Goal: Task Accomplishment & Management: Manage account settings

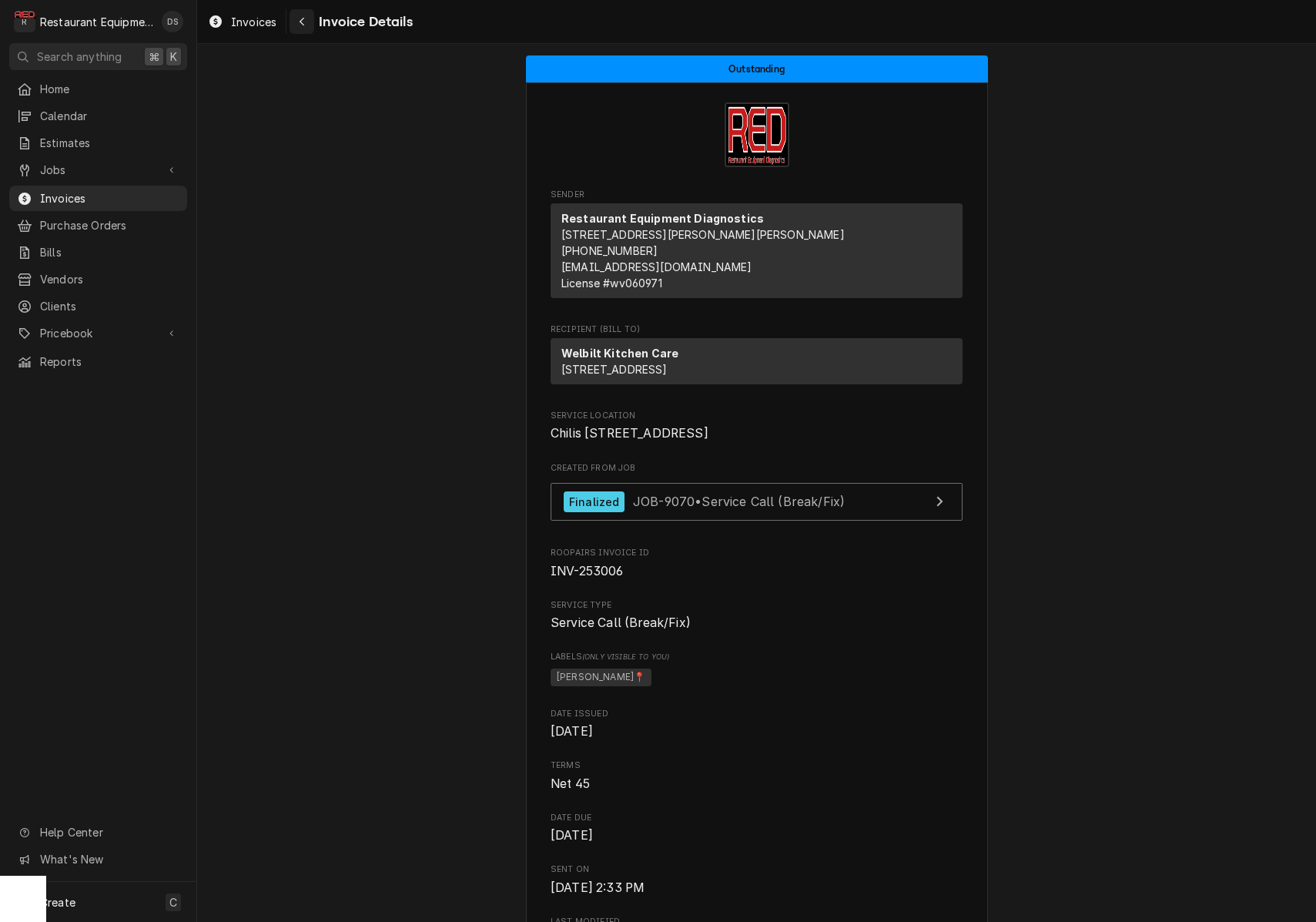
click at [287, 26] on div "Invoices Invoice Details" at bounding box center [308, 22] width 211 height 26
click at [303, 26] on icon "Navigate back" at bounding box center [302, 21] width 7 height 10
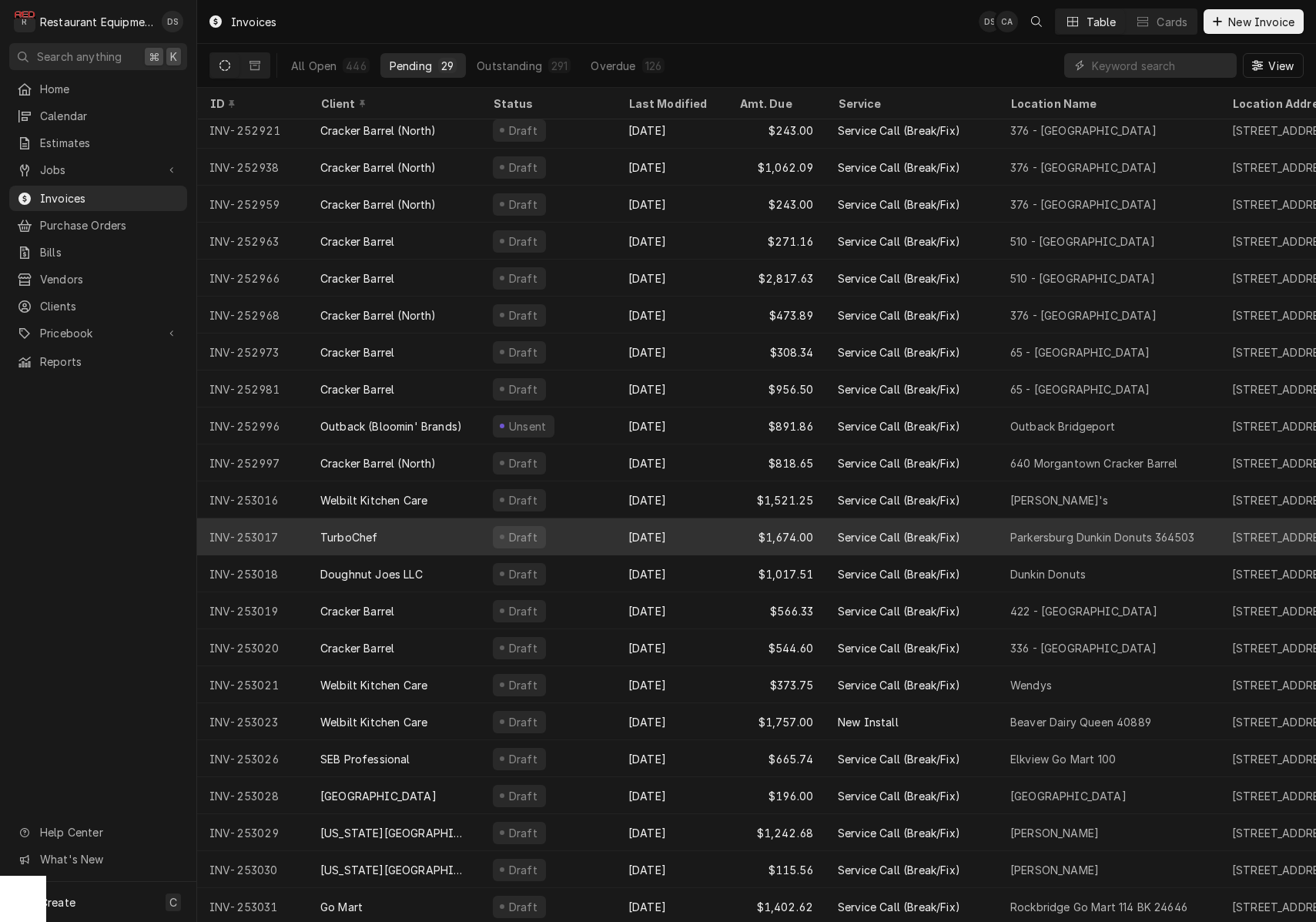
scroll to position [266, 0]
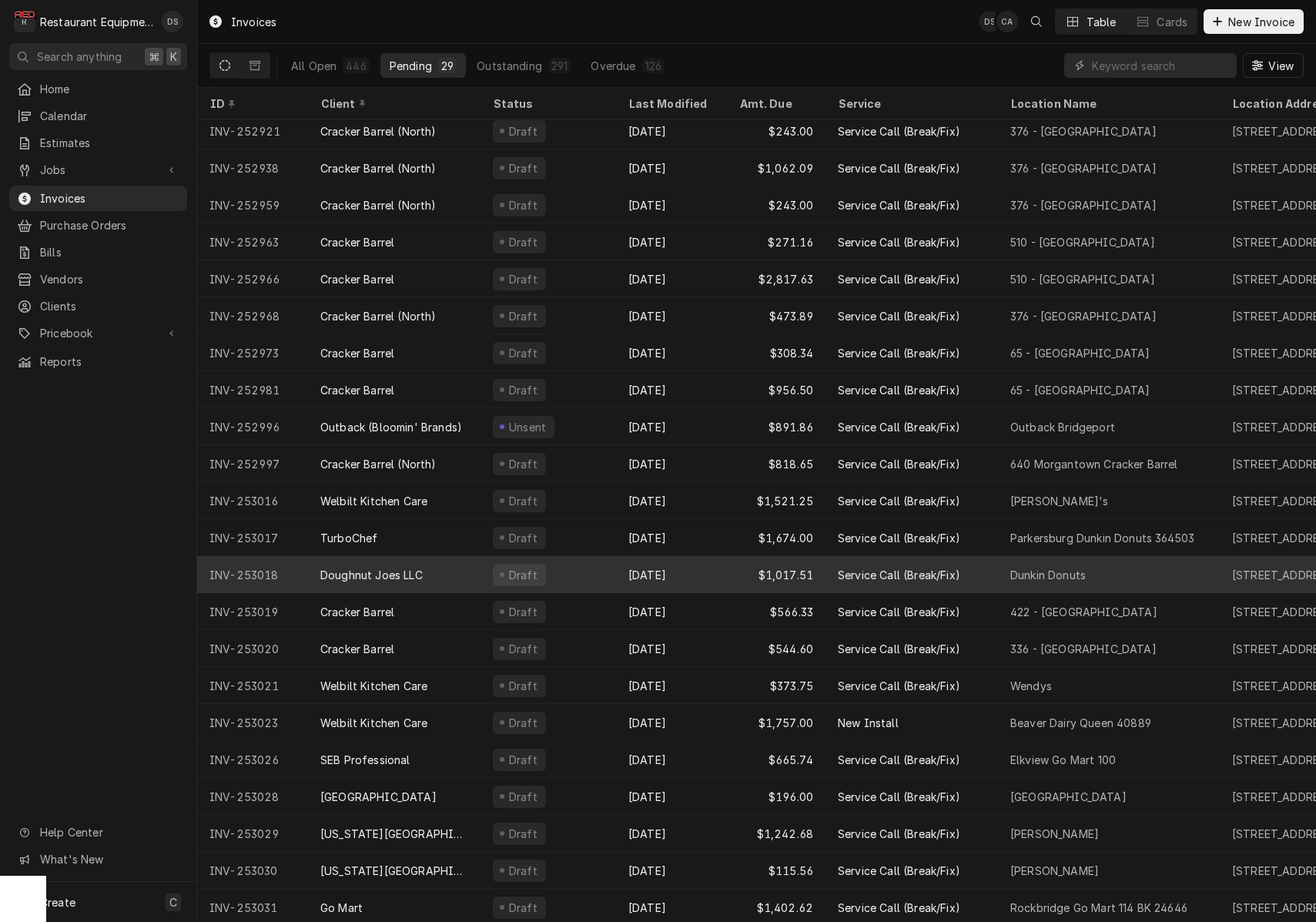
click at [558, 562] on div "Draft" at bounding box center [548, 574] width 136 height 37
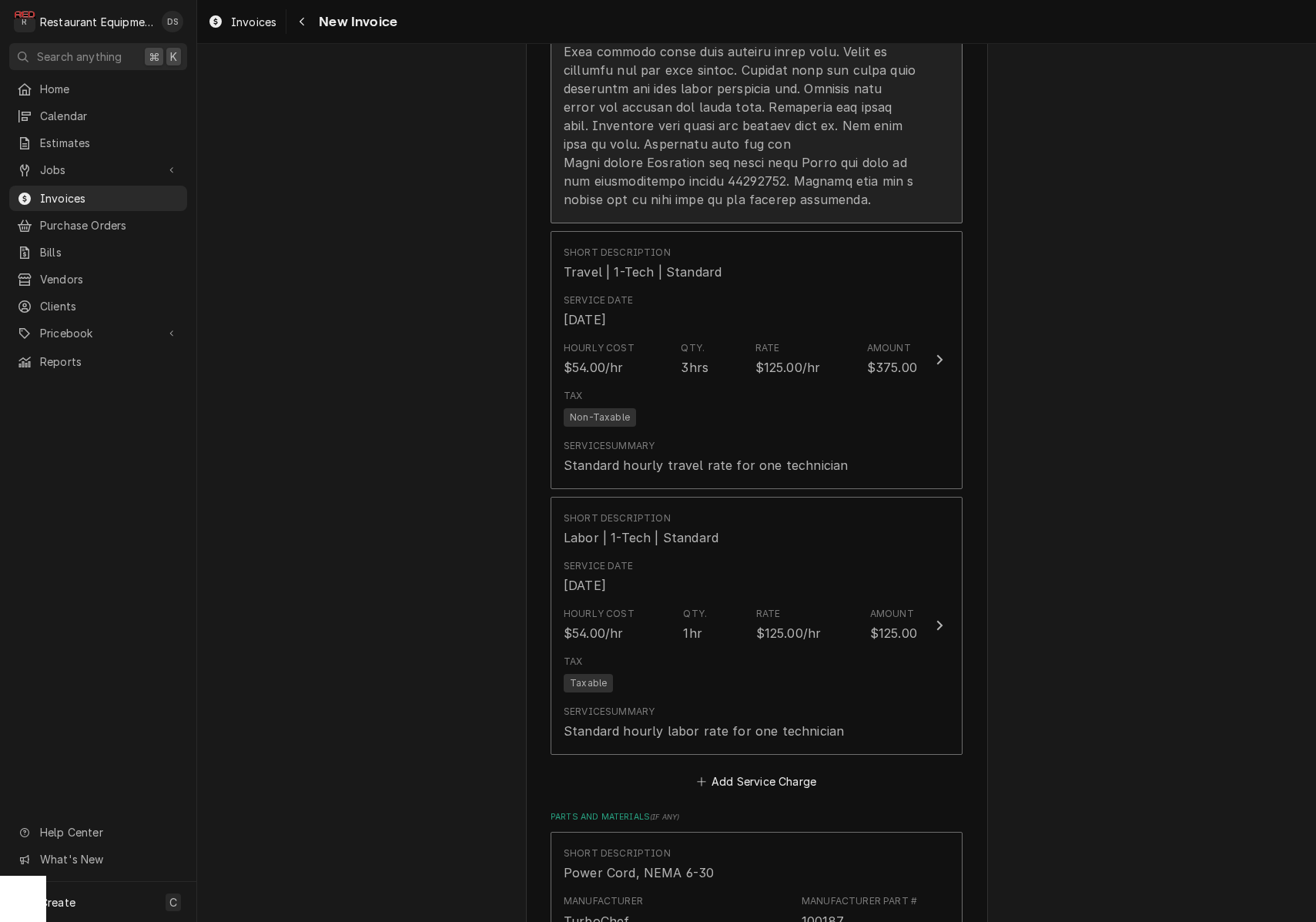
scroll to position [2289, 0]
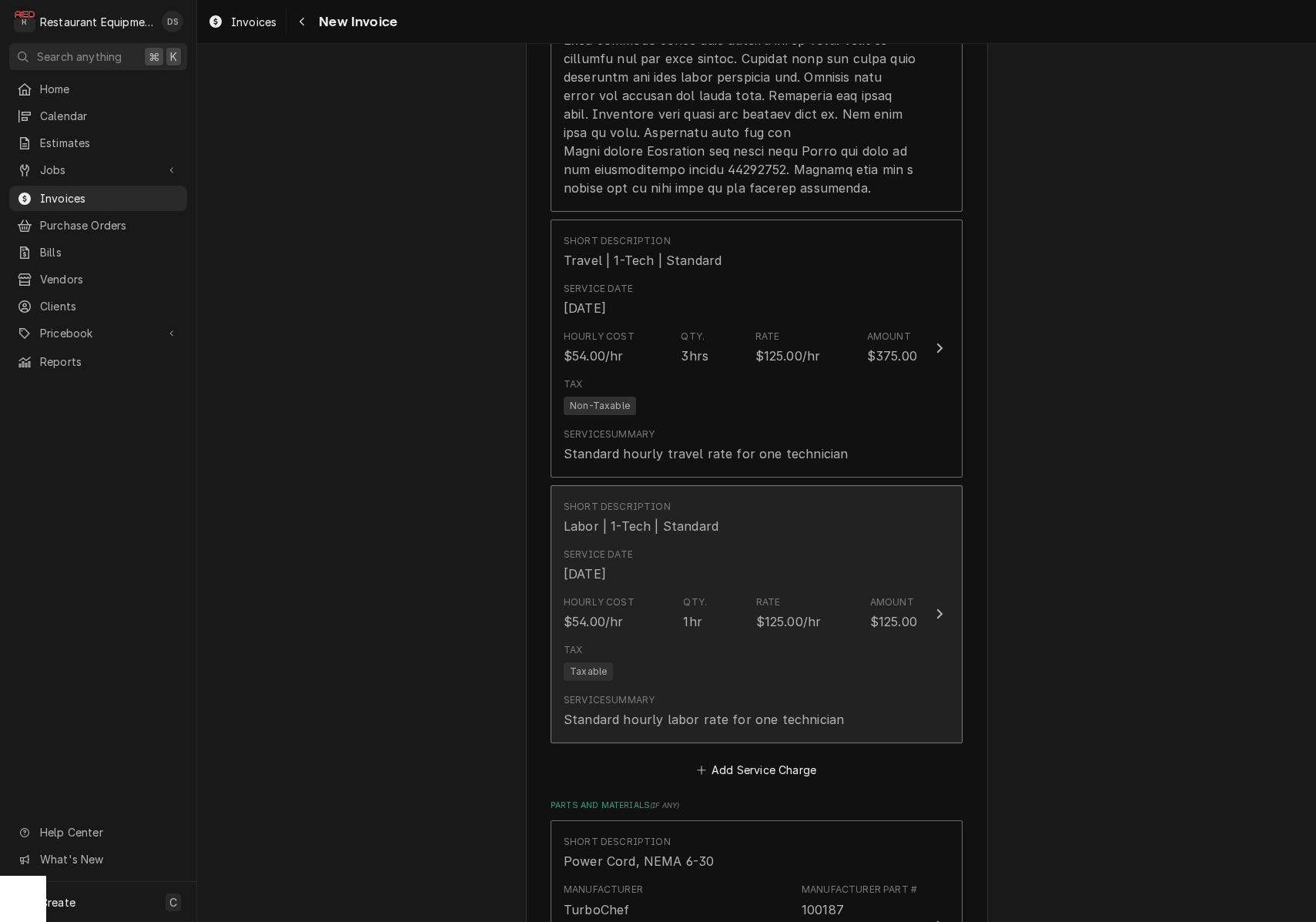
click at [758, 542] on div "Service Date Aug 28, 2025" at bounding box center [741, 566] width 353 height 48
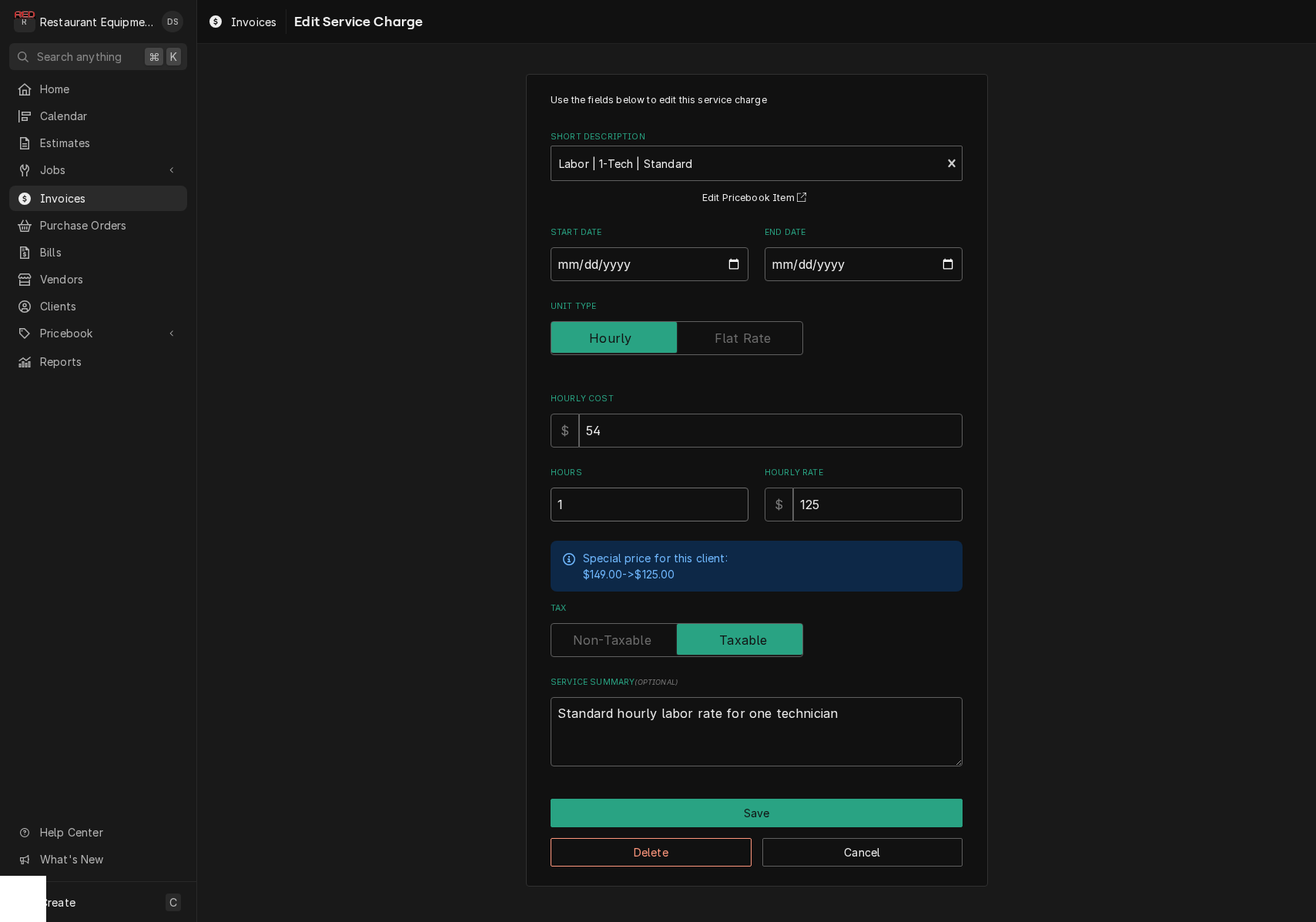
drag, startPoint x: 612, startPoint y: 503, endPoint x: 449, endPoint y: 475, distance: 165.4
click at [452, 477] on div "Use the fields below to edit this service charge Short Description Labor | 1-Te…" at bounding box center [757, 479] width 1119 height 840
type textarea "x"
type input "2"
click at [772, 801] on button "Save" at bounding box center [757, 813] width 412 height 29
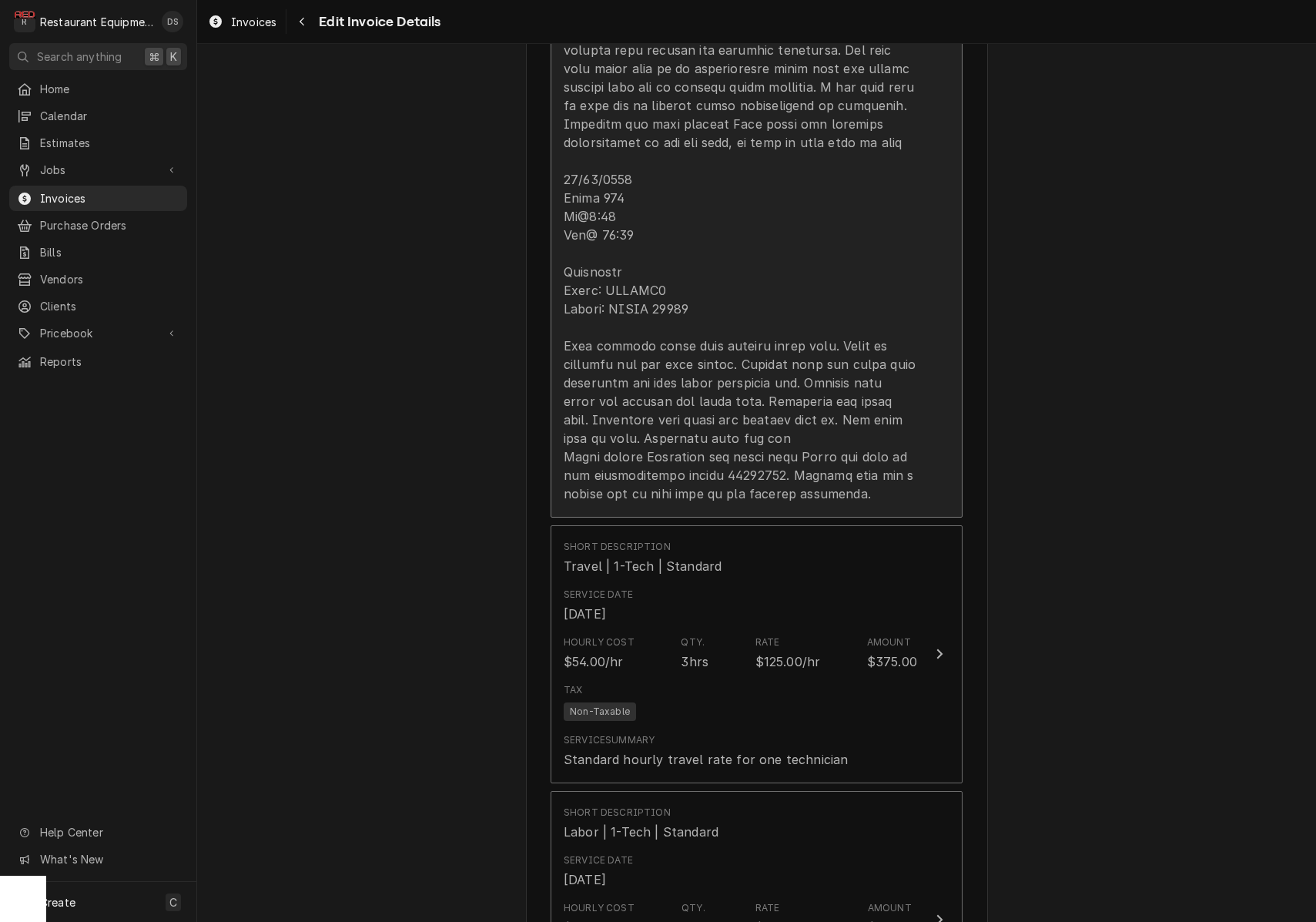
scroll to position [1944, 0]
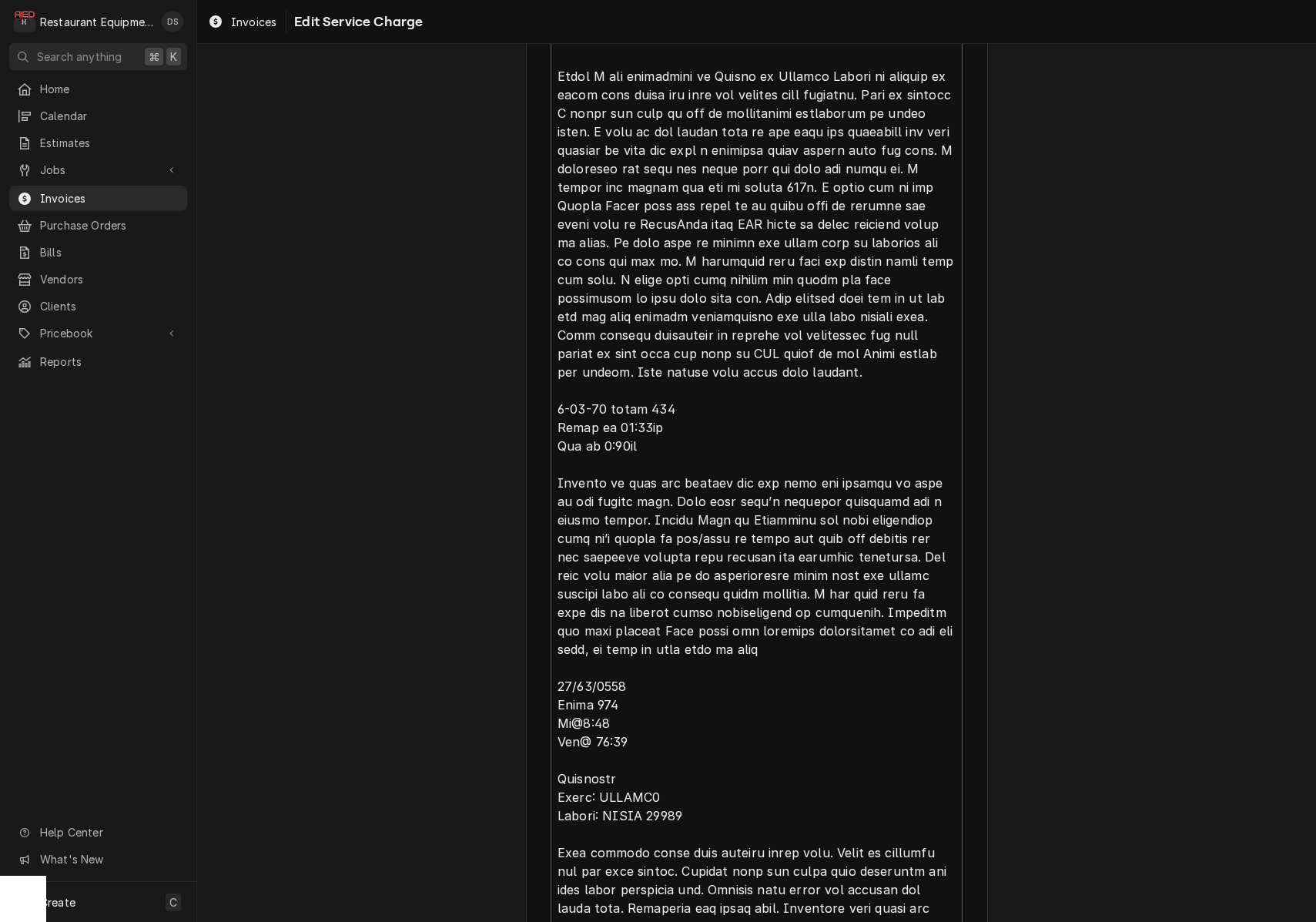
scroll to position [783, 0]
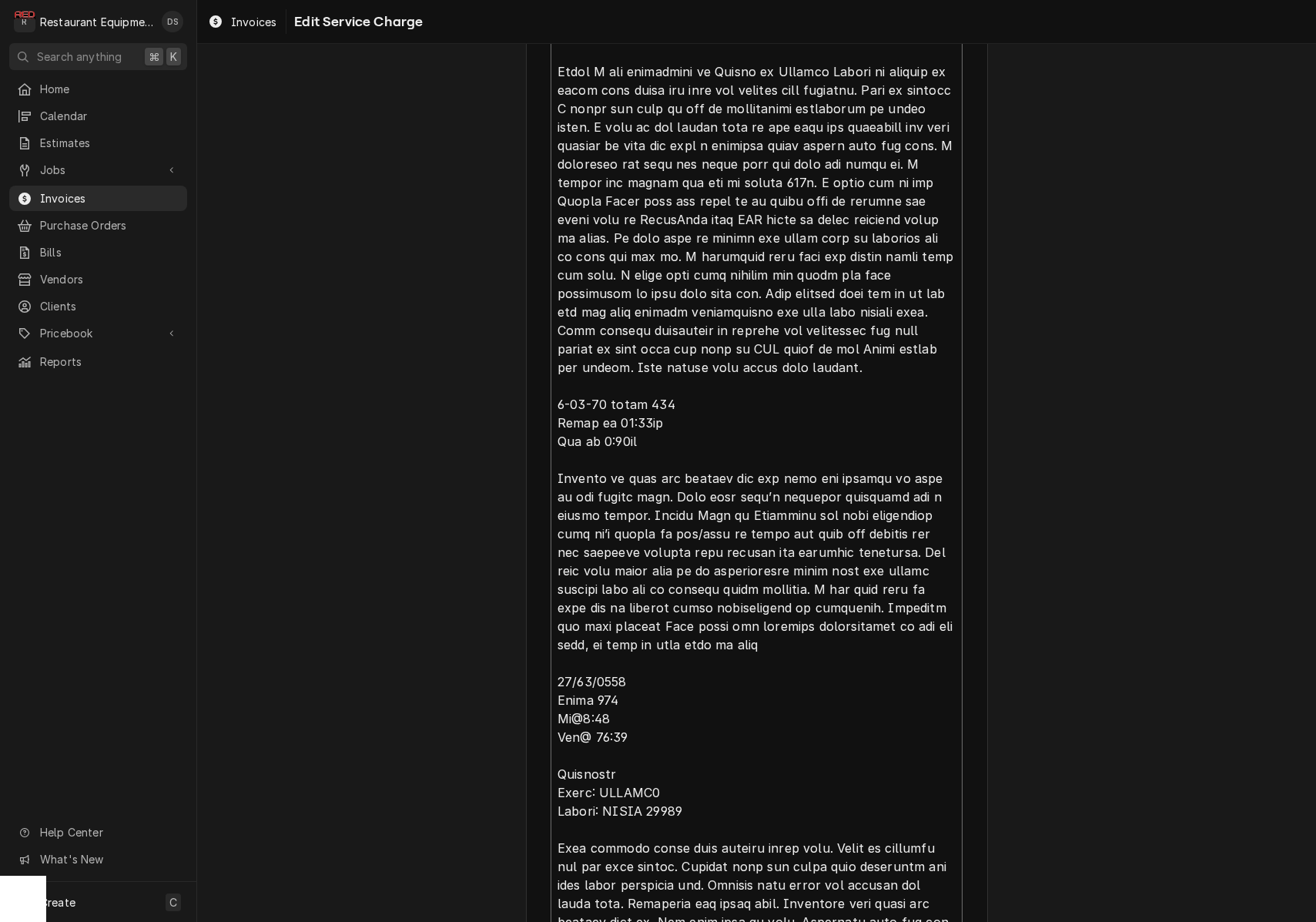
click at [619, 713] on textarea "Service Summary ( optional )" at bounding box center [757, 423] width 412 height 1142
type textarea "x"
type textarea "Roo 8707 08/27/2025 Time in: 9:45 Time out: 11:00 Truck 206 Turbochef Model: EN…"
type textarea "x"
type textarea "Roo 8707 08/27/2025 Time in: 9:45 Time out: 11:00 Truck 206 Turbochef Model: EN…"
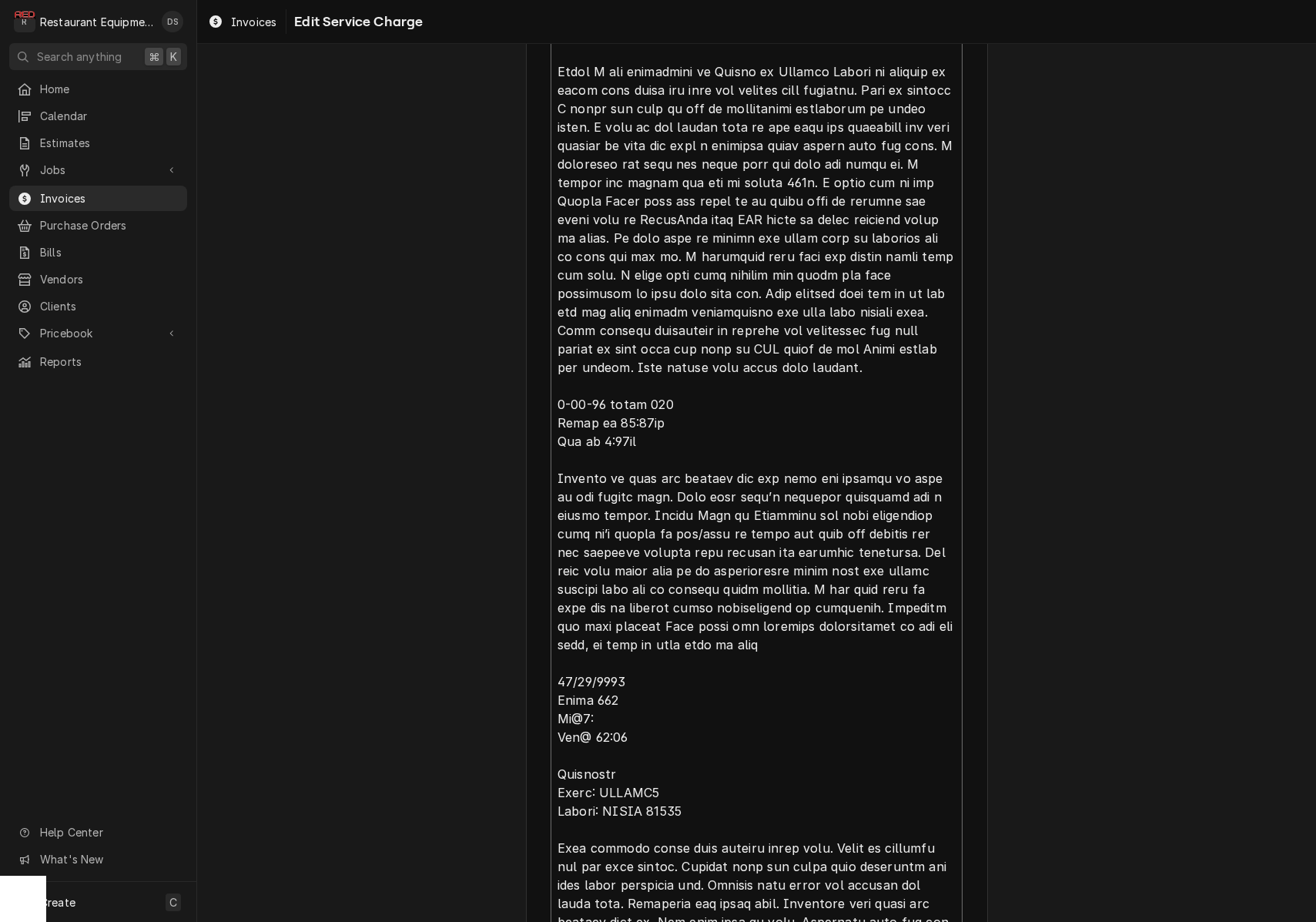
type textarea "x"
type textarea "Roo 8707 08/27/2025 Time in: 9:45 Time out: 11:00 Truck 206 Turbochef Model: EN…"
type textarea "x"
type textarea "Roo 8707 08/27/2025 Time in: 9:45 Time out: 11:00 Truck 206 Turbochef Model: EN…"
type textarea "x"
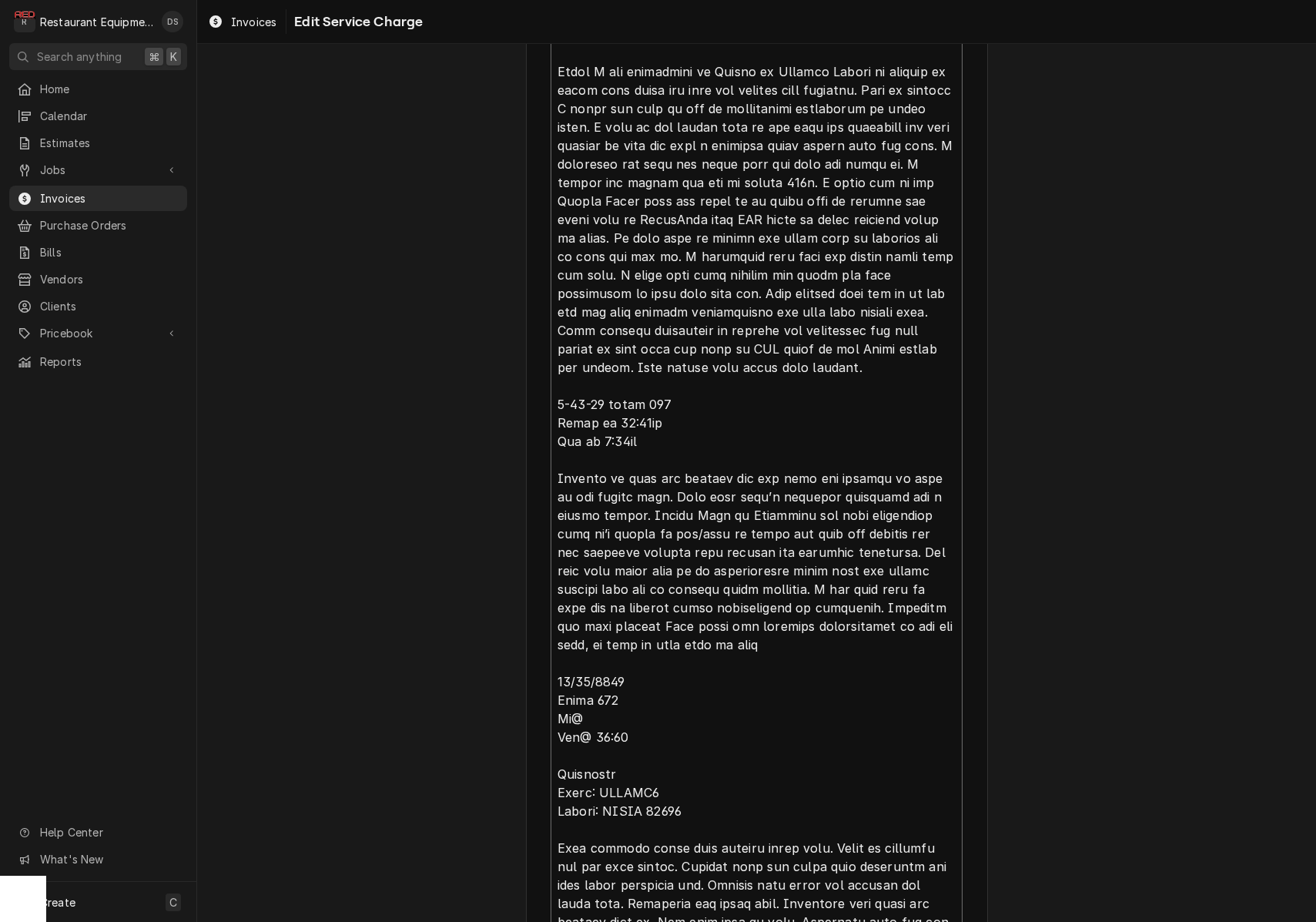
type textarea "Roo 8707 08/27/2025 Time in: 9:45 Time out: 11:00 Truck 206 Turbochef Model: EN…"
type textarea "x"
type textarea "Roo 8707 08/27/2025 Time in: 9:45 Time out: 11:00 Truck 206 Turbochef Model: EN…"
type textarea "x"
type textarea "Roo 8707 08/27/2025 Time in: 9:45 Time out: 11:00 Truck 206 Turbochef Model: EN…"
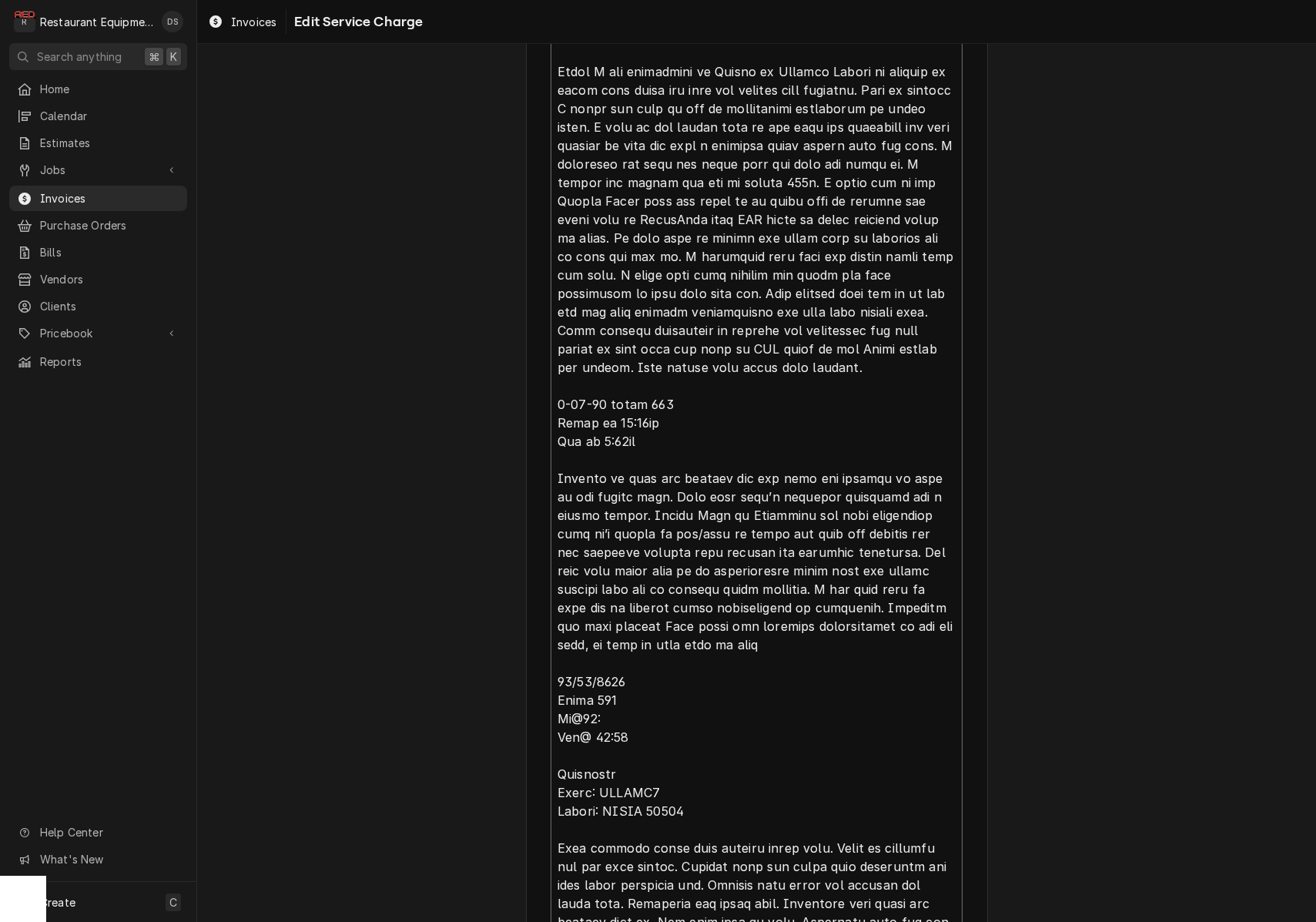
type textarea "x"
type textarea "Roo 8707 08/27/2025 Time in: 9:45 Time out: 11:00 Truck 206 Turbochef Model: EN…"
type textarea "x"
type textarea "Roo 8707 08/27/2025 Time in: 9:45 Time out: 11:00 Truck 206 Turbochef Model: EN…"
click at [678, 681] on textarea "Service Summary ( optional )" at bounding box center [757, 423] width 412 height 1142
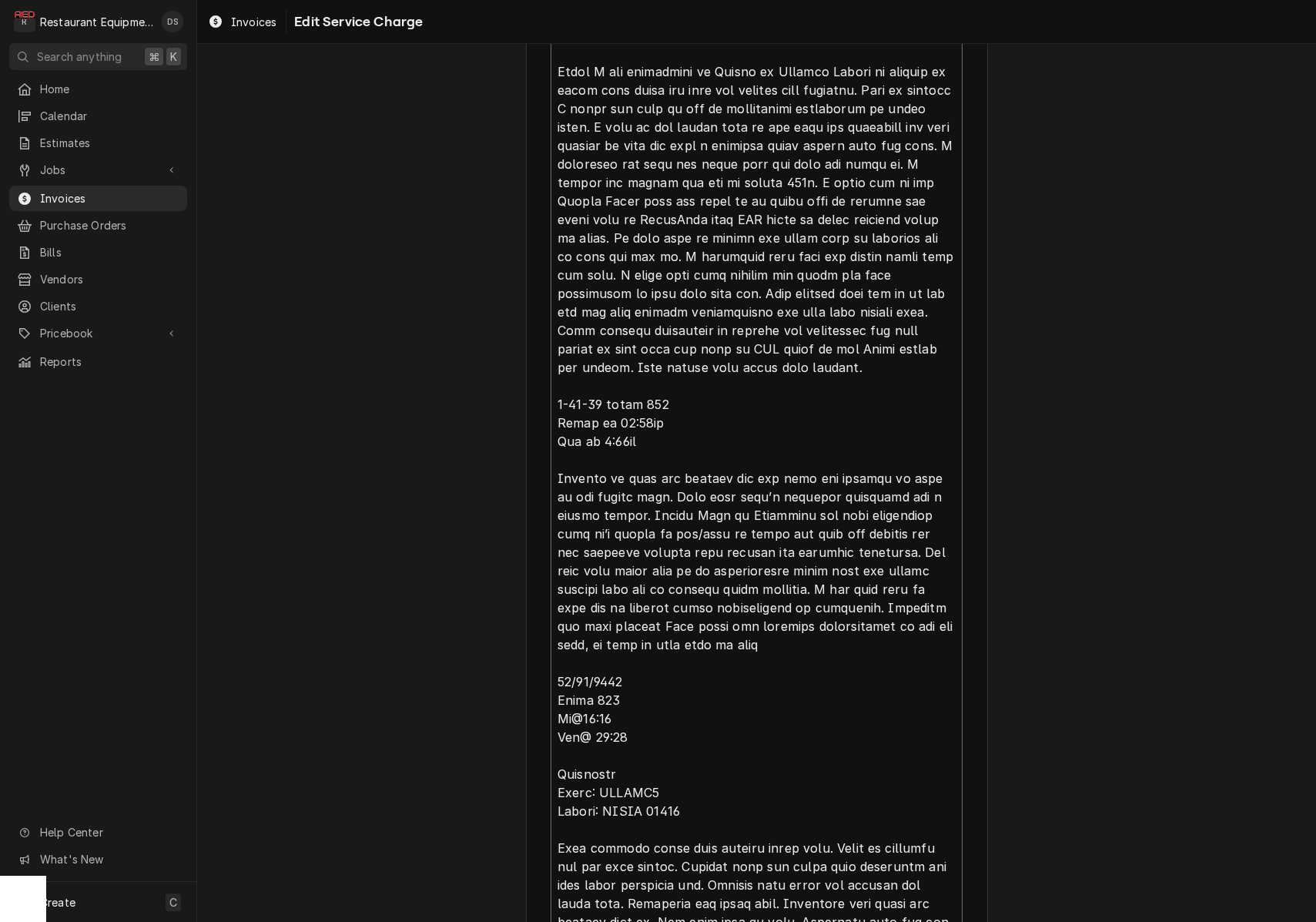
type textarea "x"
type textarea "Roo 8707 08/27/2025 Time in: 9:45 Time out: 11:00 Truck 206 Turbochef Model: EN…"
type textarea "x"
type textarea "Roo 8707 08/27/2025 Time in: 9:45 Time out: 11:00 Truck 206 Turbochef Model: EN…"
type textarea "x"
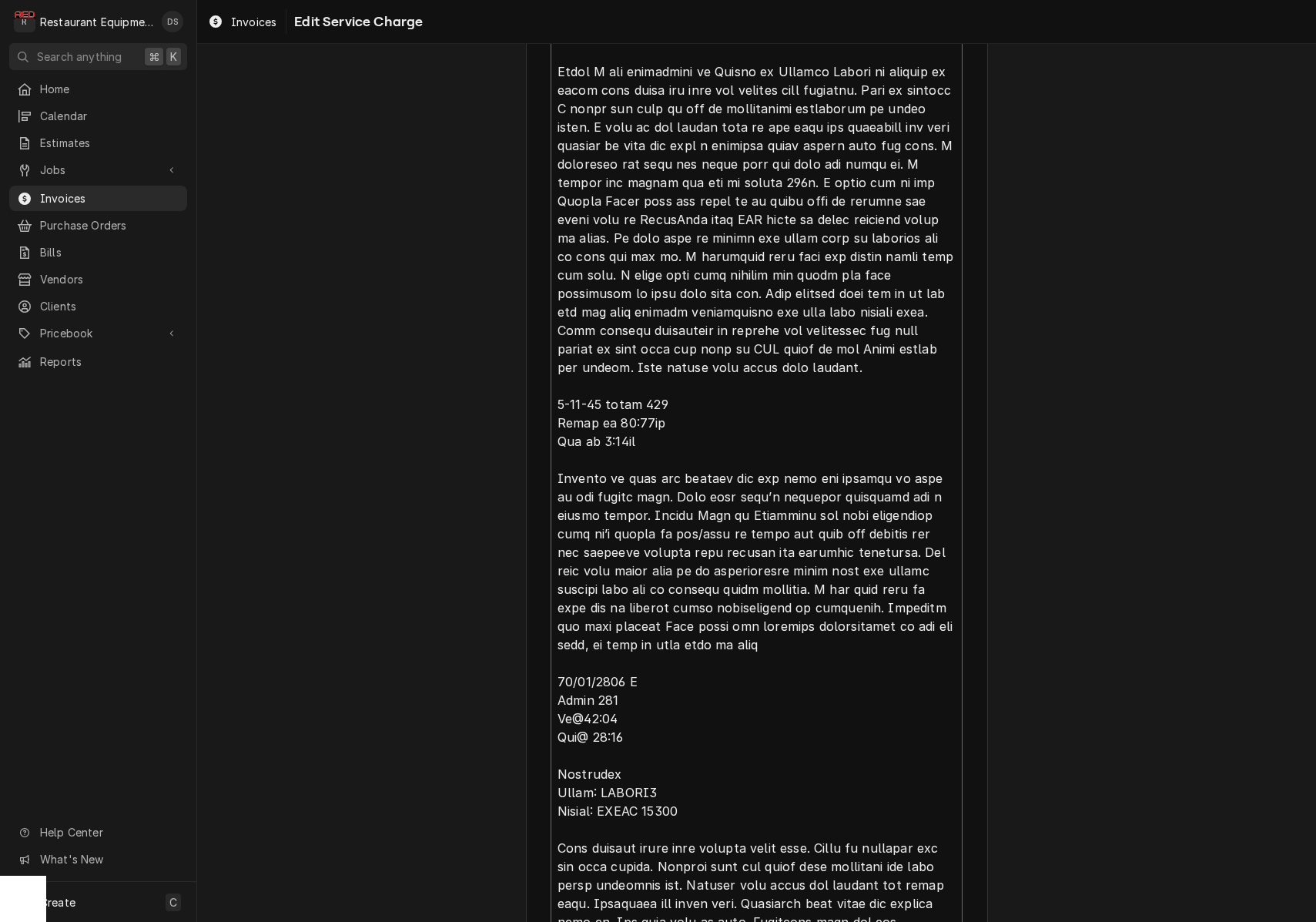
type textarea "Roo 8707 08/27/2025 Time in: 9:45 Time out: 11:00 Truck 206 Turbochef Model: EN…"
type textarea "x"
type textarea "Roo 8707 08/27/2025 Time in: 9:45 Time out: 11:00 Truck 206 Turbochef Model: EN…"
type textarea "x"
type textarea "Roo 8707 08/27/2025 Time in: 9:45 Time out: 11:00 Truck 206 Turbochef Model: EN…"
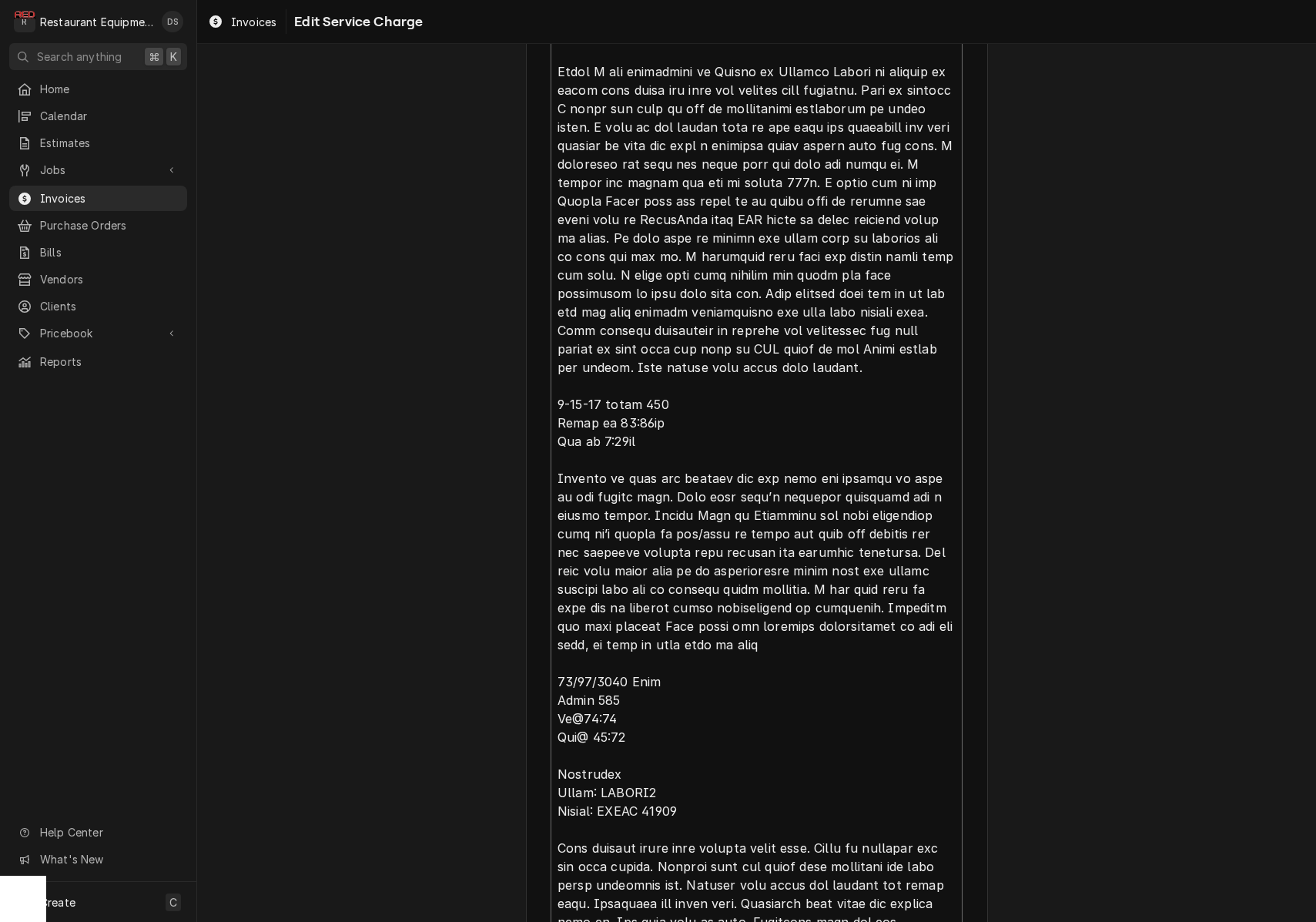
type textarea "x"
type textarea "Roo 8707 08/27/2025 Time in: 9:45 Time out: 11:00 Truck 206 Turbochef Model: EN…"
type textarea "x"
type textarea "Roo 8707 08/27/2025 Time in: 9:45 Time out: 11:00 Truck 206 Turbochef Model: EN…"
type textarea "x"
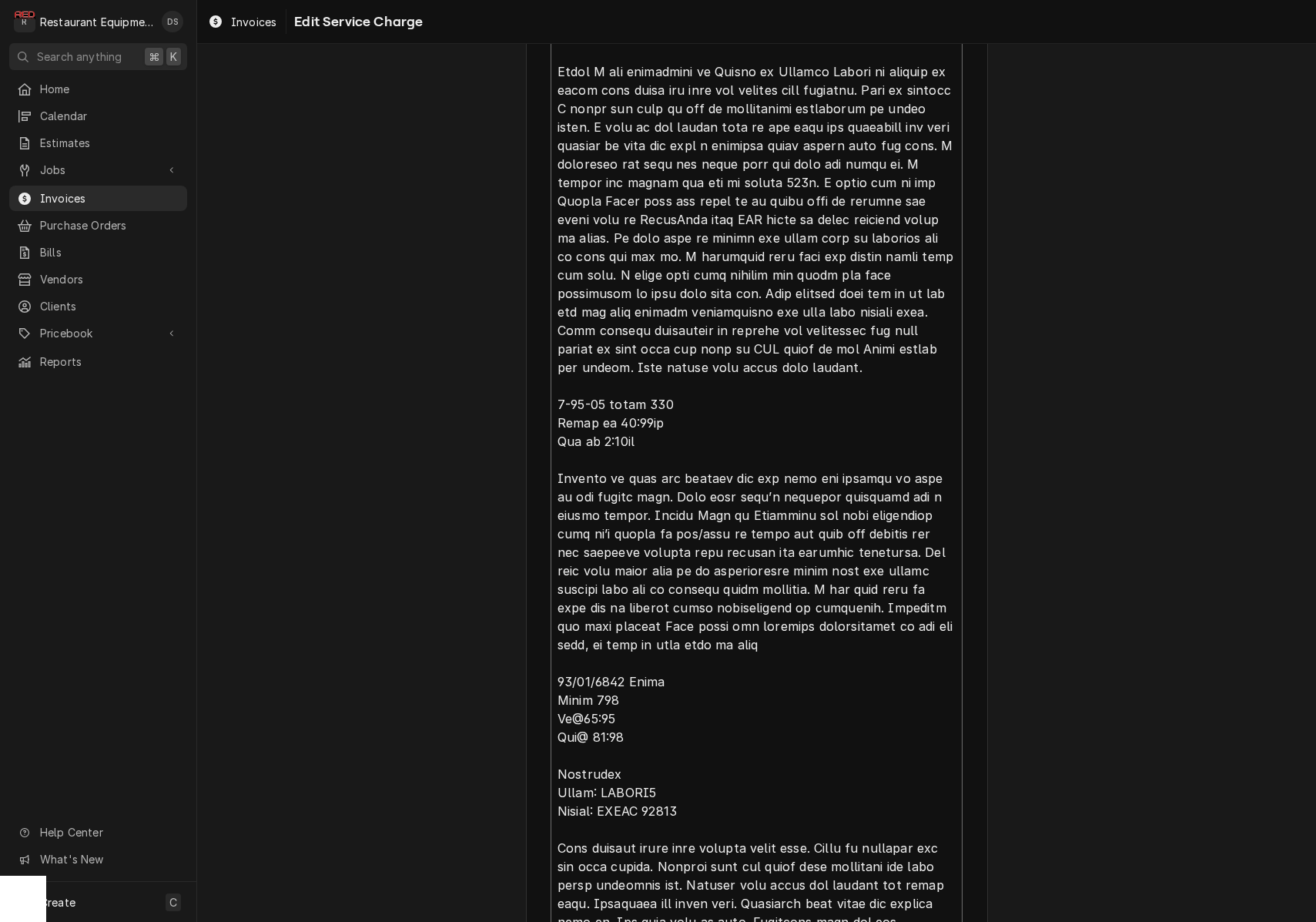
type textarea "Roo 8707 08/27/2025 Time in: 9:45 Time out: 11:00 Truck 206 Turbochef Model: EN…"
type textarea "x"
type textarea "Roo 8707 08/27/2025 Time in: 9:45 Time out: 11:00 Truck 206 Turbochef Model: EN…"
type textarea "x"
type textarea "Roo 8707 08/27/2025 Time in: 9:45 Time out: 11:00 Truck 206 Turbochef Model: EN…"
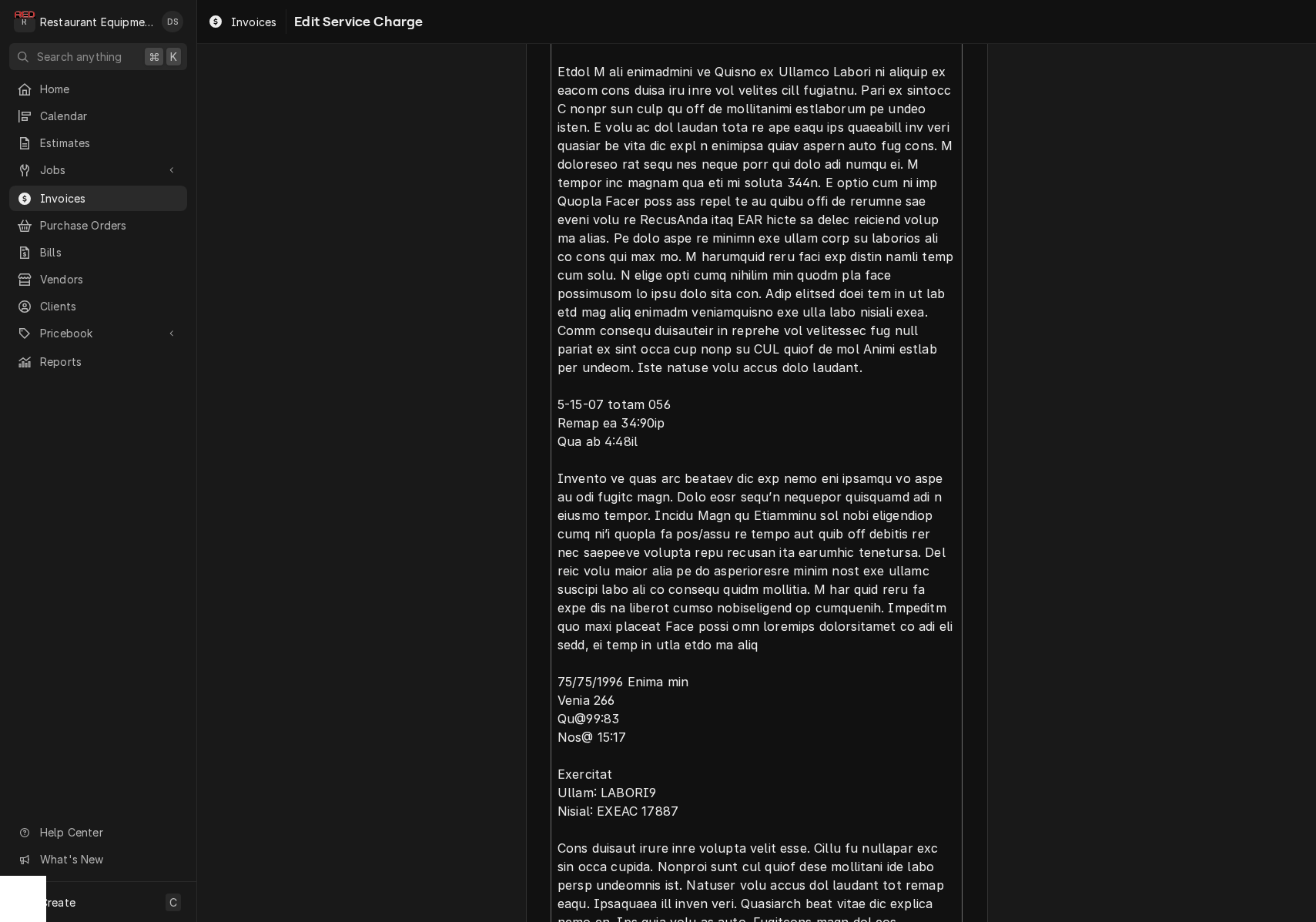
type textarea "x"
type textarea "Roo 8707 08/27/2025 Time in: 9:45 Time out: 11:00 Truck 206 Turbochef Model: EN…"
type textarea "x"
type textarea "Roo 8707 08/27/2025 Time in: 9:45 Time out: 11:00 Truck 206 Turbochef Model: EN…"
type textarea "x"
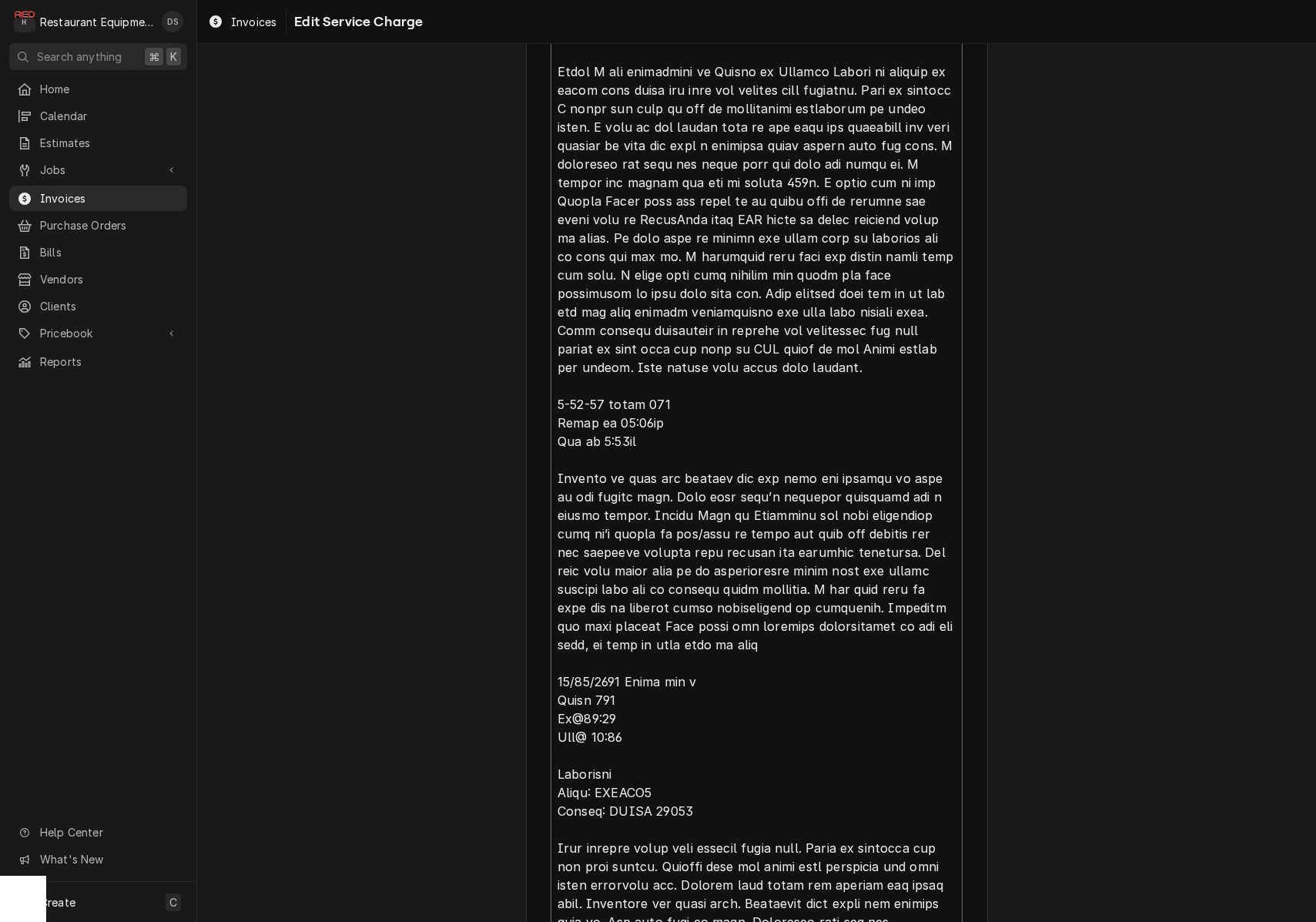
type textarea "Roo 8707 08/27/2025 Time in: 9:45 Time out: 11:00 Truck 206 Turbochef Model: EN…"
type textarea "x"
type textarea "Roo 8707 08/27/2025 Time in: 9:45 Time out: 11:00 Truck 206 Turbochef Model: EN…"
type textarea "x"
type textarea "Roo 8707 08/27/2025 Time in: 9:45 Time out: 11:00 Truck 206 Turbochef Model: EN…"
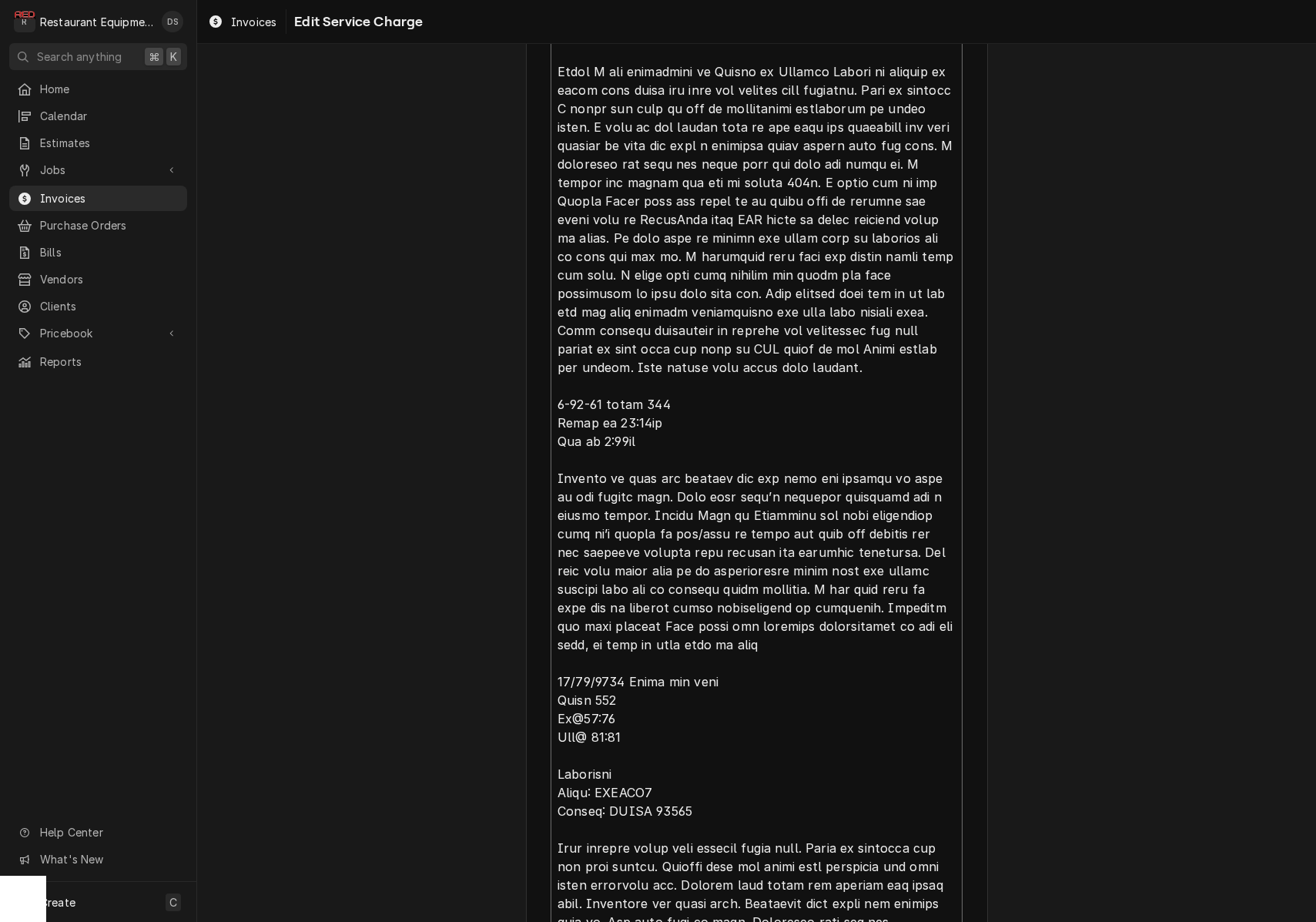
type textarea "x"
type textarea "Roo 8707 08/27/2025 Time in: 9:45 Time out: 11:00 Truck 206 Turbochef Model: EN…"
type textarea "x"
type textarea "Roo 8707 08/27/2025 Time in: 9:45 Time out: 11:00 Truck 206 Turbochef Model: EN…"
type textarea "x"
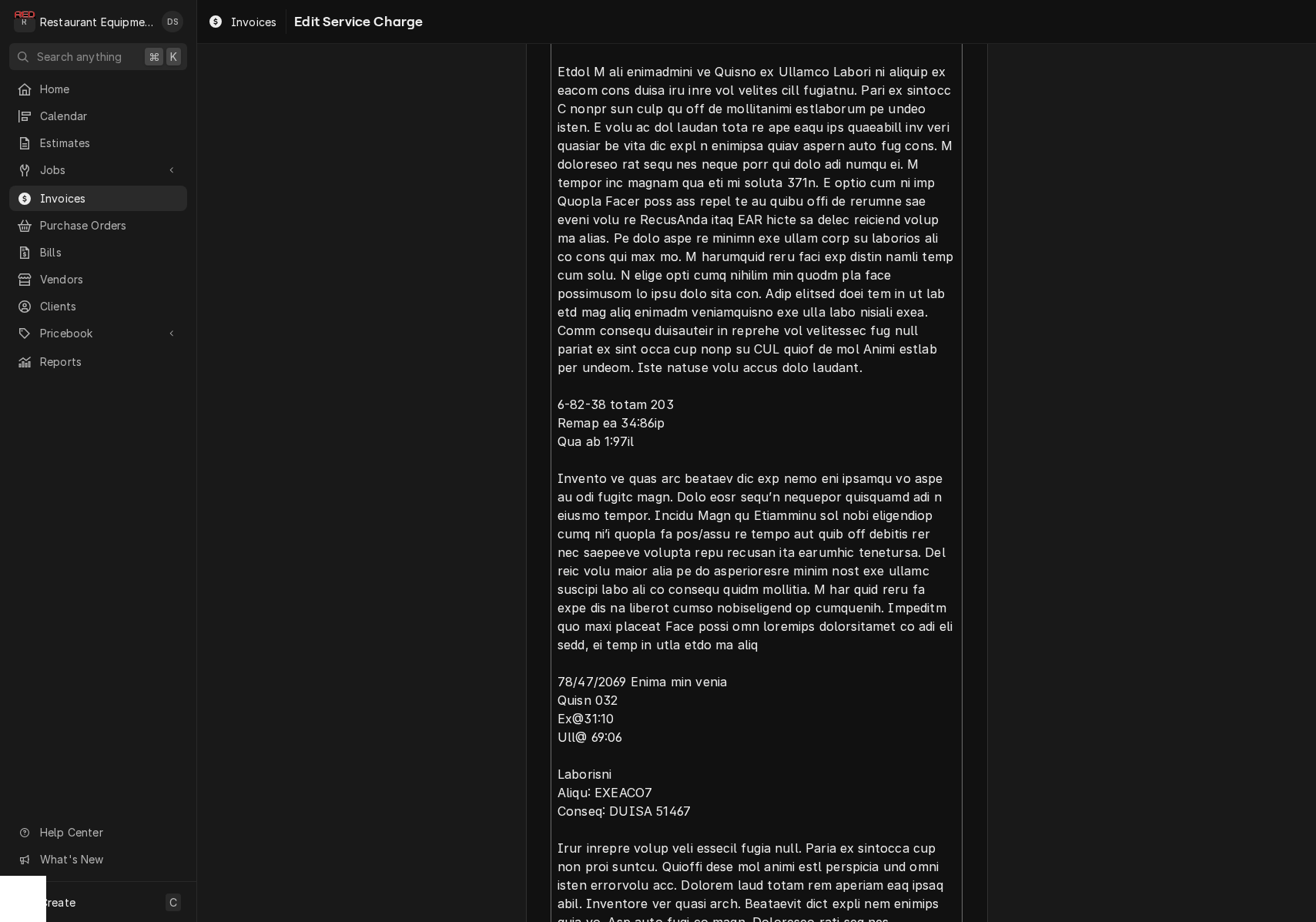
type textarea "Roo 8707 08/27/2025 Time in: 9:45 Time out: 11:00 Truck 206 Turbochef Model: EN…"
type textarea "x"
type textarea "Roo 8707 08/27/2025 Time in: 9:45 Time out: 11:00 Truck 206 Turbochef Model: EN…"
type textarea "x"
type textarea "Roo 8707 08/27/2025 Time in: 9:45 Time out: 11:00 Truck 206 Turbochef Model: EN…"
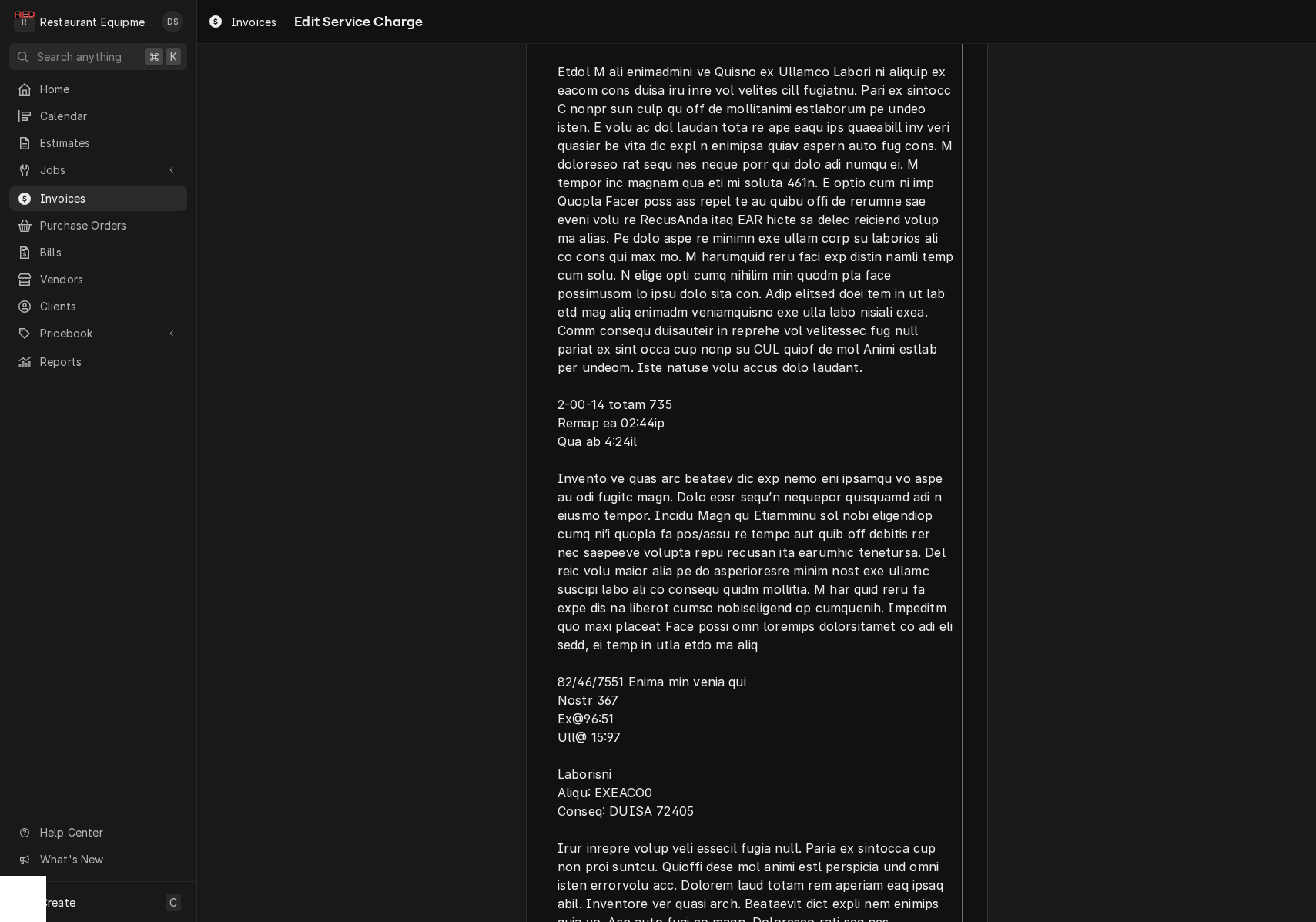
type textarea "x"
type textarea "Roo 8707 08/27/2025 Time in: 9:45 Time out: 11:00 Truck 206 Turbochef Model: EN…"
type textarea "x"
type textarea "Roo 8707 08/27/2025 Time in: 9:45 Time out: 11:00 Truck 206 Turbochef Model: EN…"
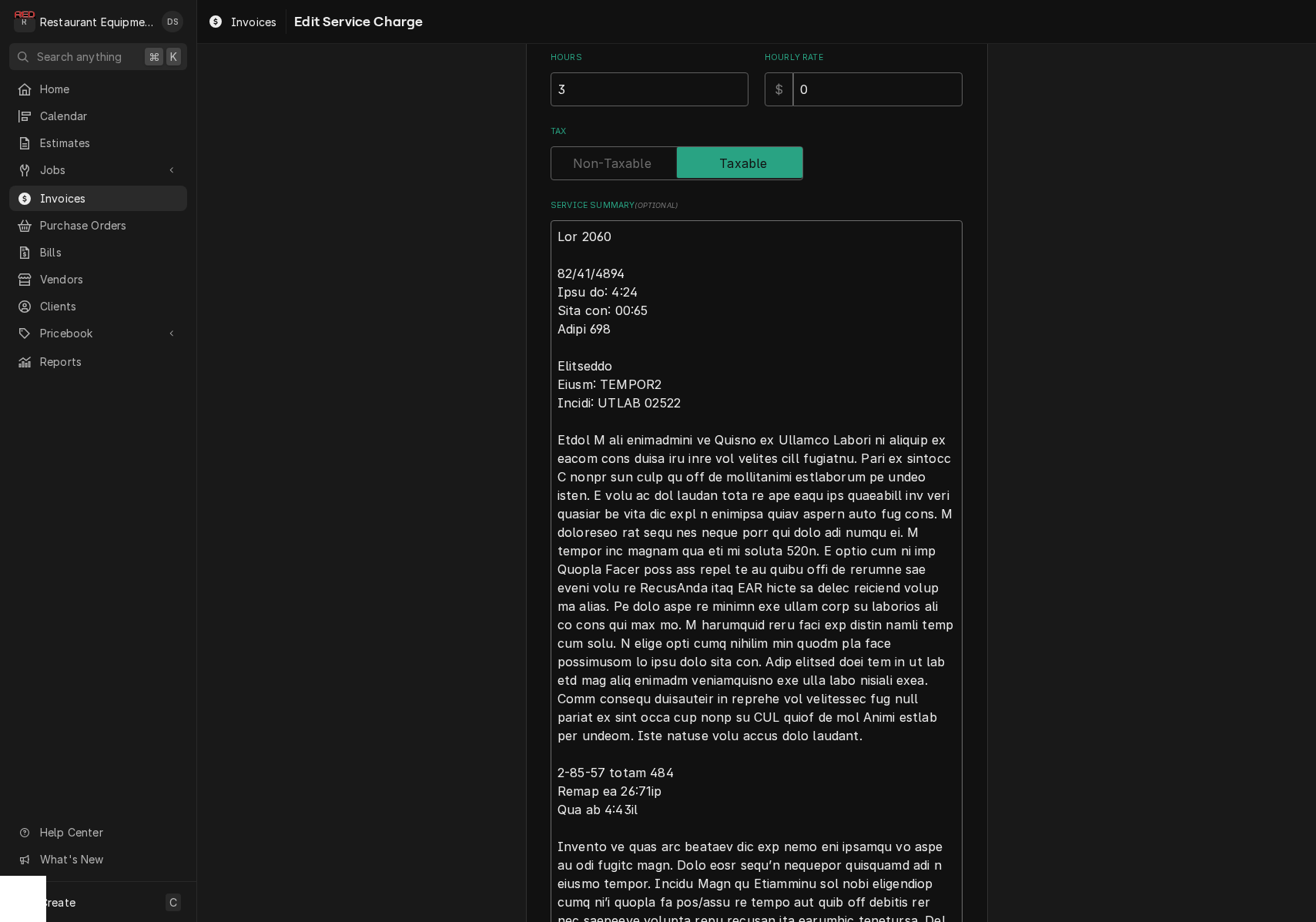
scroll to position [286, 0]
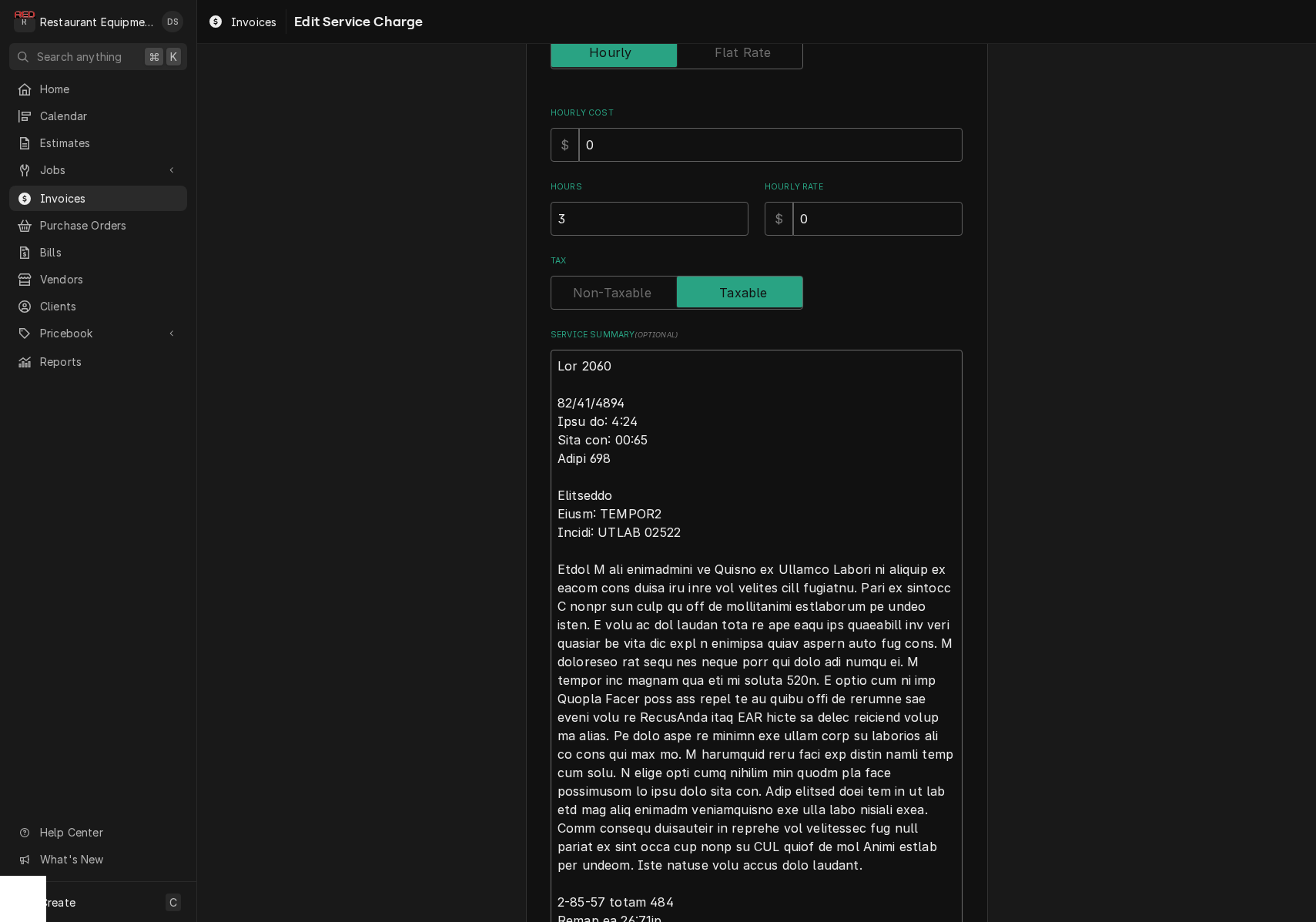
click at [662, 398] on textarea "Service Summary ( optional )" at bounding box center [757, 920] width 412 height 1142
type textarea "x"
type textarea "Roo 8707 08/27/2025. Time in: 9:45 Time out: 11:00 Truck 206 Turbochef Model: E…"
type textarea "x"
type textarea "Roo 8707 08/27/2025. T Time in: 9:45 Time out: 11:00 Truck 206 Turbochef Model:…"
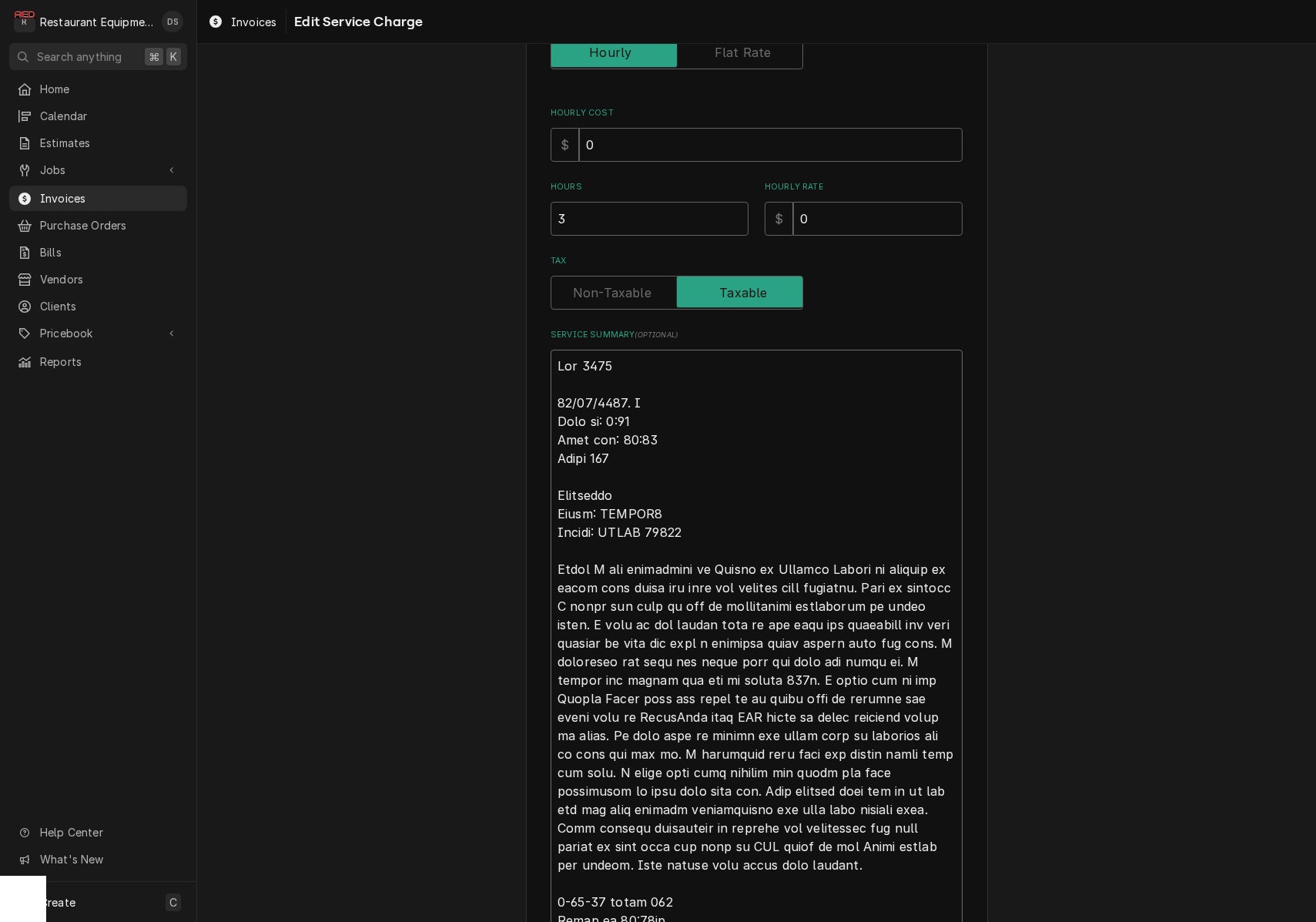
type textarea "x"
type textarea "Roo 8707 08/27/2025. Th Time in: 9:45 Time out: 11:00 Truck 206 Turbochef Model…"
type textarea "x"
type textarea "Roo 8707 08/27/2025. Thi Time in: 9:45 Time out: 11:00 Truck 206 Turbochef Mode…"
type textarea "x"
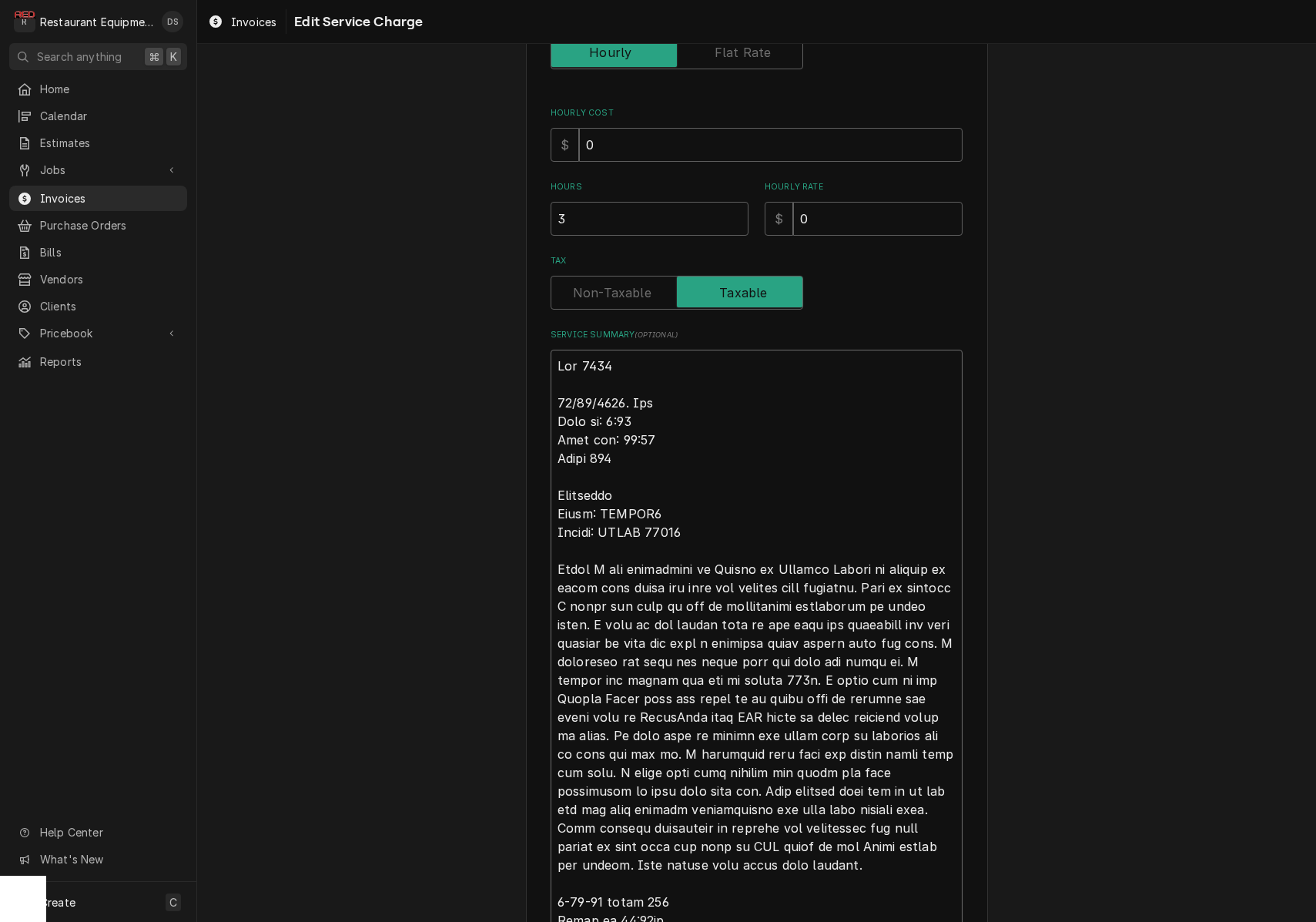
type textarea "Roo 8707 08/27/2025. This Time in: 9:45 Time out: 11:00 Truck 206 Turbochef Mod…"
type textarea "x"
type textarea "Roo 8707 08/27/2025. This Time in: 9:45 Time out: 11:00 Truck 206 Turbochef Mod…"
type textarea "x"
type textarea "Roo 8707 08/27/2025. This i Time in: 9:45 Time out: 11:00 Truck 206 Turbochef M…"
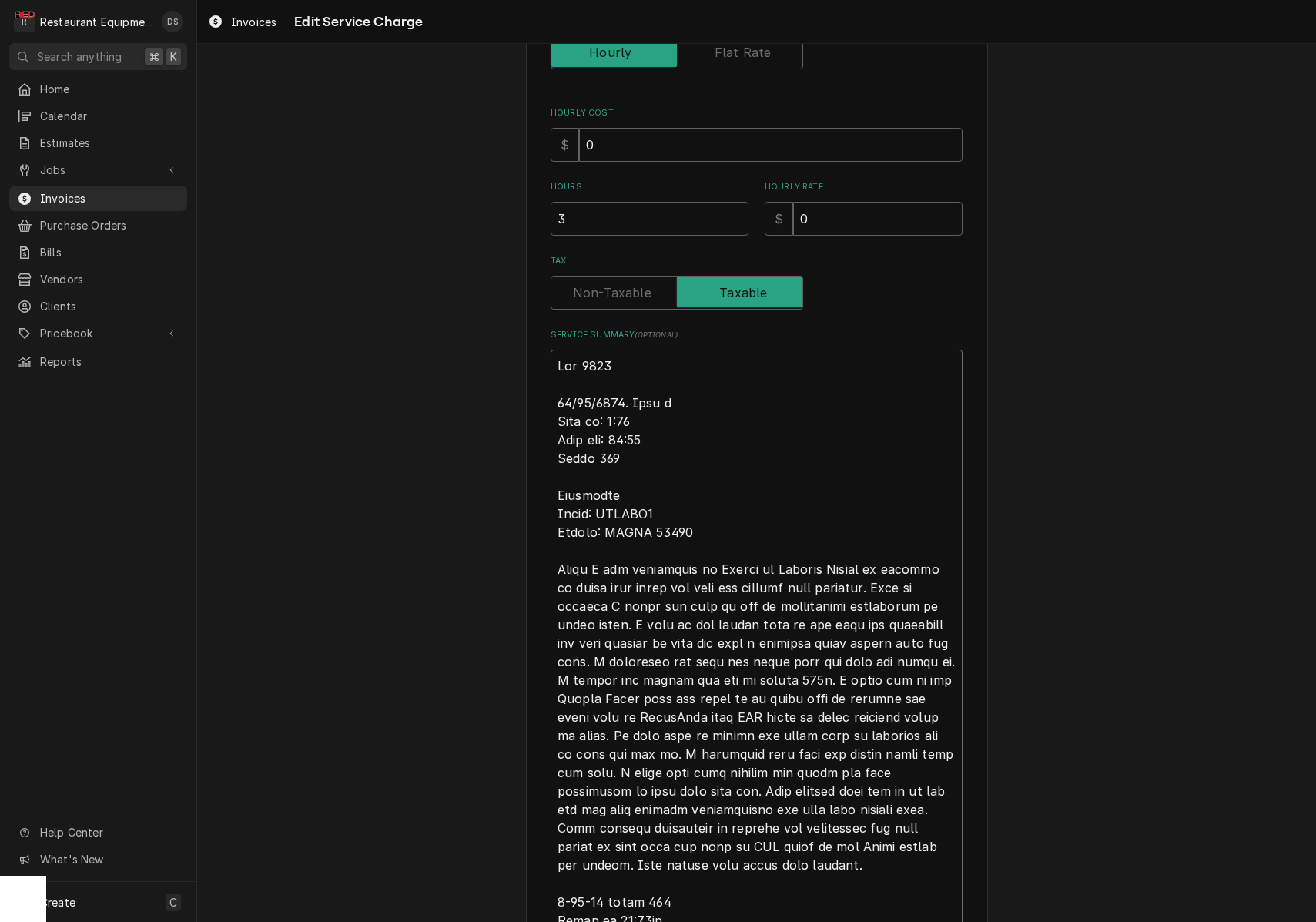
type textarea "x"
type textarea "Roo 8707 08/27/2025. This is Time in: 9:45 Time out: 11:00 Truck 206 Turbochef …"
type textarea "x"
type textarea "Roo 8707 08/27/2025. This is Time in: 9:45 Time out: 11:00 Truck 206 Turbochef …"
type textarea "x"
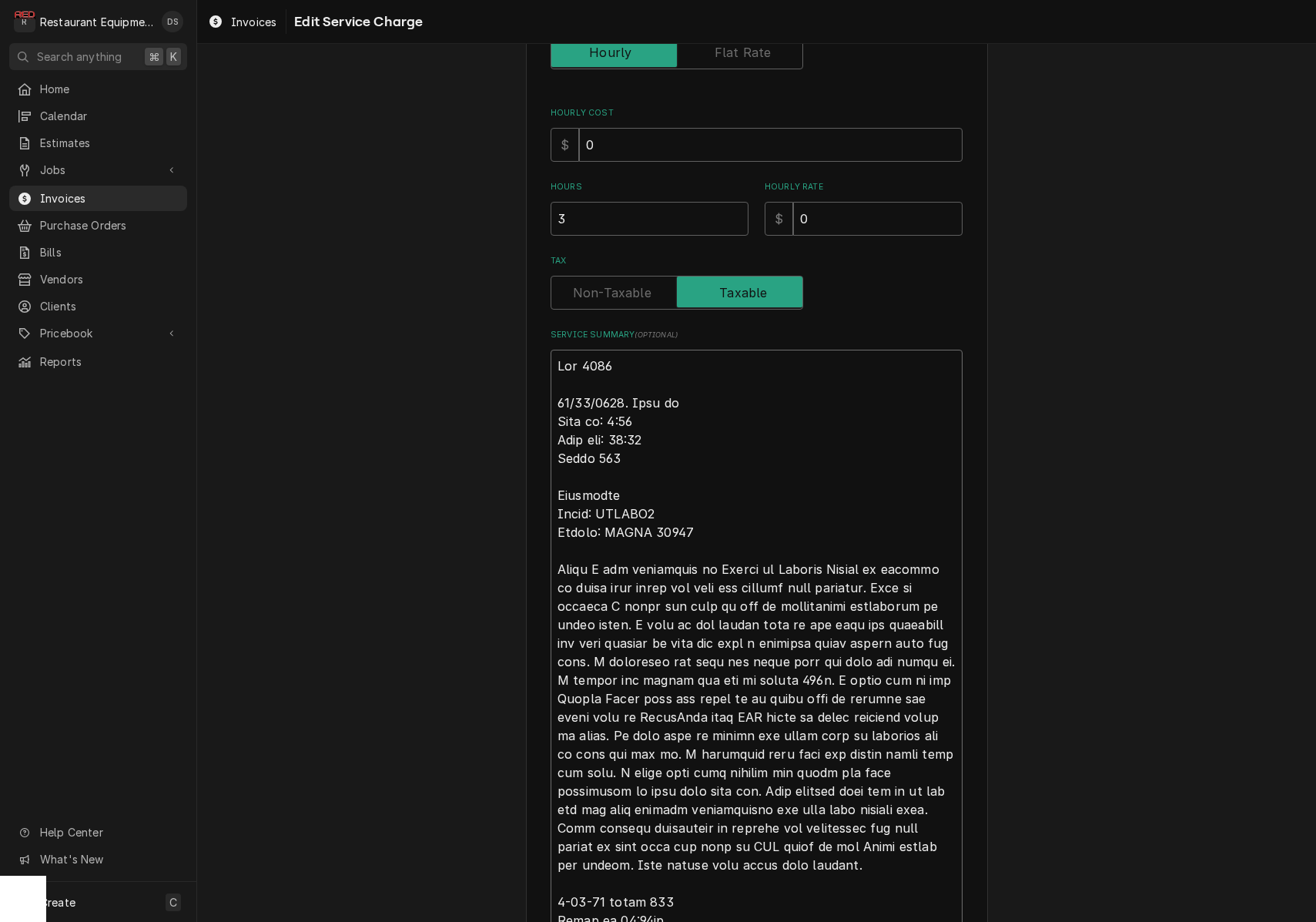
type textarea "Roo 8707 08/27/2025. This is b Time in: 9:45 Time out: 11:00 Truck 206 Turboche…"
type textarea "x"
type textarea "Roo 8707 08/27/2025. This is be Time in: 9:45 Time out: 11:00 Truck 206 Turboch…"
type textarea "x"
type textarea "Roo 8707 08/27/2025. This is bei Time in: 9:45 Time out: 11:00 Truck 206 Turboc…"
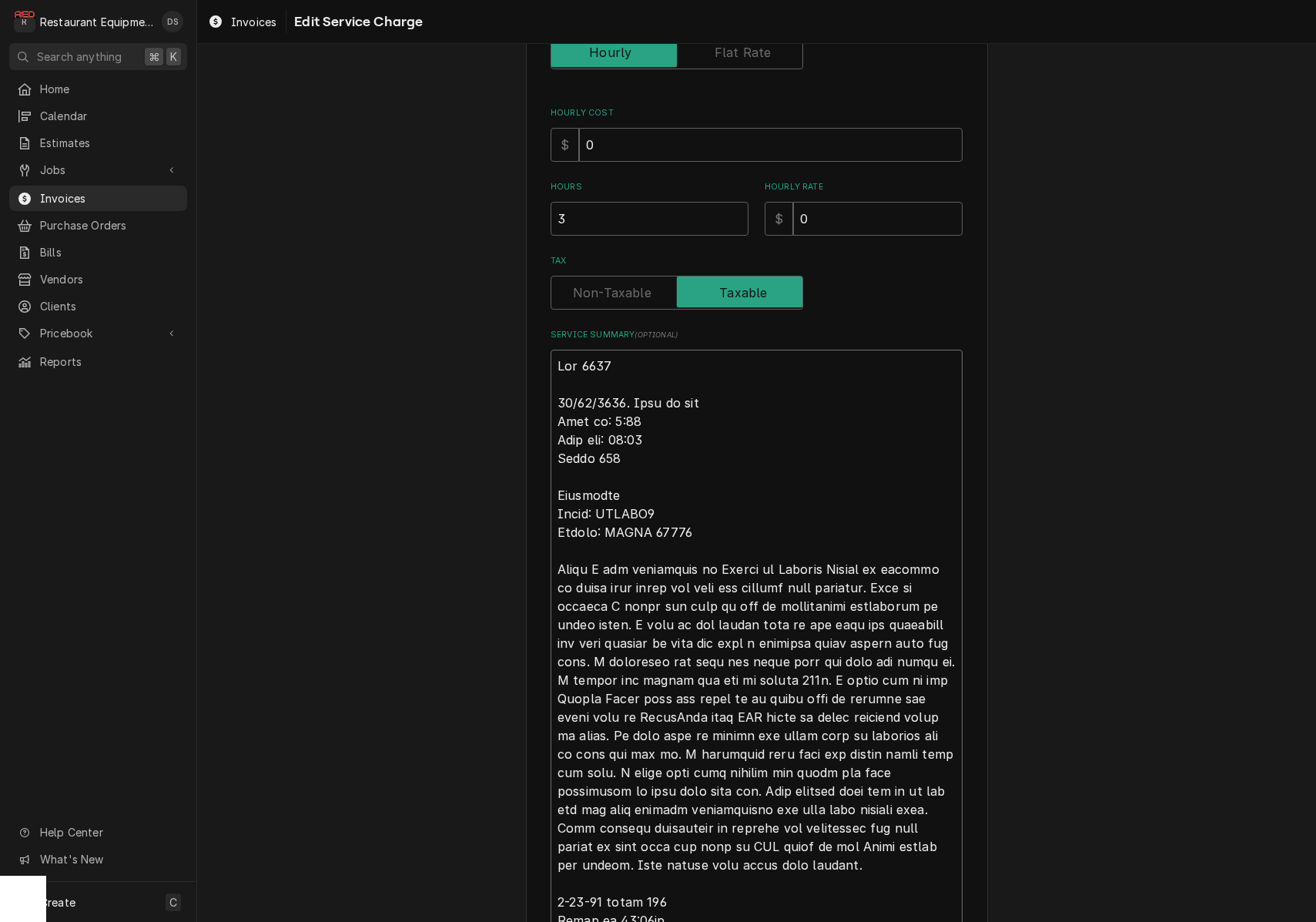
type textarea "x"
type textarea "Roo 8707 08/27/2025. This is bein Time in: 9:45 Time out: 11:00 Truck 206 Turbo…"
type textarea "x"
type textarea "Roo 8707 08/27/2025. This is being Time in: 9:45 Time out: 11:00 Truck 206 Turb…"
type textarea "x"
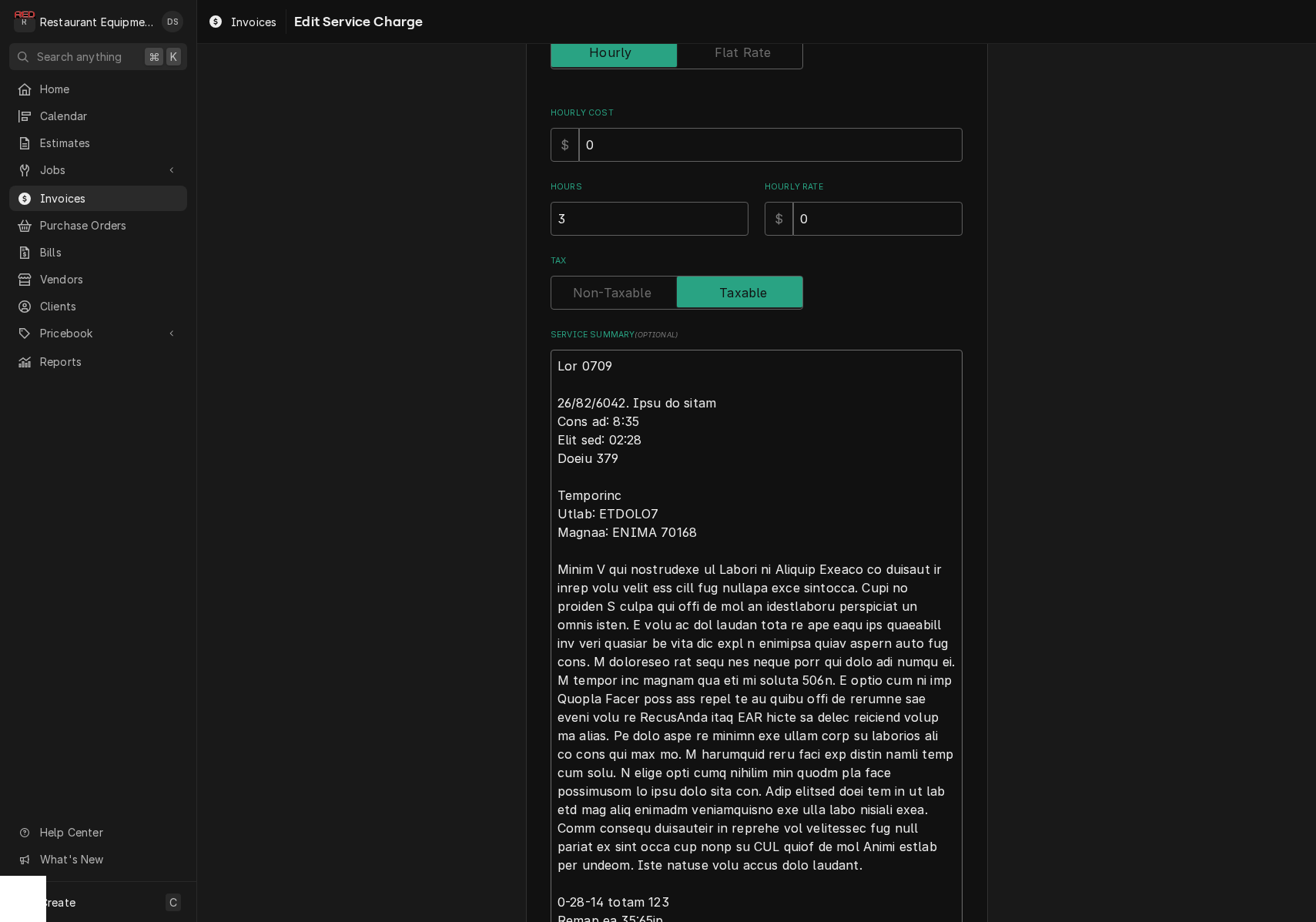
type textarea "Roo 8707 08/27/2025. This is being Time in: 9:45 Time out: 11:00 Truck 206 Turb…"
type textarea "x"
type textarea "Roo 8707 08/27/2025. This is being c Time in: 9:45 Time out: 11:00 Truck 206 Tu…"
type textarea "x"
type textarea "Roo 8707 08/27/2025. This is being ch Time in: 9:45 Time out: 11:00 Truck 206 T…"
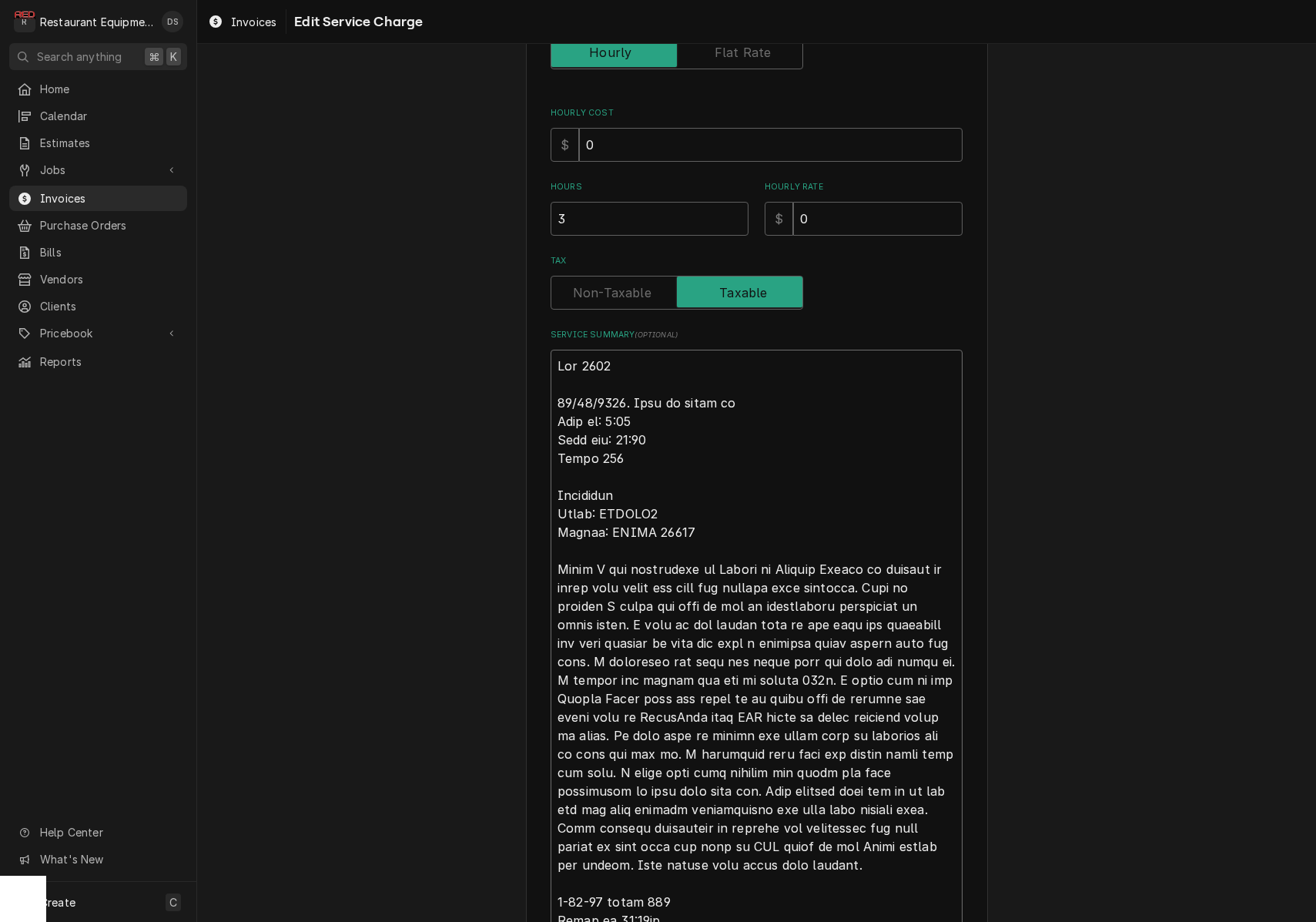
type textarea "x"
type textarea "Roo 8707 08/27/2025. This is being cha Time in: 9:45 Time out: 11:00 Truck 206 …"
type textarea "x"
type textarea "Roo 8707 08/27/2025. This is being char Time in: 9:45 Time out: 11:00 Truck 206…"
type textarea "x"
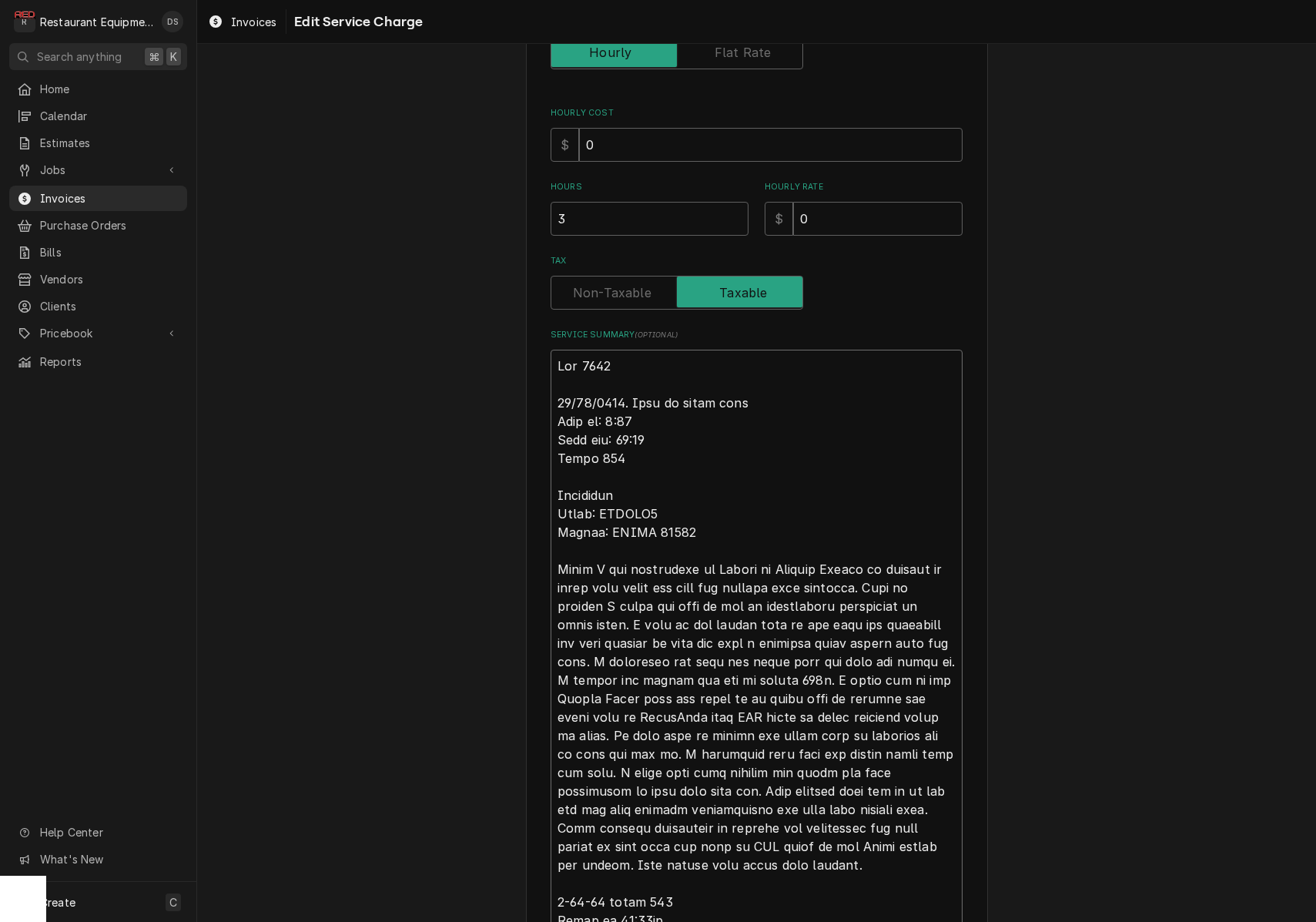
type textarea "Roo 8707 08/27/2025. This is being charg Time in: 9:45 Time out: 11:00 Truck 20…"
type textarea "x"
type textarea "Roo 8707 08/27/2025. This is being charge Time in: 9:45 Time out: 11:00 Truck 2…"
type textarea "x"
type textarea "Roo 8707 08/27/2025. This is being charged Time in: 9:45 Time out: 11:00 Truck …"
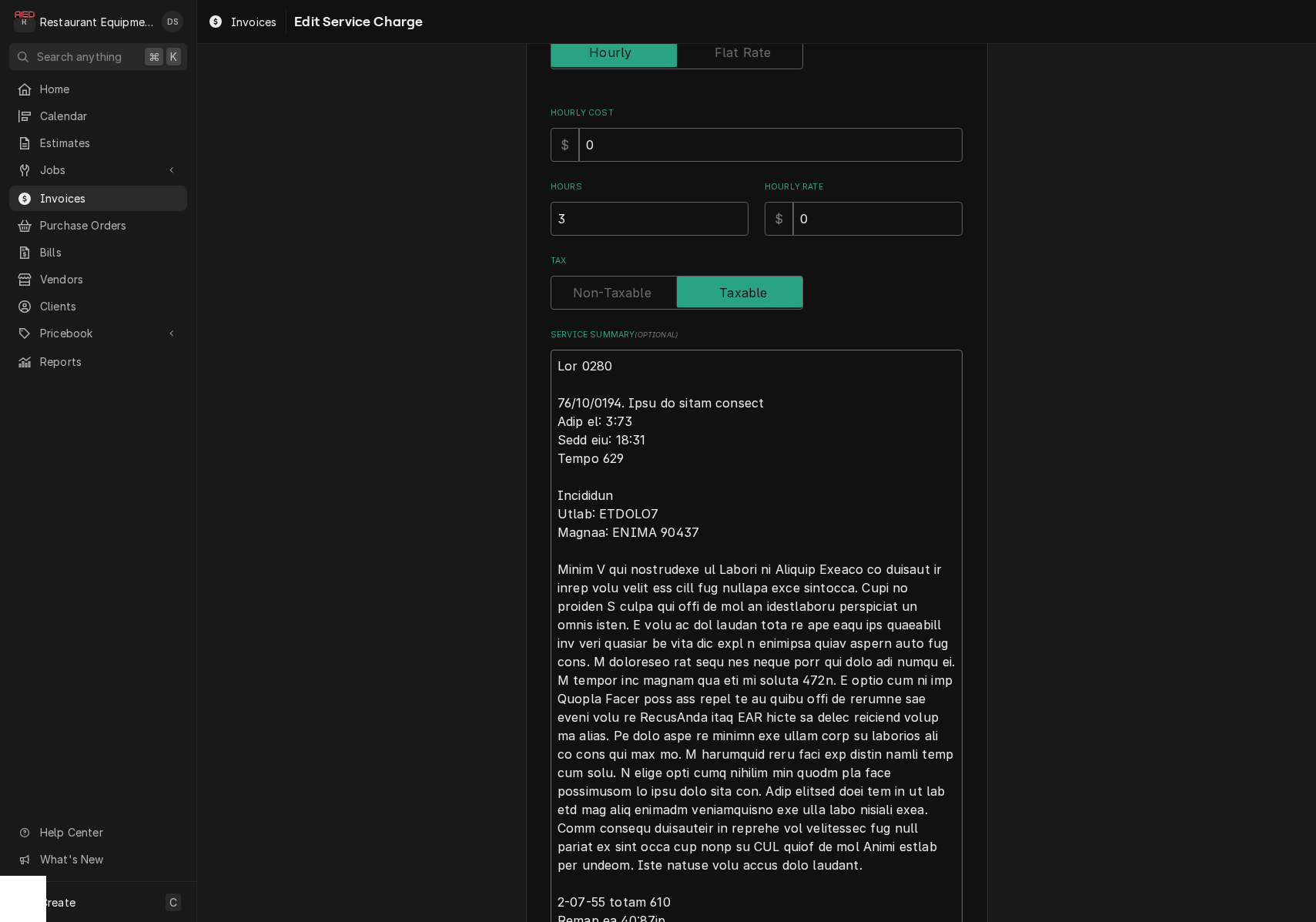
type textarea "x"
type textarea "Roo 8707 08/27/2025. This is being charged Time in: 9:45 Time out: 11:00 Truck …"
type textarea "x"
type textarea "Roo 8707 08/27/2025. This is being charged t Time in: 9:45 Time out: 11:00 Truc…"
type textarea "x"
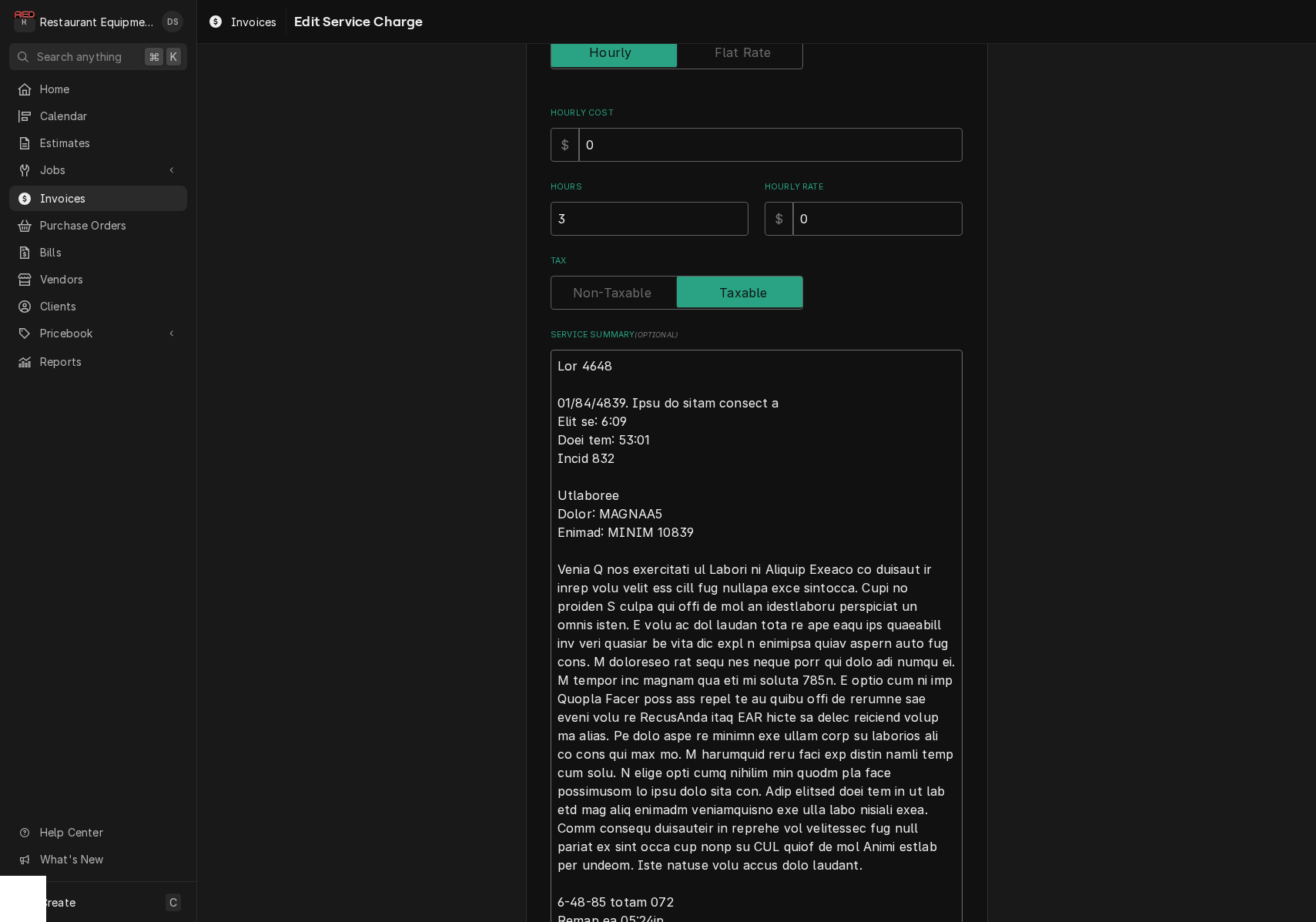
type textarea "Roo 8707 08/27/2025. This is being charged to Time in: 9:45 Time out: 11:00 Tru…"
type textarea "x"
type textarea "Roo 8707 08/27/2025. This is being charged to Time in: 9:45 Time out: 11:00 Tru…"
type textarea "x"
type textarea "Roo 8707 08/27/2025. This is being charged to t Time in: 9:45 Time out: 11:00 T…"
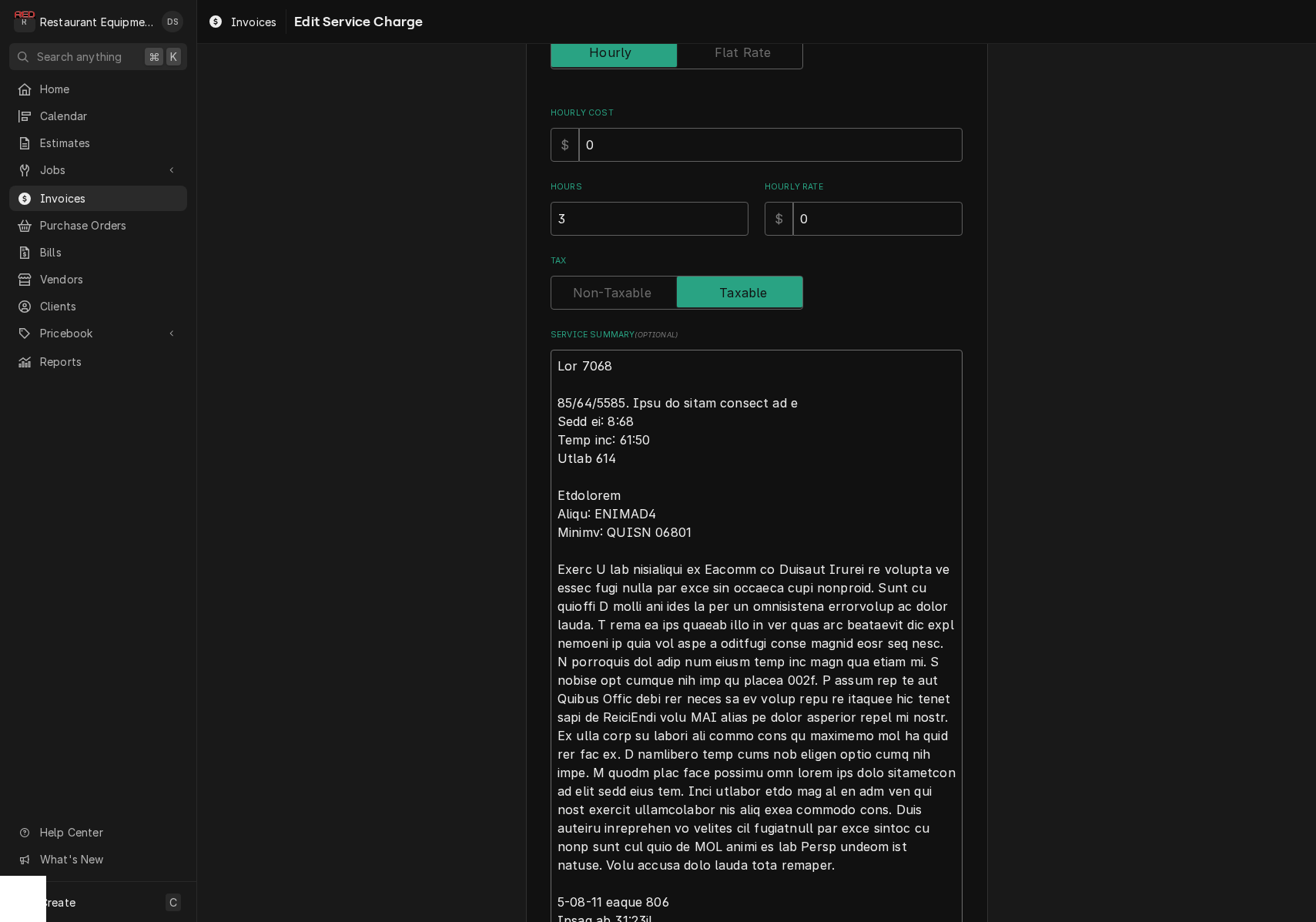
type textarea "x"
type textarea "Roo 8707 08/27/2025. This is being charged to tu Time in: 9:45 Time out: 11:00 …"
type textarea "x"
type textarea "Roo 8707 08/27/2025. This is being charged to tur Time in: 9:45 Time out: 11:00…"
type textarea "x"
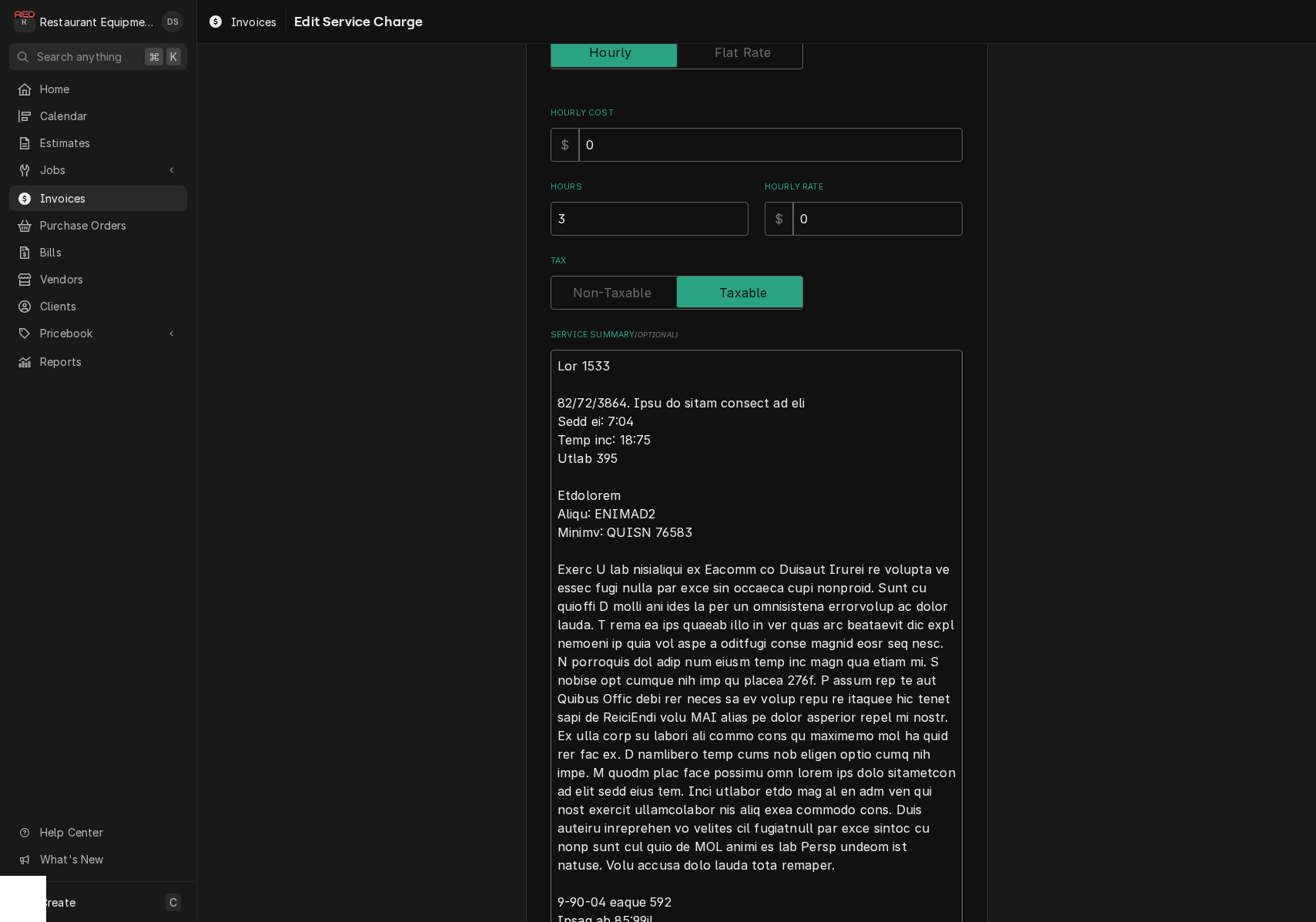
type textarea "Roo 8707 08/27/2025. This is being charged to turb Time in: 9:45 Time out: 11:0…"
type textarea "x"
type textarea "Roo 8707 08/27/2025. This is being charged to turbo Time in: 9:45 Time out: 11:…"
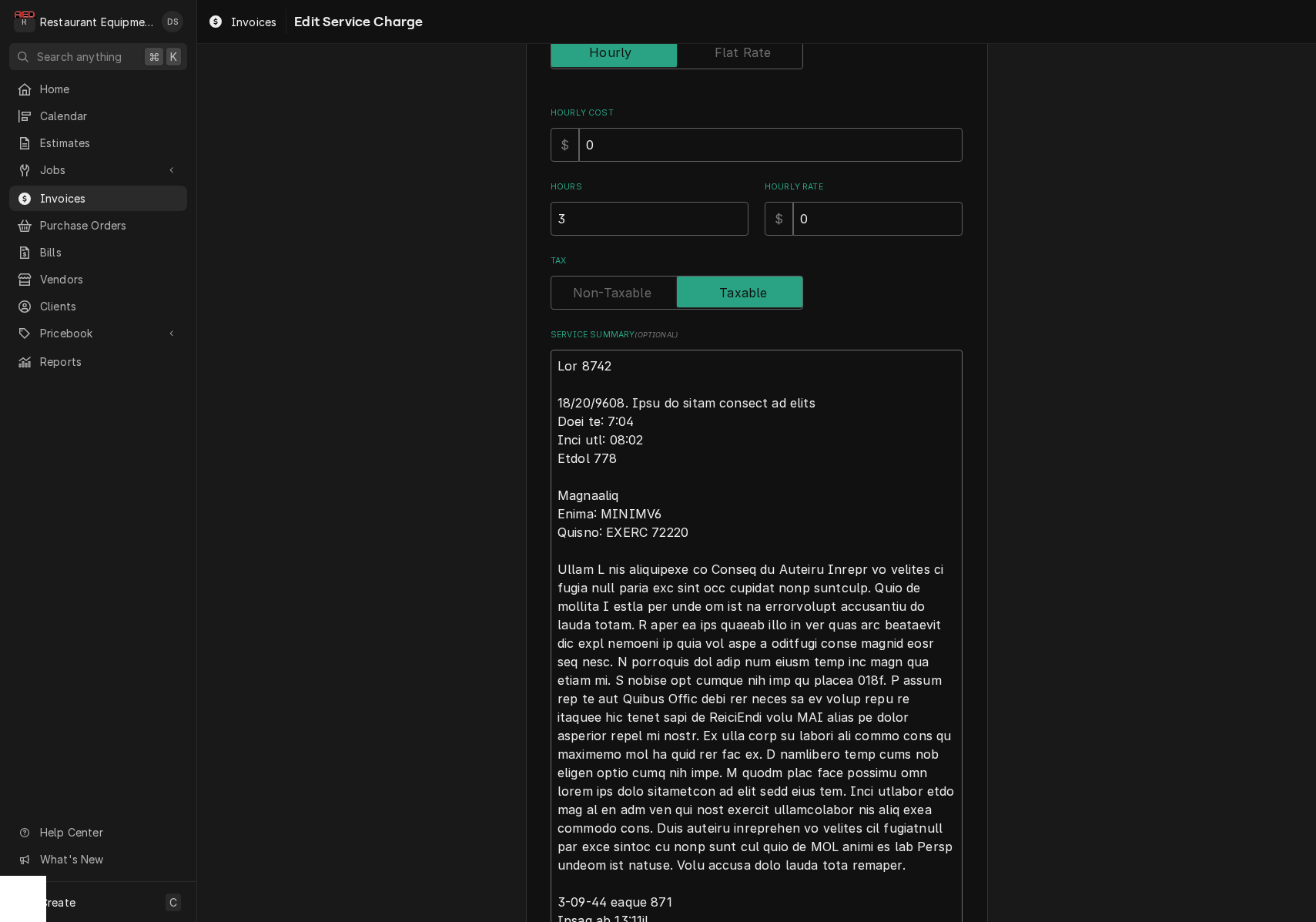
type textarea "x"
type textarea "Roo 8707 08/27/2025. This is being charged to turboc Time in: 9:45 Time out: 11…"
type textarea "x"
type textarea "Roo 8707 08/27/2025. This is being charged to turboch Time in: 9:45 Time out: 1…"
type textarea "x"
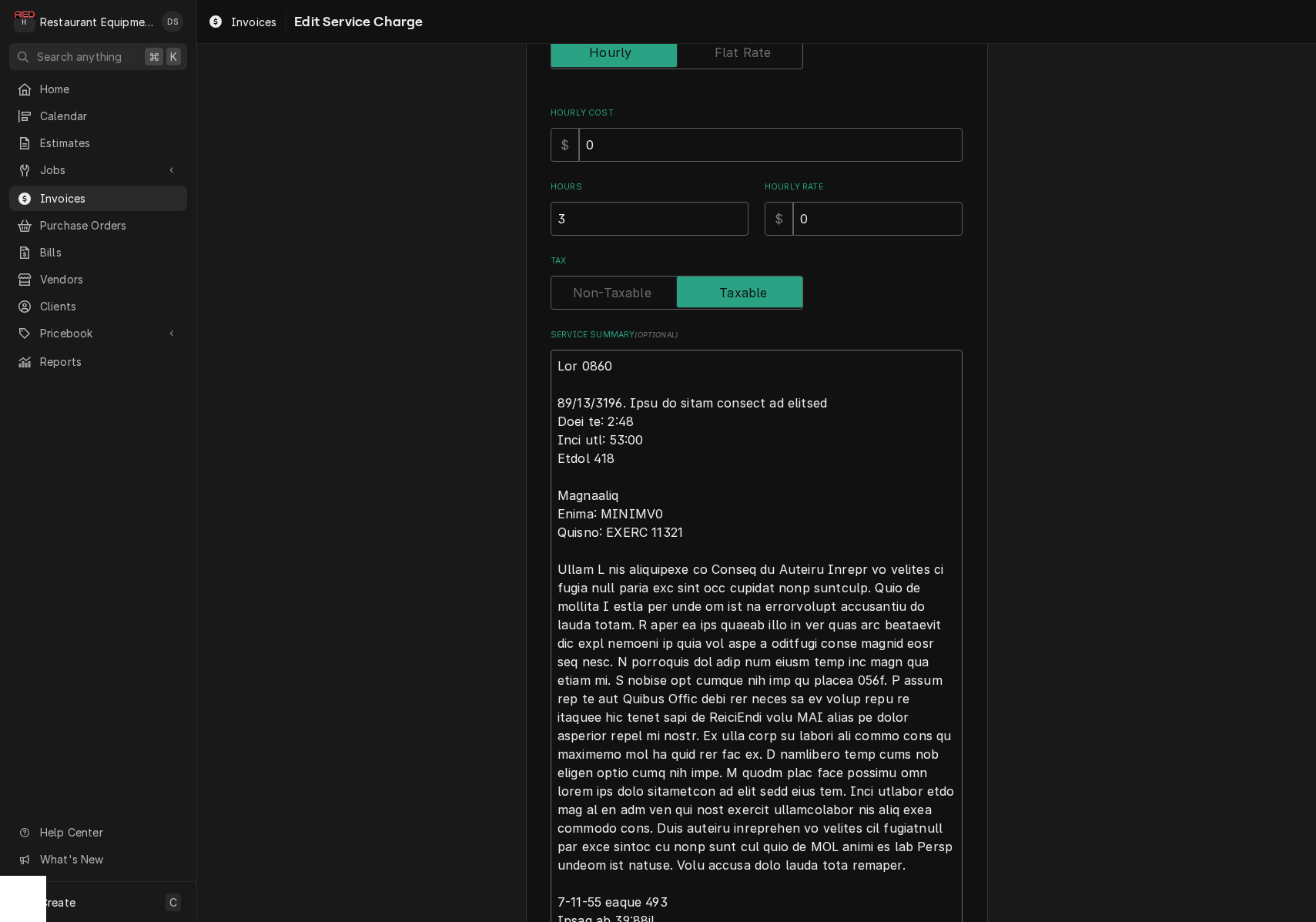
type textarea "Roo 8707 08/27/2025. This is being charged to turboche Time in: 9:45 Time out: …"
type textarea "x"
type textarea "Roo 8707 08/27/2025. This is being charged to turbochef Time in: 9:45 Time out:…"
type textarea "x"
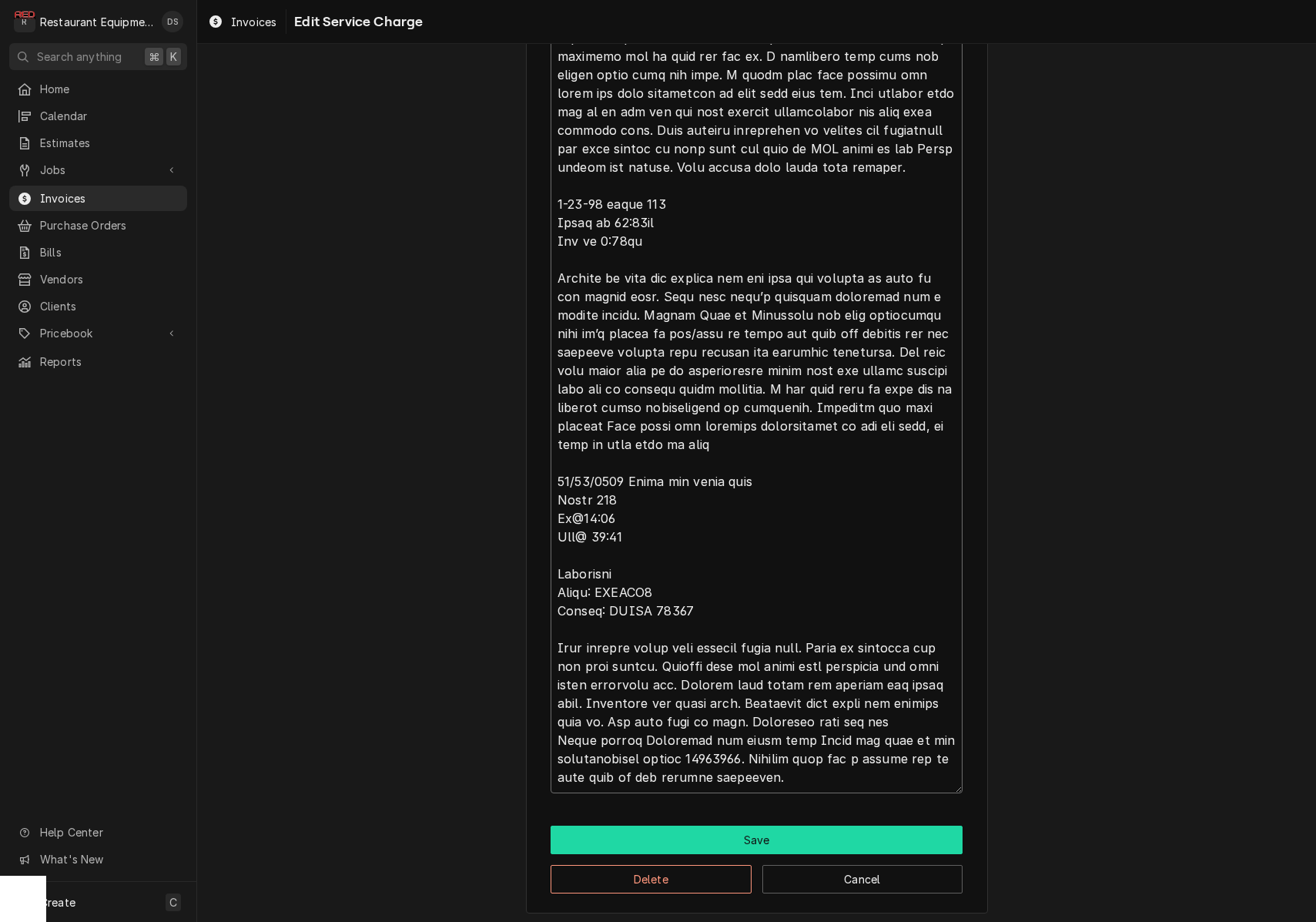
type textarea "Roo 8707 08/27/2025. This is being charged to turbo chef Time in: 9:45 Time out…"
click at [752, 845] on button "Save" at bounding box center [757, 840] width 412 height 29
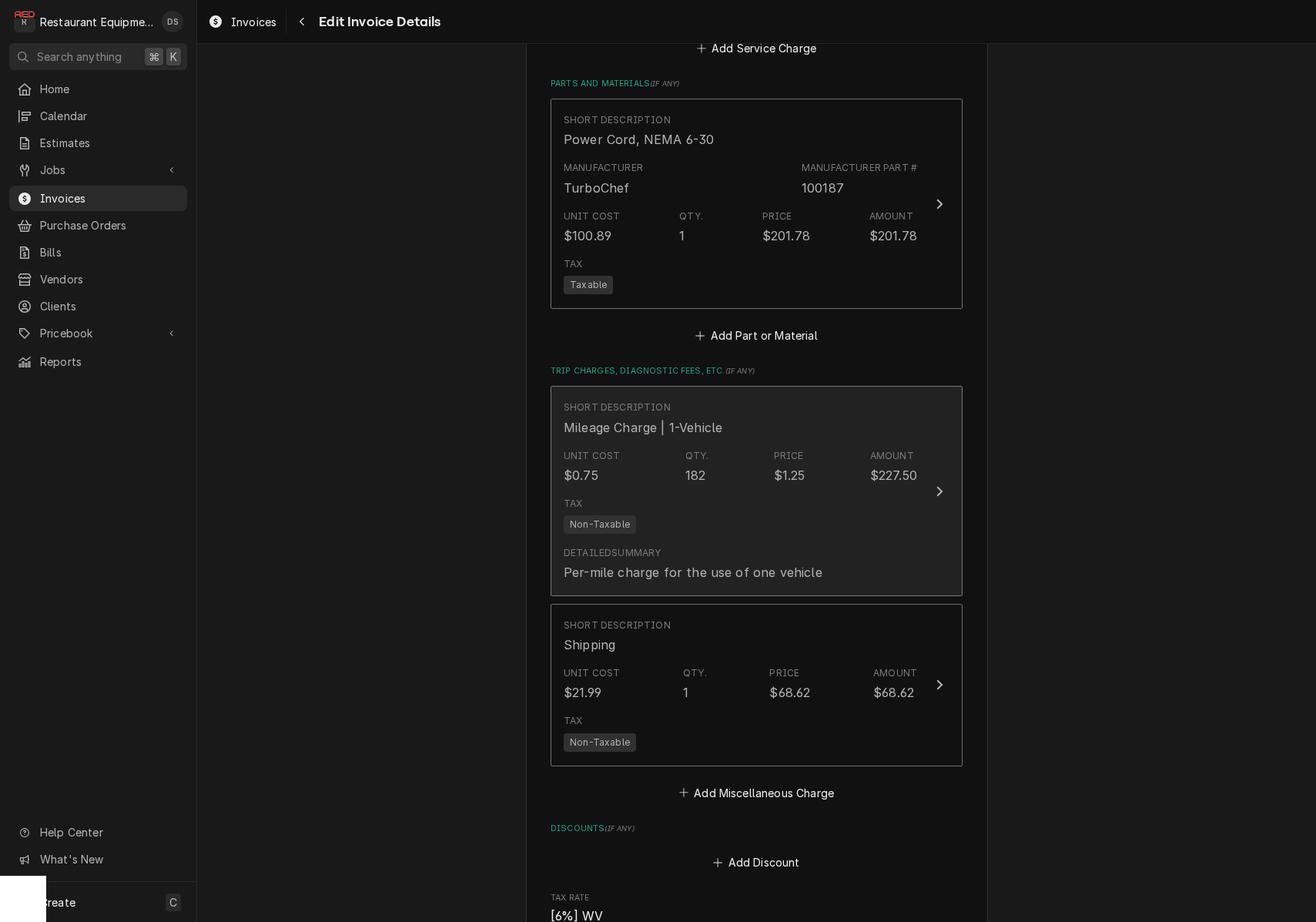
scroll to position [2993, 0]
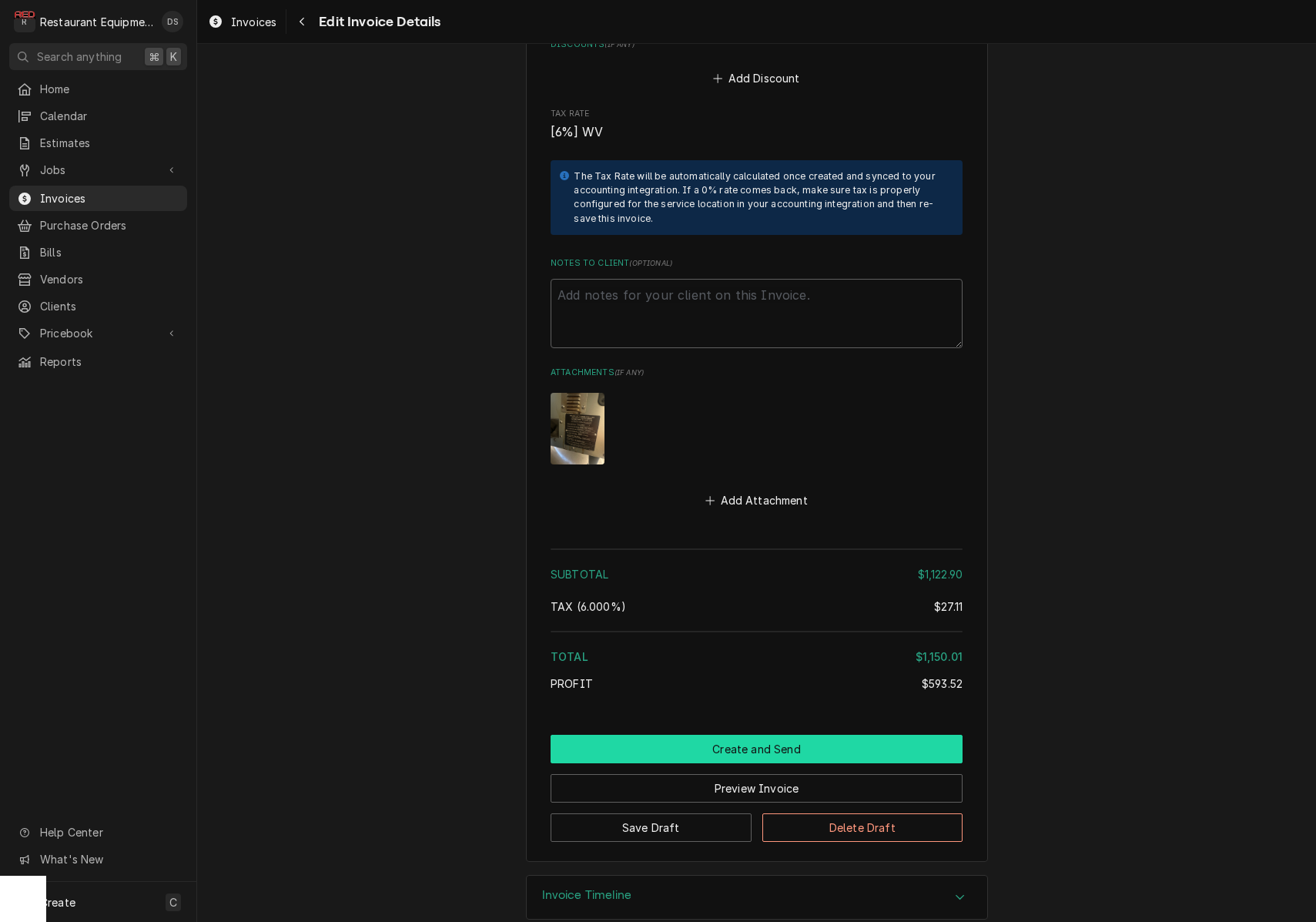
click at [761, 735] on button "Create and Send" at bounding box center [757, 749] width 412 height 29
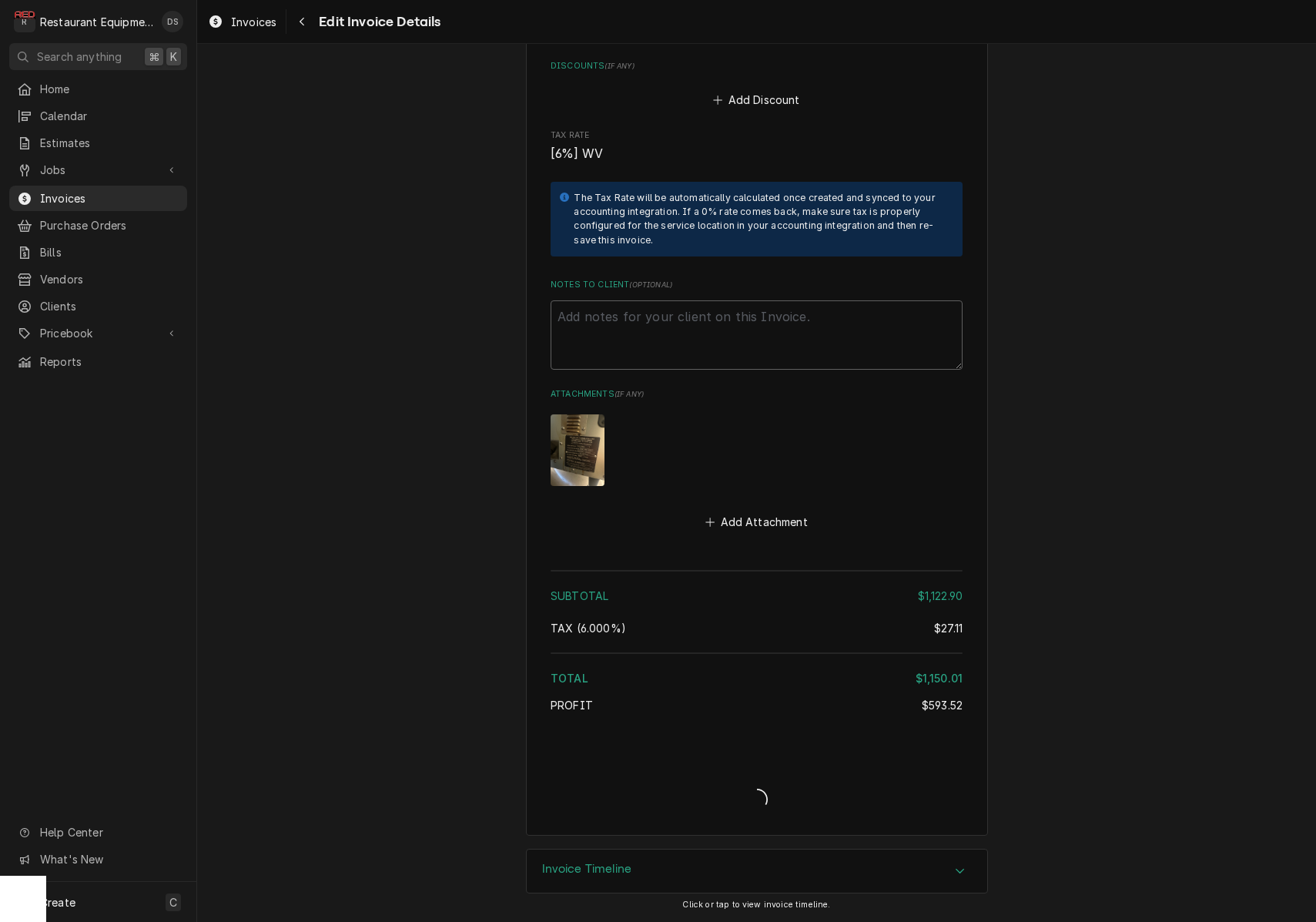
scroll to position [3728, 0]
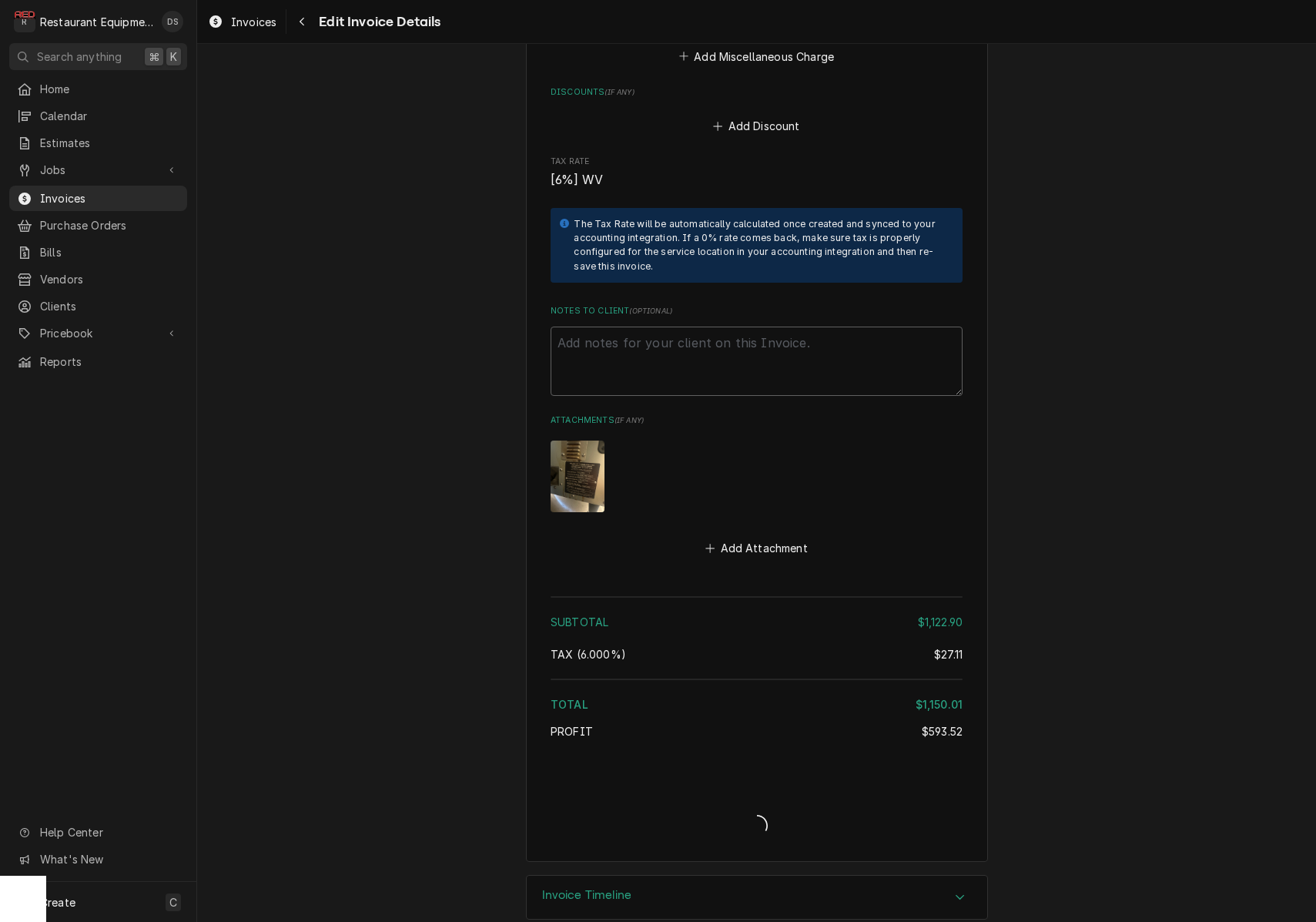
type textarea "x"
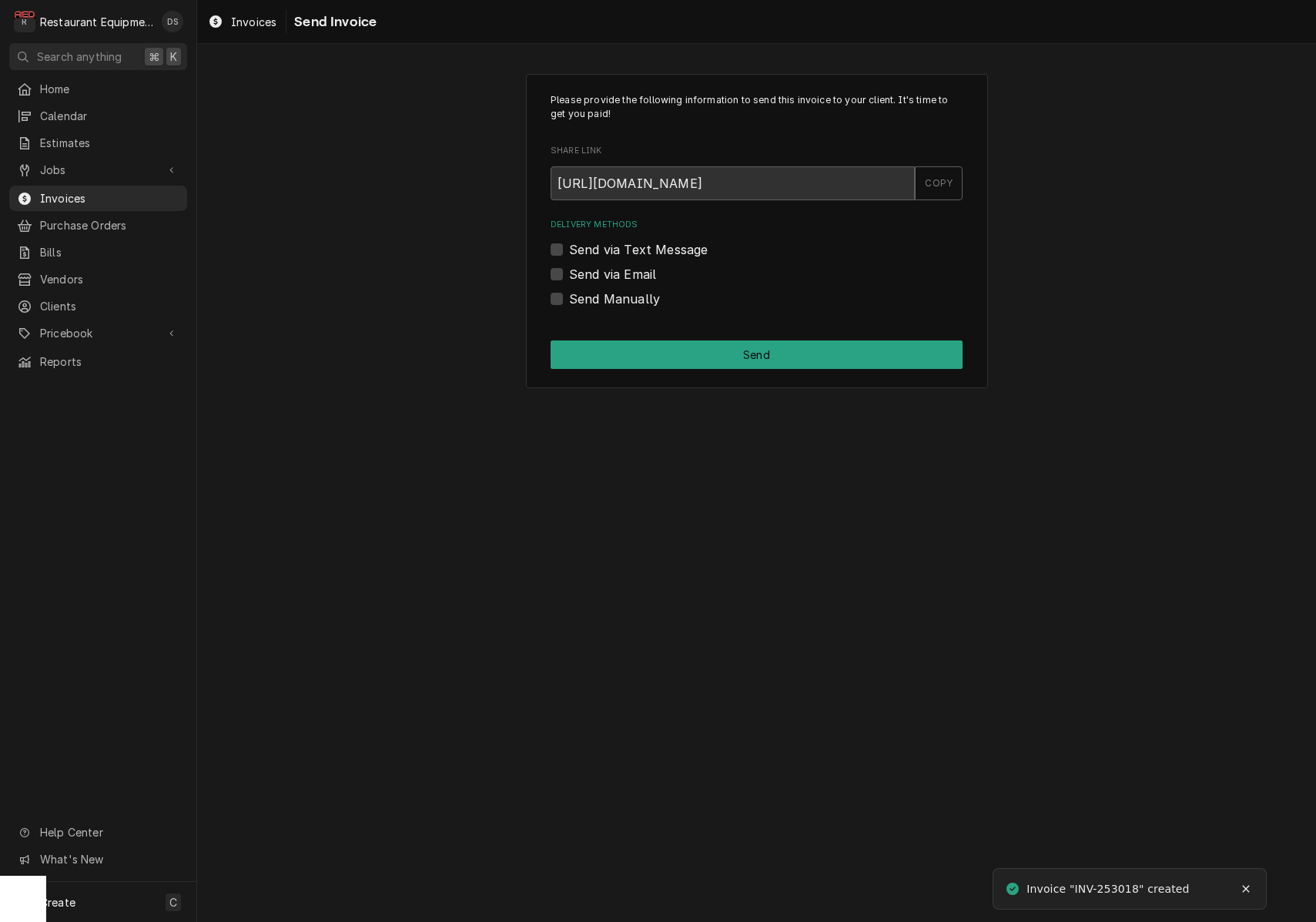
click at [569, 271] on label "Send via Email" at bounding box center [612, 274] width 87 height 18
click at [569, 271] on input "Send via Email" at bounding box center [775, 282] width 412 height 34
checkbox input "true"
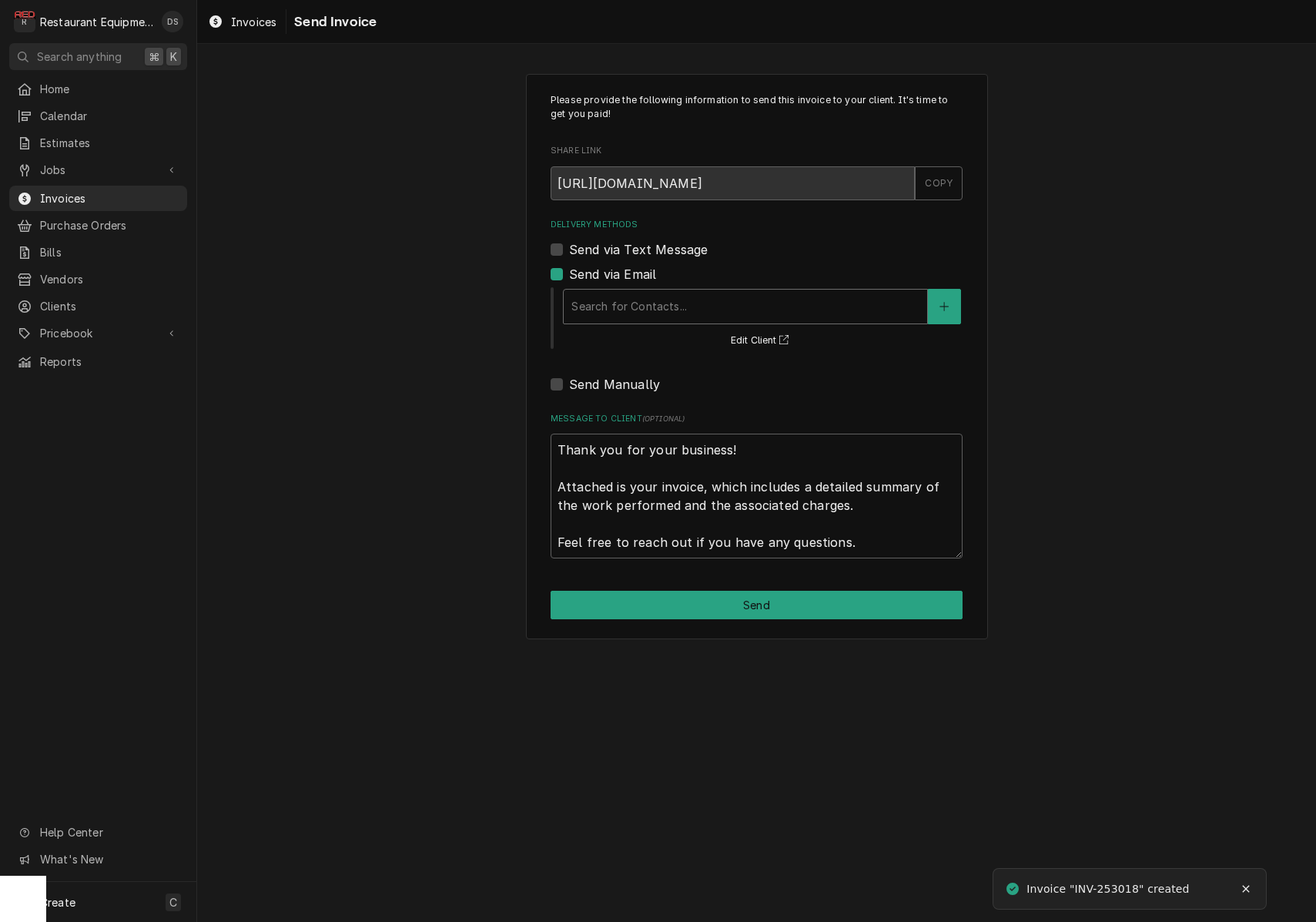
click at [664, 299] on div "Search for Contacts..." at bounding box center [745, 306] width 348 height 16
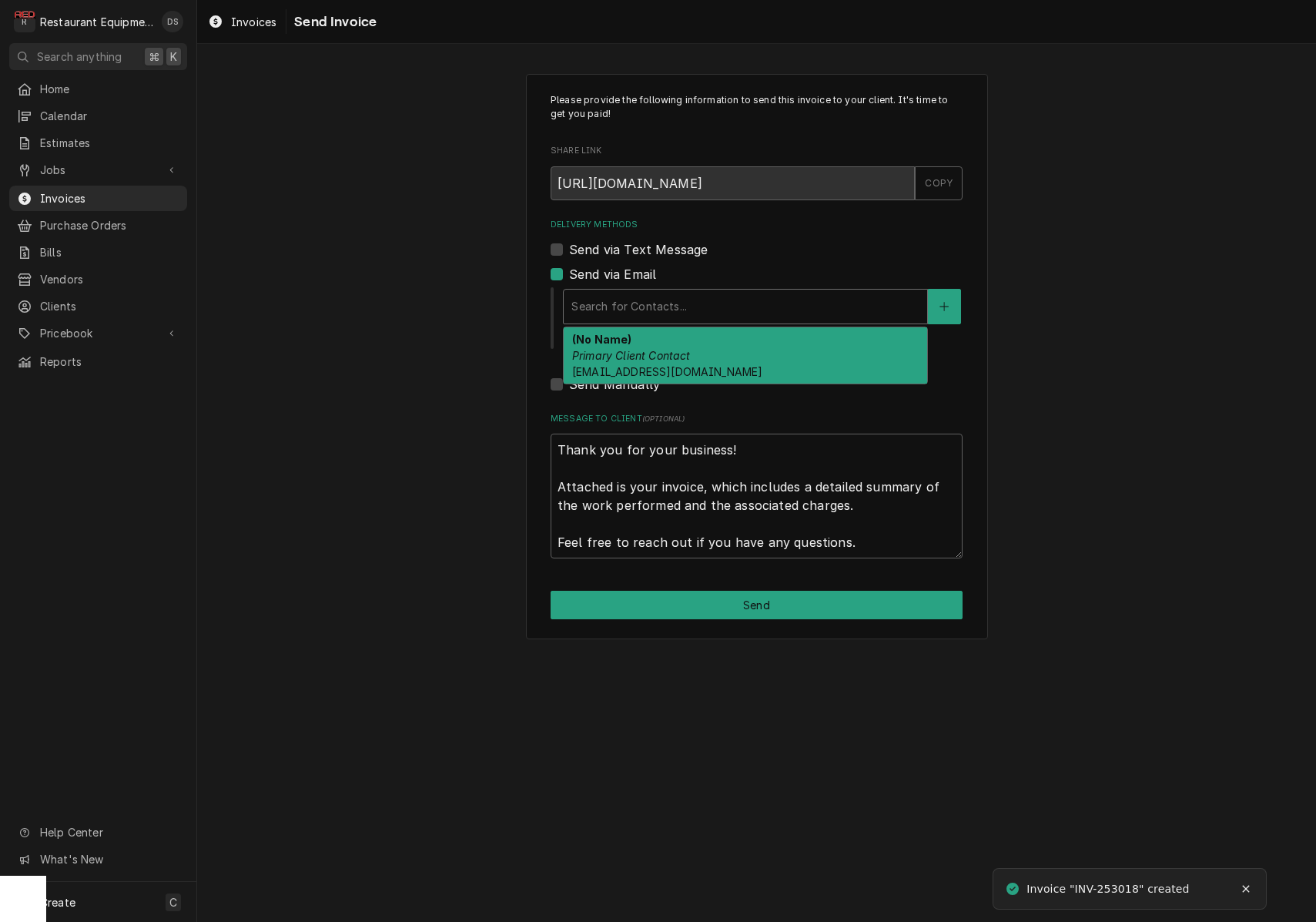
drag, startPoint x: 674, startPoint y: 334, endPoint x: 685, endPoint y: 364, distance: 32.0
click at [674, 334] on div "(No Name) Primary Client Contact asykes@joedefaziooil.com" at bounding box center [745, 356] width 364 height 56
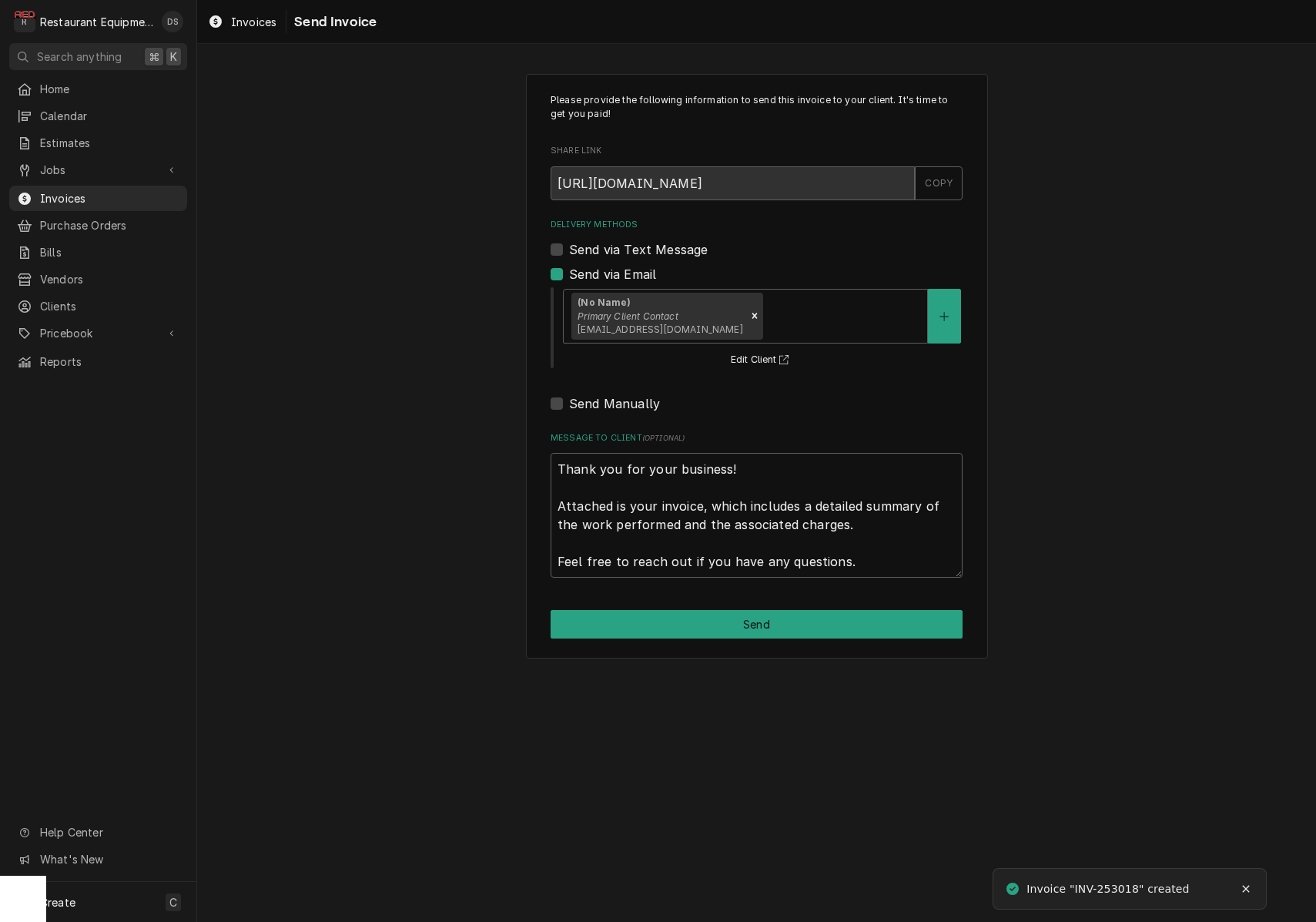
click at [789, 618] on button "Send" at bounding box center [757, 624] width 412 height 29
type textarea "x"
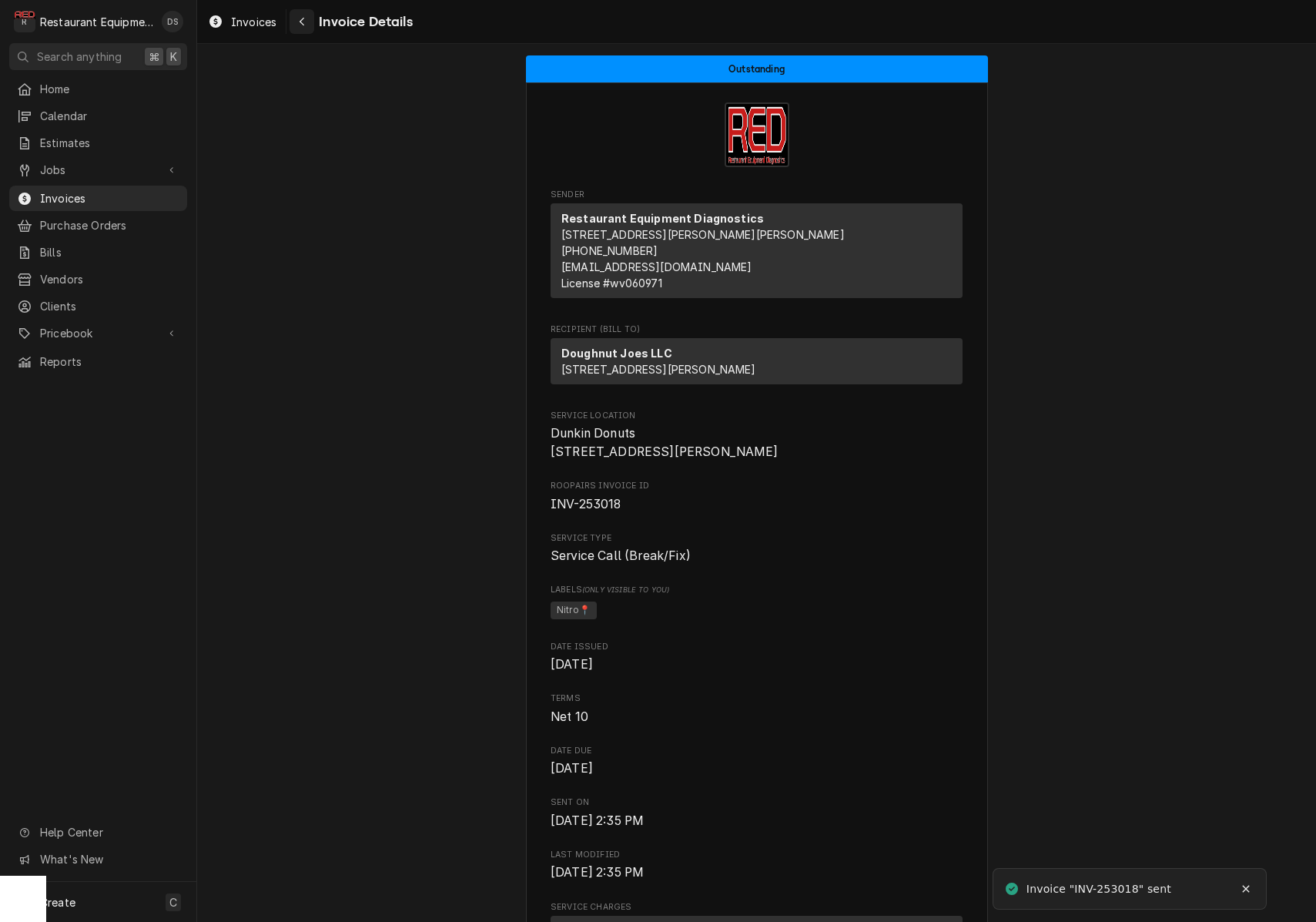
click at [308, 23] on div "Navigate back" at bounding box center [301, 21] width 15 height 15
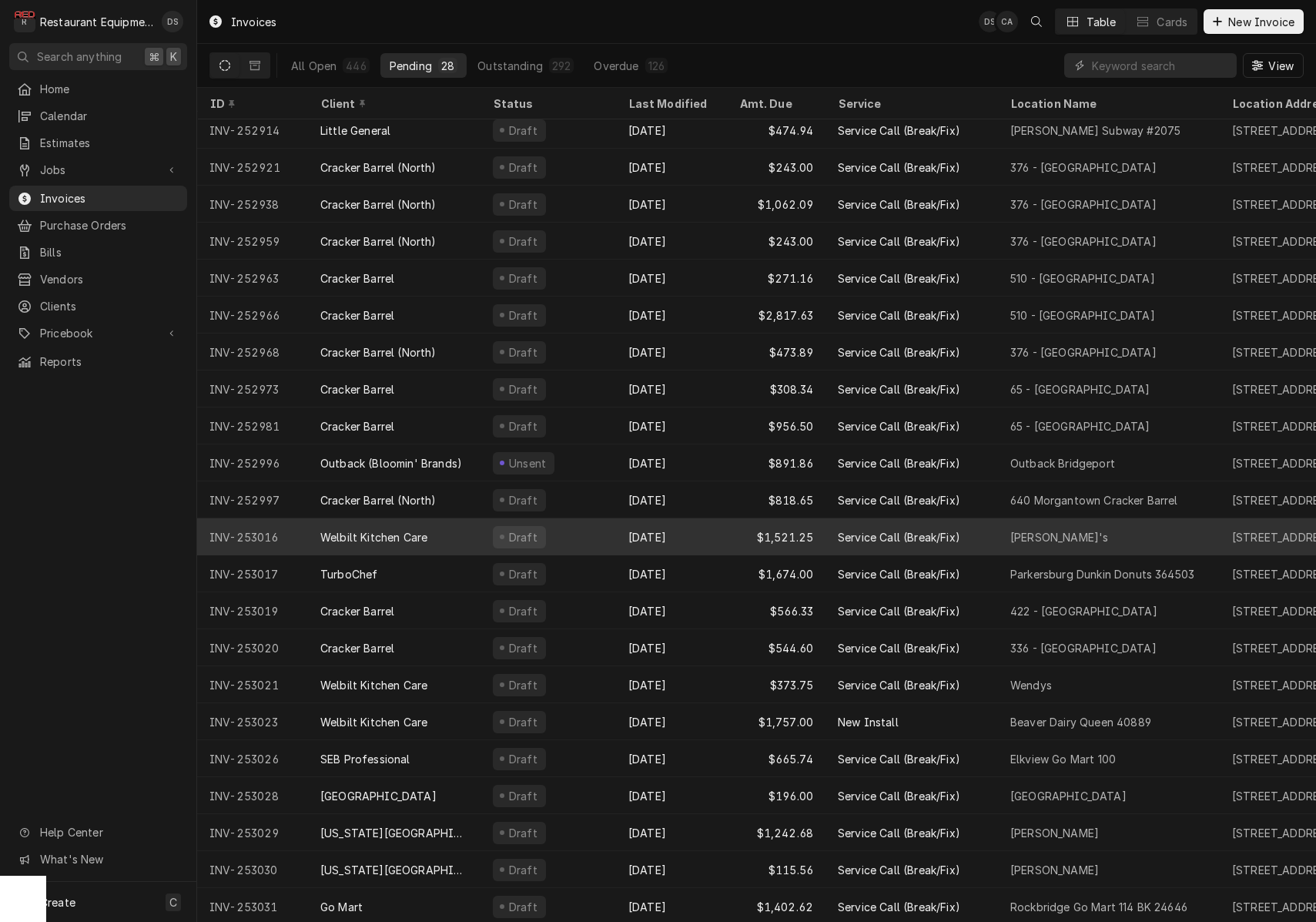
scroll to position [229, 0]
click at [584, 540] on div "Draft" at bounding box center [548, 538] width 136 height 37
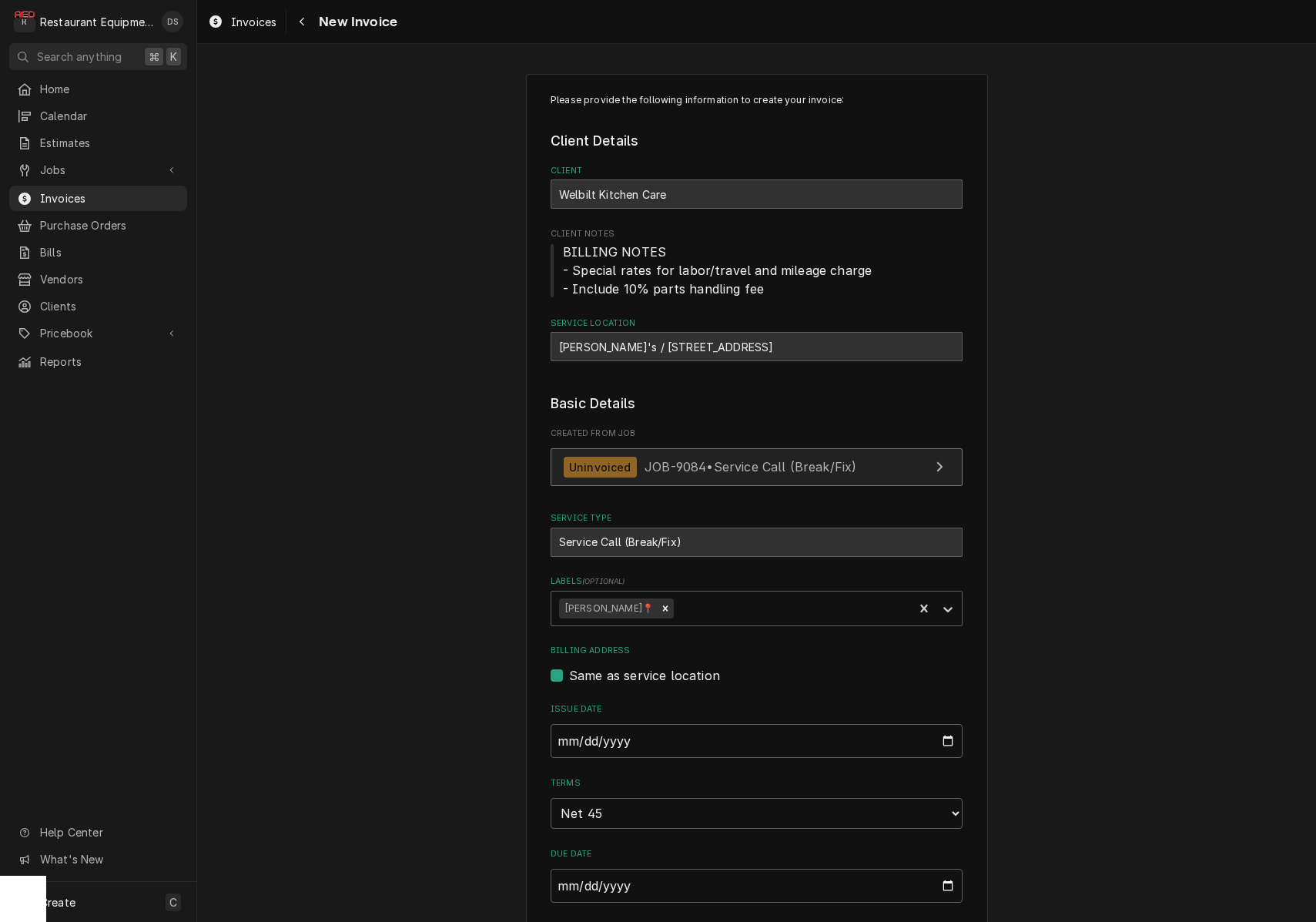
click at [750, 461] on span "JOB-9084 • Service Call (Break/Fix)" at bounding box center [750, 467] width 212 height 15
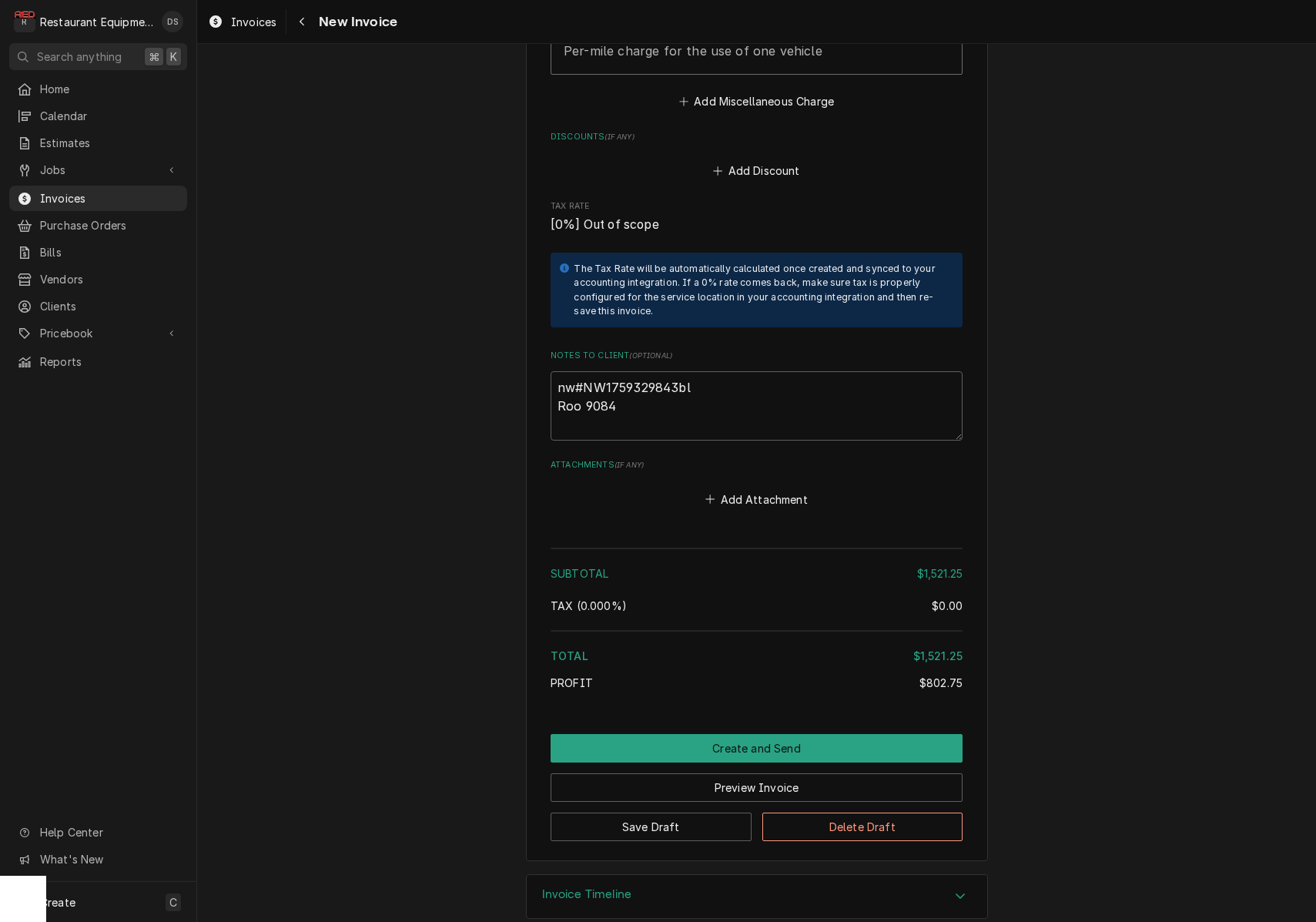
scroll to position [2563, 0]
click at [715, 395] on textarea "nw#NW1759329843bl Roo 9084" at bounding box center [757, 407] width 412 height 70
type textarea "x"
type textarea "nw#NW1759329843bl Roo 9084"
type textarea "x"
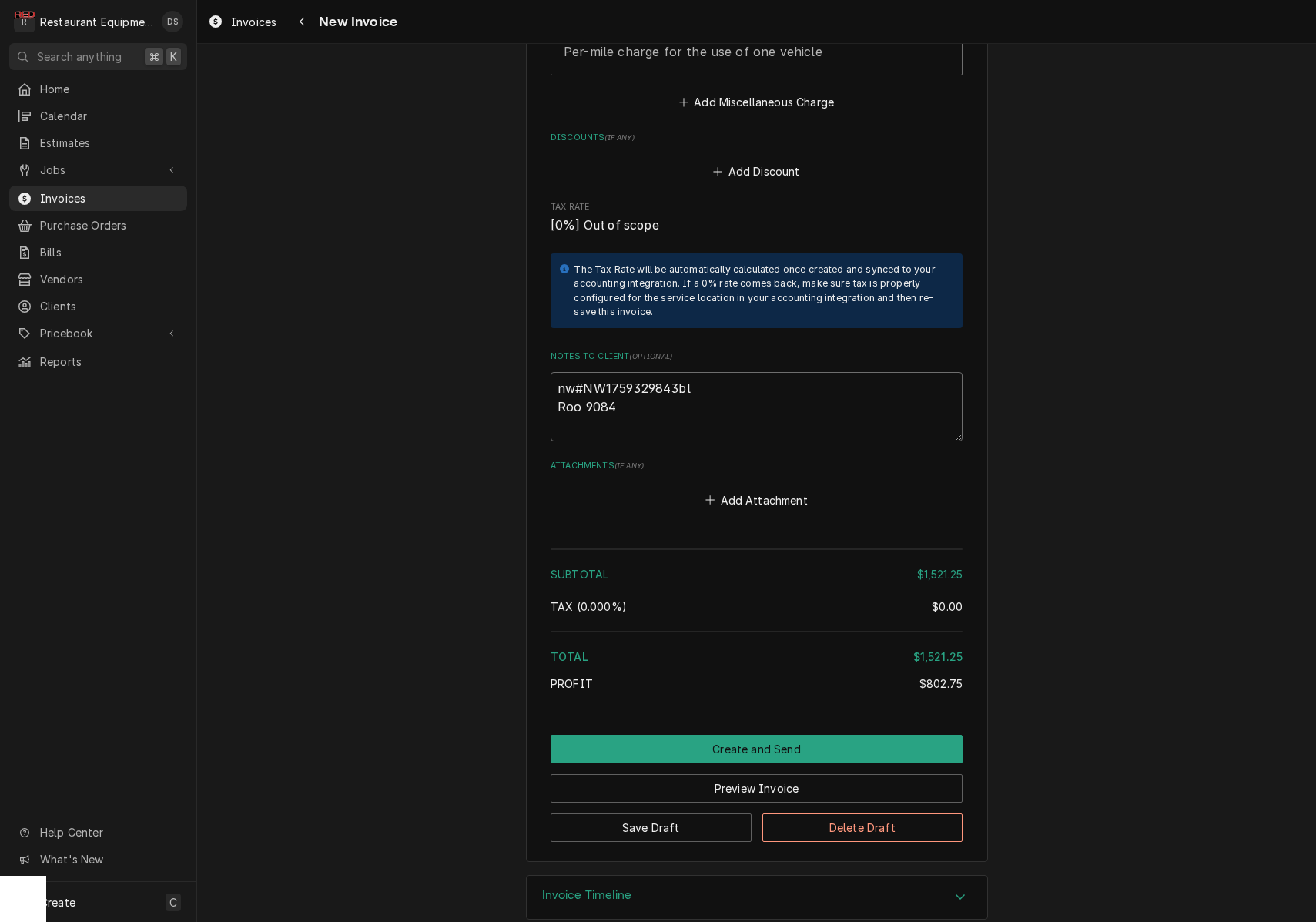
type textarea "nw#NW1759329843bl Roo 9084"
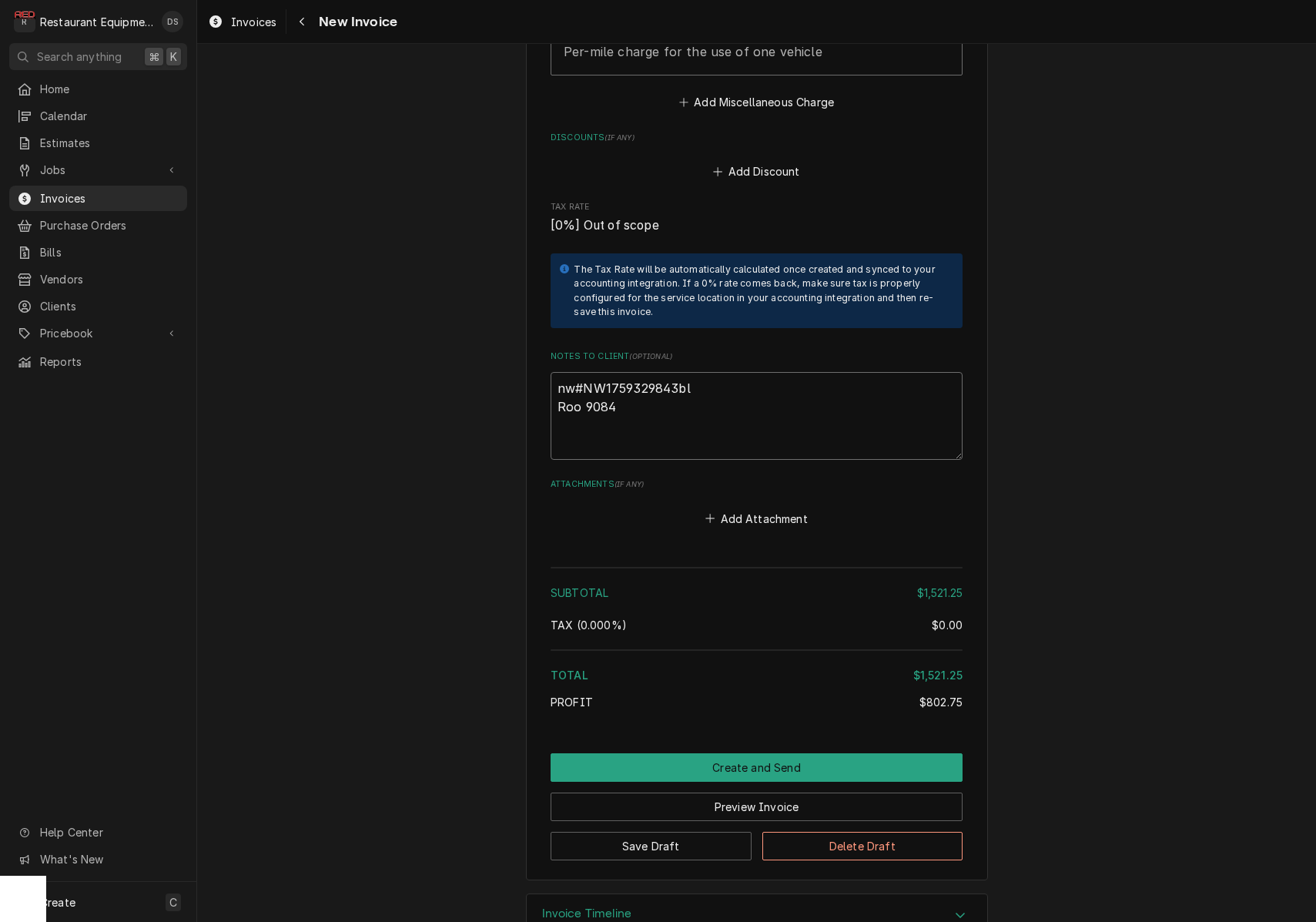
type textarea "x"
type textarea "nw#NW1759329843bl Roo 9084"
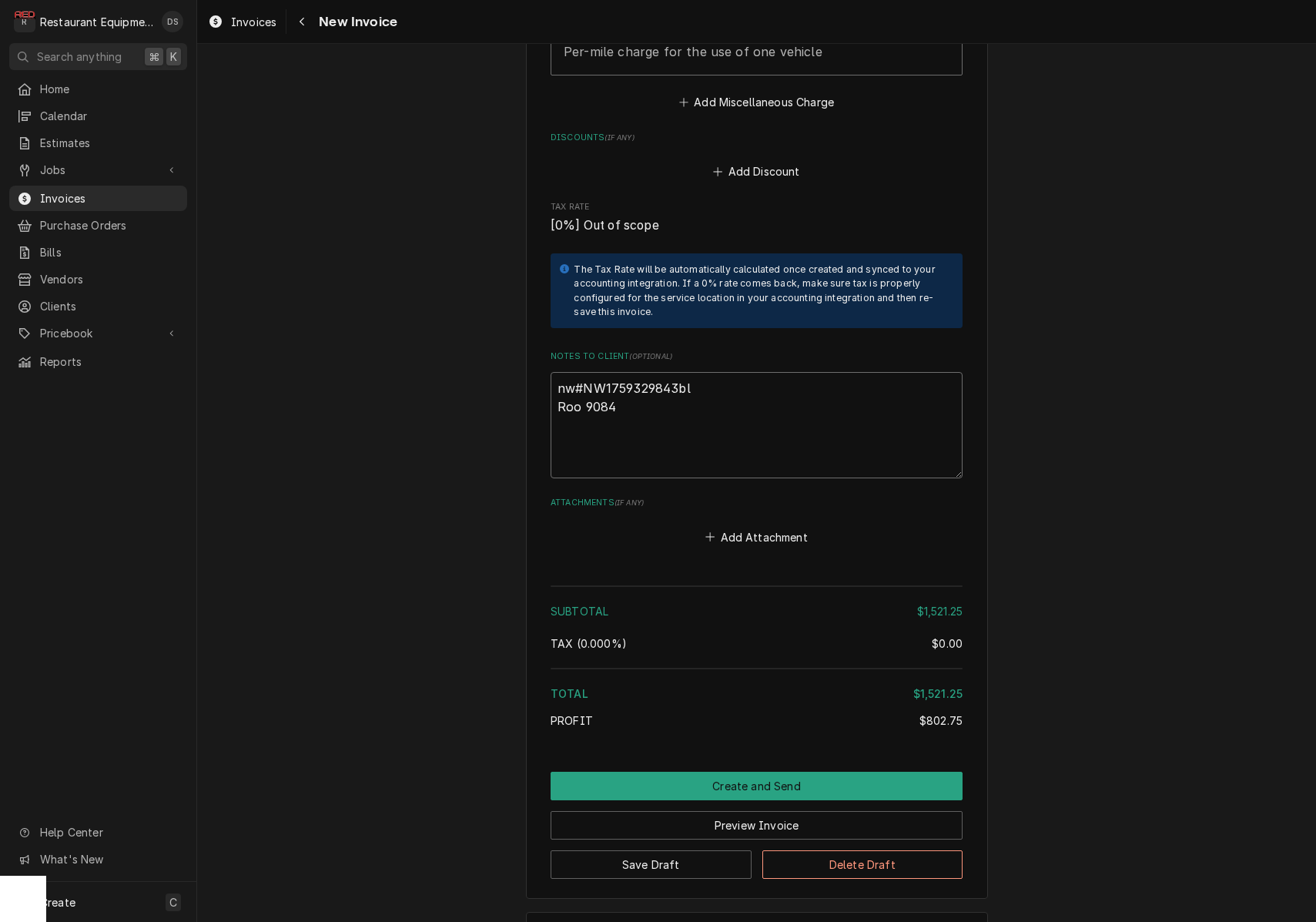
paste textarea "Asset Information: Brand/Asset Group/Model: Garland XPE24AC-0026 Serial Number …"
type textarea "x"
type textarea "nw#NW1759329843bl Roo 9084 Asset Information: Brand/Asset Group/Model: Garland …"
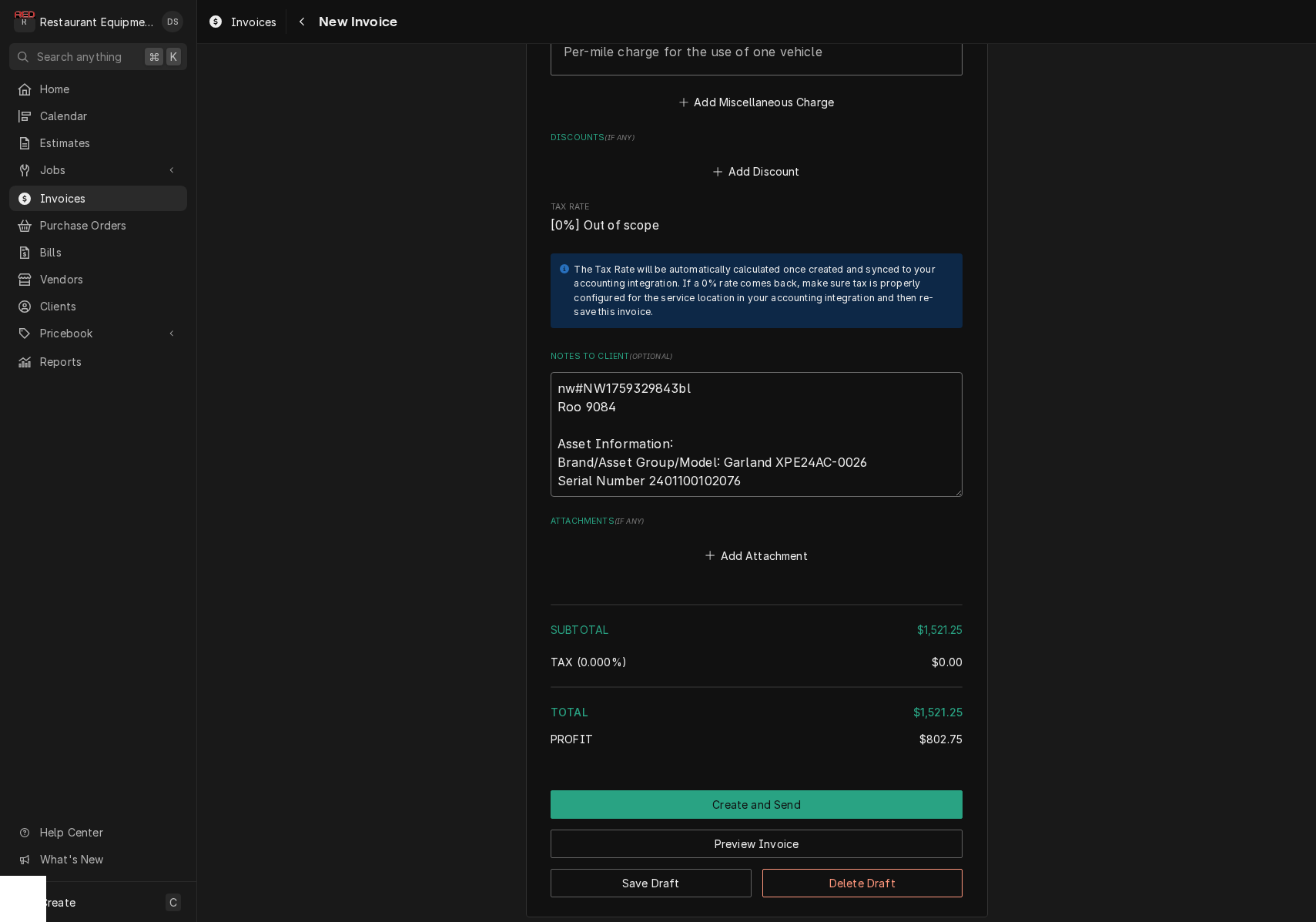
drag, startPoint x: 755, startPoint y: 460, endPoint x: 677, endPoint y: 459, distance: 78.0
click at [648, 459] on textarea "nw#NW1759329843bl Roo 9084 Asset Information: Brand/Asset Group/Model: Garland …" at bounding box center [757, 435] width 412 height 125
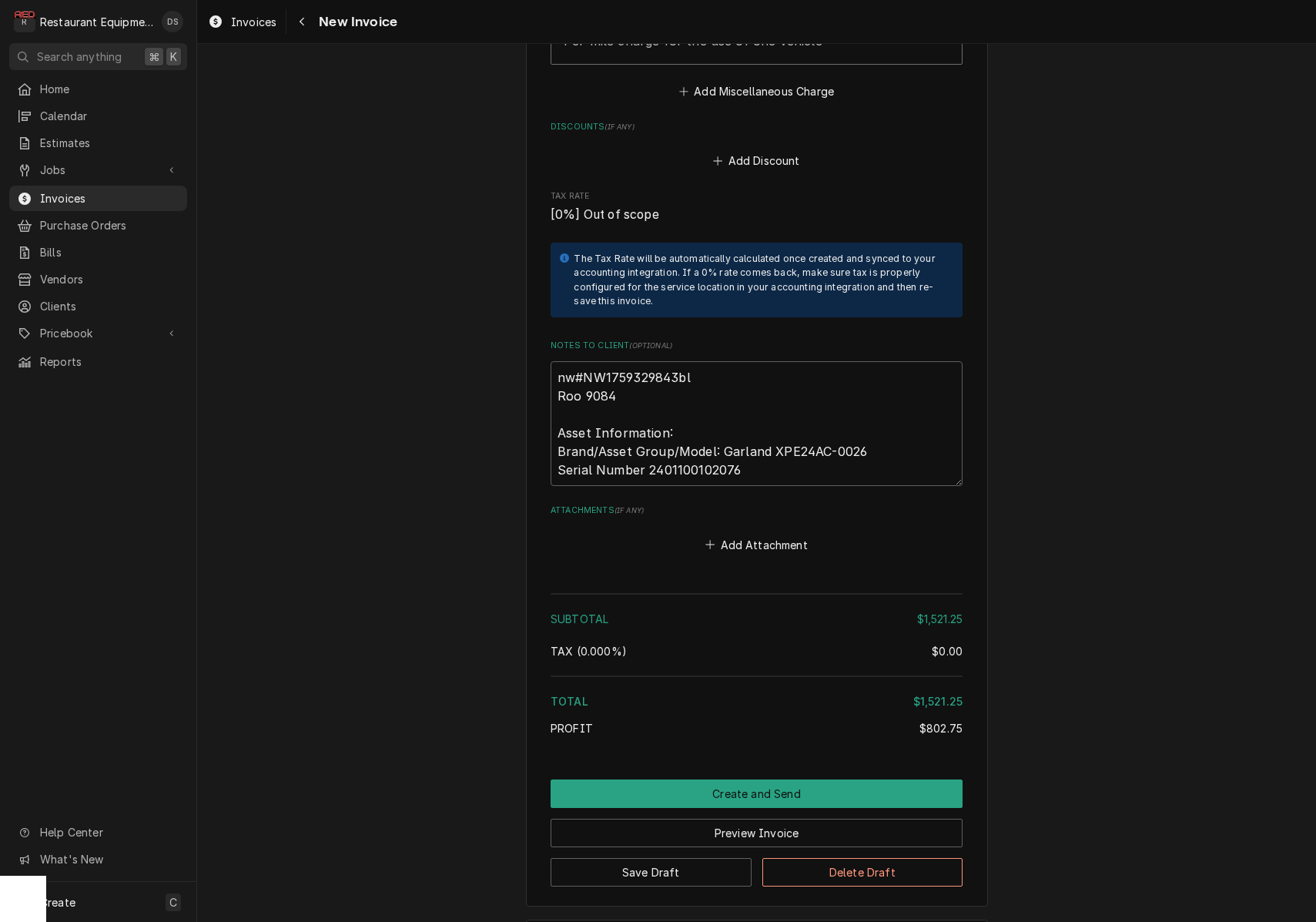
scroll to position [2615, 0]
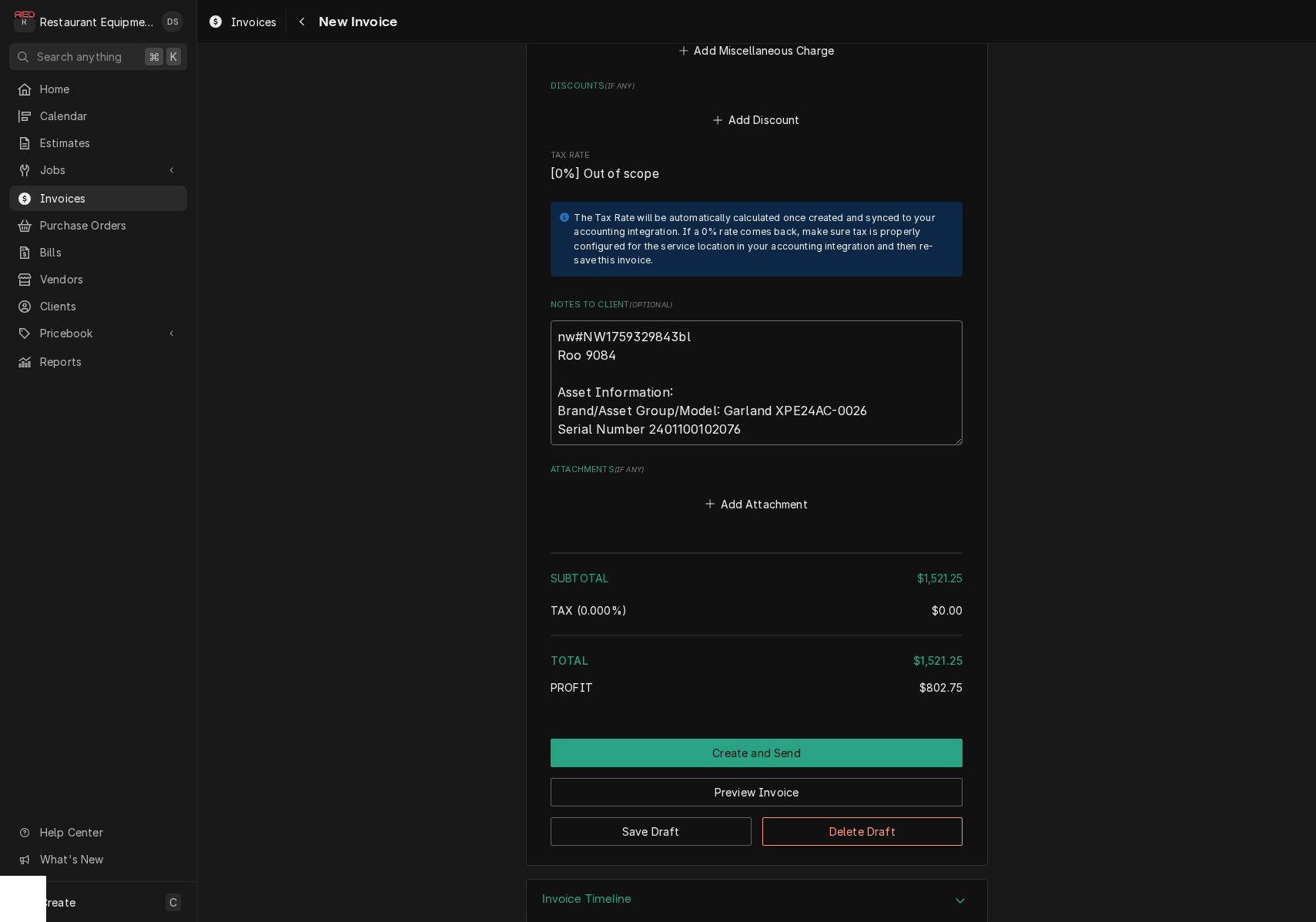
drag, startPoint x: 641, startPoint y: 337, endPoint x: 650, endPoint y: 330, distance: 11.4
click at [641, 336] on textarea "nw#NW1759329843bl Roo 9084 Asset Information: Brand/Asset Group/Model: Garland …" at bounding box center [757, 383] width 412 height 125
type textarea "x"
type textarea "nw#NW1759329843bl Roo 908 Asset Information: Brand/Asset Group/Model: Garland X…"
type textarea "x"
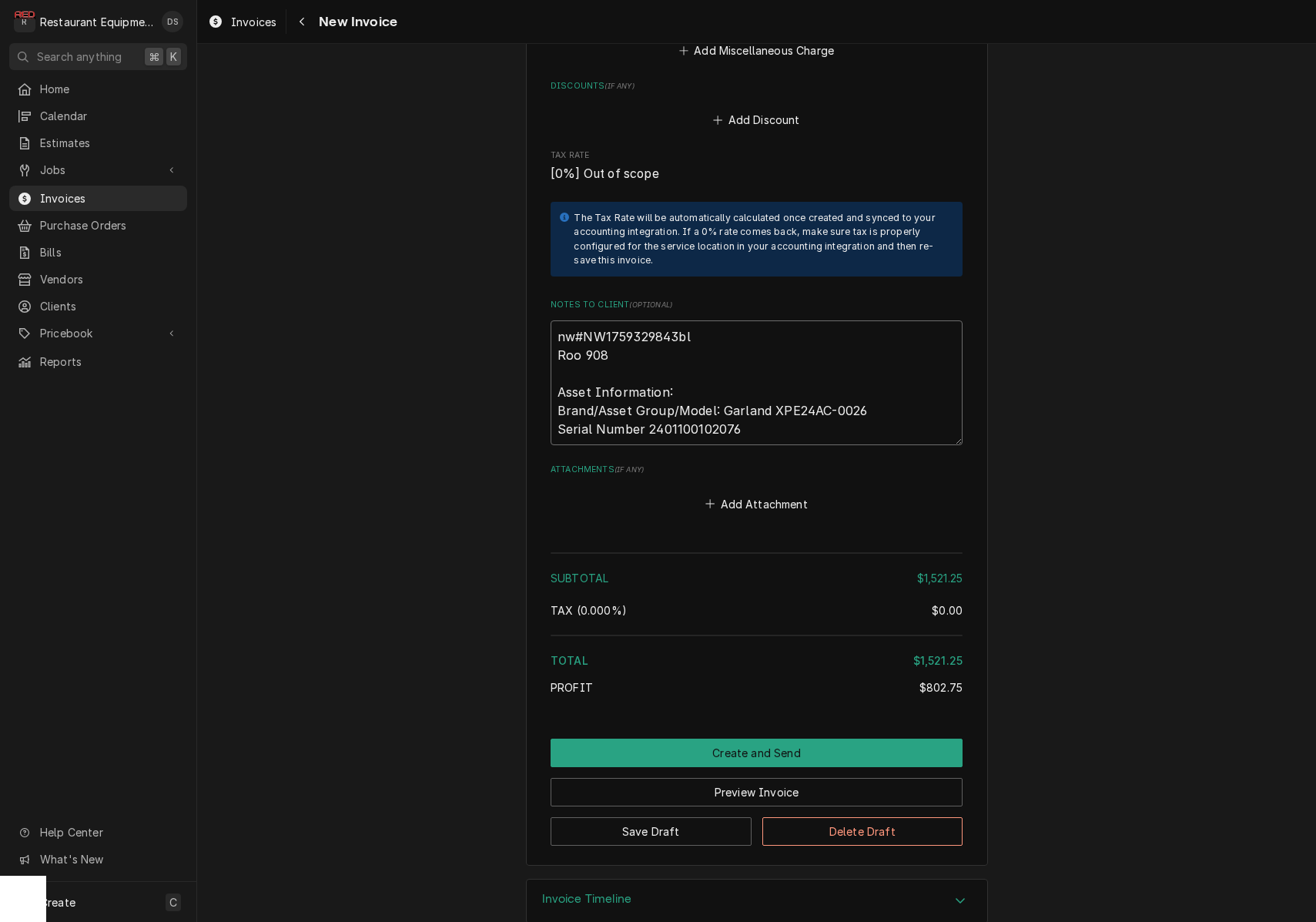
type textarea "nw#NW1759329843bl Roo 90 Asset Information: Brand/Asset Group/Model: Garland XP…"
type textarea "x"
type textarea "nw#NW1759329843bl Roo 9 Asset Information: Brand/Asset Group/Model: Garland XPE…"
type textarea "x"
type textarea "nw#NW1759329843bl Roo Asset Information: Brand/Asset Group/Model: Garland XPE24…"
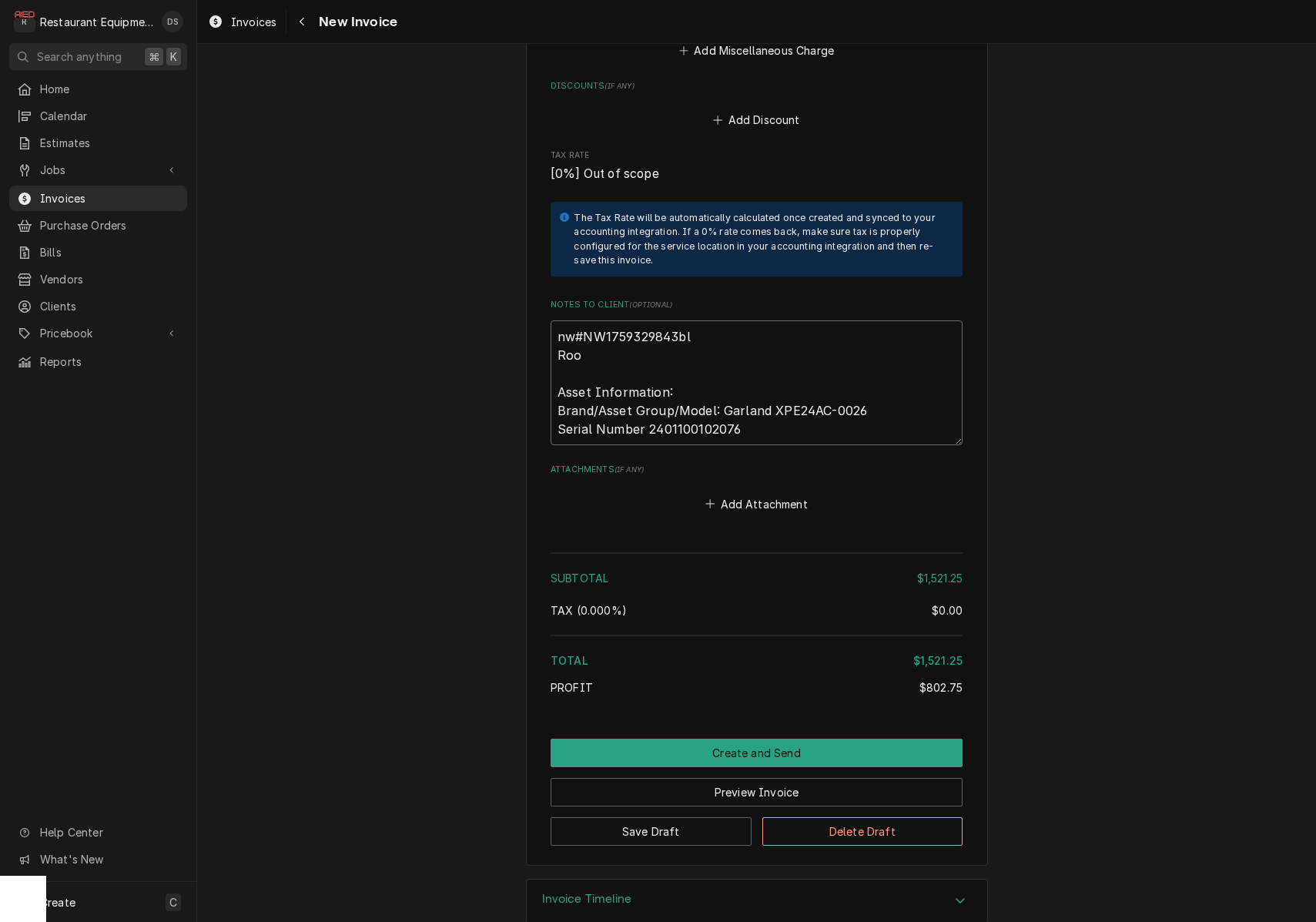
type textarea "x"
type textarea "nw#NW1759329843bl Roo Asset Information: Brand/Asset Group/Model: Garland XPE24…"
type textarea "x"
type textarea "nw#NW1759329843bl Ro Asset Information: Brand/Asset Group/Model: Garland XPE24A…"
type textarea "x"
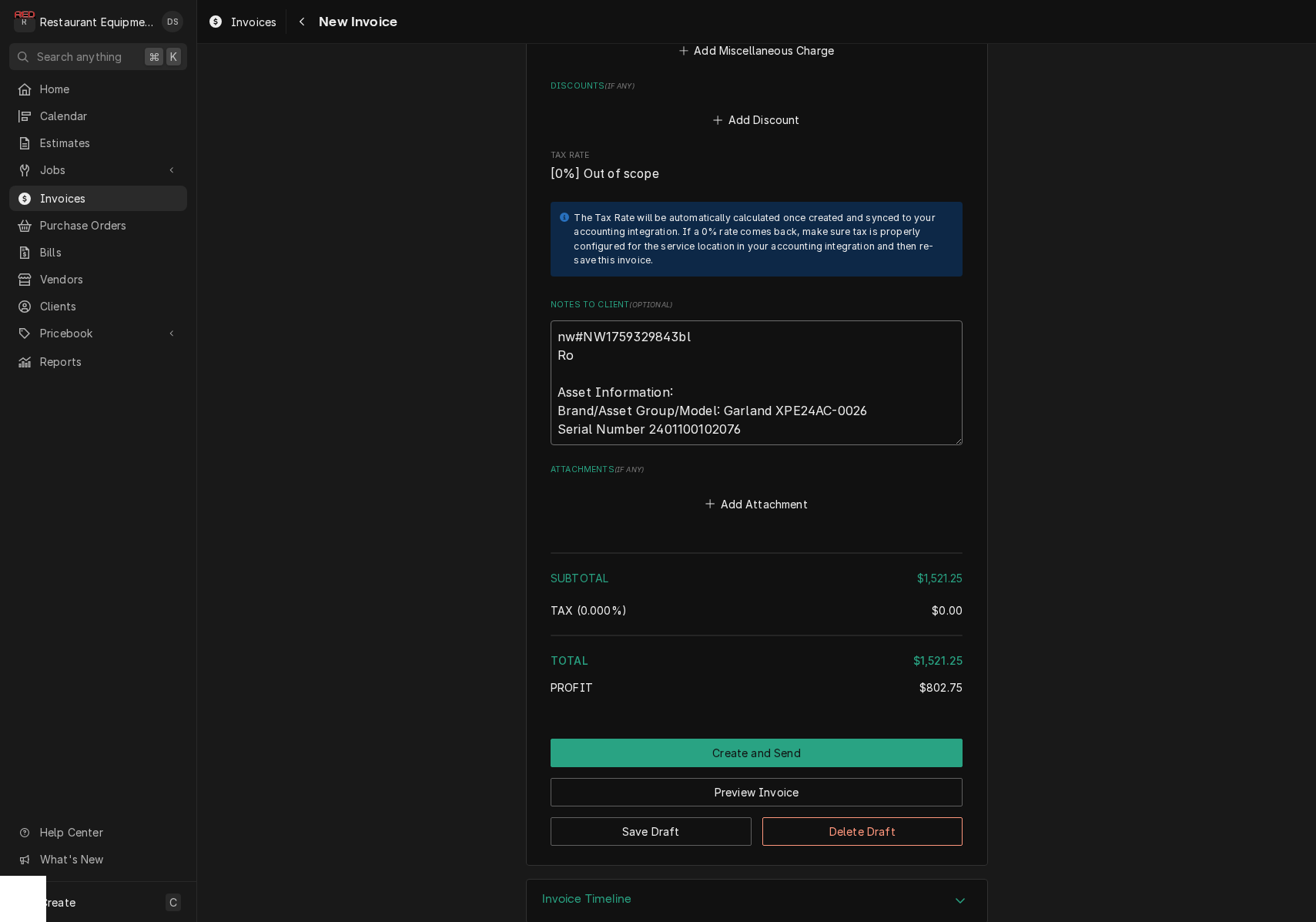
type textarea "nw#NW1759329843bl R Asset Information: Brand/Asset Group/Model: Garland XPE24AC…"
type textarea "x"
type textarea "nw#NW1759329843bl Asset Information: Brand/Asset Group/Model: Garland XPE24AC-0…"
paste textarea "Claim Number KC-1035262"
type textarea "x"
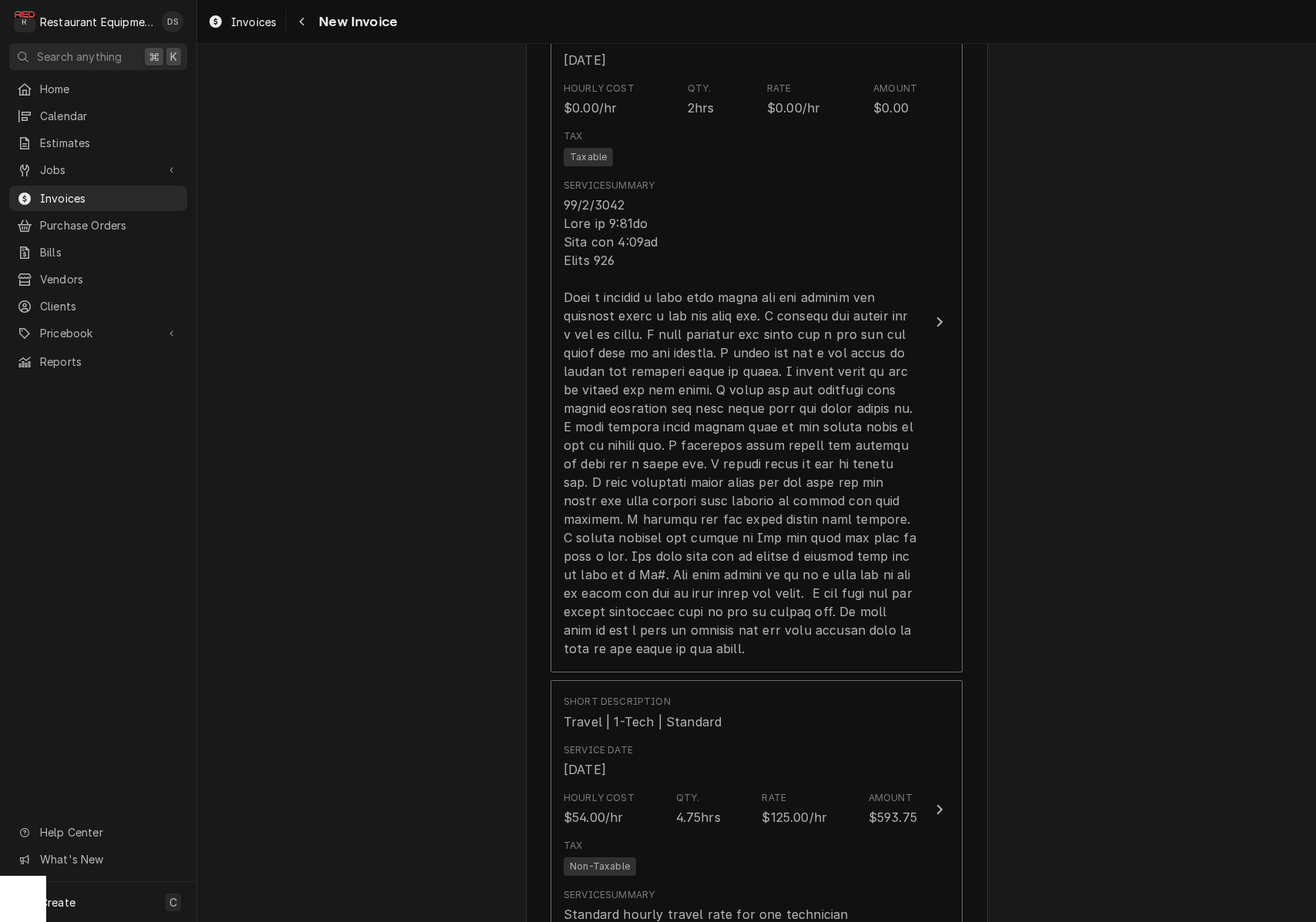
scroll to position [1072, 0]
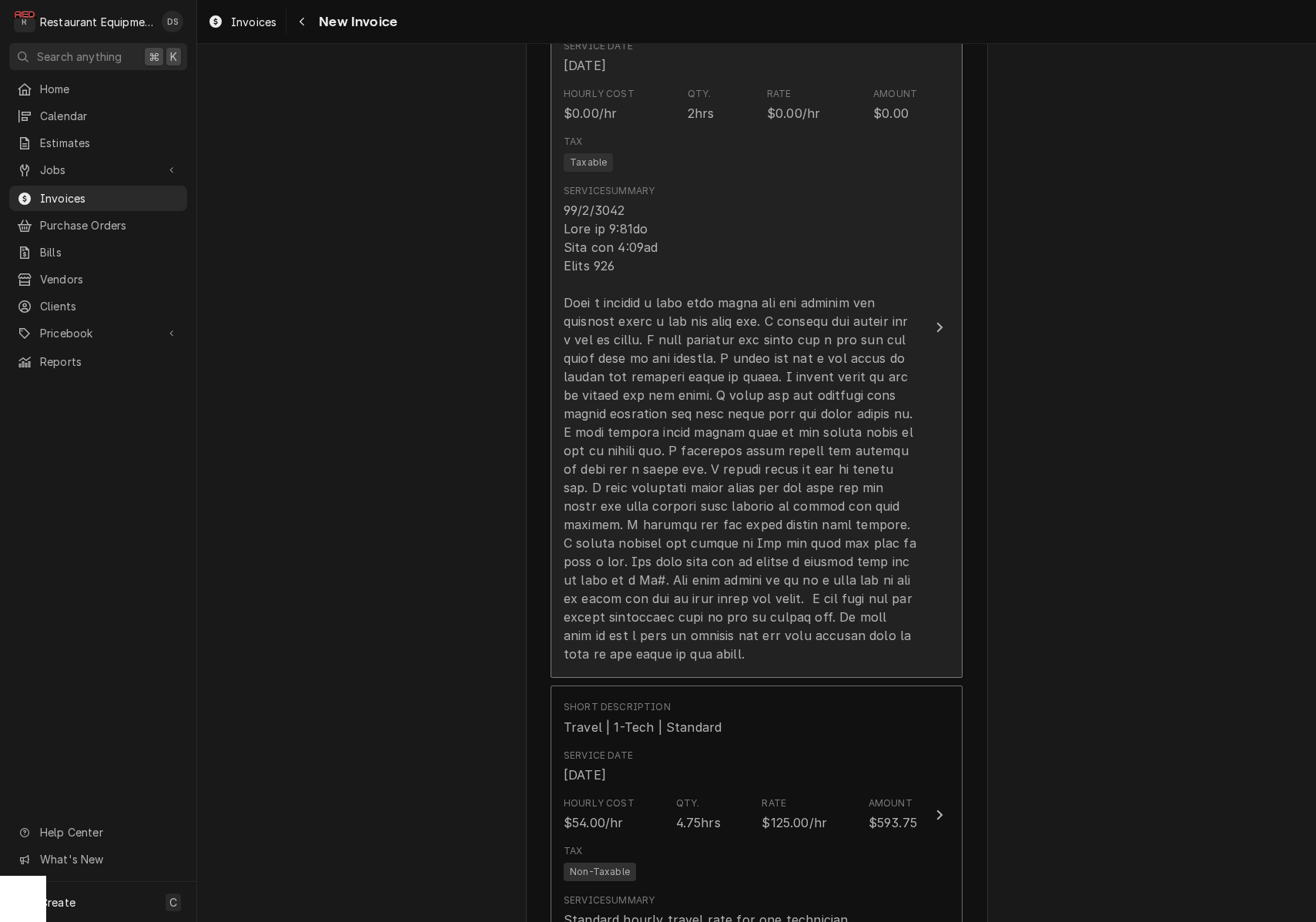
type textarea "nw#NW1759329843bl Claim Number KC-1035262 Asset Information: Brand/Asset Group/…"
click at [679, 252] on div "Update Line Item" at bounding box center [741, 432] width 353 height 462
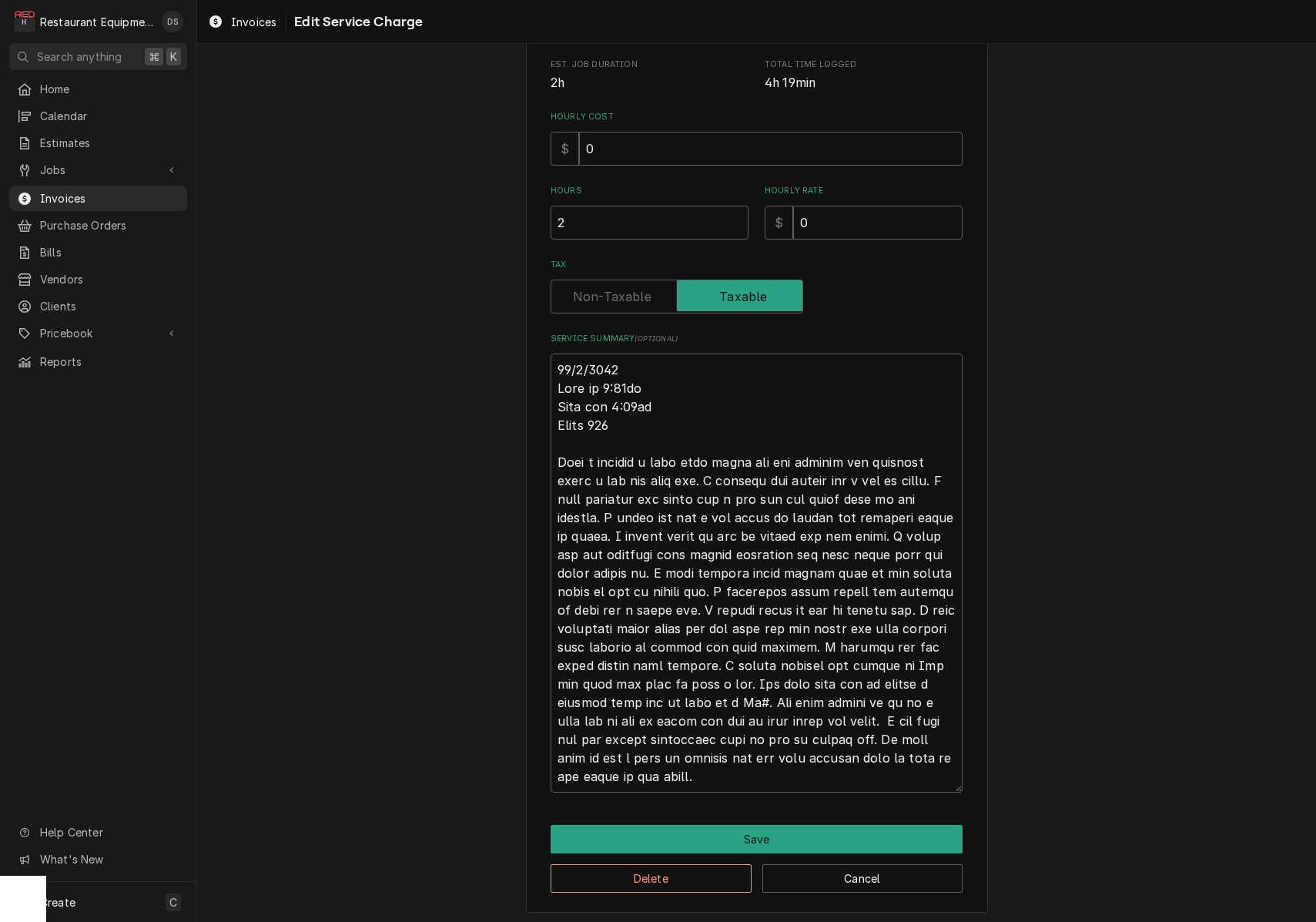
scroll to position [313, 0]
drag, startPoint x: 555, startPoint y: 365, endPoint x: 643, endPoint y: 777, distance: 421.3
click at [642, 777] on textarea "Service Summary ( optional )" at bounding box center [757, 574] width 412 height 439
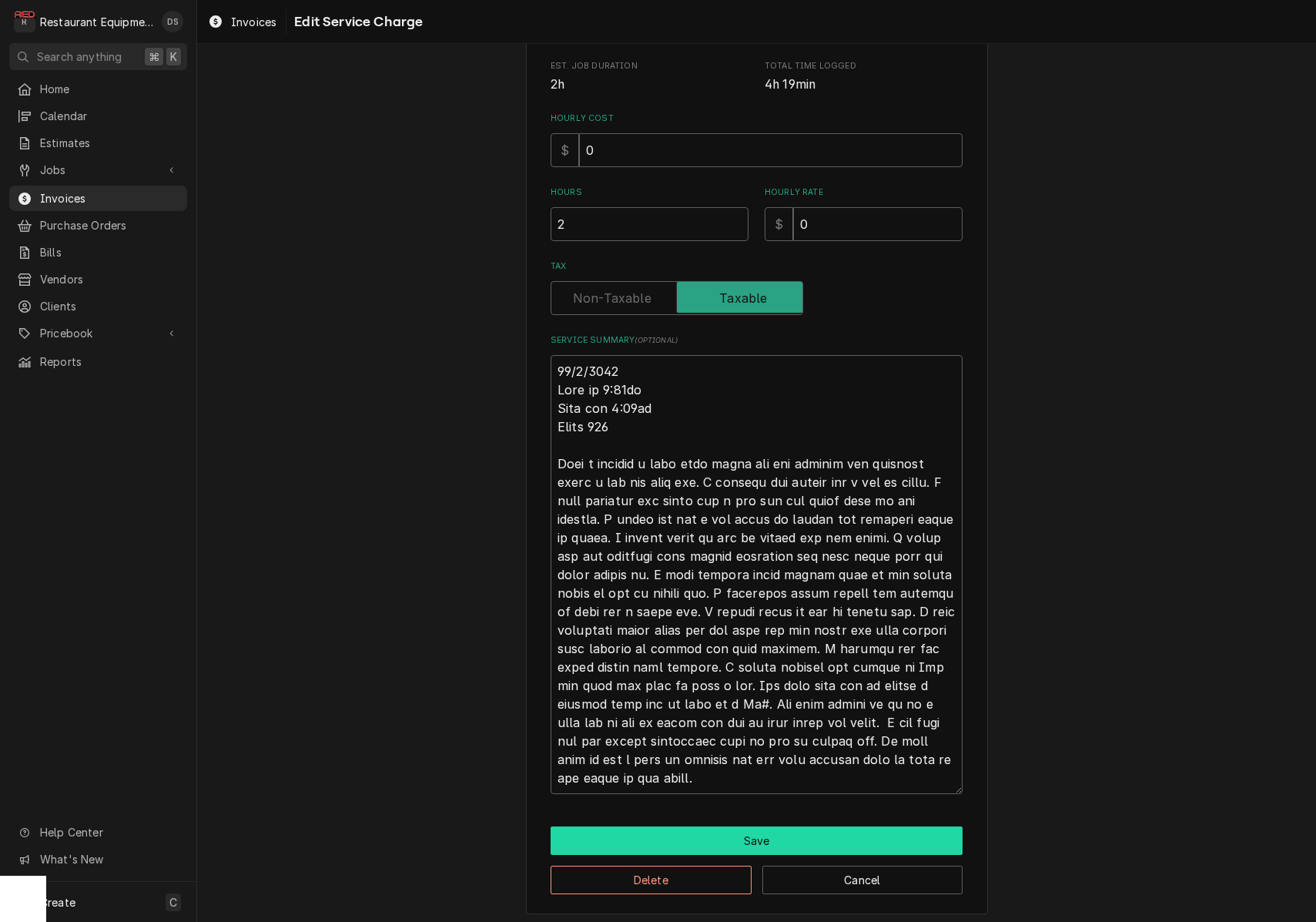
click at [790, 839] on button "Save" at bounding box center [757, 841] width 412 height 29
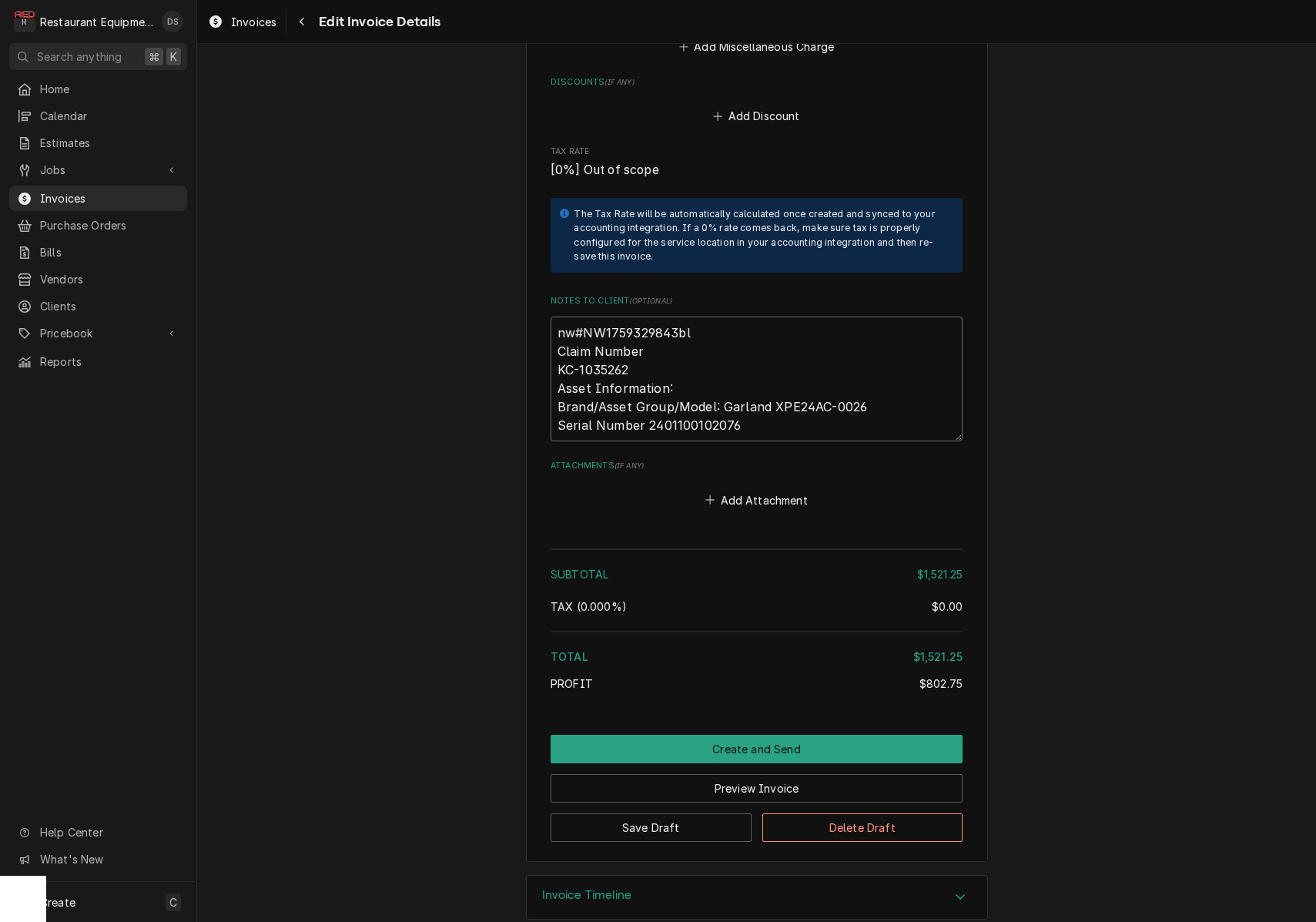
drag, startPoint x: 666, startPoint y: 308, endPoint x: 679, endPoint y: 312, distance: 13.6
click at [666, 316] on textarea "nw#NW1759329843bl Claim Number KC-1035262 Asset Information: Brand/Asset Group/…" at bounding box center [757, 379] width 412 height 125
drag, startPoint x: 686, startPoint y: 310, endPoint x: 582, endPoint y: 309, distance: 104.0
click at [582, 316] on textarea "nw#NW1759329843bl Claim Number KC-1035262 Asset Information: Brand/Asset Group/…" at bounding box center [757, 379] width 412 height 125
click at [803, 774] on button "Preview Invoice" at bounding box center [757, 789] width 412 height 29
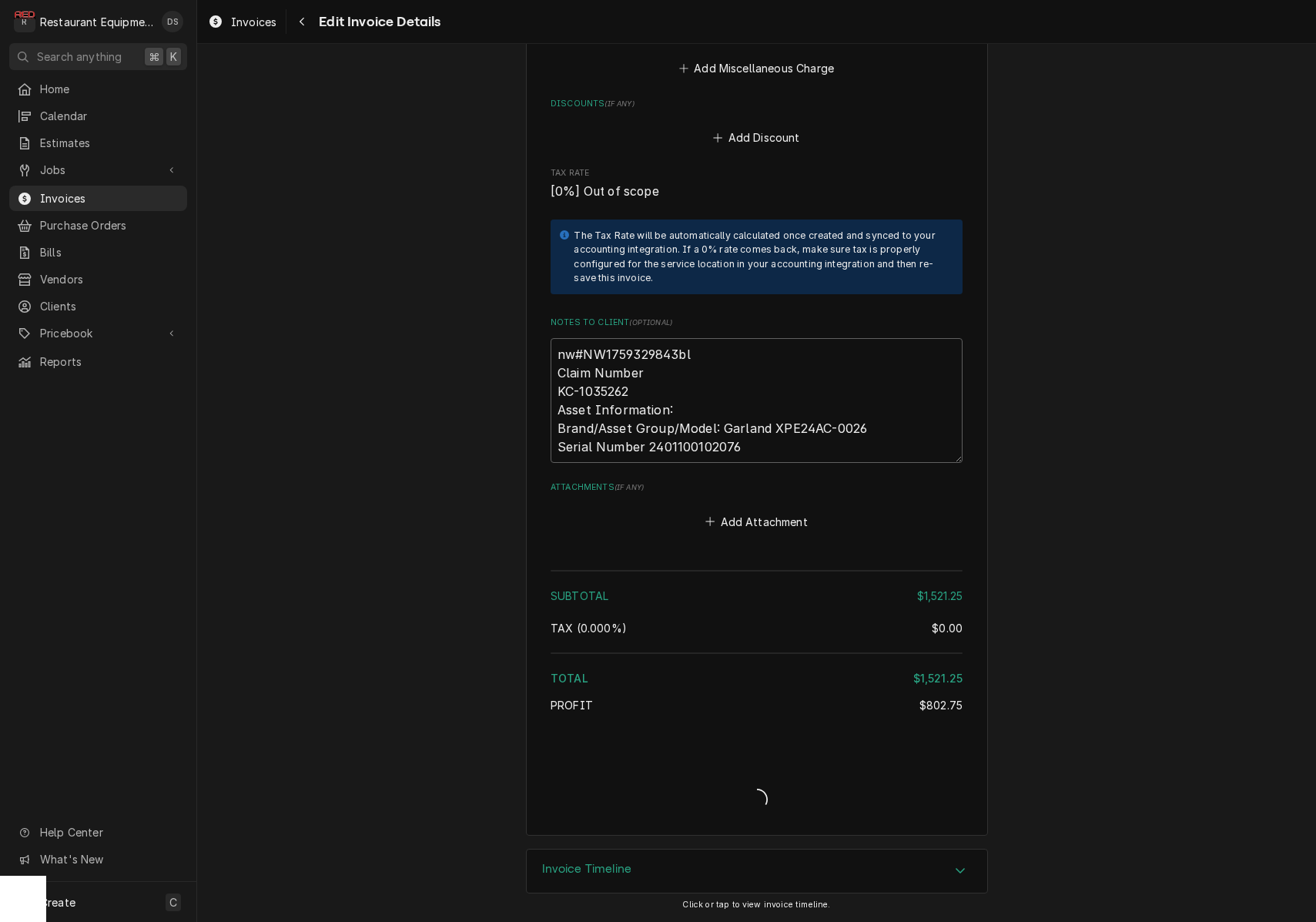
click at [803, 763] on div "Invoice Create/Update" at bounding box center [757, 786] width 412 height 59
type textarea "x"
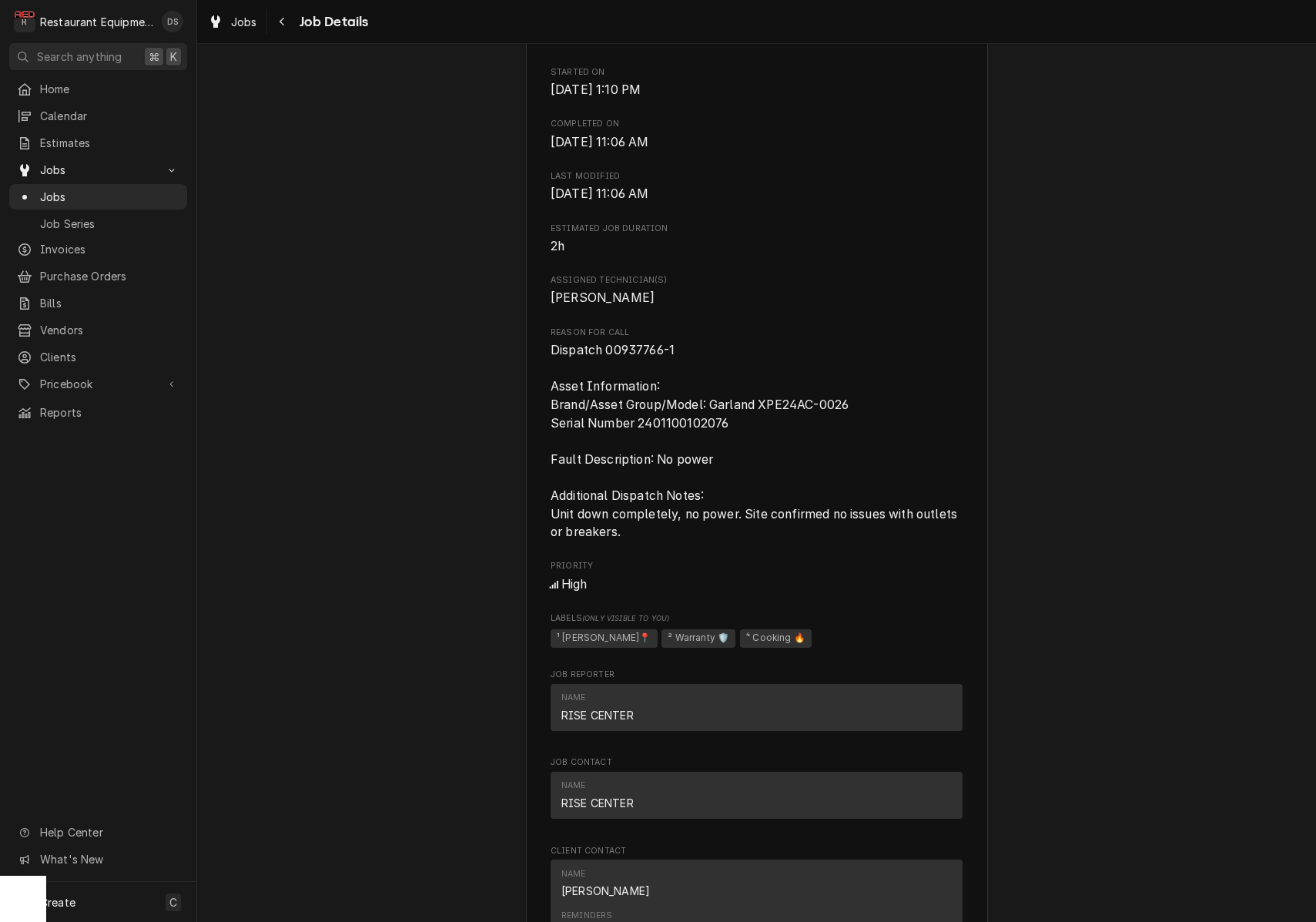
scroll to position [570, 0]
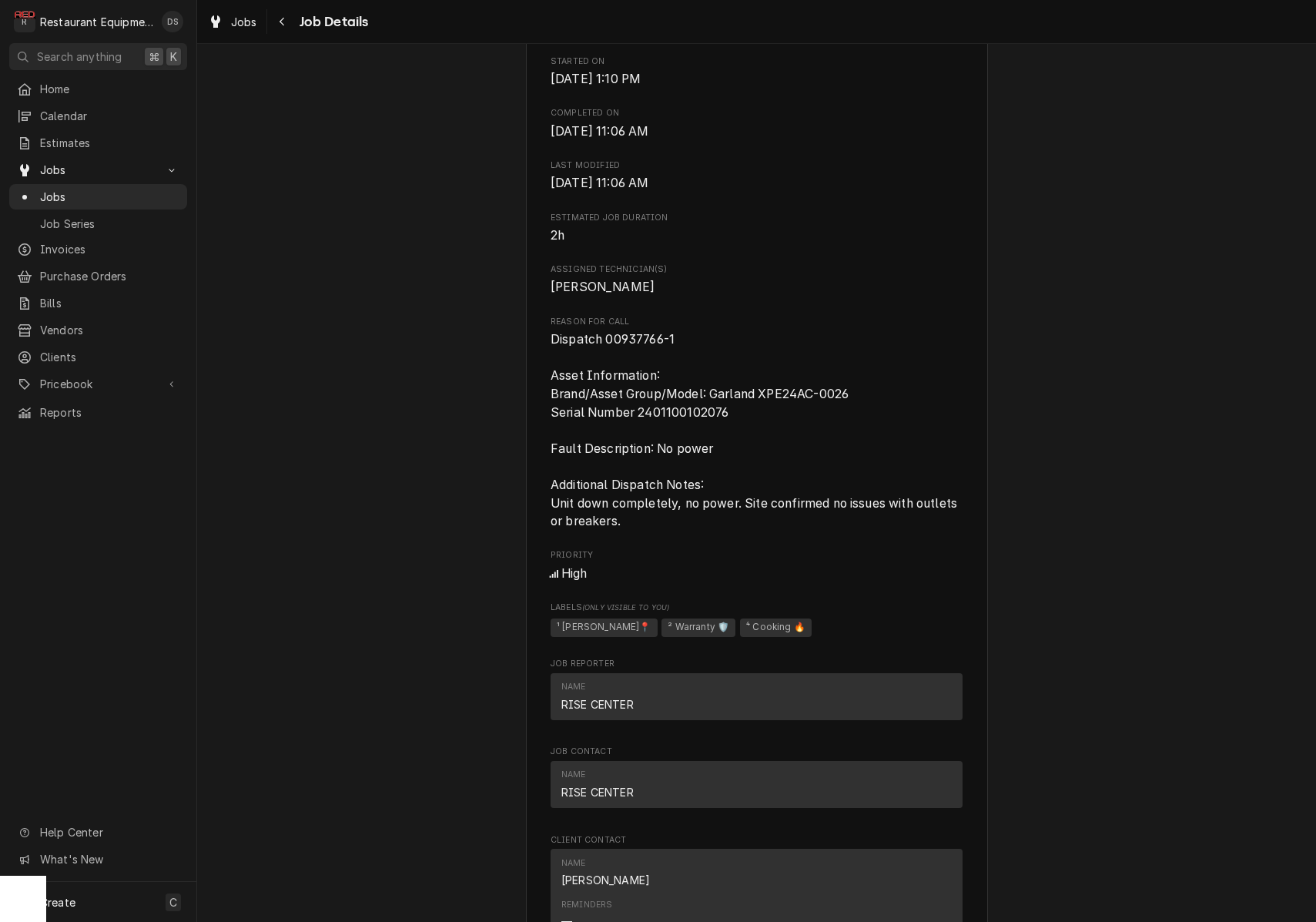
click at [745, 421] on span "Dispatch 00937766-1 Asset Information: Brand/Asset Group/Model: Garland XPE24AC…" at bounding box center [757, 431] width 412 height 201
drag, startPoint x: 738, startPoint y: 415, endPoint x: 640, endPoint y: 413, distance: 98.0
click at [640, 413] on span "Dispatch 00937766-1 Asset Information: Brand/Asset Group/Model: Garland XPE24AC…" at bounding box center [757, 431] width 412 height 201
drag, startPoint x: 549, startPoint y: 376, endPoint x: 761, endPoint y: 415, distance: 215.6
click at [765, 416] on div "Welbilt Kitchen Care Wendy's / 1505 Volunteer Pkwy, Bristol, TN 37620 Open in M…" at bounding box center [757, 515] width 462 height 1973
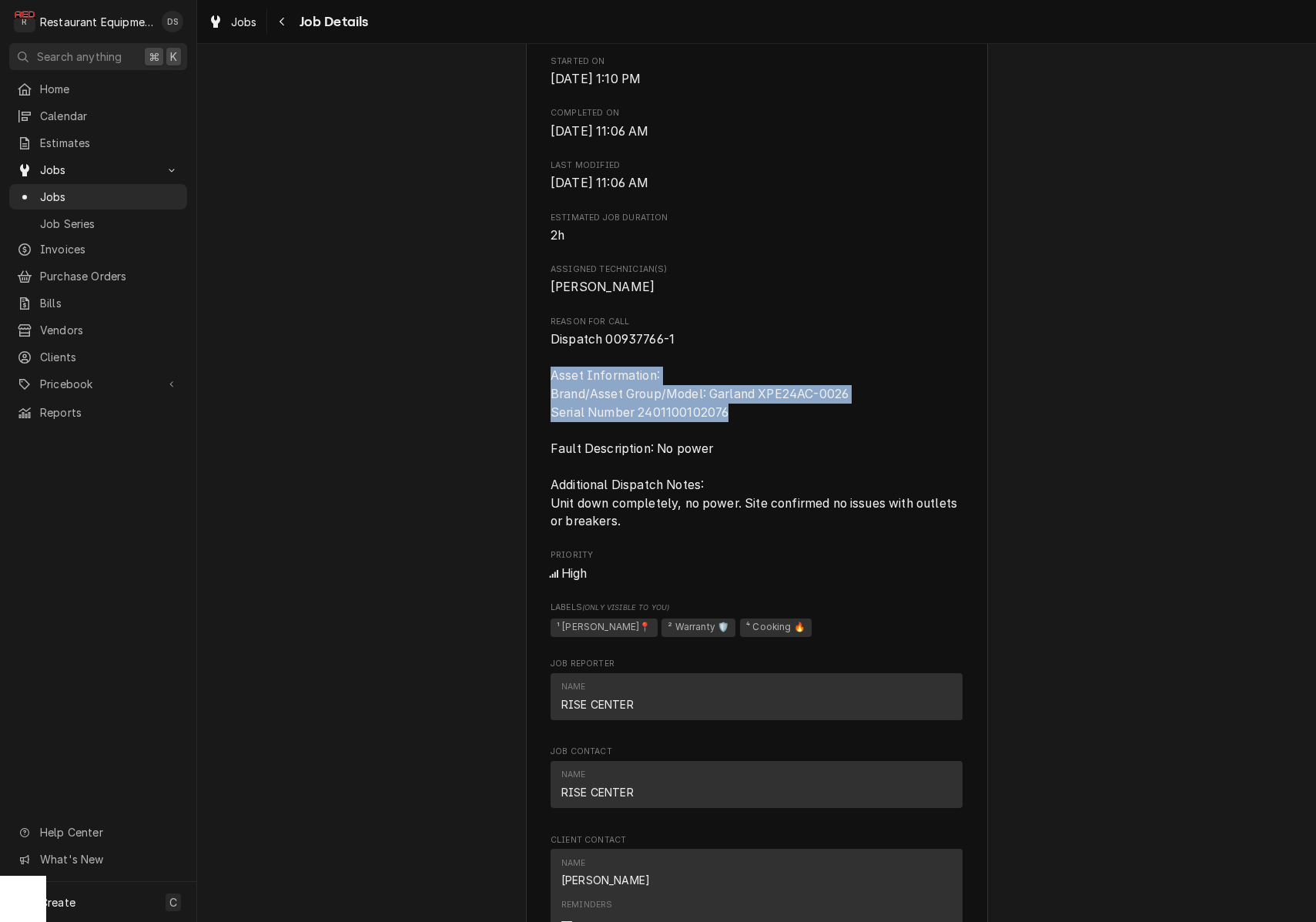
copy span "Asset Information: Brand/Asset Group/Model: Garland XPE24AC-0026 Serial Number …"
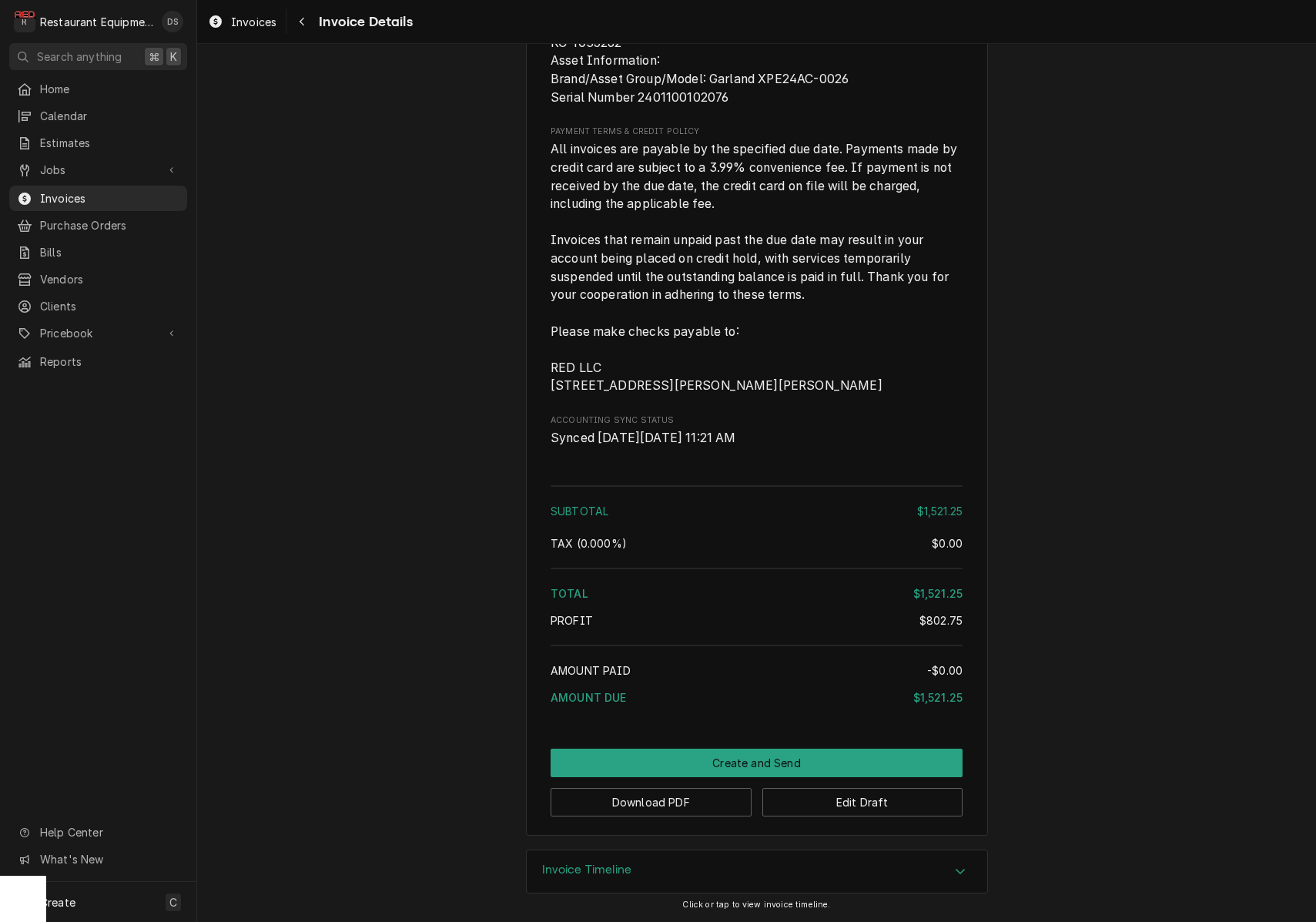
scroll to position [2445, 0]
click at [877, 798] on button "Edit Draft" at bounding box center [863, 802] width 201 height 29
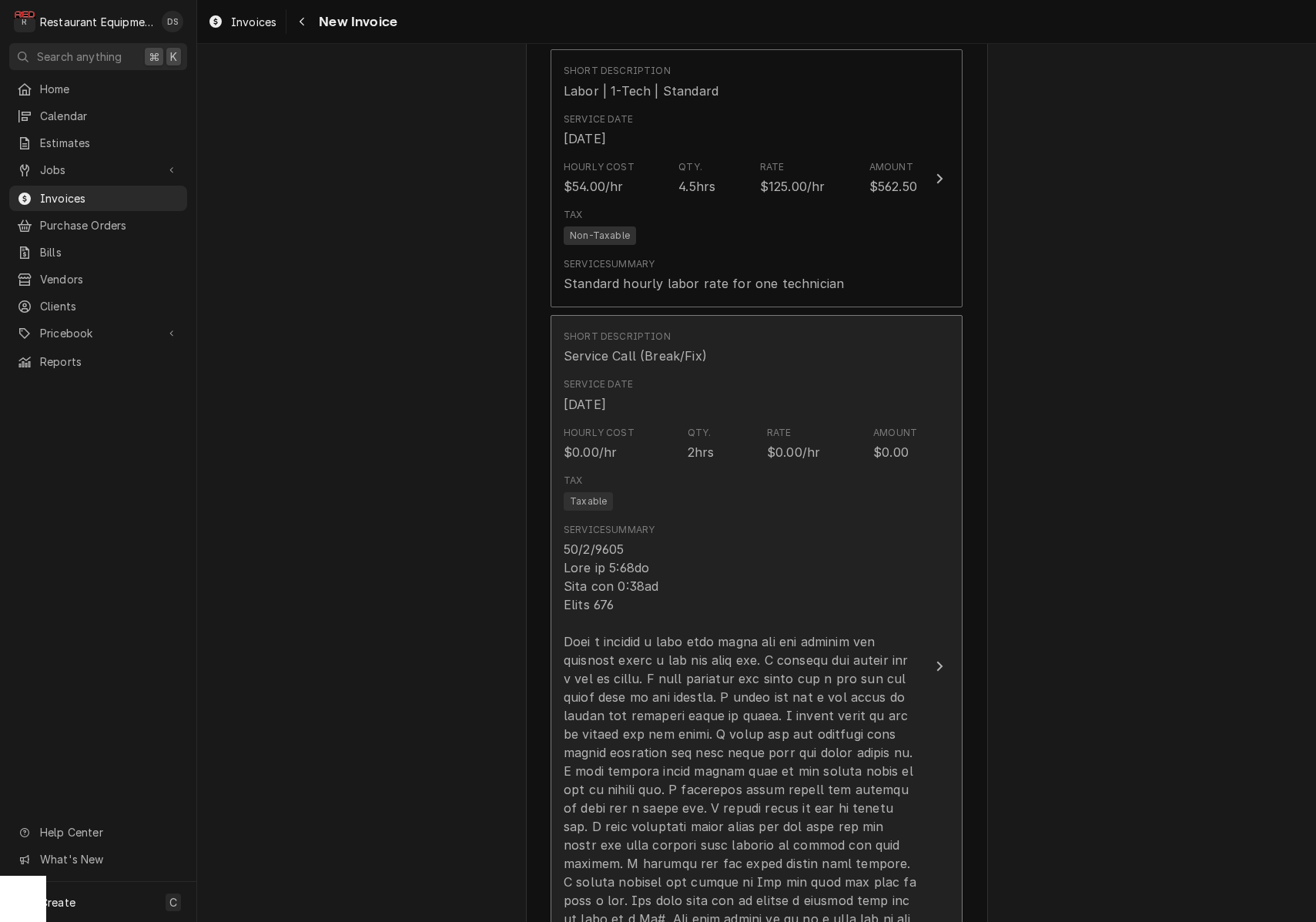
scroll to position [1263, 0]
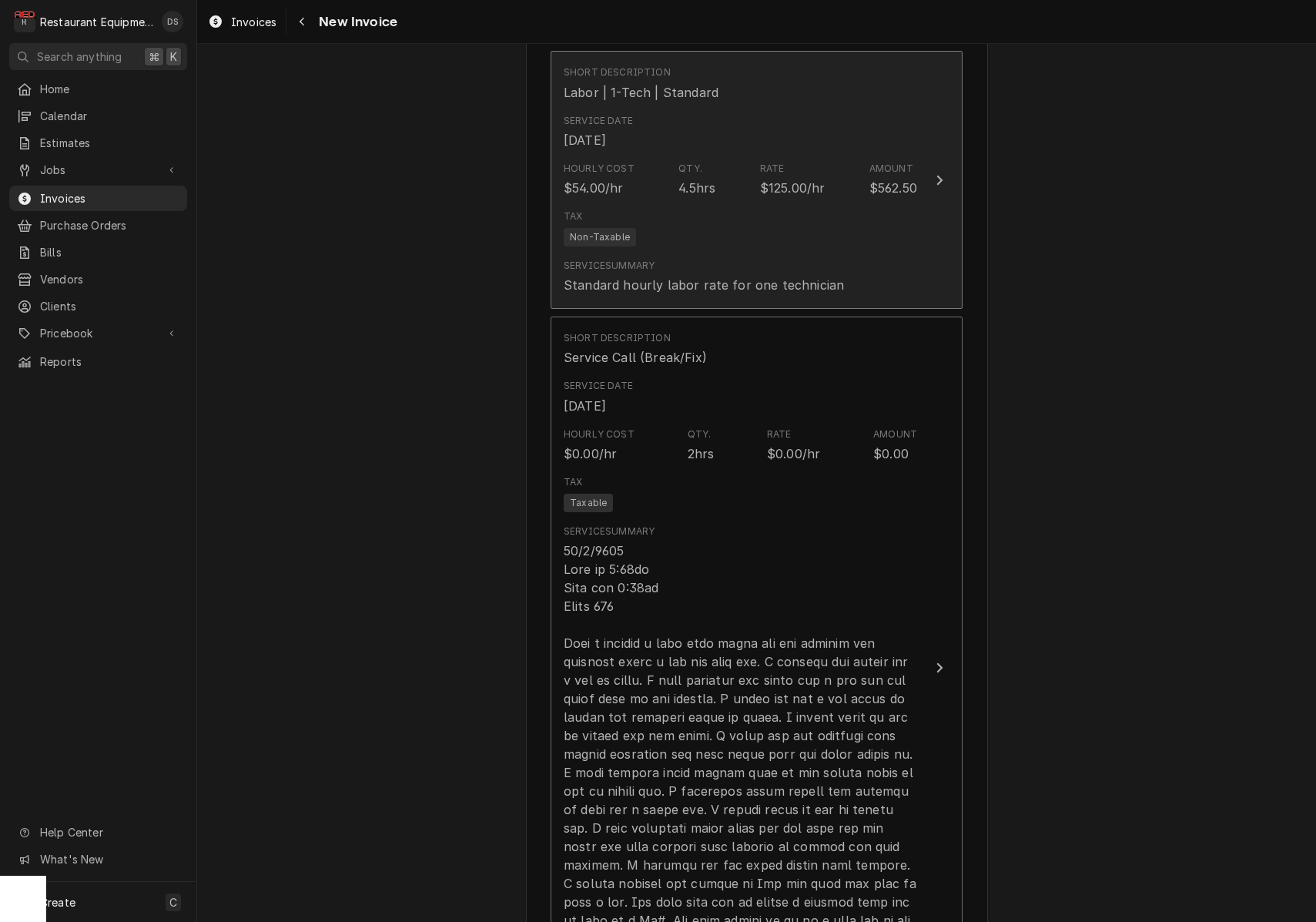
click at [796, 252] on div "Service Summary Standard hourly labor rate for one technician" at bounding box center [741, 276] width 353 height 48
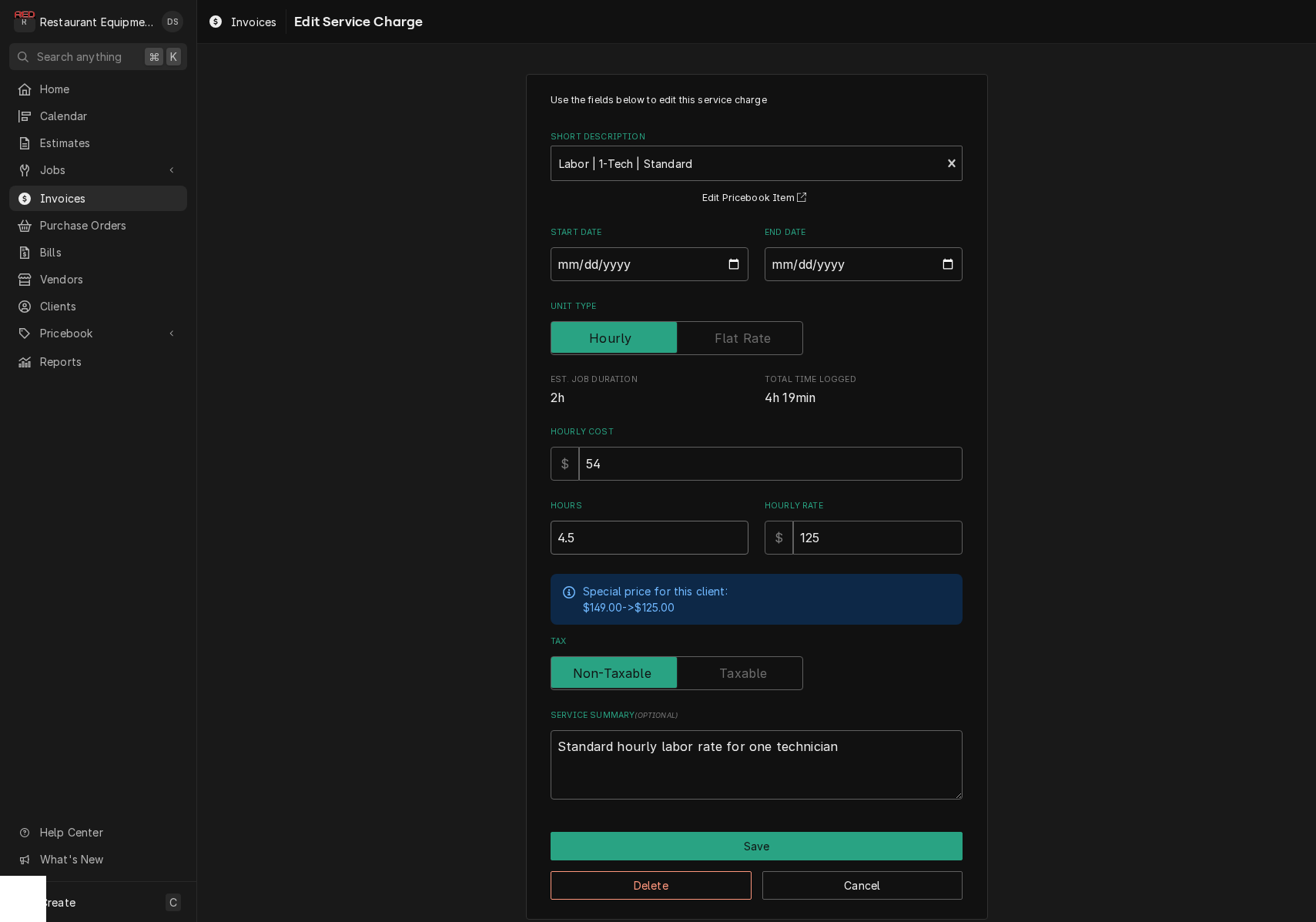
drag, startPoint x: 529, startPoint y: 521, endPoint x: 436, endPoint y: 510, distance: 93.6
click at [438, 511] on div "Use the fields below to edit this service charge Short Description Labor | 1-Te…" at bounding box center [757, 496] width 1119 height 872
type textarea "x"
type input "3"
click at [786, 837] on button "Save" at bounding box center [757, 846] width 412 height 29
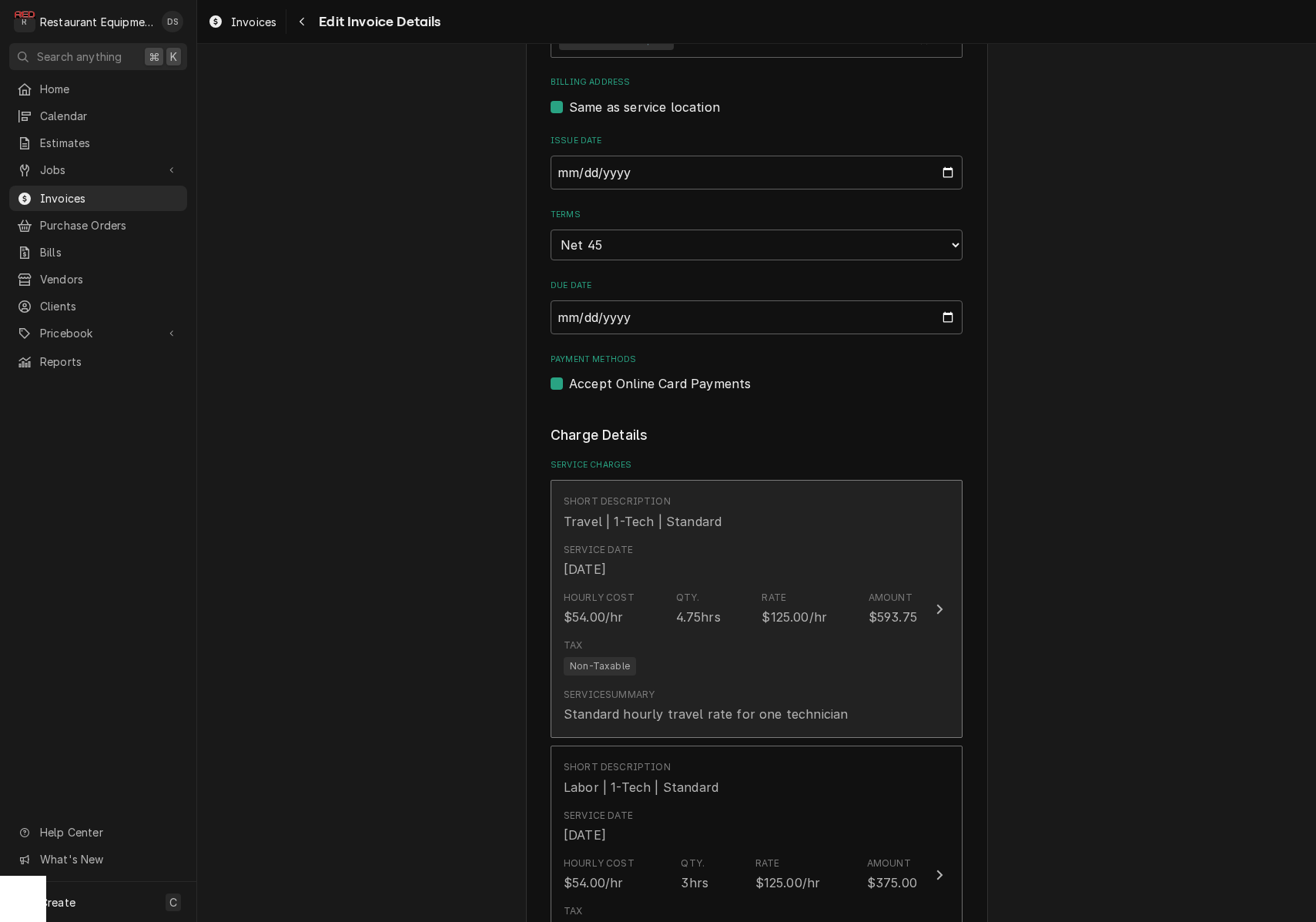
scroll to position [561, 0]
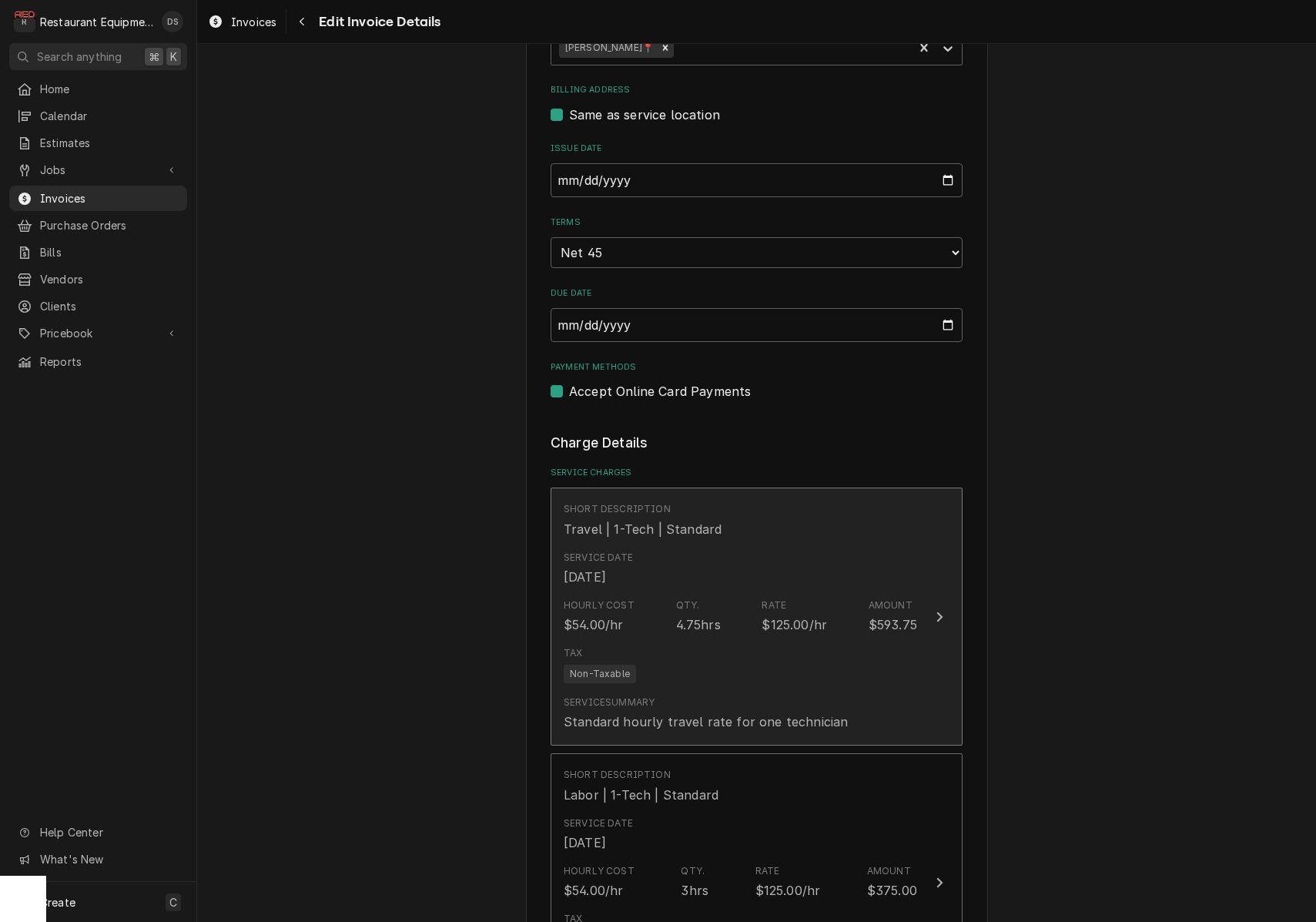
click at [753, 592] on div "Hourly Cost $54.00/hr Qty. 4.75hrs Rate $125.00/hr Amount $593.75" at bounding box center [741, 616] width 353 height 48
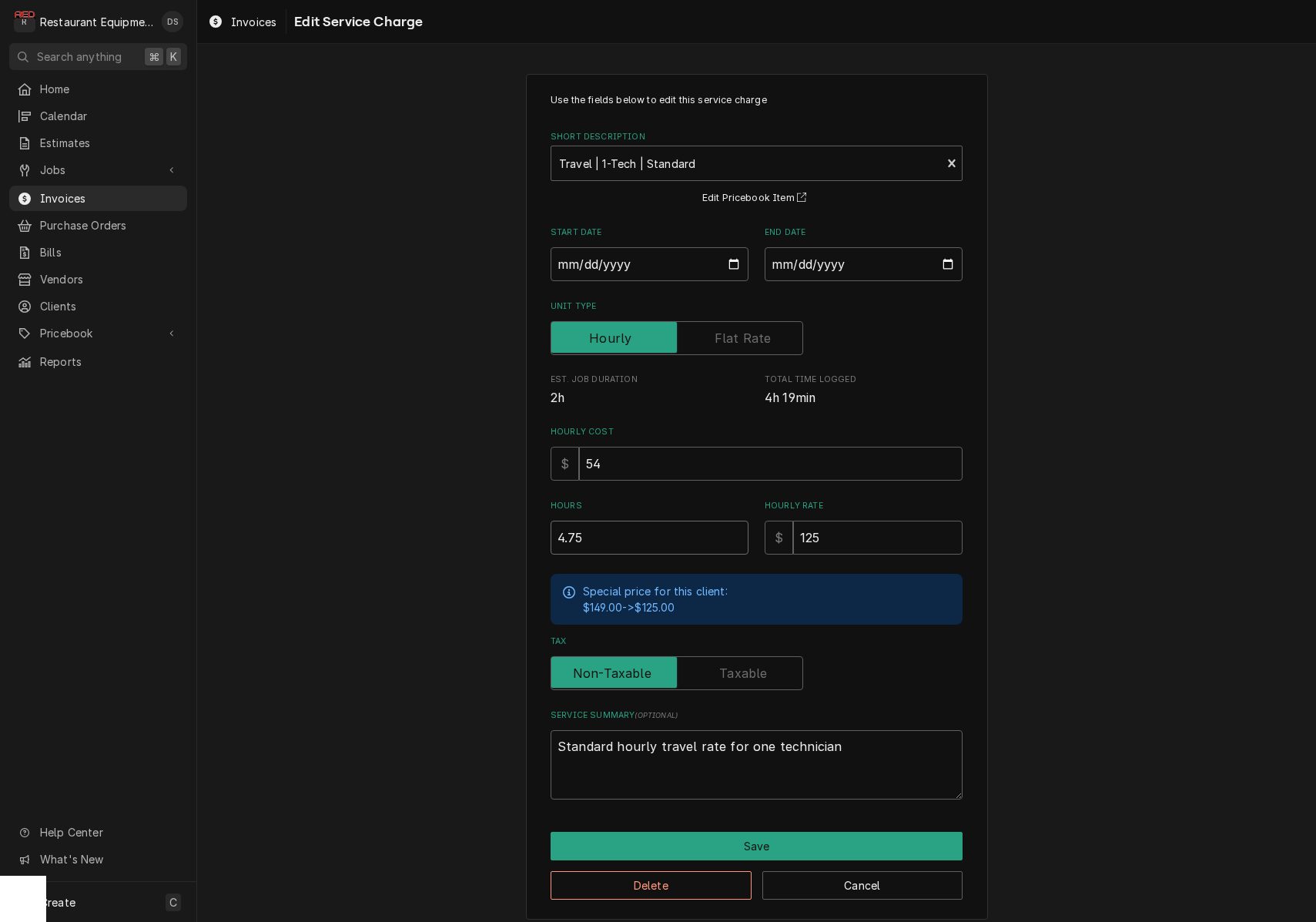
click at [659, 542] on input "4.75" at bounding box center [650, 538] width 198 height 34
type textarea "x"
type input "2"
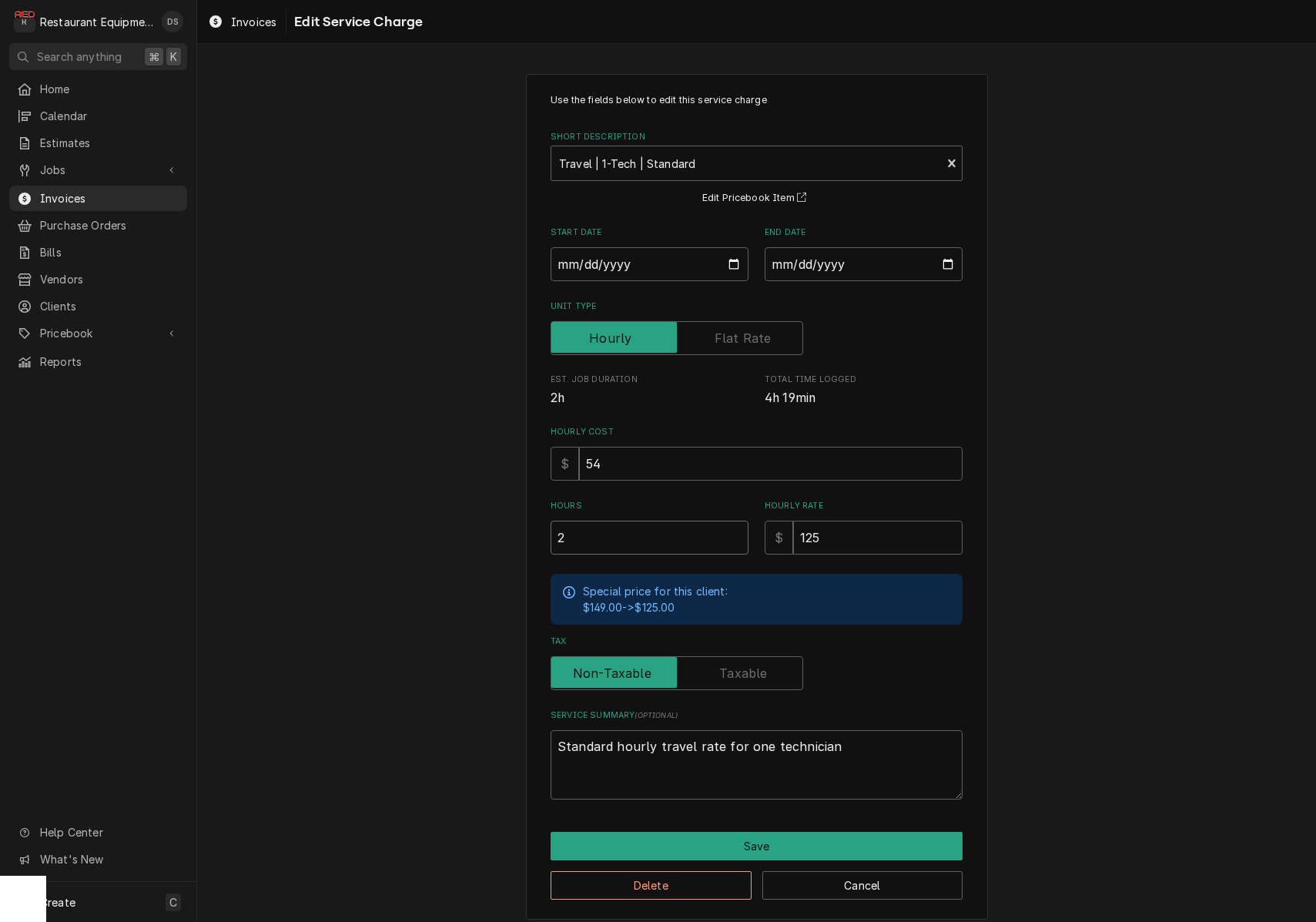
type textarea "x"
type input "2.5"
click at [788, 833] on button "Save" at bounding box center [757, 846] width 412 height 29
type textarea "x"
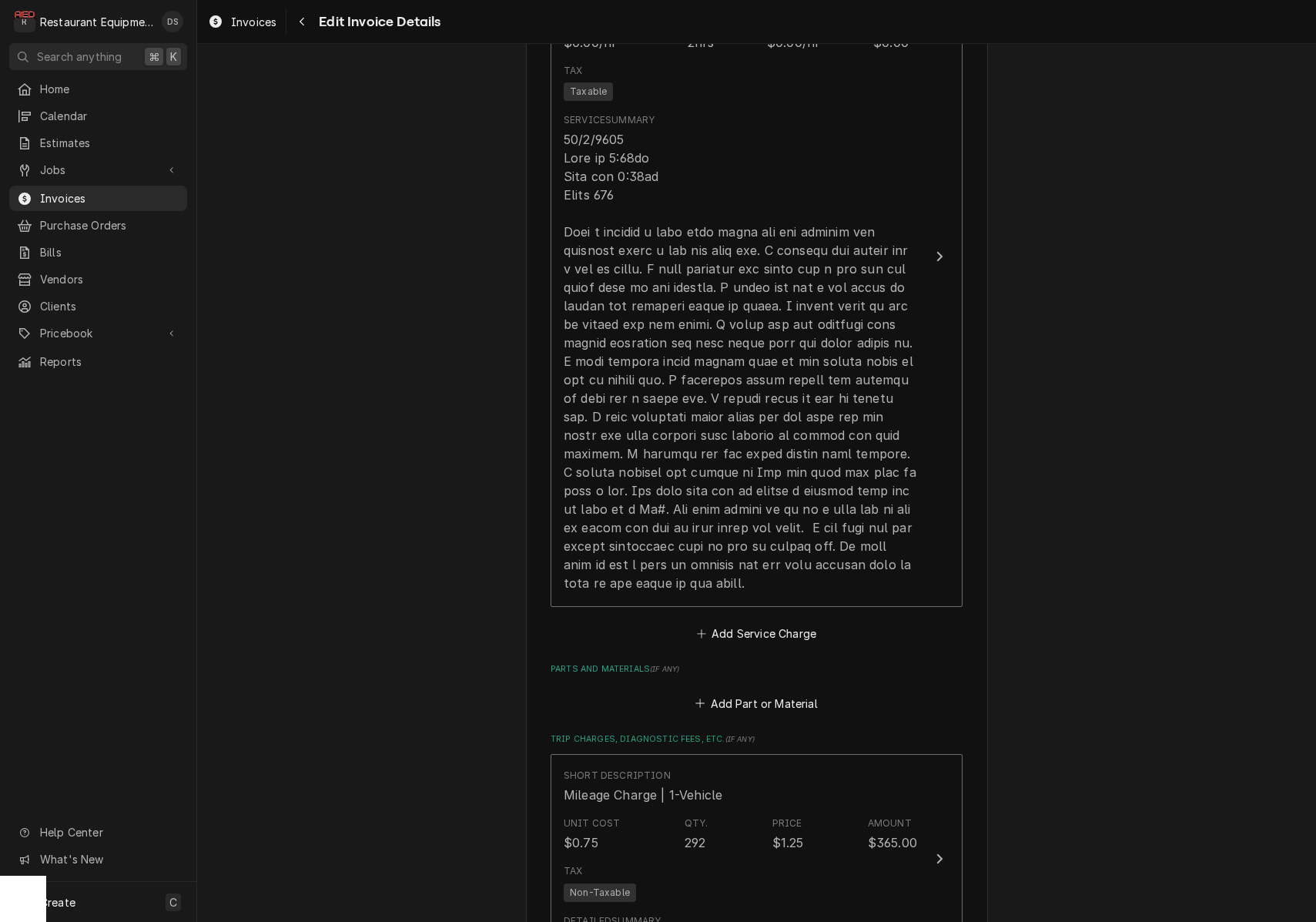
scroll to position [1780, 0]
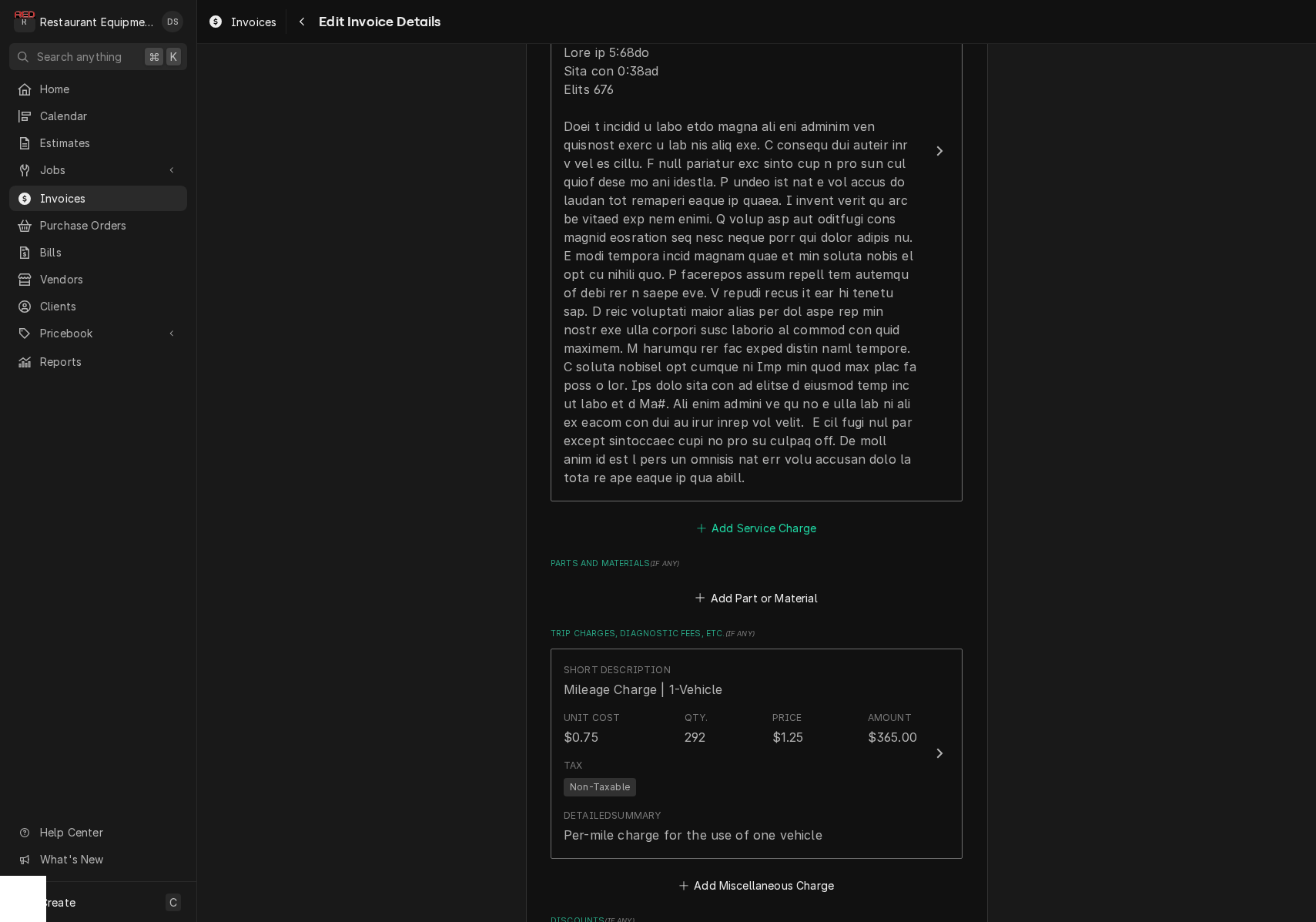
click at [736, 518] on button "Add Service Charge" at bounding box center [757, 528] width 125 height 22
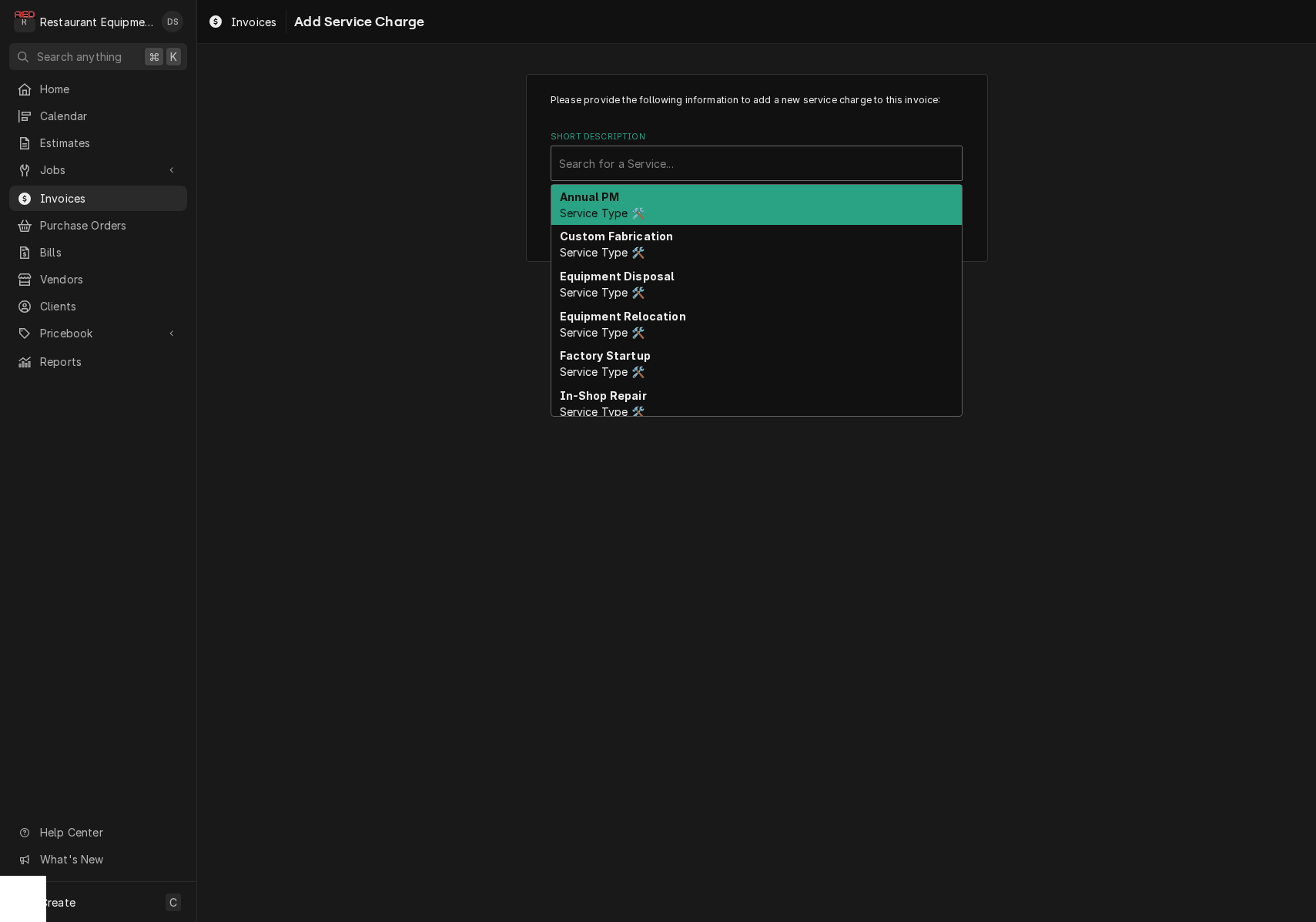
click at [608, 154] on div "Short Description" at bounding box center [757, 163] width 395 height 28
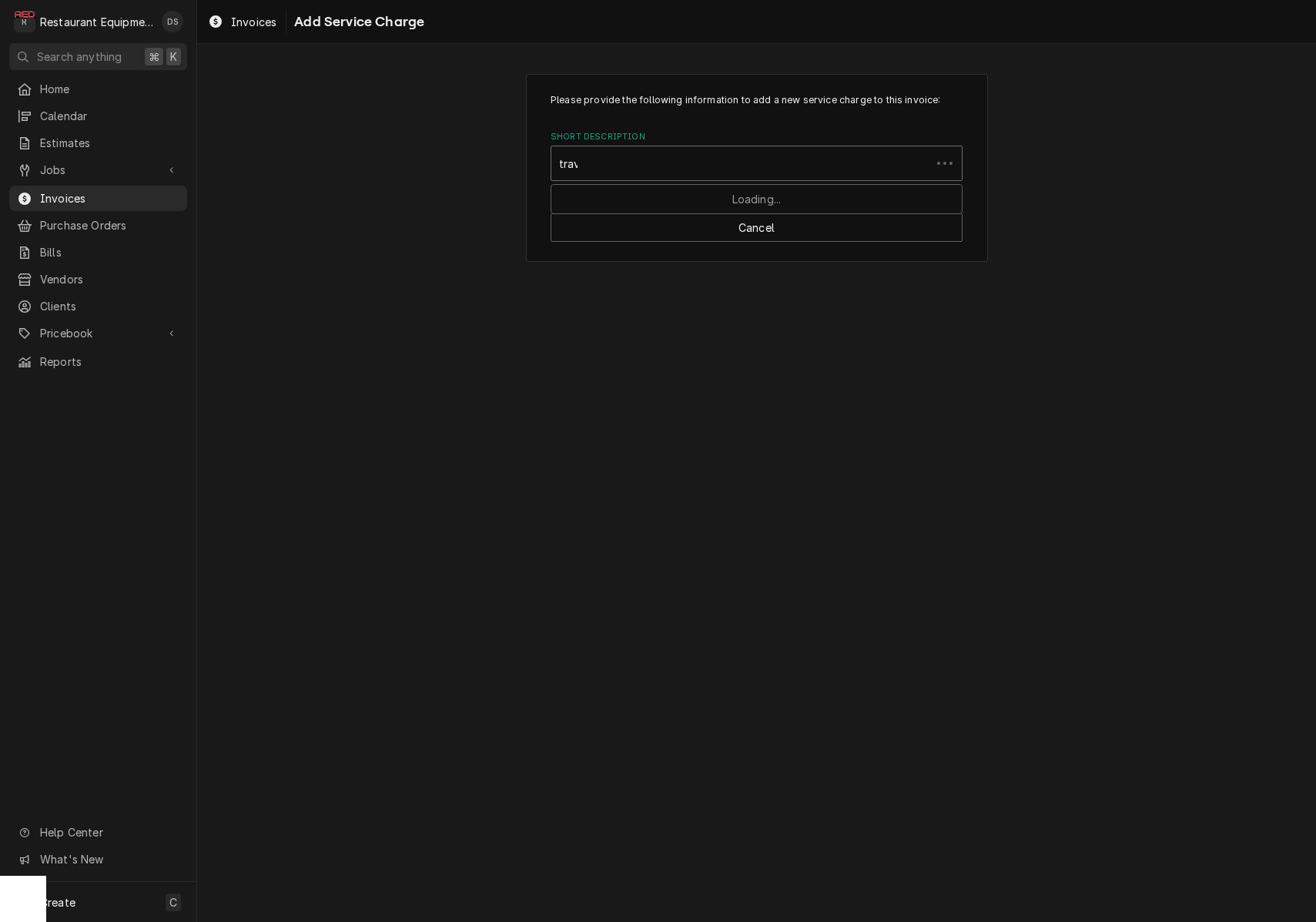
type input "trave"
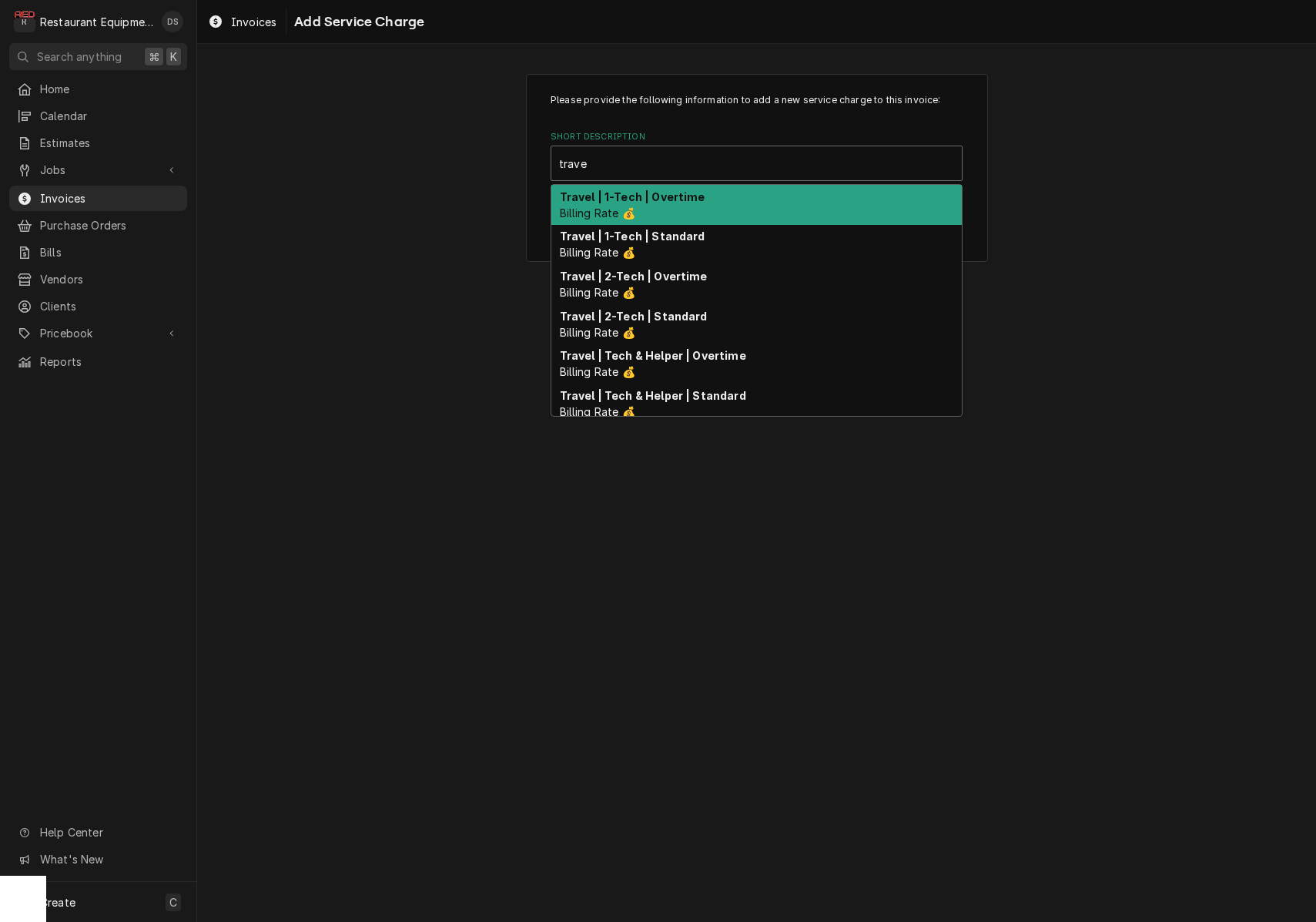
click at [630, 200] on strong "Travel | 1-Tech | Overtime" at bounding box center [633, 197] width 145 height 13
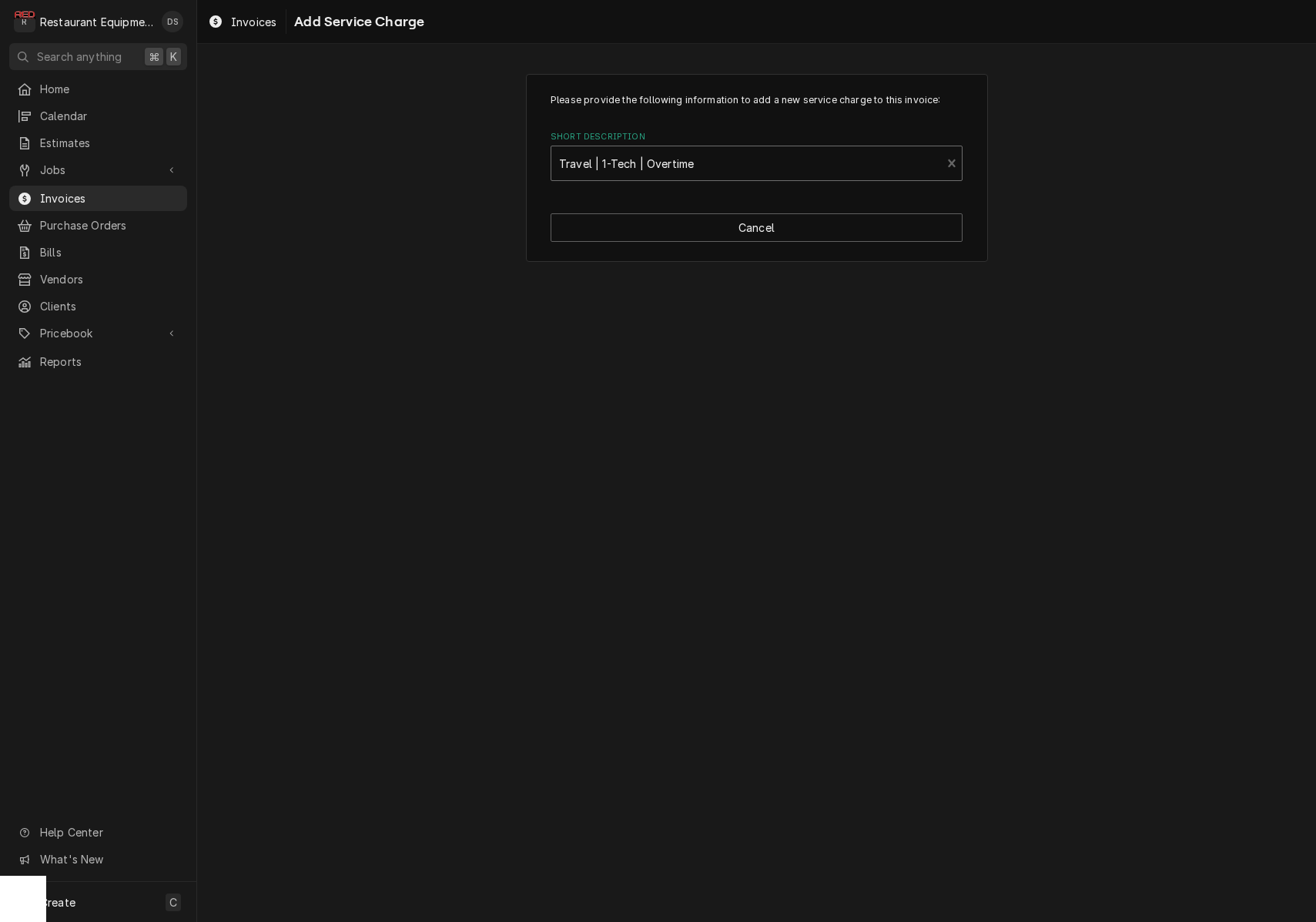
type textarea "x"
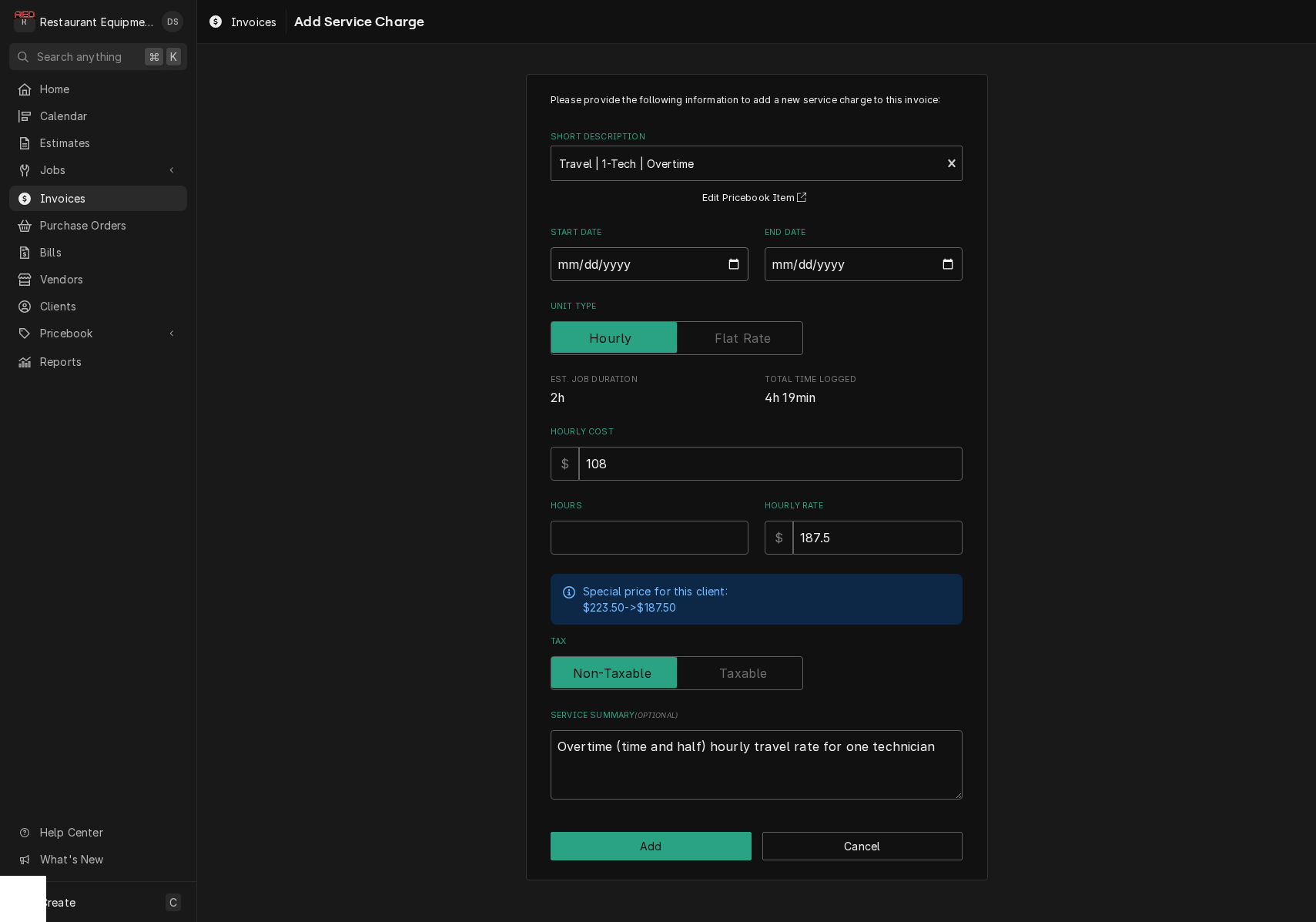
click at [628, 261] on input "Start Date" at bounding box center [650, 264] width 198 height 34
type input "2025-10-01"
type textarea "x"
click at [797, 276] on input "End Date" at bounding box center [864, 264] width 198 height 34
type input "2025-10-01"
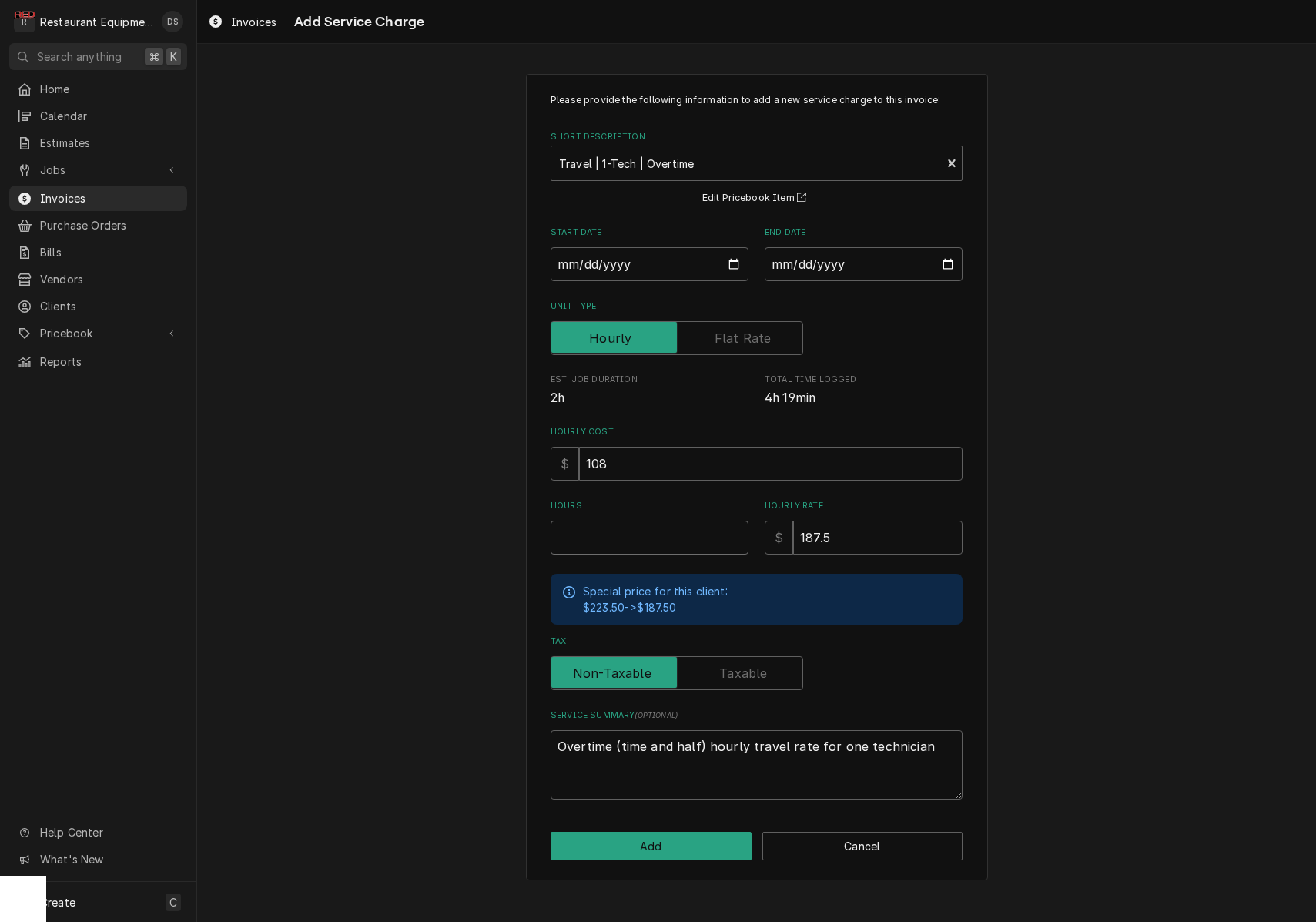
click at [641, 530] on input "Hours" at bounding box center [650, 538] width 198 height 34
type textarea "x"
type input "2"
type textarea "x"
type input "2.5"
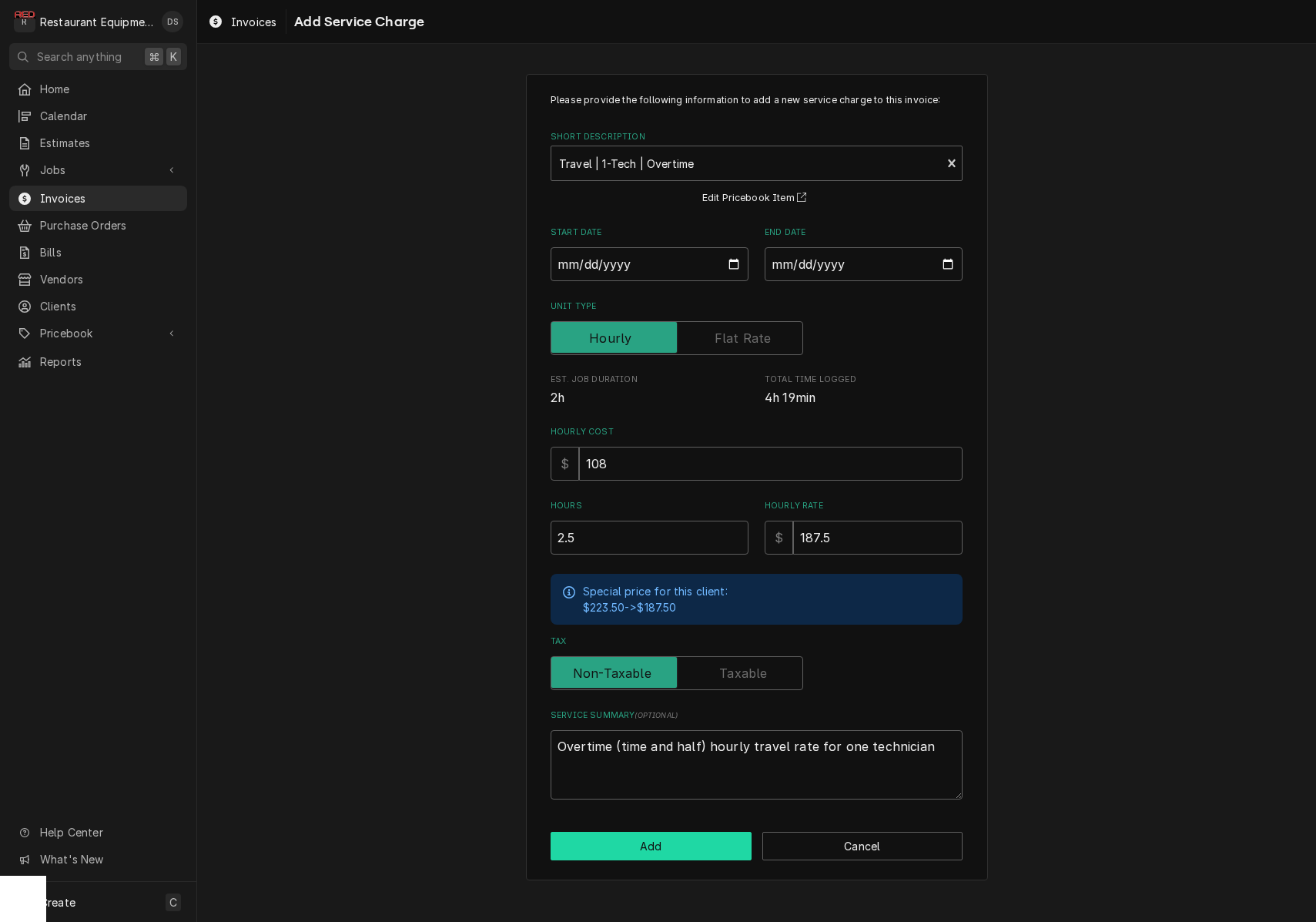
click at [683, 844] on button "Add" at bounding box center [651, 846] width 201 height 29
type textarea "x"
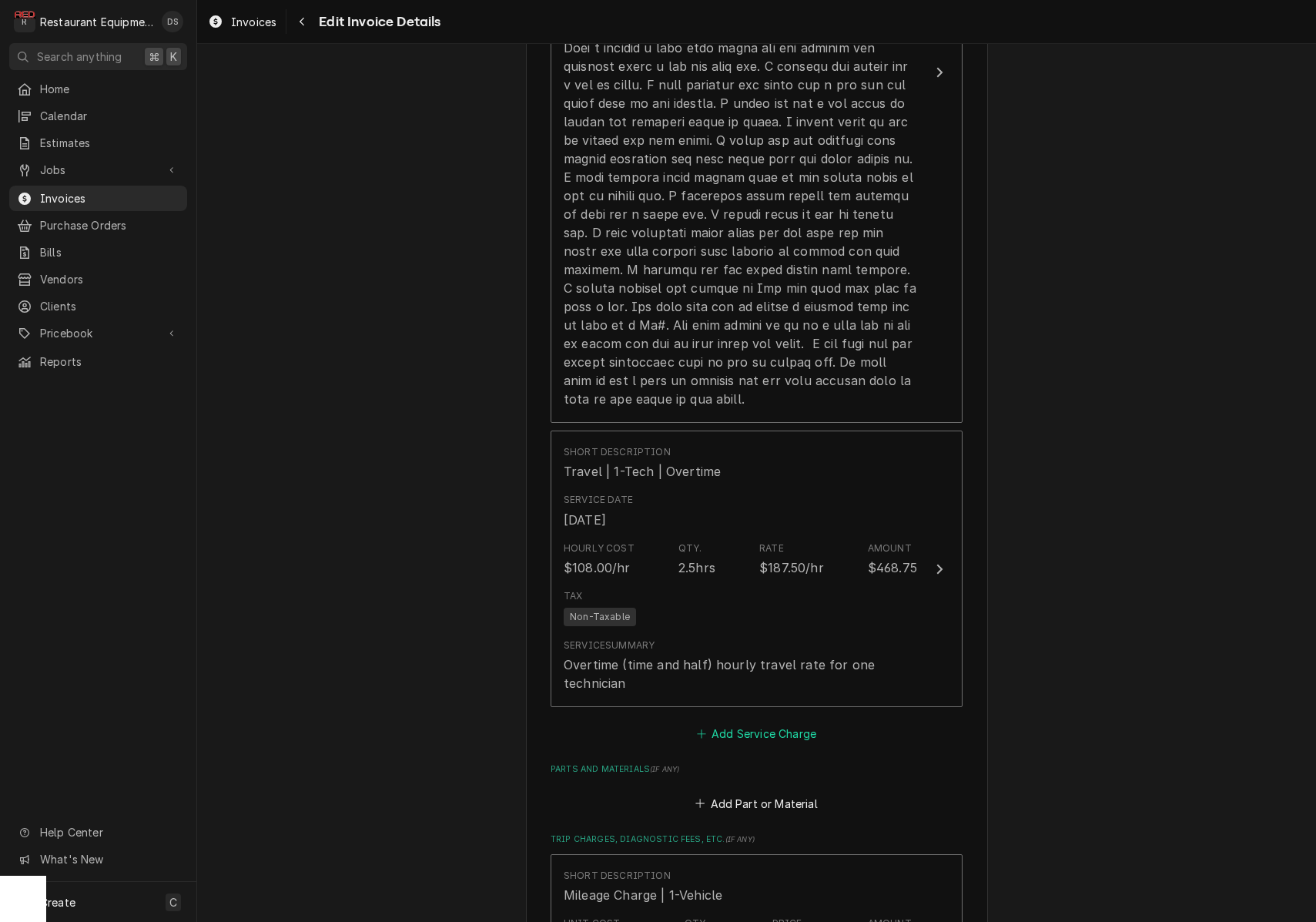
scroll to position [1862, 0]
click at [762, 719] on button "Add Service Charge" at bounding box center [757, 729] width 125 height 22
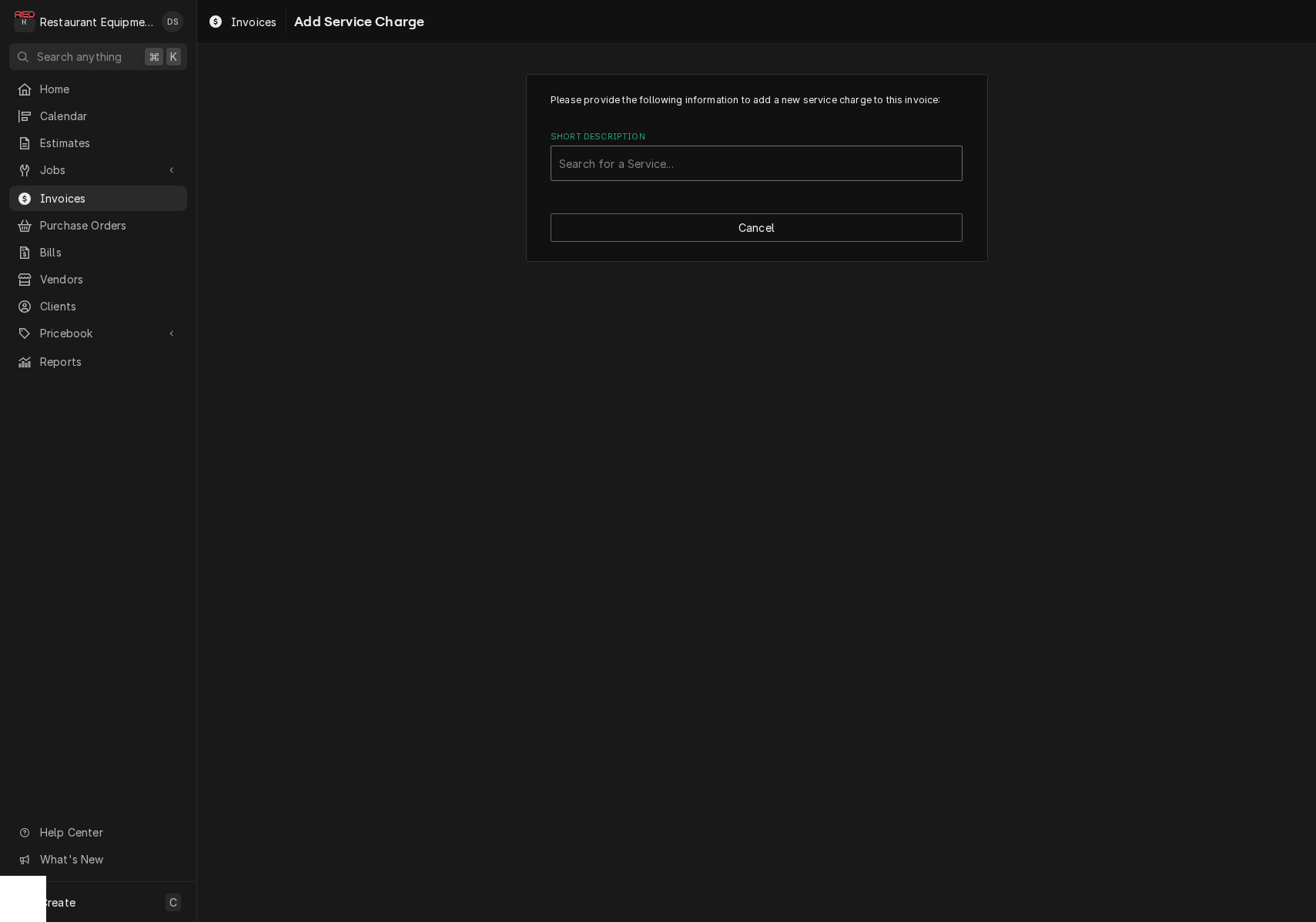
click at [637, 169] on div "Short Description" at bounding box center [757, 163] width 395 height 28
type input "labor"
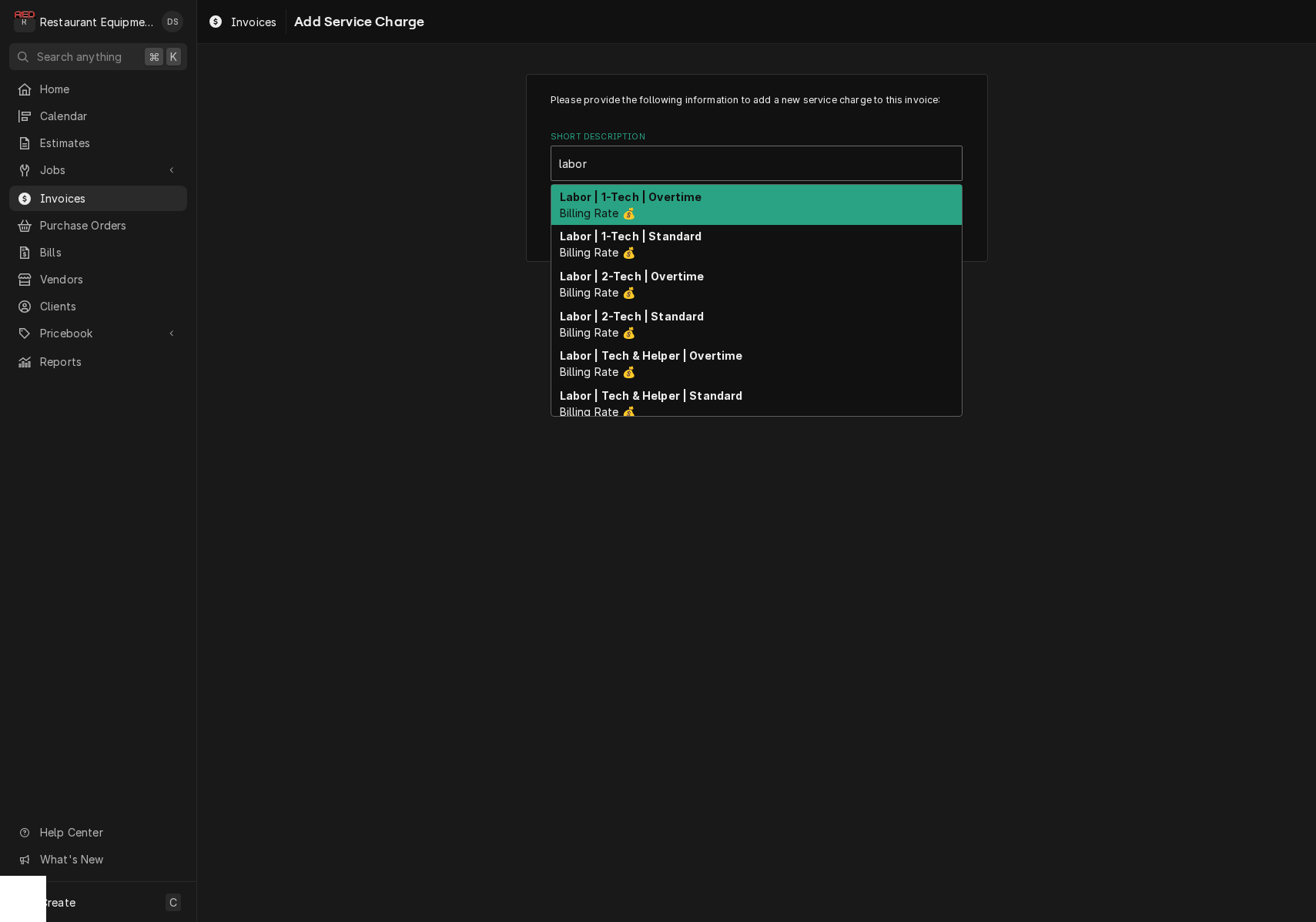
click at [637, 198] on strong "Labor | 1-Tech | Overtime" at bounding box center [631, 197] width 142 height 13
type textarea "x"
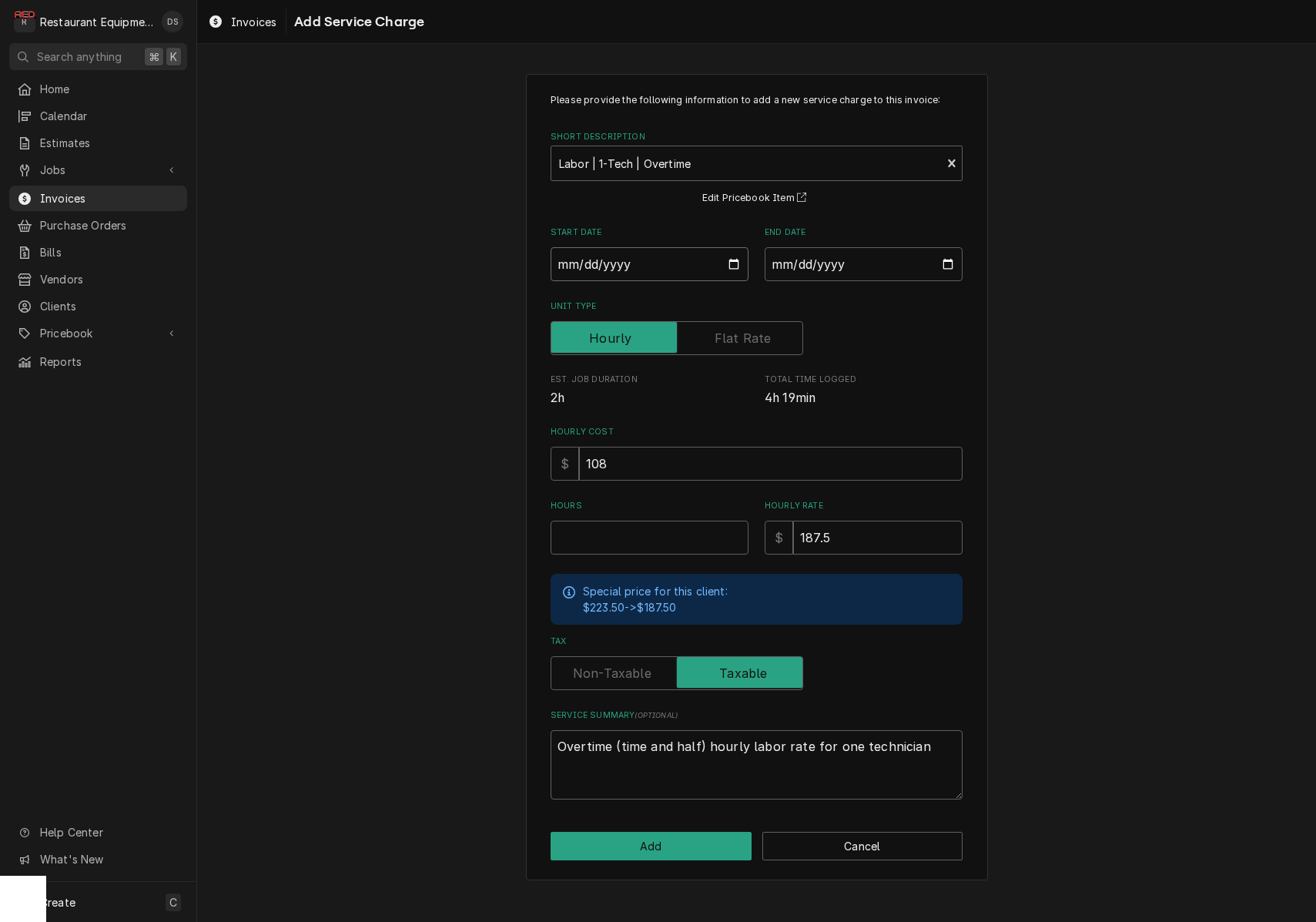
click at [630, 266] on input "Start Date" at bounding box center [650, 264] width 198 height 34
type input "2025-10-01"
type textarea "x"
click at [816, 268] on input "End Date" at bounding box center [864, 264] width 198 height 34
type input "2025-10-01"
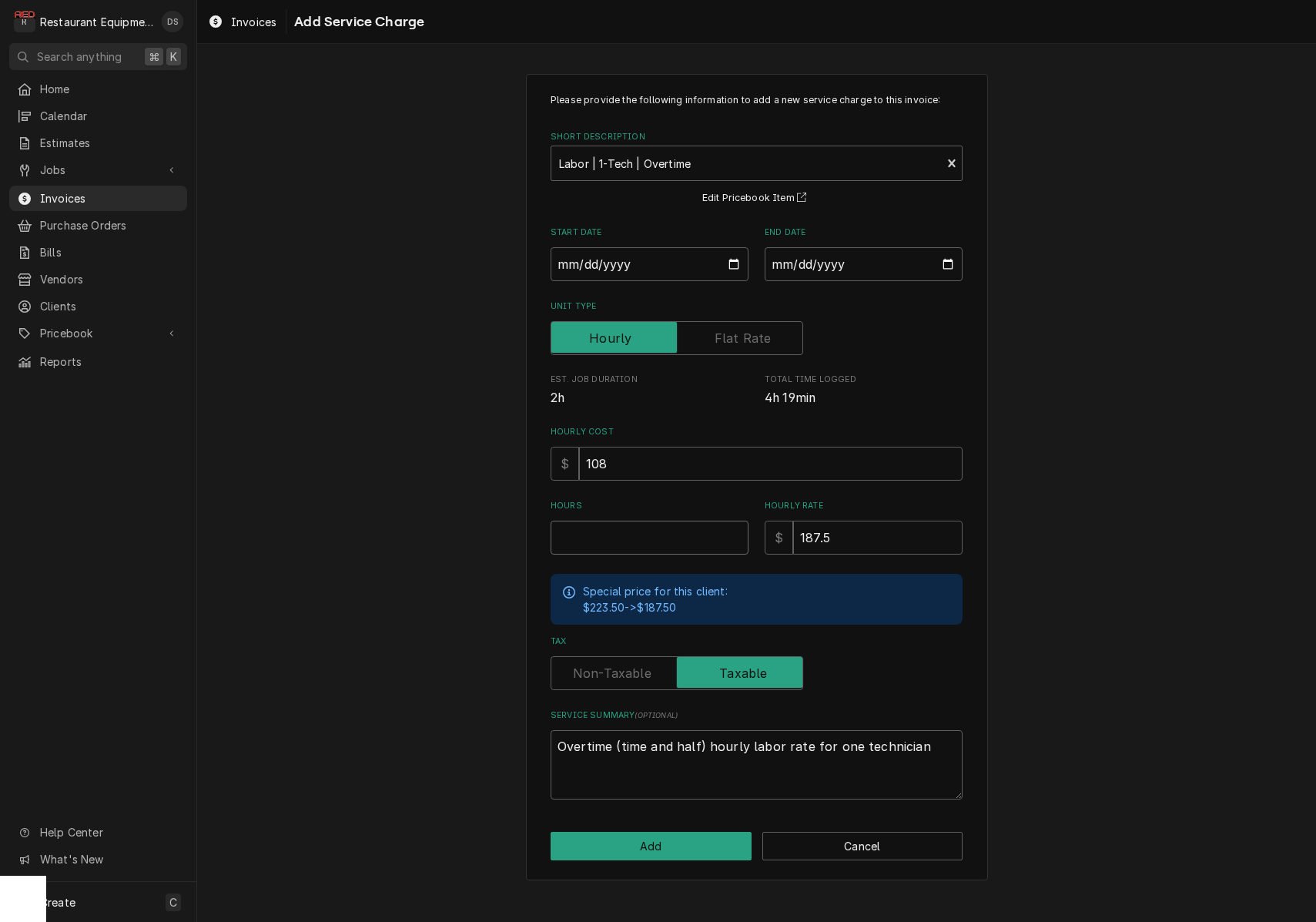
click at [647, 521] on input "Hours" at bounding box center [650, 538] width 198 height 34
type textarea "x"
type input "1"
type textarea "x"
type input "1.5"
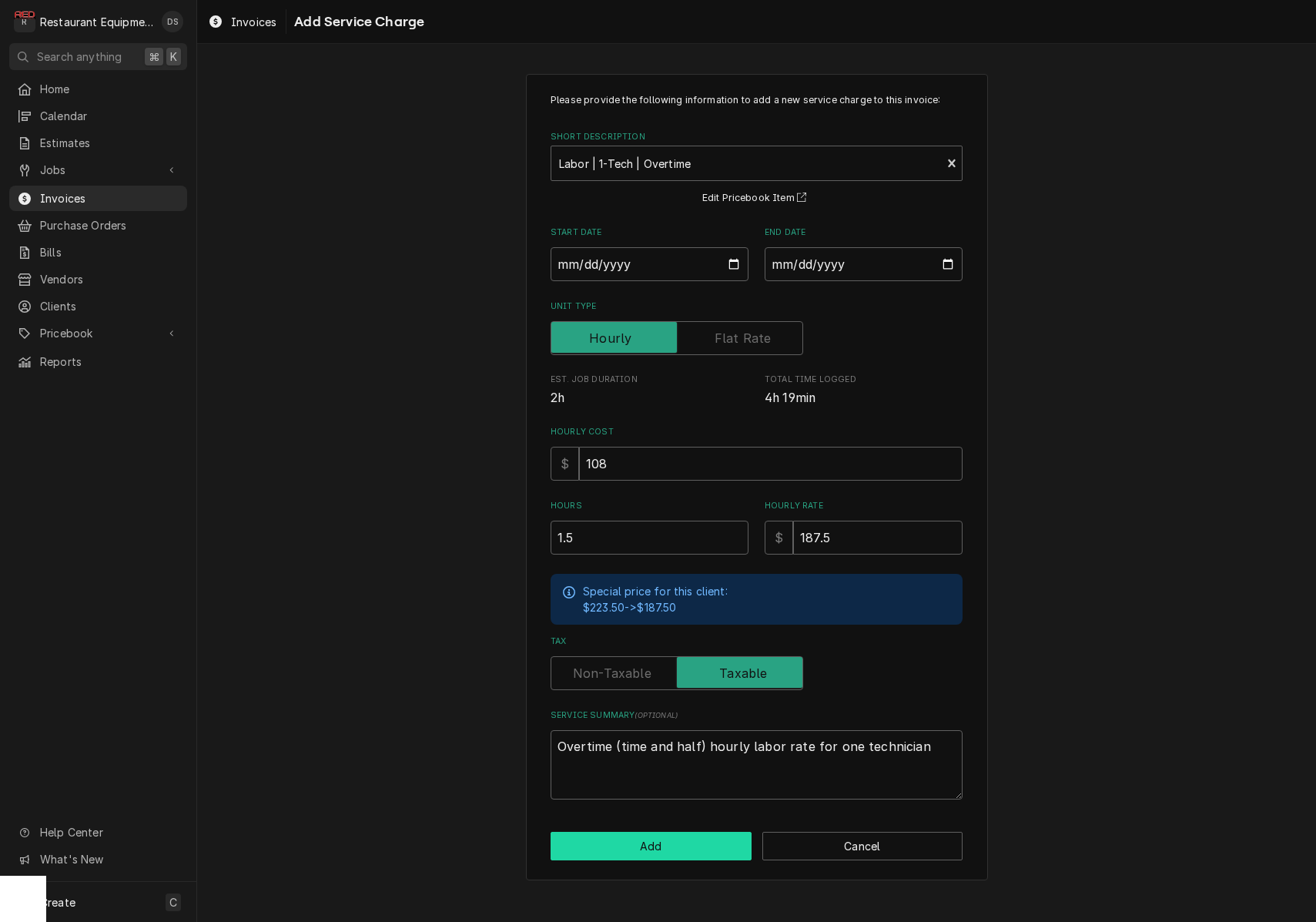
click at [709, 837] on button "Add" at bounding box center [651, 846] width 201 height 29
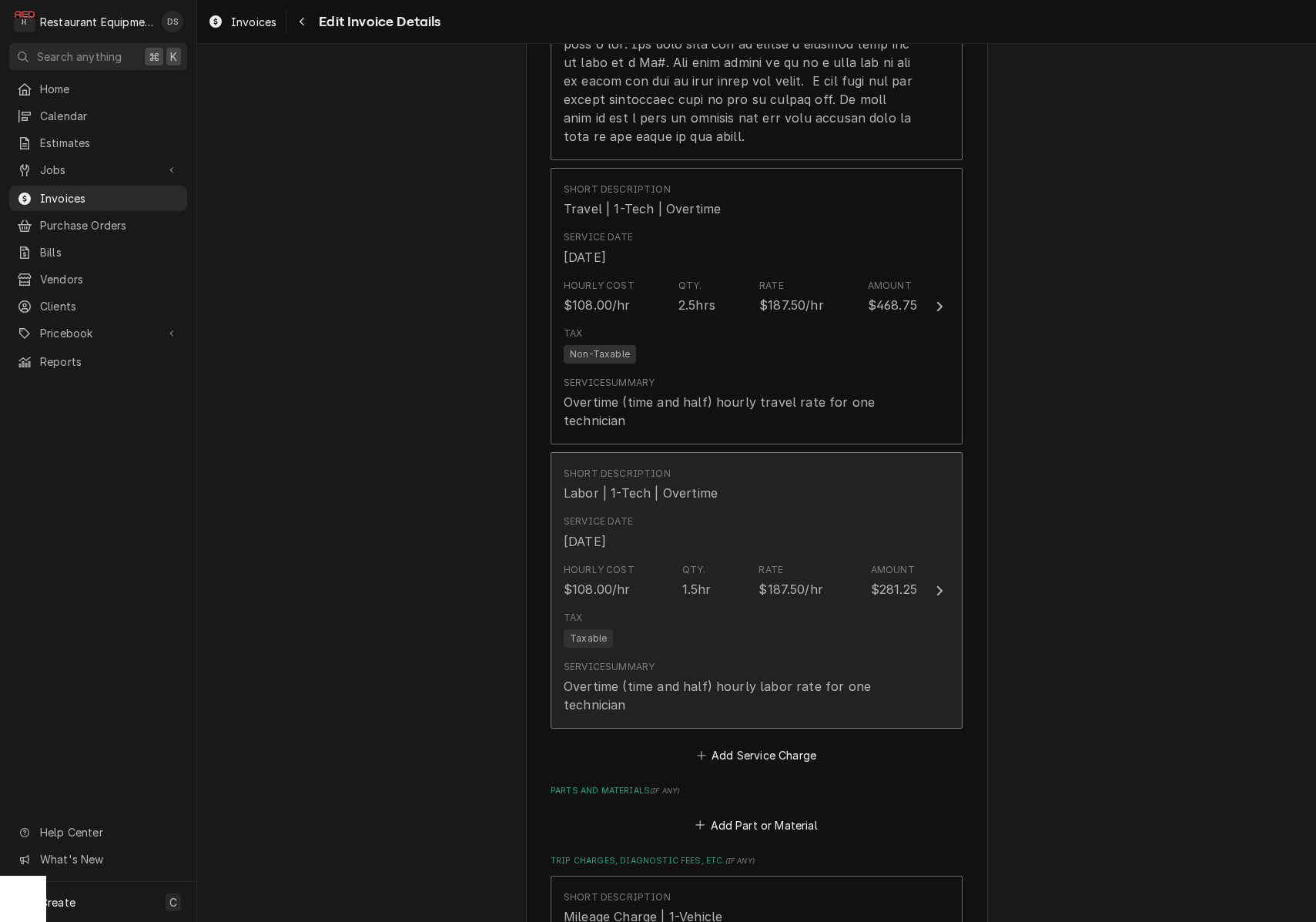
scroll to position [2153, 0]
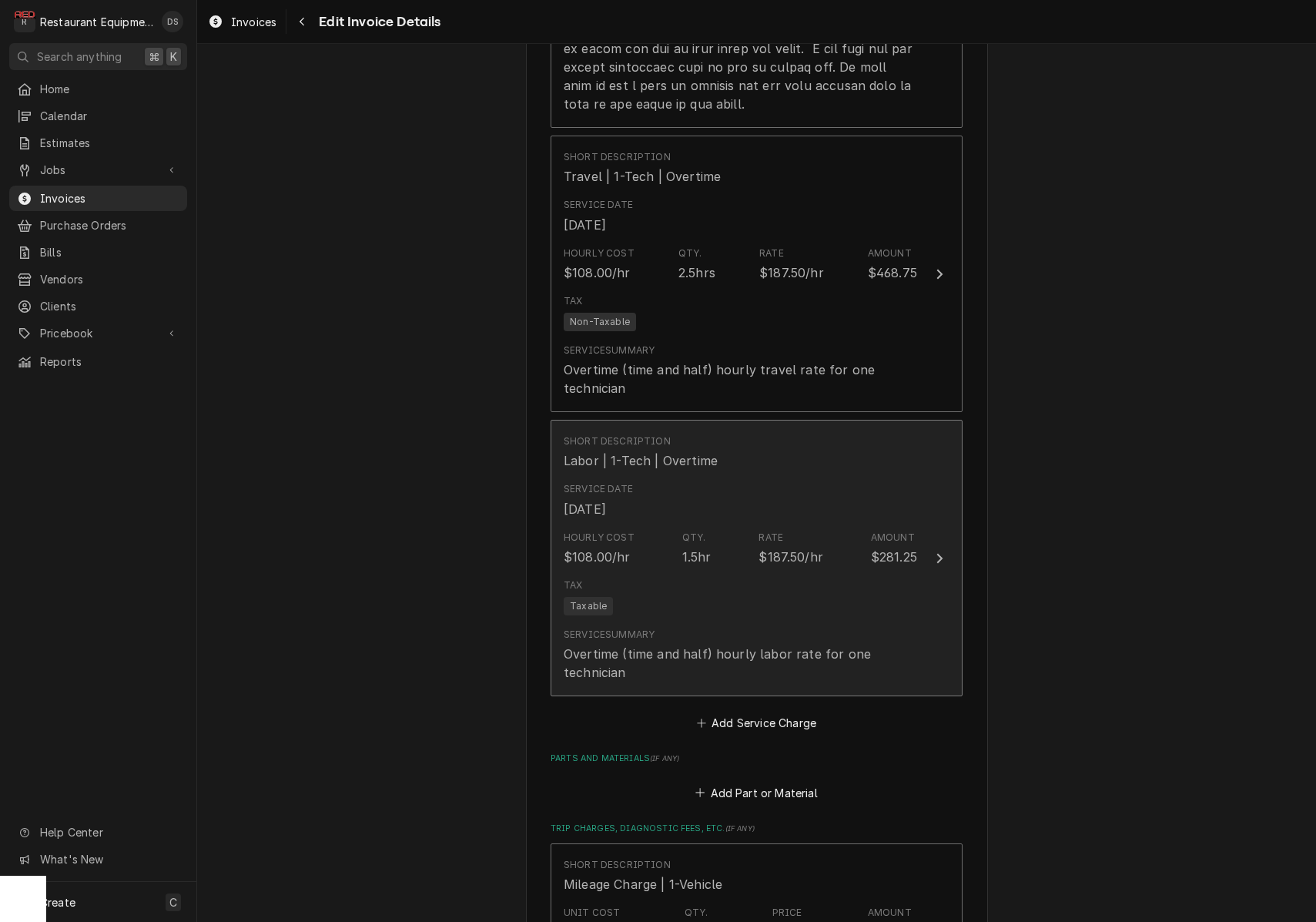
click at [769, 645] on div "Overtime (time and half) hourly labor rate for one technician" at bounding box center [741, 663] width 353 height 37
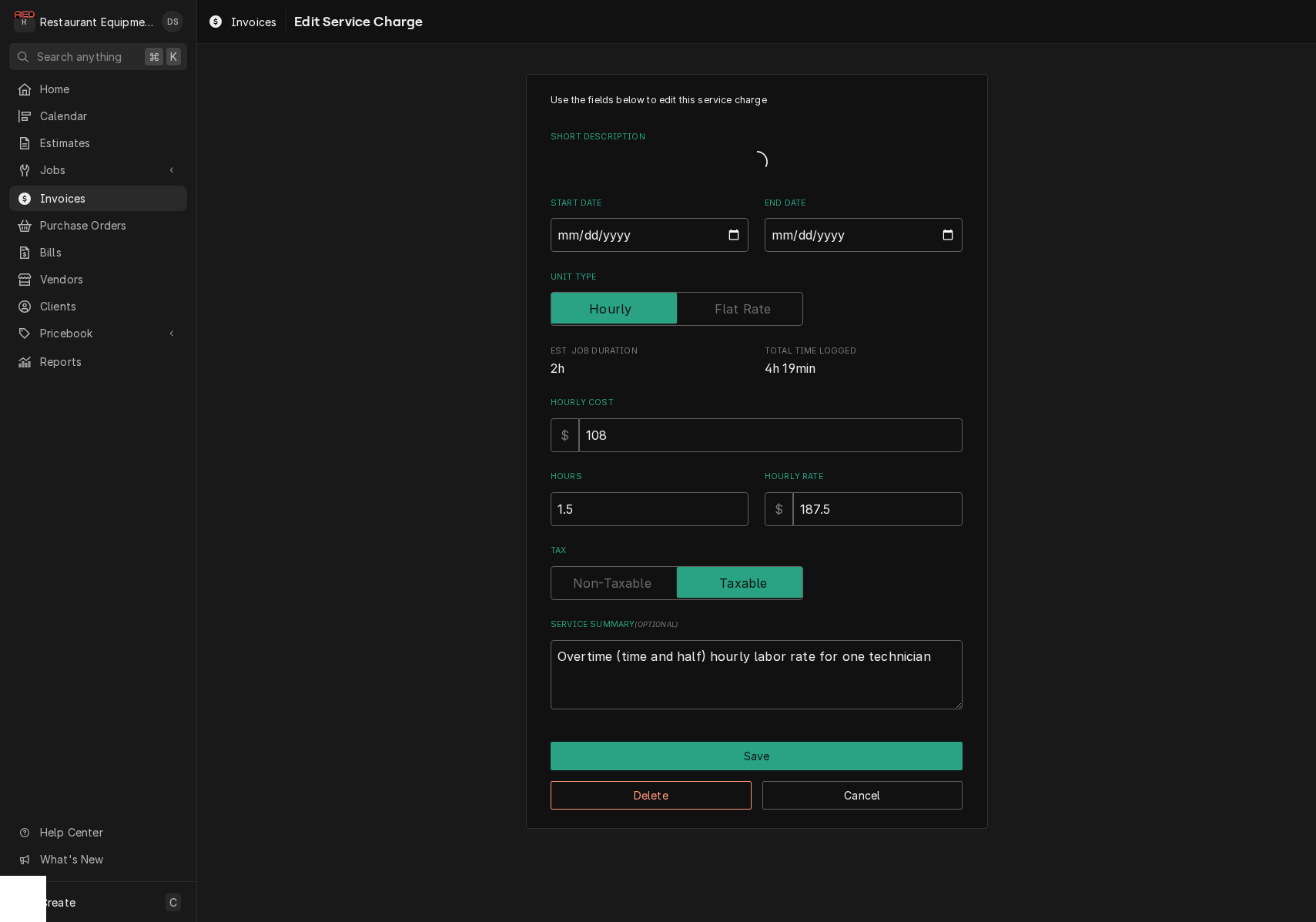
type textarea "x"
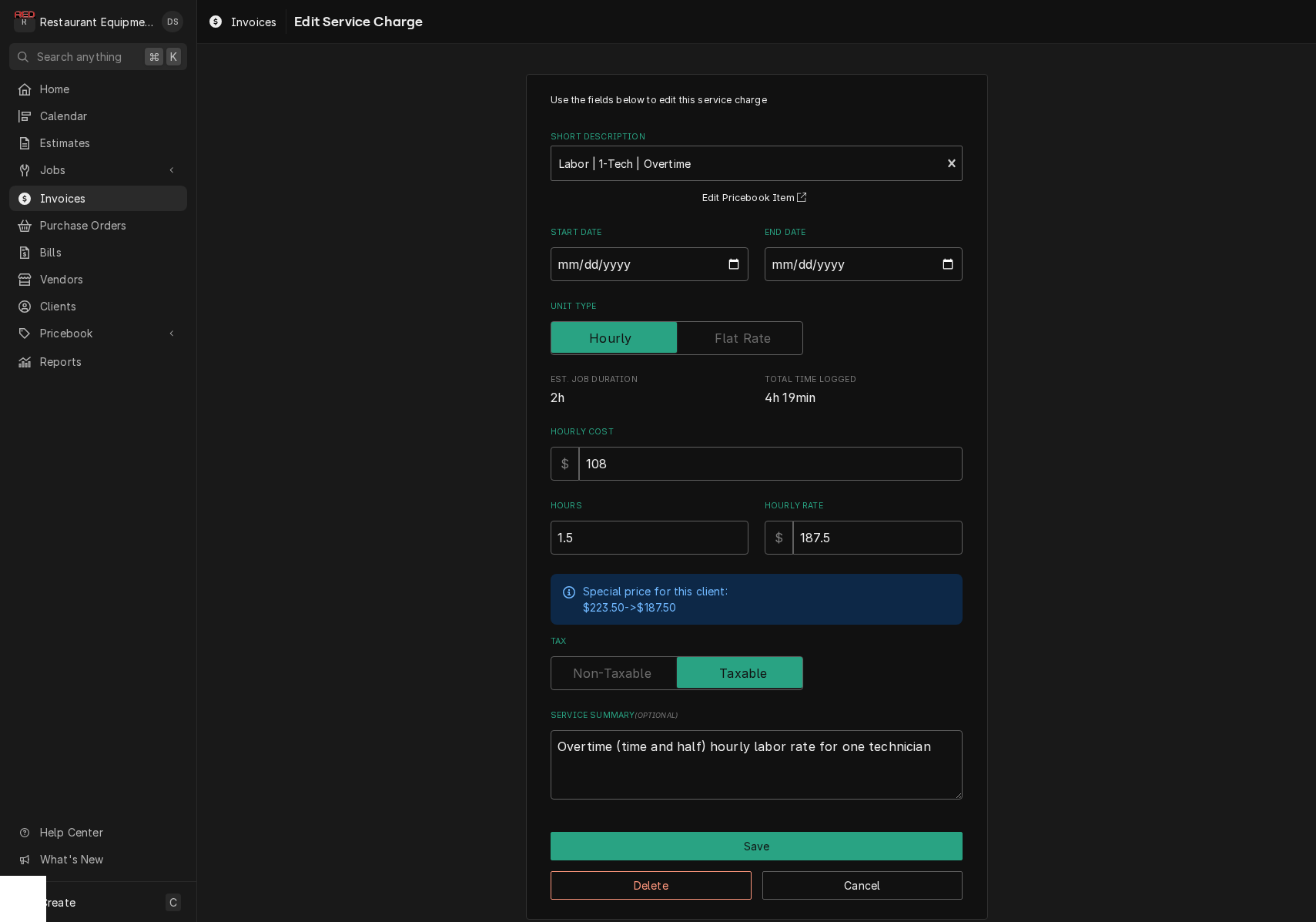
click at [642, 662] on label "Tax" at bounding box center [677, 673] width 252 height 34
click at [642, 662] on input "Tax" at bounding box center [677, 673] width 239 height 34
checkbox input "false"
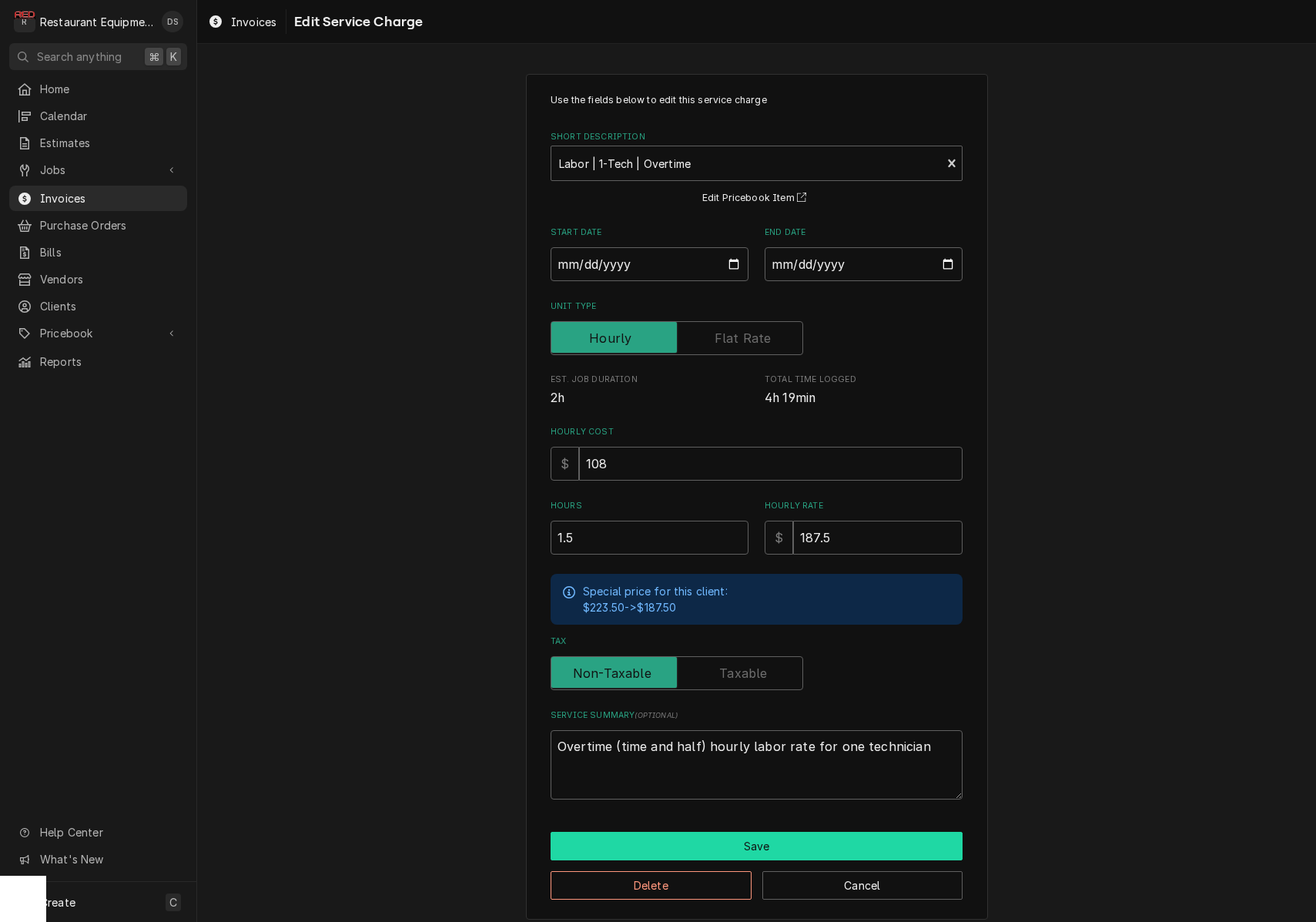
click at [777, 837] on button "Save" at bounding box center [757, 846] width 412 height 29
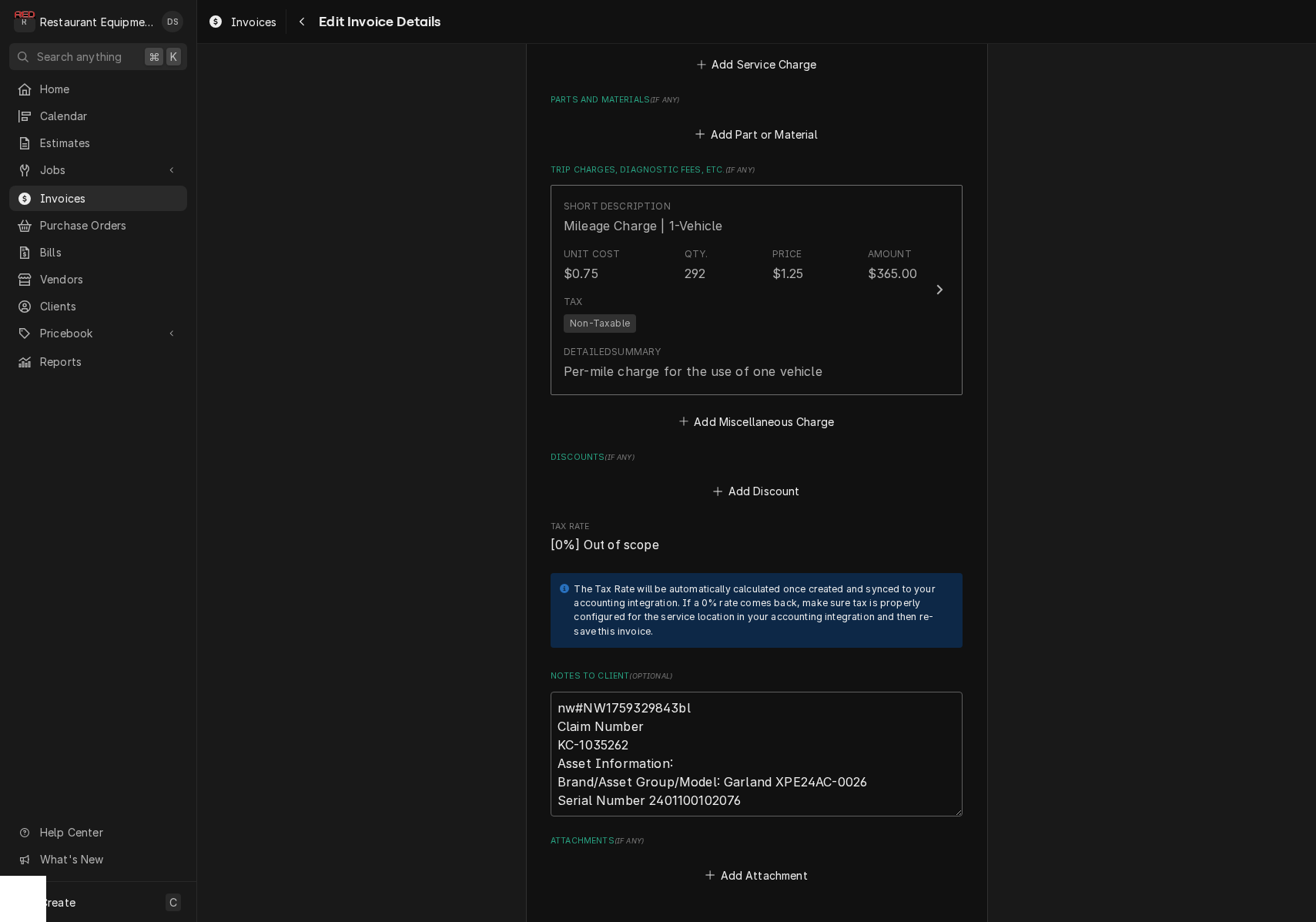
scroll to position [2813, 0]
drag, startPoint x: 637, startPoint y: 723, endPoint x: 537, endPoint y: 717, distance: 100.2
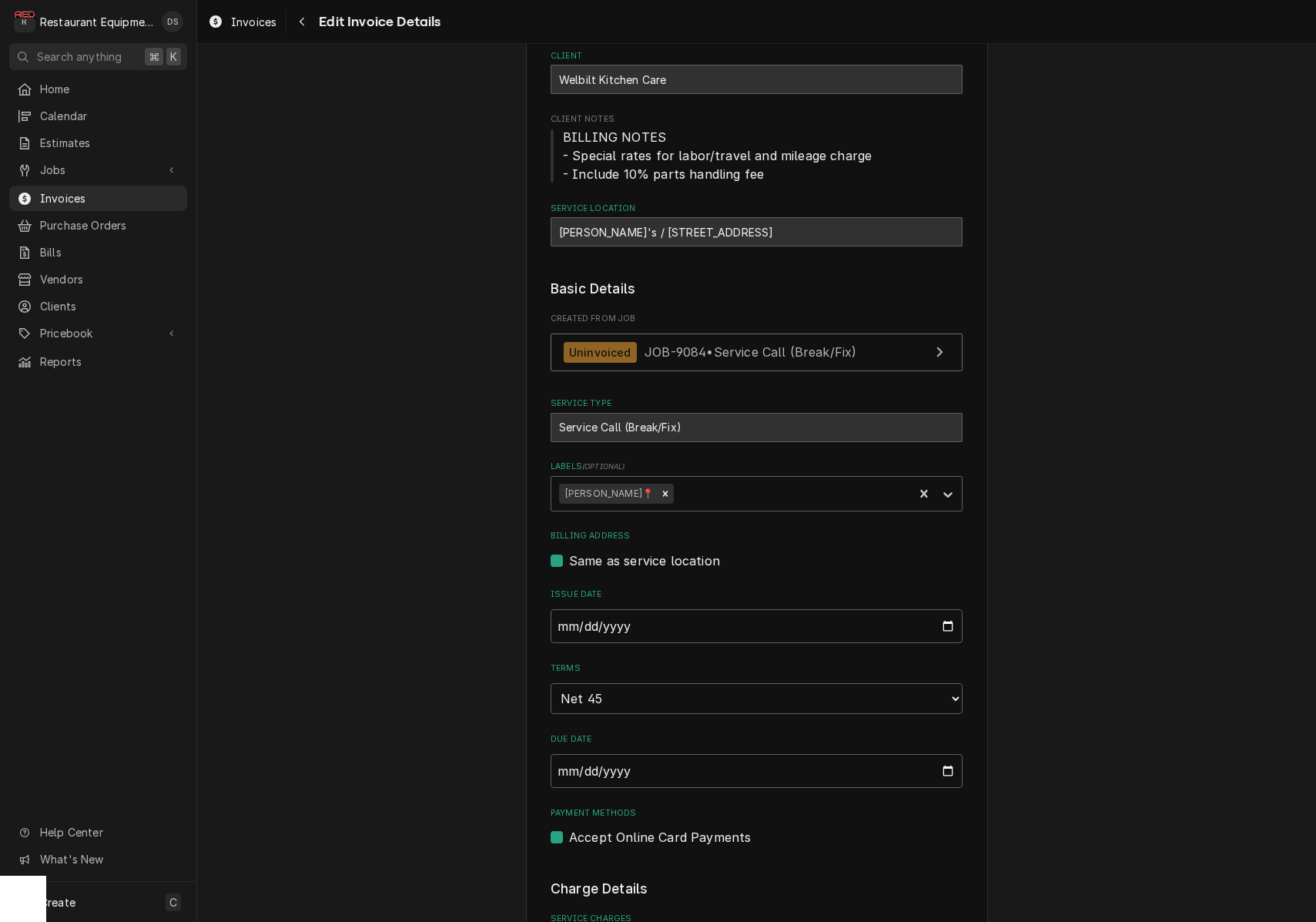
scroll to position [94, 0]
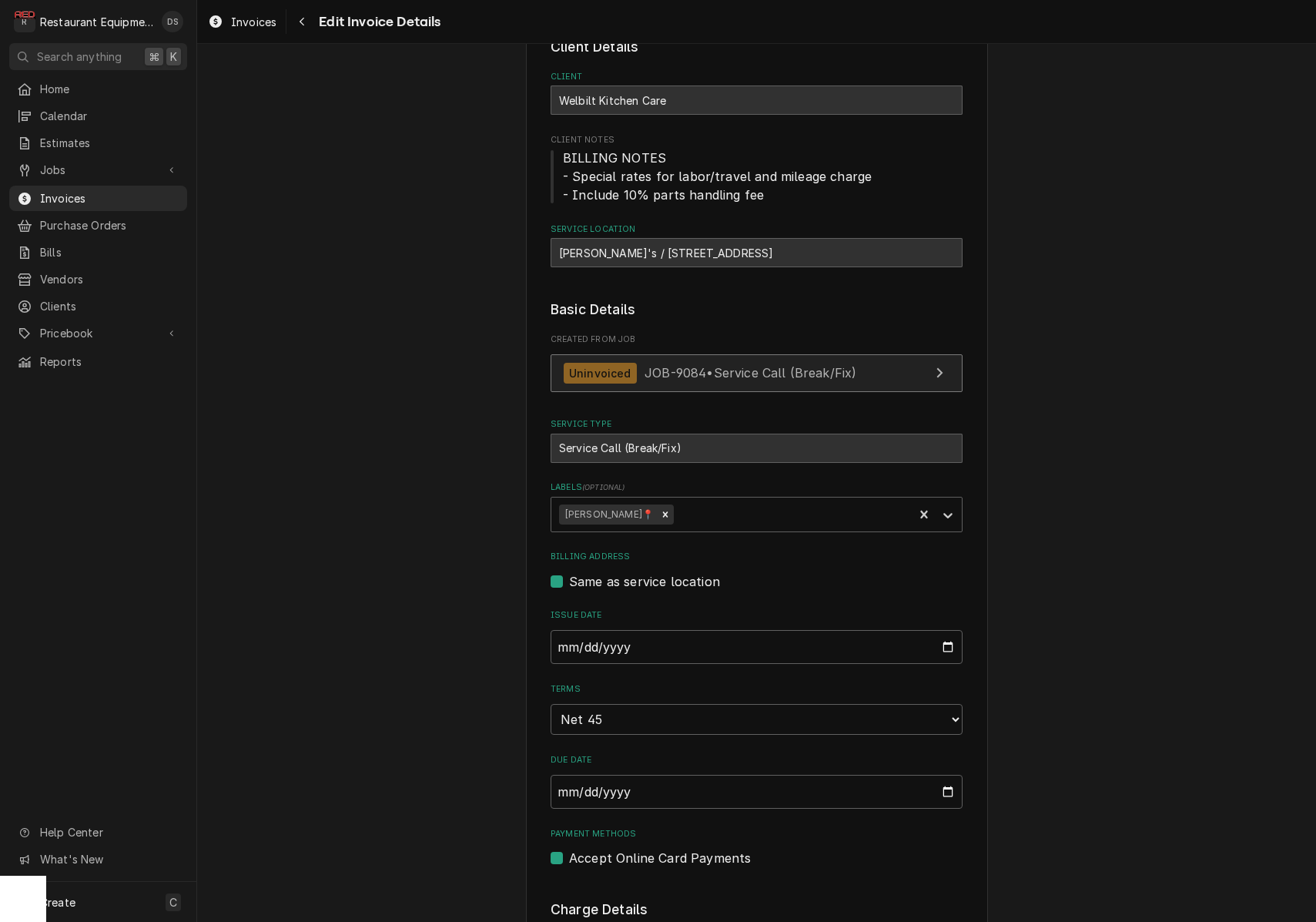
click at [725, 372] on span "JOB-9084 • Service Call (Break/Fix)" at bounding box center [750, 372] width 212 height 15
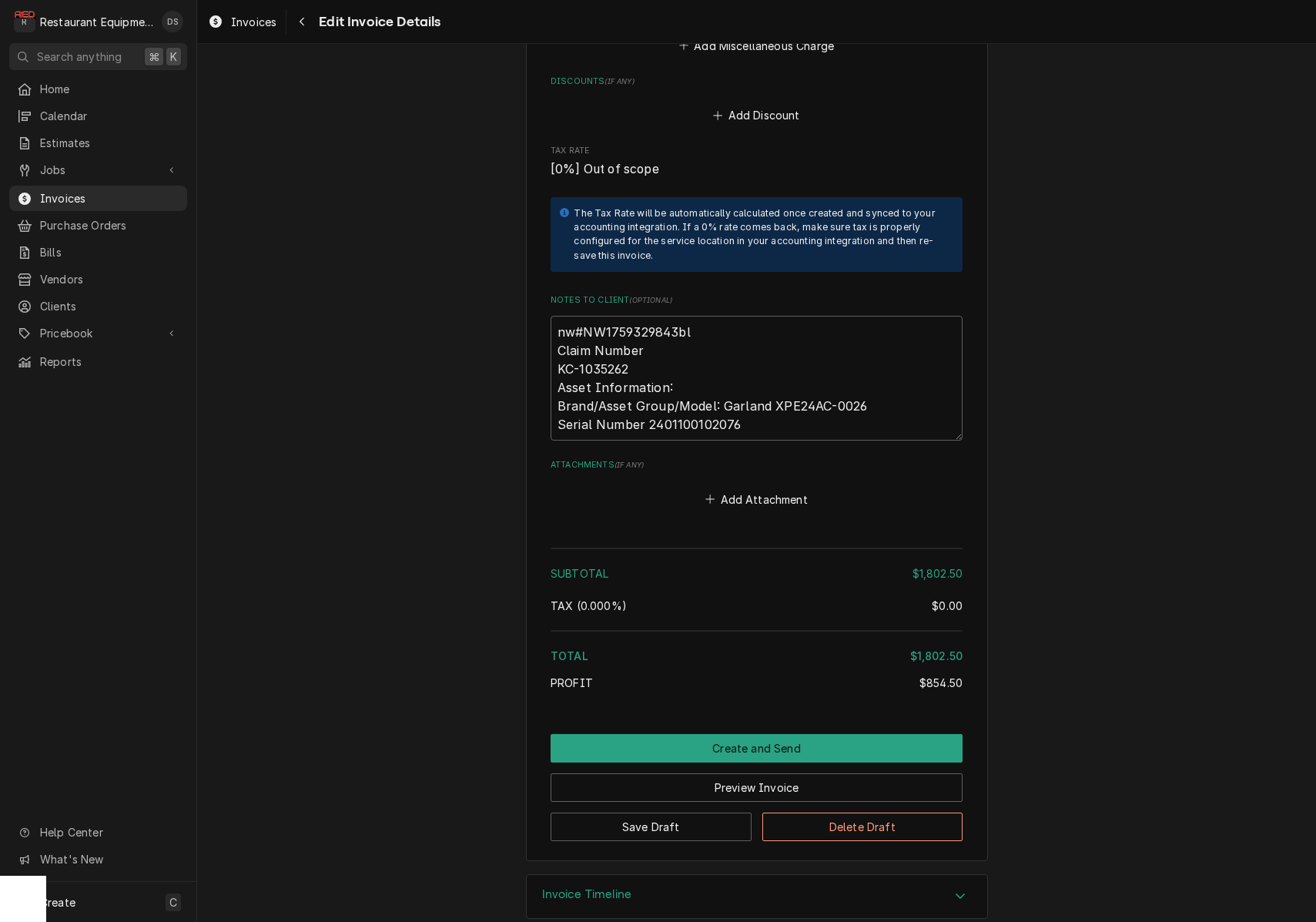
scroll to position [3187, 0]
click at [737, 774] on button "Preview Invoice" at bounding box center [757, 789] width 412 height 29
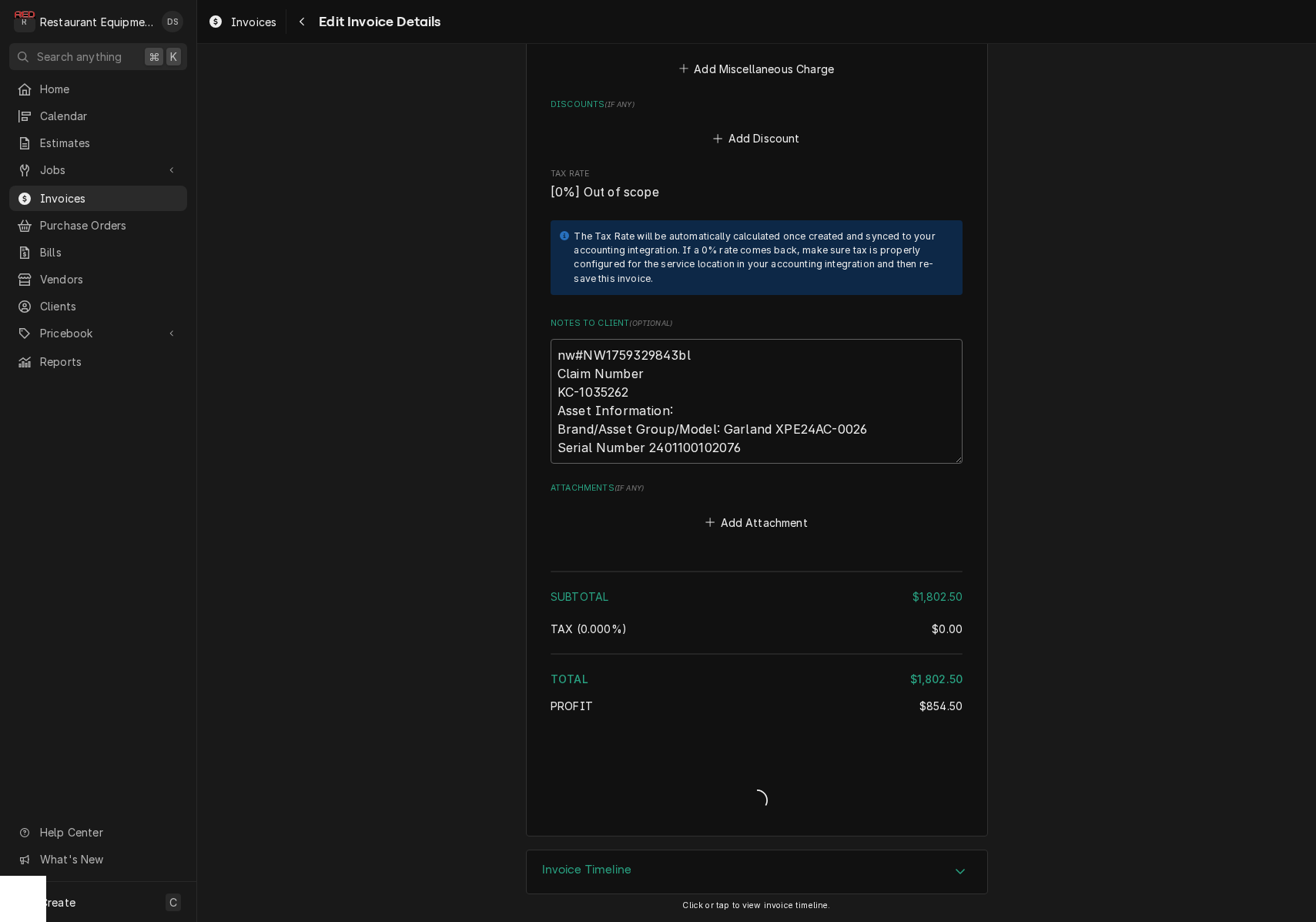
scroll to position [3139, 0]
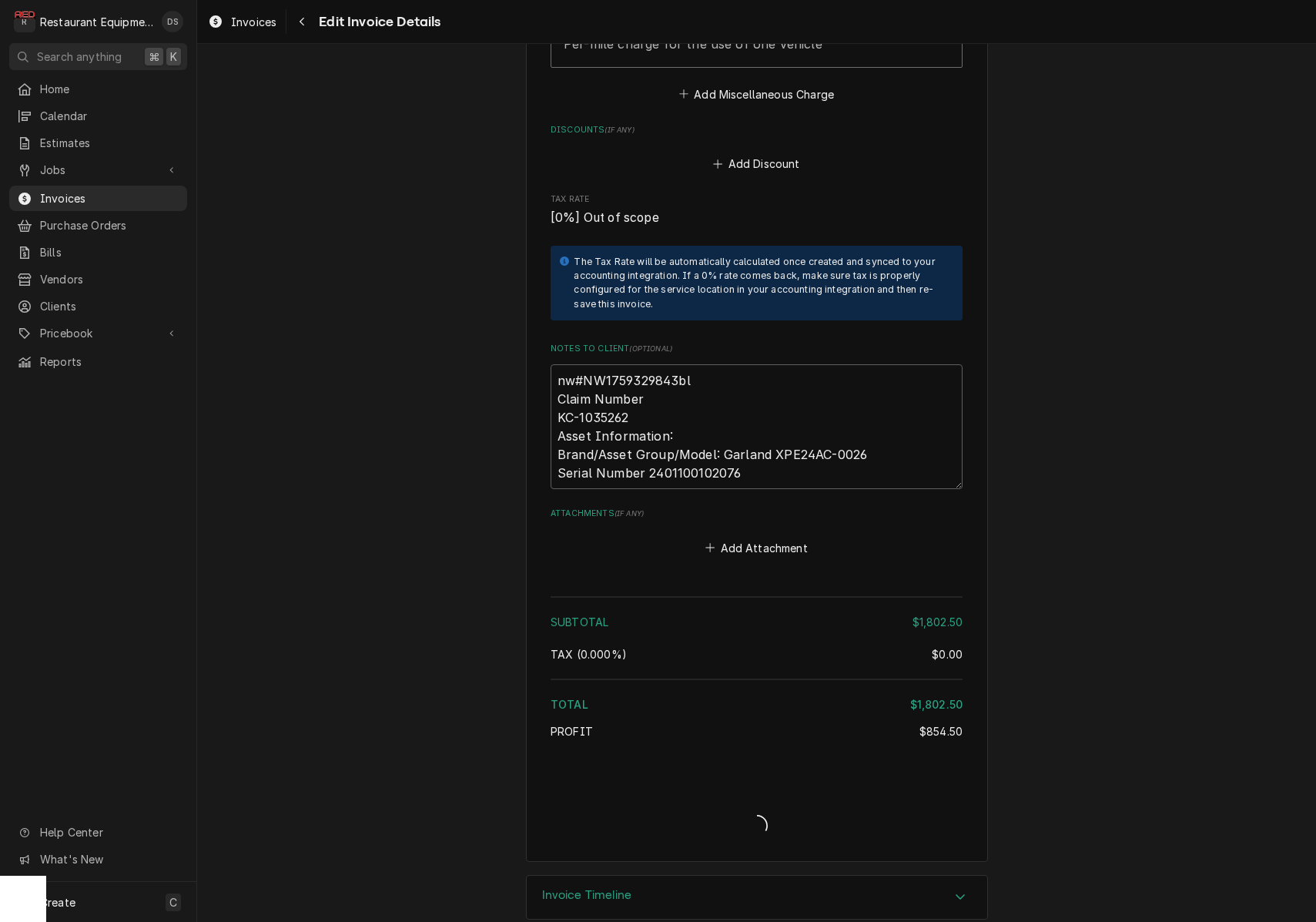
type textarea "x"
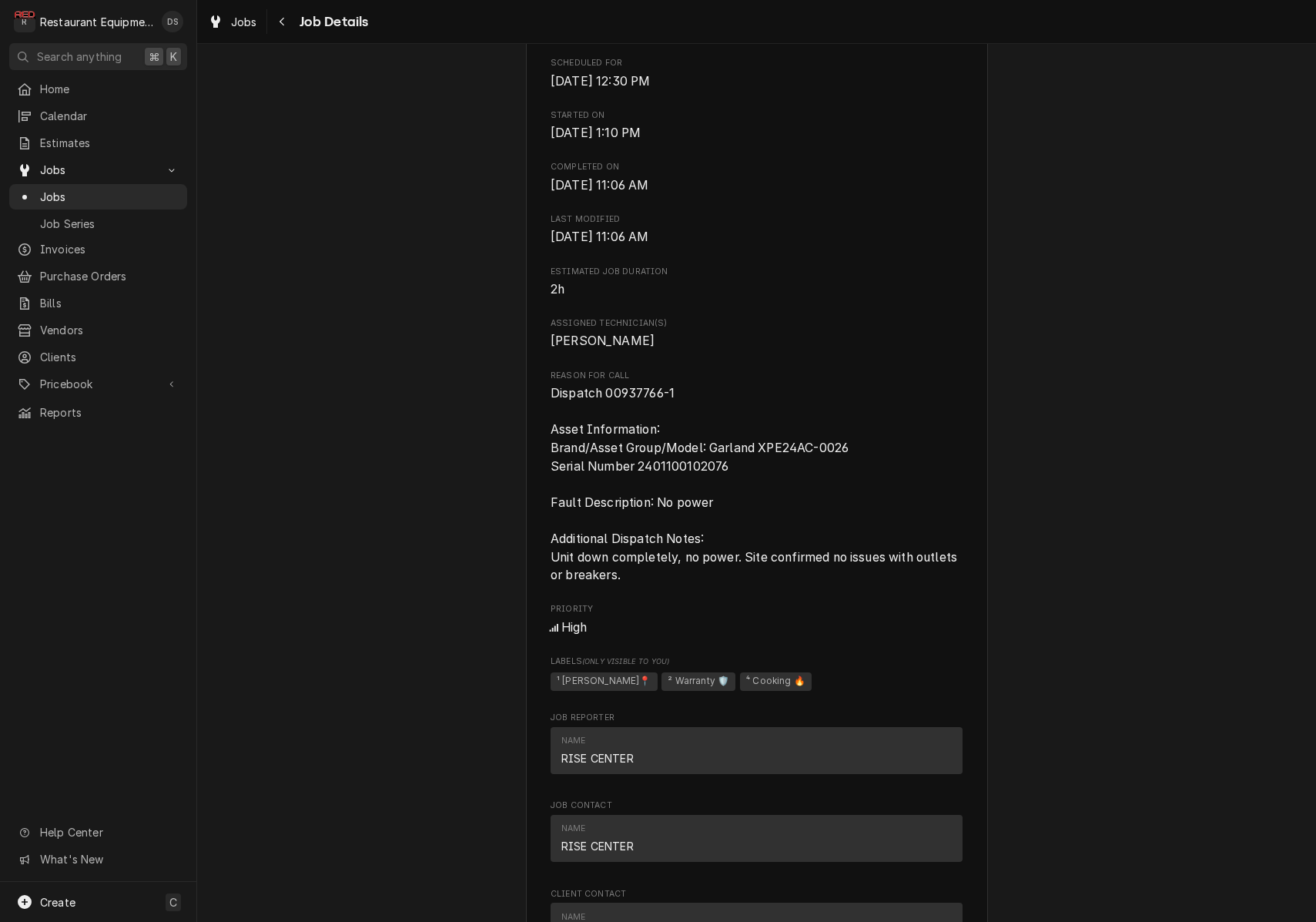
scroll to position [552, 0]
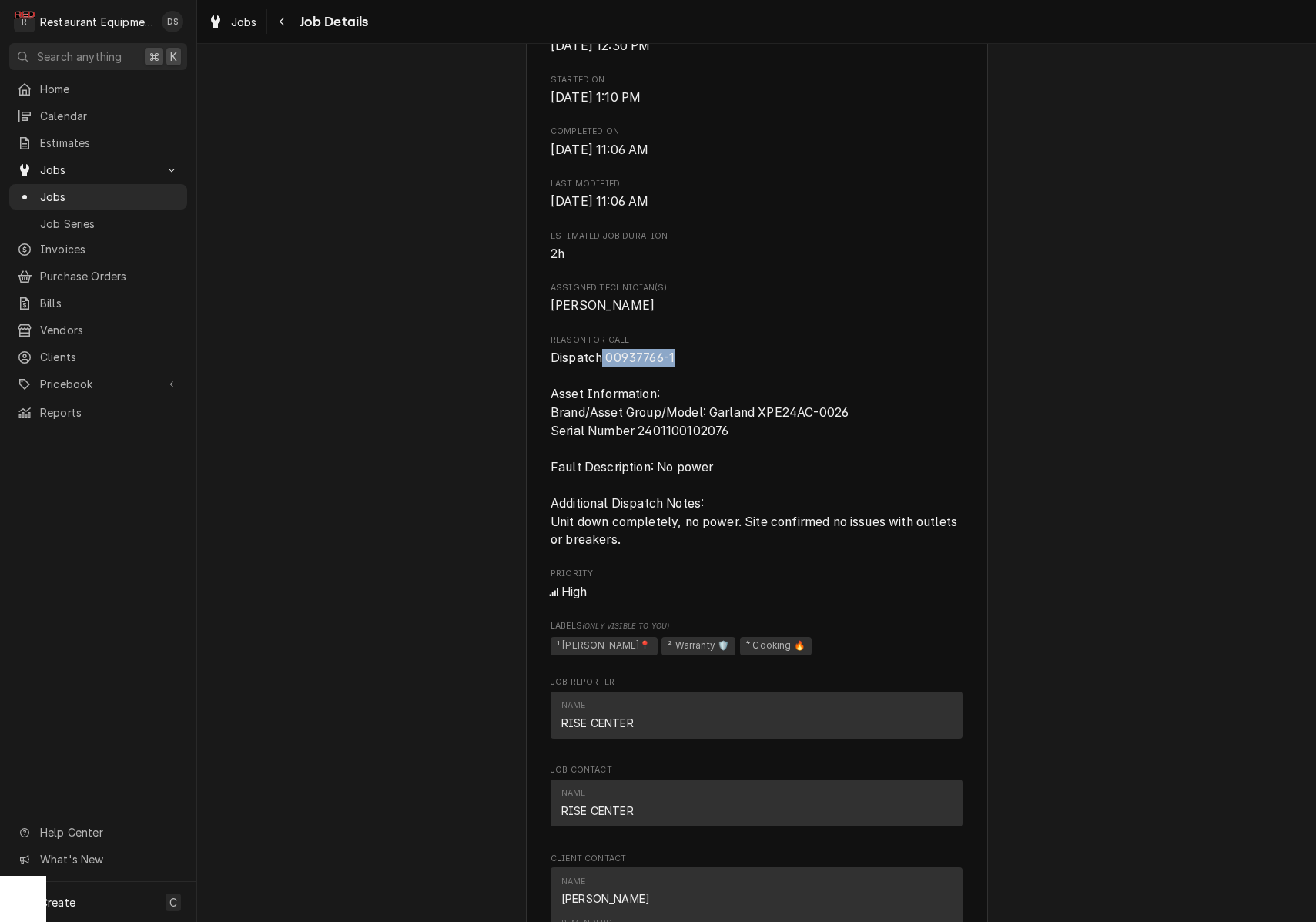
drag, startPoint x: 682, startPoint y: 358, endPoint x: 604, endPoint y: 356, distance: 78.0
click at [604, 356] on span "Dispatch 00937766-1 Asset Information: Brand/Asset Group/Model: Garland XPE24AC…" at bounding box center [757, 449] width 412 height 201
copy span "00937766-1"
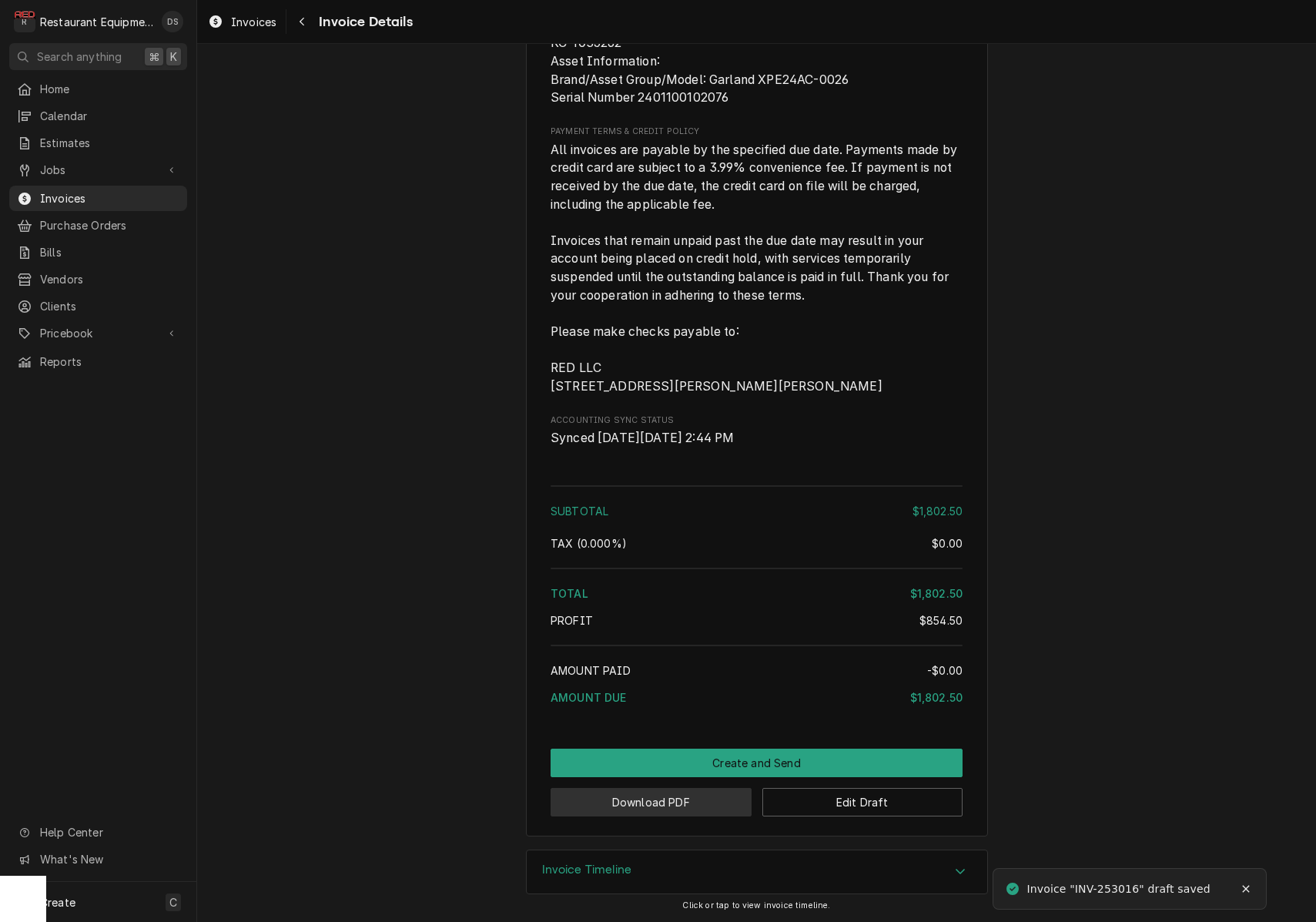
click at [682, 805] on button "Download PDF" at bounding box center [651, 802] width 201 height 29
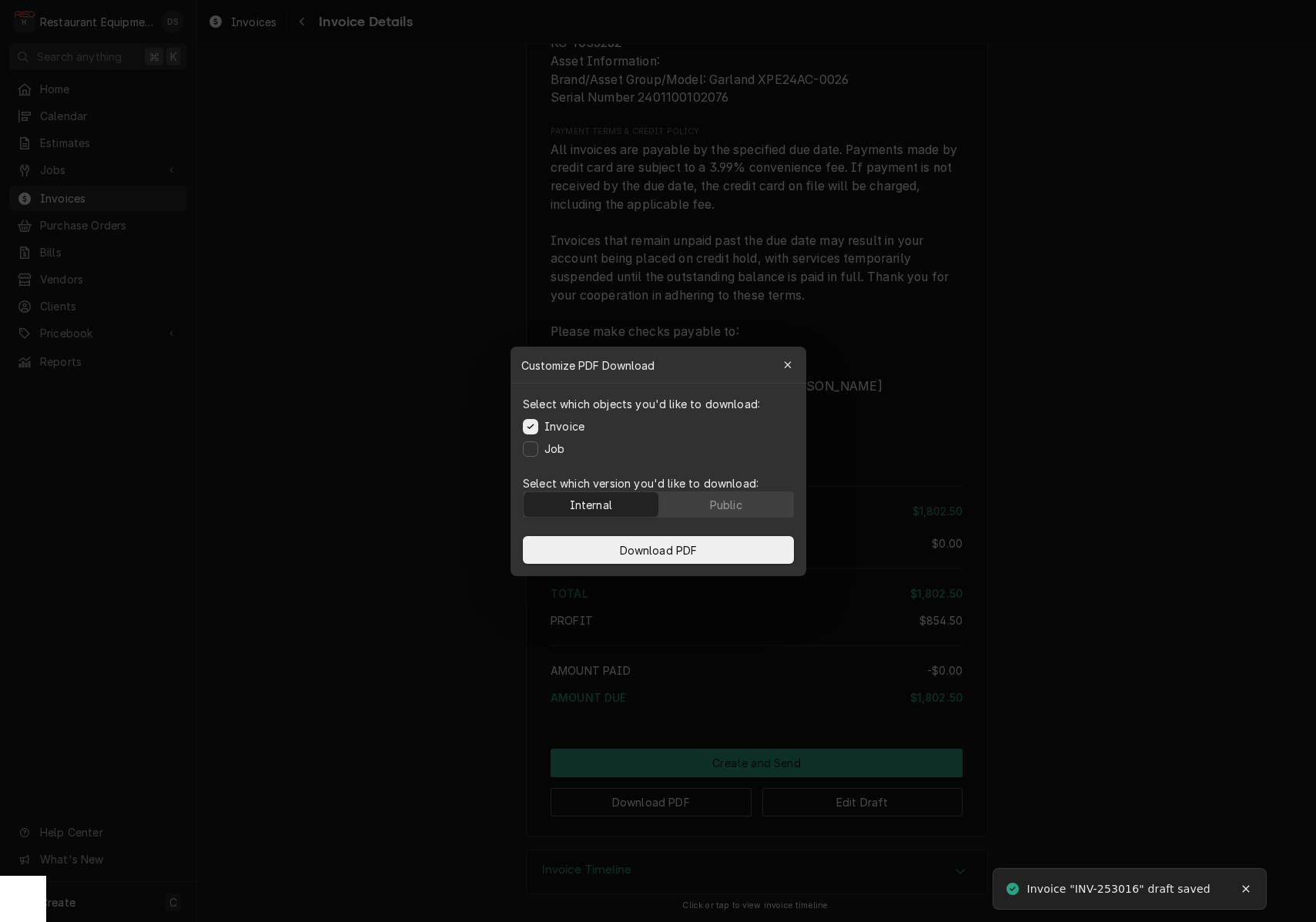
drag, startPoint x: 741, startPoint y: 509, endPoint x: 738, endPoint y: 528, distance: 19.2
click at [741, 509] on div "Public" at bounding box center [726, 504] width 32 height 16
click at [738, 542] on button "Download PDF" at bounding box center [658, 550] width 271 height 28
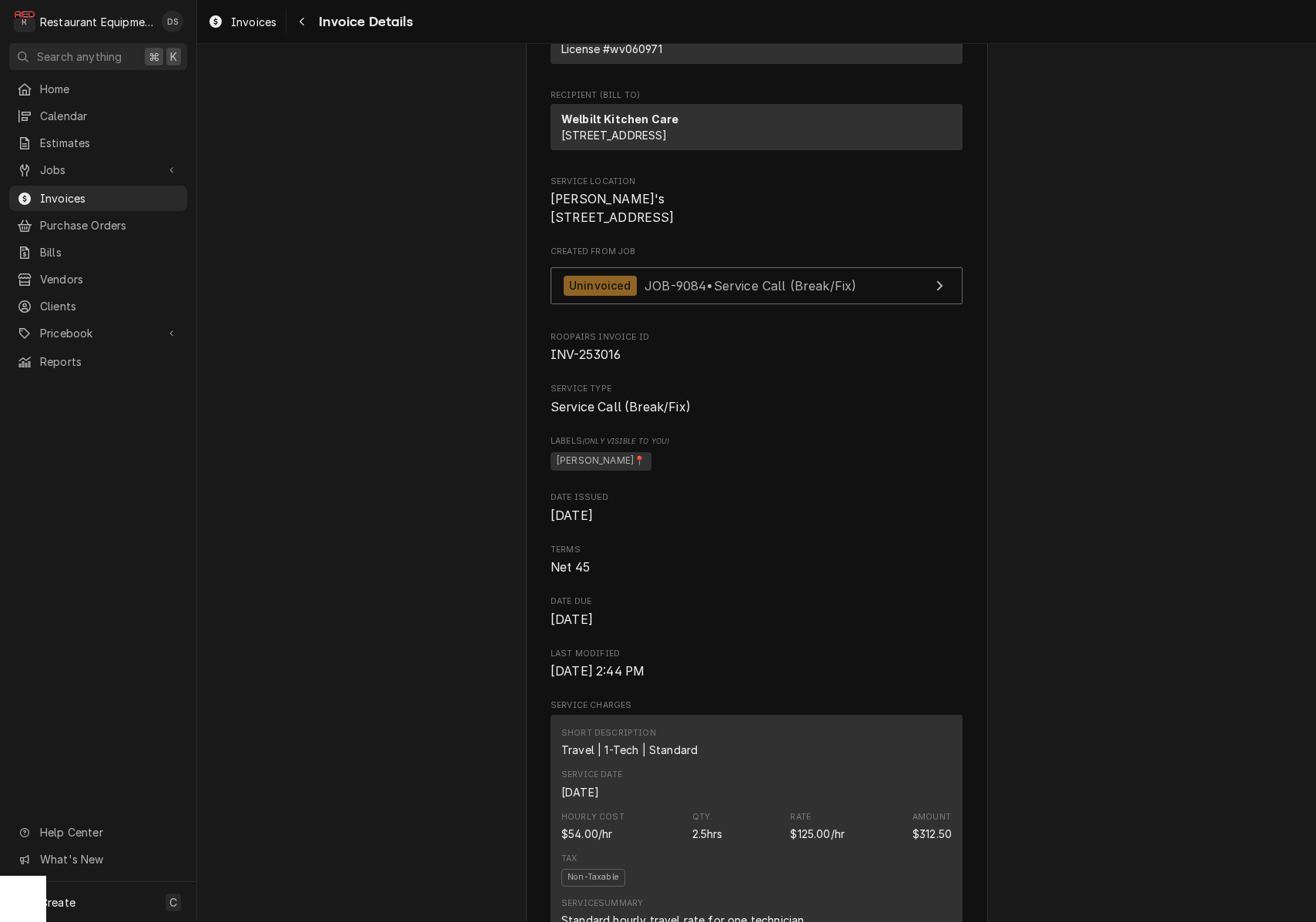
scroll to position [140, 0]
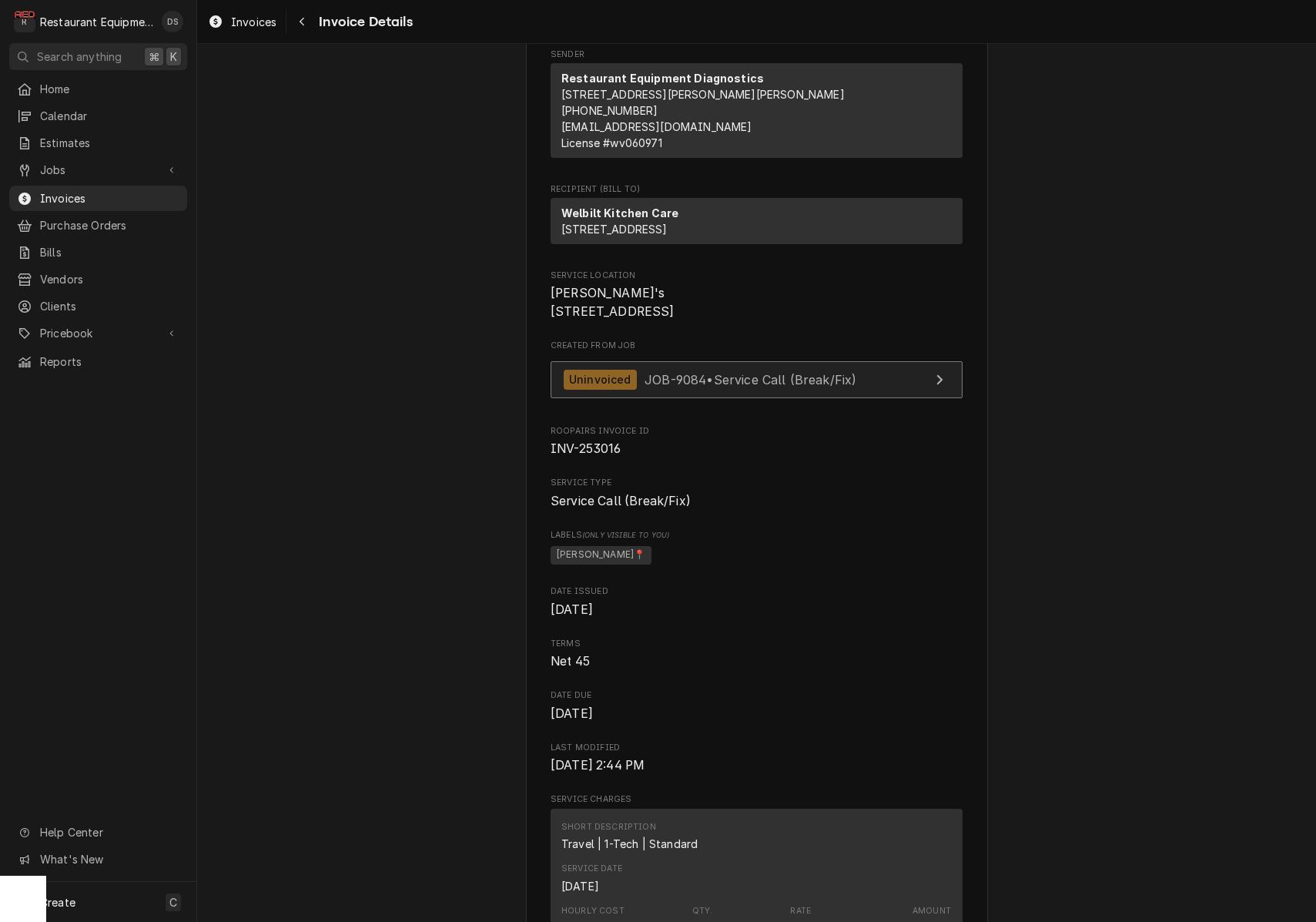
click at [786, 387] on span "JOB-9084 • Service Call (Break/Fix)" at bounding box center [750, 379] width 212 height 15
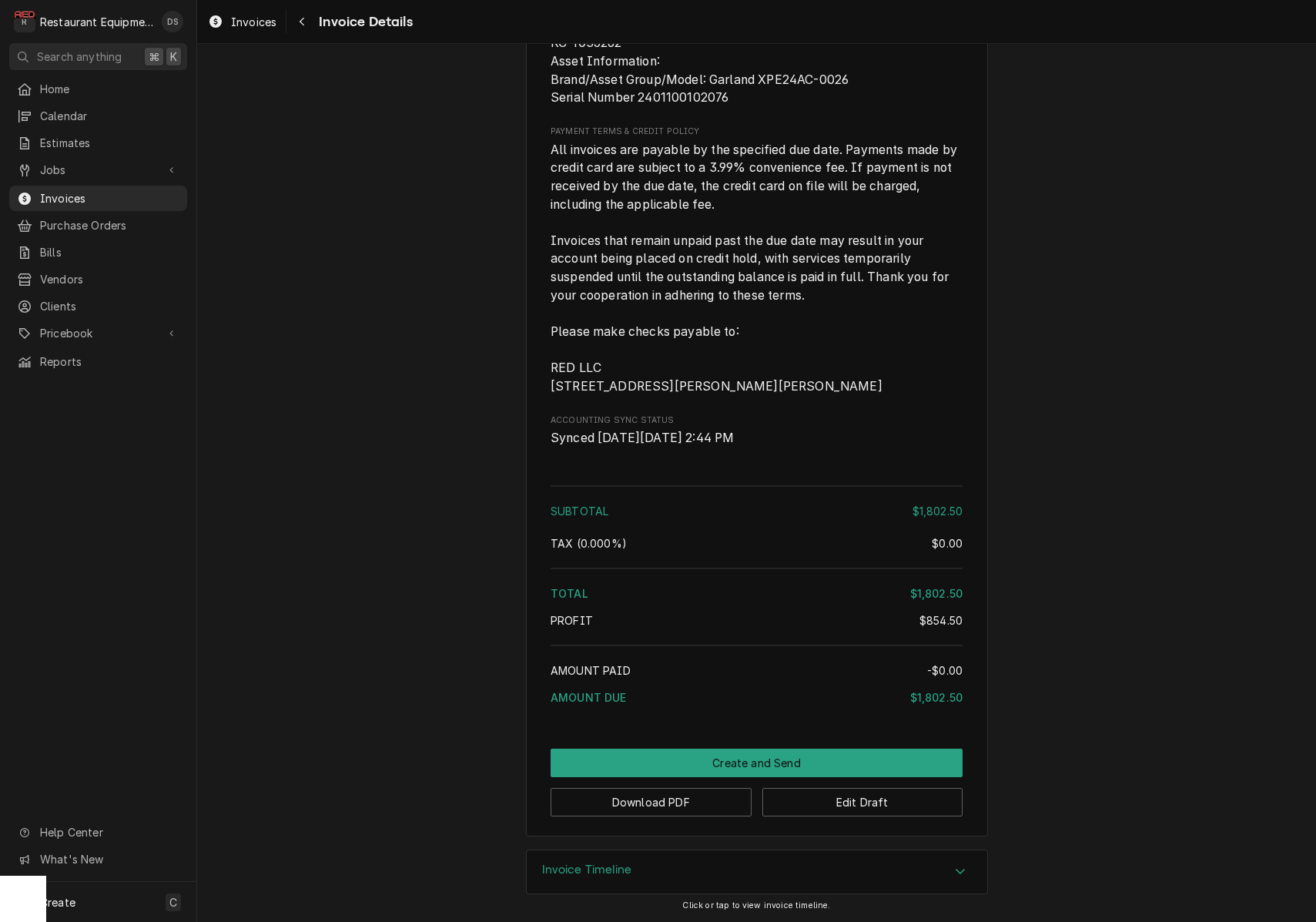
scroll to position [0, 0]
click at [752, 753] on button "Create and Send" at bounding box center [757, 763] width 412 height 29
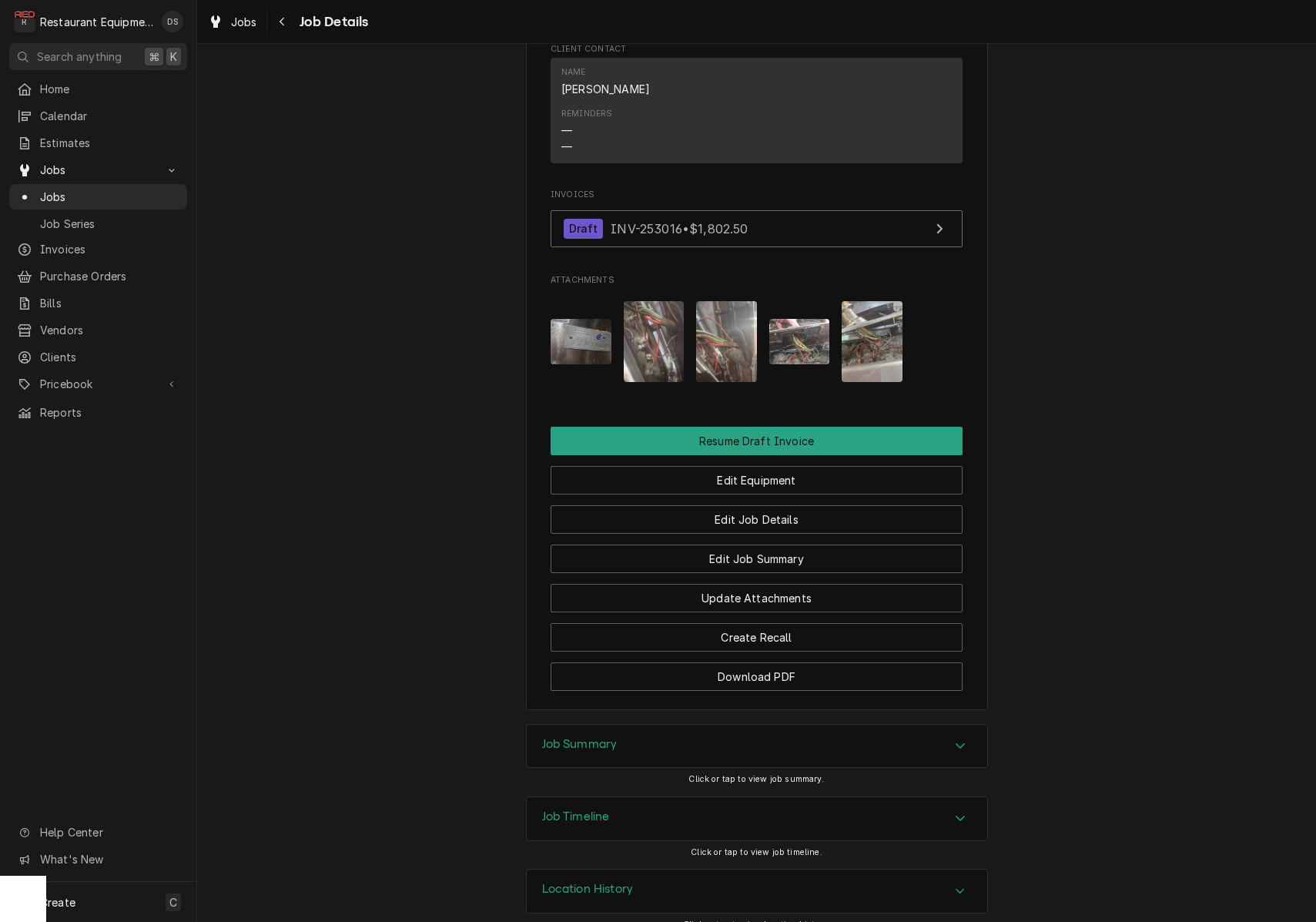
click at [595, 332] on img "Attachments" at bounding box center [581, 341] width 61 height 46
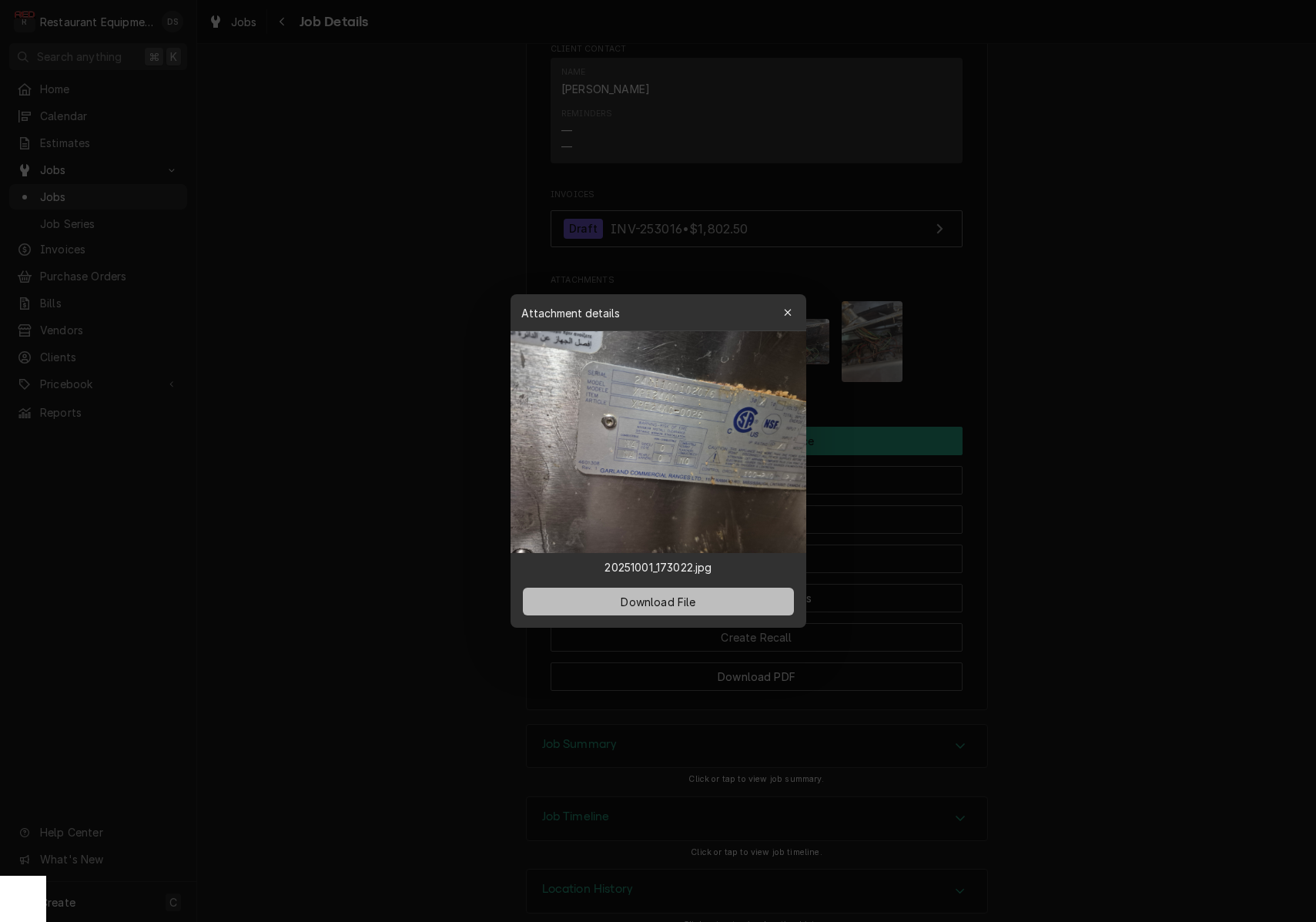
click at [685, 601] on span "Download File" at bounding box center [658, 602] width 81 height 16
click at [976, 168] on div at bounding box center [658, 461] width 1316 height 922
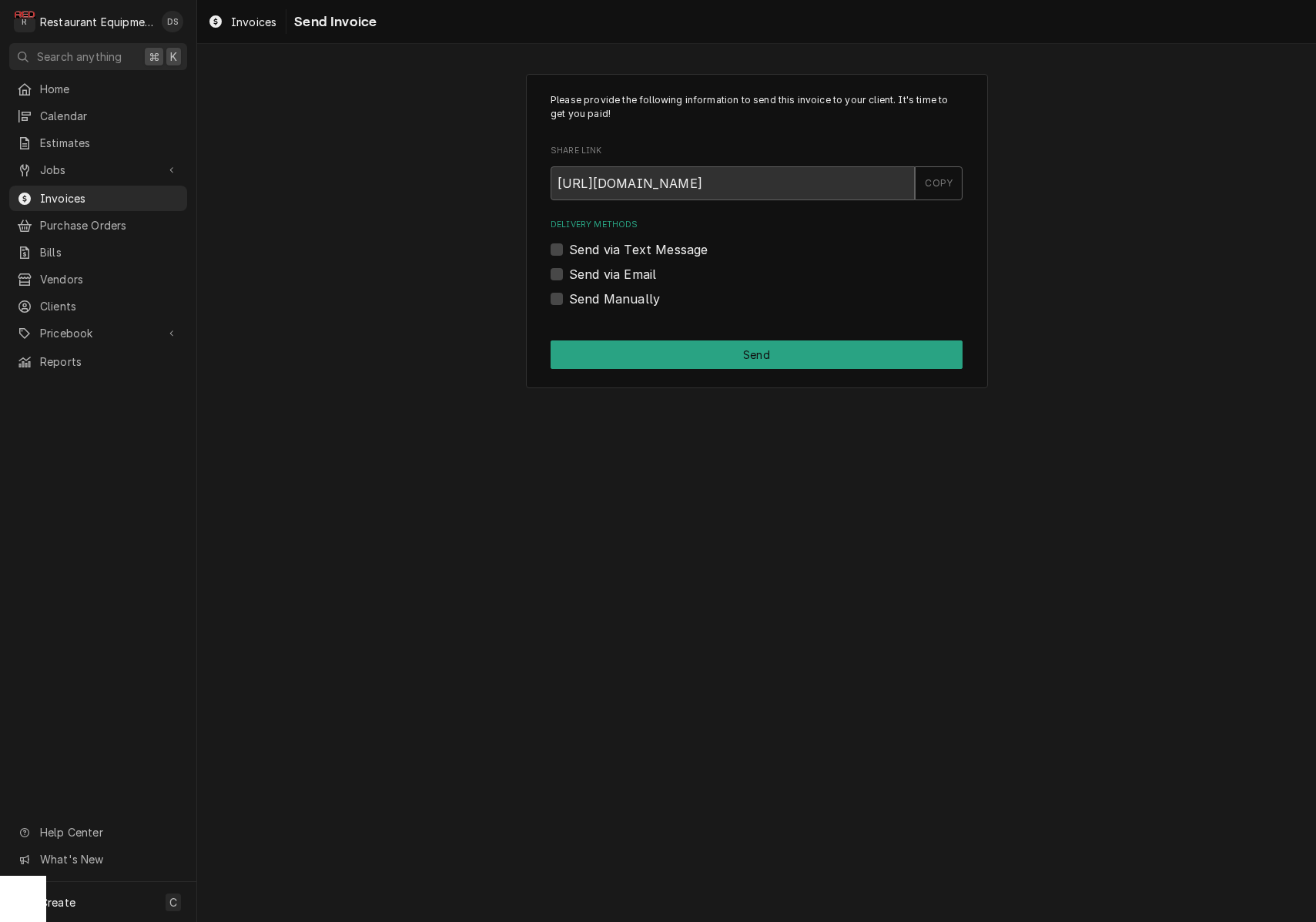
scroll to position [0, 1]
click at [569, 301] on label "Send Manually" at bounding box center [614, 298] width 91 height 18
click at [569, 301] on input "Send Manually" at bounding box center [775, 306] width 412 height 34
checkbox input "true"
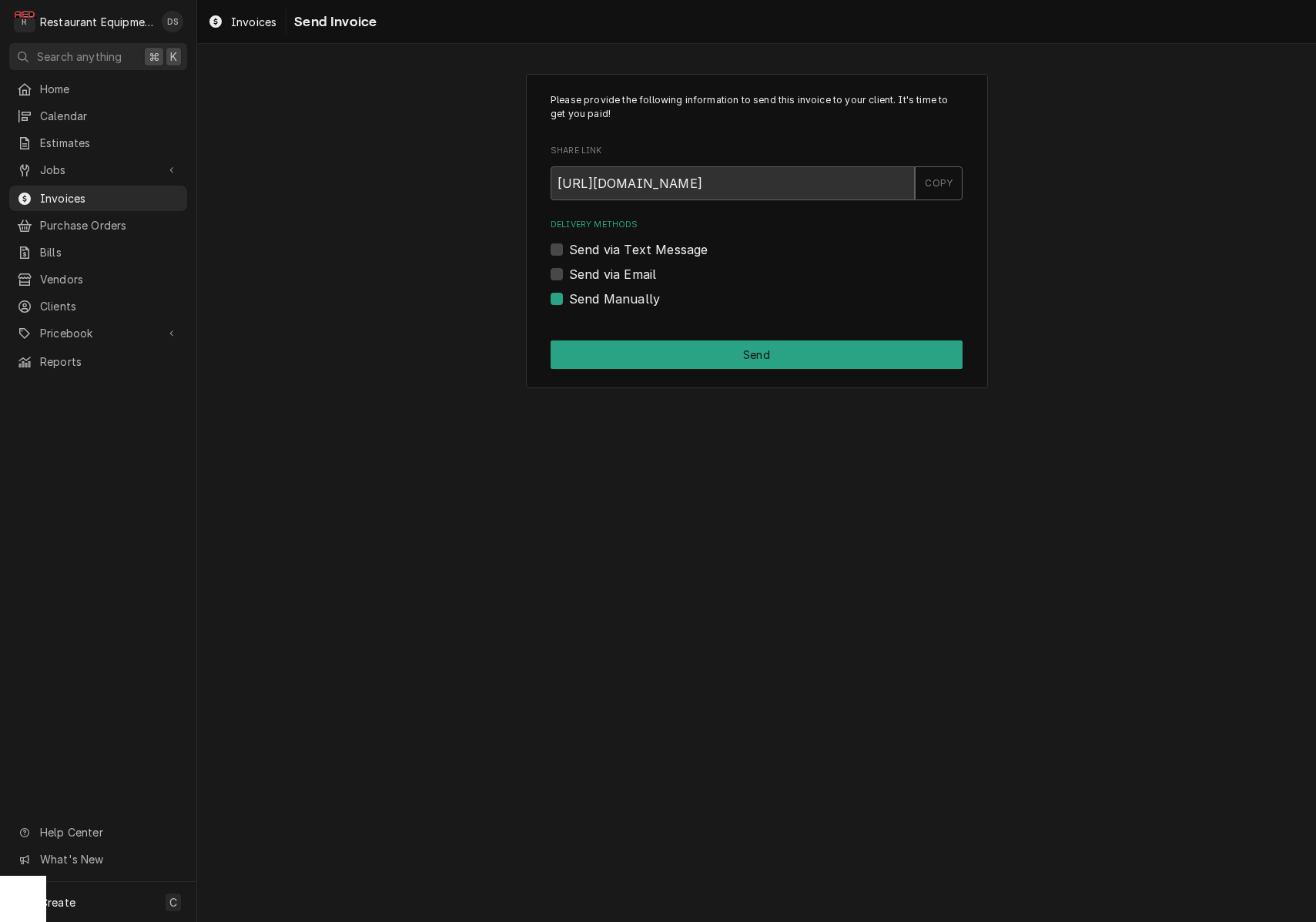
click at [671, 336] on div "Please provide the following information to send this invoice to your client. I…" at bounding box center [757, 232] width 462 height 315
click at [673, 344] on button "Send" at bounding box center [757, 355] width 412 height 29
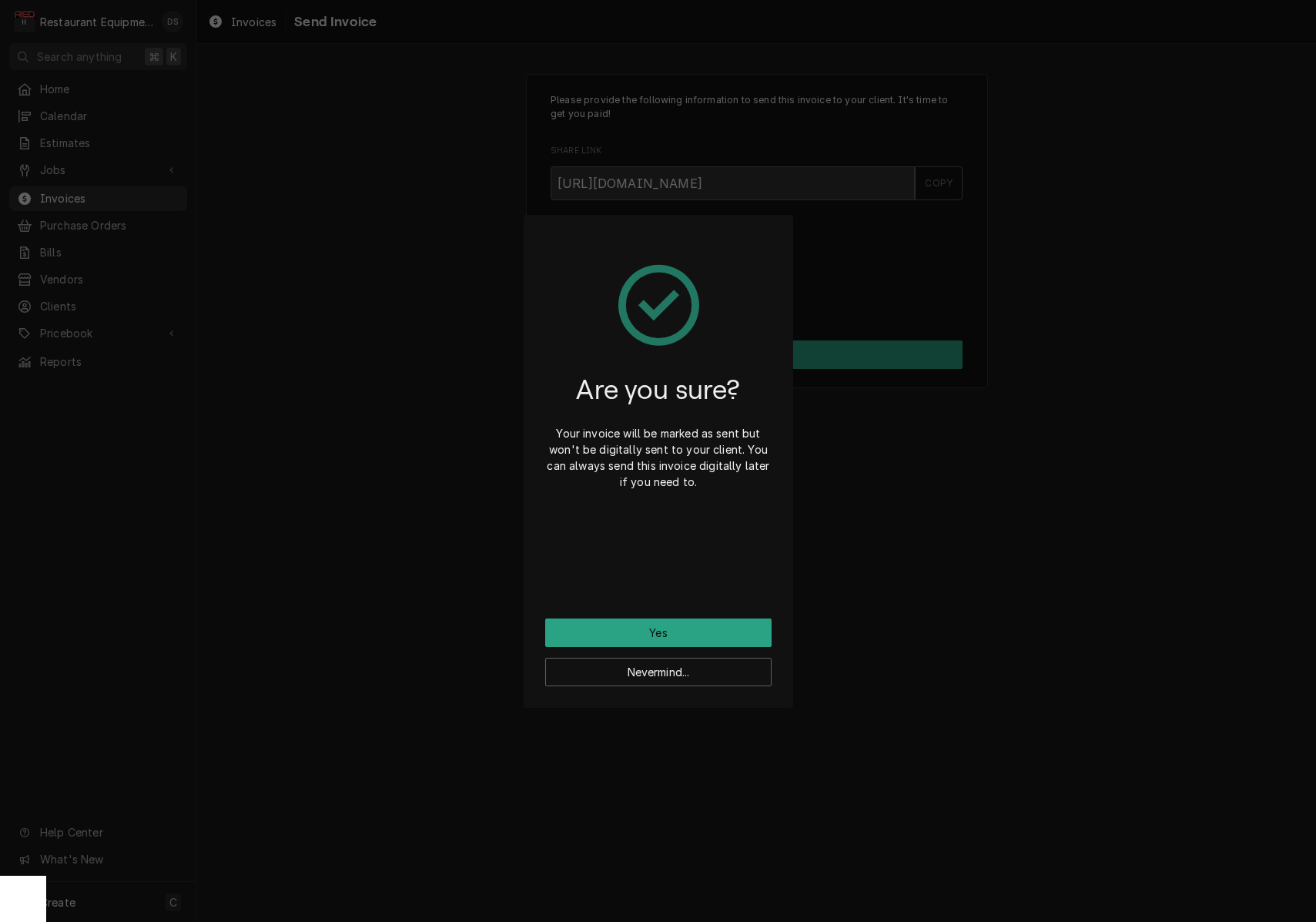
click at [682, 631] on button "Yes" at bounding box center [658, 633] width 226 height 29
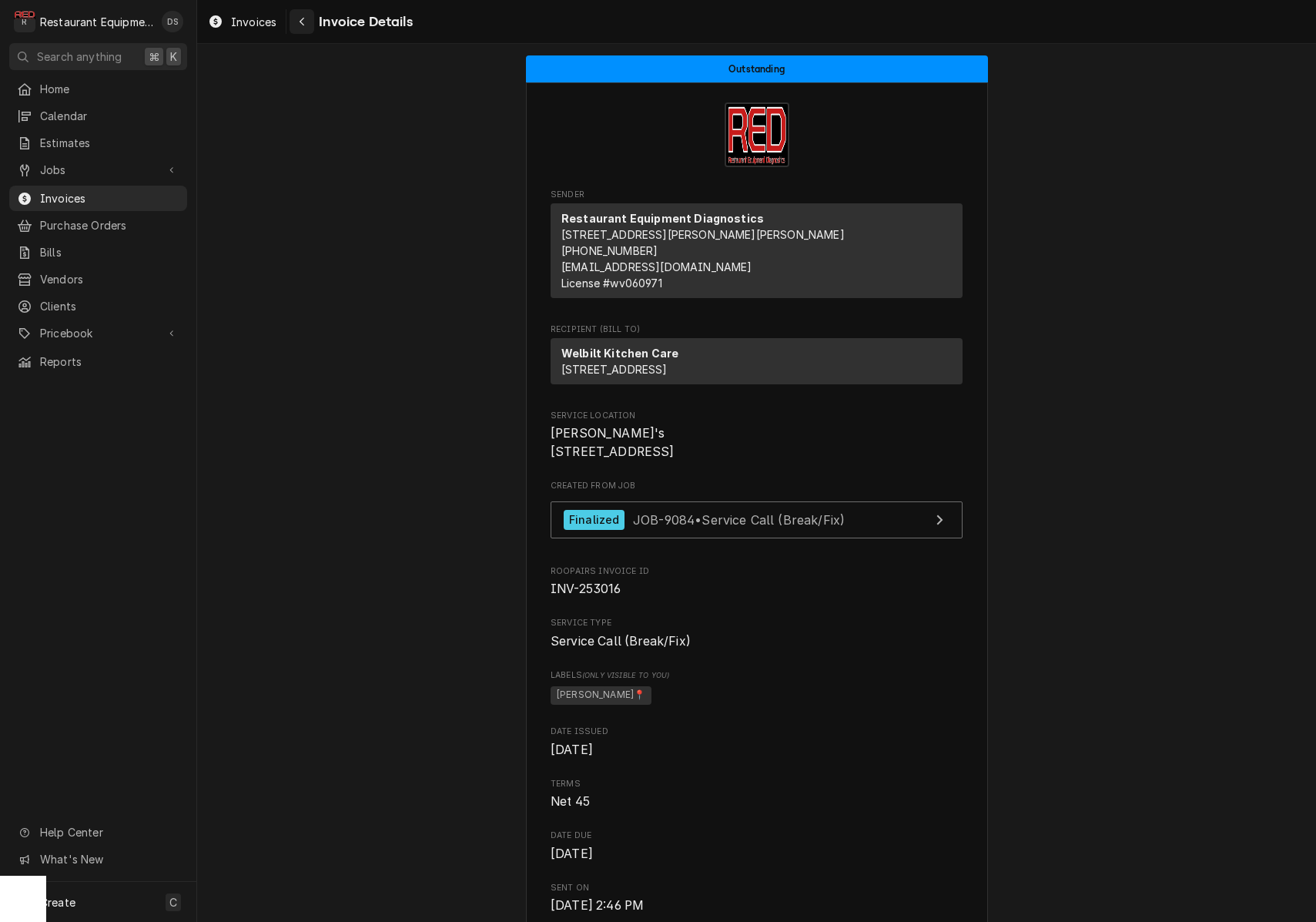
click at [307, 27] on div "Navigate back" at bounding box center [301, 21] width 15 height 15
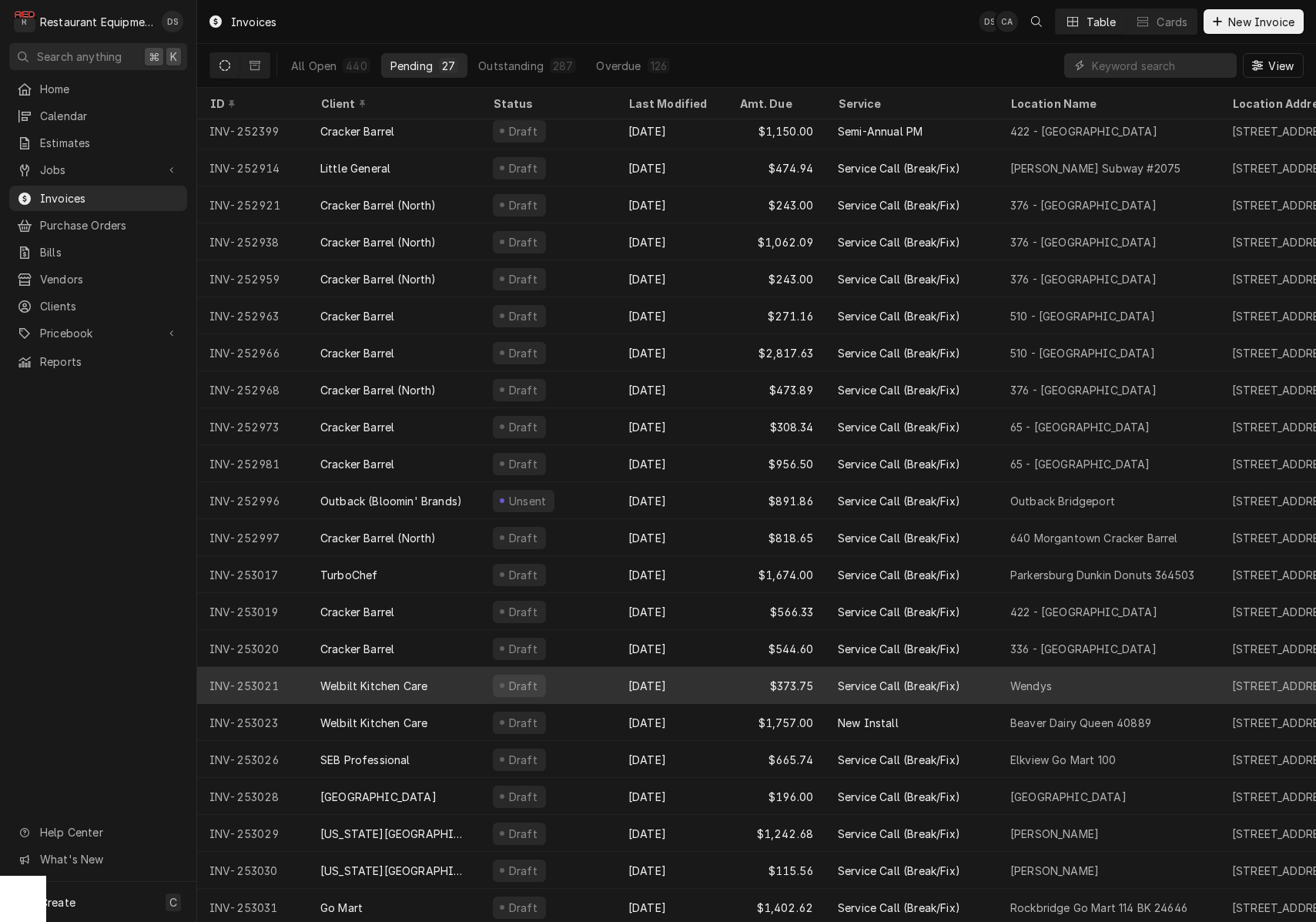
click at [696, 684] on div "Oct 2" at bounding box center [671, 686] width 111 height 37
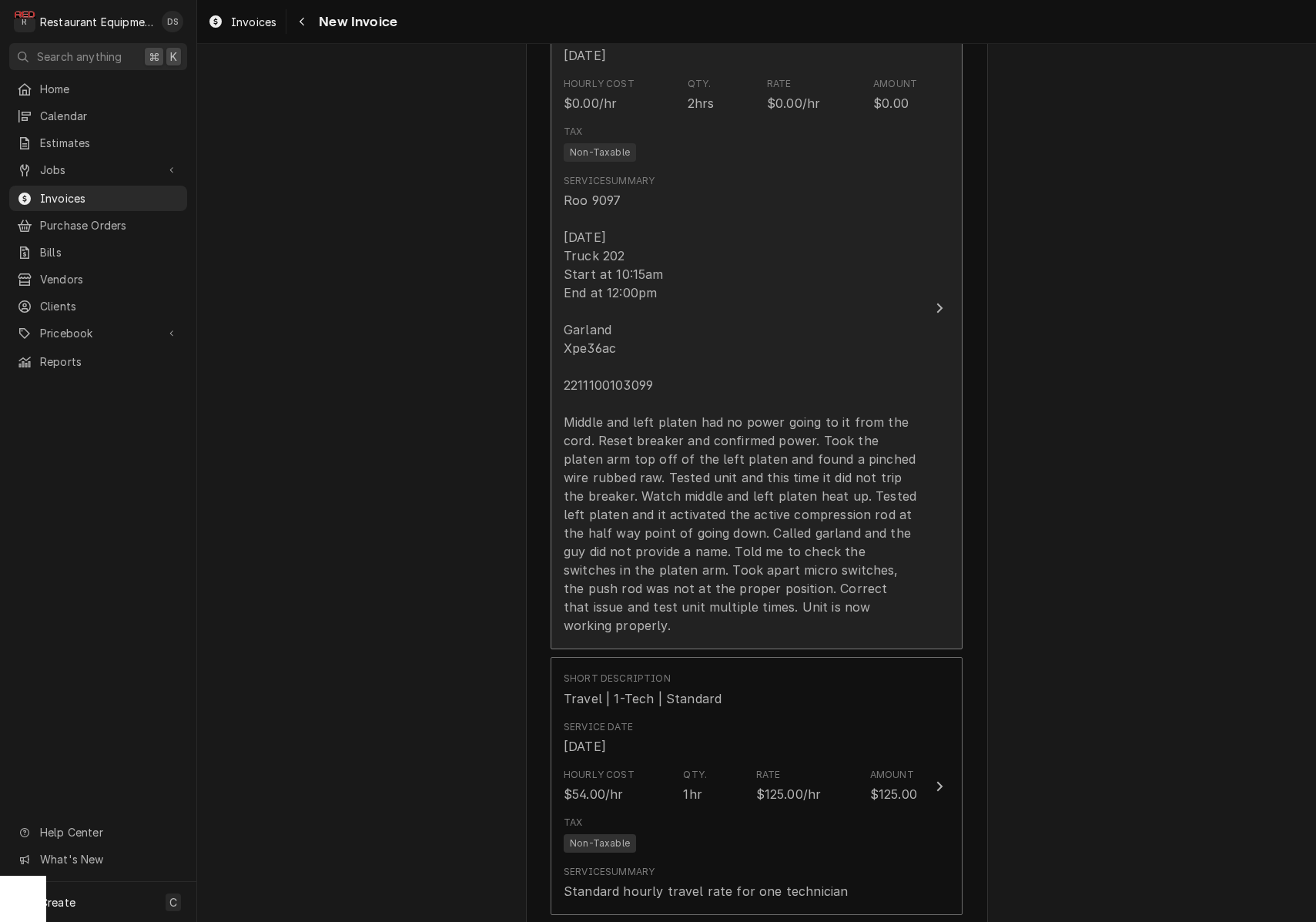
click at [636, 365] on div "Roo 9097 [DATE] Truck 202 Start at 10:15am End at 12:00pm Garland Xpe36ac 22111…" at bounding box center [741, 412] width 353 height 443
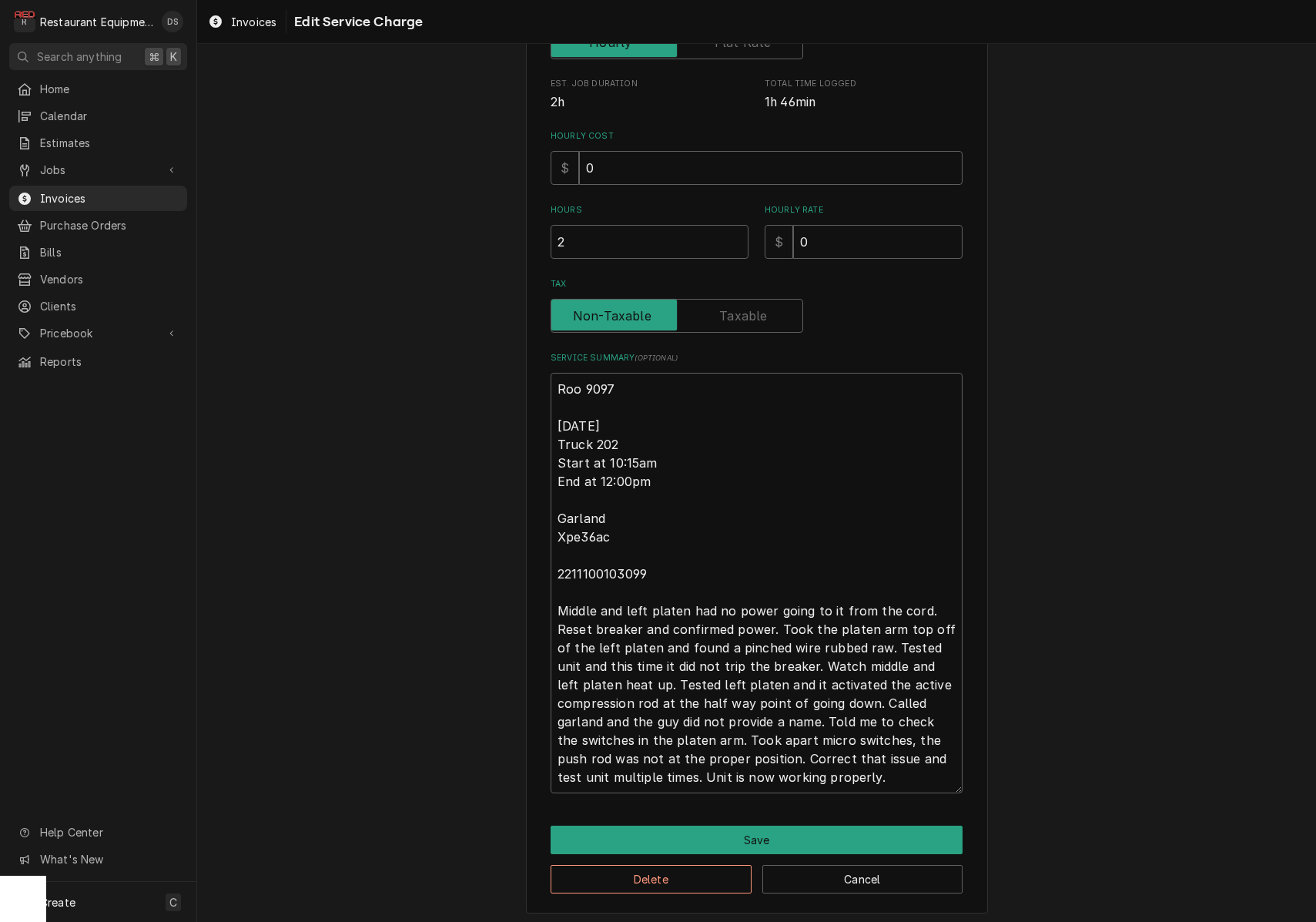
scroll to position [295, 0]
drag, startPoint x: 652, startPoint y: 568, endPoint x: 553, endPoint y: 565, distance: 99.0
click at [553, 565] on textarea "Roo 9097 [DATE] Truck 202 Start at 10:15am End at 12:00pm Garland Xpe36ac 22111…" at bounding box center [757, 584] width 412 height 420
click at [816, 843] on button "Save" at bounding box center [757, 841] width 412 height 29
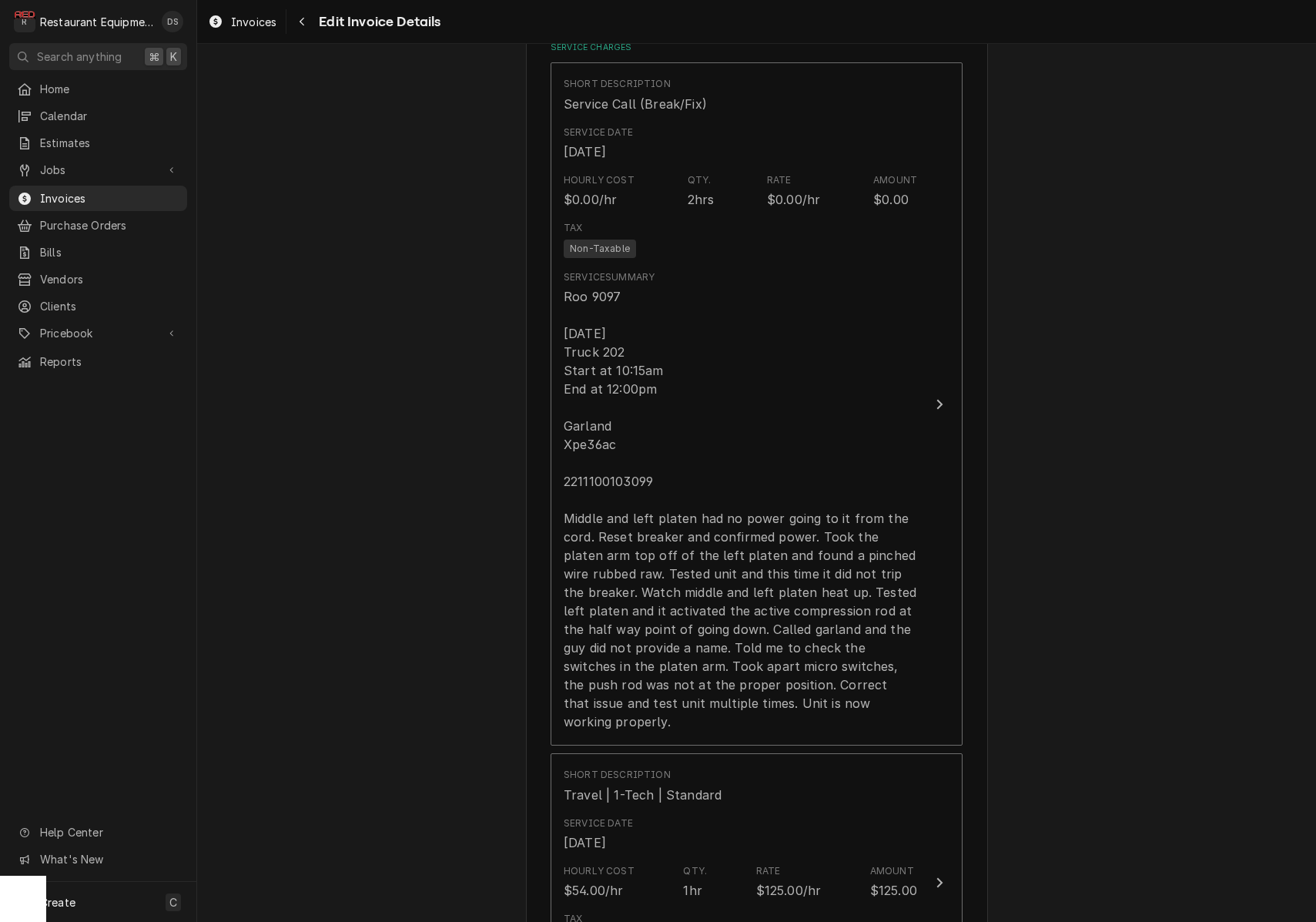
scroll to position [936, 0]
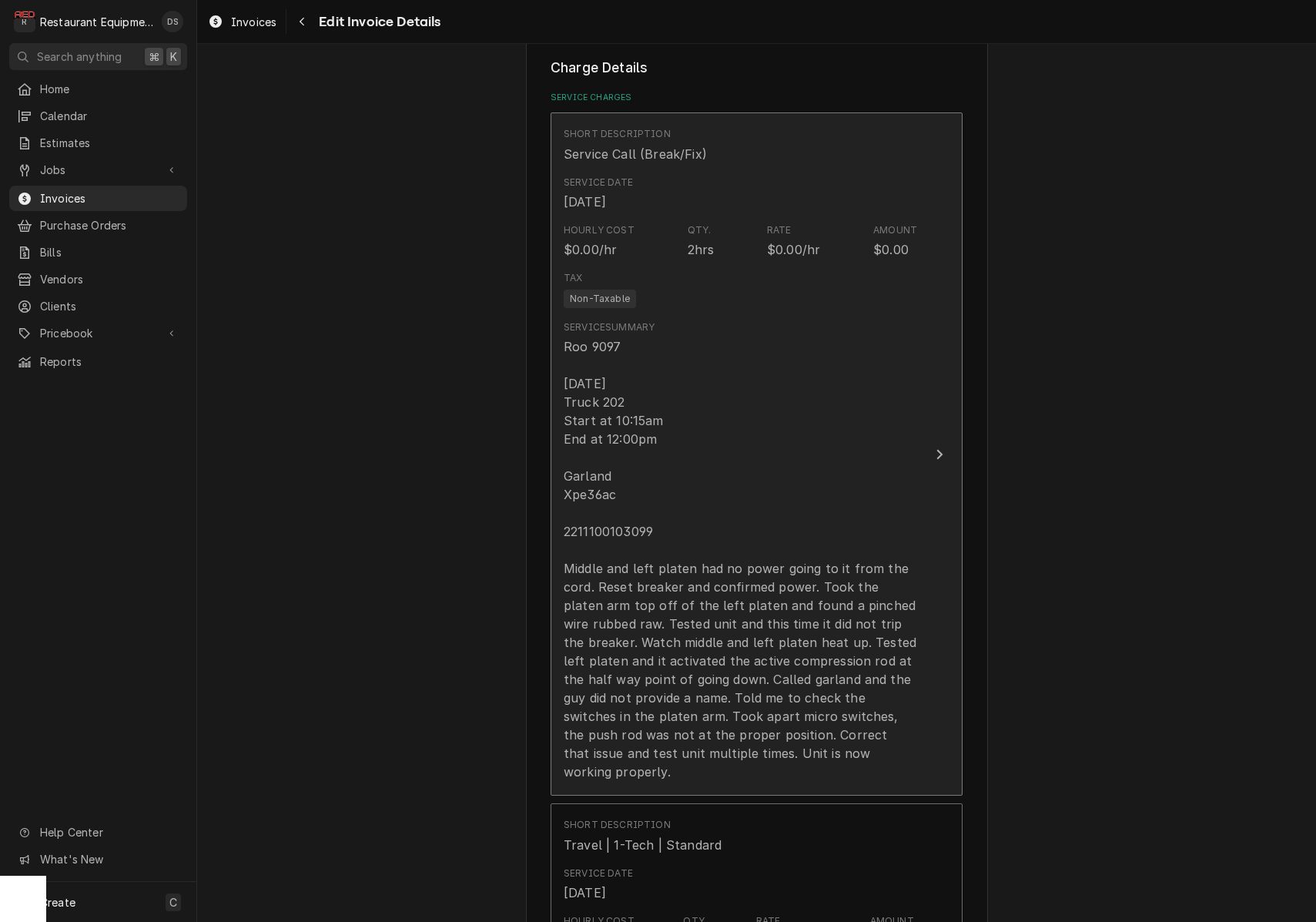
click at [752, 402] on div "Roo 9097 [DATE] Truck 202 Start at 10:15am End at 12:00pm Garland Xpe36ac 22111…" at bounding box center [741, 558] width 353 height 443
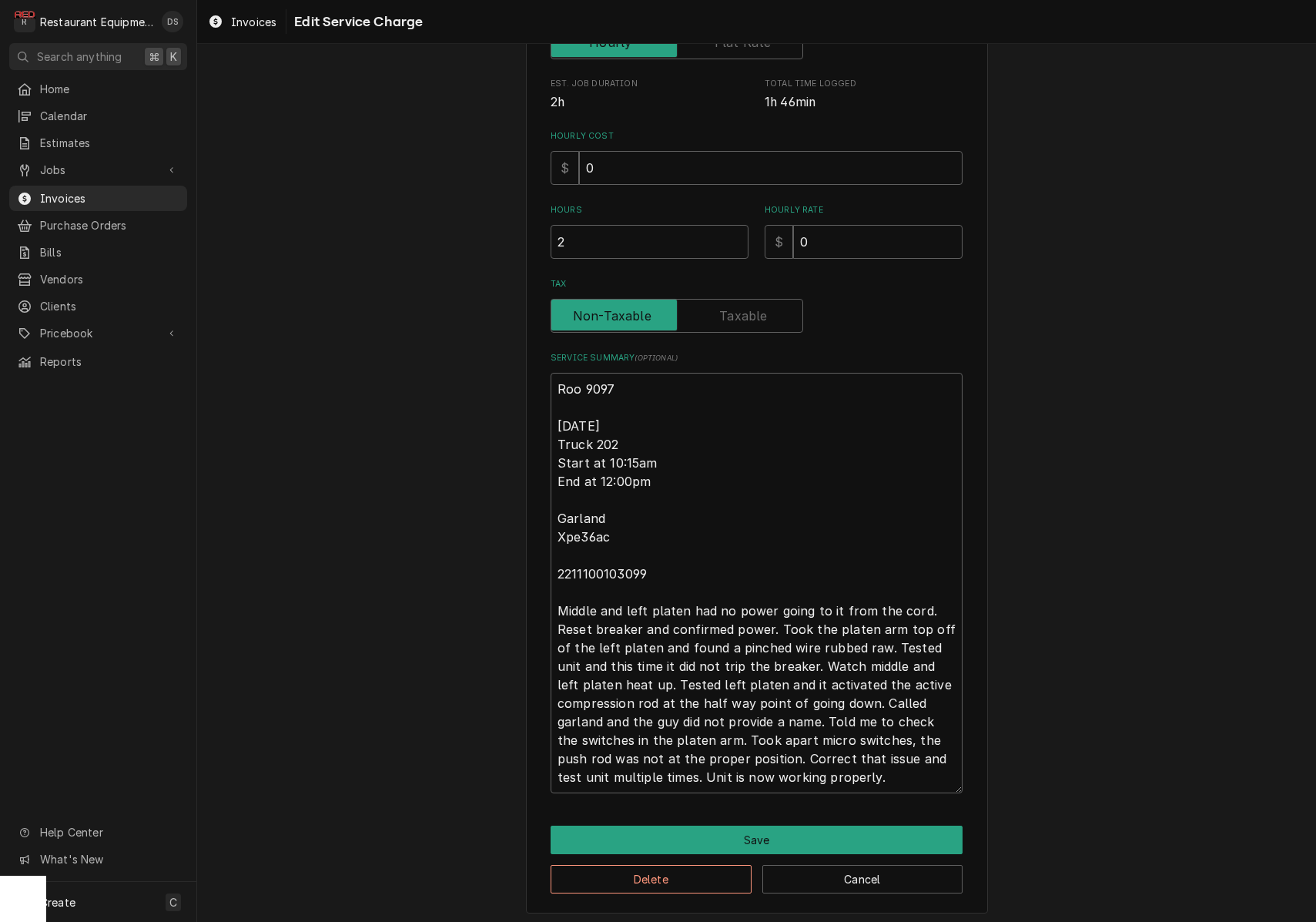
scroll to position [295, 0]
drag, startPoint x: 557, startPoint y: 419, endPoint x: 881, endPoint y: 666, distance: 407.4
click at [885, 777] on textarea "Roo 9097 [DATE] Truck 202 Start at 10:15am End at 12:00pm Garland Xpe36ac 22111…" at bounding box center [757, 584] width 412 height 420
click at [802, 828] on button "Save" at bounding box center [757, 841] width 412 height 29
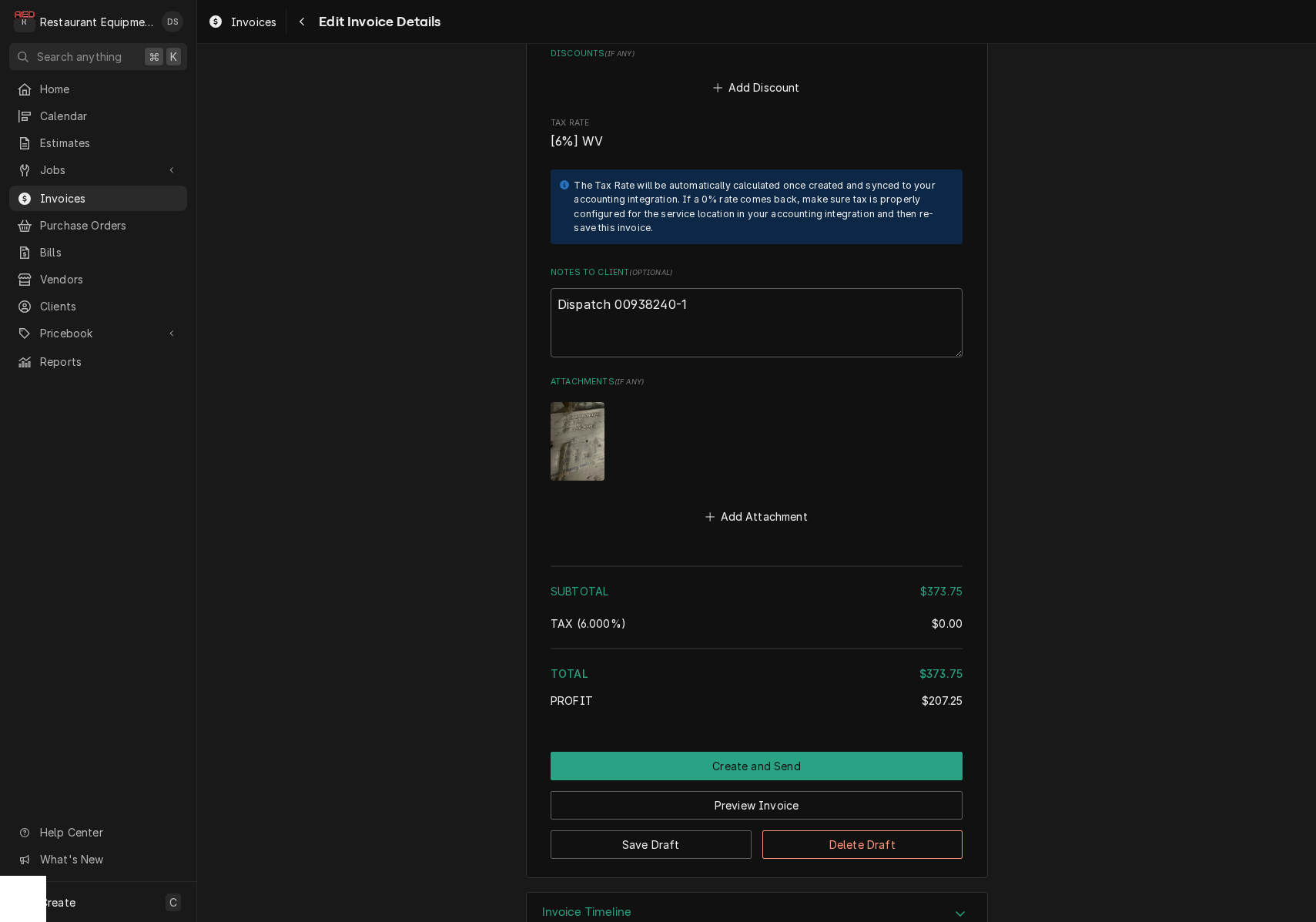
scroll to position [2627, 0]
click at [730, 289] on textarea "Dispatch 00938240-1" at bounding box center [757, 324] width 412 height 70
type textarea "x"
type textarea "Dispatch 00938240-1"
type textarea "x"
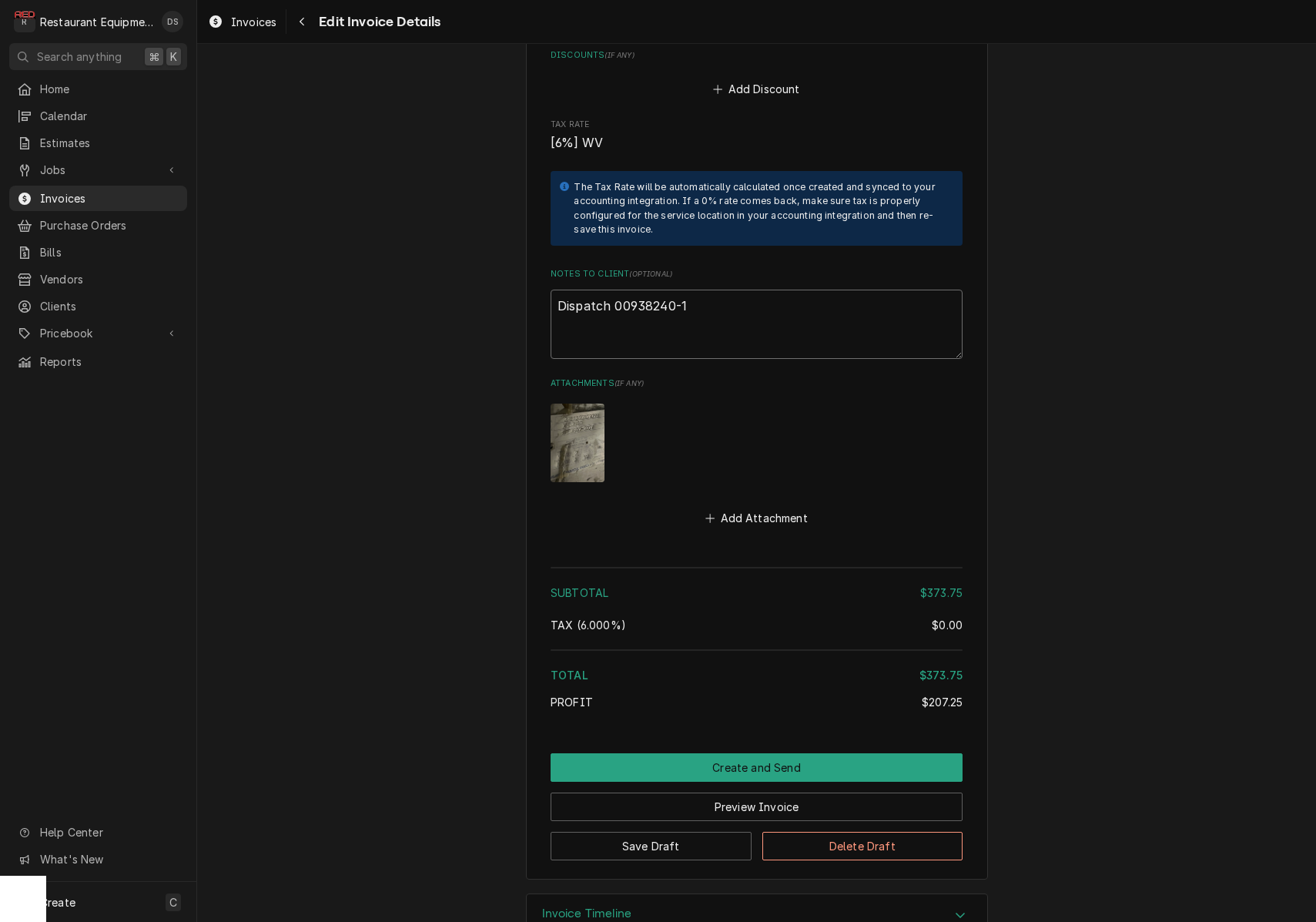
type textarea "Dispatch 00938240-1"
type textarea "x"
type textarea "Dispatch 00938240-1"
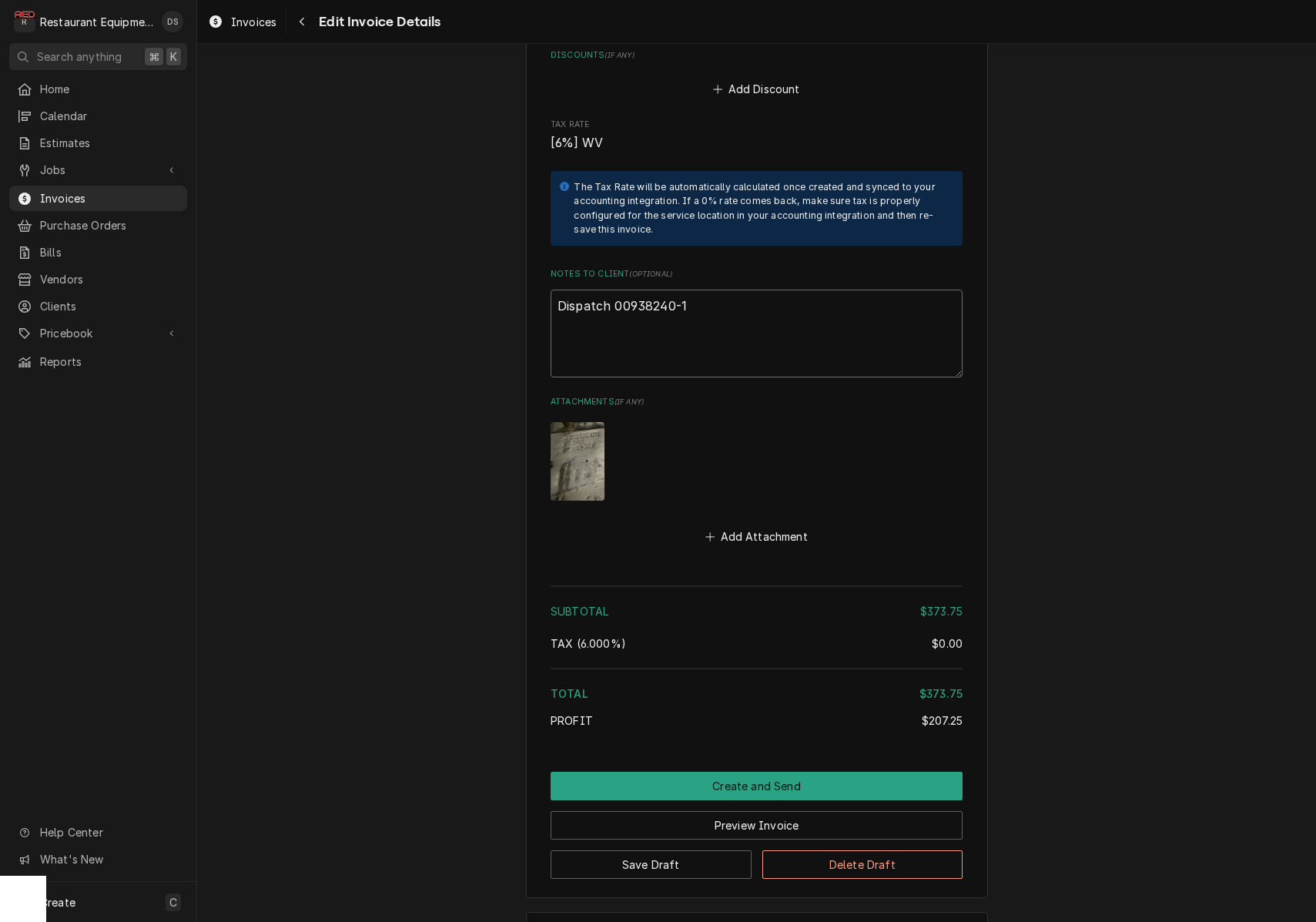
paste textarea "Claim Number KC-1035277"
type textarea "x"
type textarea "Dispatch 00938240-1 Claim Number KC-1035277"
drag, startPoint x: 793, startPoint y: 777, endPoint x: 912, endPoint y: 741, distance: 124.3
click at [793, 811] on button "Preview Invoice" at bounding box center [757, 825] width 412 height 29
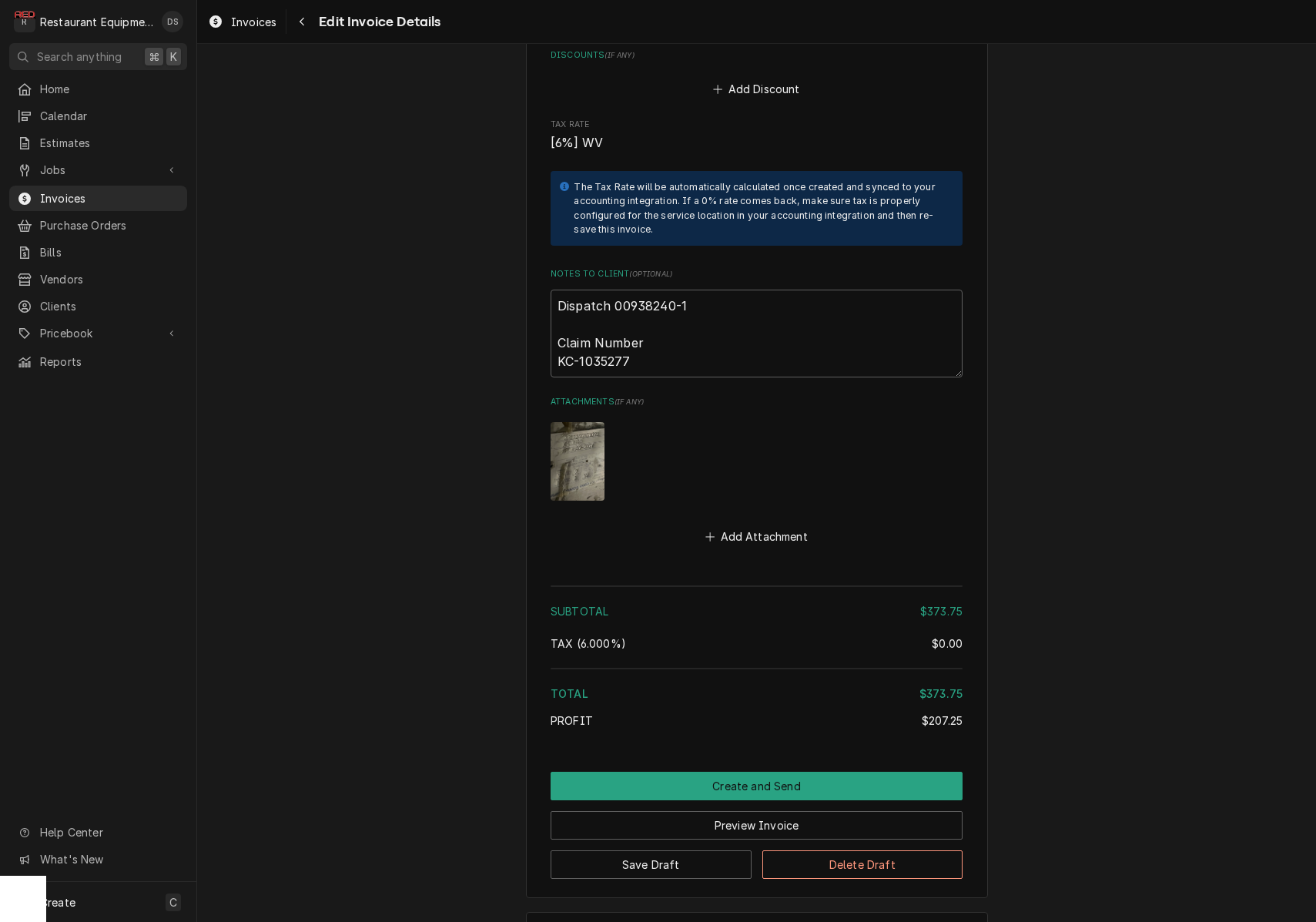
scroll to position [2597, 0]
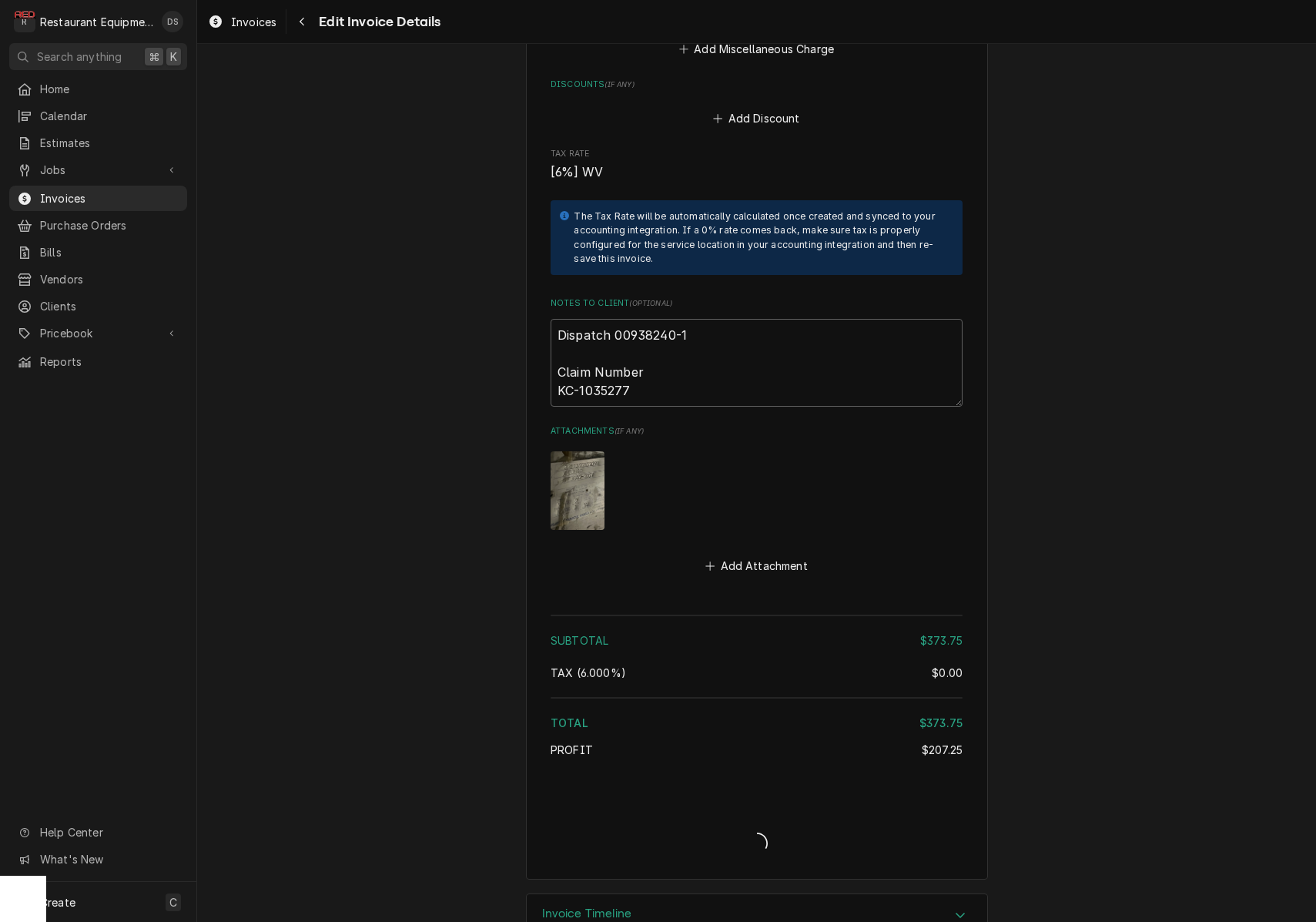
type textarea "x"
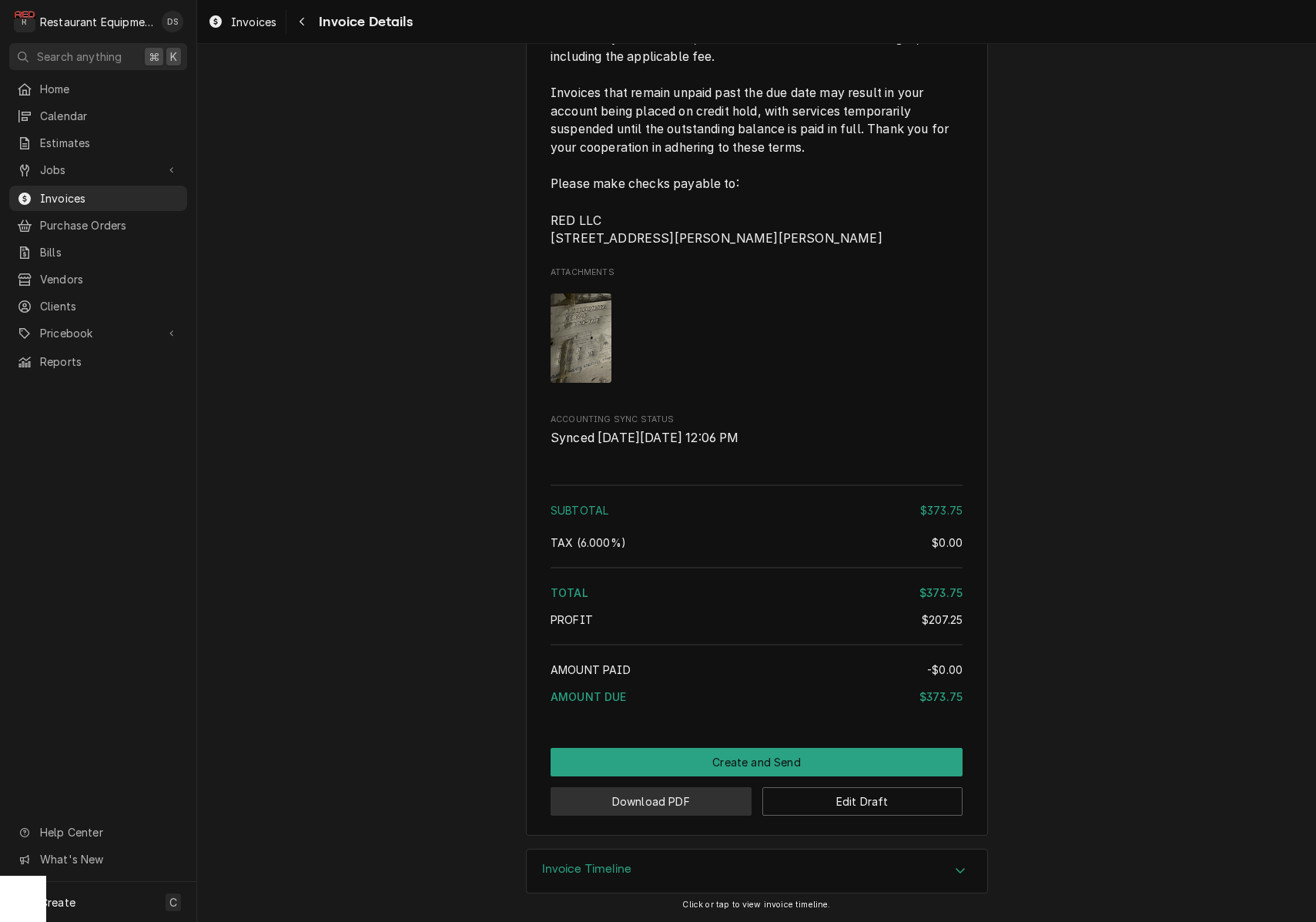
click at [630, 813] on button "Download PDF" at bounding box center [651, 801] width 201 height 29
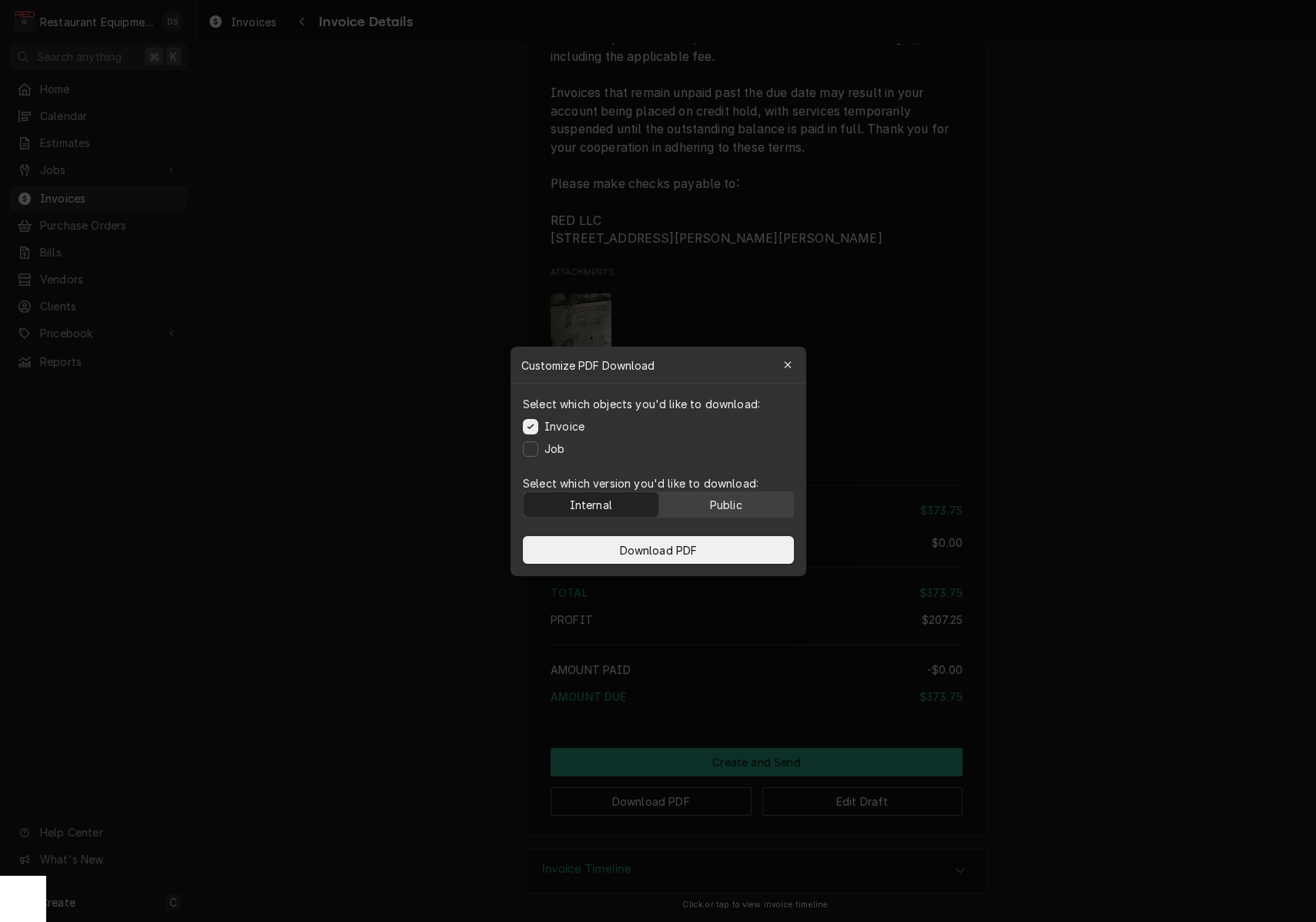
click at [737, 505] on div "Public" at bounding box center [726, 504] width 32 height 16
click at [718, 555] on button "Download PDF" at bounding box center [658, 550] width 271 height 28
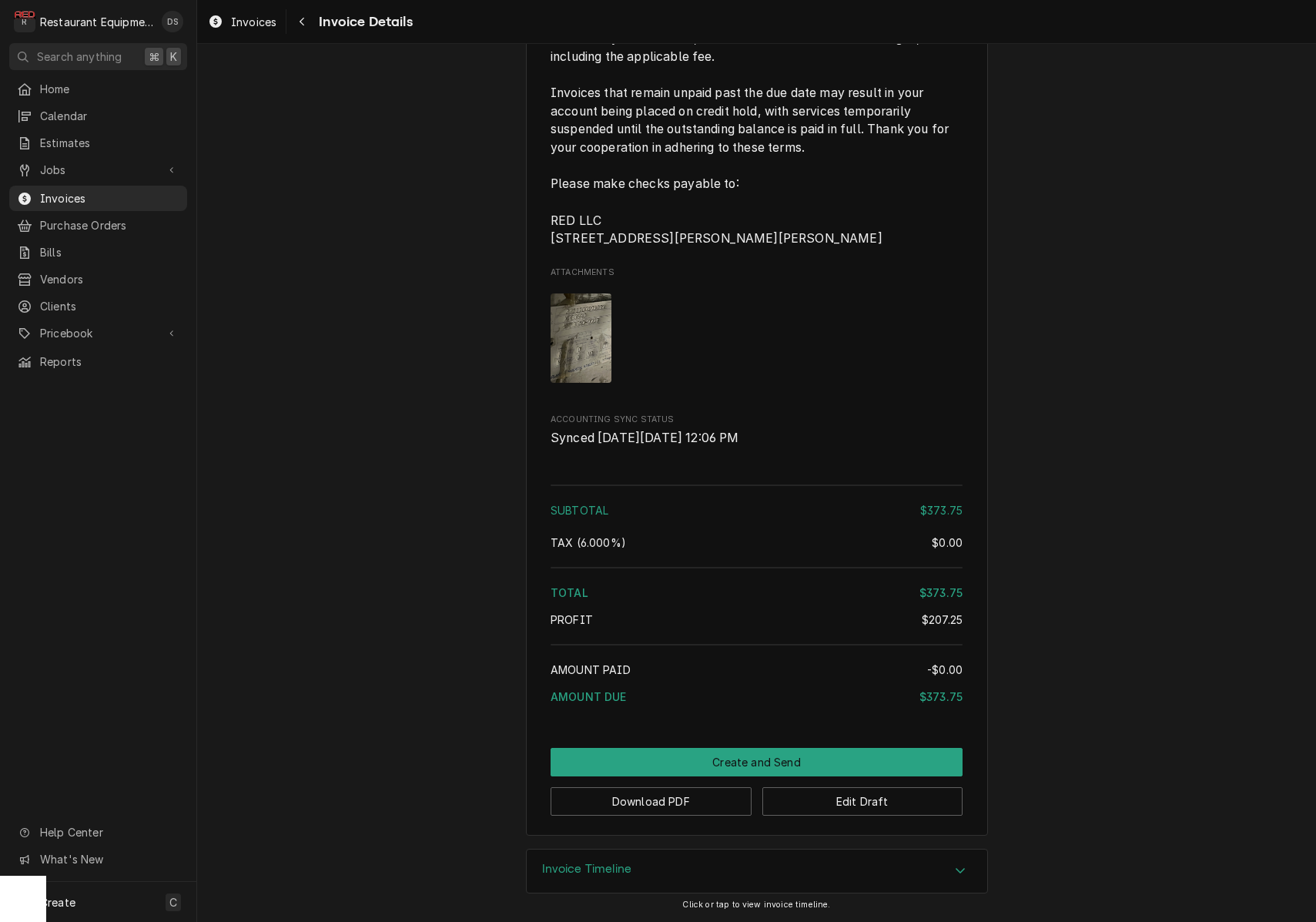
click at [601, 342] on img "Attachments" at bounding box center [581, 337] width 61 height 89
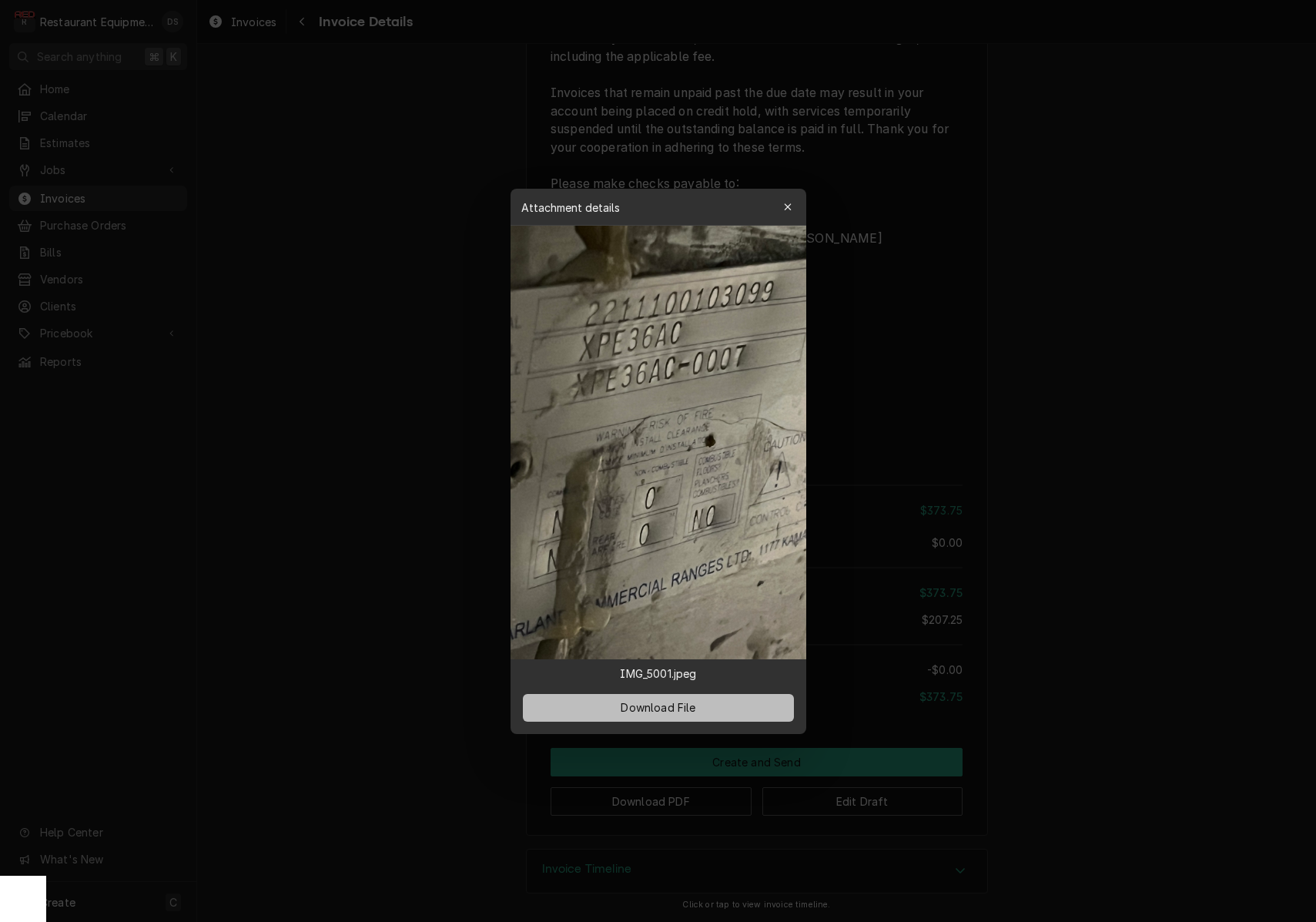
drag, startPoint x: 706, startPoint y: 717, endPoint x: 744, endPoint y: 714, distance: 38.1
click at [706, 716] on button "Download File" at bounding box center [658, 707] width 271 height 28
click at [787, 205] on icon "button" at bounding box center [787, 206] width 7 height 7
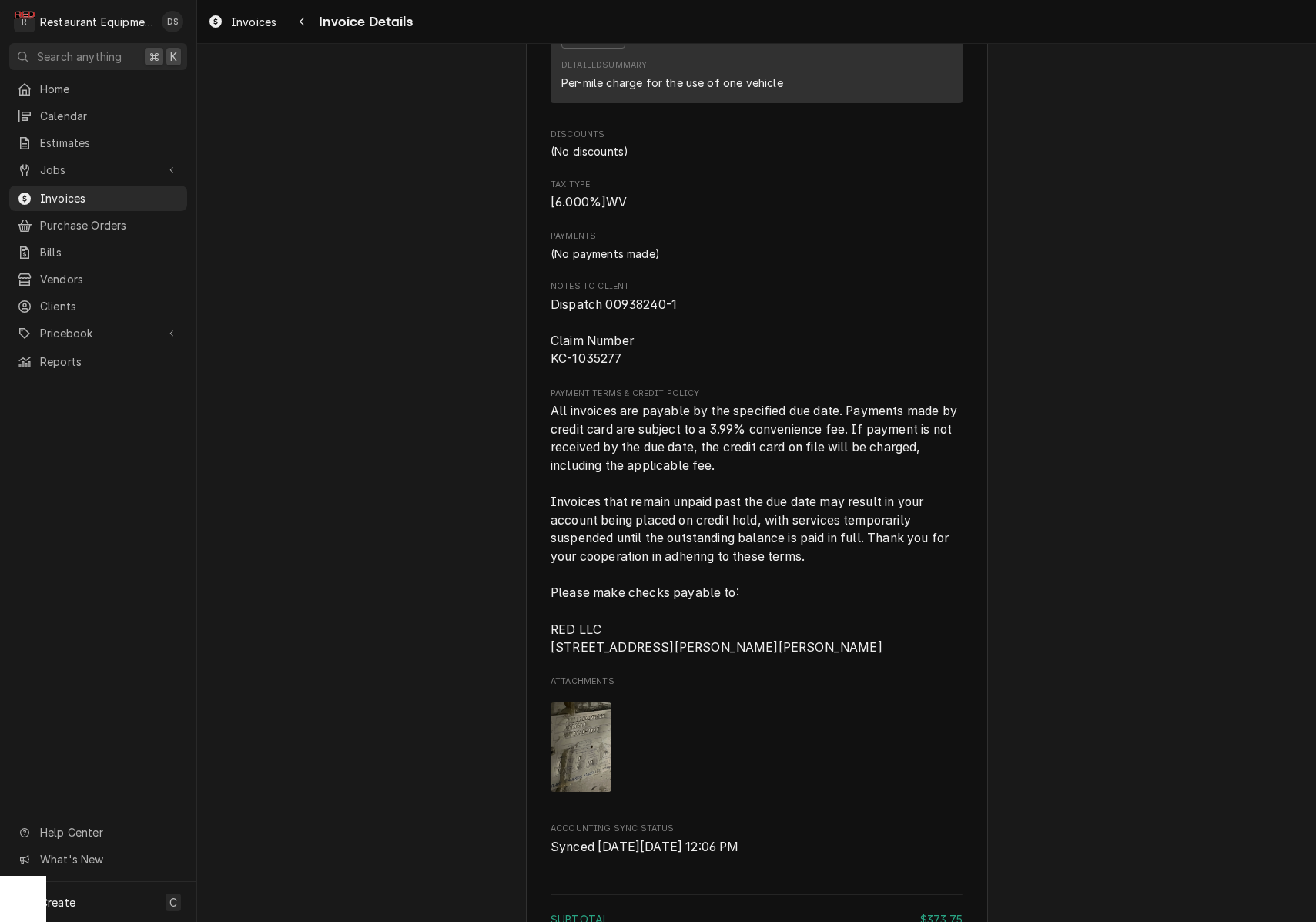
scroll to position [2123, 0]
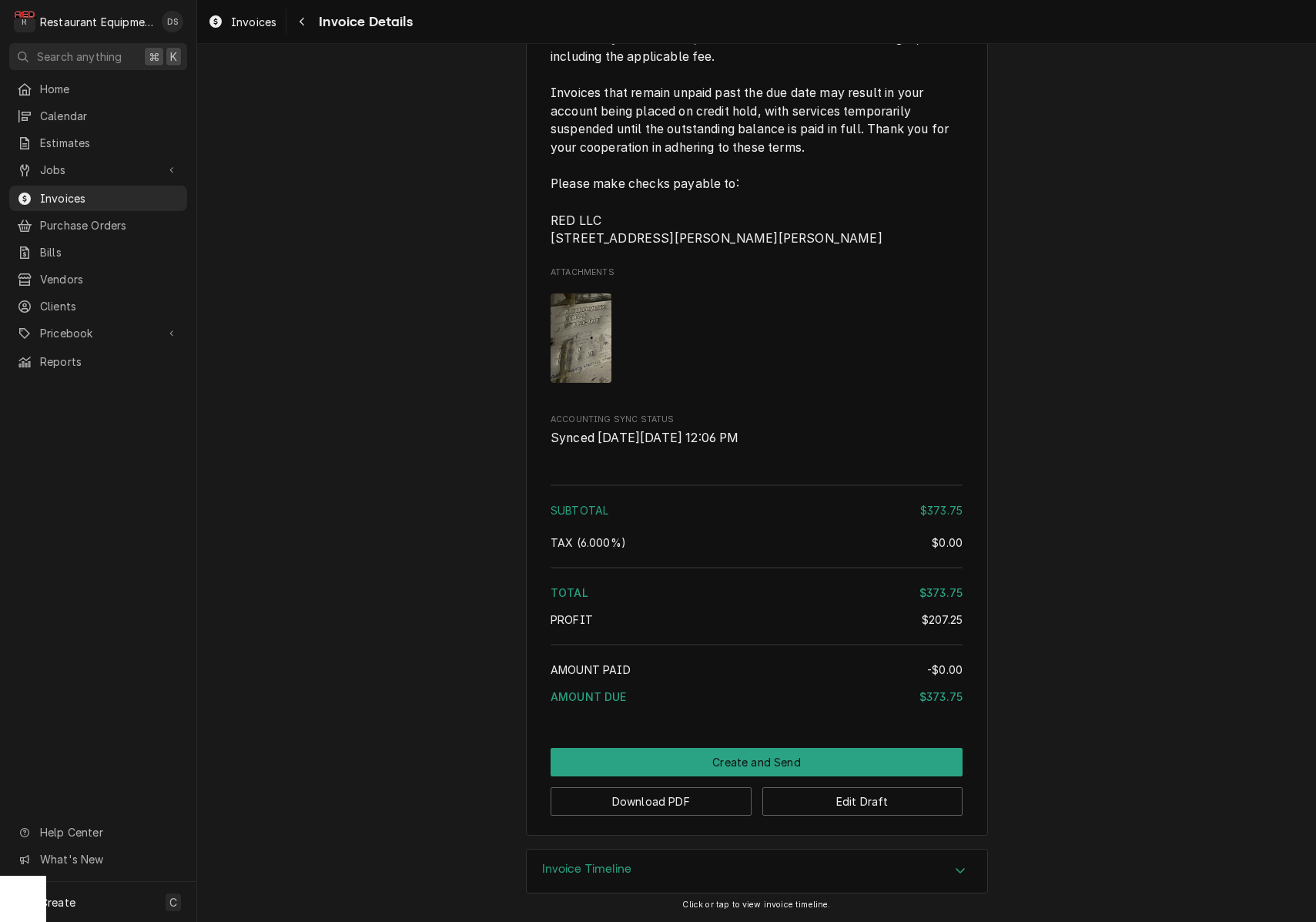
click at [781, 755] on button "Create and Send" at bounding box center [757, 762] width 412 height 29
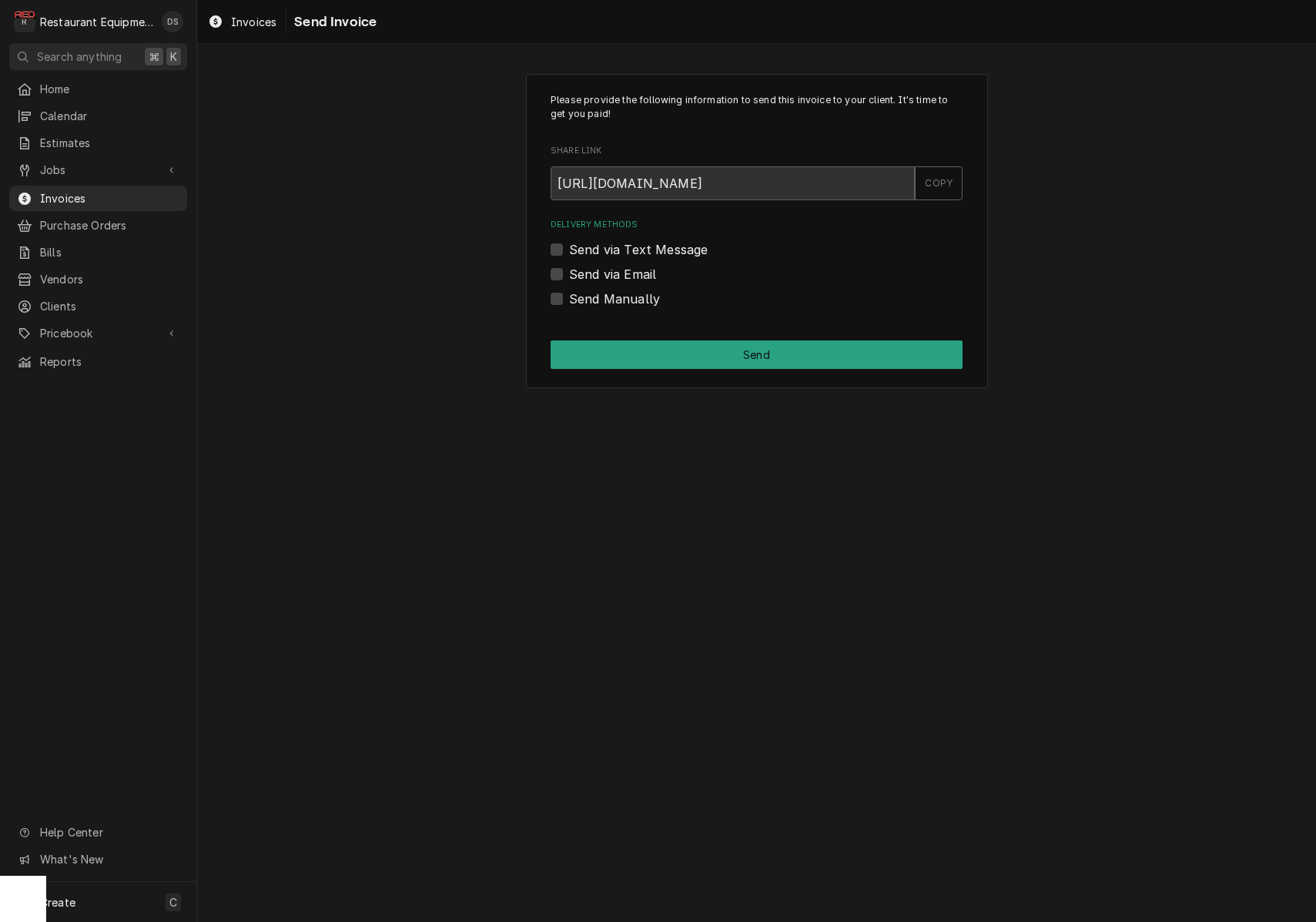
click at [569, 299] on label "Send Manually" at bounding box center [614, 298] width 91 height 18
click at [569, 299] on input "Send Manually" at bounding box center [775, 306] width 412 height 34
checkbox input "true"
click at [717, 352] on button "Send" at bounding box center [757, 355] width 412 height 29
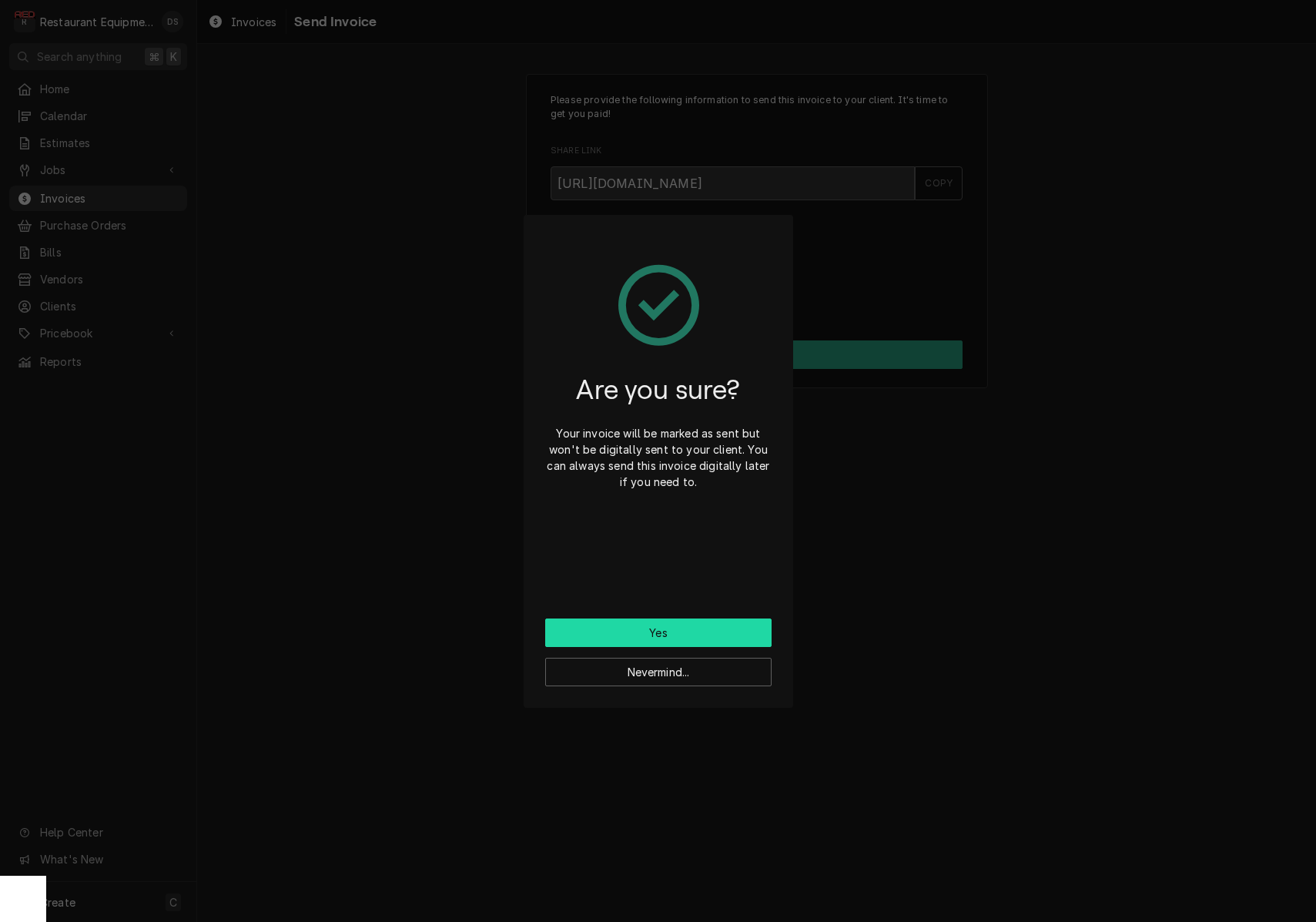
click at [703, 625] on button "Yes" at bounding box center [658, 633] width 226 height 29
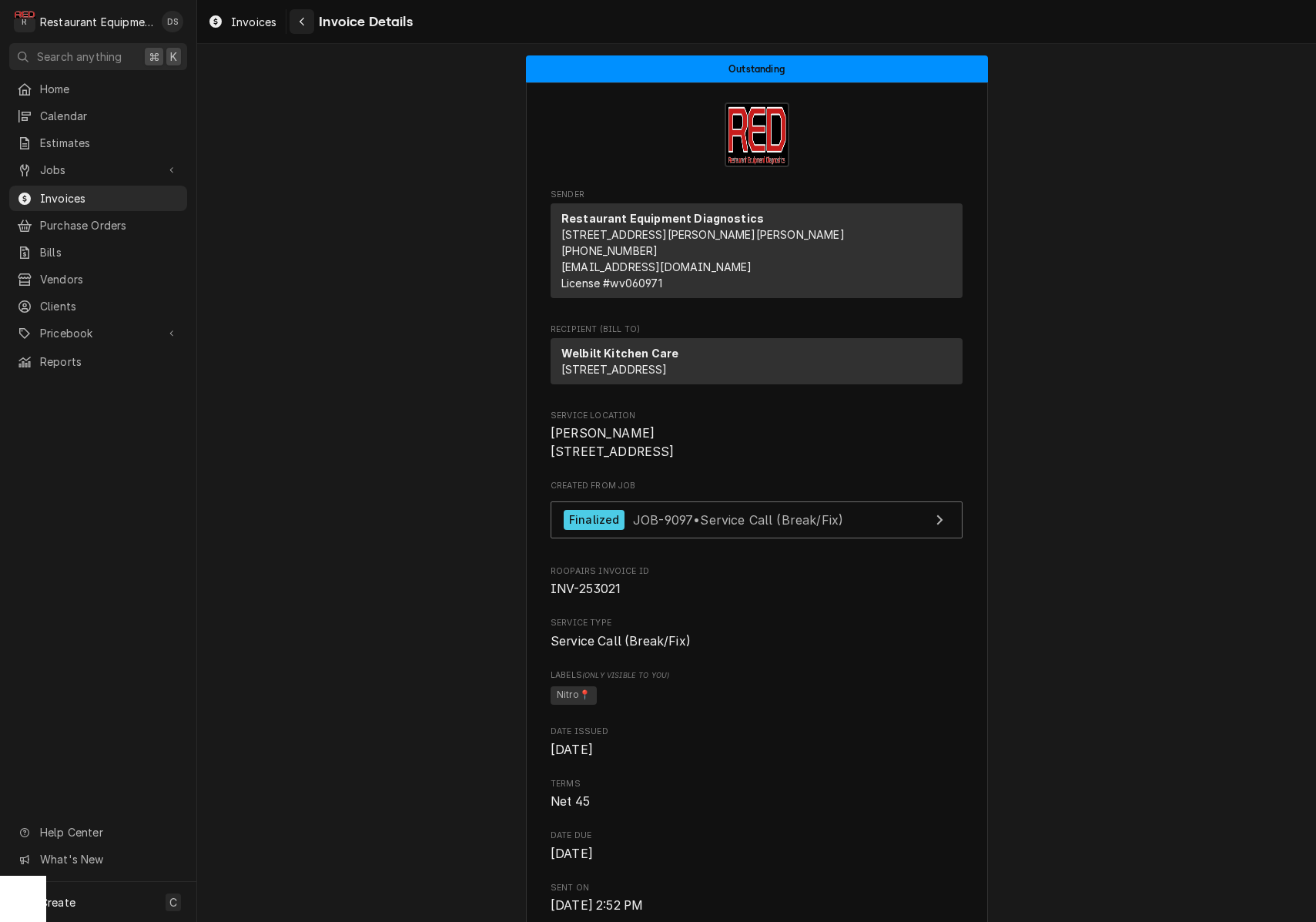
click at [307, 26] on div "Navigate back" at bounding box center [301, 21] width 15 height 15
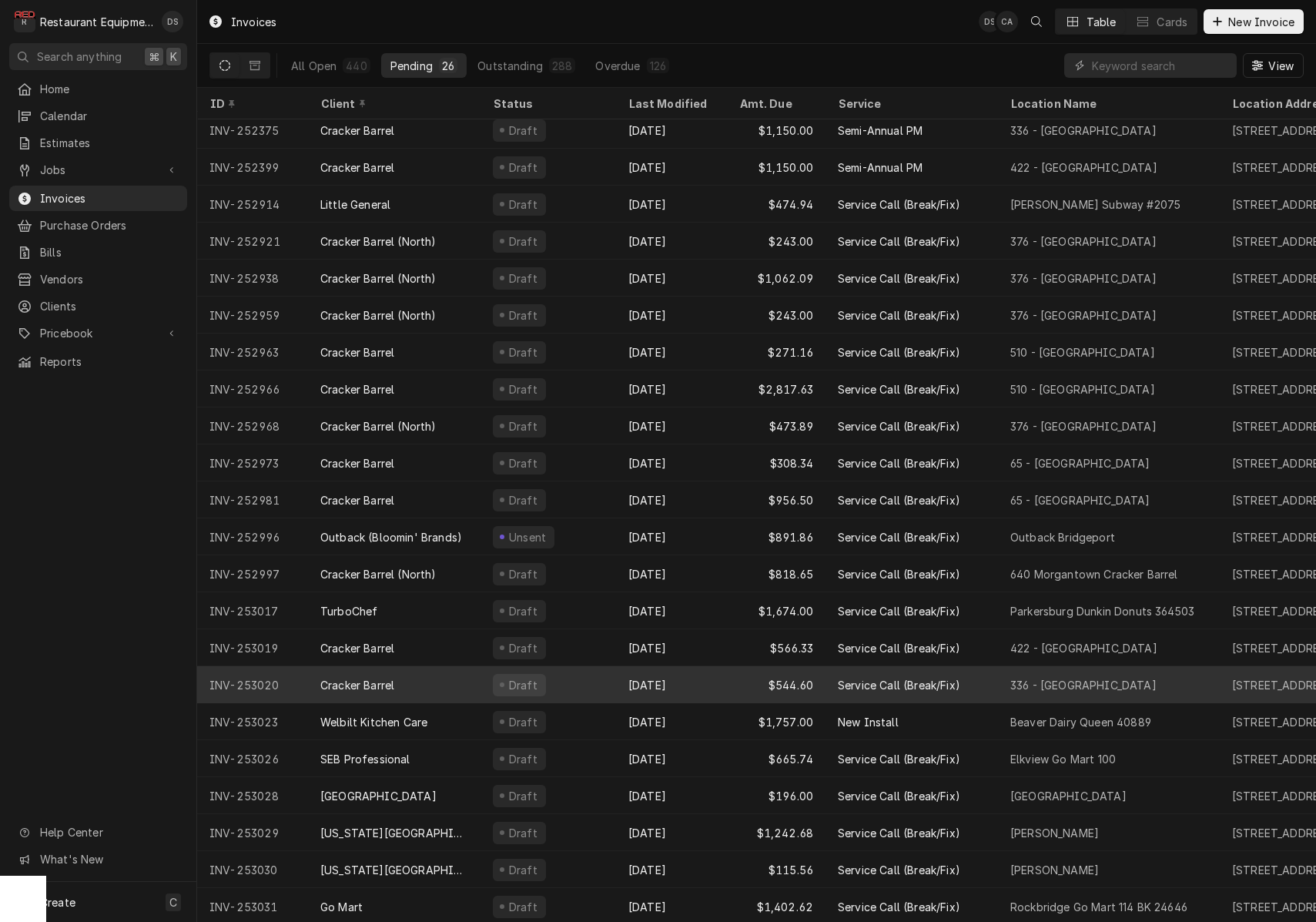
scroll to position [155, 0]
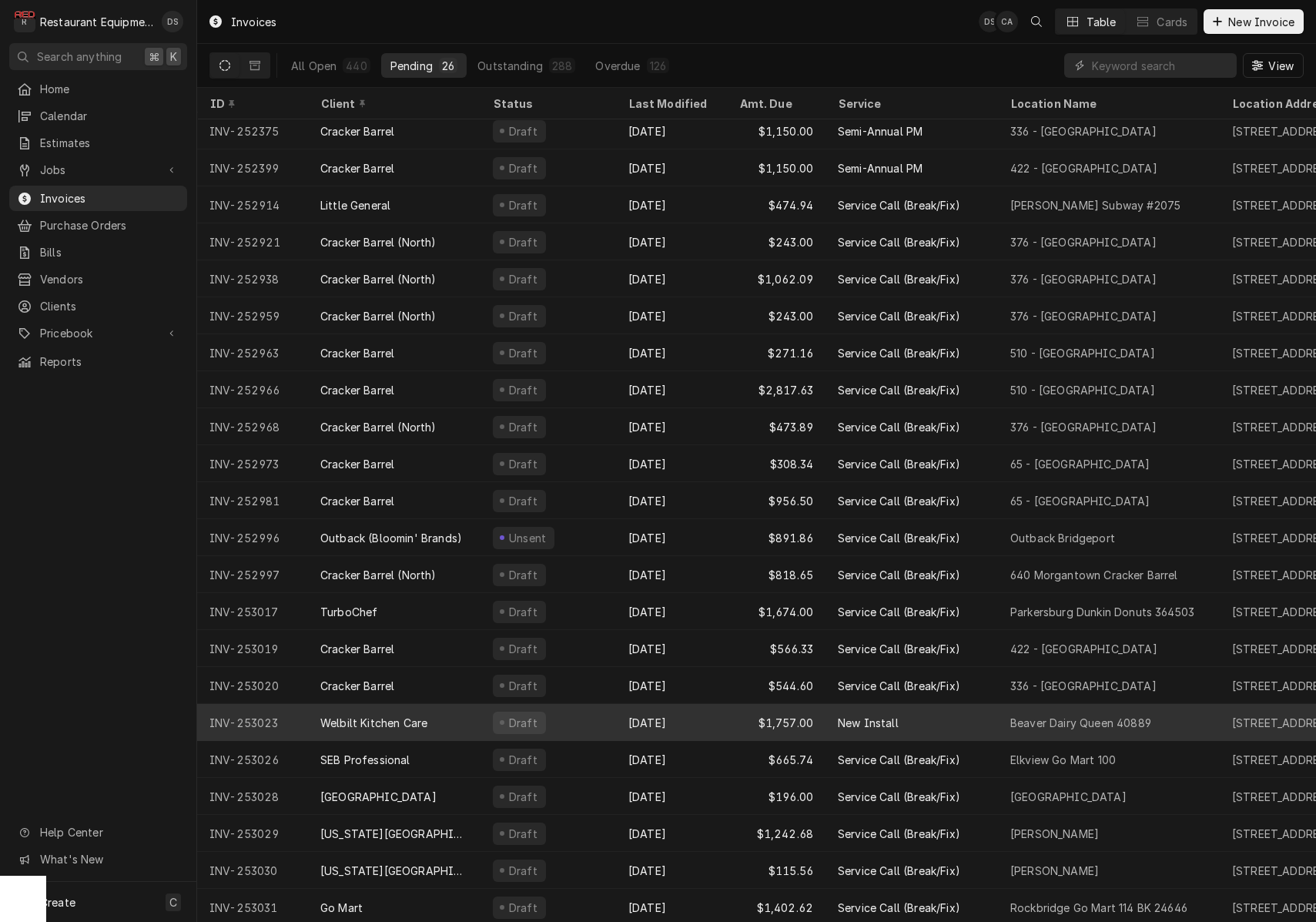
click at [698, 715] on div "[DATE]" at bounding box center [671, 722] width 111 height 37
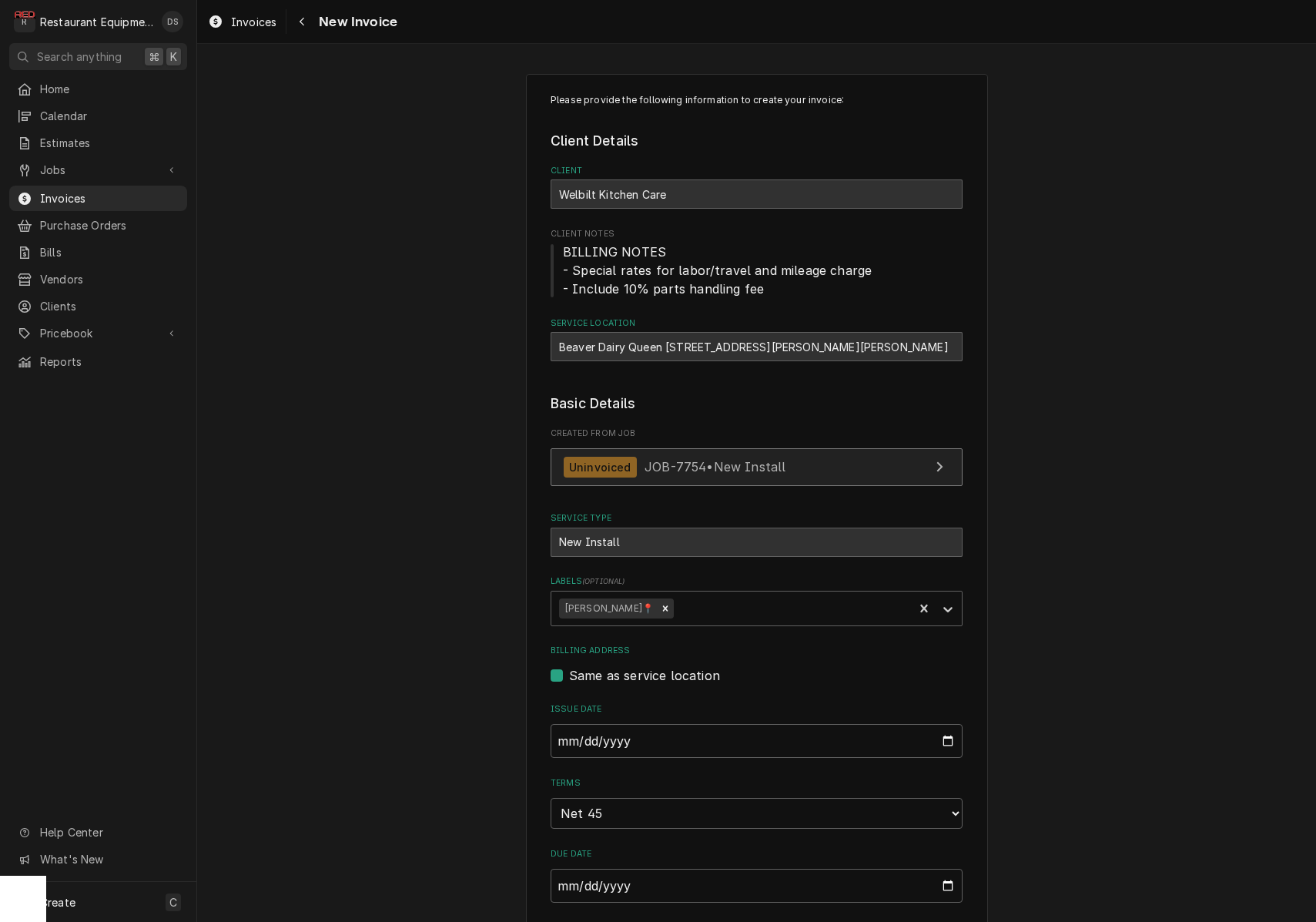
click at [777, 466] on span "JOB-7754 • New Install" at bounding box center [715, 467] width 141 height 15
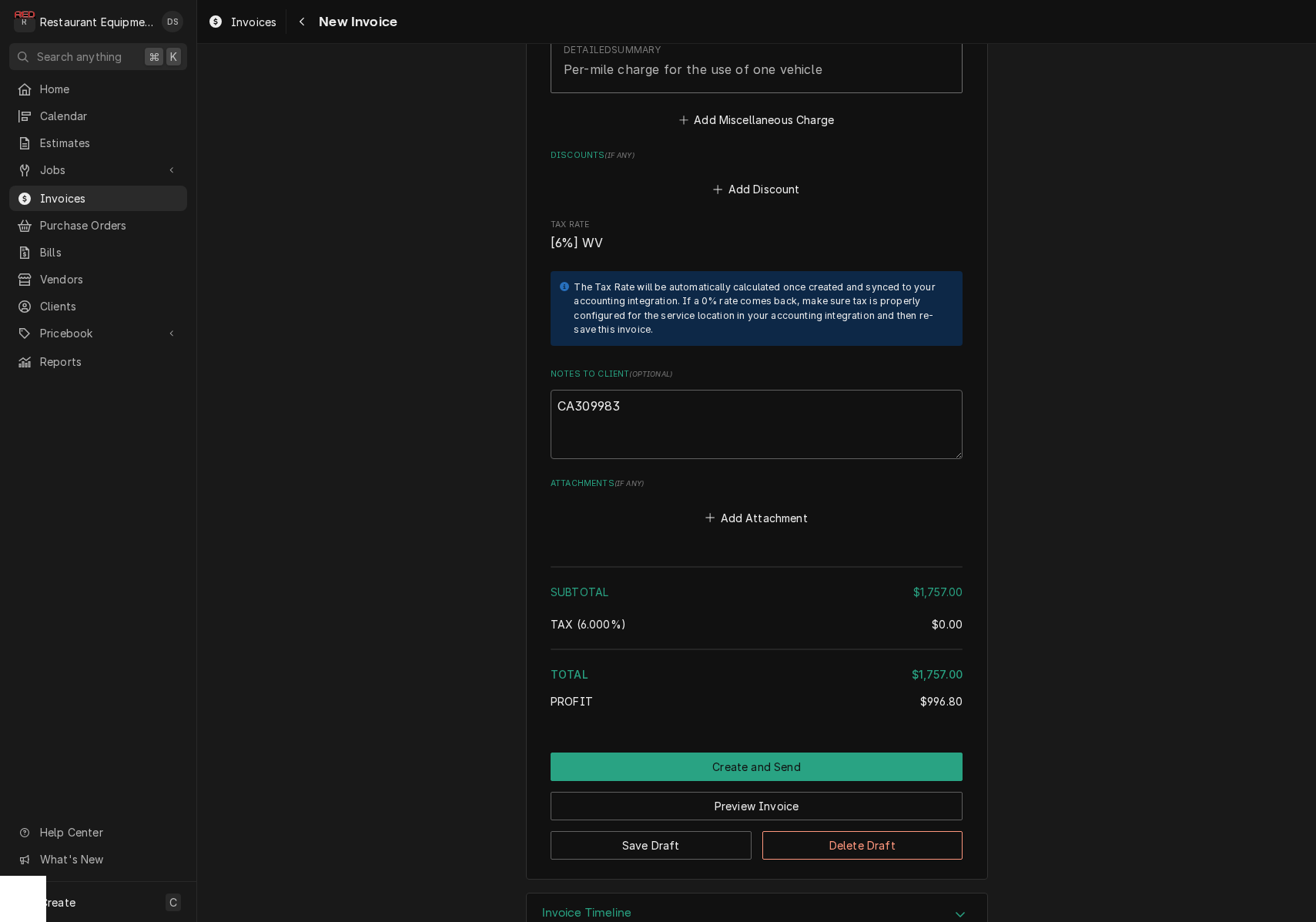
scroll to position [2470, 0]
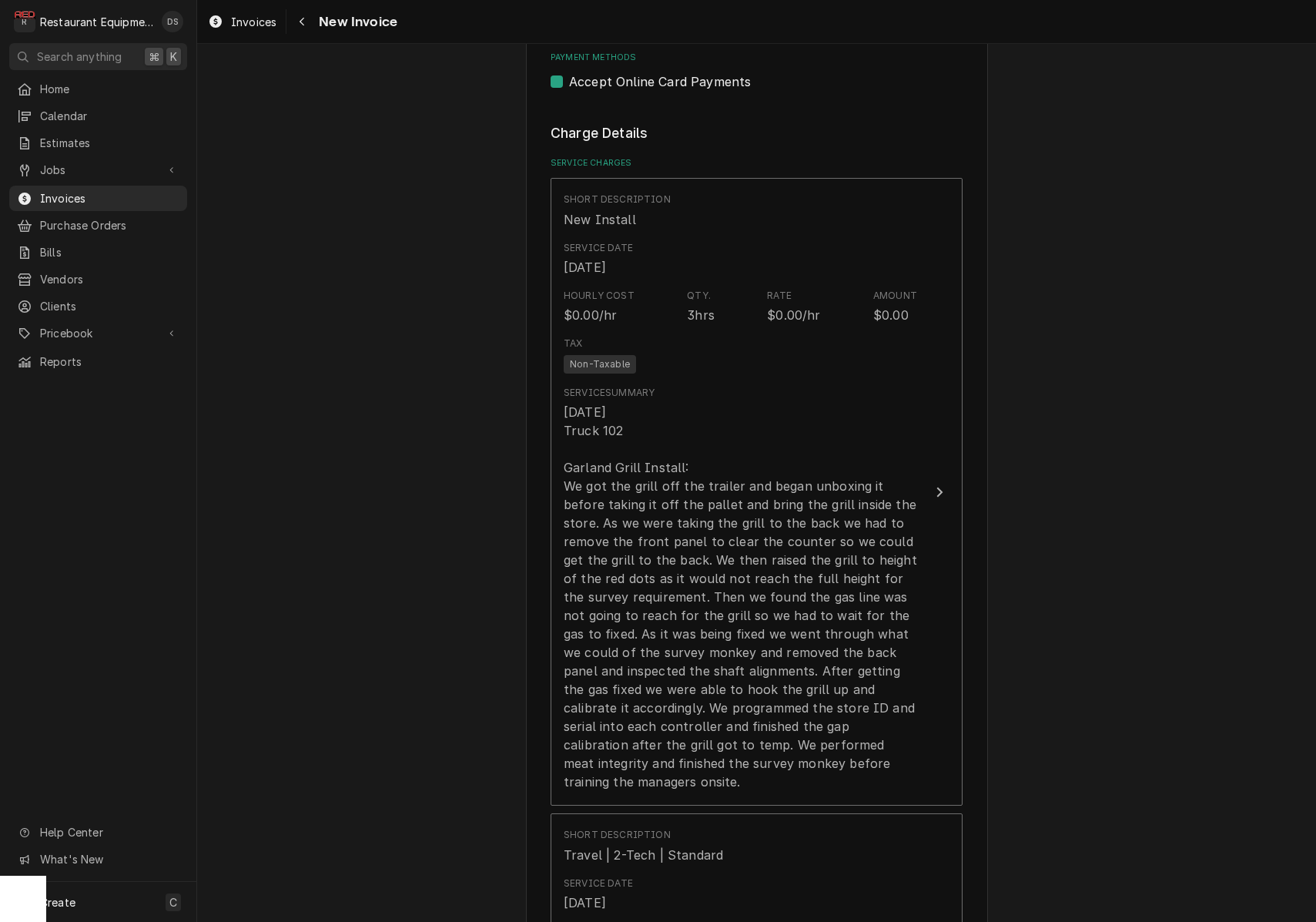
scroll to position [868, 0]
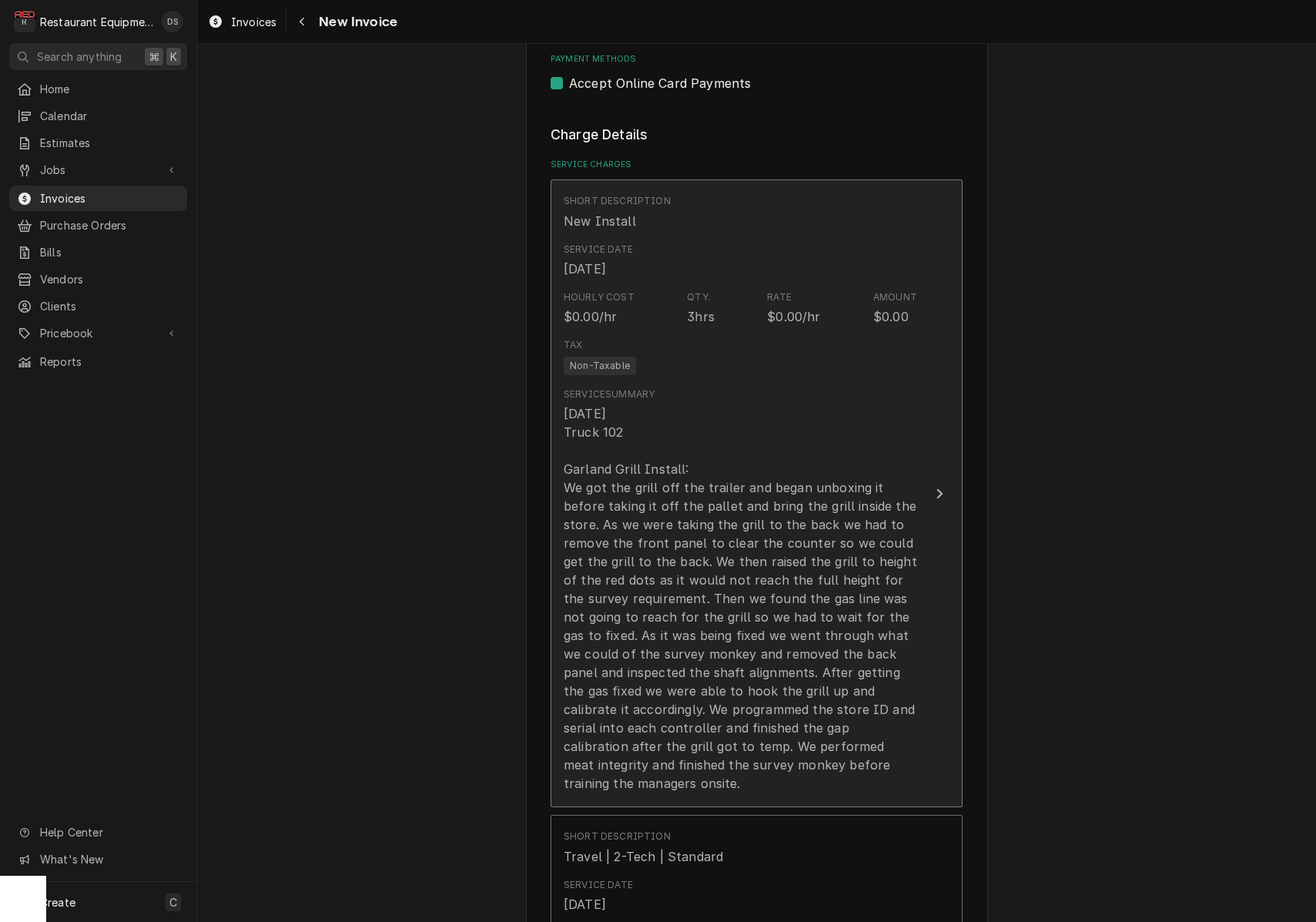
click at [778, 416] on div "10/2/25 Truck 102 Garland Grill Install: We got the grill off the trailer and b…" at bounding box center [741, 598] width 353 height 388
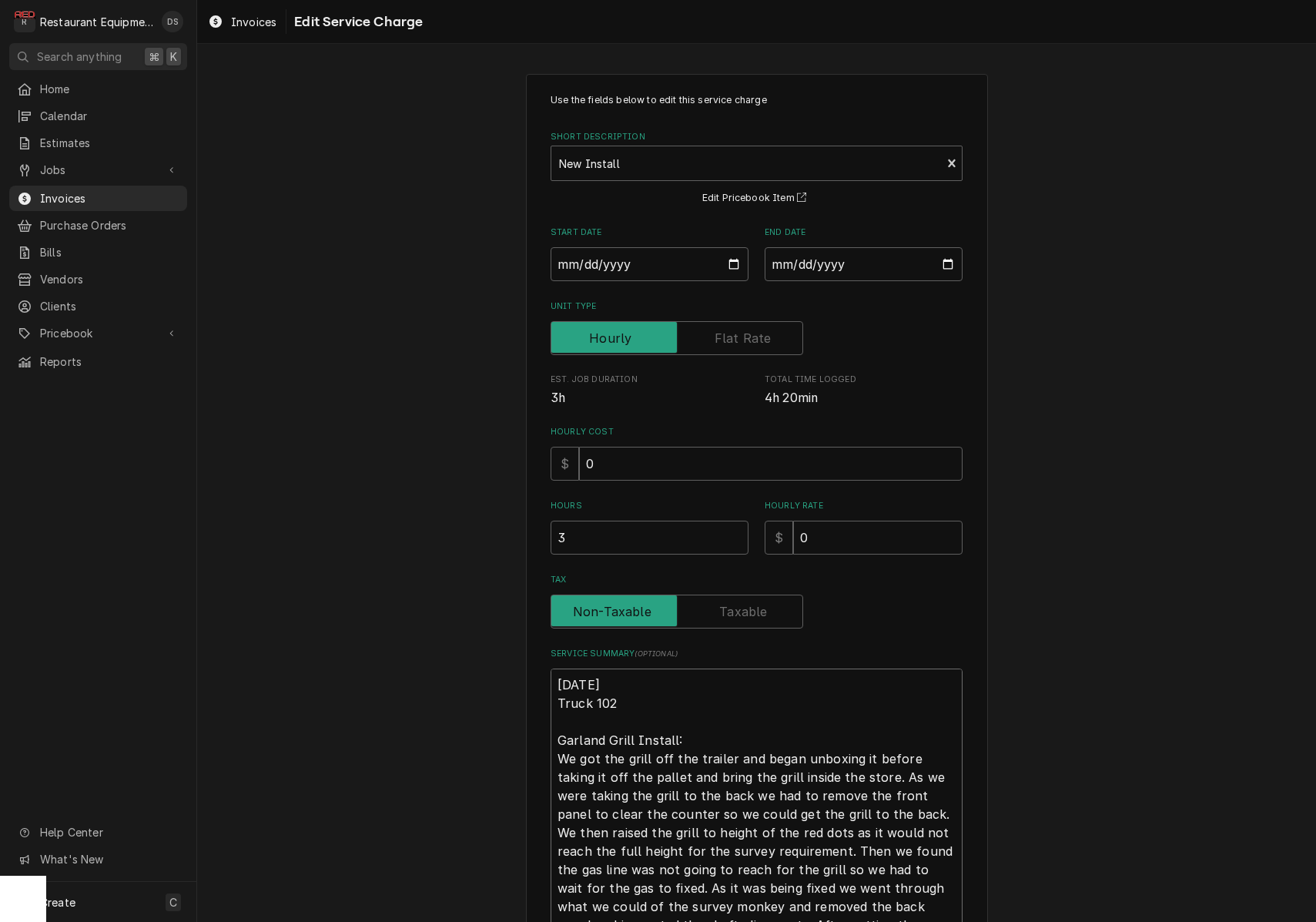
click at [685, 686] on textarea "10/2/25 Truck 102 Garland Grill Install: We got the grill off the trailer and b…" at bounding box center [757, 842] width 412 height 347
click at [672, 694] on textarea "10/2/25 Truck 102 Garland Grill Install: We got the grill off the trailer and b…" at bounding box center [757, 842] width 412 height 347
click at [639, 701] on textarea "10/2/25 Truck 102 Garland Grill Install: We got the grill off the trailer and b…" at bounding box center [757, 842] width 412 height 347
type textarea "x"
type textarea "10/2/25 Truck 102 Garland Grill Install: We got the grill off the trailer and b…"
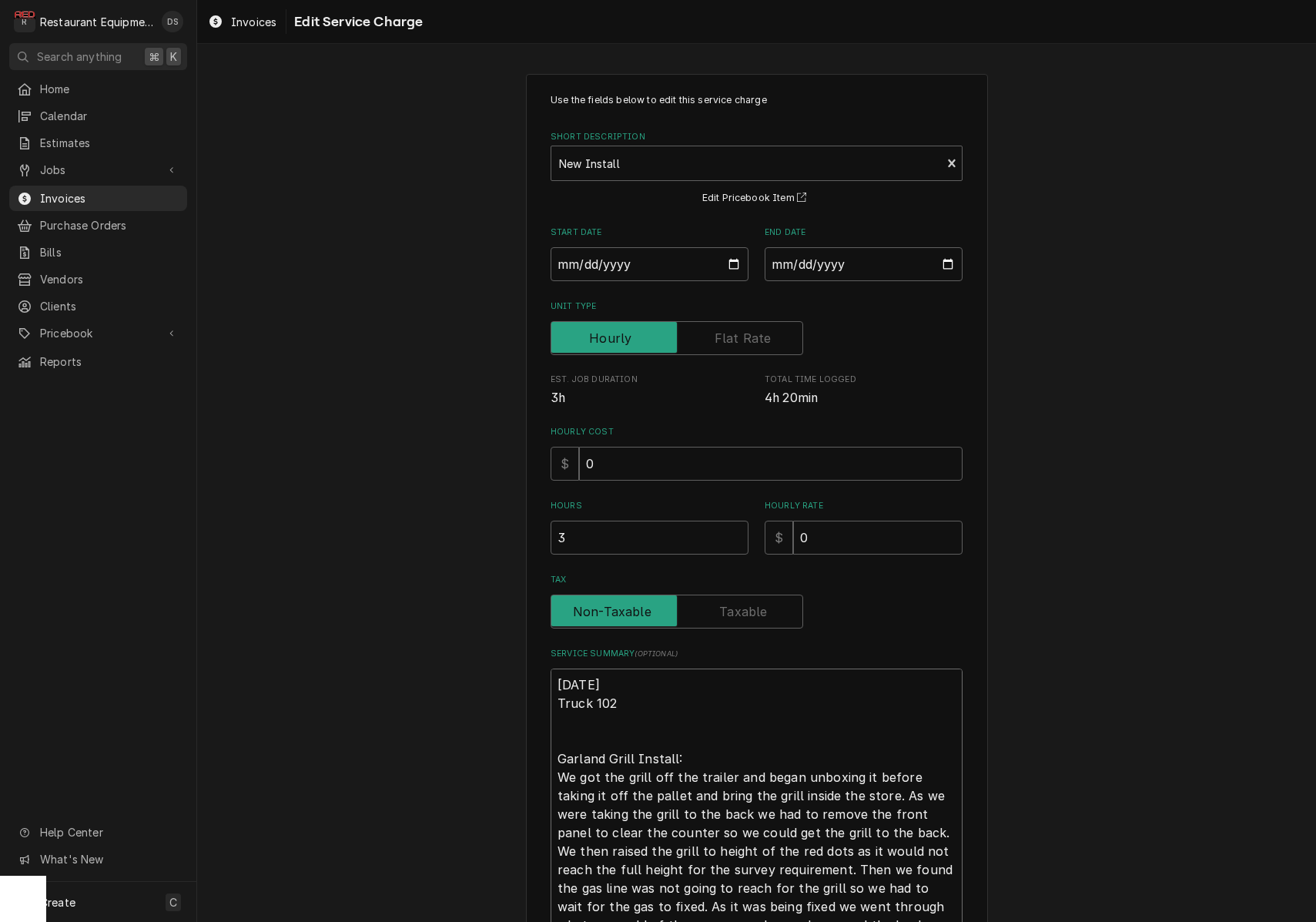
type textarea "x"
type textarea "10/2/25 Truck 102 Garland Grill Install: We got the grill off the trailer and b…"
type textarea "x"
type textarea "10/2/25 Truck 102 Garland Grill Install: We got the grill off the trailer and b…"
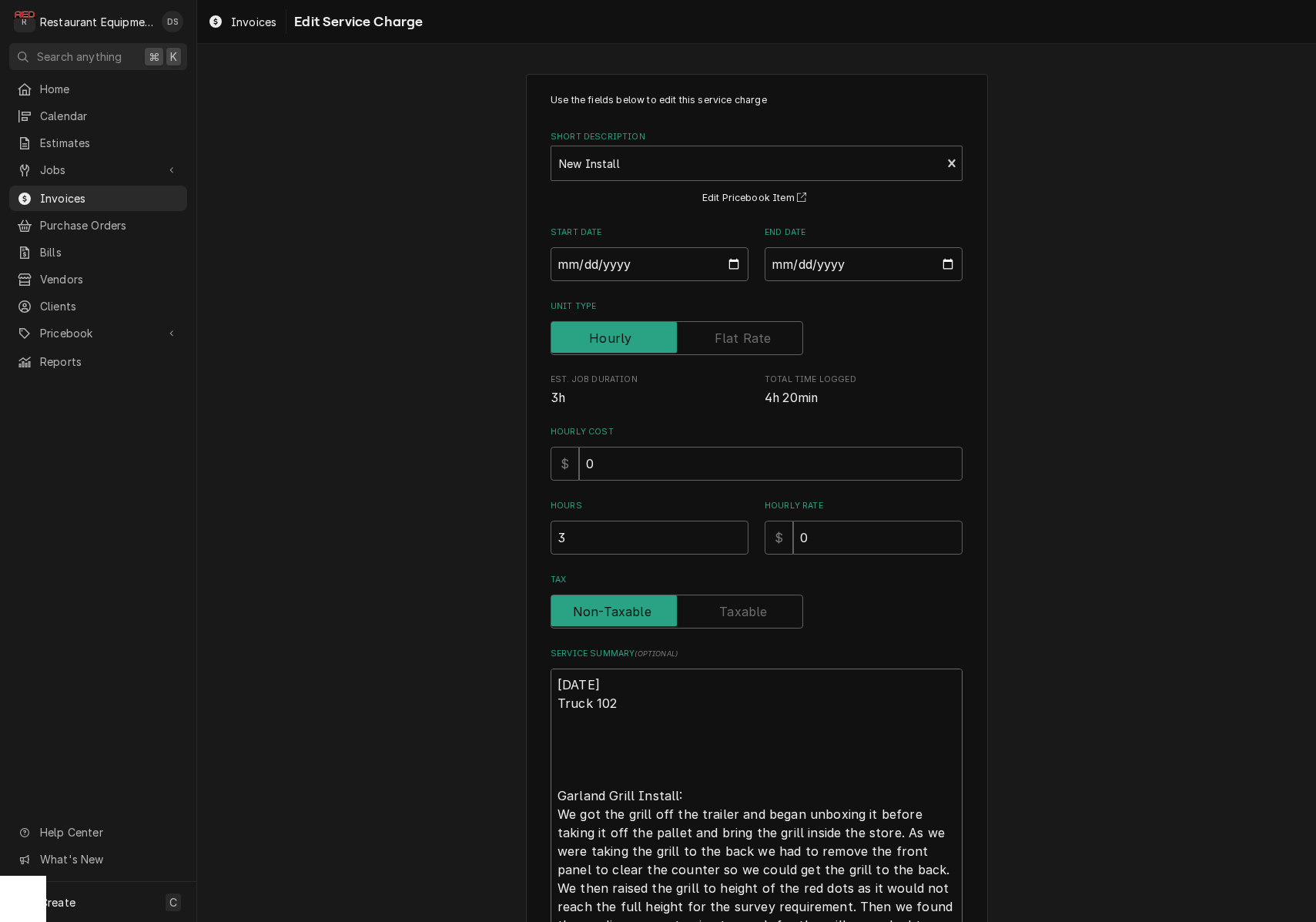
paste textarea "2504100101732"
type textarea "x"
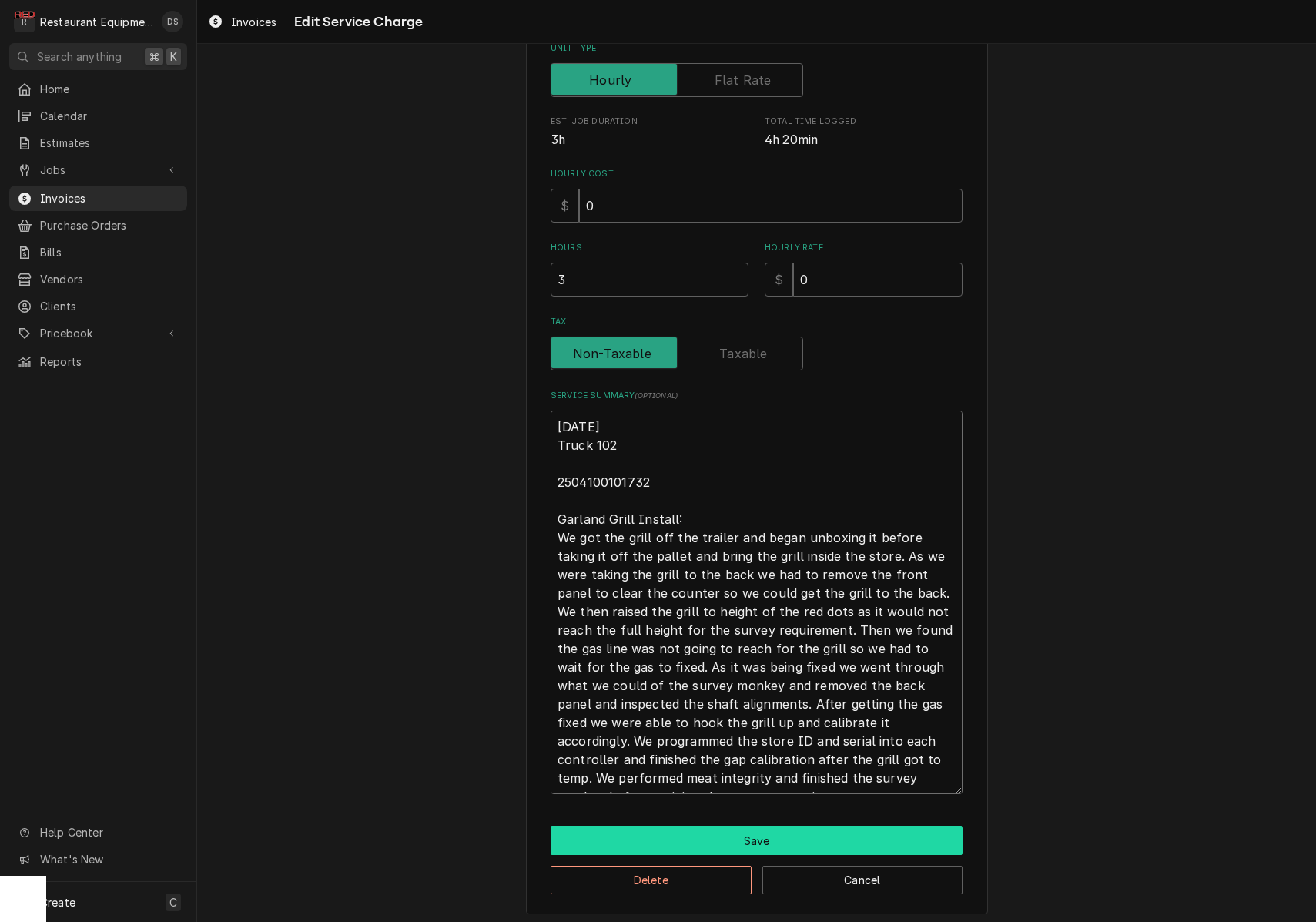
type textarea "10/2/25 Truck 102 2504100101732 Garland Grill Install: We got the grill off the…"
click at [776, 831] on button "Save" at bounding box center [757, 841] width 412 height 29
type textarea "x"
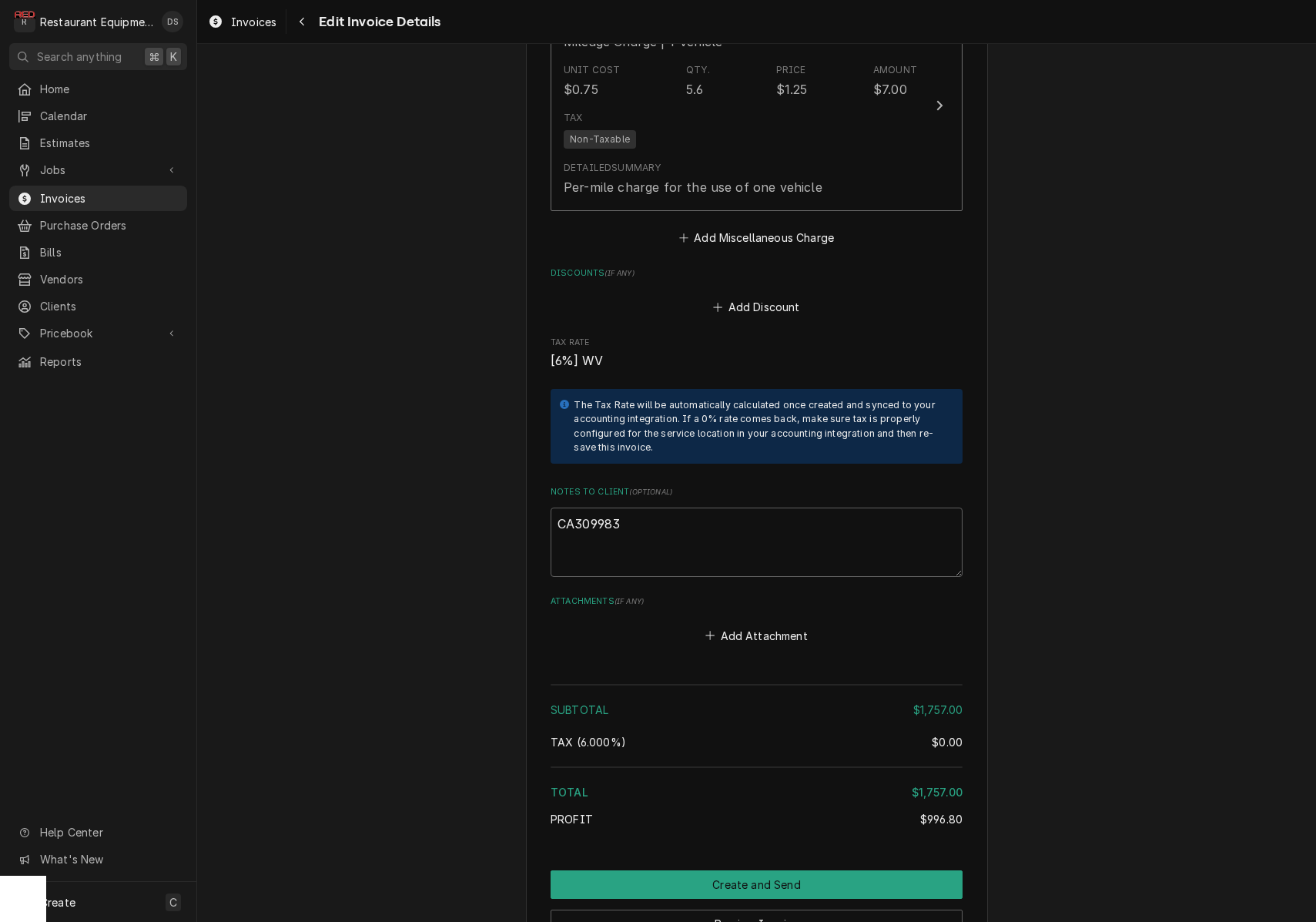
scroll to position [2411, 0]
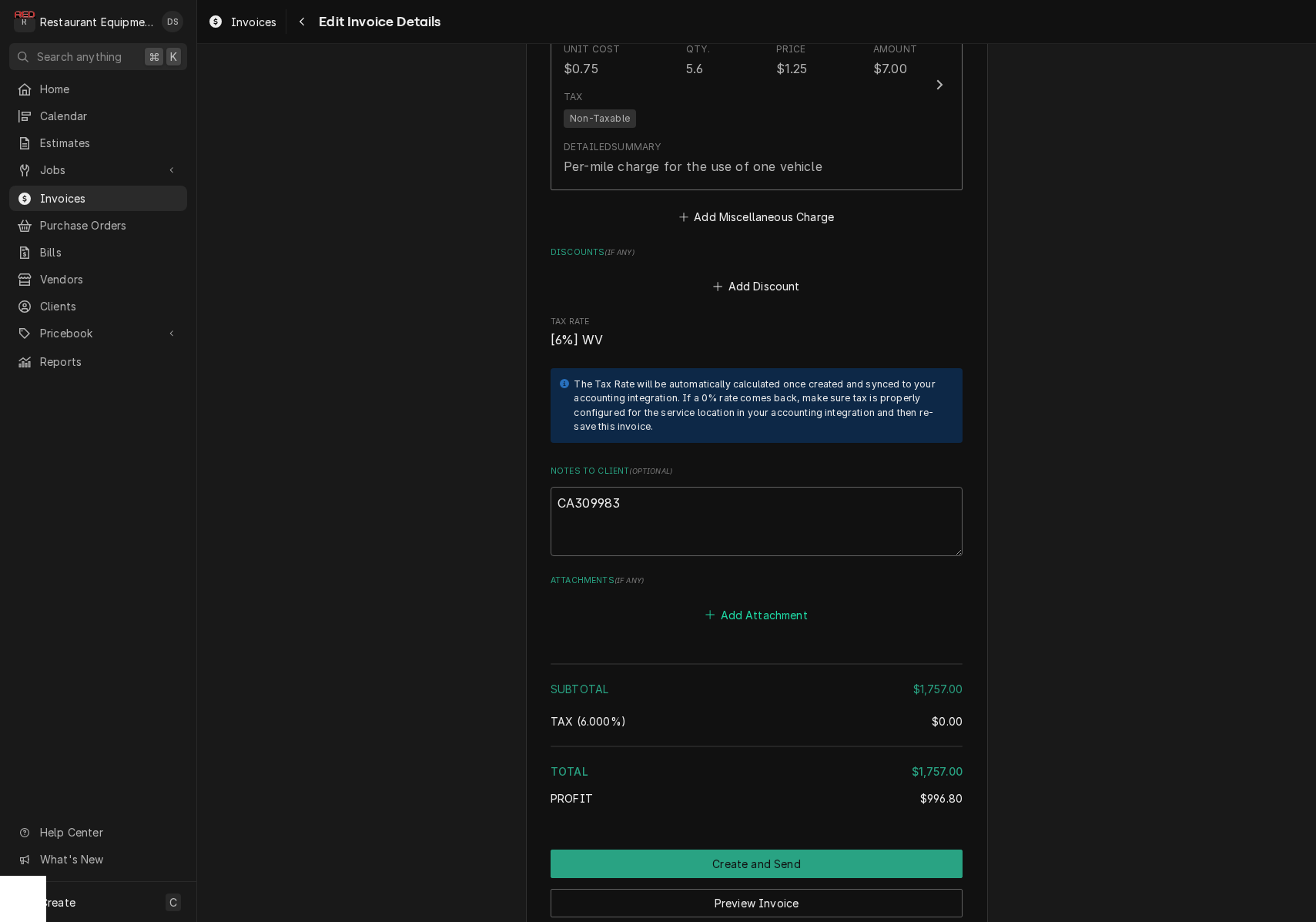
click at [752, 604] on button "Add Attachment" at bounding box center [757, 614] width 108 height 22
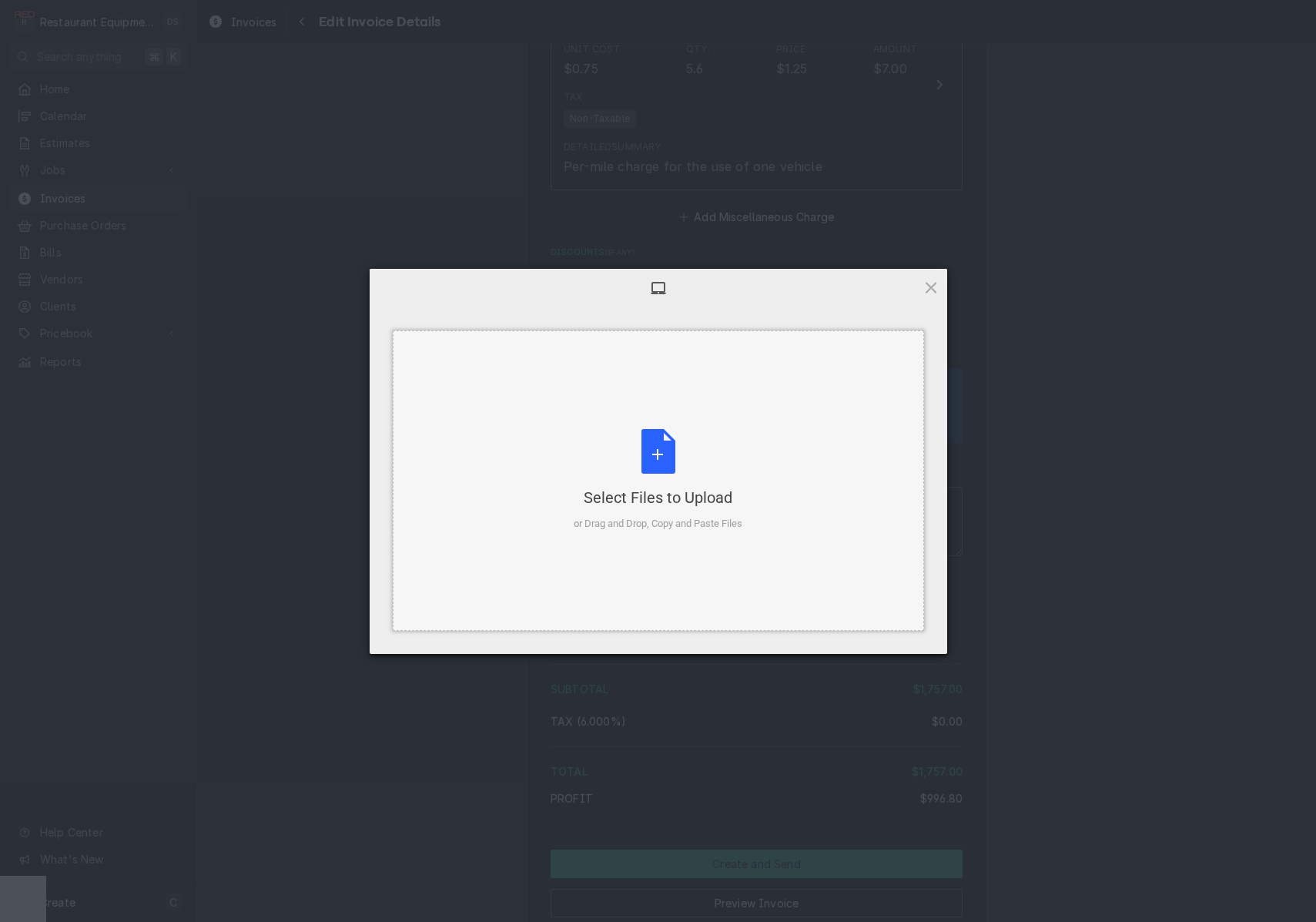
click at [670, 464] on div "Select Files to Upload or Drag and Drop, Copy and Paste Files" at bounding box center [658, 480] width 169 height 102
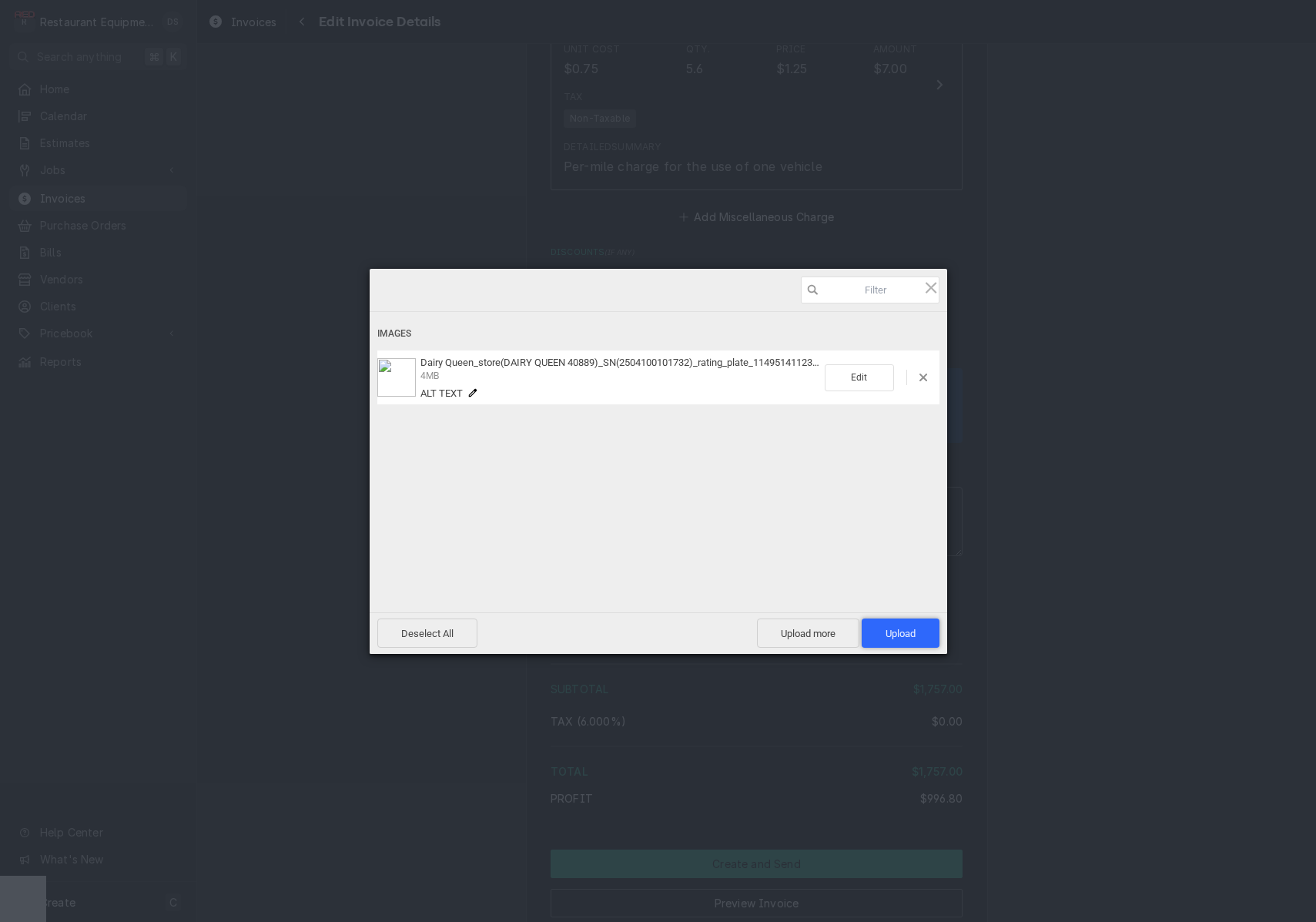
click at [905, 638] on span "Upload 1" at bounding box center [901, 634] width 30 height 11
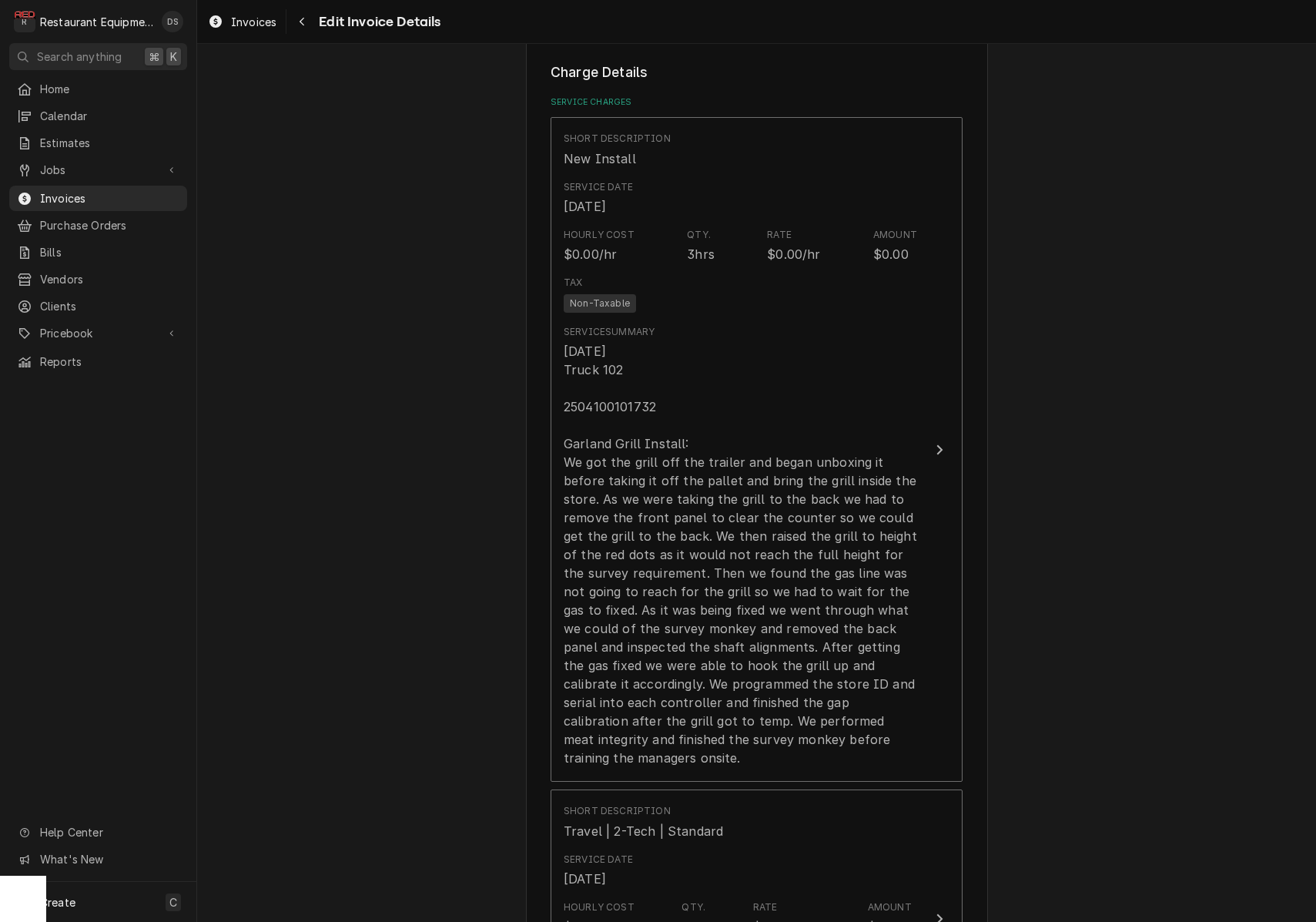
scroll to position [929, 0]
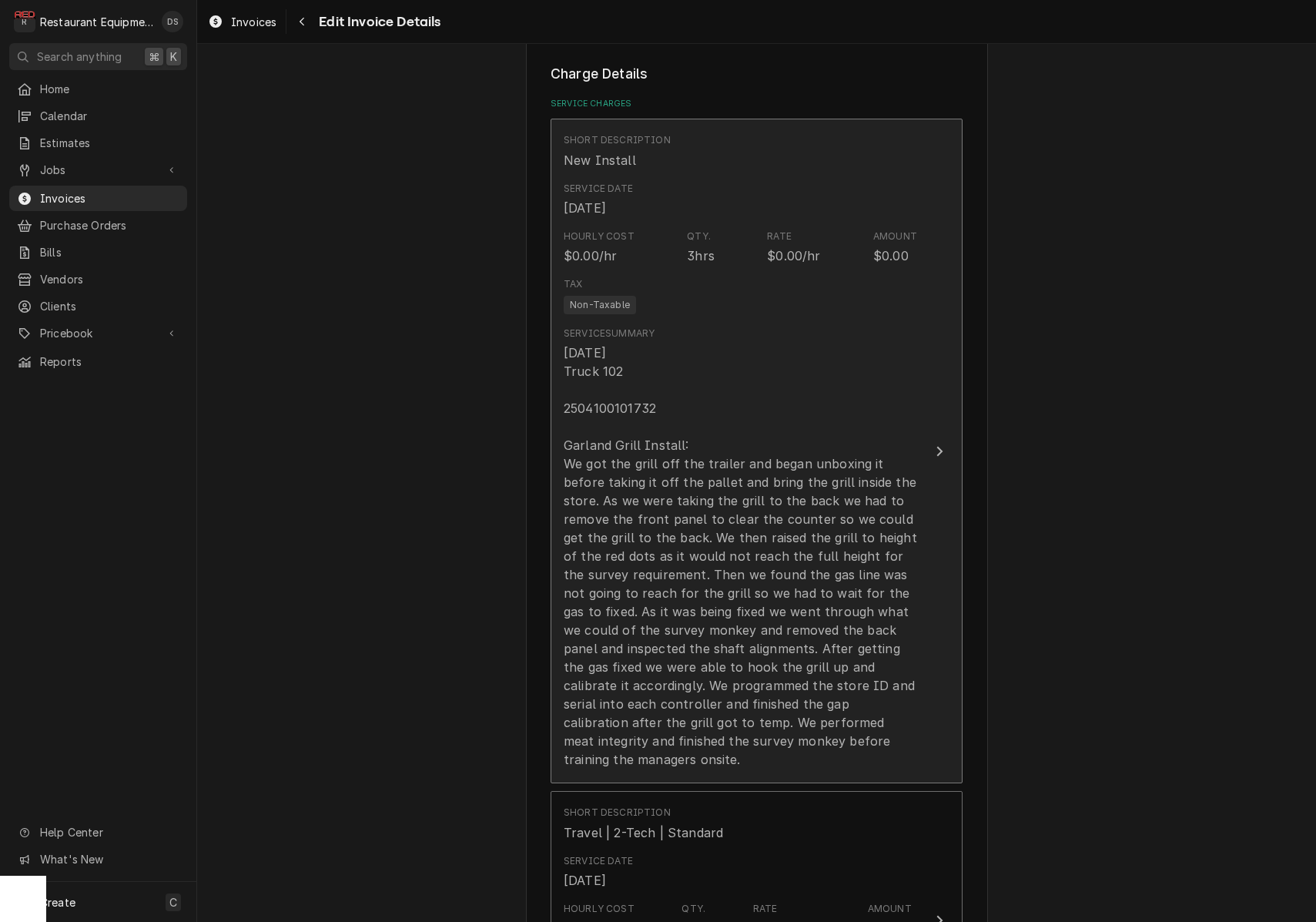
click at [608, 389] on div "10/2/25 Truck 102 2504100101732 Garland Grill Install: We got the grill off the…" at bounding box center [741, 556] width 353 height 425
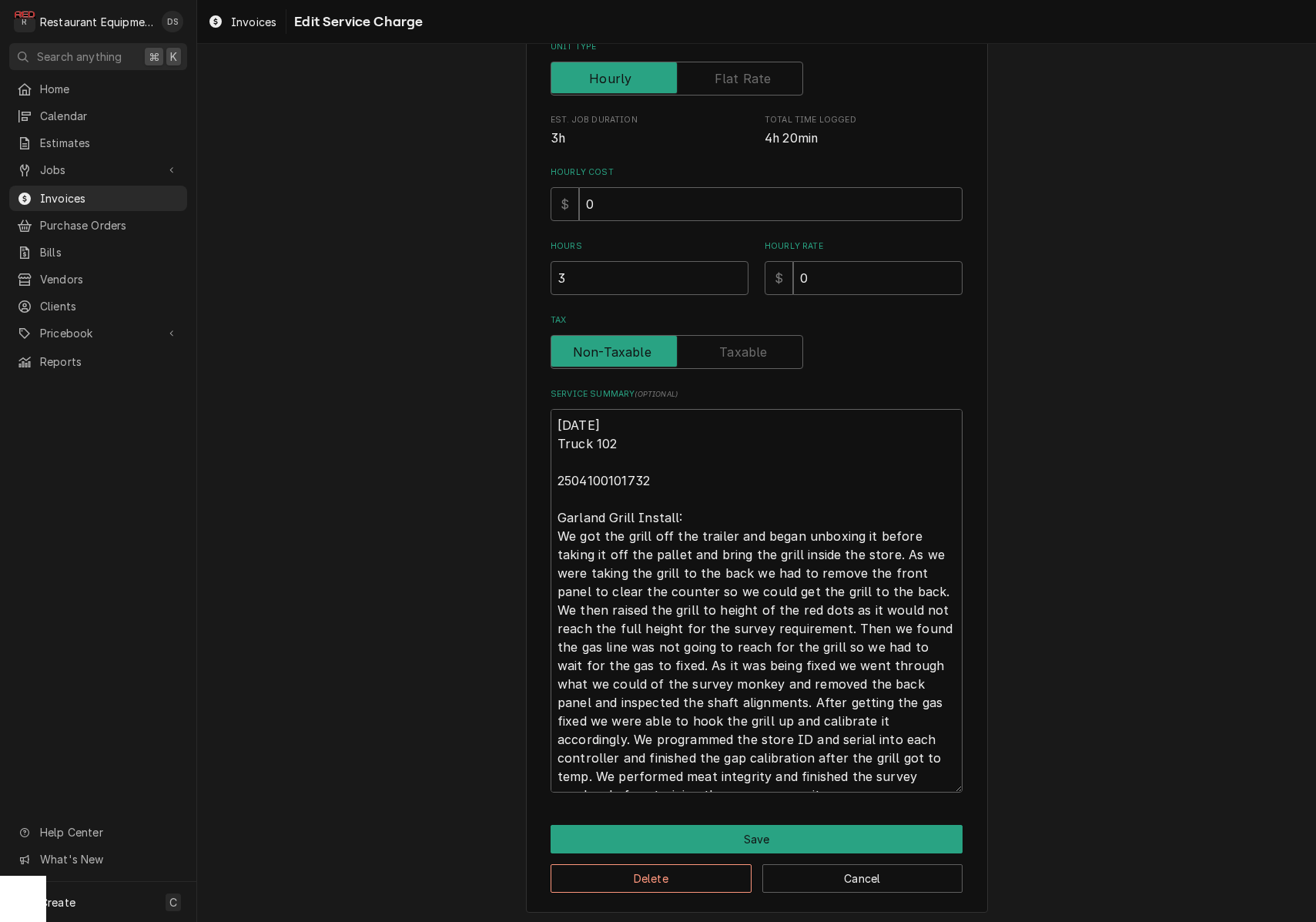
scroll to position [258, 0]
drag, startPoint x: 654, startPoint y: 474, endPoint x: 575, endPoint y: 477, distance: 79.1
click at [551, 478] on textarea "10/2/25 Truck 102 2504100101732 Garland Grill Install: We got the grill off the…" at bounding box center [757, 602] width 412 height 384
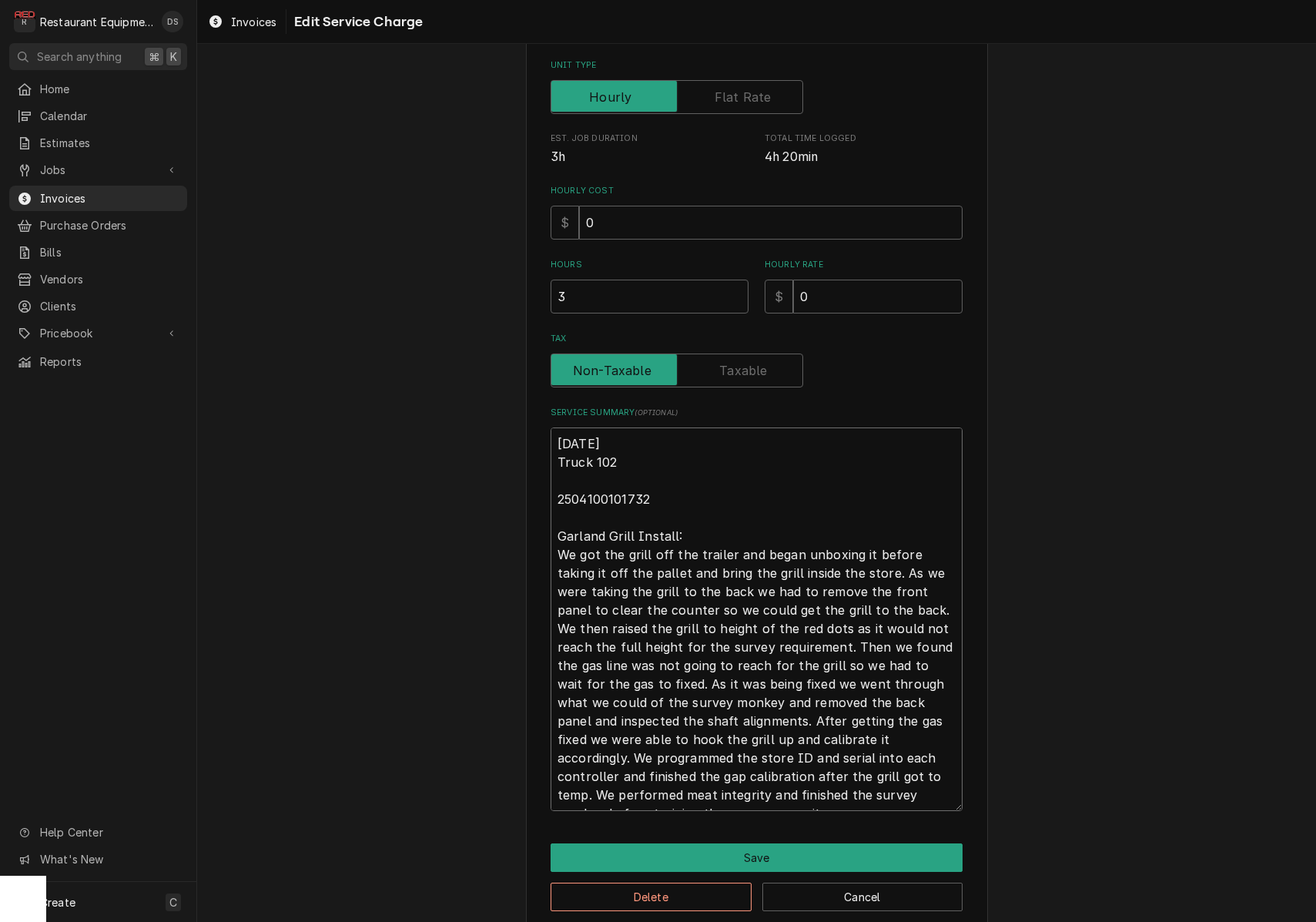
scroll to position [240, 0]
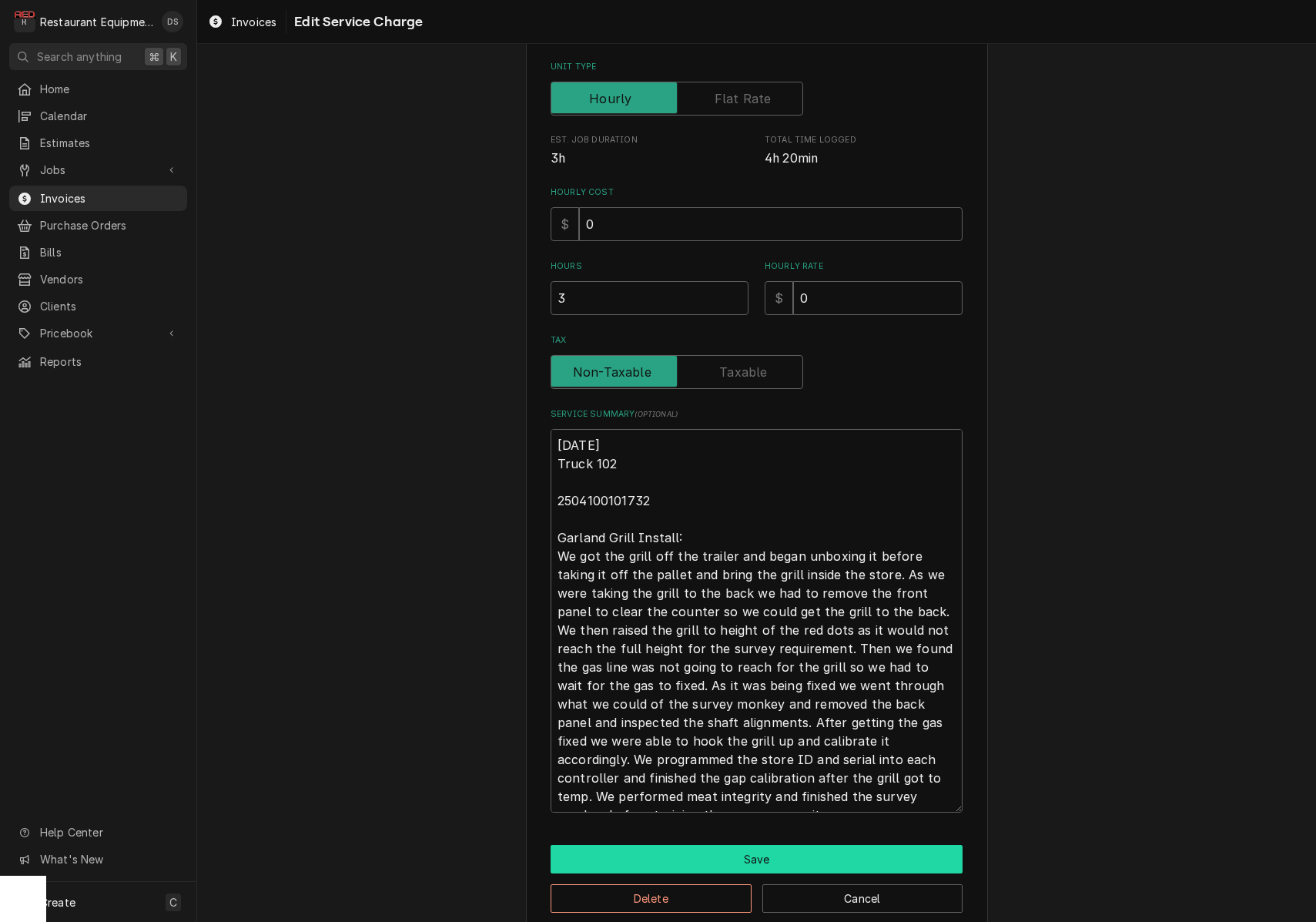
click at [742, 845] on button "Save" at bounding box center [757, 859] width 412 height 29
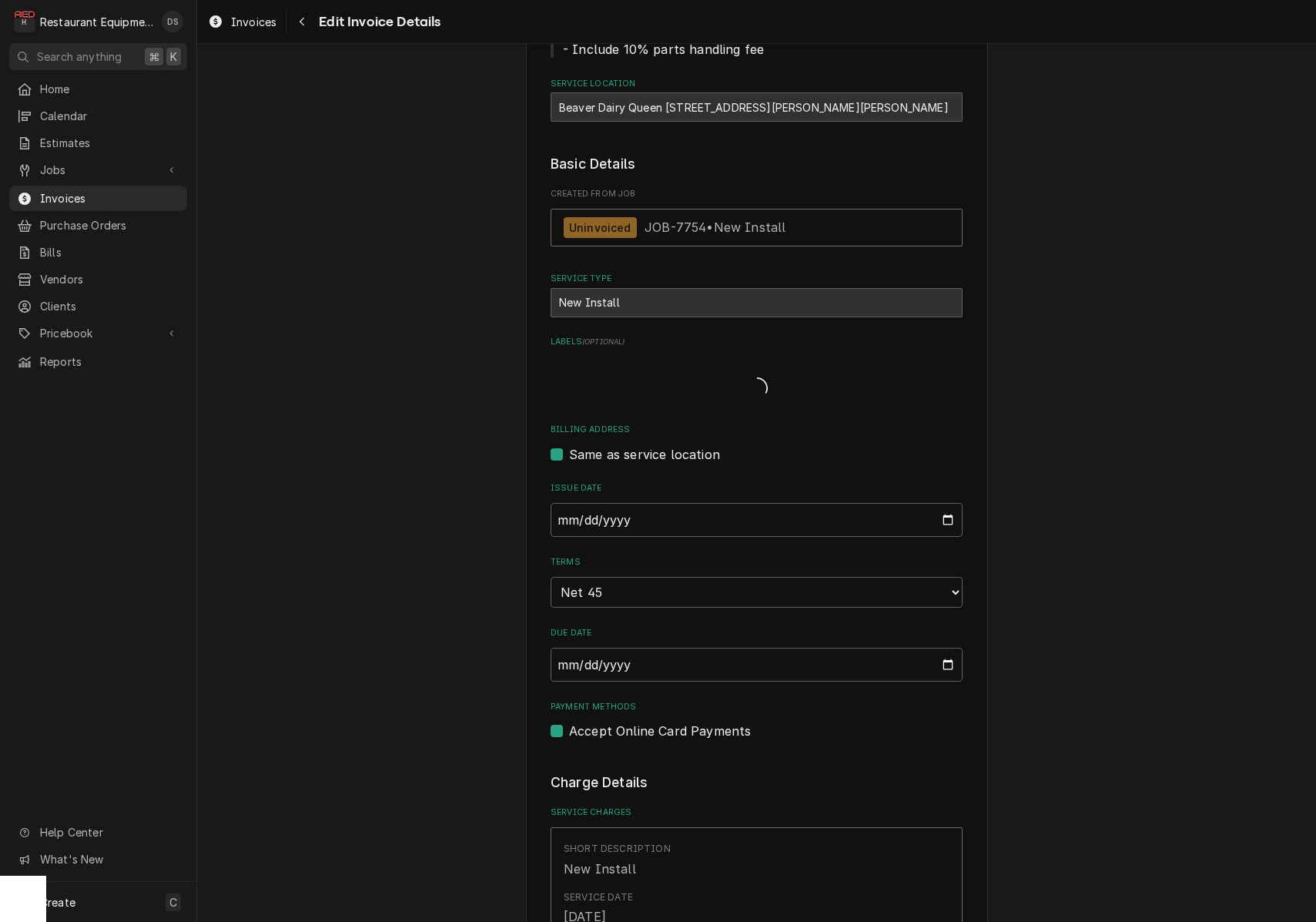
scroll to position [929, 0]
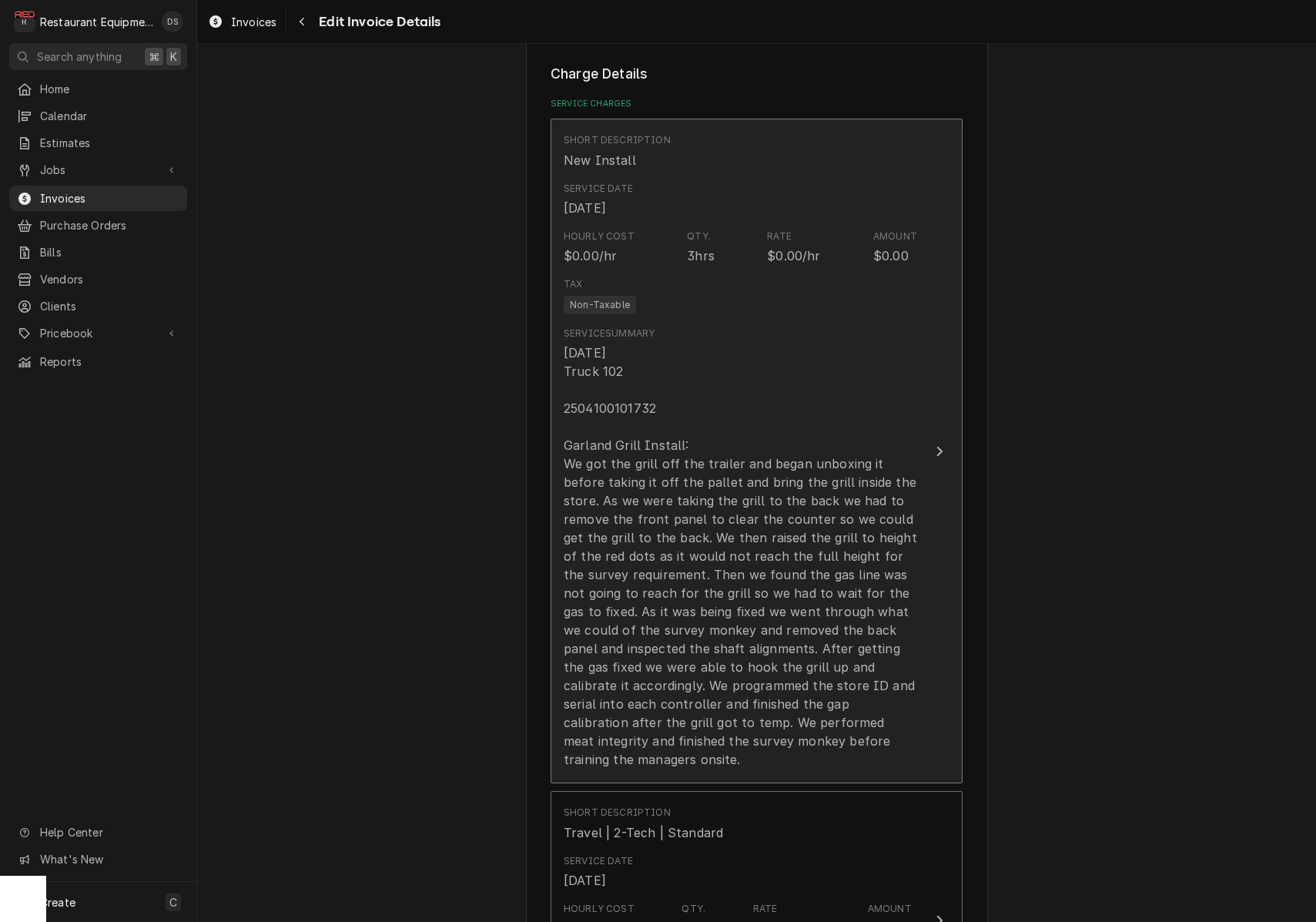
click at [664, 445] on div "10/2/25 Truck 102 2504100101732 Garland Grill Install: We got the grill off the…" at bounding box center [741, 556] width 353 height 425
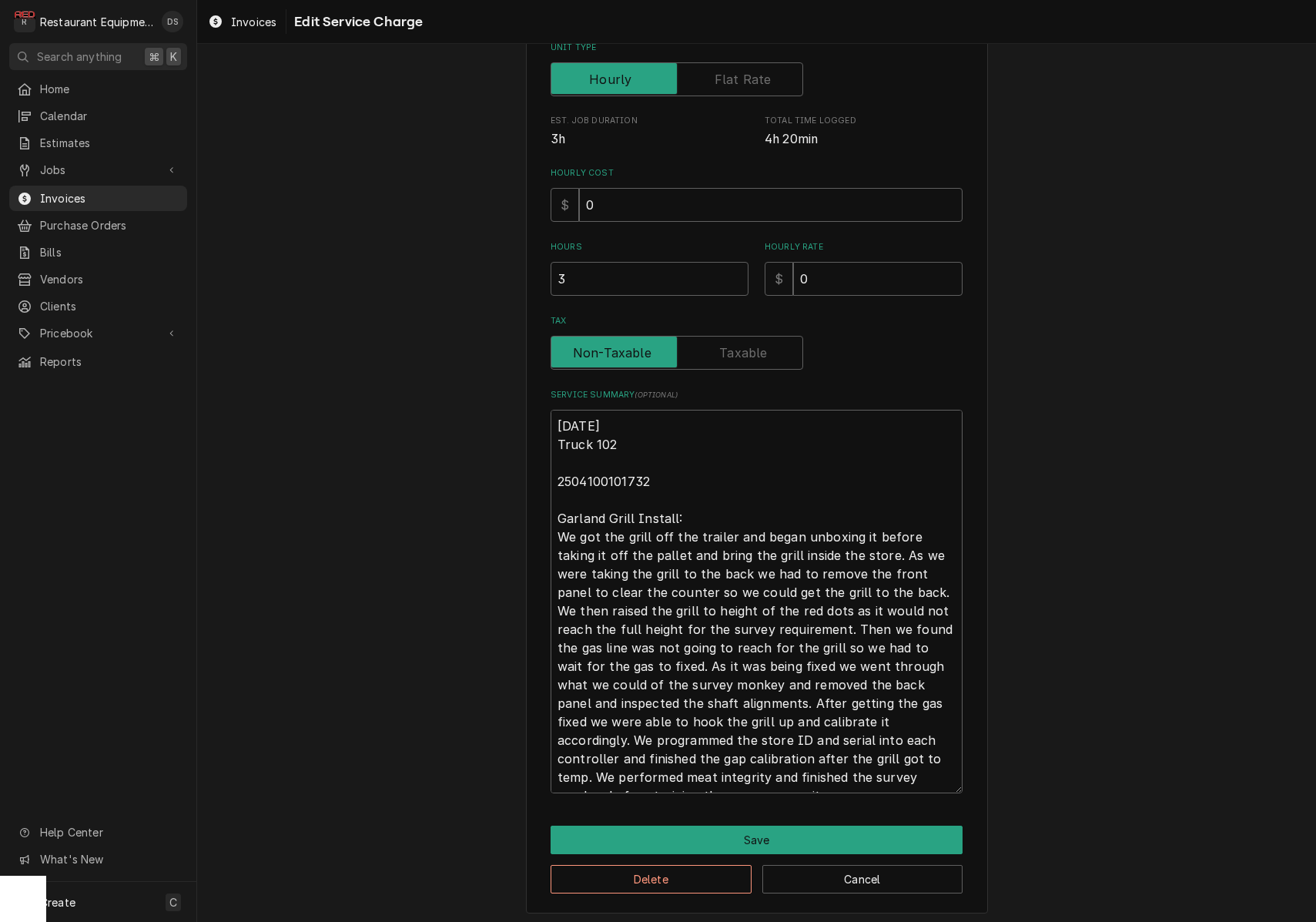
scroll to position [258, 0]
drag, startPoint x: 554, startPoint y: 418, endPoint x: 950, endPoint y: 773, distance: 531.8
click at [950, 773] on textarea "10/2/25 Truck 102 2504100101732 Garland Grill Install: We got the grill off the…" at bounding box center [757, 602] width 412 height 384
click at [741, 827] on button "Save" at bounding box center [757, 841] width 412 height 29
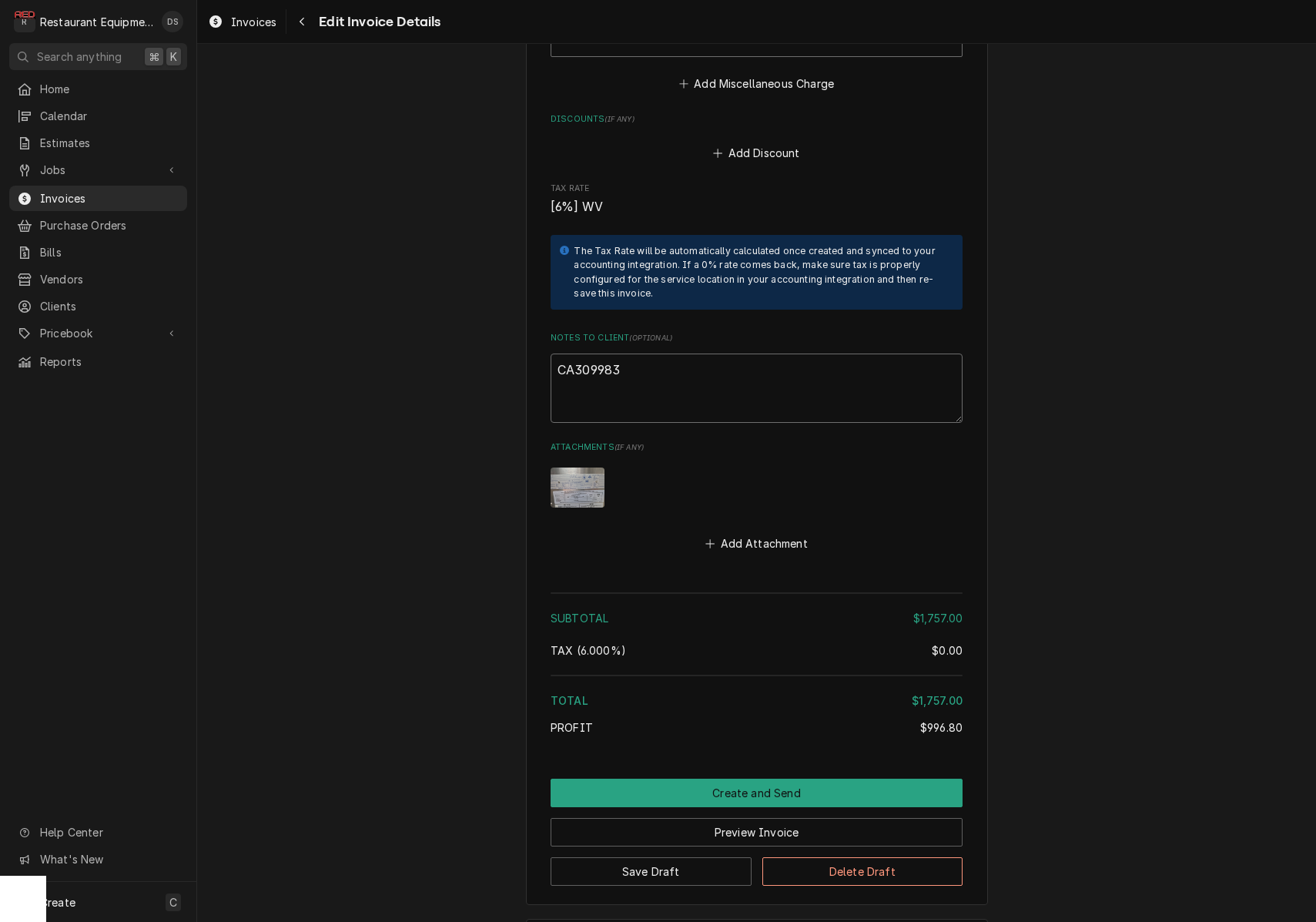
click at [650, 353] on textarea "CA309983" at bounding box center [757, 387] width 412 height 70
click at [658, 353] on textarea "CA309983" at bounding box center [757, 387] width 412 height 70
drag, startPoint x: 690, startPoint y: 331, endPoint x: 672, endPoint y: 333, distance: 18.1
click at [690, 353] on textarea "CA309983" at bounding box center [757, 387] width 412 height 70
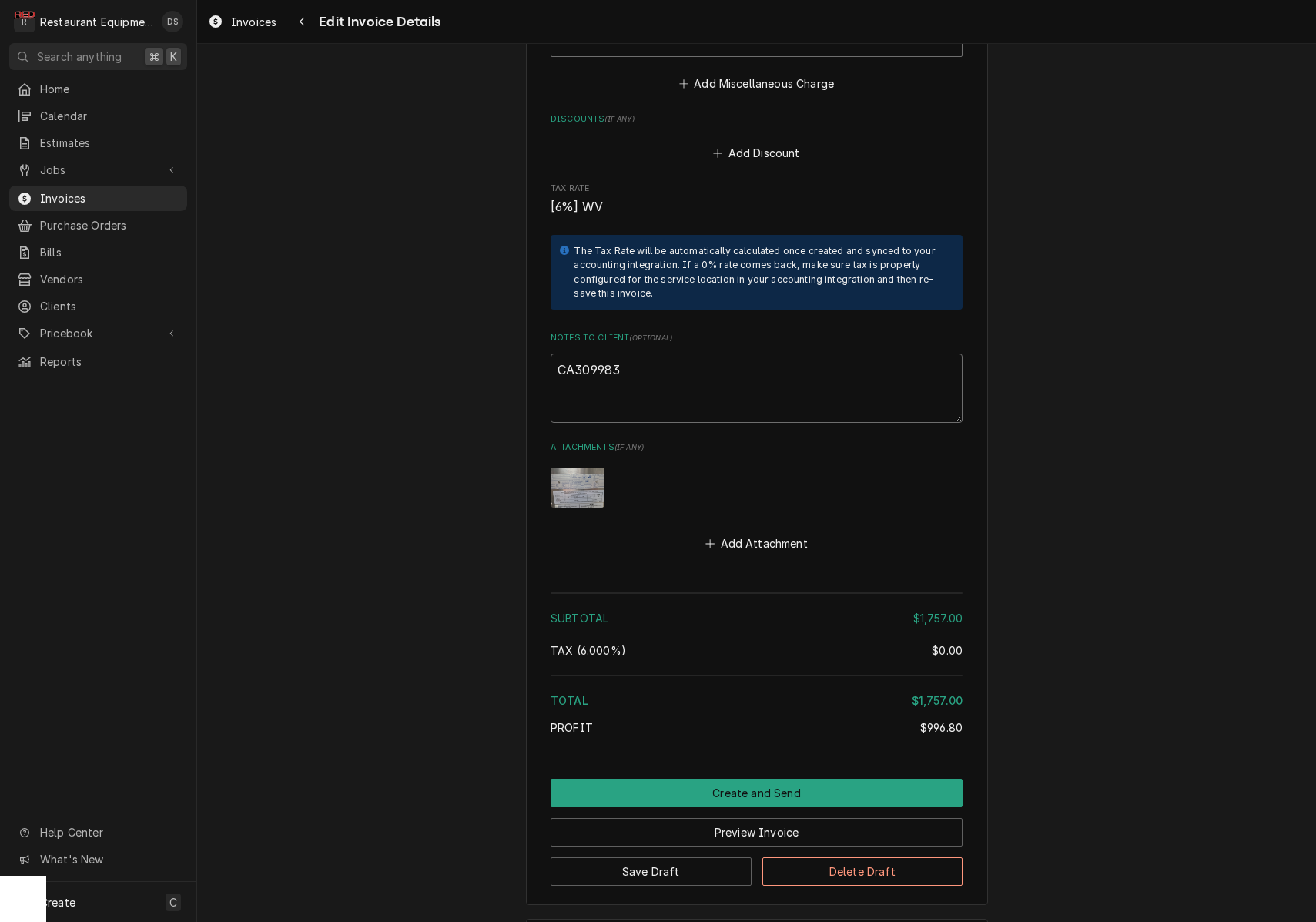
click at [619, 353] on textarea "CA309983" at bounding box center [757, 387] width 412 height 70
click at [594, 368] on textarea "CA309983" at bounding box center [757, 387] width 412 height 70
type textarea "x"
type textarea "CA309983"
type textarea "x"
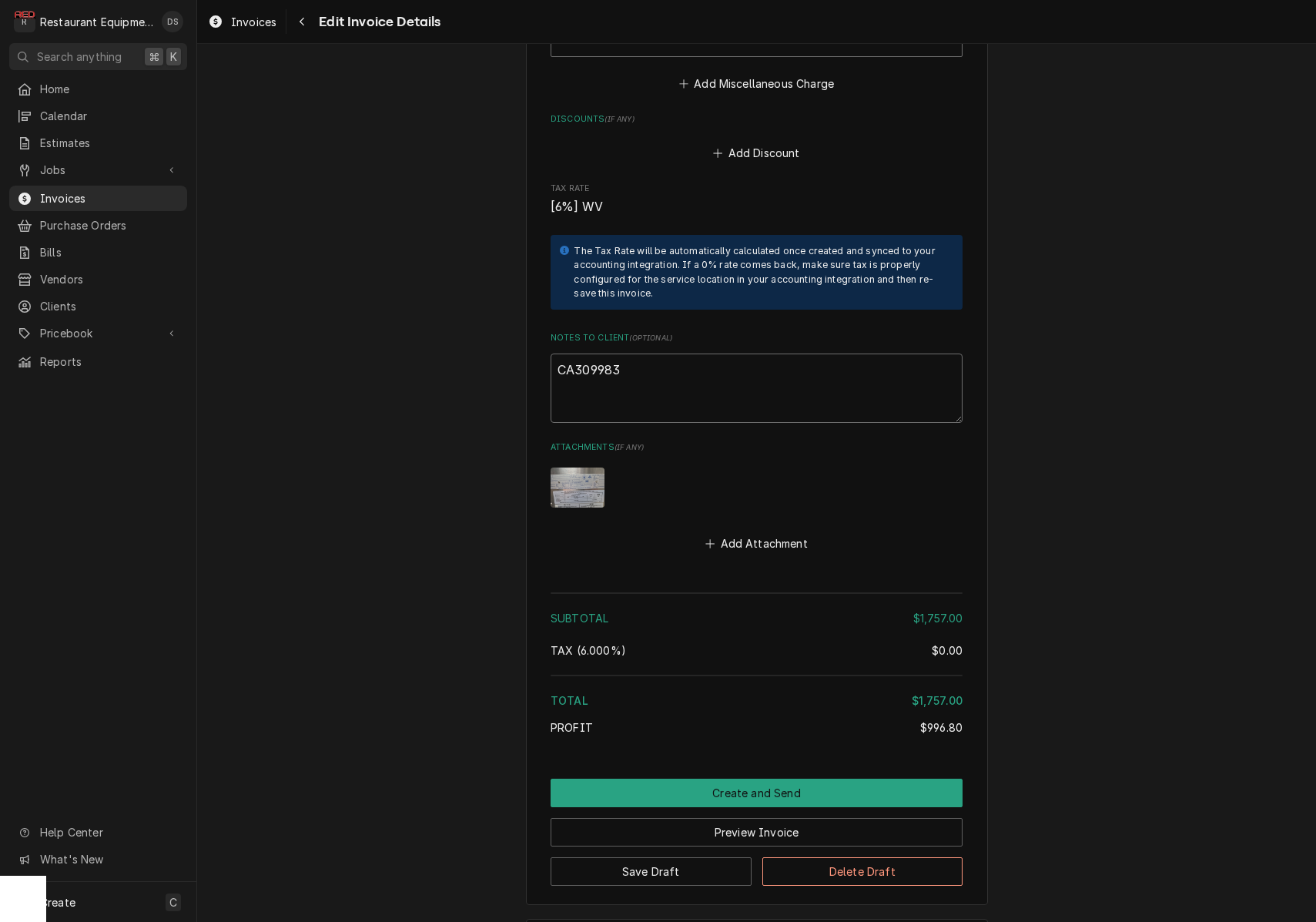
type textarea "CA309983"
type textarea "x"
type textarea "CA309983"
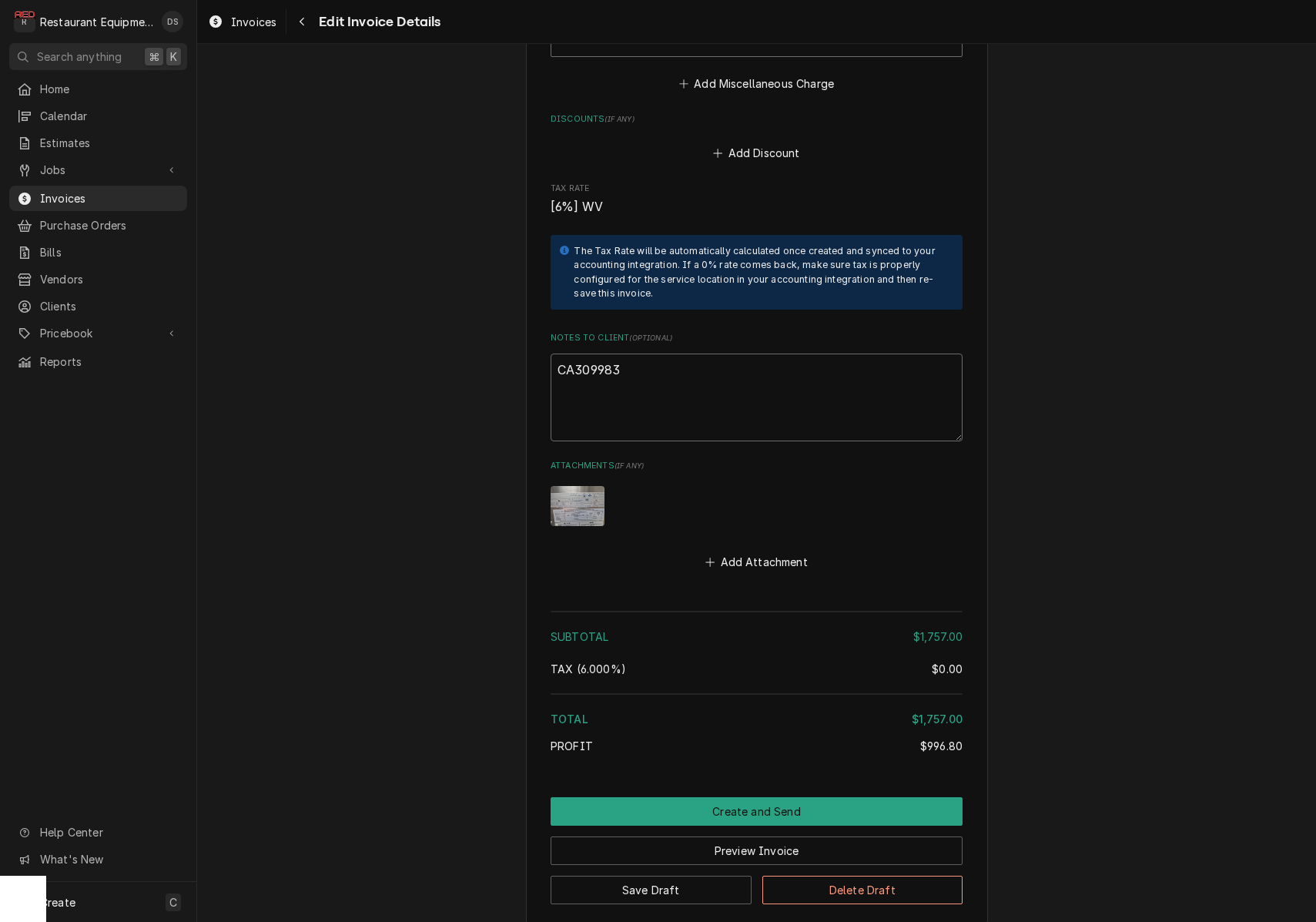
paste textarea "Claim Number KC-1035296"
type textarea "x"
drag, startPoint x: 588, startPoint y: 338, endPoint x: 610, endPoint y: 331, distance: 23.1
click at [590, 353] on textarea "CA309983 Claim Number KC-1035296" at bounding box center [757, 397] width 412 height 88
drag, startPoint x: 626, startPoint y: 325, endPoint x: 542, endPoint y: 324, distance: 84.0
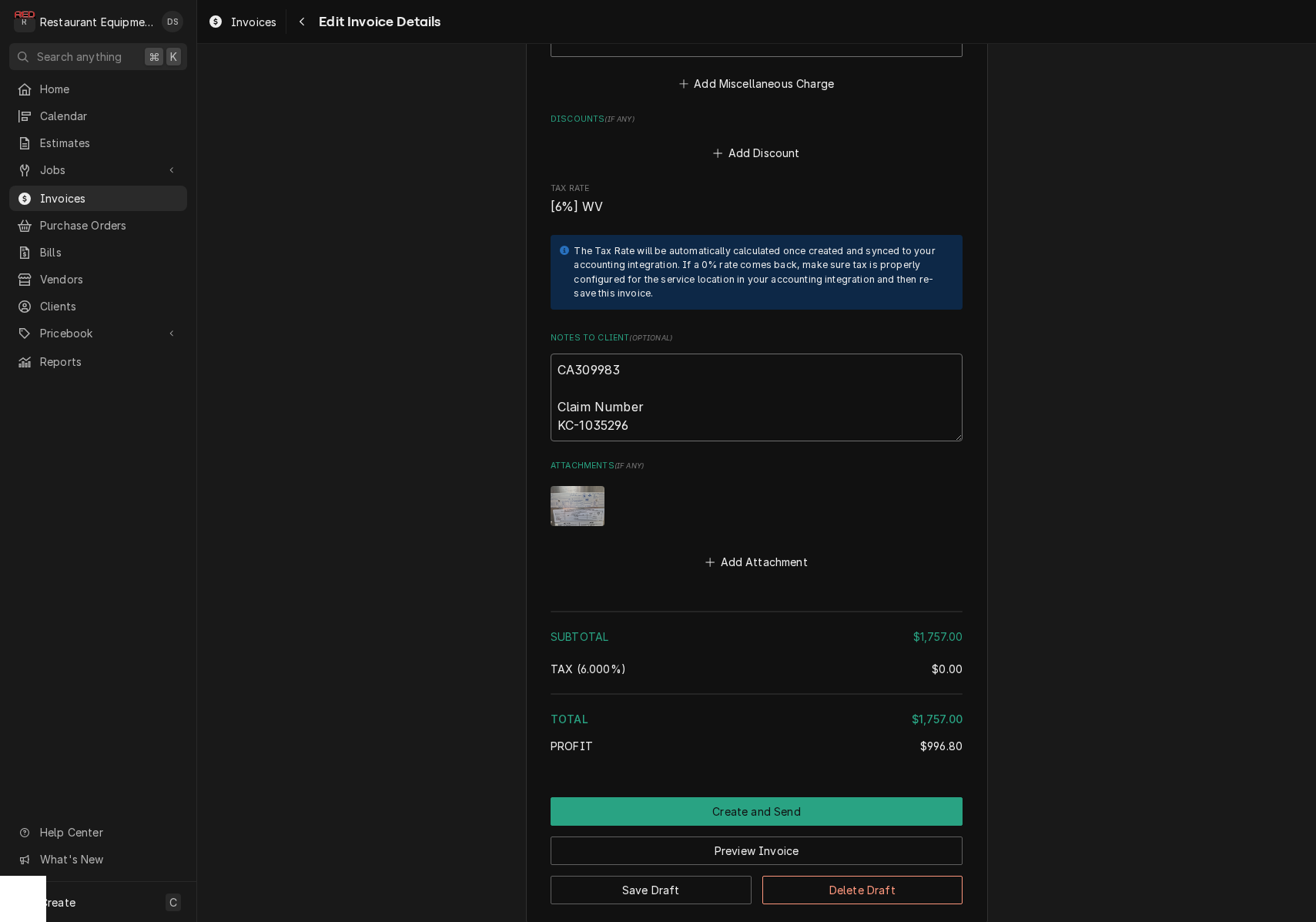
type textarea "CA309983 Claim Number KC-1035296"
click at [795, 837] on button "Preview Invoice" at bounding box center [757, 851] width 412 height 29
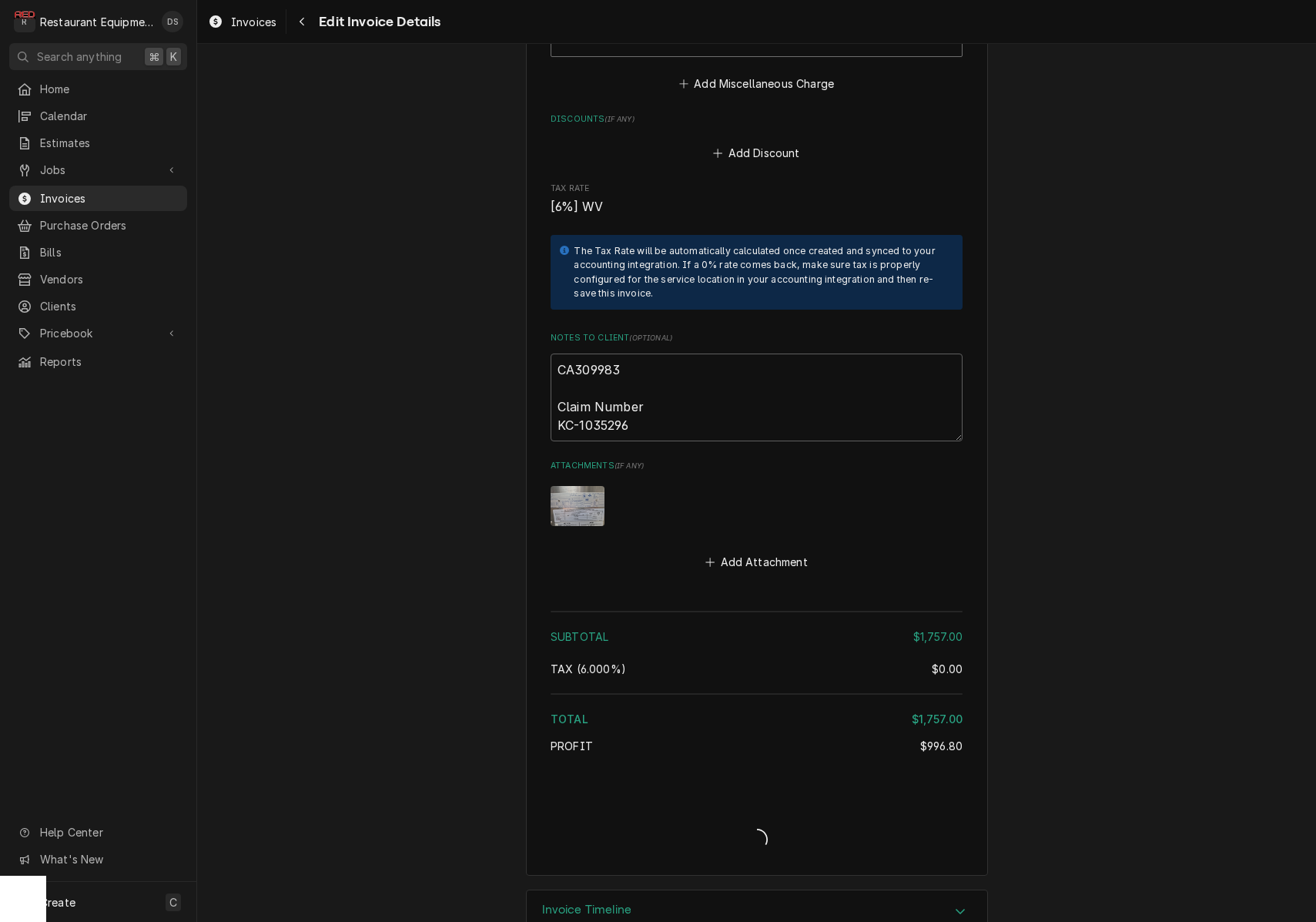
type textarea "x"
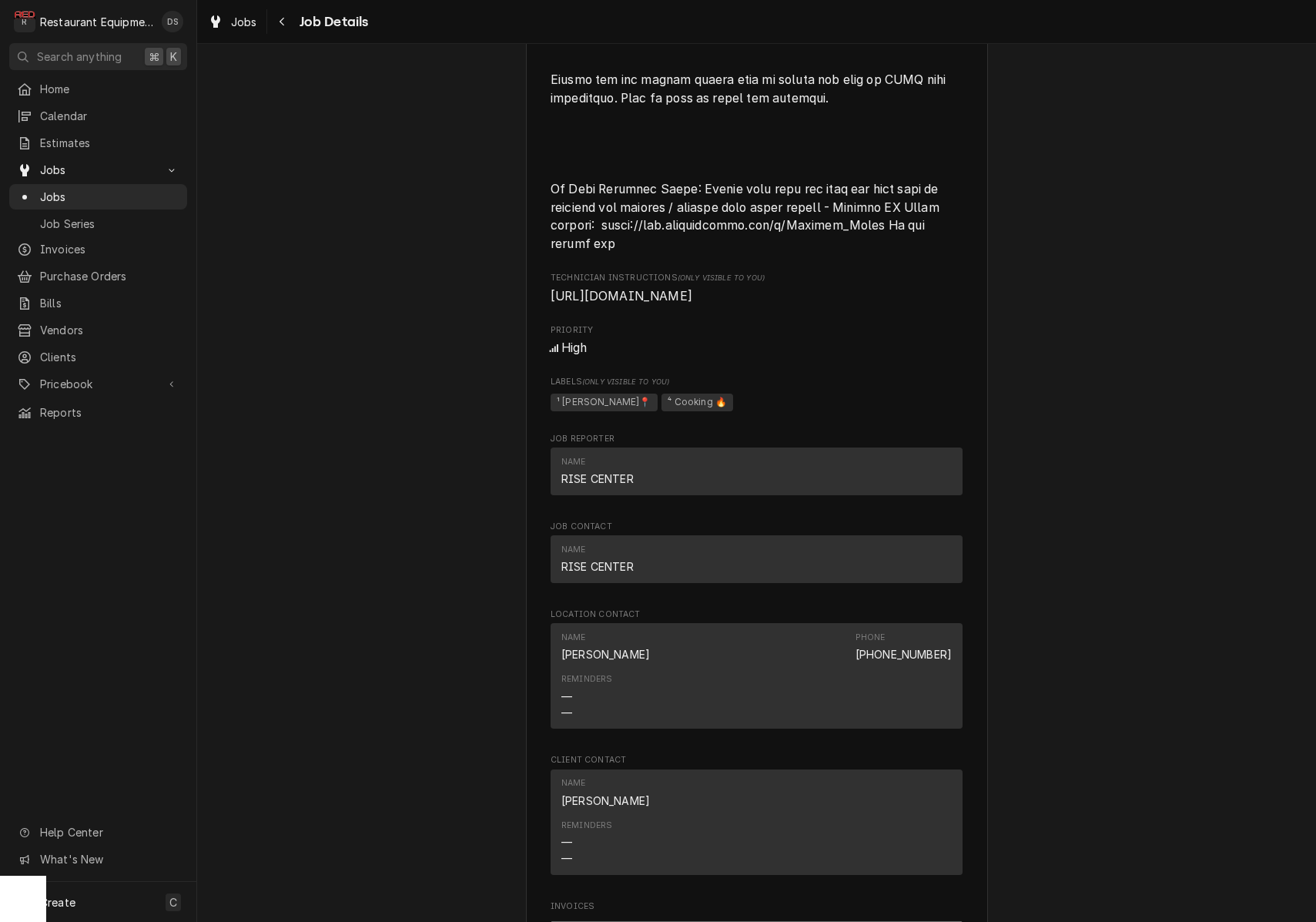
scroll to position [2410, 0]
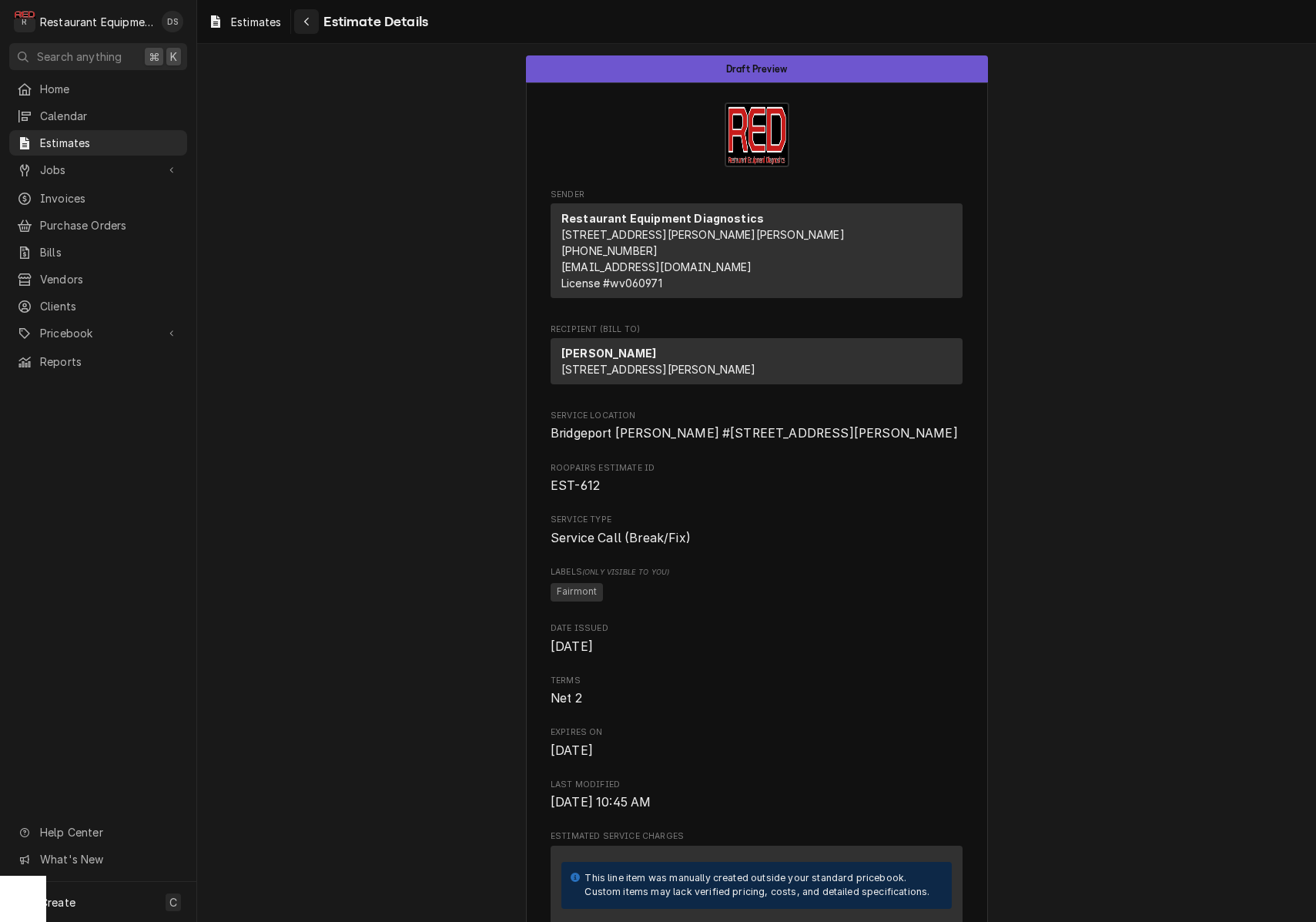
click at [308, 19] on icon "Navigate back" at bounding box center [307, 22] width 5 height 9
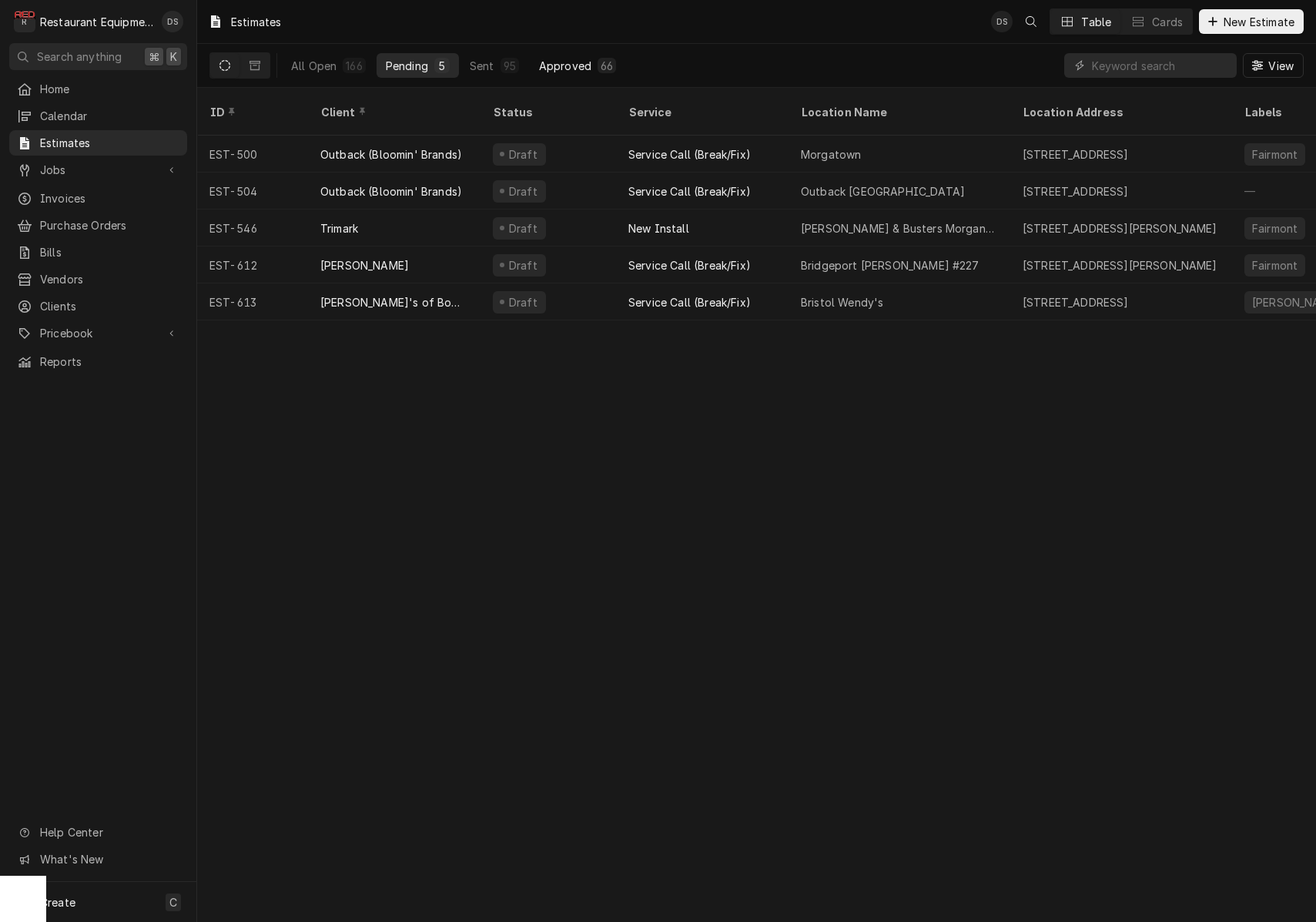
drag, startPoint x: 306, startPoint y: 58, endPoint x: 609, endPoint y: 75, distance: 303.5
click at [311, 58] on div "All Open" at bounding box center [313, 66] width 46 height 16
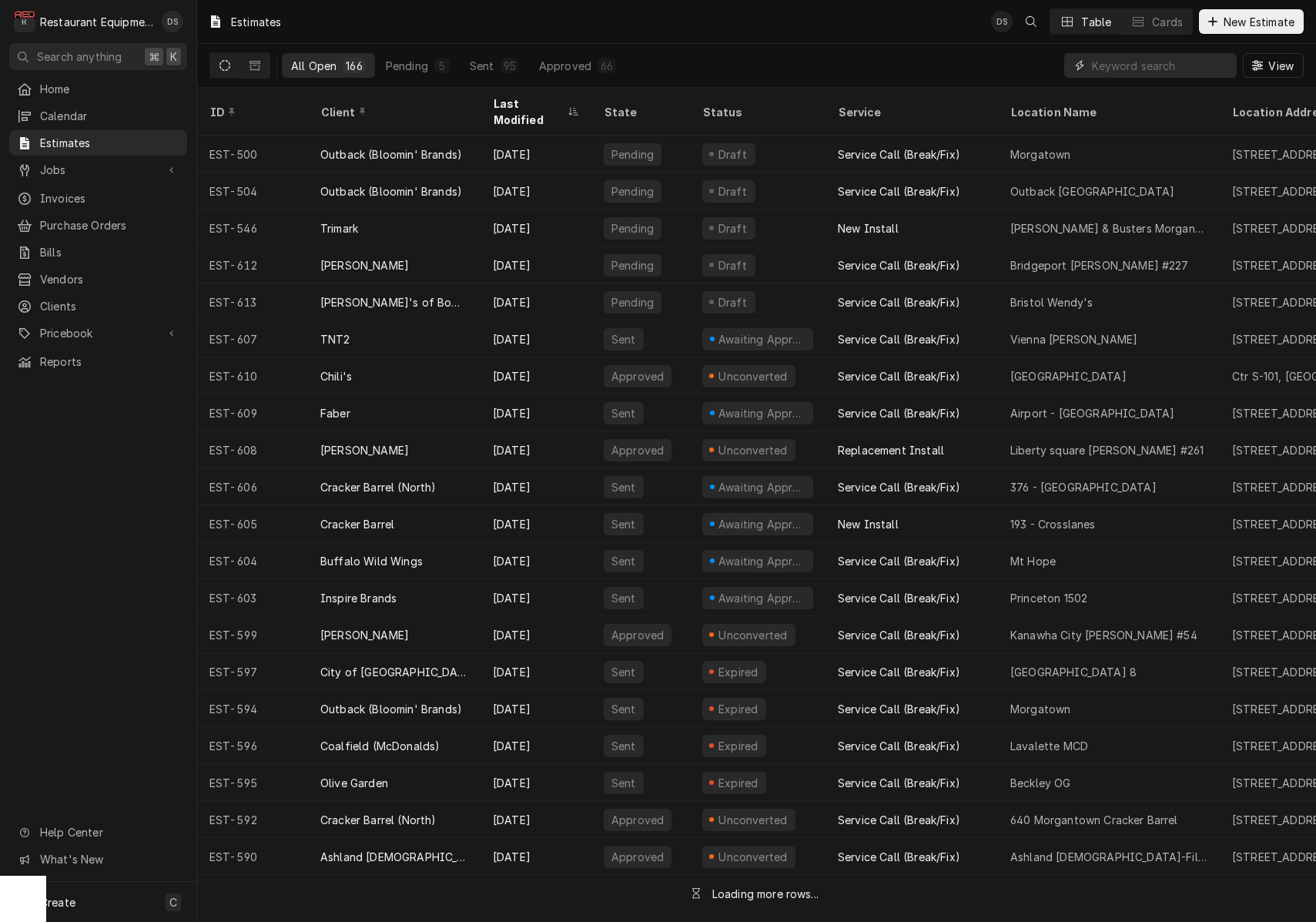
click at [1121, 69] on input "Dynamic Content Wrapper" at bounding box center [1161, 66] width 137 height 25
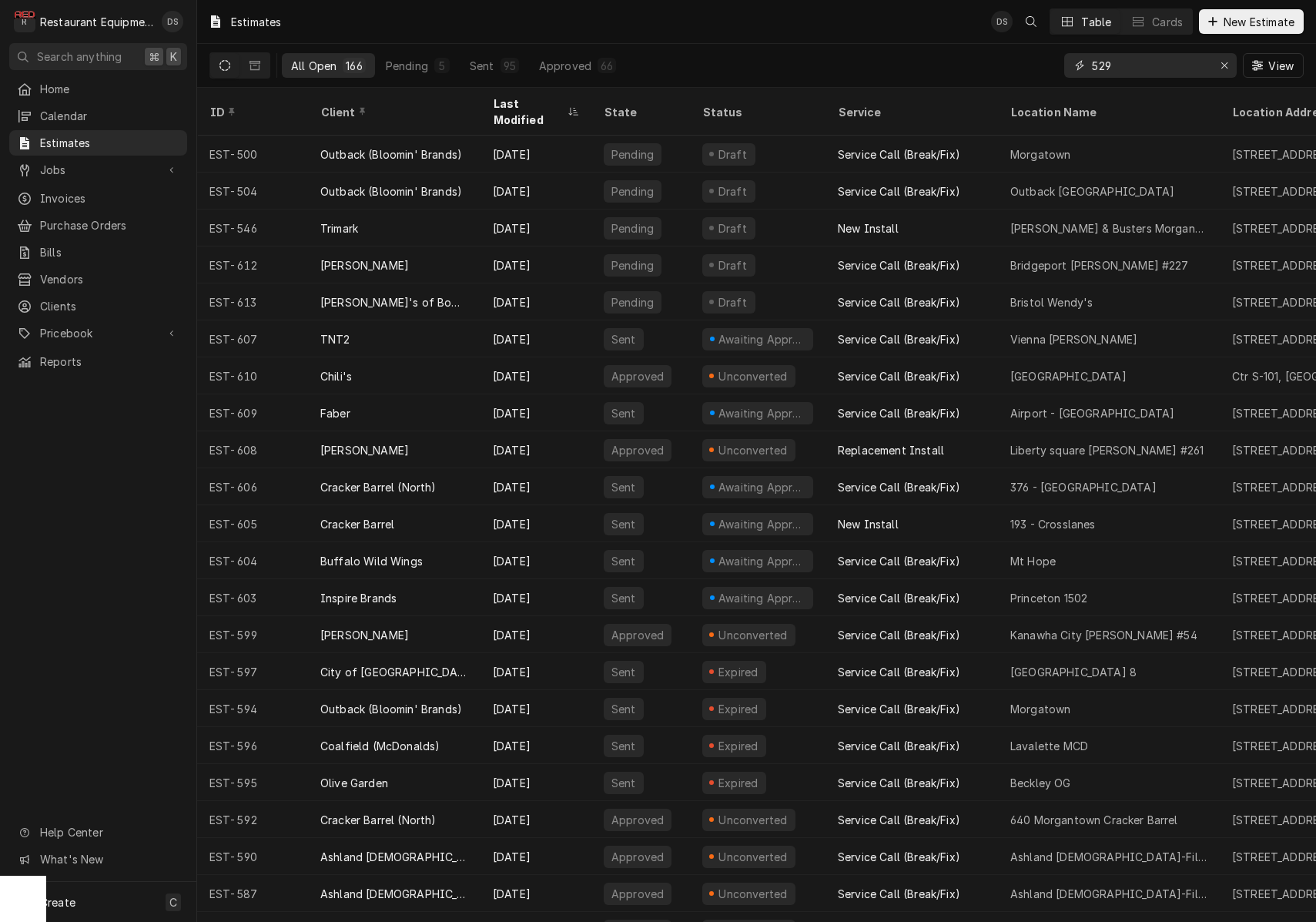
type input "529"
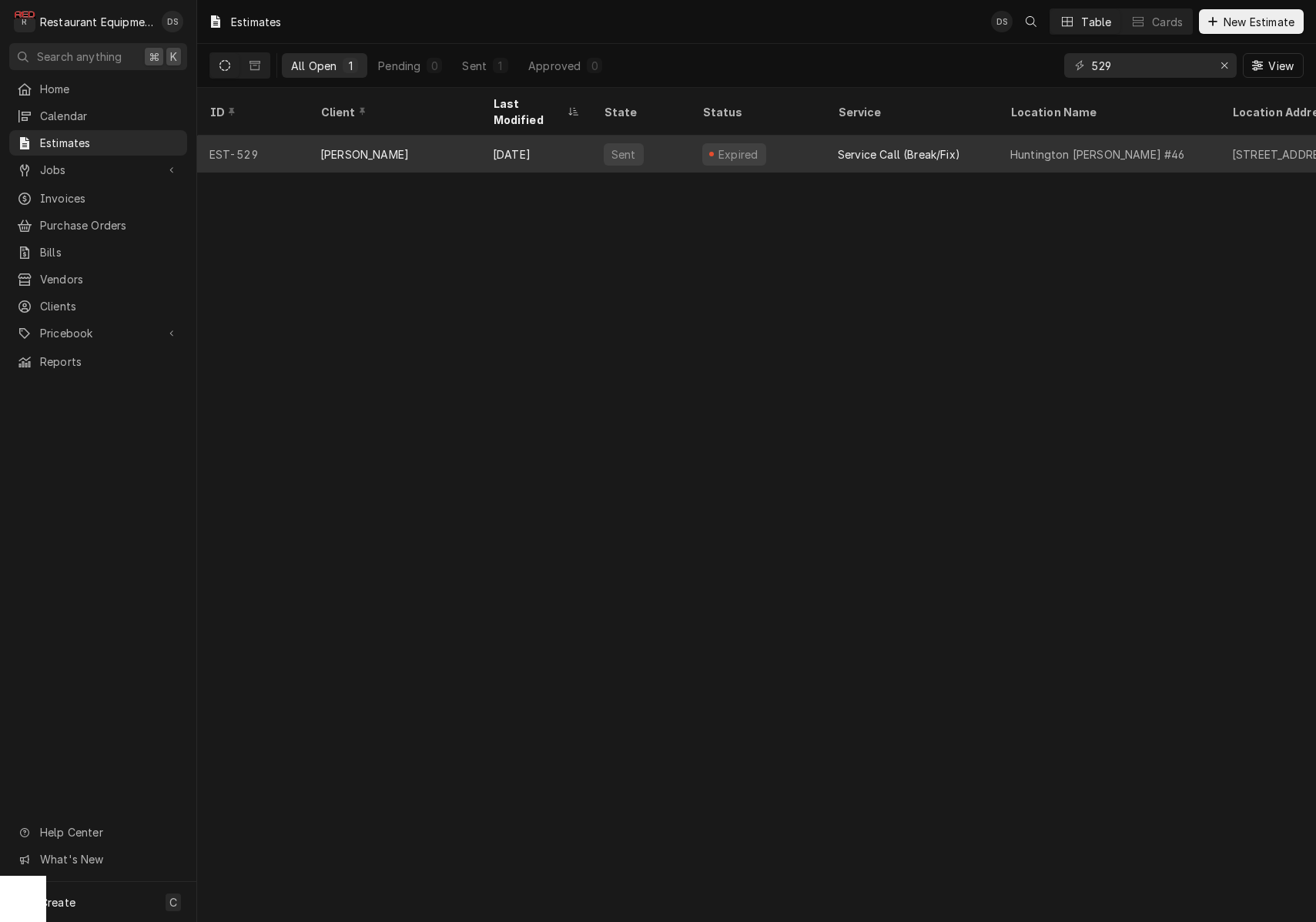
click at [560, 140] on div "Sep 4" at bounding box center [535, 154] width 111 height 37
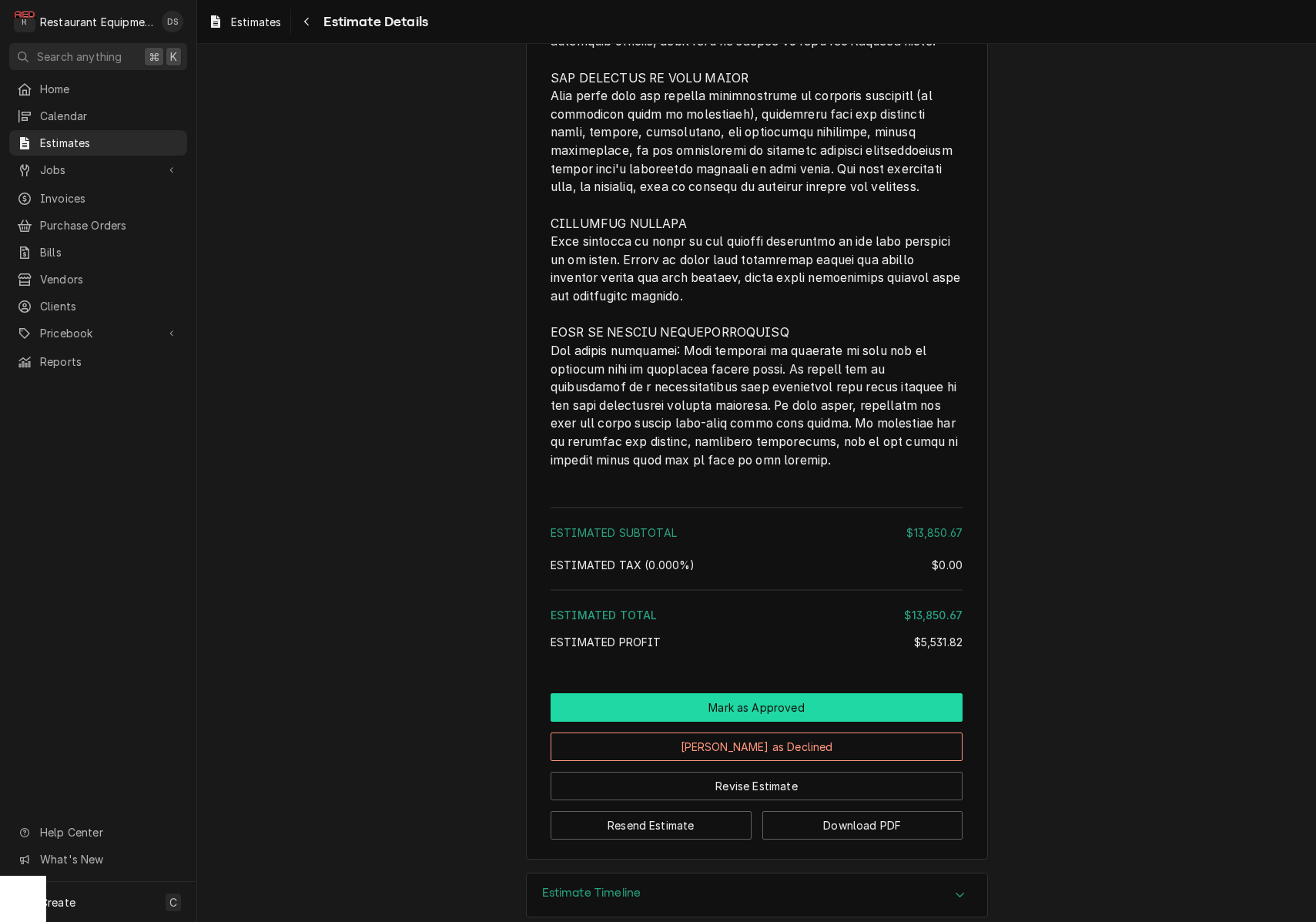
scroll to position [0, 1]
click at [777, 693] on button "Mark as Approved" at bounding box center [757, 708] width 412 height 29
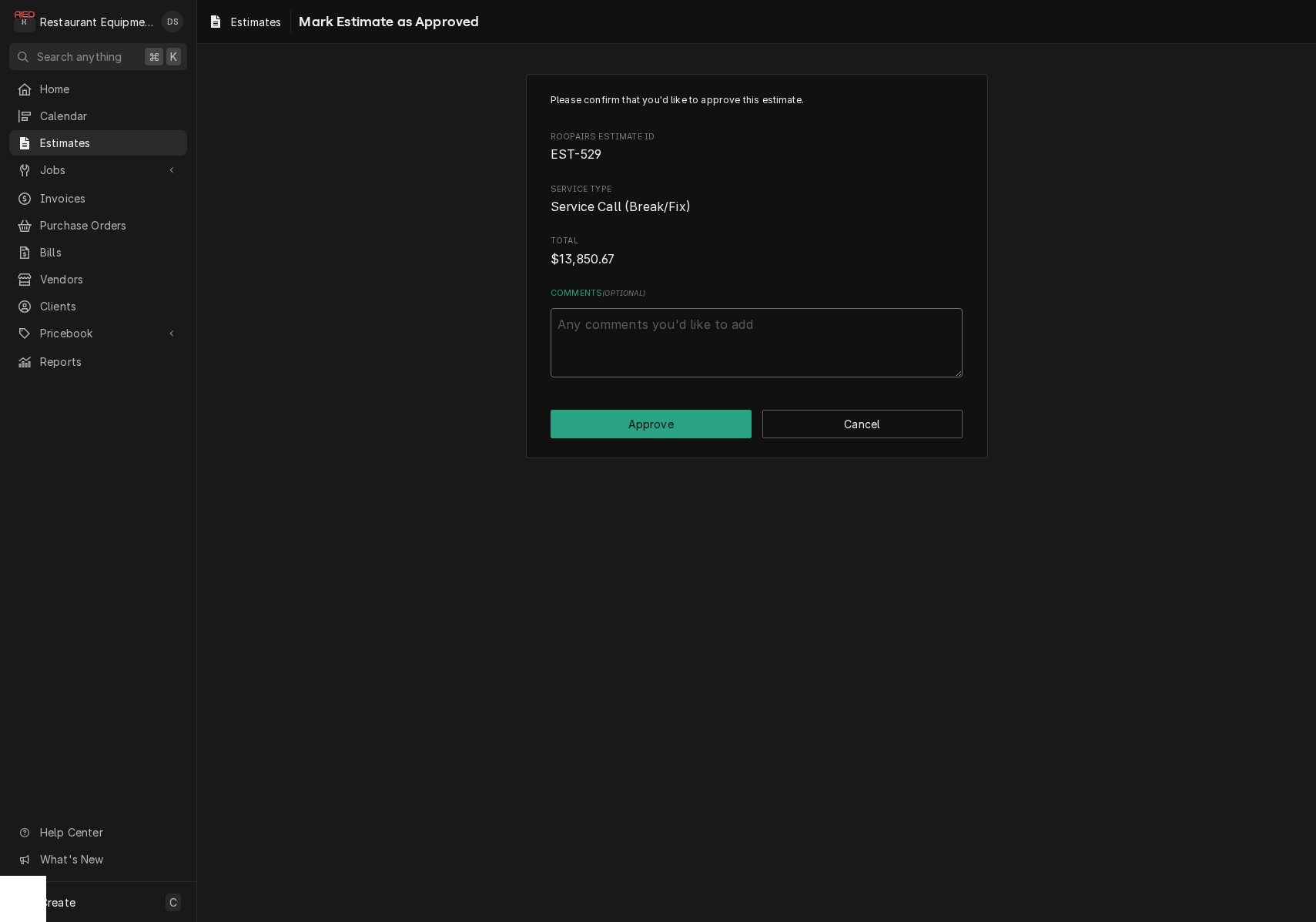
click at [707, 344] on textarea "Comments ( optional )" at bounding box center [757, 343] width 412 height 70
type textarea "x"
type textarea "T"
type textarea "x"
type textarea "Th"
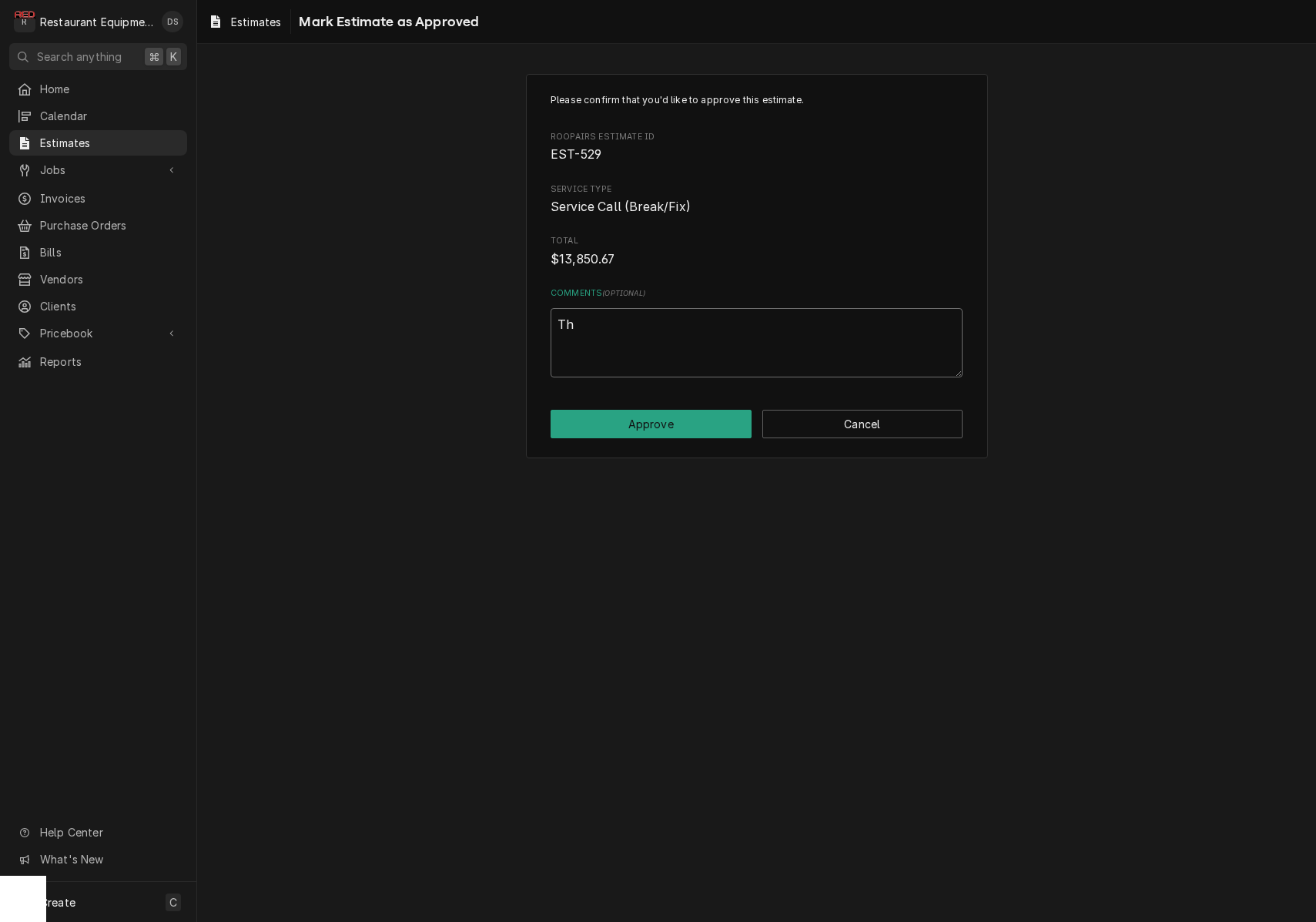
type textarea "x"
type textarea "The"
type textarea "x"
type textarea "They"
type textarea "x"
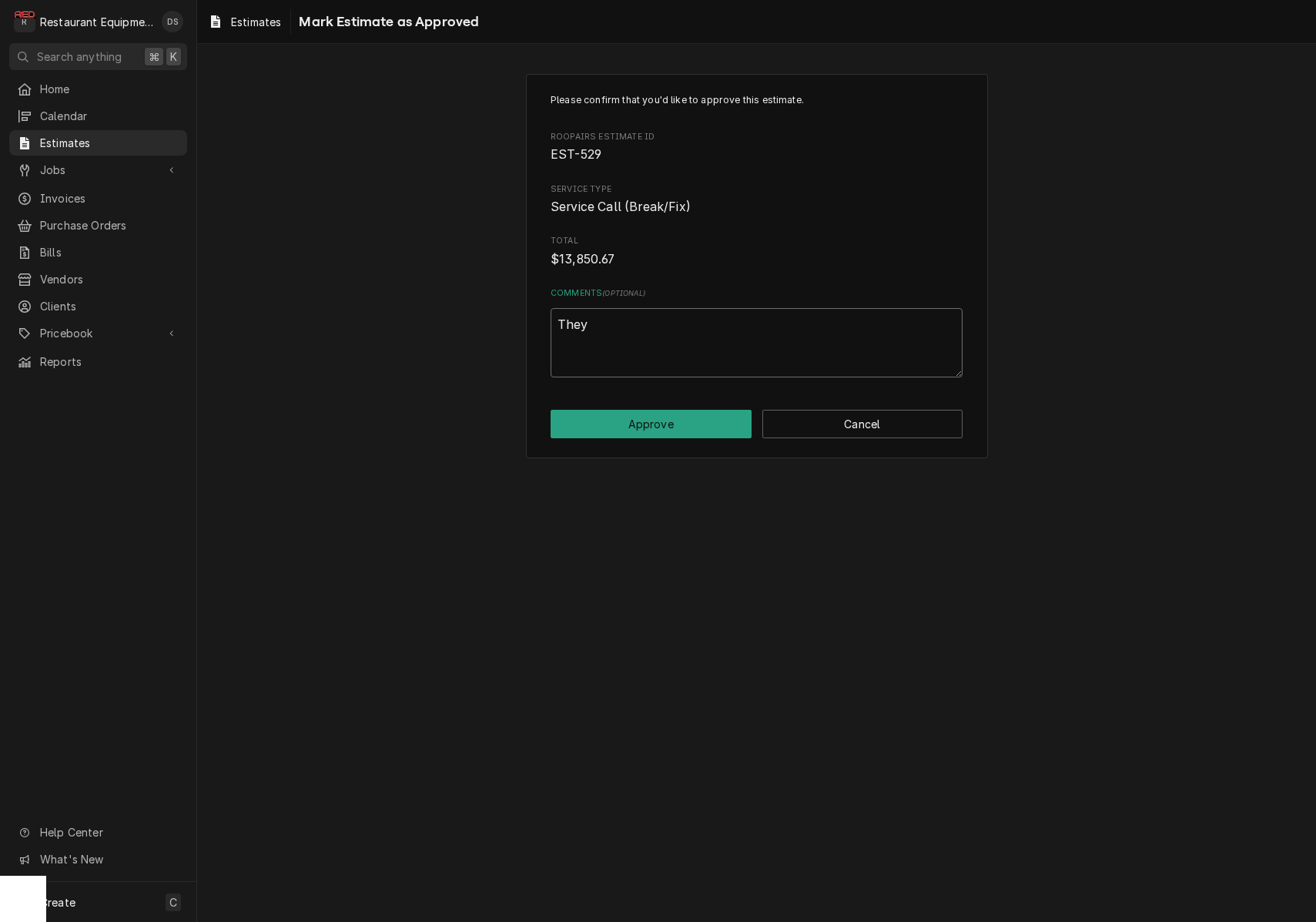
type textarea "They"
type textarea "x"
type textarea "They j"
type textarea "x"
type textarea "They ju"
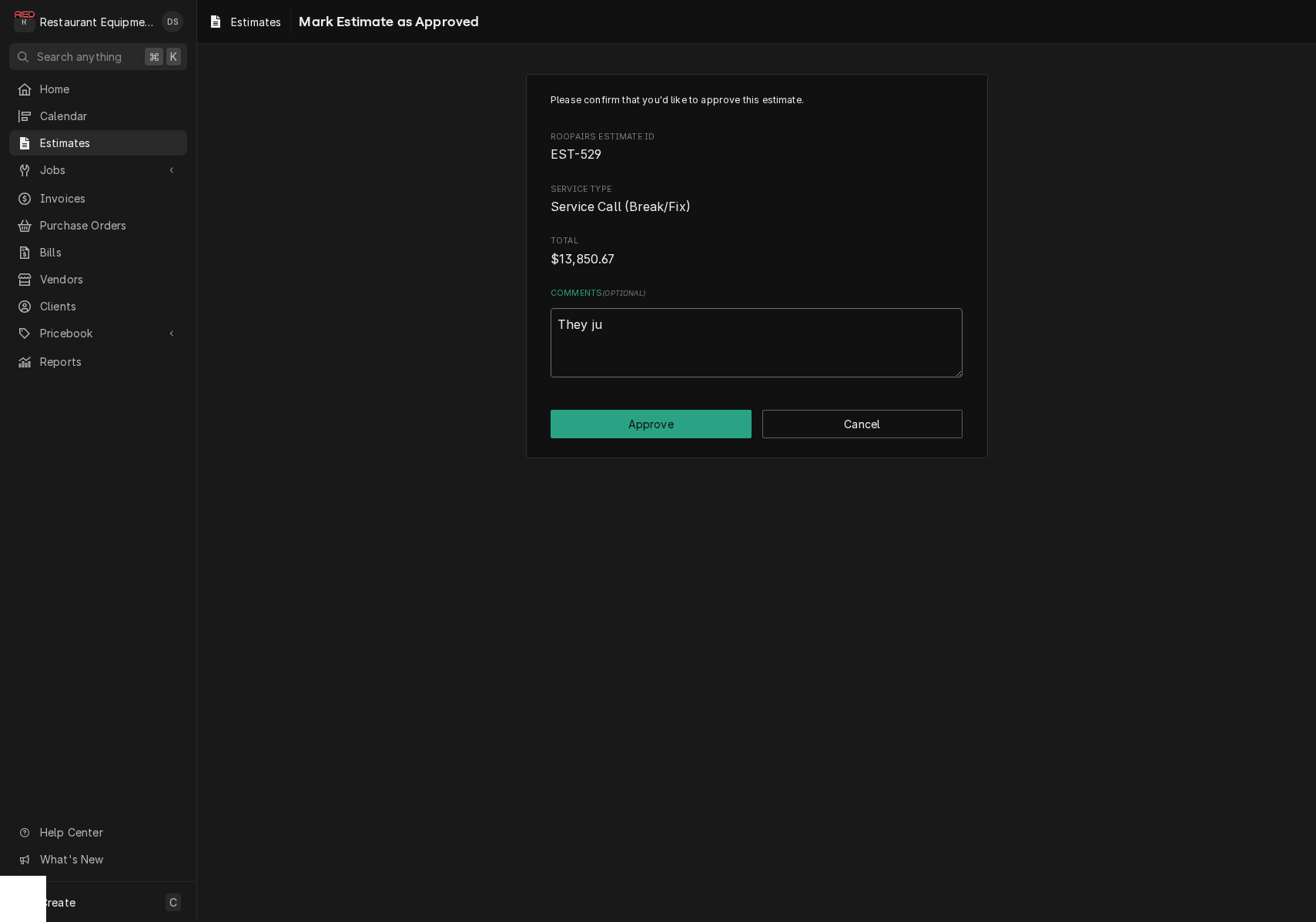
type textarea "x"
type textarea "They jus"
type textarea "x"
type textarea "They just"
type textarea "x"
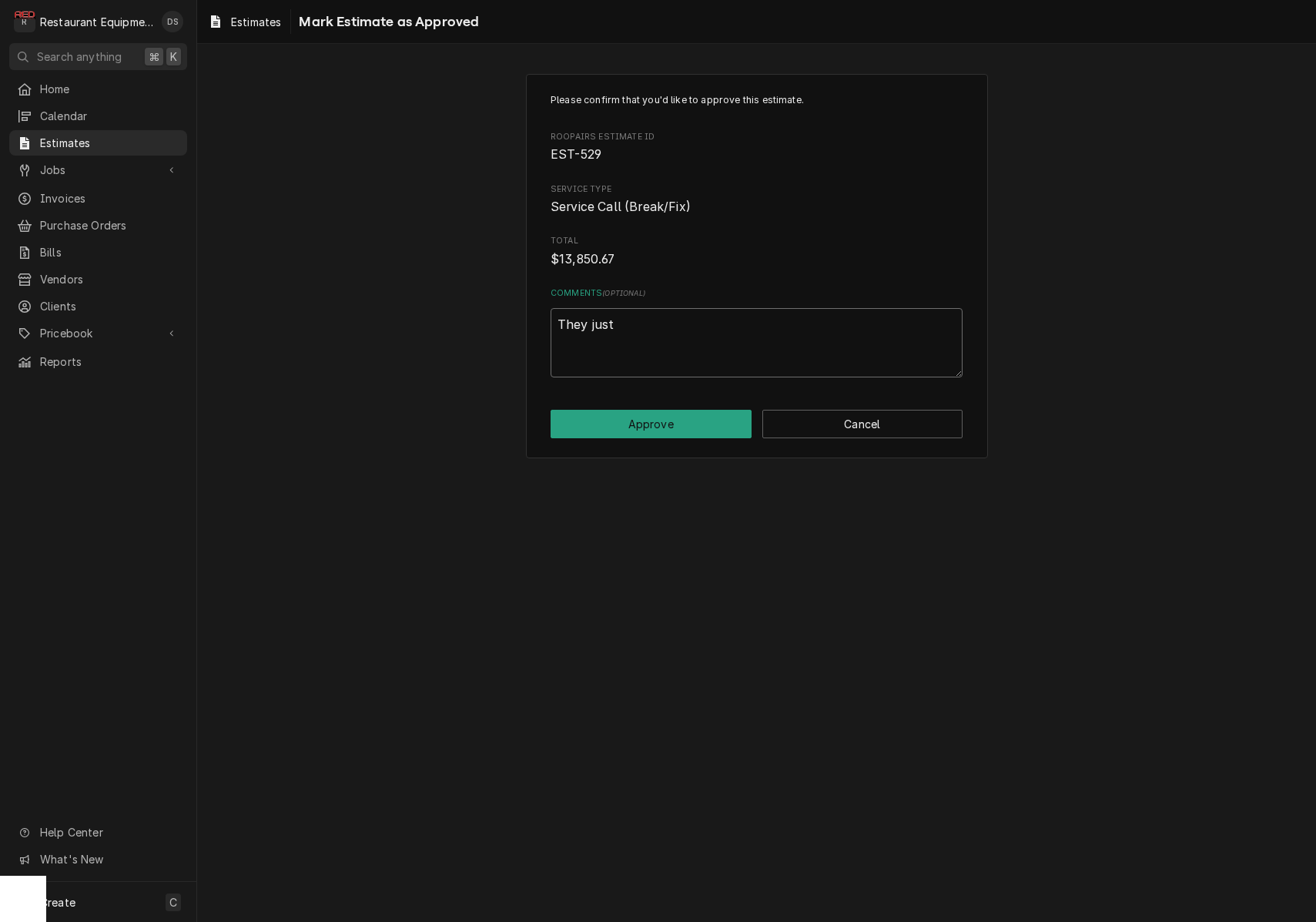
type textarea "They just"
type textarea "x"
type textarea "They just w"
type textarea "x"
type textarea "They just wa"
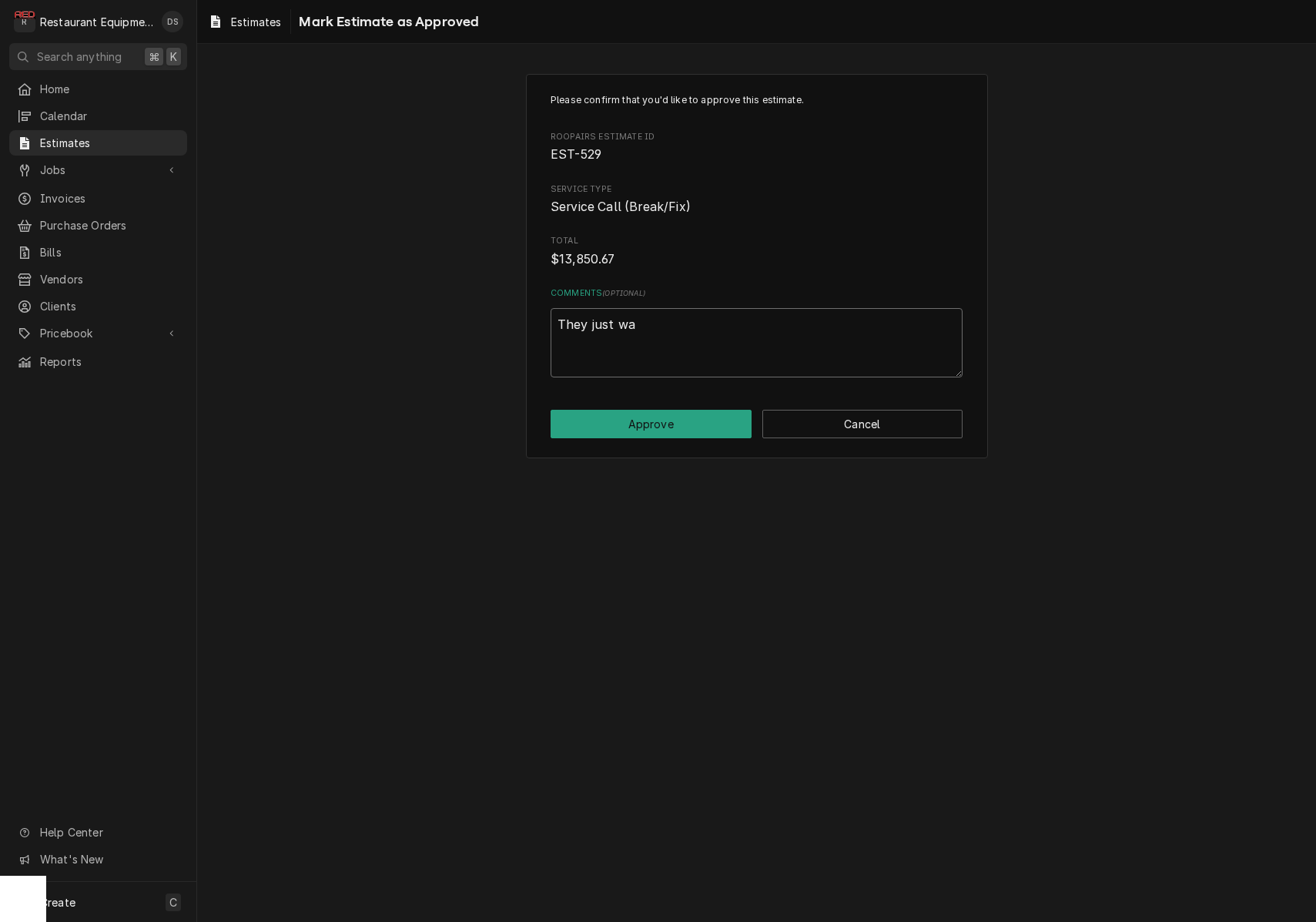
type textarea "x"
type textarea "They just wan"
type textarea "x"
type textarea "They just want"
type textarea "x"
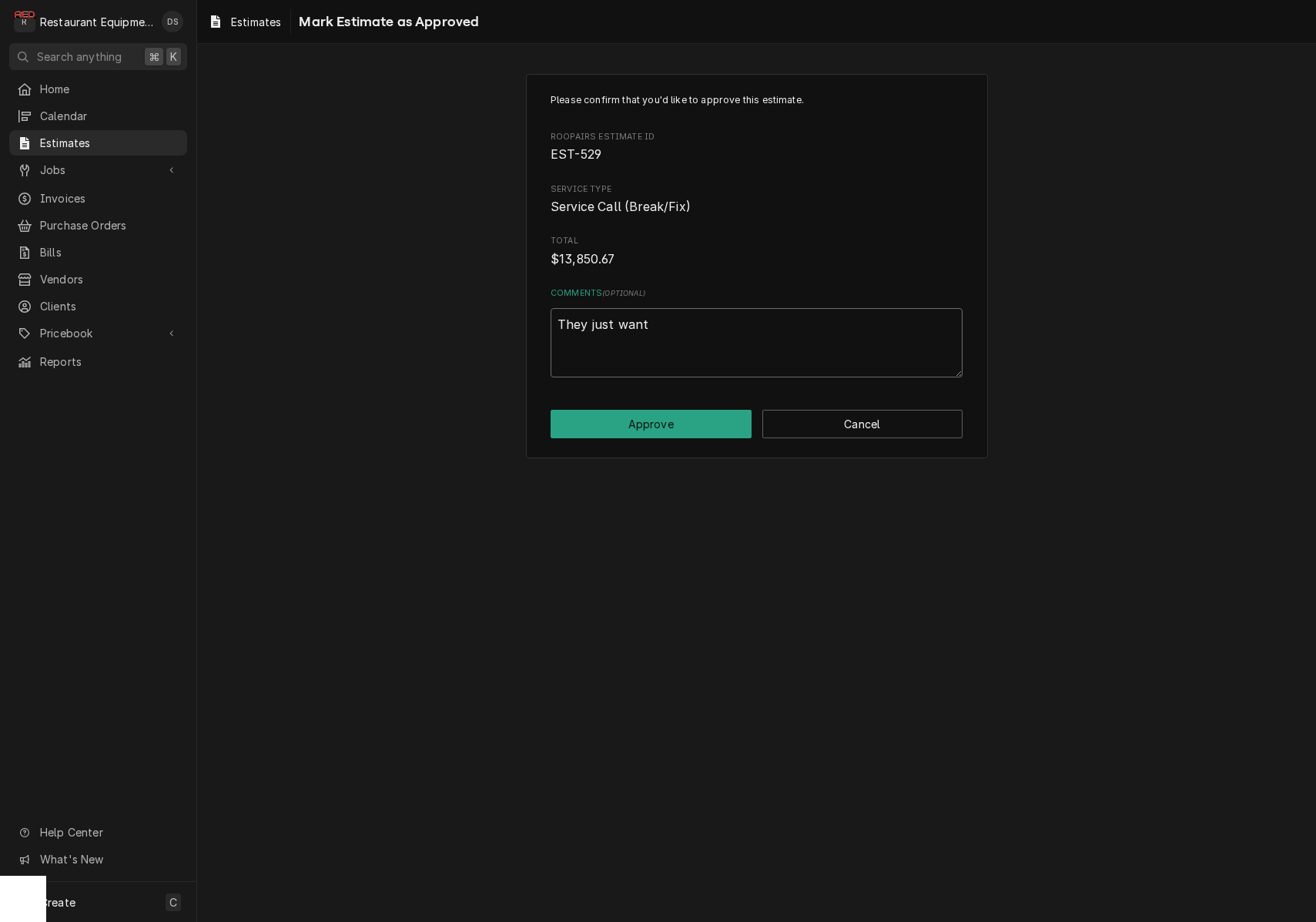
type textarea "They just want"
type textarea "x"
type textarea "They just want t"
type textarea "x"
type textarea "They just want to"
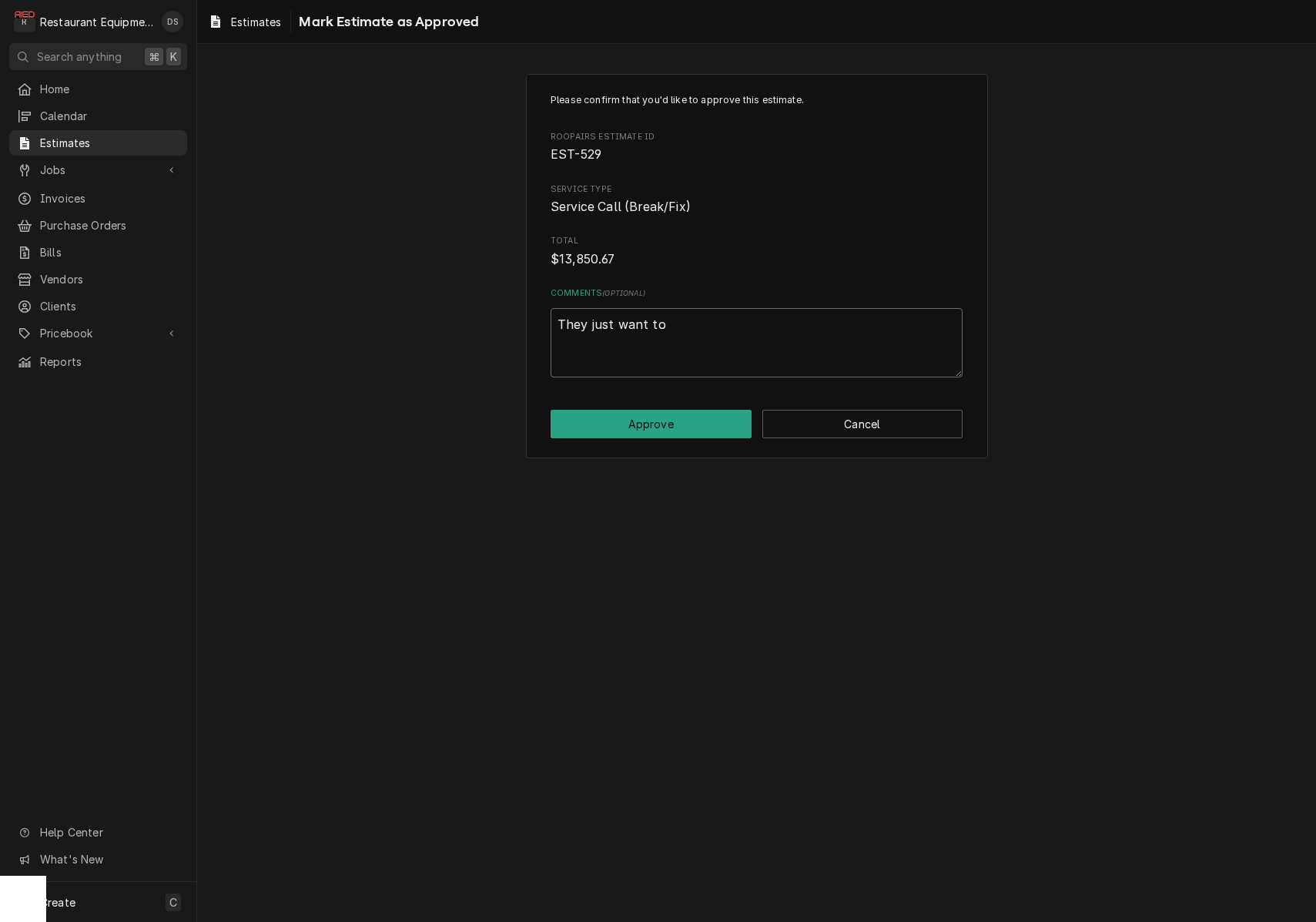
type textarea "x"
type textarea "They just want to"
type textarea "x"
type textarea "They just want to r"
type textarea "x"
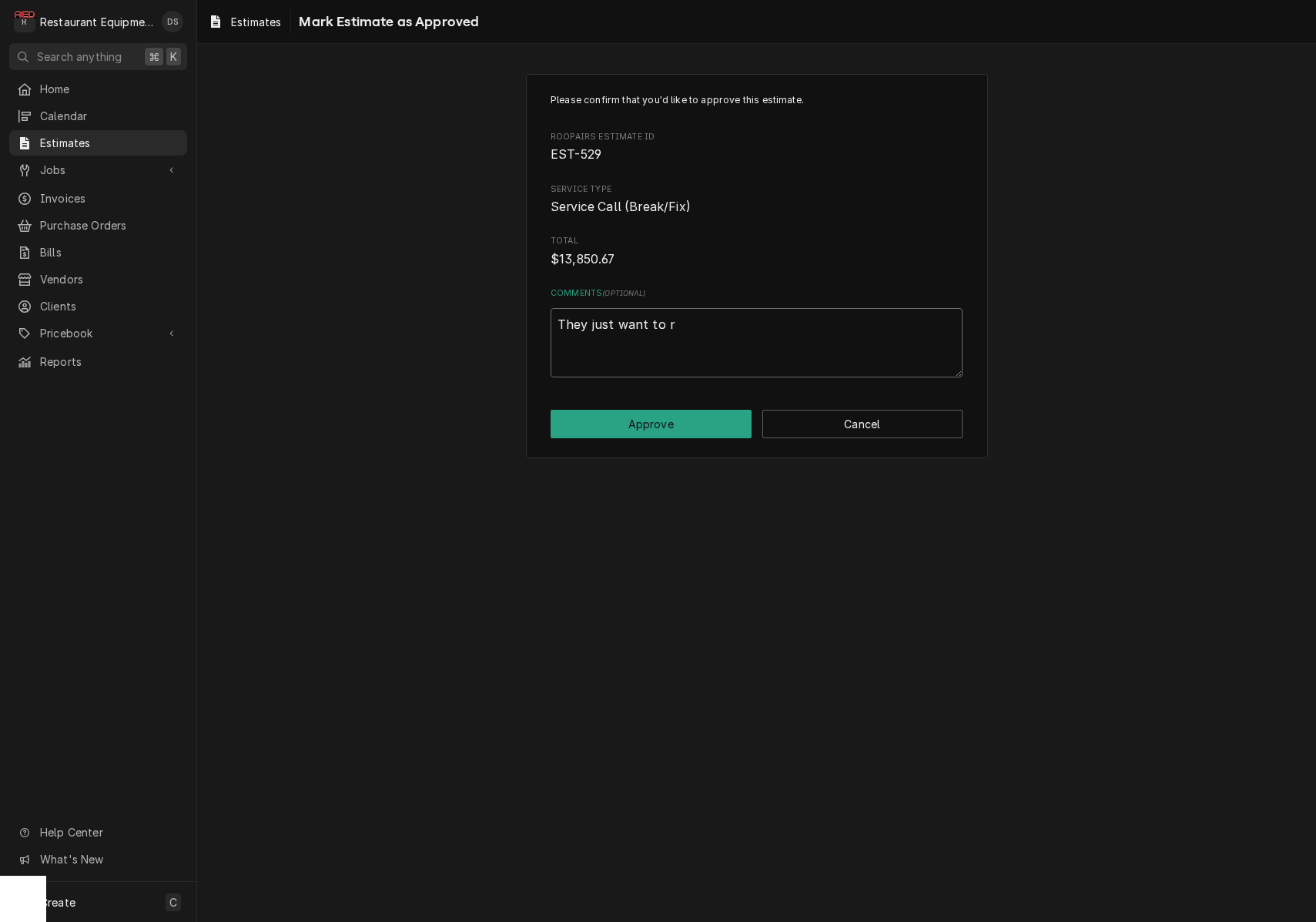
type textarea "They just want to re"
type textarea "x"
type textarea "They just want to rep"
type textarea "x"
type textarea "They just want to repl"
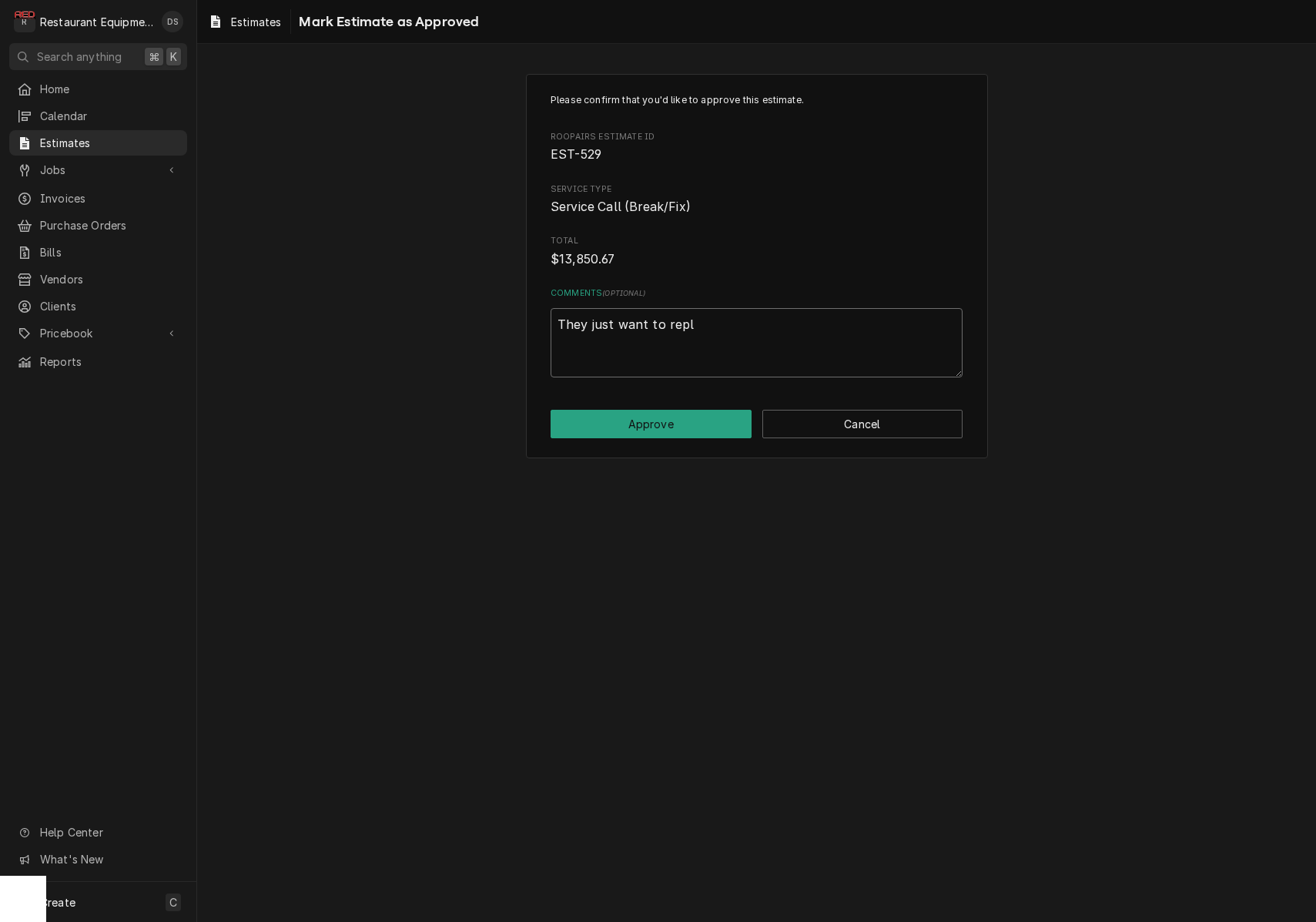
type textarea "x"
type textarea "They just want to repla"
type textarea "x"
type textarea "They just want to replac"
type textarea "x"
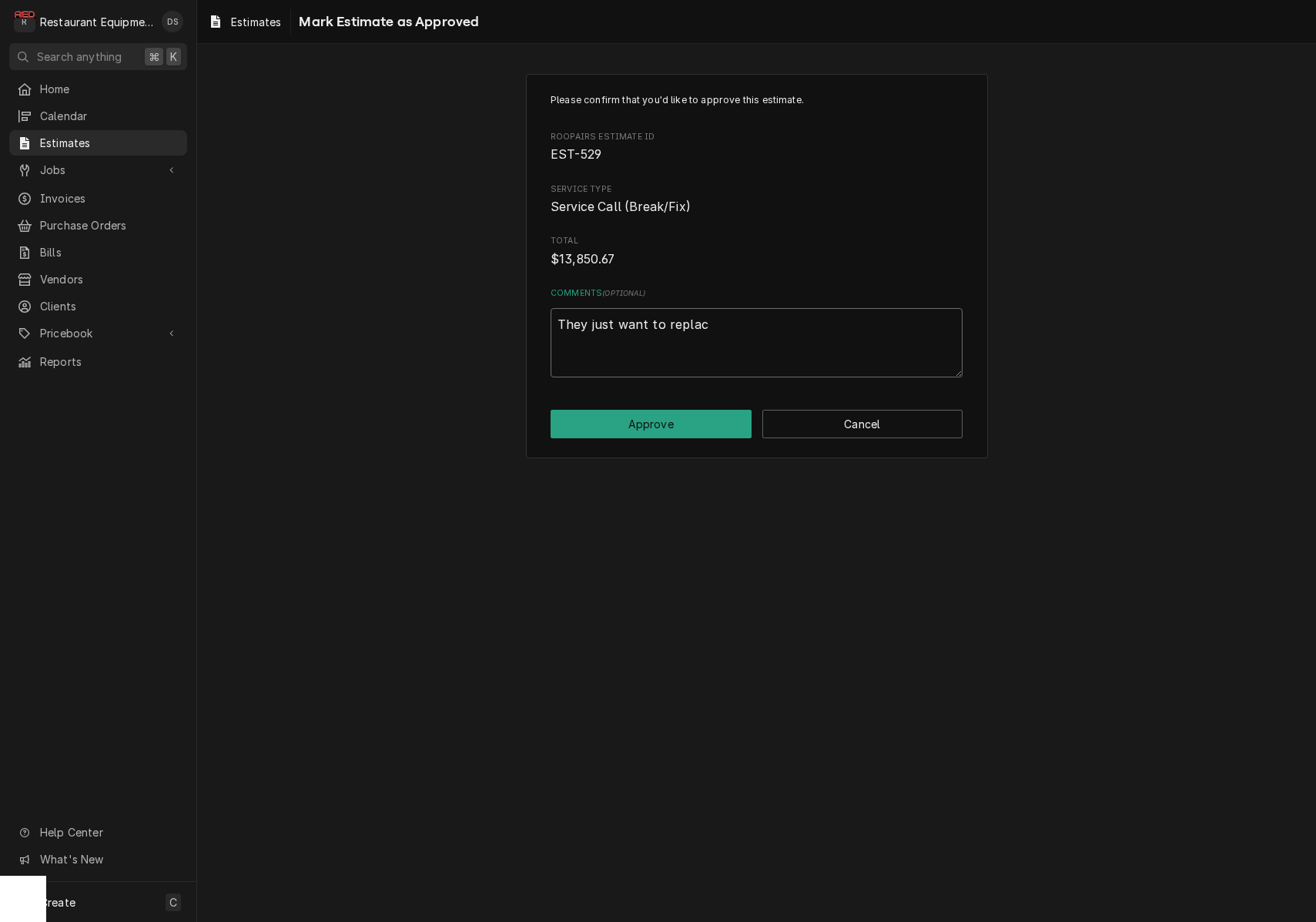
type textarea "They just want to replace"
type textarea "x"
type textarea "They just want to replace"
type textarea "x"
type textarea "They just want to replace t"
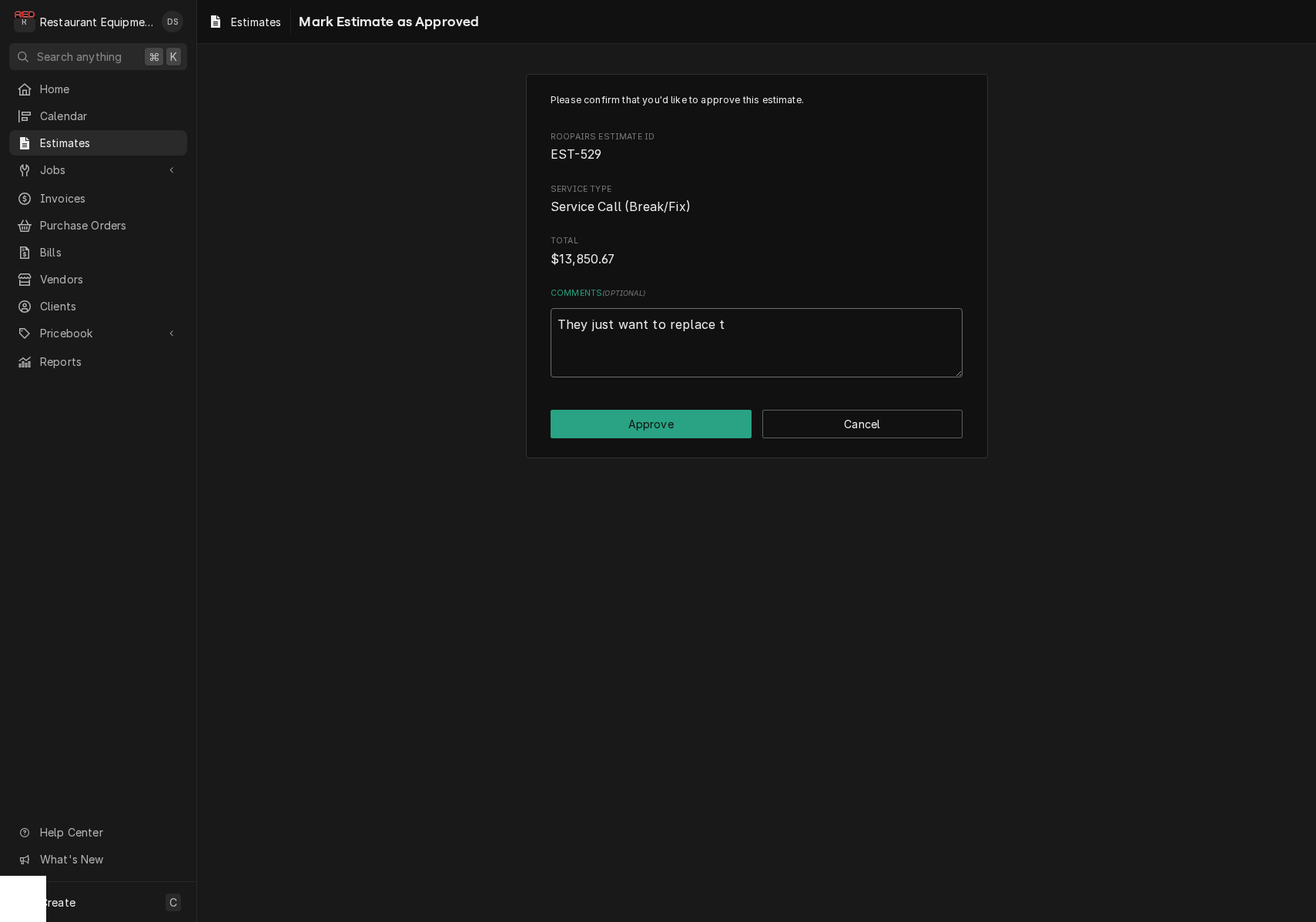
type textarea "x"
type textarea "They just want to replace th"
type textarea "x"
type textarea "They just want to replace the"
type textarea "x"
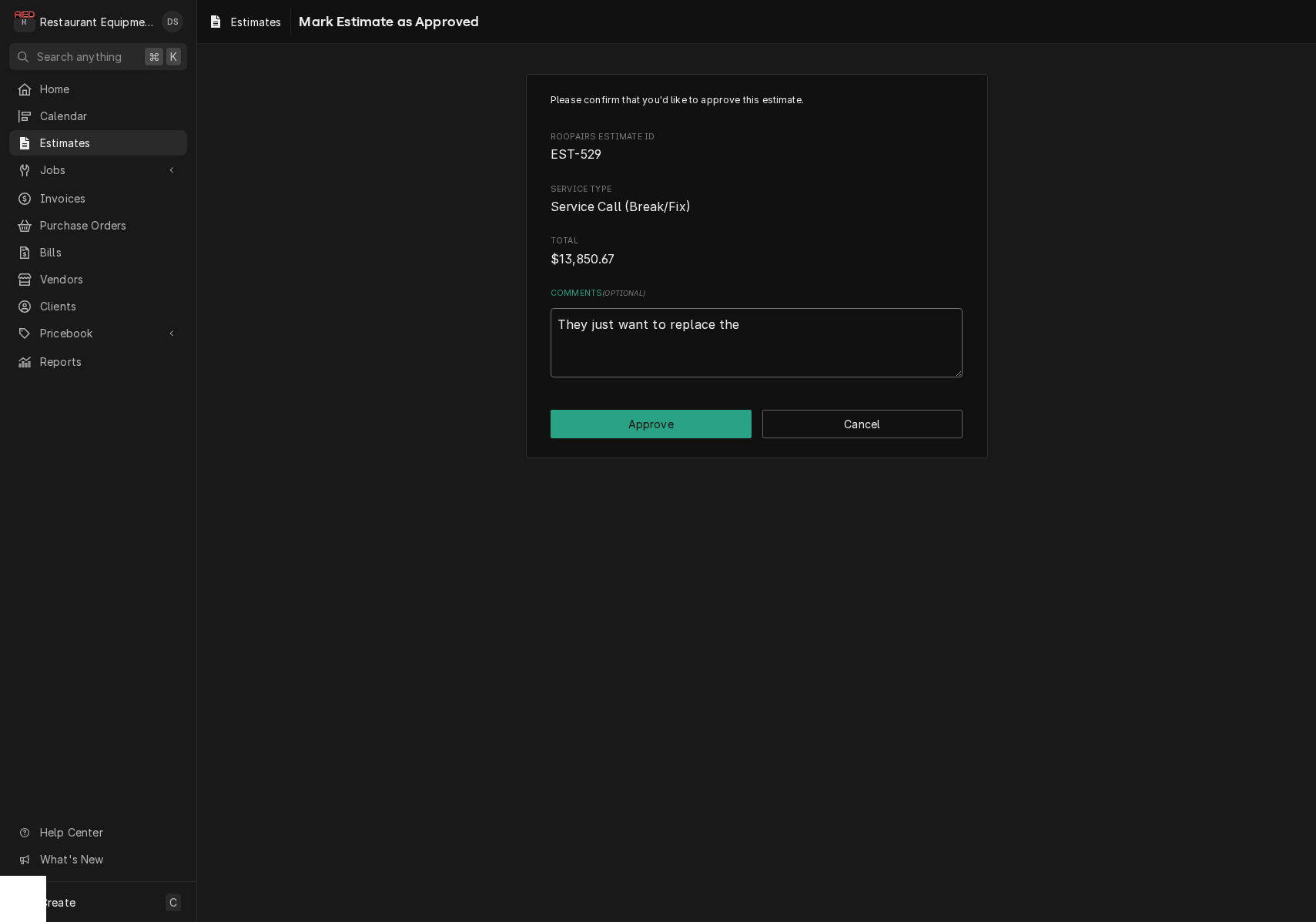
type textarea "They just want to replace the"
type textarea "x"
type textarea "They just want to replace the c"
type textarea "x"
type textarea "They just want to replace the co"
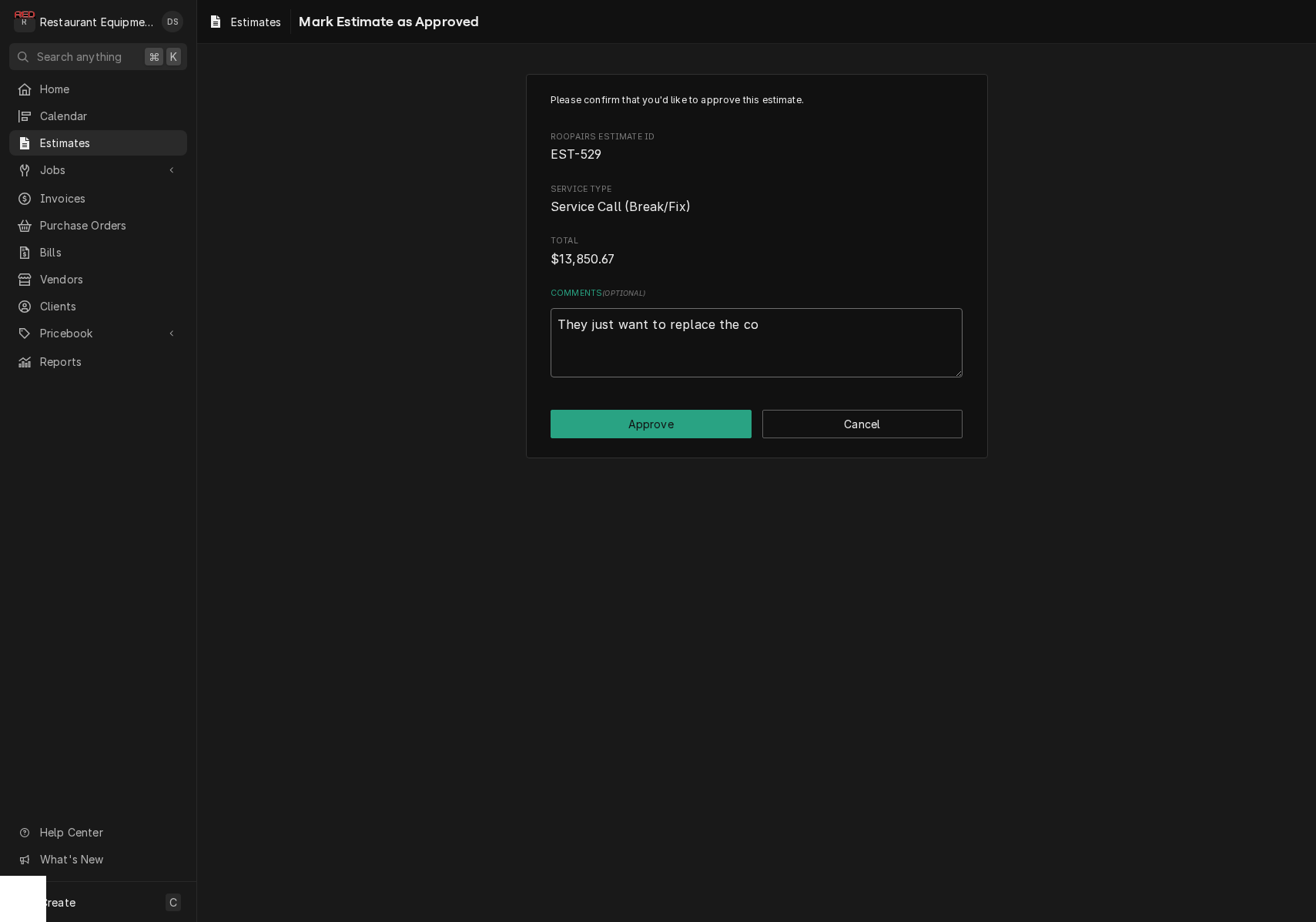
type textarea "x"
type textarea "They just want to replace the com"
type textarea "x"
type textarea "They just want to replace the comp"
type textarea "x"
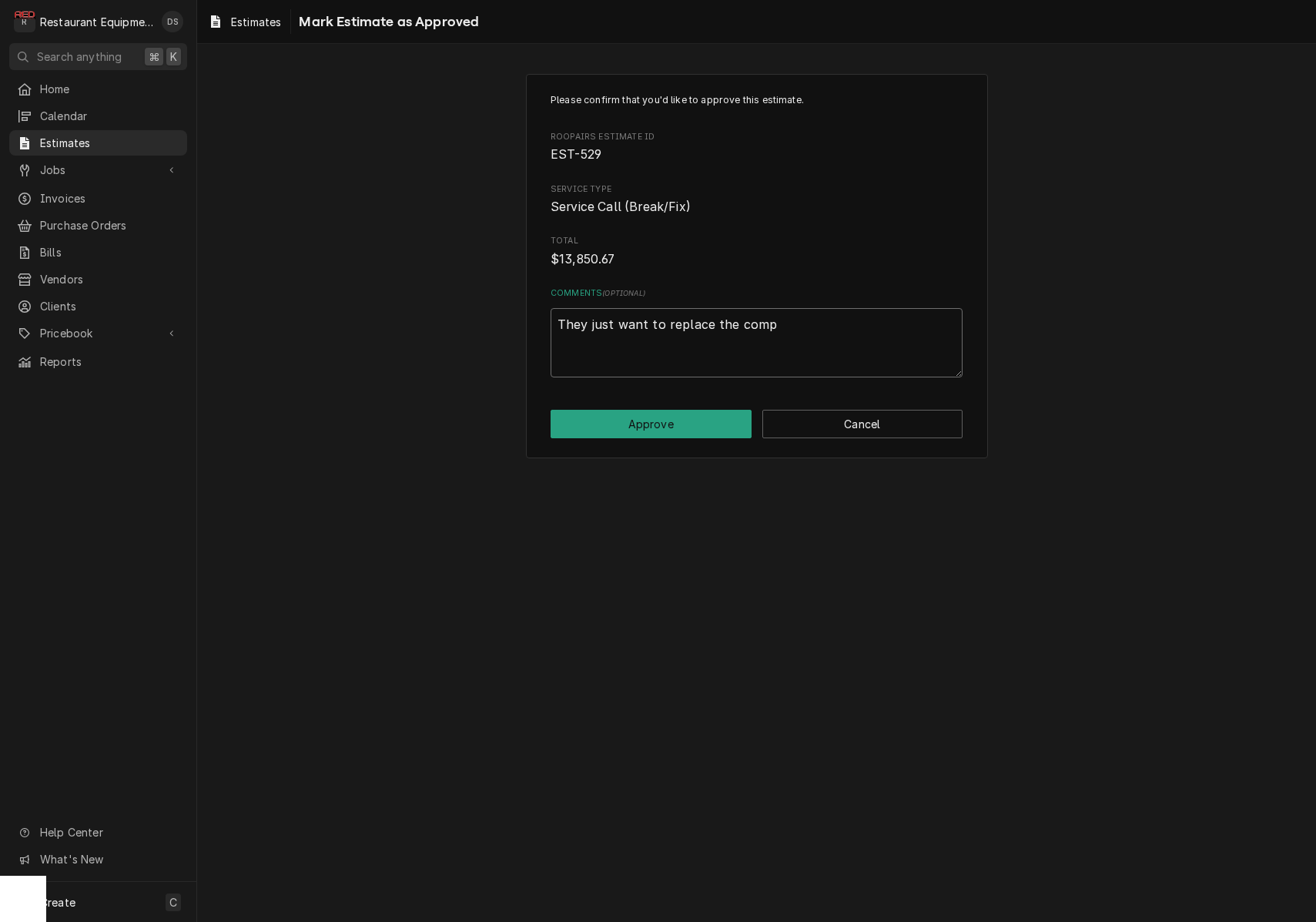
type textarea "They just want to replace the compr"
type textarea "x"
type textarea "They just want to replace the compre"
type textarea "x"
type textarea "They just want to replace the compres"
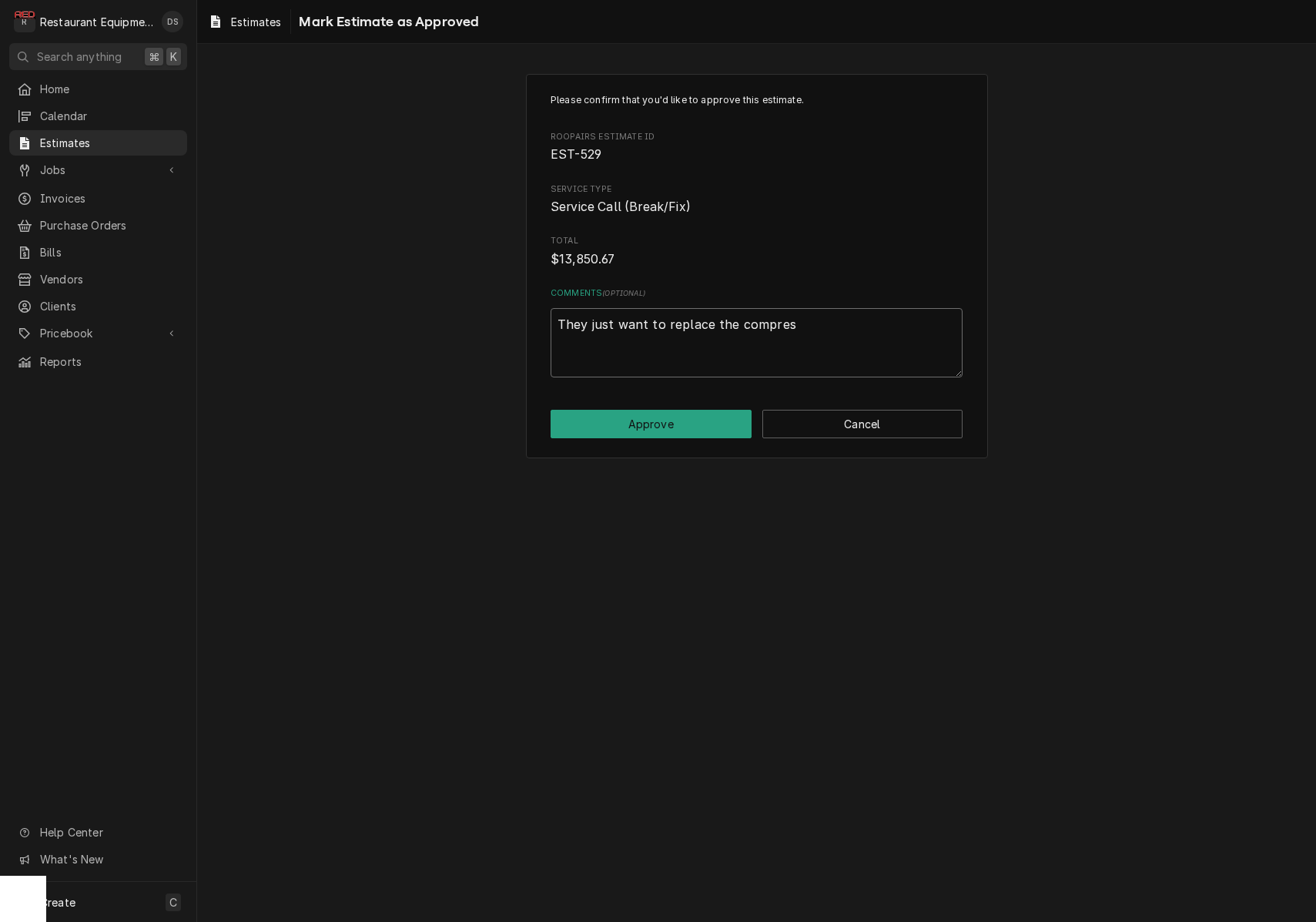
type textarea "x"
type textarea "They just want to replace the compress"
type textarea "x"
type textarea "They just want to replace the compress"
type textarea "x"
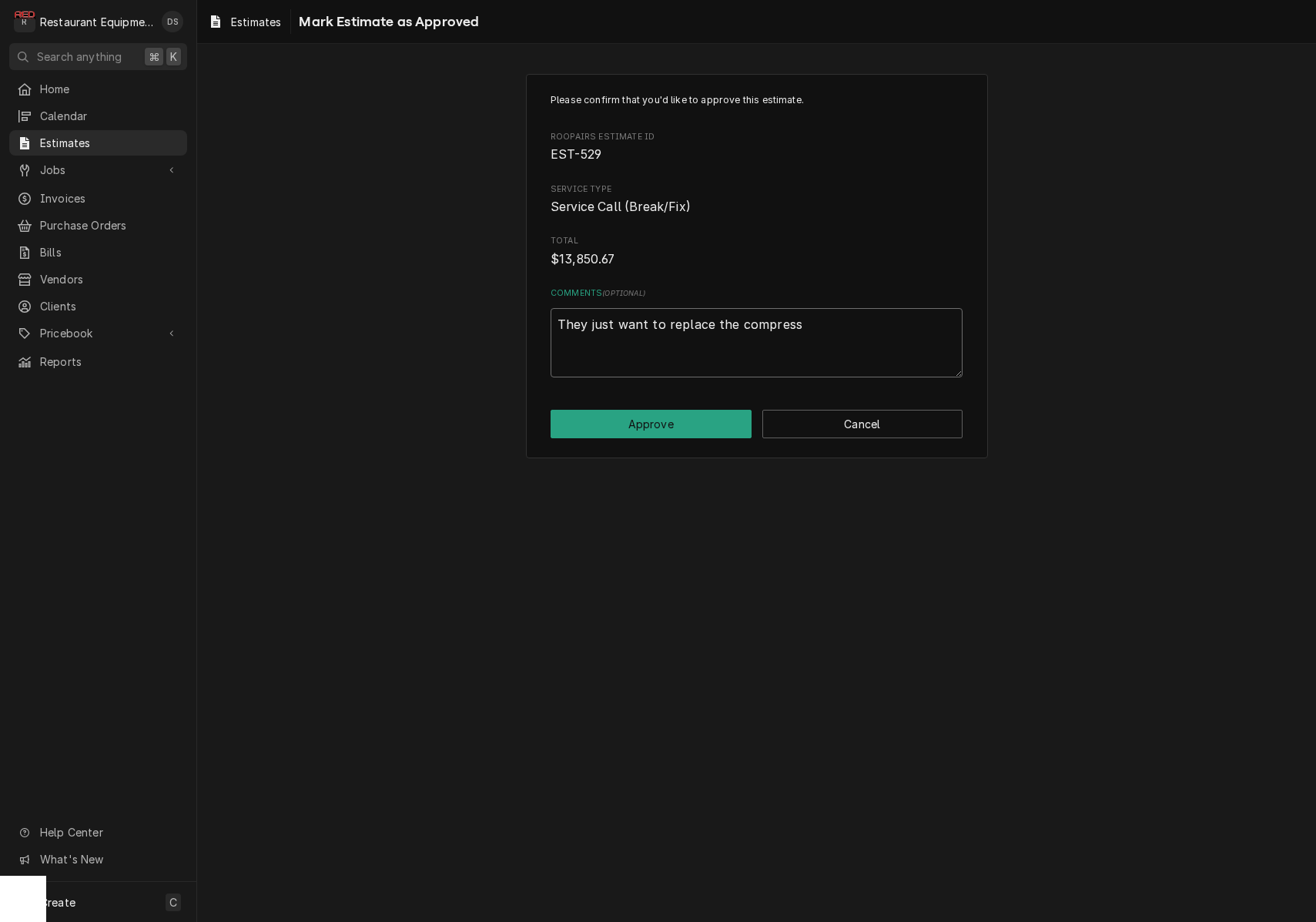
type textarea "They just want to replace the compress n"
type textarea "x"
type textarea "They just want to replace the compress no"
type textarea "x"
type textarea "They just want to replace the compress not"
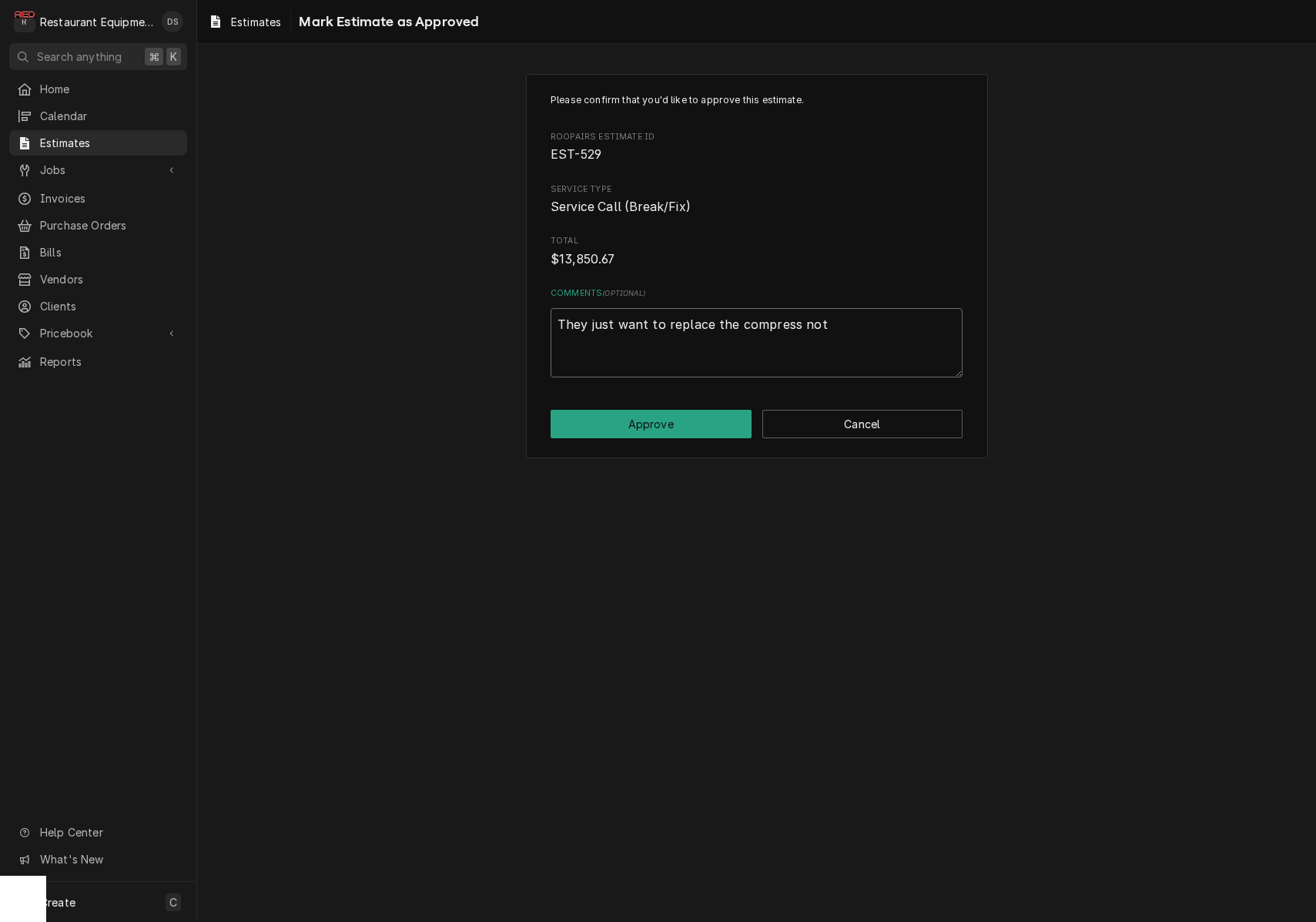
type textarea "x"
type textarea "They just want to replace the compress not"
type textarea "x"
type textarea "They just want to replace the compress not t"
type textarea "x"
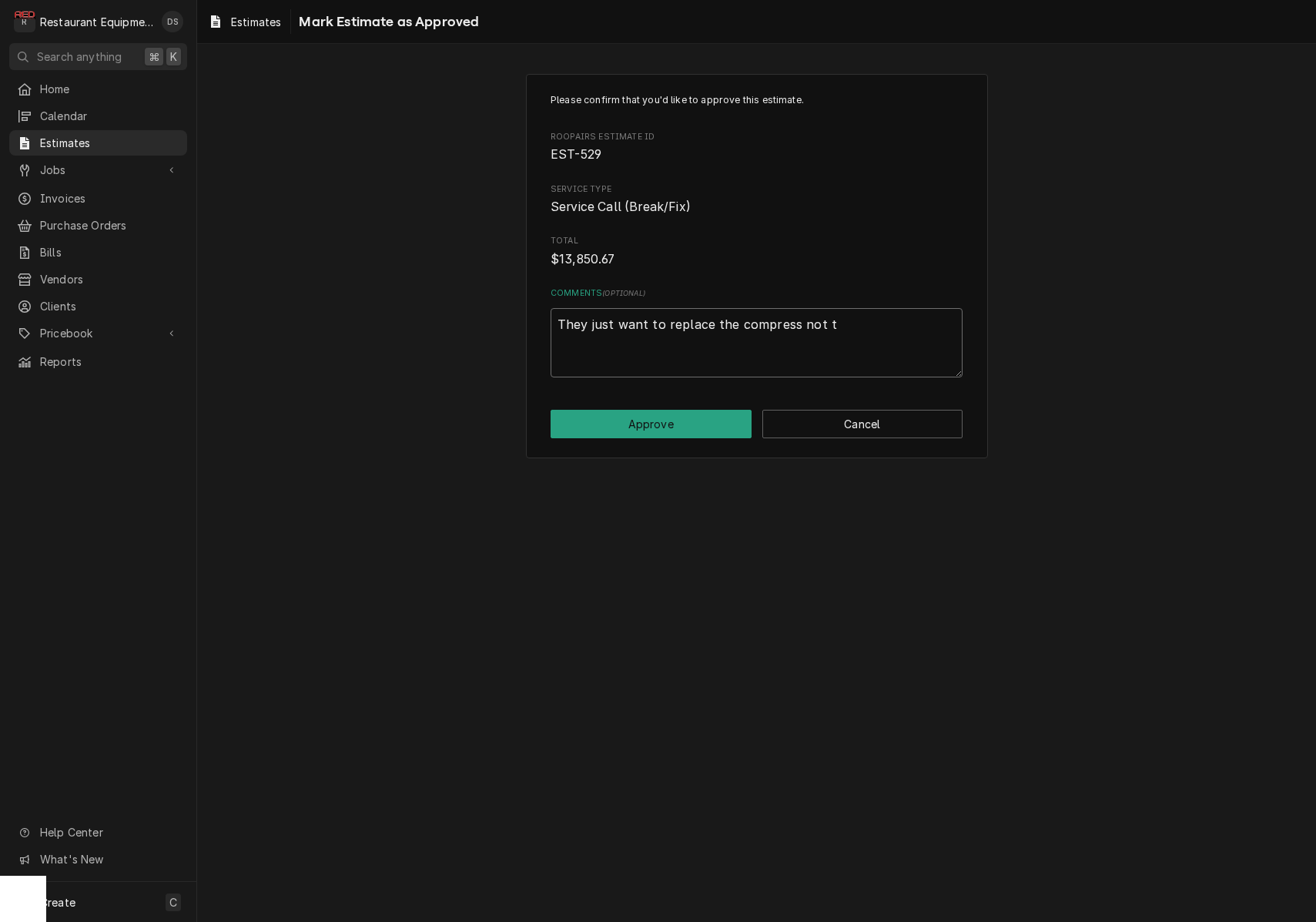
type textarea "They just want to replace the compress not te"
type textarea "x"
type textarea "They just want to replace the compress not teh"
type textarea "x"
type textarea "They just want to replace the compress not the"
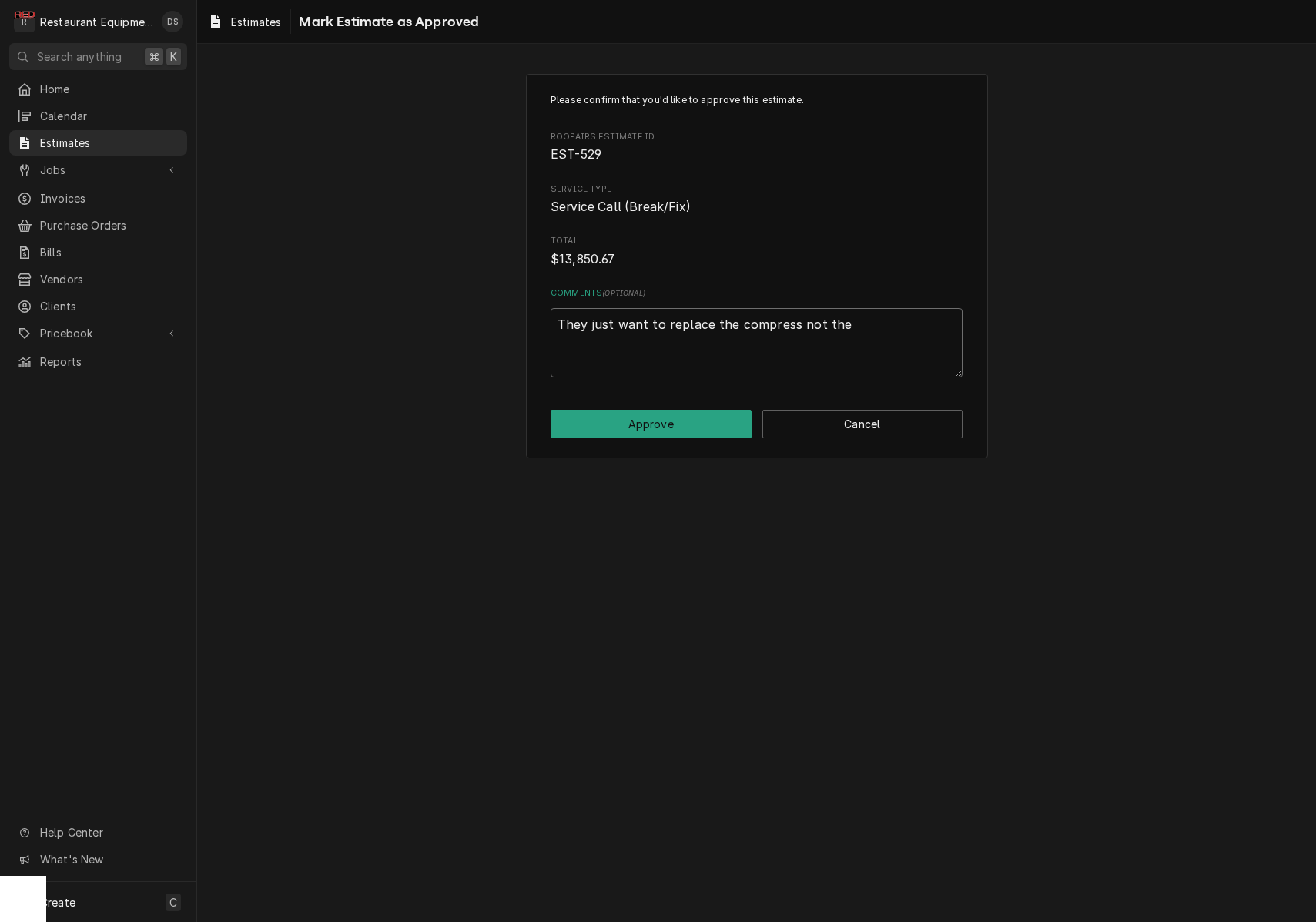
type textarea "x"
type textarea "They just want to replace the compress not the c"
type textarea "x"
type textarea "They just want to replace the compress not the co"
type textarea "x"
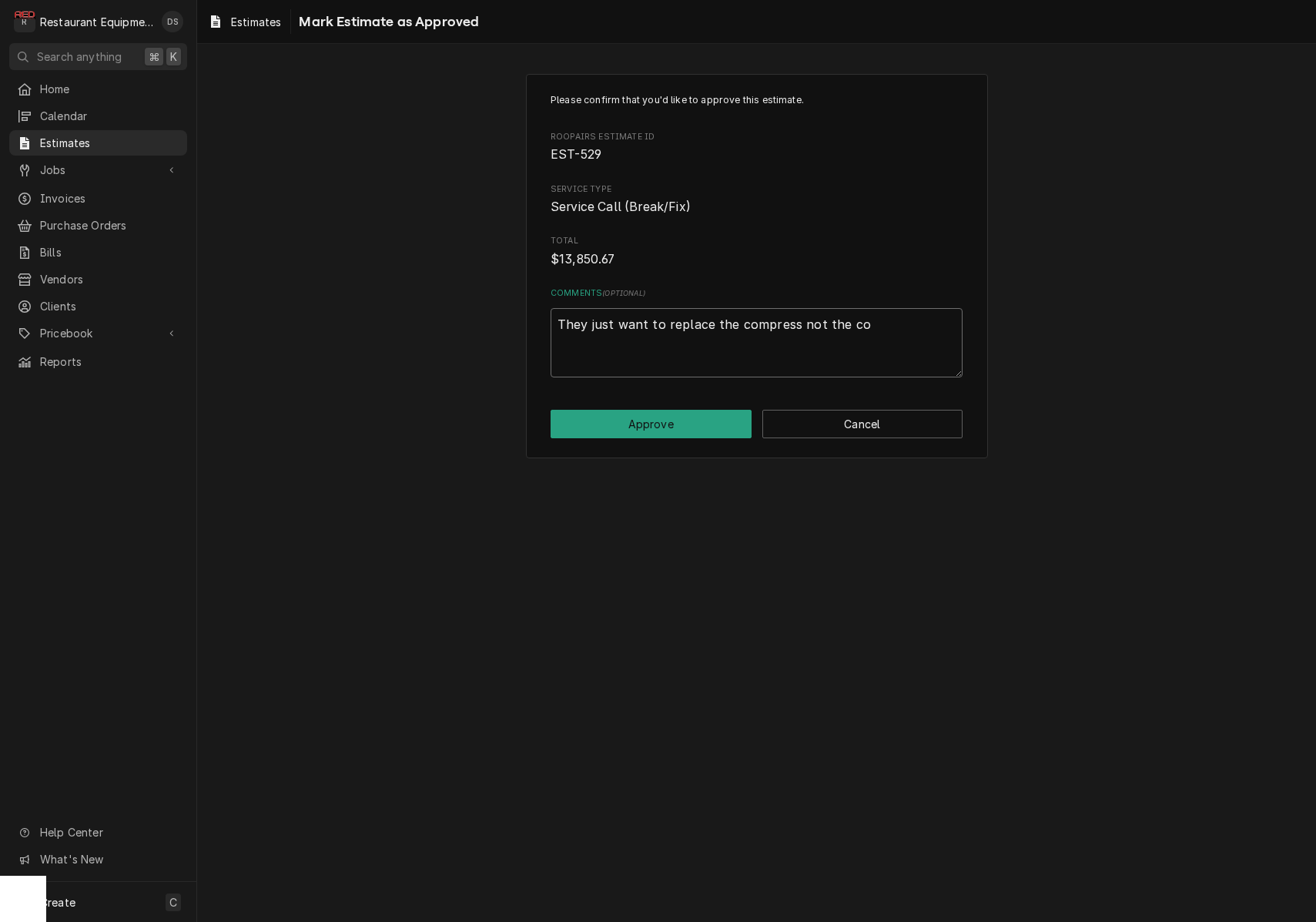
type textarea "They just want to replace the compress not the coi"
type textarea "x"
type textarea "They just want to replace the compress not the coil"
type textarea "x"
type textarea "They just want to replace the compress not the coil"
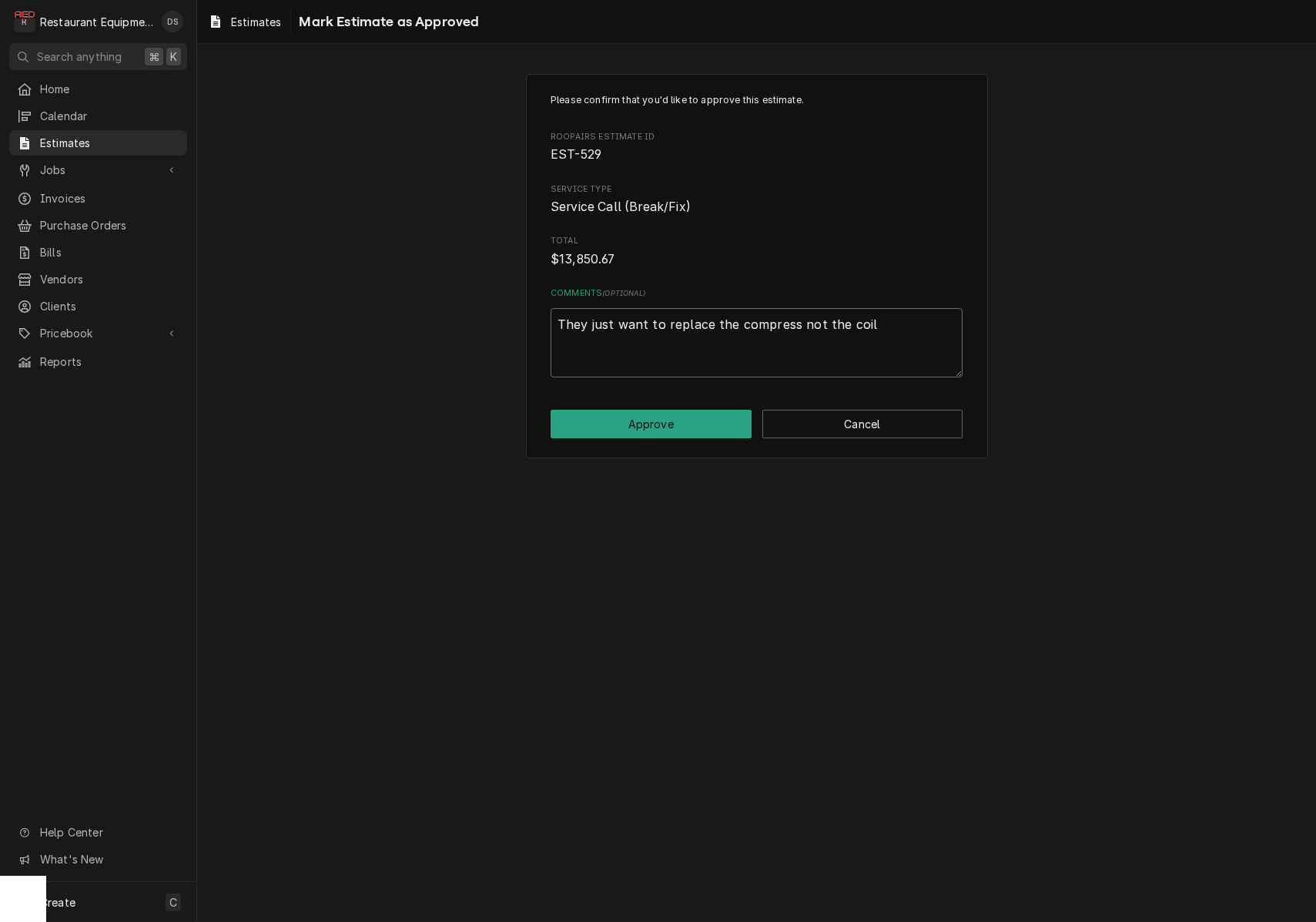
type textarea "x"
type textarea "They just want to replace the compress not the coil a"
type textarea "x"
type textarea "They just want to replace the compress not the coil at"
type textarea "x"
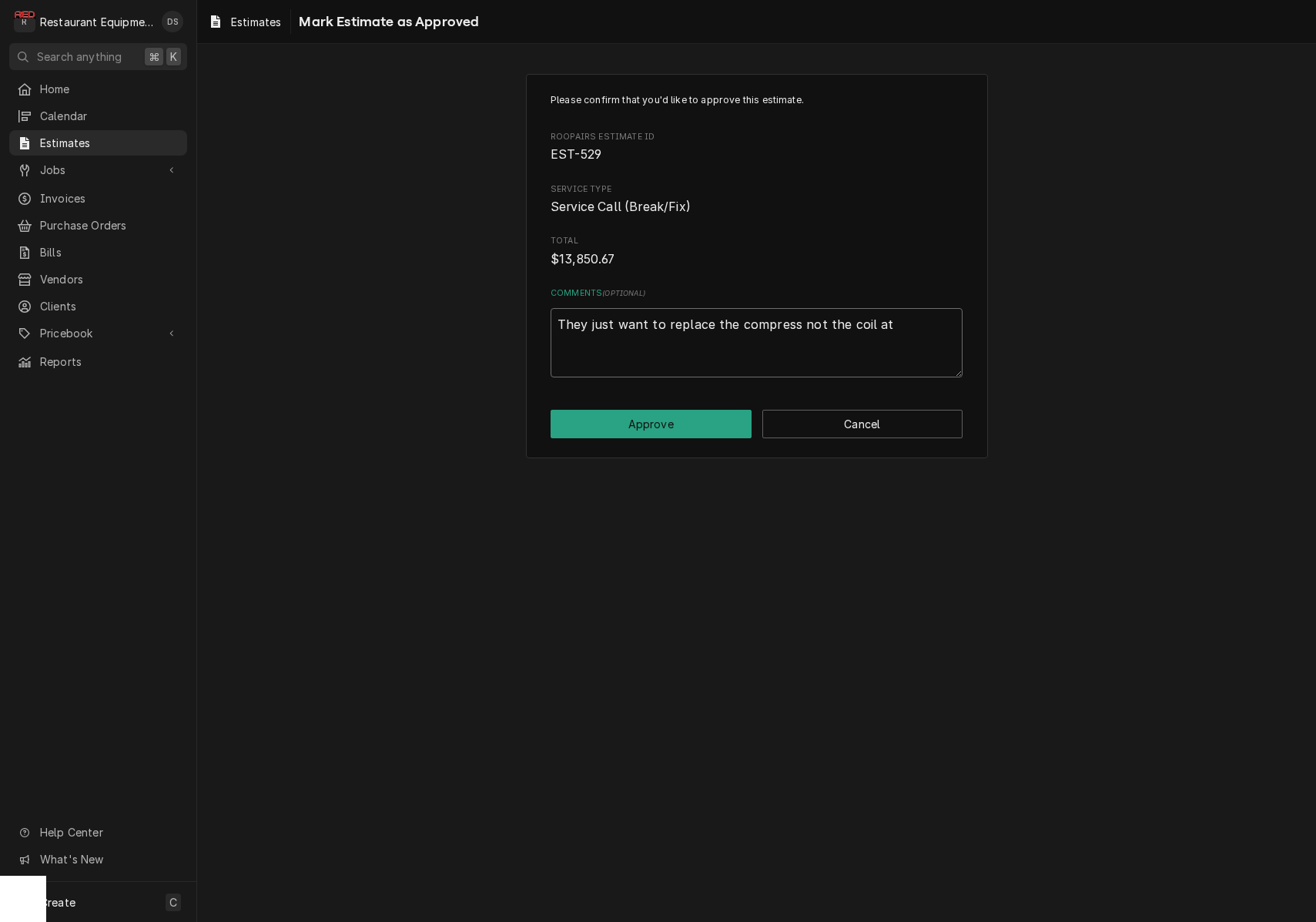
type textarea "They just want to replace the compress not the coil at"
type textarea "x"
type textarea "They just want to replace the compress not the coil at t"
type textarea "x"
type textarea "They just want to replace the compress not the coil at th"
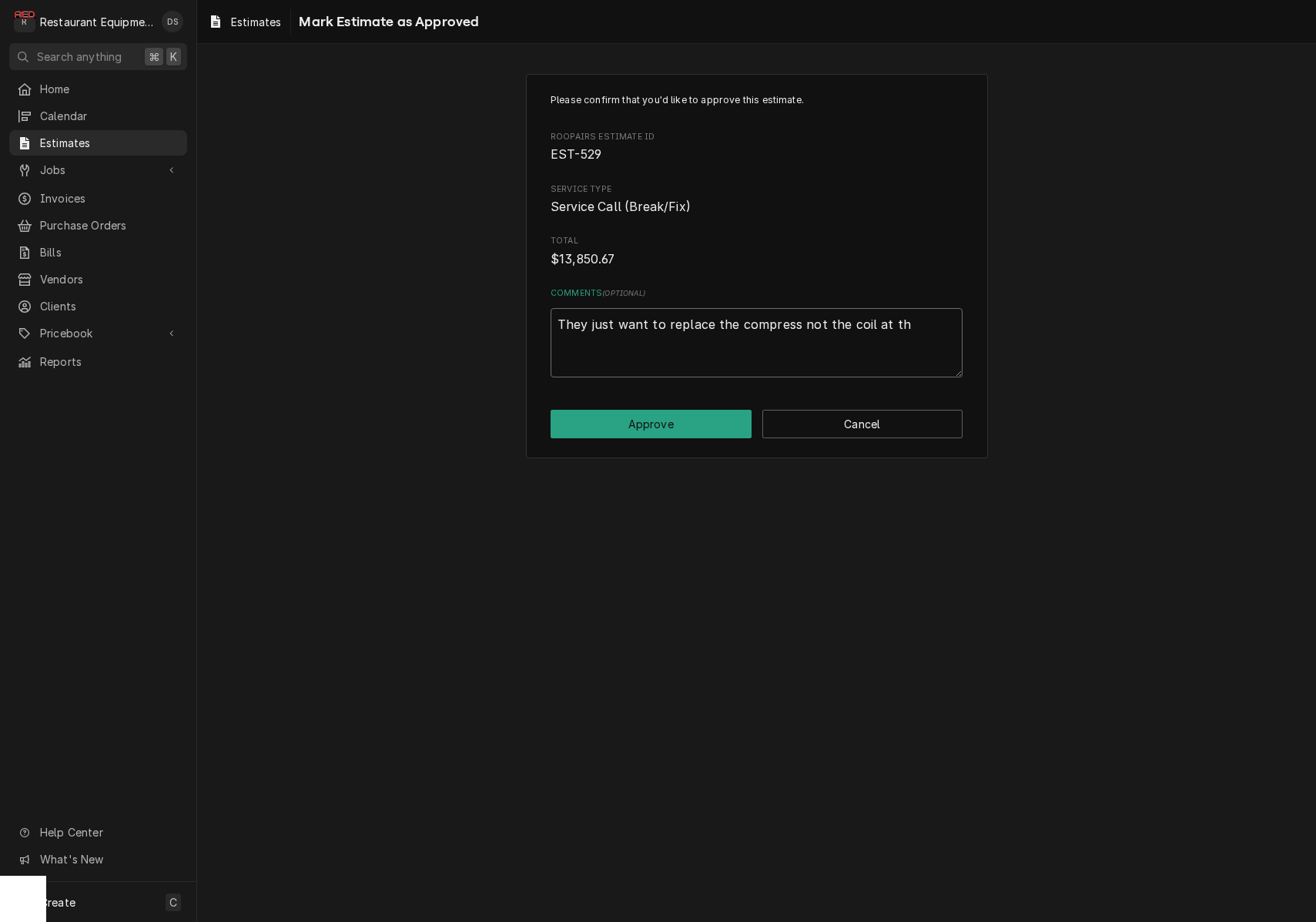
type textarea "x"
type textarea "They just want to replace the compress not the coil at thi"
type textarea "x"
type textarea "They just want to replace the compress not the coil at this"
type textarea "x"
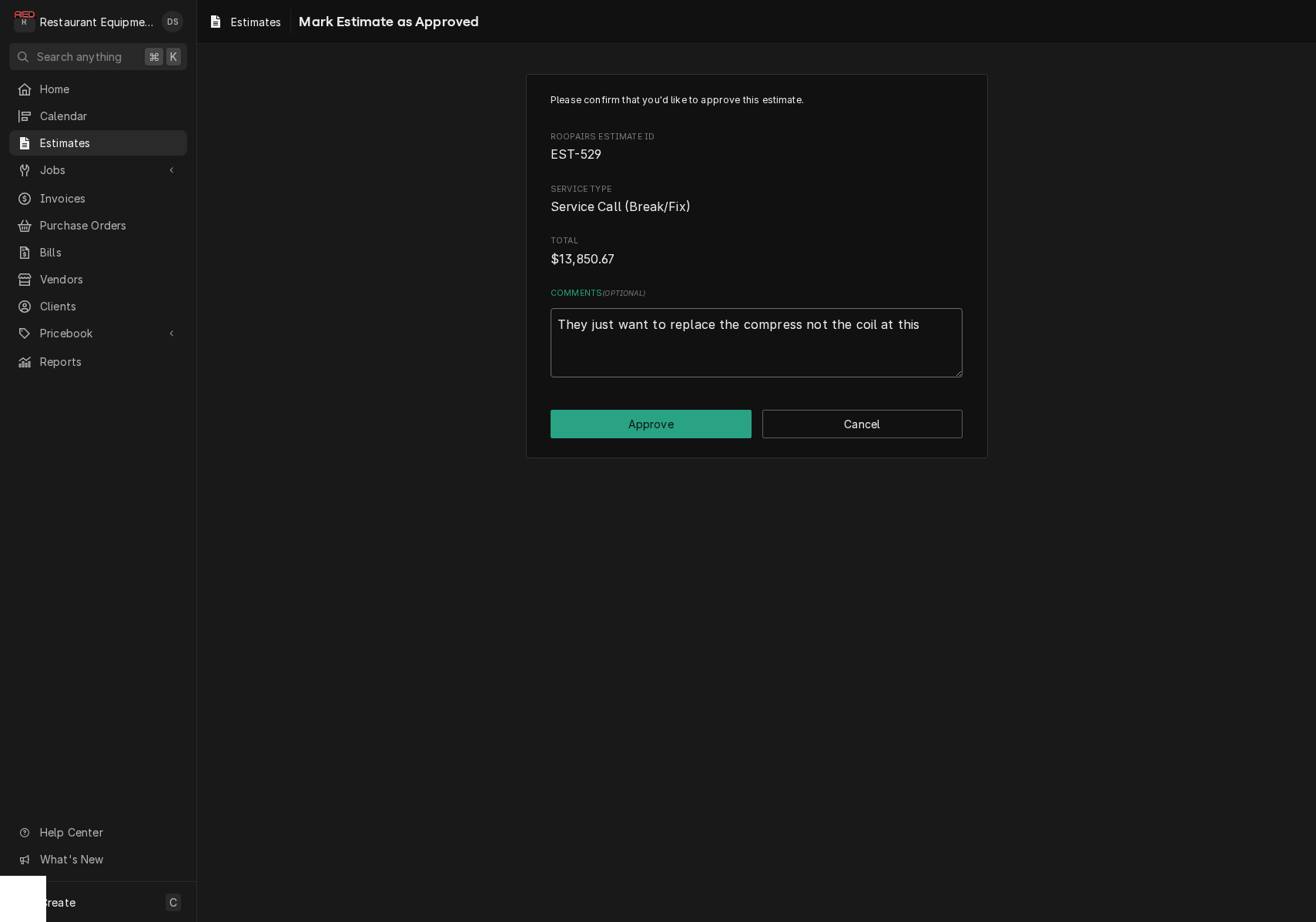
type textarea "They just want to replace the compress not the coil at this"
type textarea "x"
type textarea "They just want to replace the compress not the coil at this t"
type textarea "x"
type textarea "They just want to replace the compress not the coil at this ti"
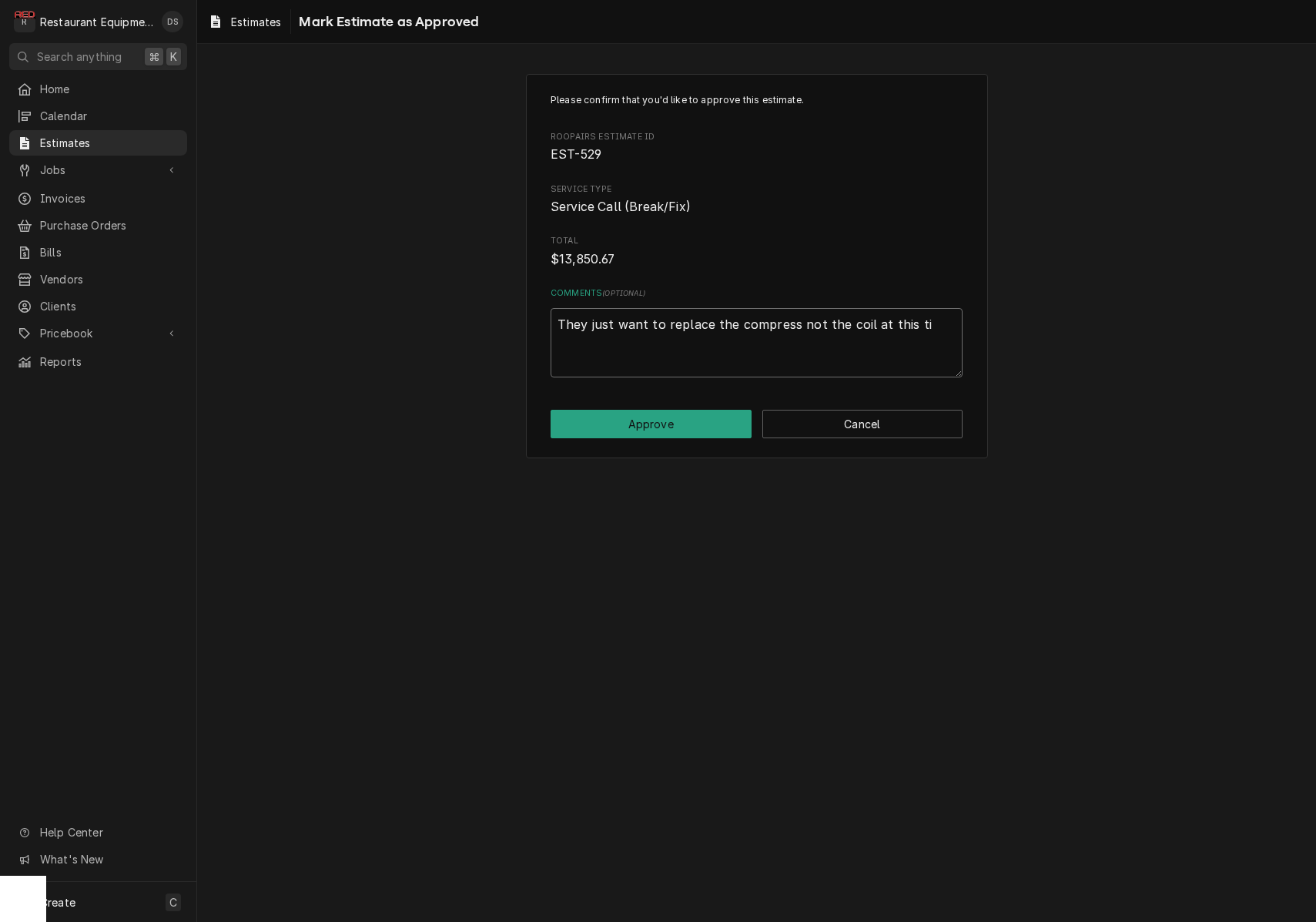
type textarea "x"
type textarea "They just want to replace the compress not the coil at this tim"
type textarea "x"
type textarea "They just want to replace the compress not the coil at this time"
type textarea "x"
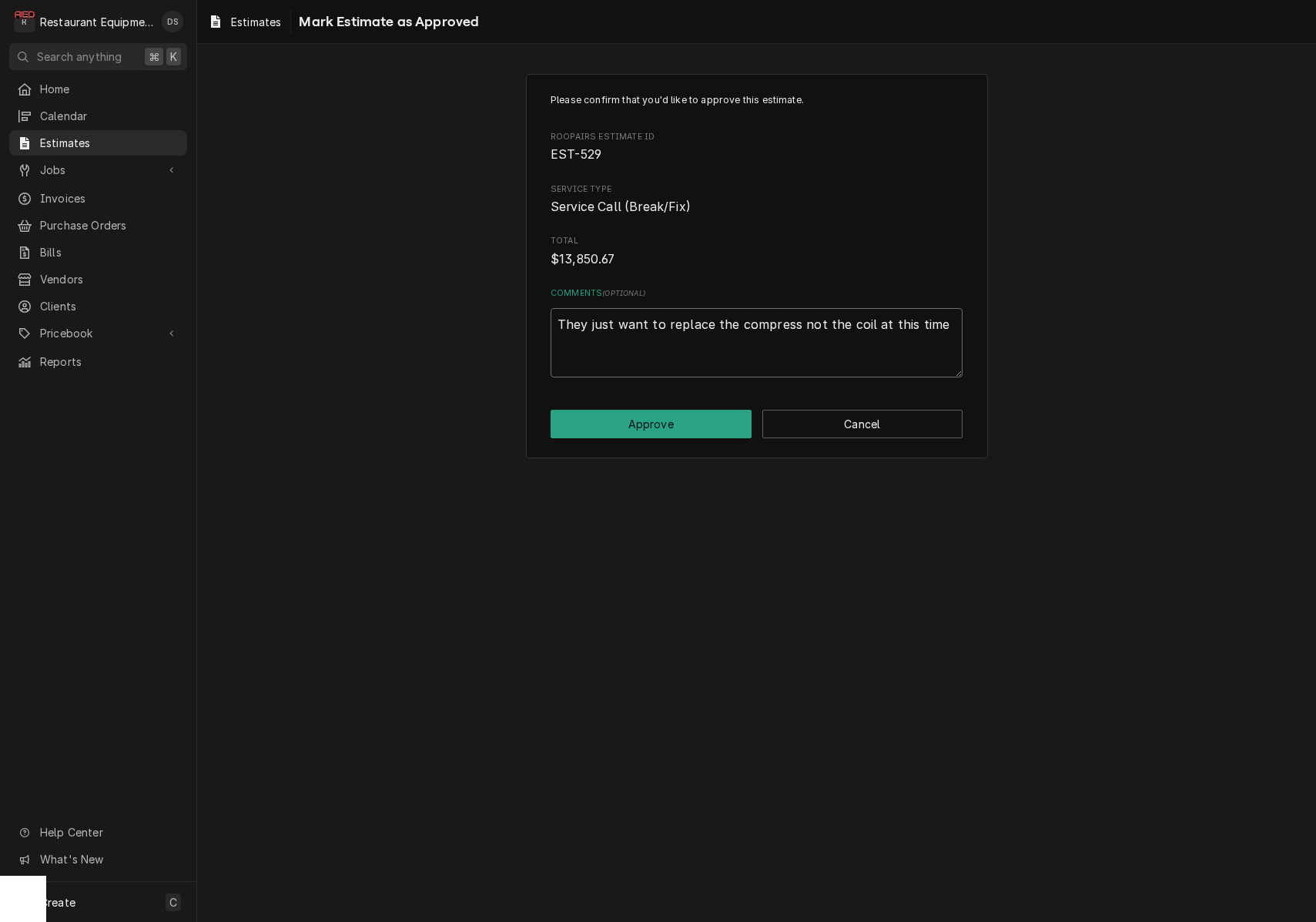
type textarea "They just want to replace the compress not the coil at this time."
type textarea "x"
type textarea "They just want to replace the compress not the coil at this time."
click at [637, 415] on button "Approve" at bounding box center [651, 424] width 201 height 29
type textarea "x"
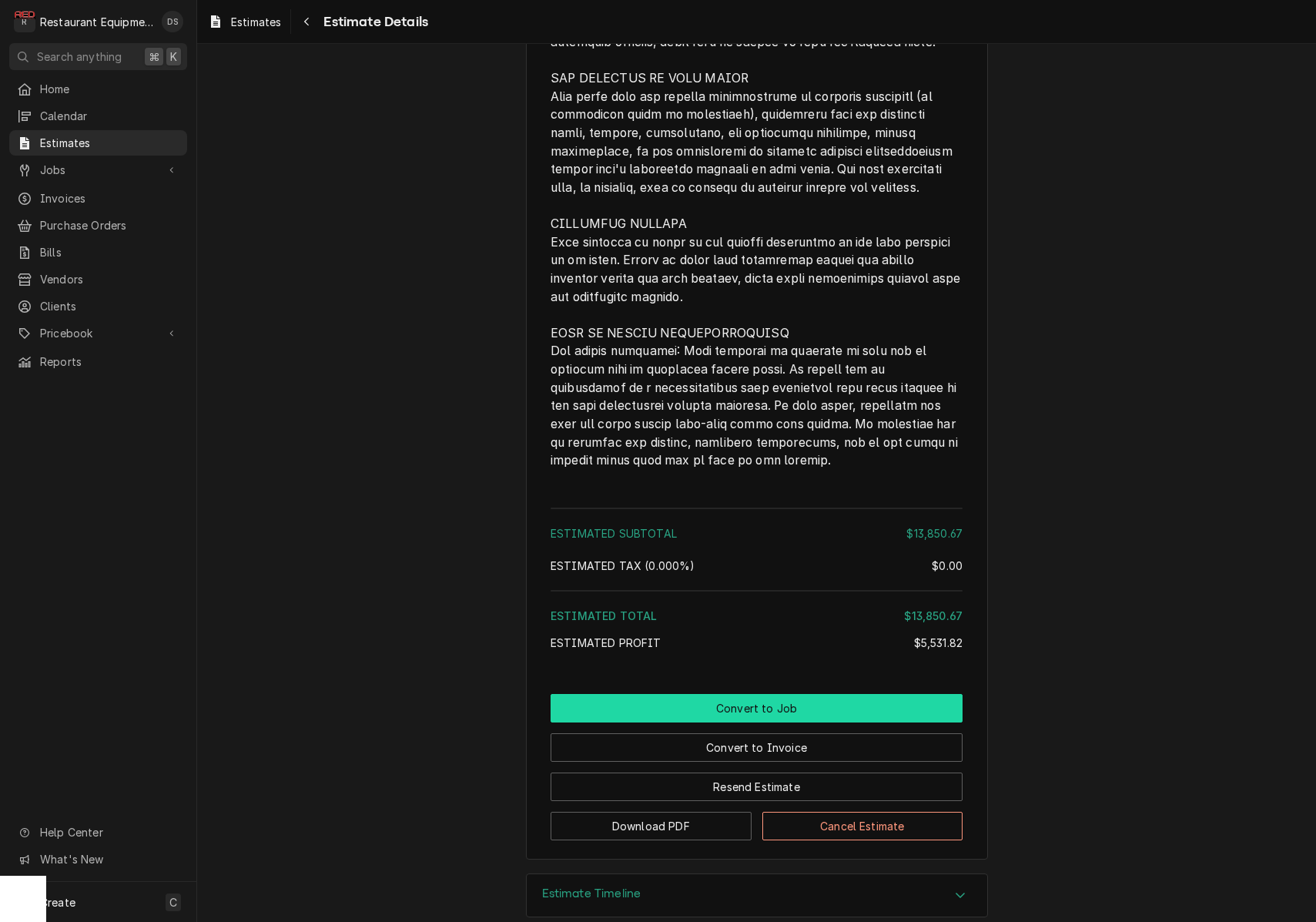
click at [762, 694] on button "Convert to Job" at bounding box center [757, 709] width 412 height 29
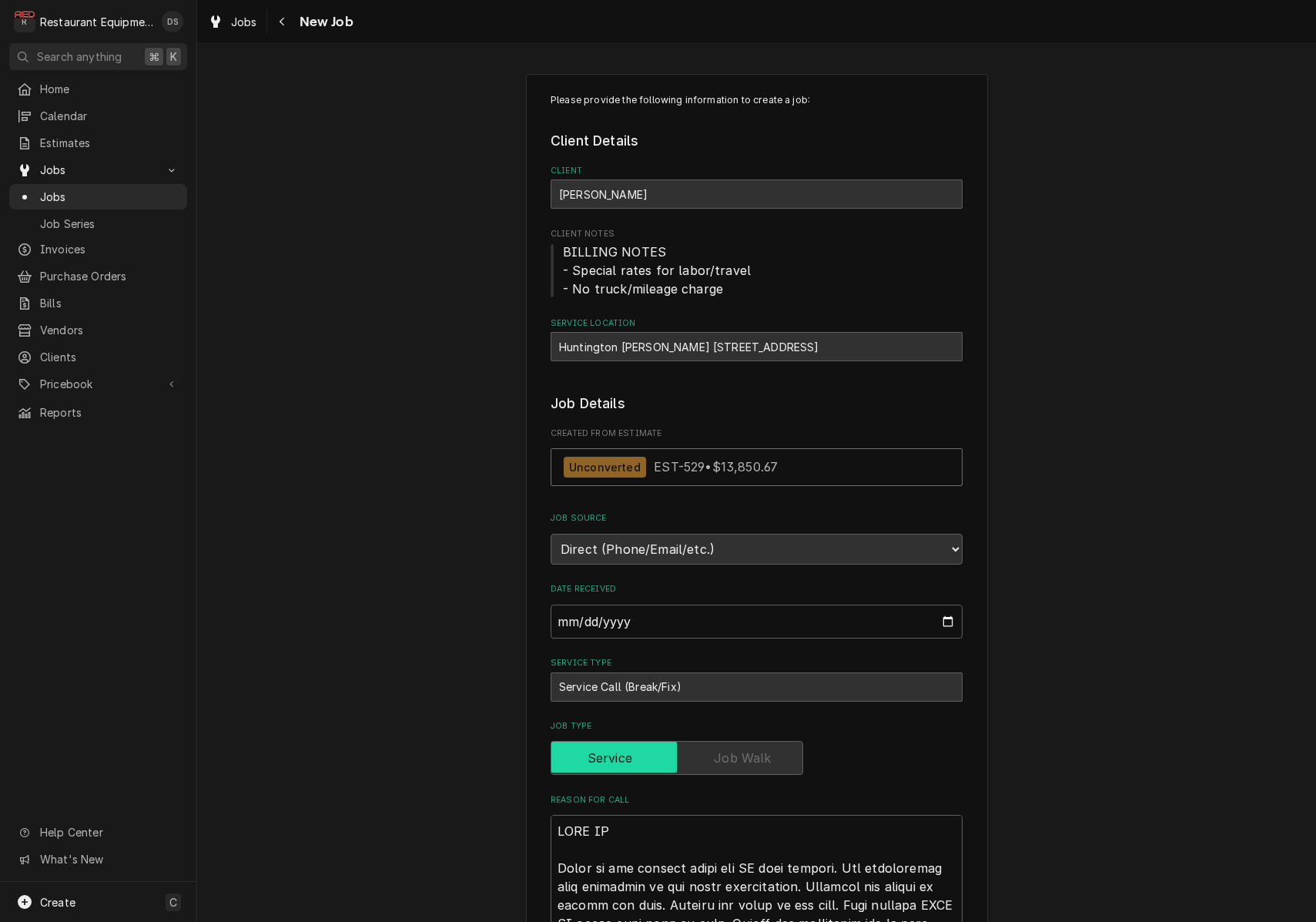
type textarea "x"
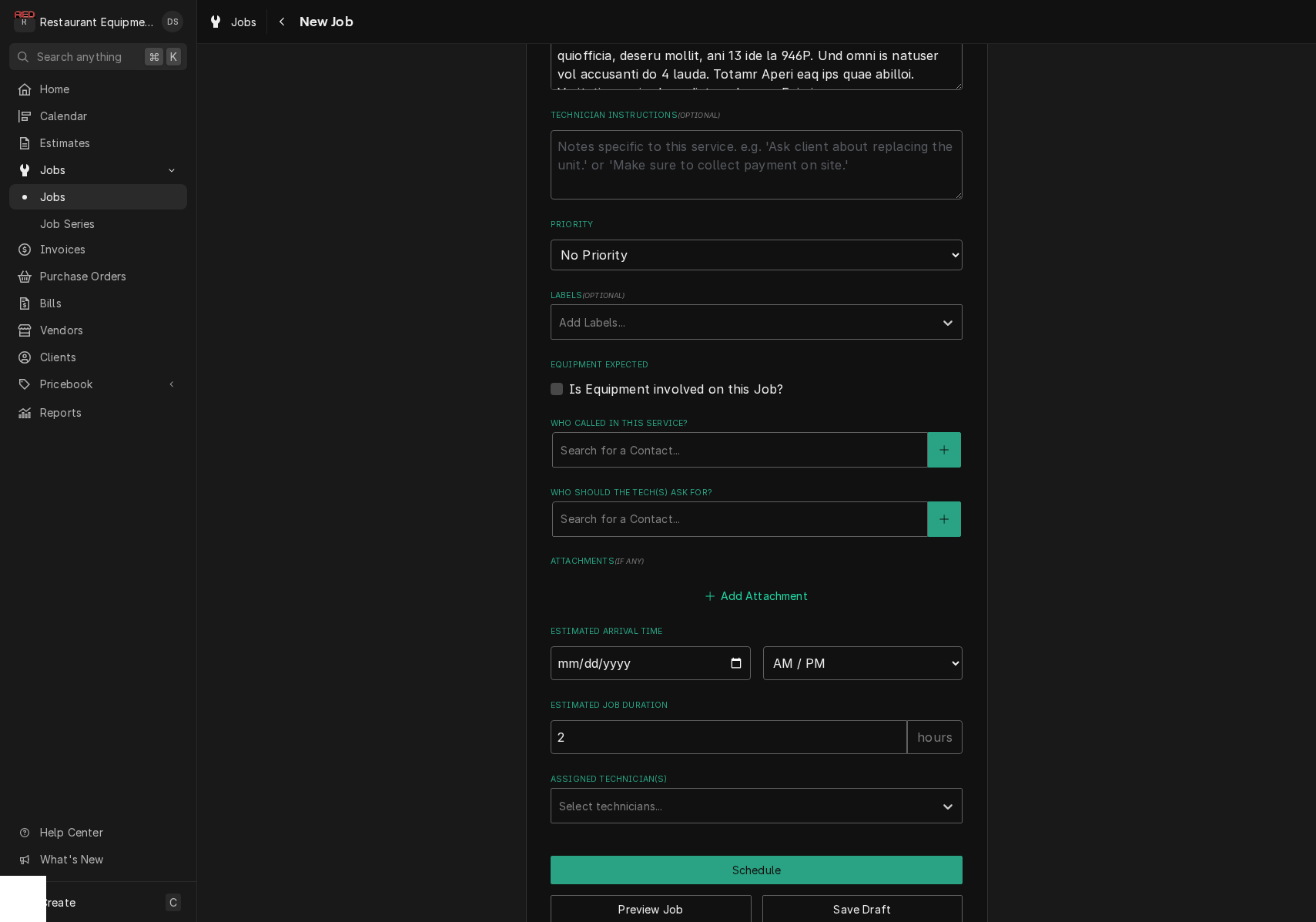
click at [743, 585] on button "Add Attachment" at bounding box center [757, 595] width 108 height 22
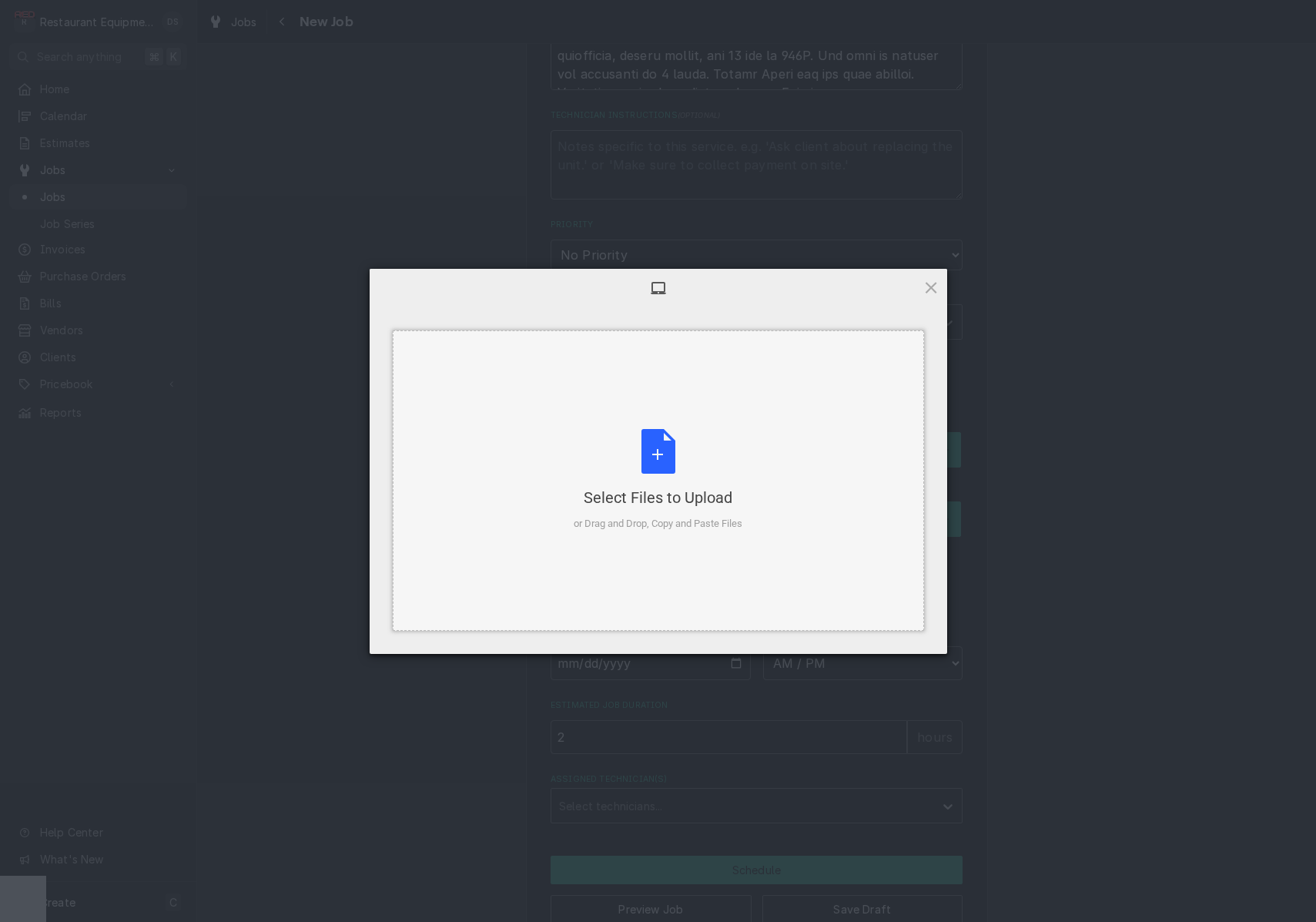
click at [720, 540] on div "Select Files to Upload or Drag and Drop, Copy and Paste Files" at bounding box center [658, 481] width 531 height 300
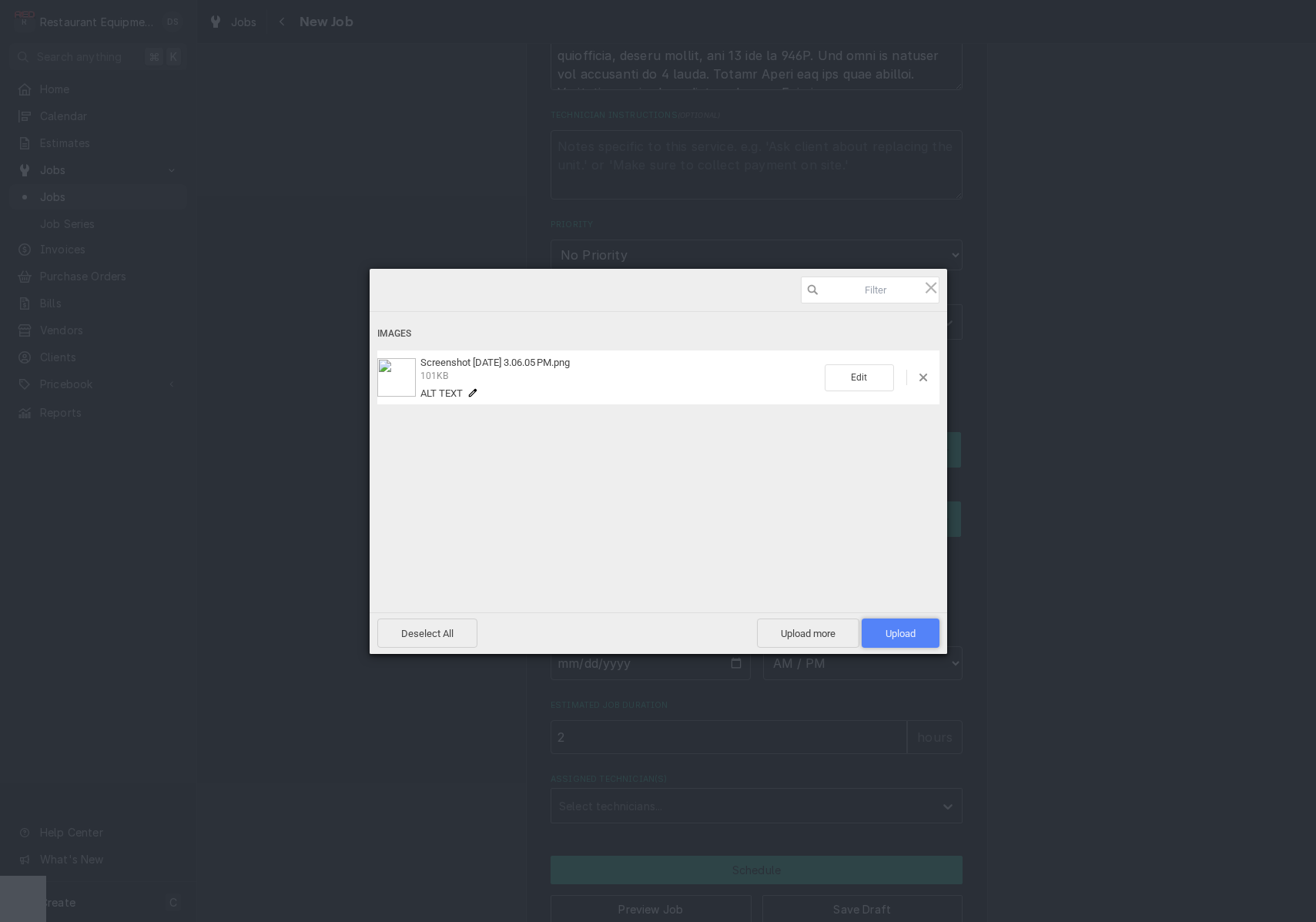
click at [901, 627] on span "Upload 1" at bounding box center [901, 633] width 78 height 30
type textarea "x"
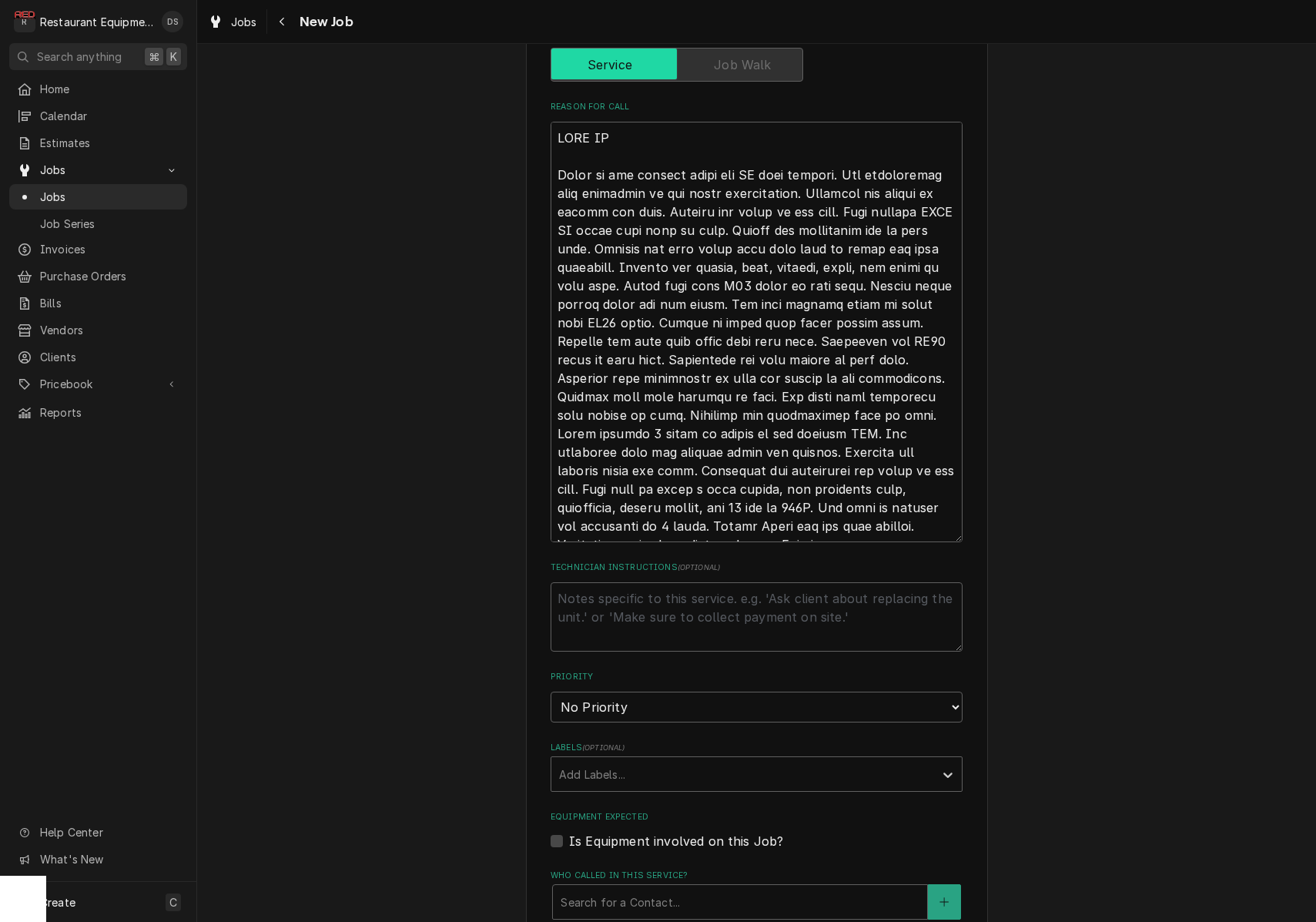
scroll to position [708, 0]
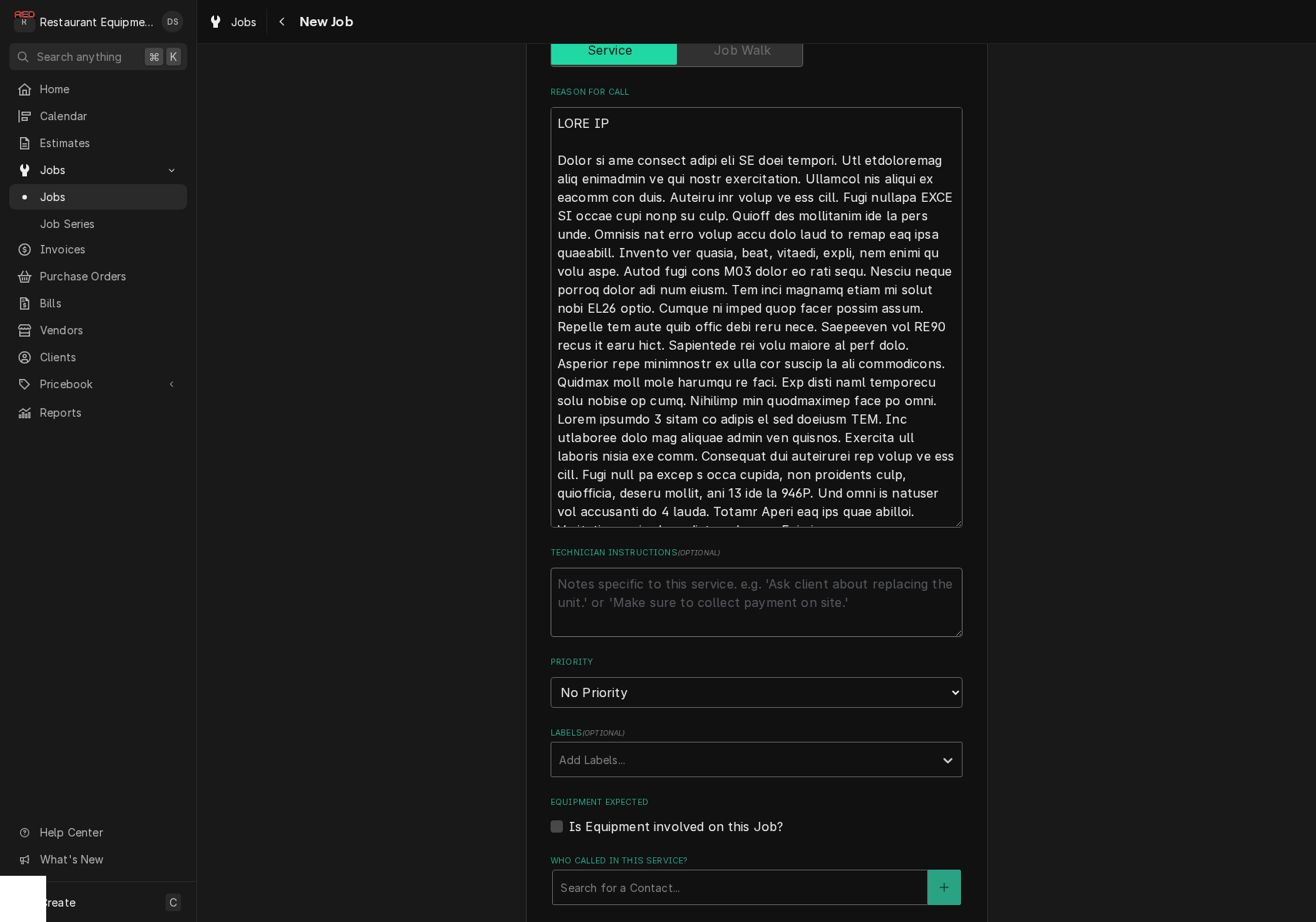
click at [807, 567] on textarea "Technician Instructions ( optional )" at bounding box center [757, 602] width 412 height 70
type textarea "T"
type textarea "x"
type textarea "Th"
type textarea "x"
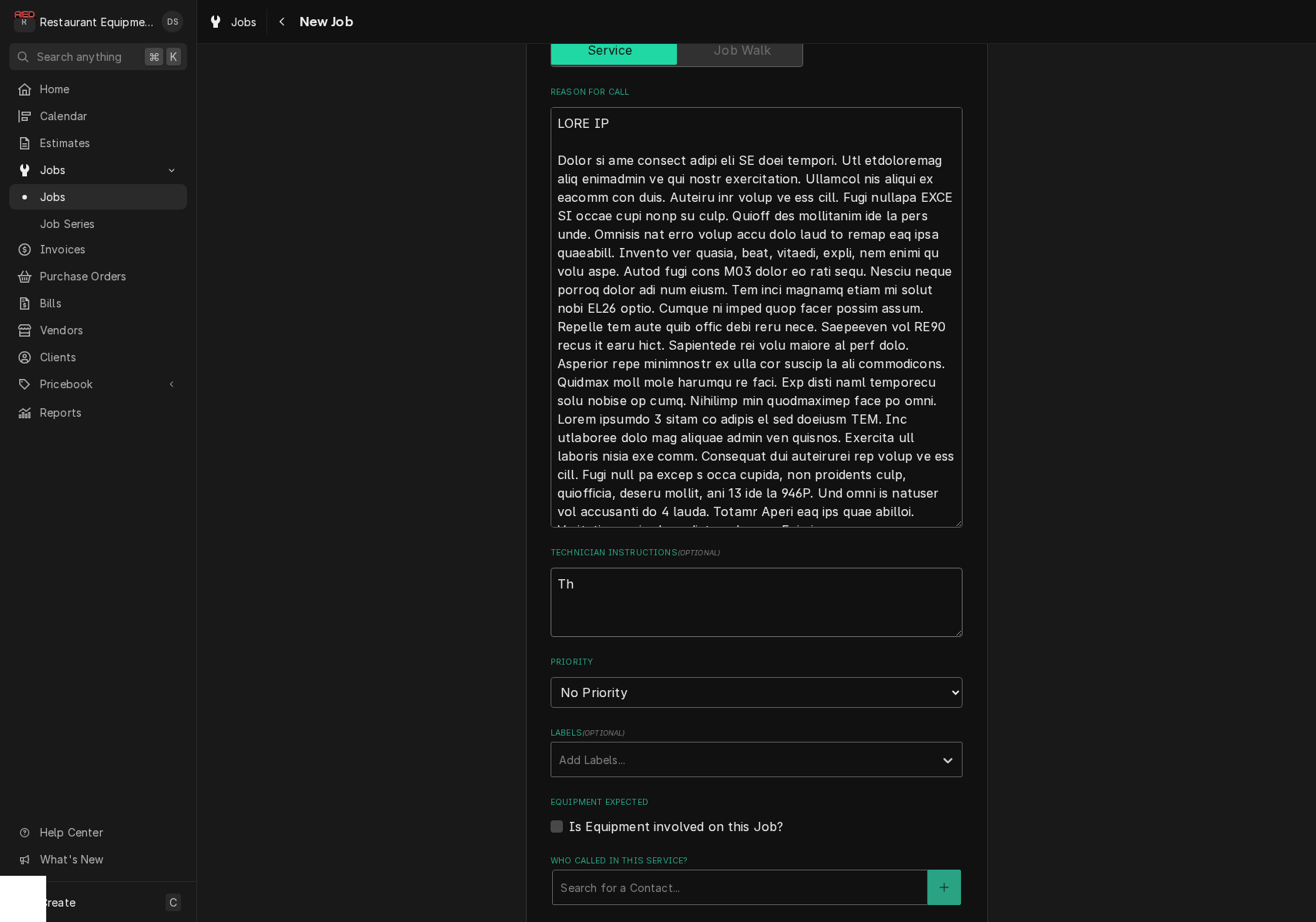
type textarea "The"
type textarea "x"
type textarea "They"
type textarea "x"
type textarea "They"
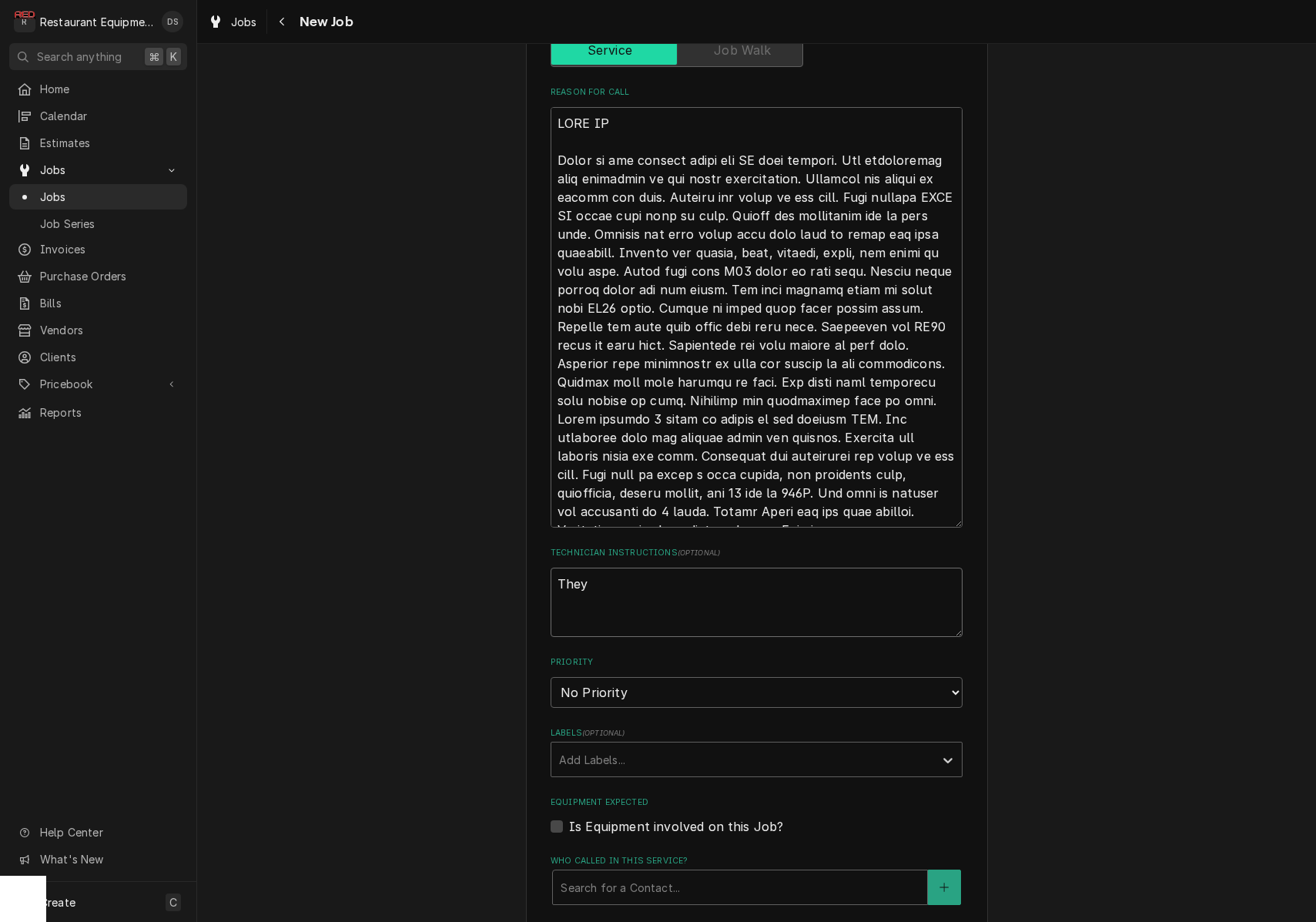
type textarea "x"
type textarea "They o"
type textarea "x"
type textarea "They on"
type textarea "x"
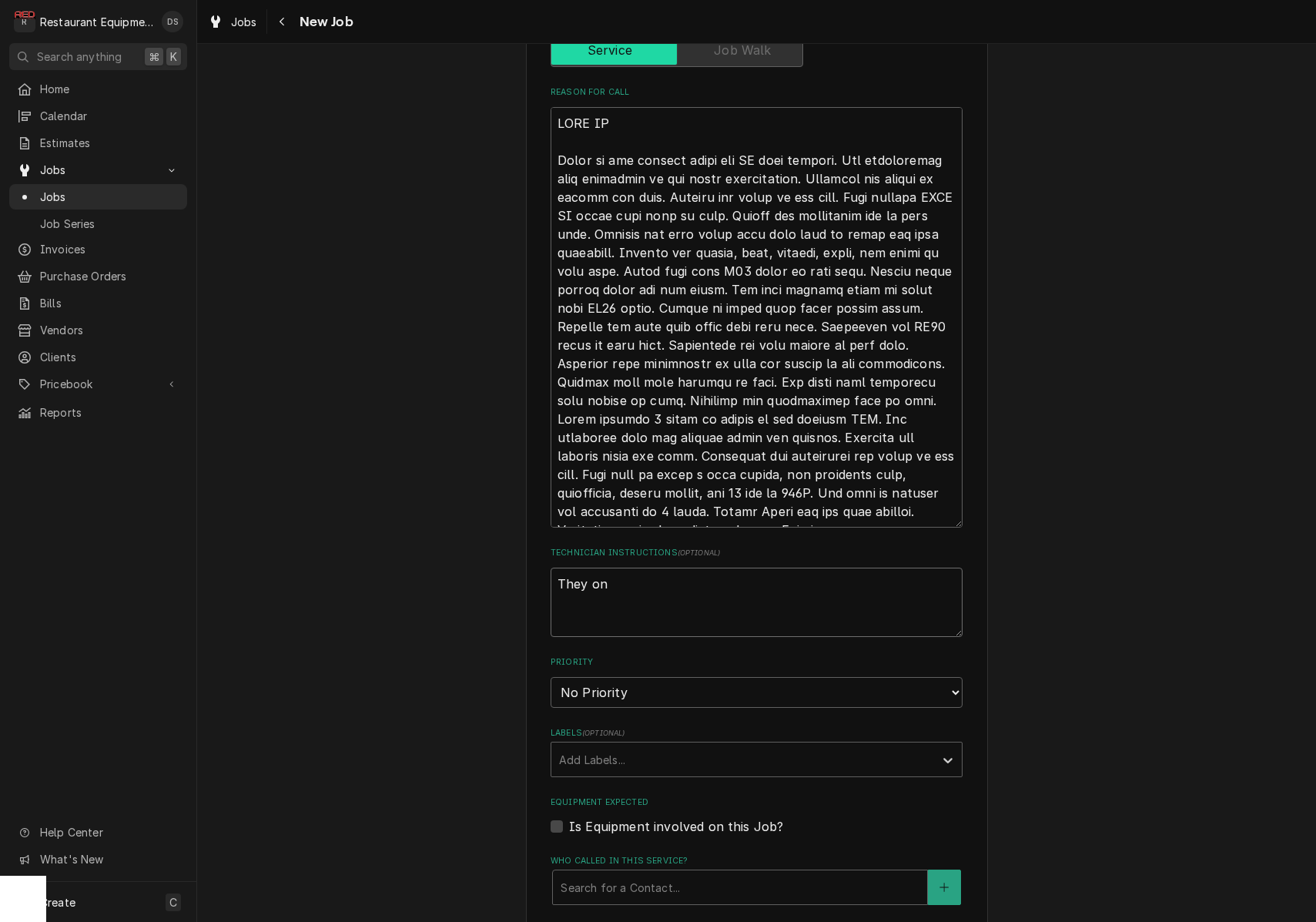
type textarea "They onl"
type textarea "x"
type textarea "They only"
type textarea "x"
type textarea "They only"
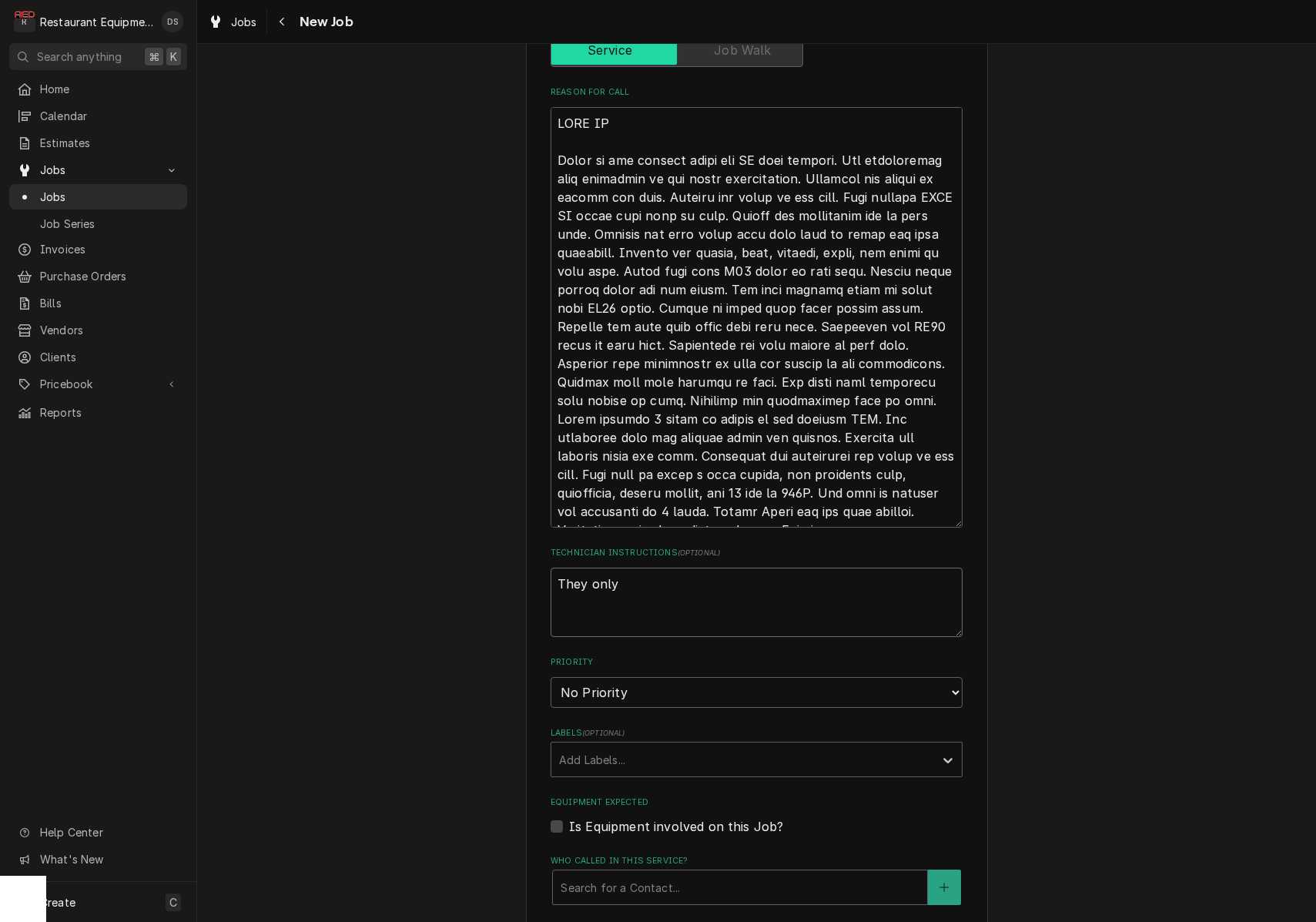
type textarea "x"
type textarea "They only w"
type textarea "x"
type textarea "They only wa"
type textarea "x"
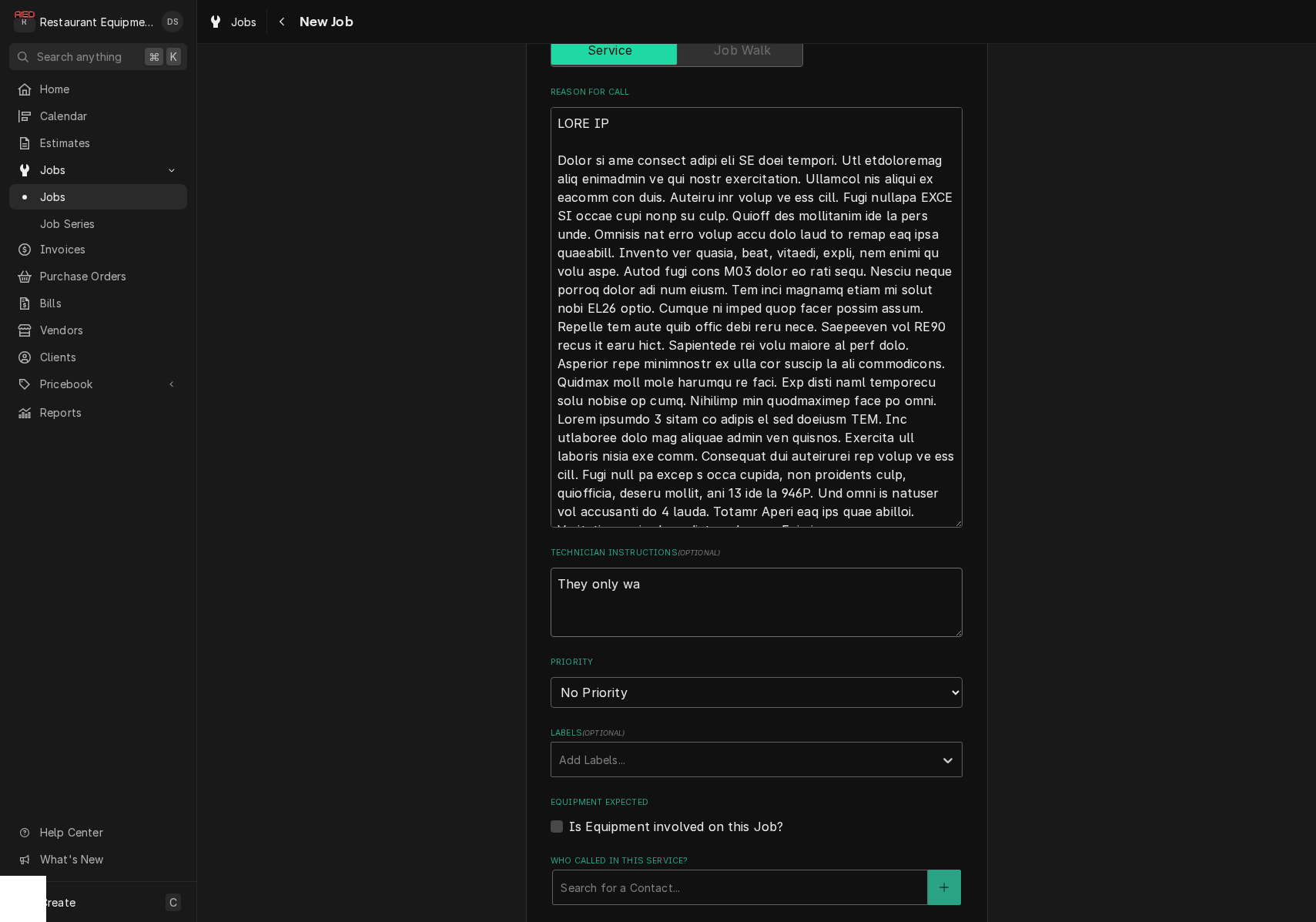
type textarea "They only wan"
type textarea "x"
type textarea "They only want"
type textarea "x"
type textarea "They only want"
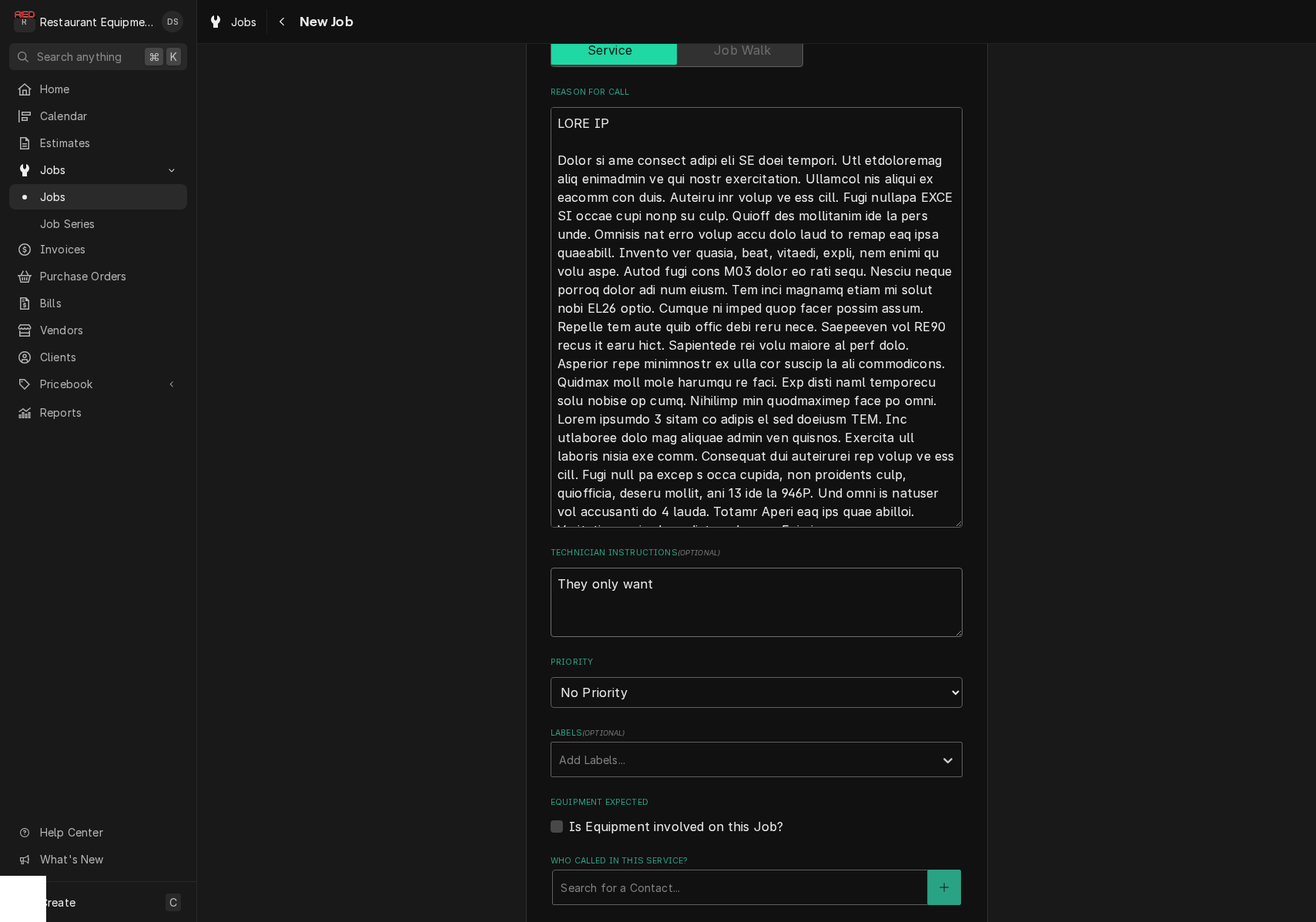
type textarea "x"
type textarea "They only want t"
type textarea "x"
type textarea "They only want to"
type textarea "x"
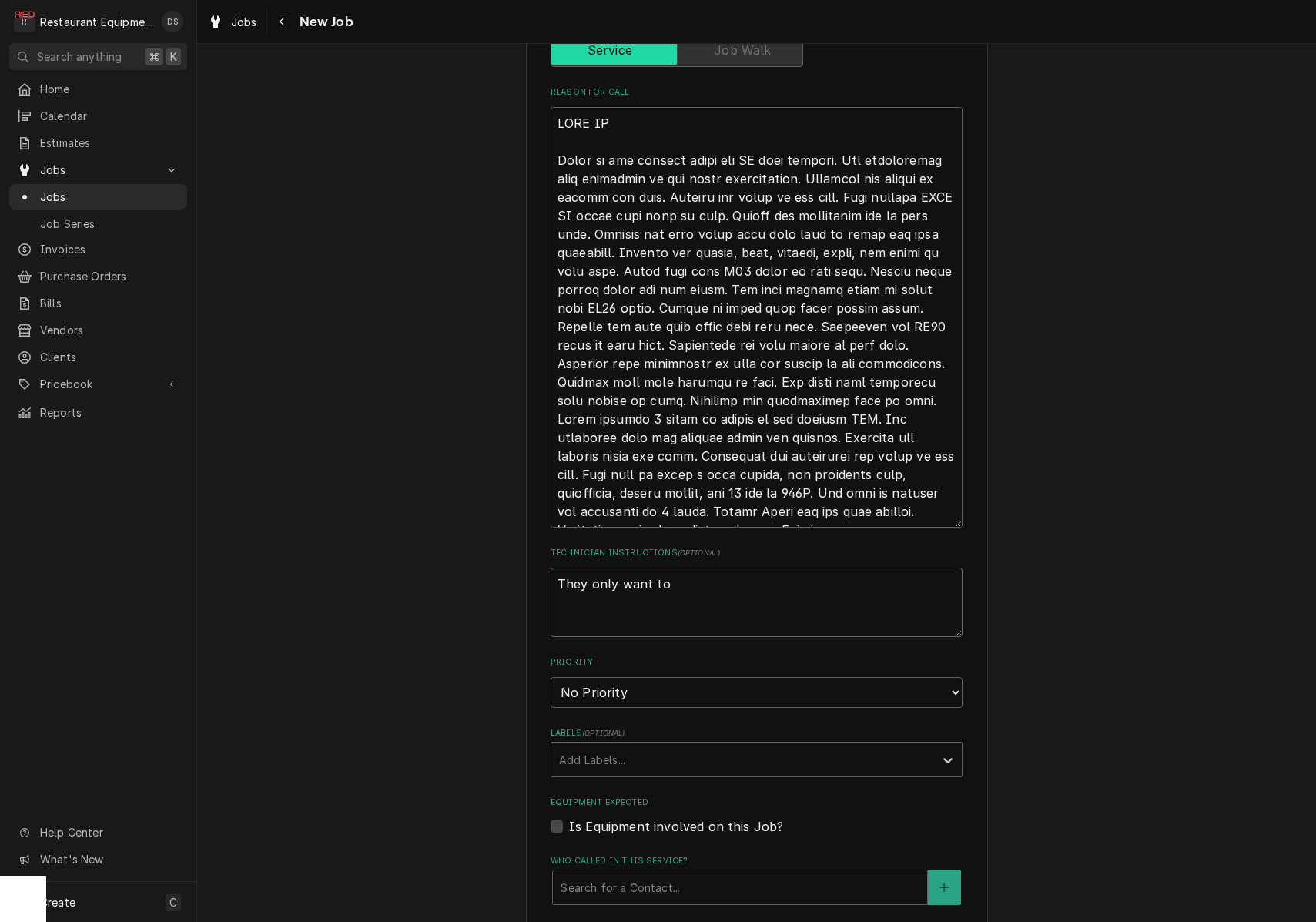
type textarea "They only want to"
type textarea "x"
type textarea "They only want to r"
type textarea "x"
type textarea "They only want to re"
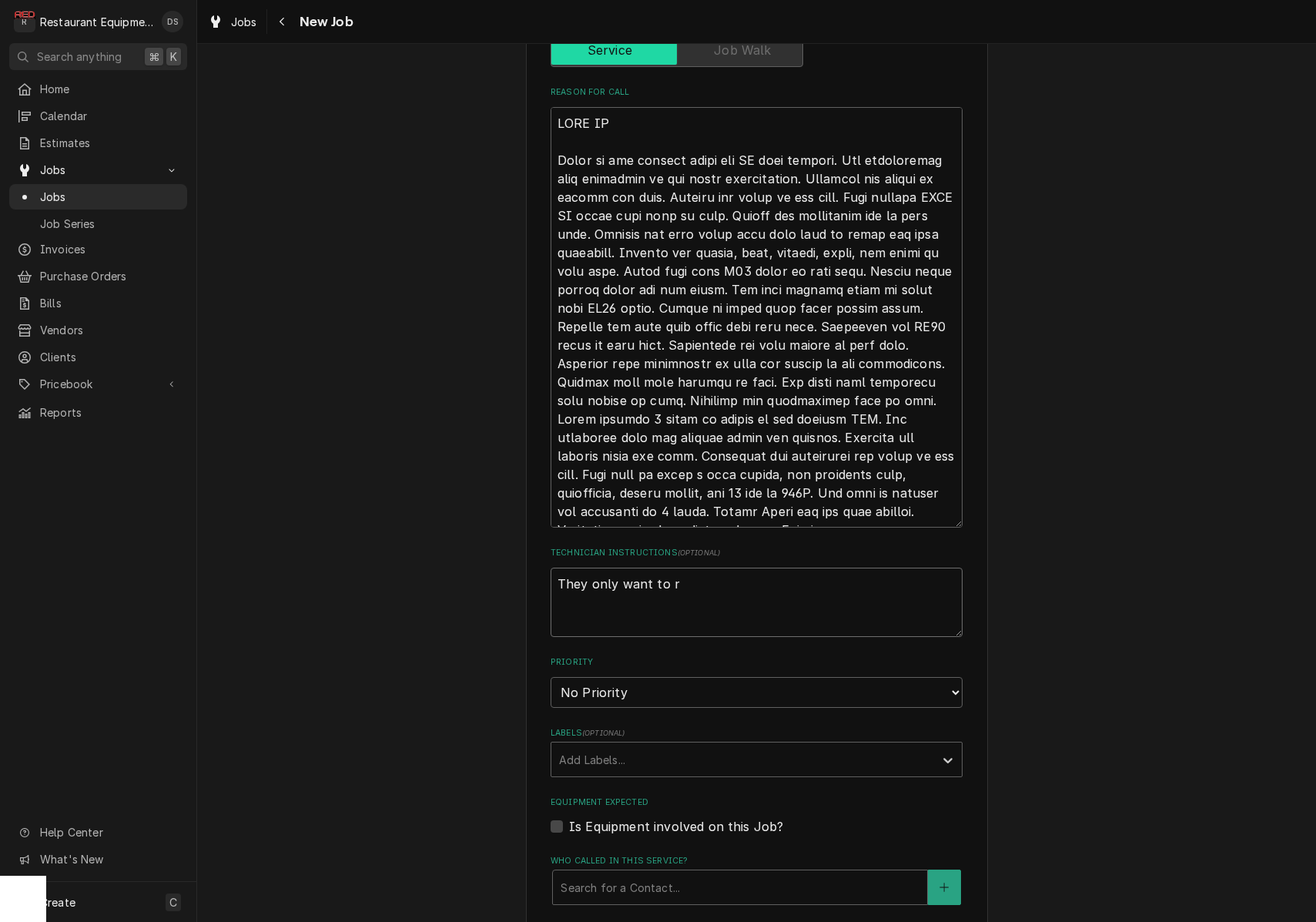
type textarea "x"
type textarea "They only want to rep"
type textarea "x"
type textarea "They only want to repl"
type textarea "x"
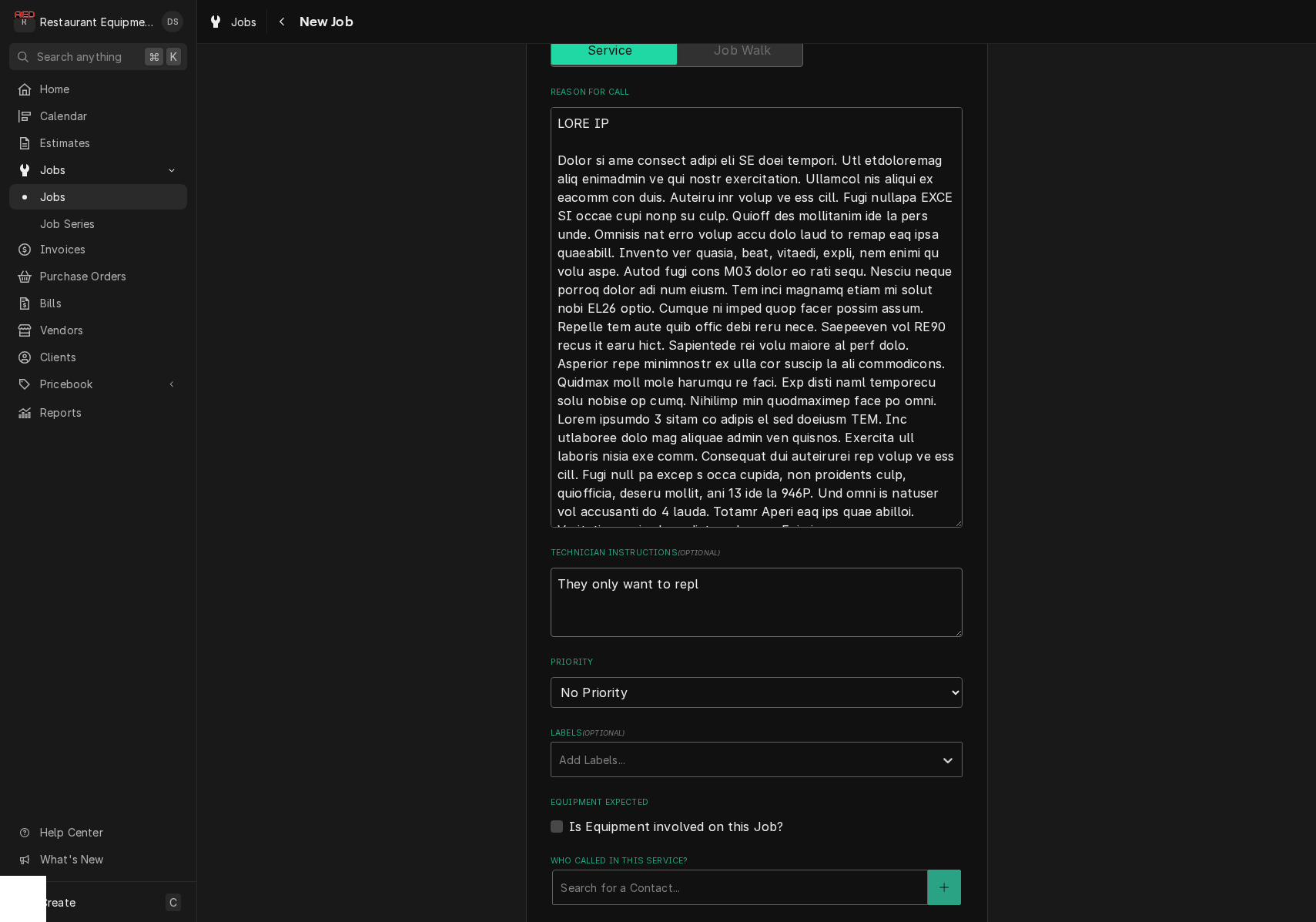
type textarea "They only want to repla"
type textarea "x"
type textarea "They only want to replac"
type textarea "x"
type textarea "They only want to replace"
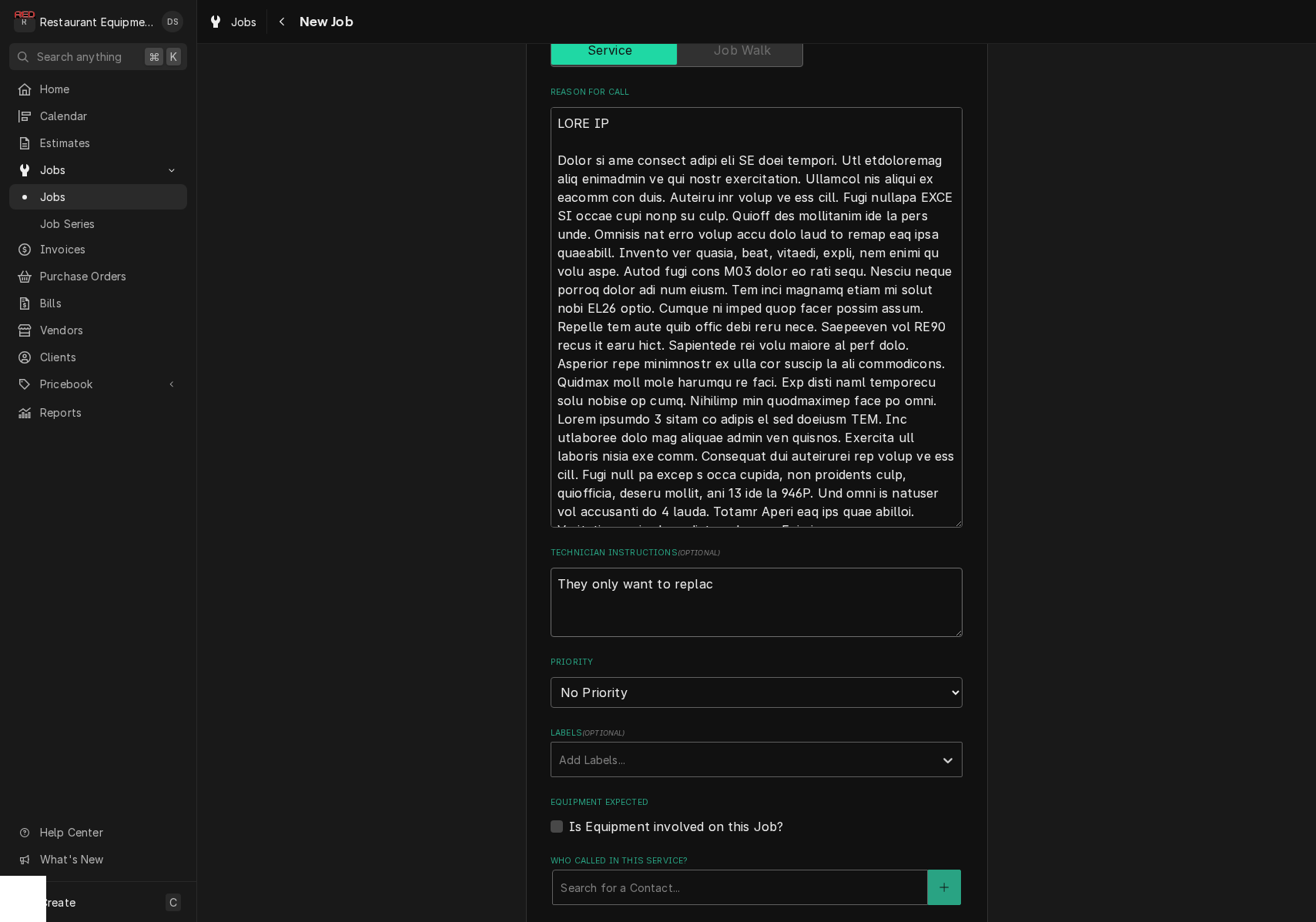
type textarea "x"
type textarea "They only want to replace"
type textarea "x"
type textarea "They only want to replace t"
type textarea "x"
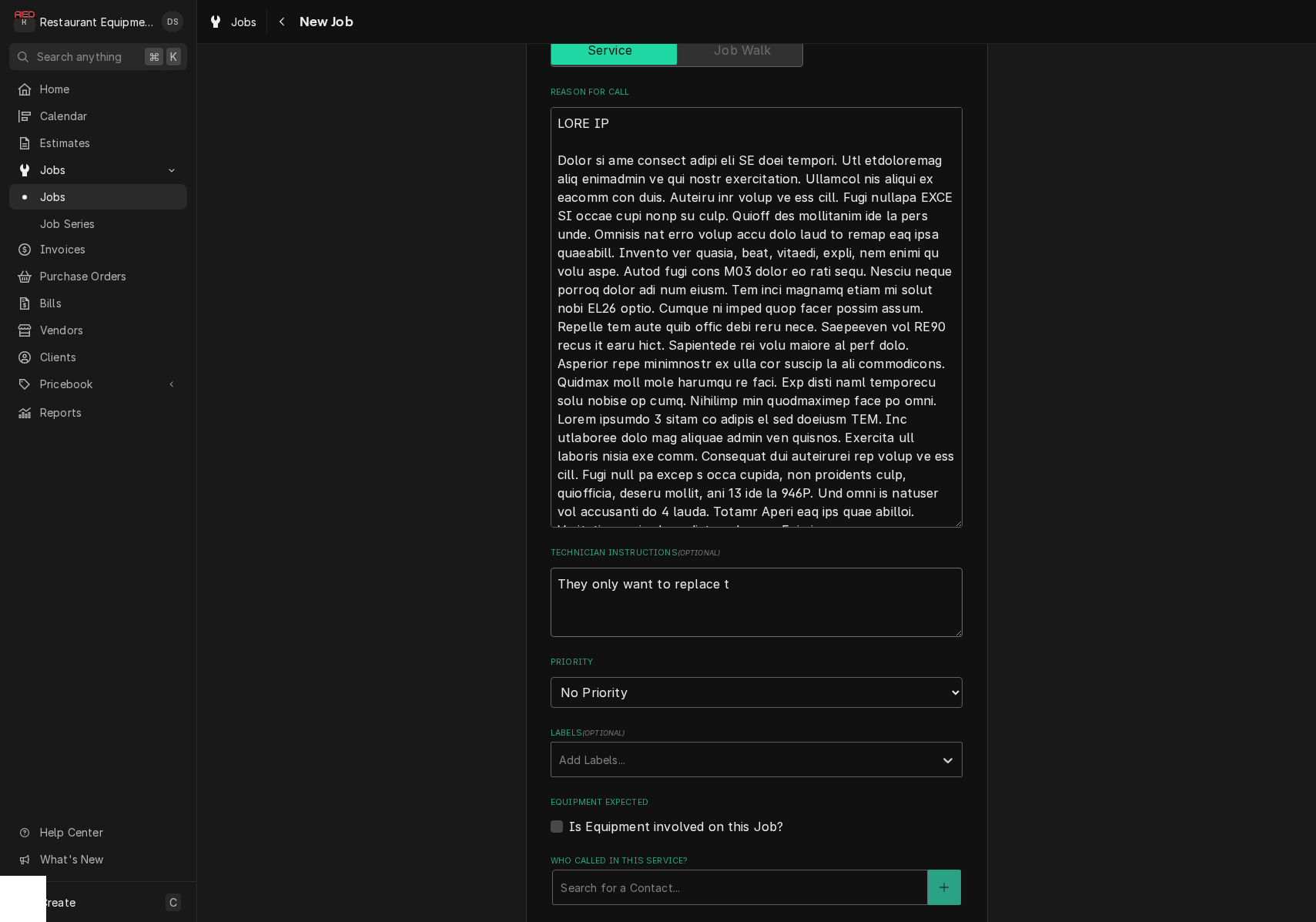
type textarea "They only want to replace th"
type textarea "x"
type textarea "They only want to replace the"
type textarea "x"
type textarea "They only want to replace the"
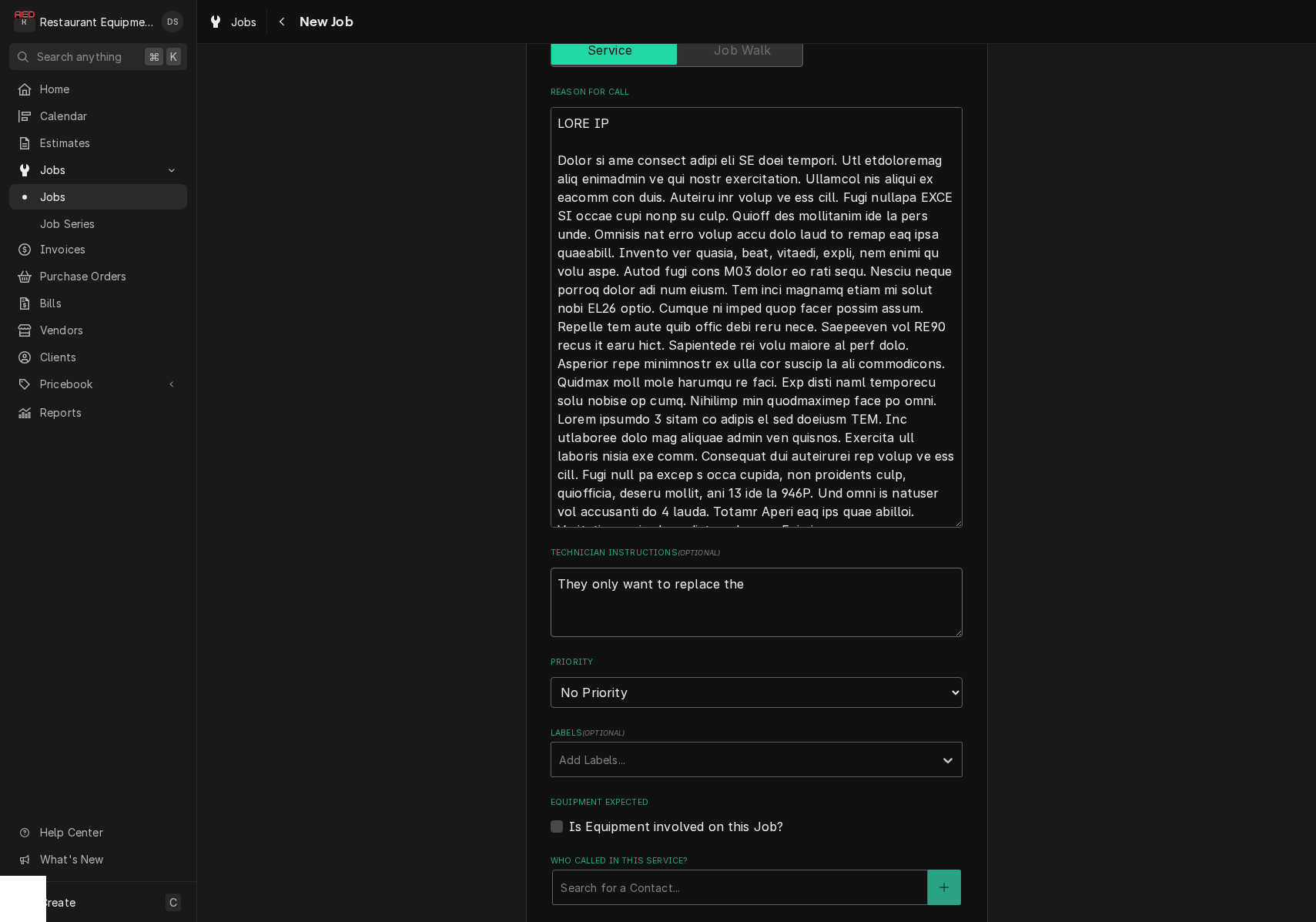
type textarea "x"
type textarea "They only want to replace the c"
type textarea "x"
type textarea "They only want to replace the co"
type textarea "x"
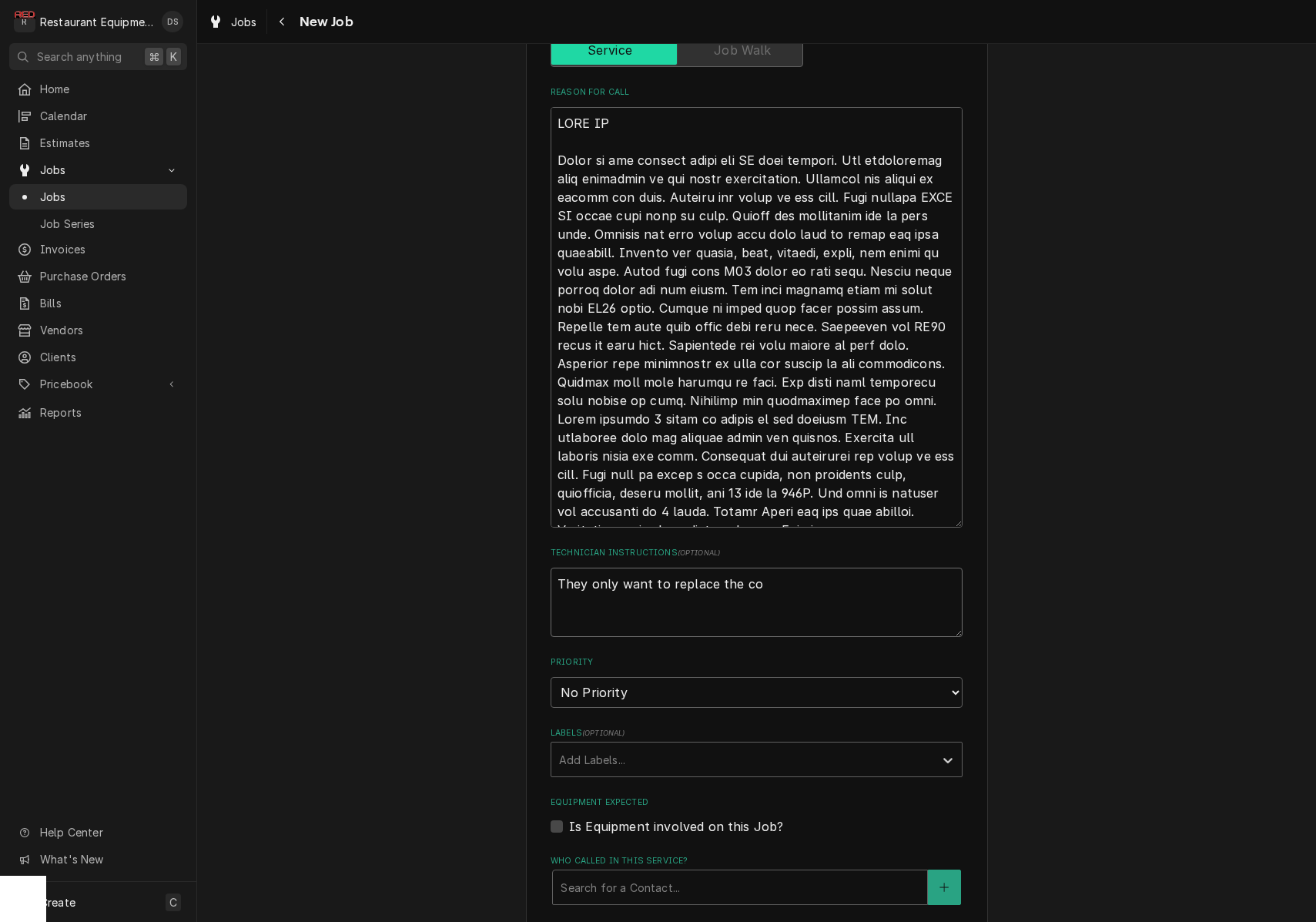
type textarea "They only want to replace the com"
type textarea "x"
type textarea "They only want to replace the comp"
type textarea "x"
type textarea "They only want to replace the compr"
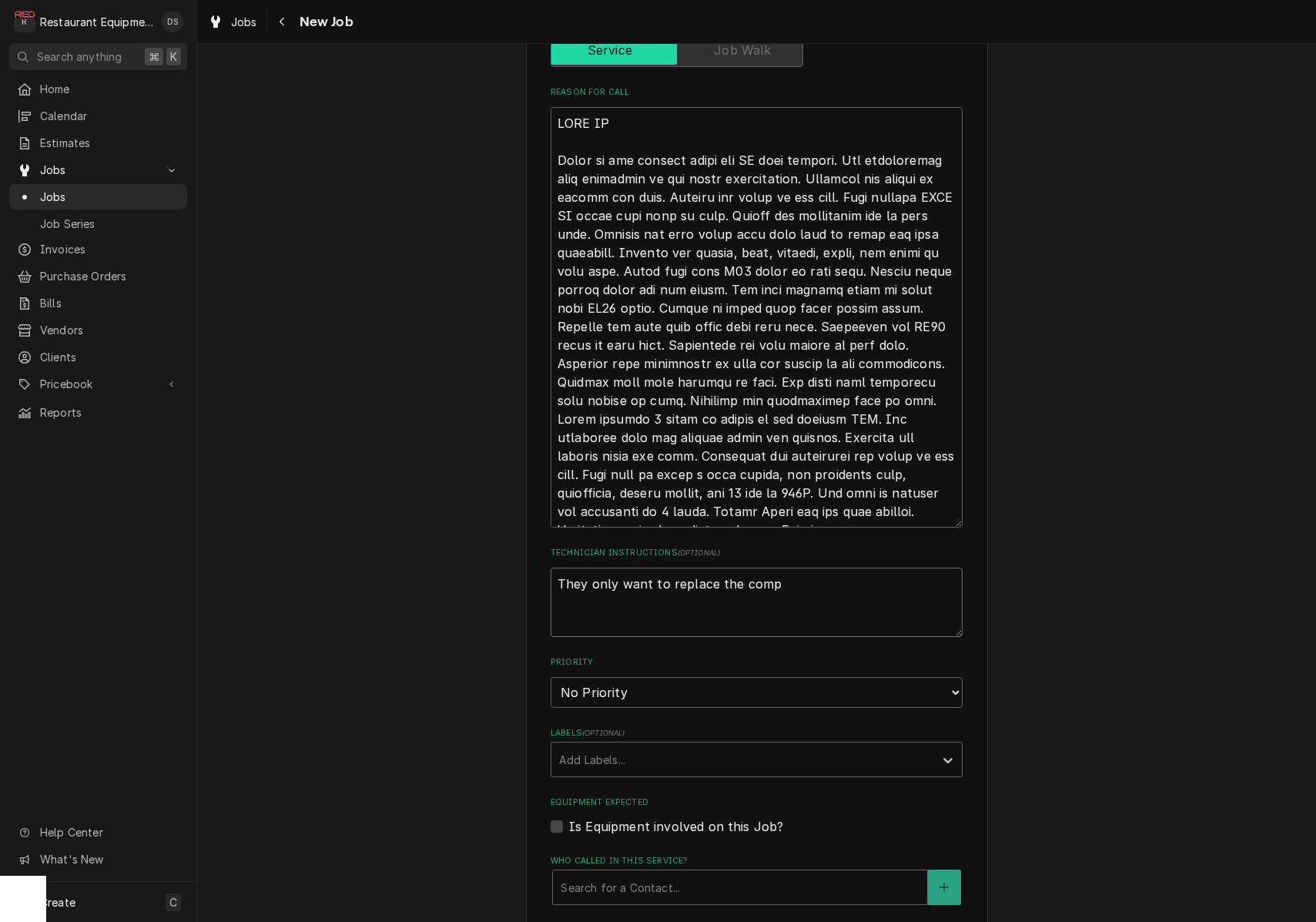
type textarea "x"
type textarea "They only want to replace the compre"
type textarea "x"
type textarea "They only want to replace the compres"
type textarea "x"
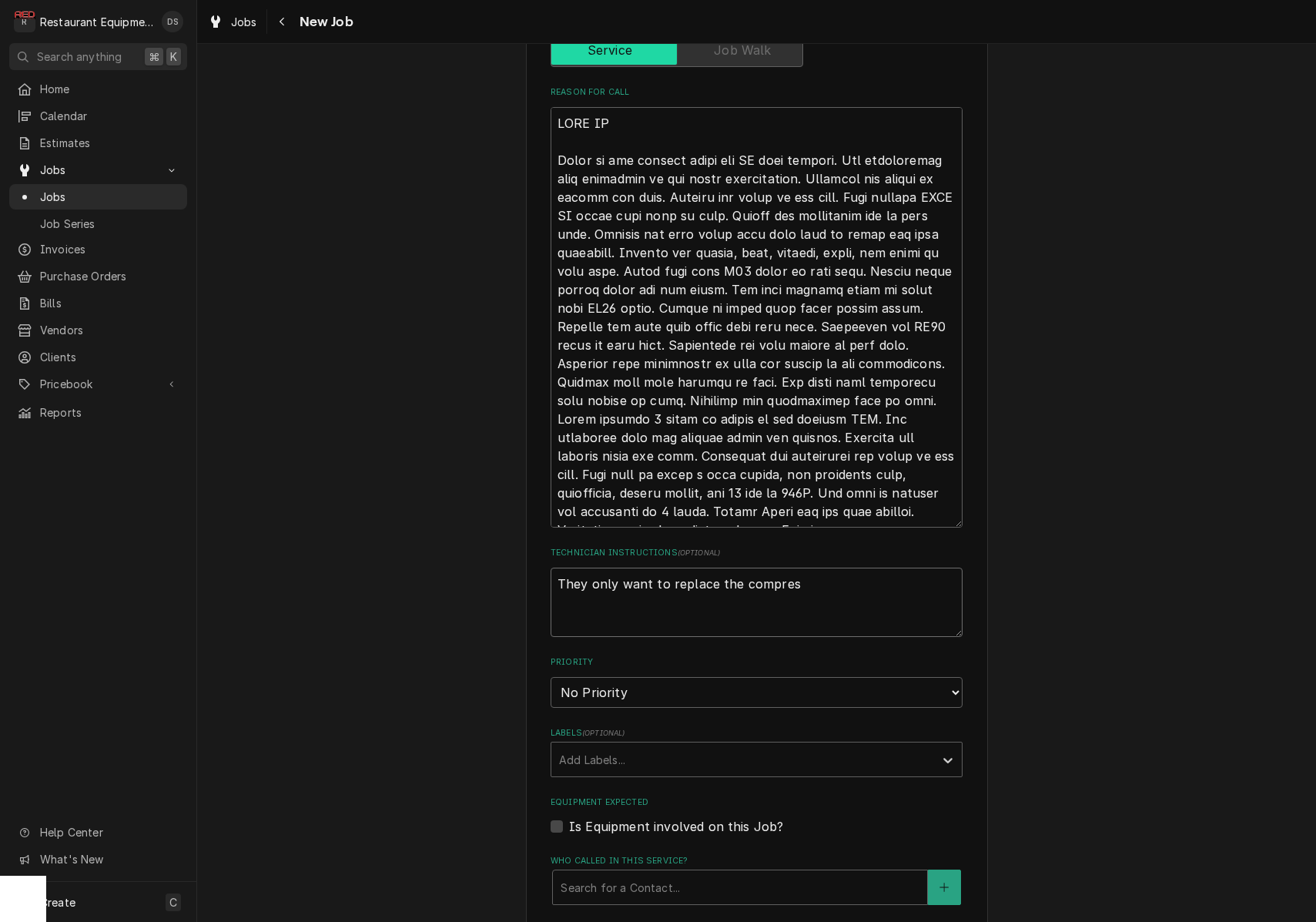
type textarea "They only want to replace the compress"
type textarea "x"
type textarea "They only want to replace the compresso"
type textarea "x"
type textarea "They only want to replace the compressor"
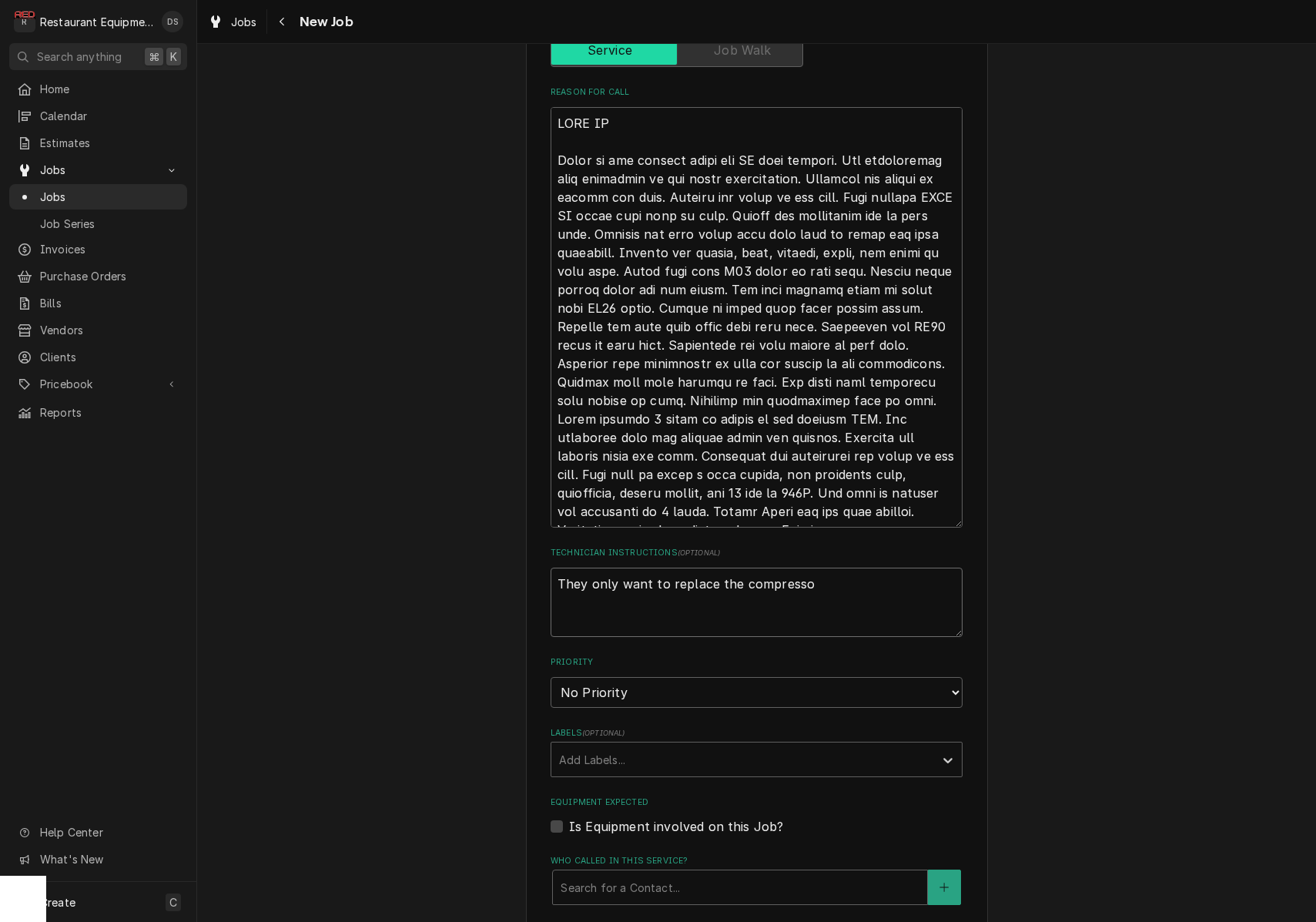
type textarea "x"
type textarea "They only want to replace the compressor."
type textarea "x"
type textarea "They only want to replace the compressor."
type textarea "x"
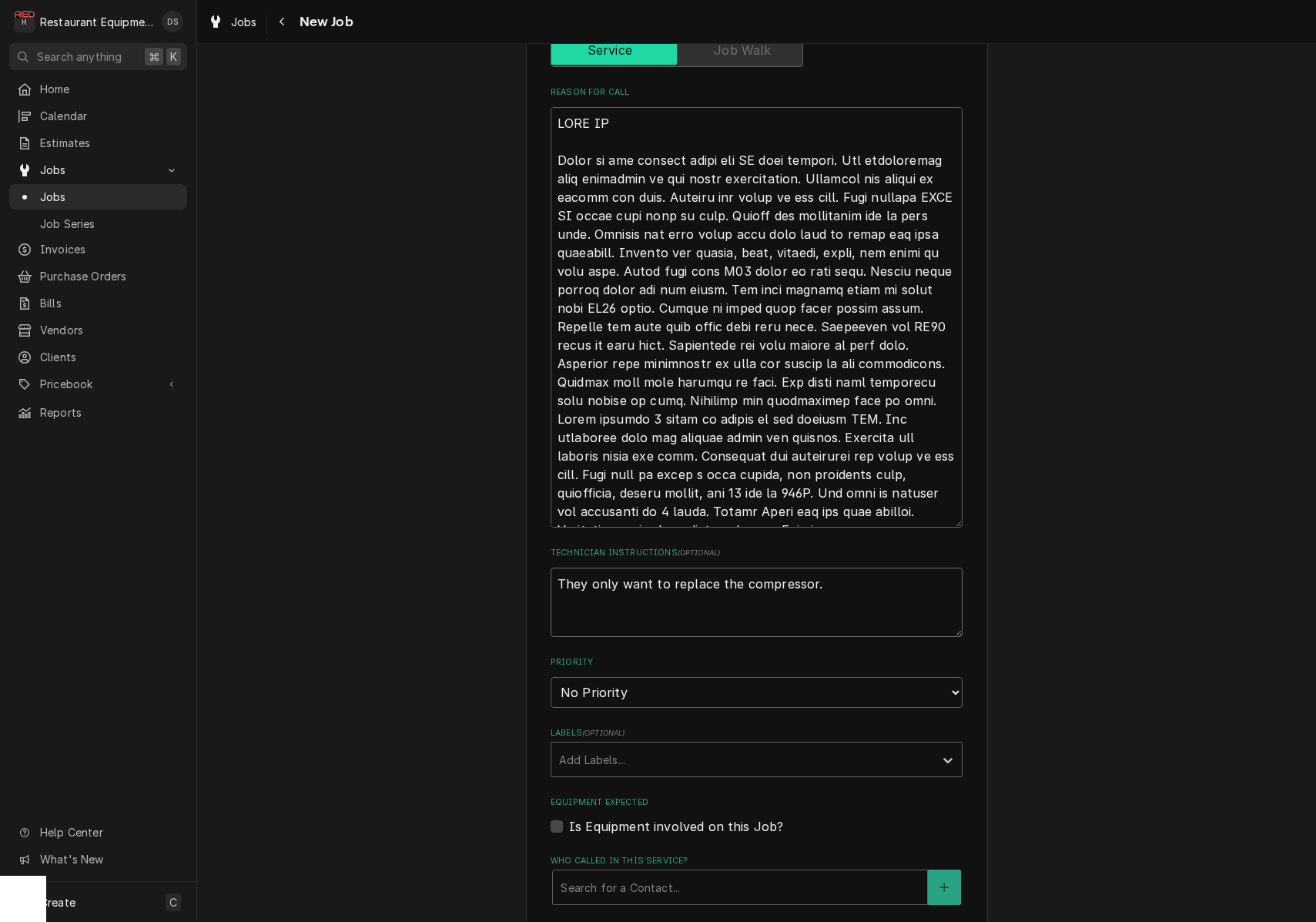
type textarea "They only want to replace the compressor."
select select "3"
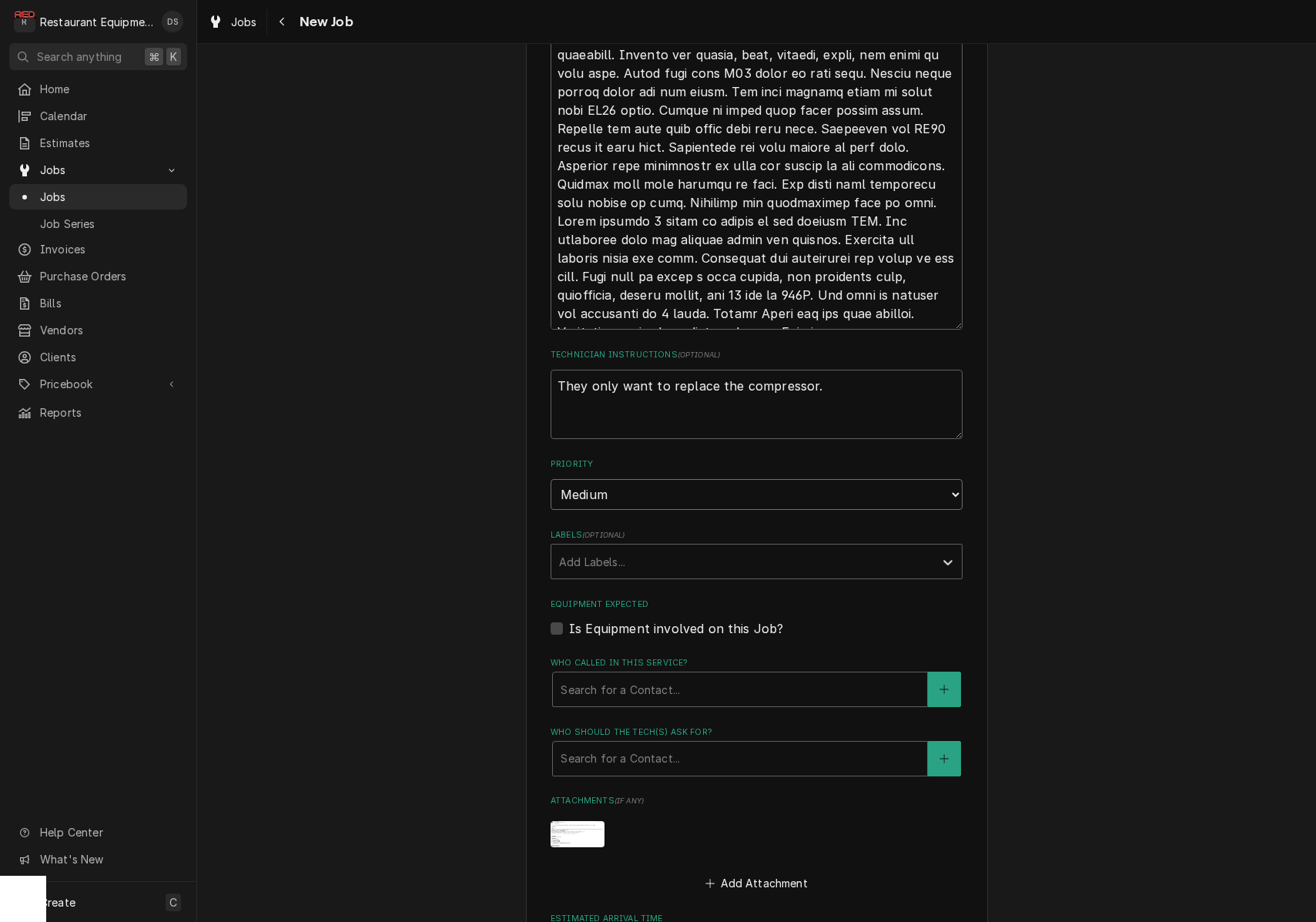
scroll to position [928, 0]
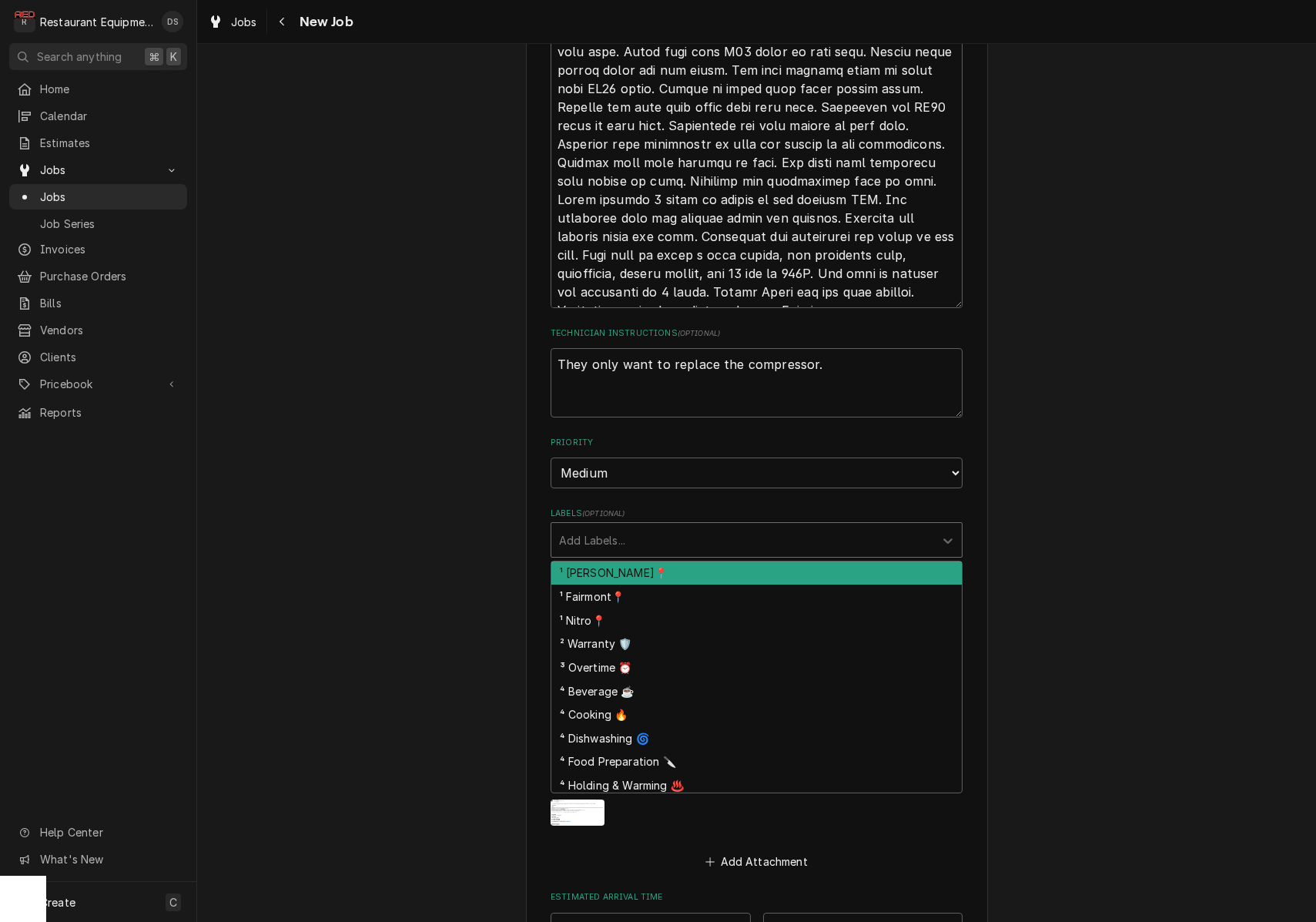
click at [660, 526] on div "Labels" at bounding box center [743, 539] width 368 height 28
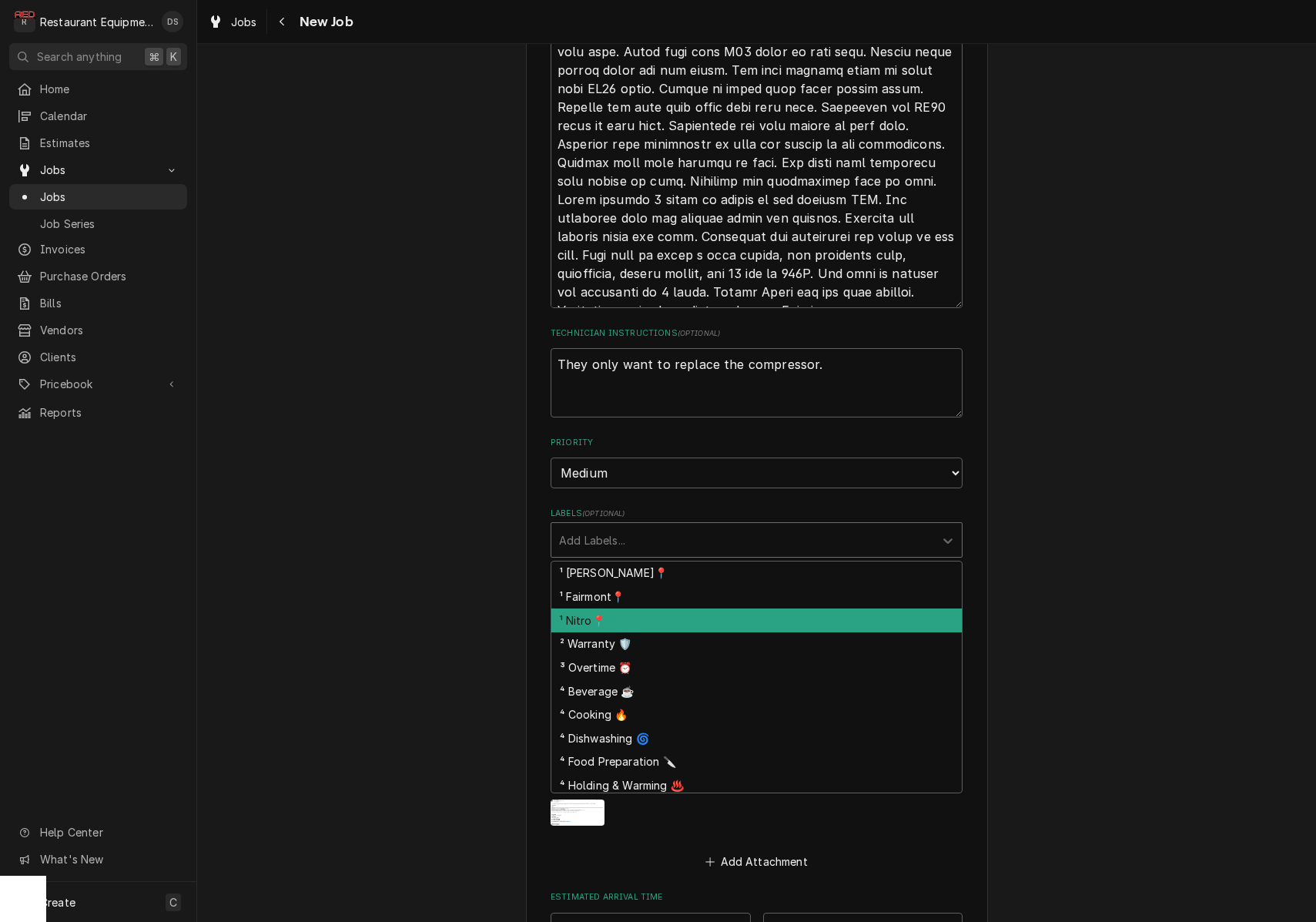
drag, startPoint x: 622, startPoint y: 579, endPoint x: 633, endPoint y: 574, distance: 12.1
click at [623, 609] on div "¹ Nitro📍" at bounding box center [757, 621] width 411 height 24
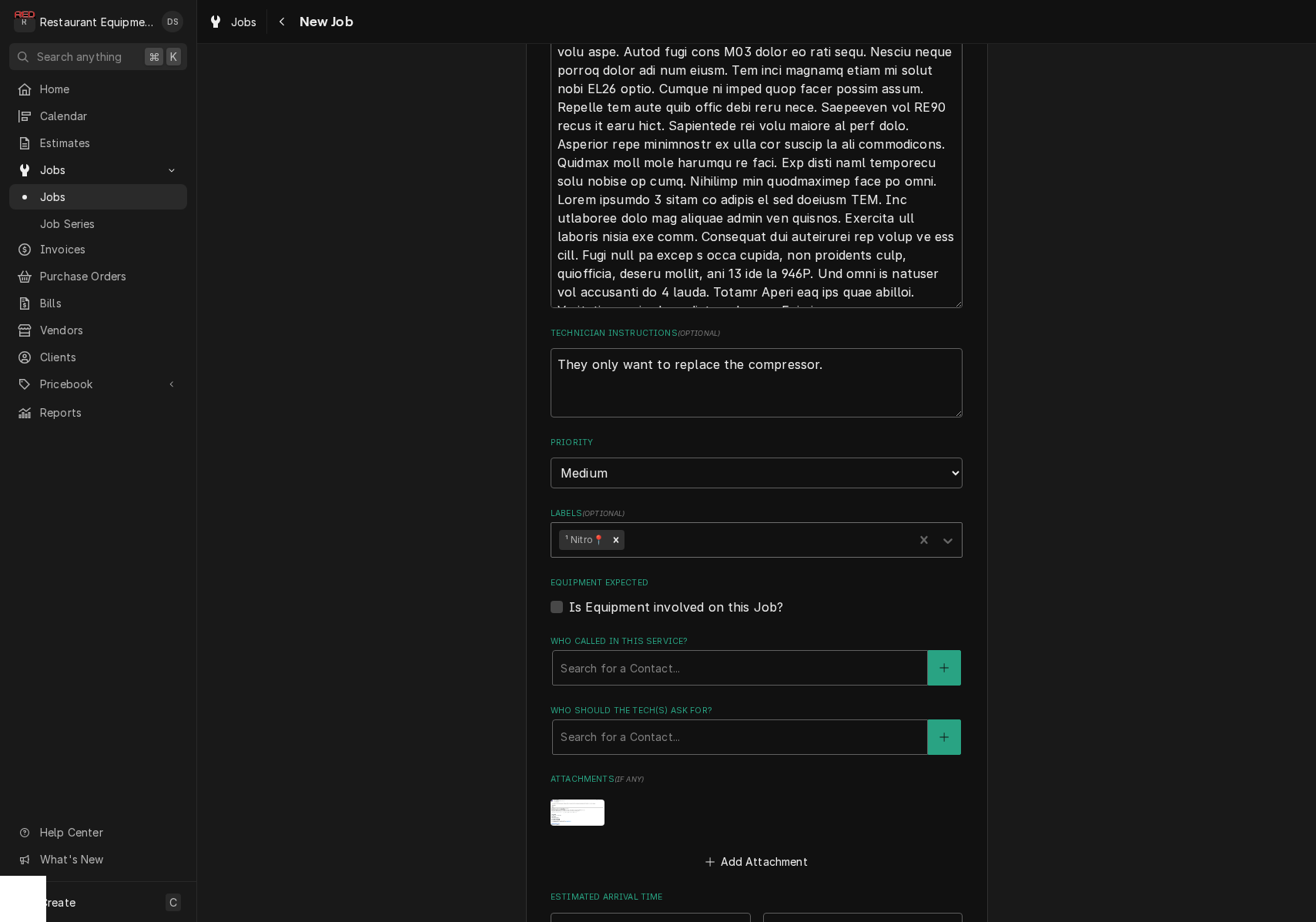
click at [727, 526] on div "Labels" at bounding box center [767, 539] width 278 height 28
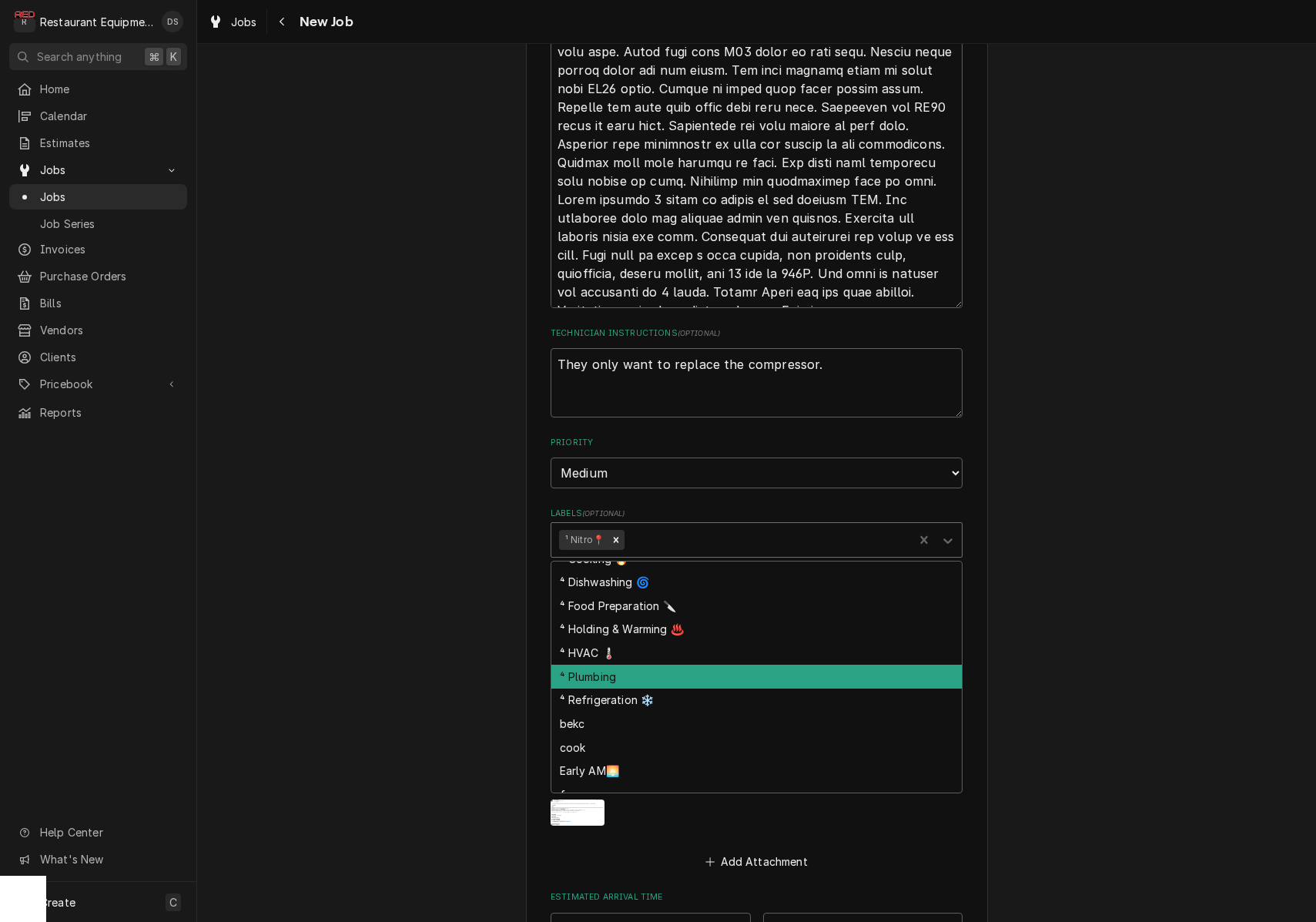
scroll to position [140, 0]
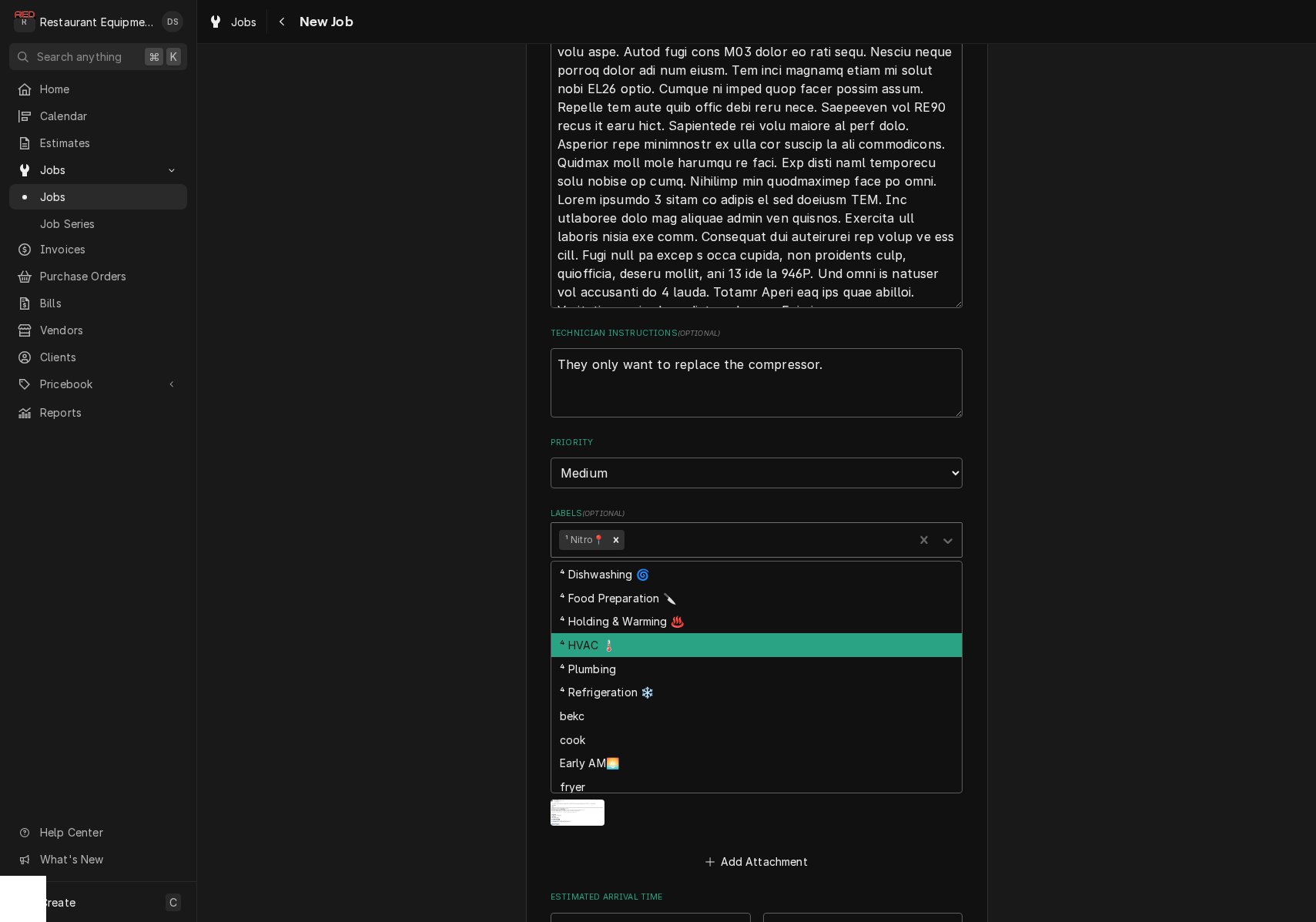
click at [660, 633] on div "⁴ HVAC 🌡️" at bounding box center [757, 645] width 411 height 24
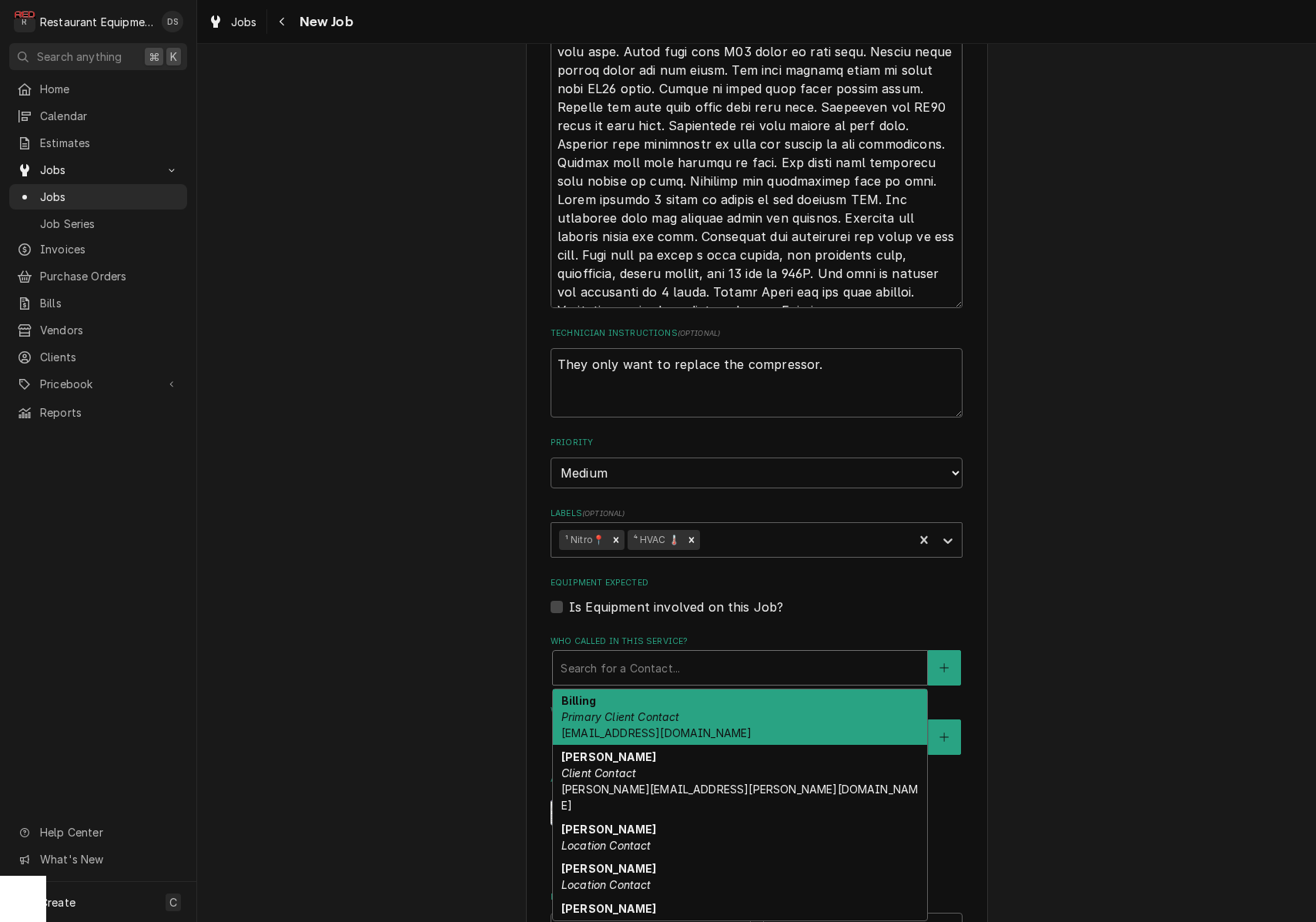
click at [696, 654] on div "Who called in this service?" at bounding box center [740, 667] width 359 height 28
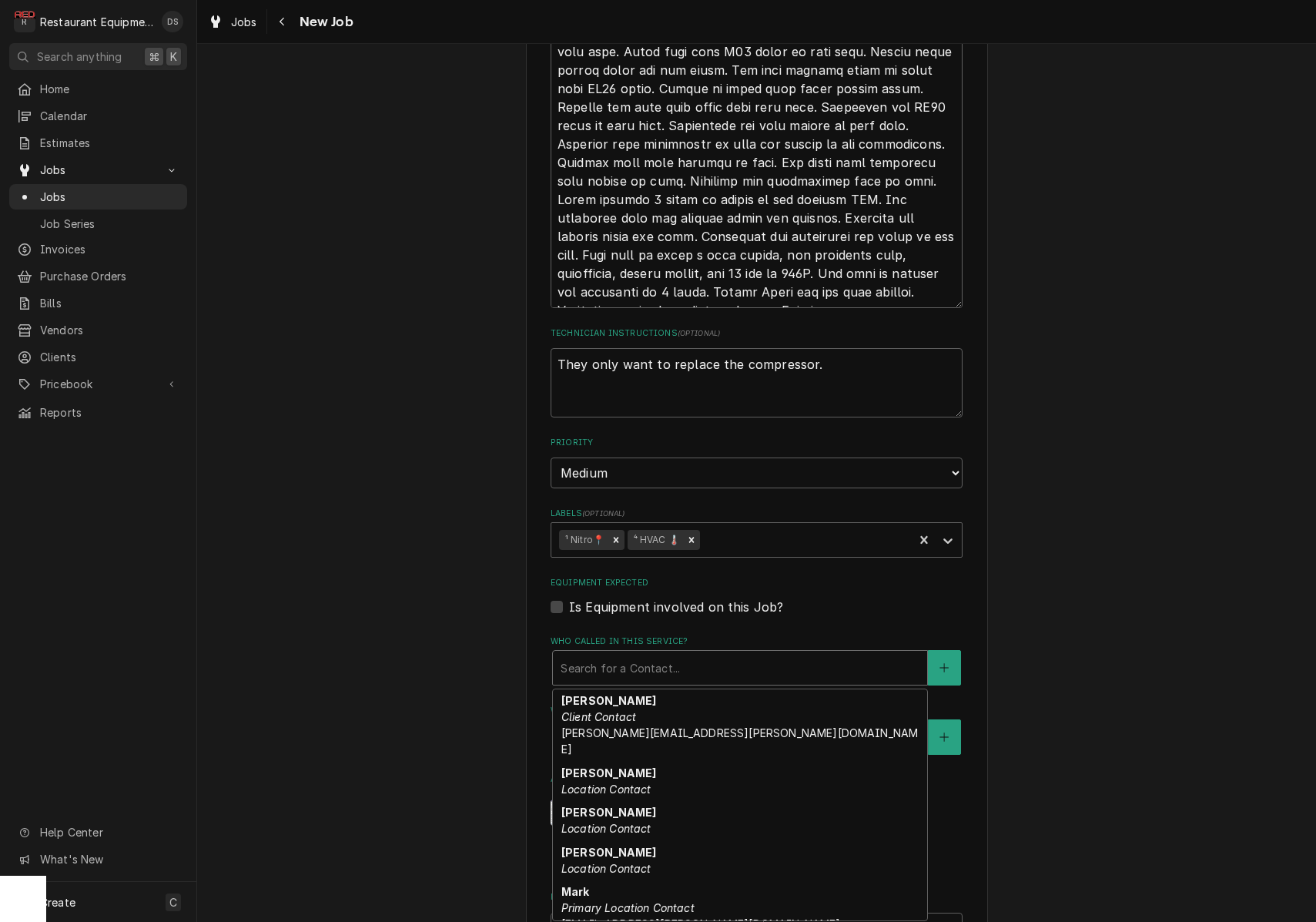
scroll to position [56, 0]
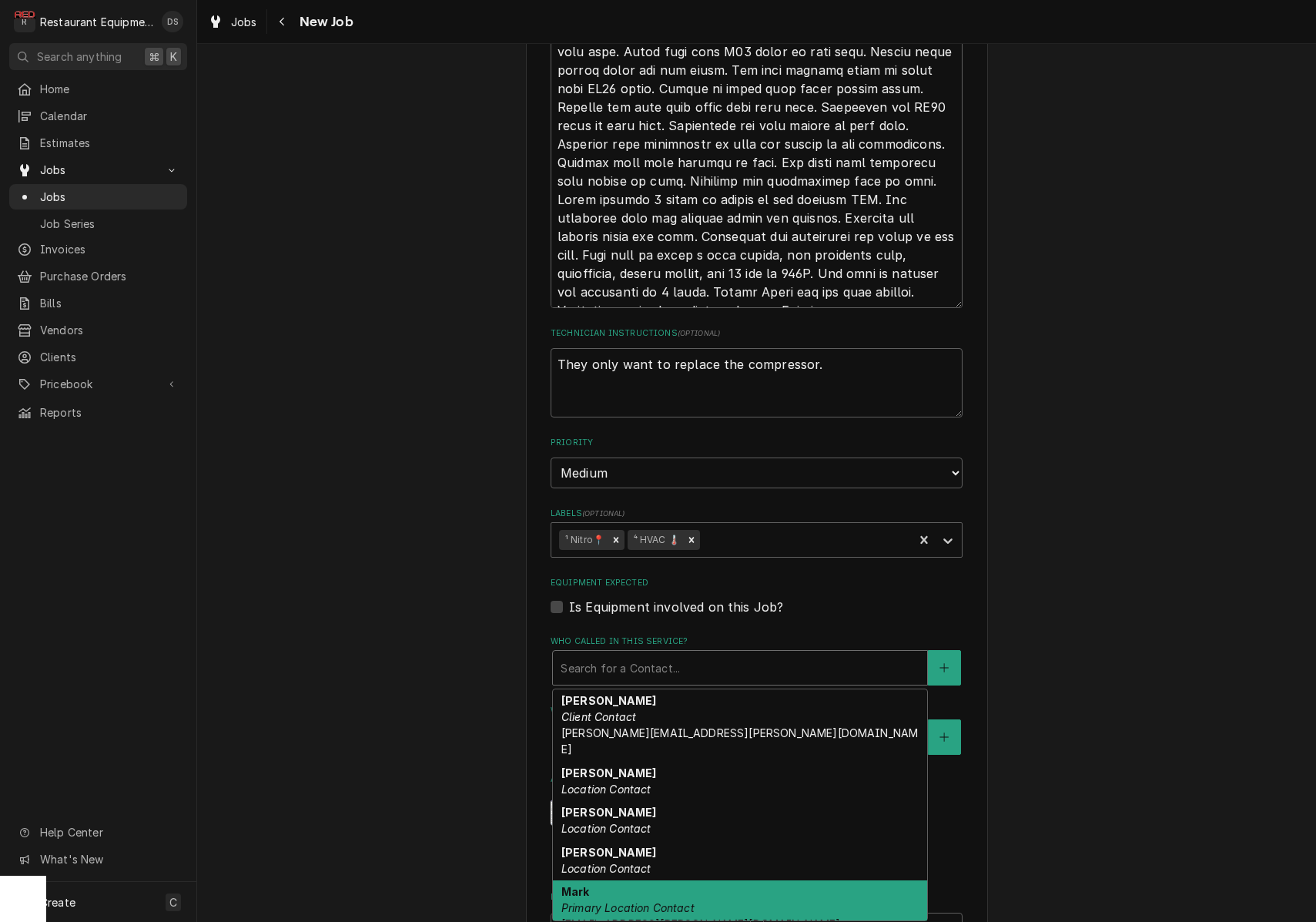
drag, startPoint x: 677, startPoint y: 850, endPoint x: 684, endPoint y: 822, distance: 28.9
click at [678, 880] on div "Mark Primary Location Contact mark.jaworski@bobevans.com" at bounding box center [740, 908] width 374 height 56
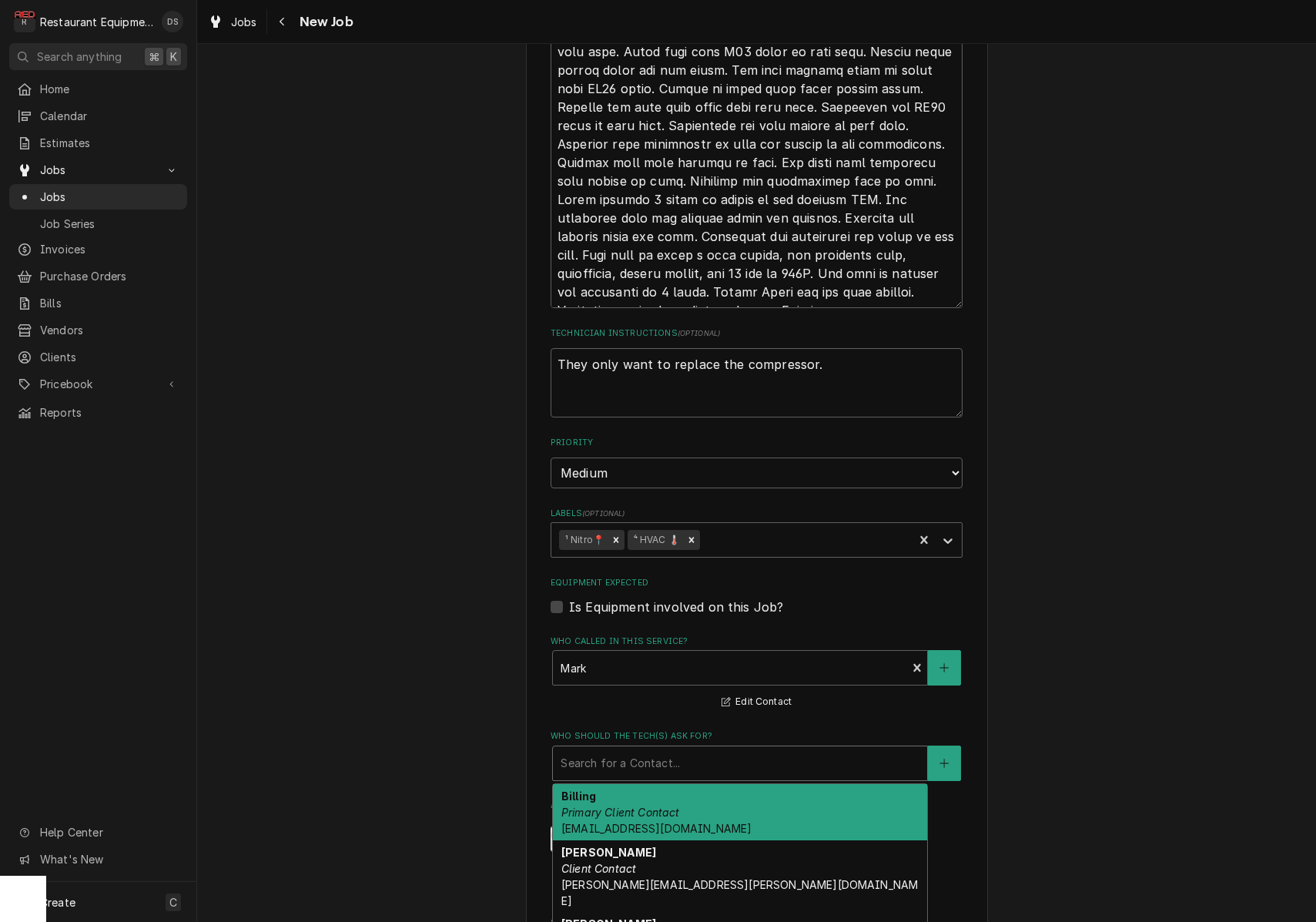
click at [689, 749] on div "Who should the tech(s) ask for?" at bounding box center [740, 763] width 359 height 28
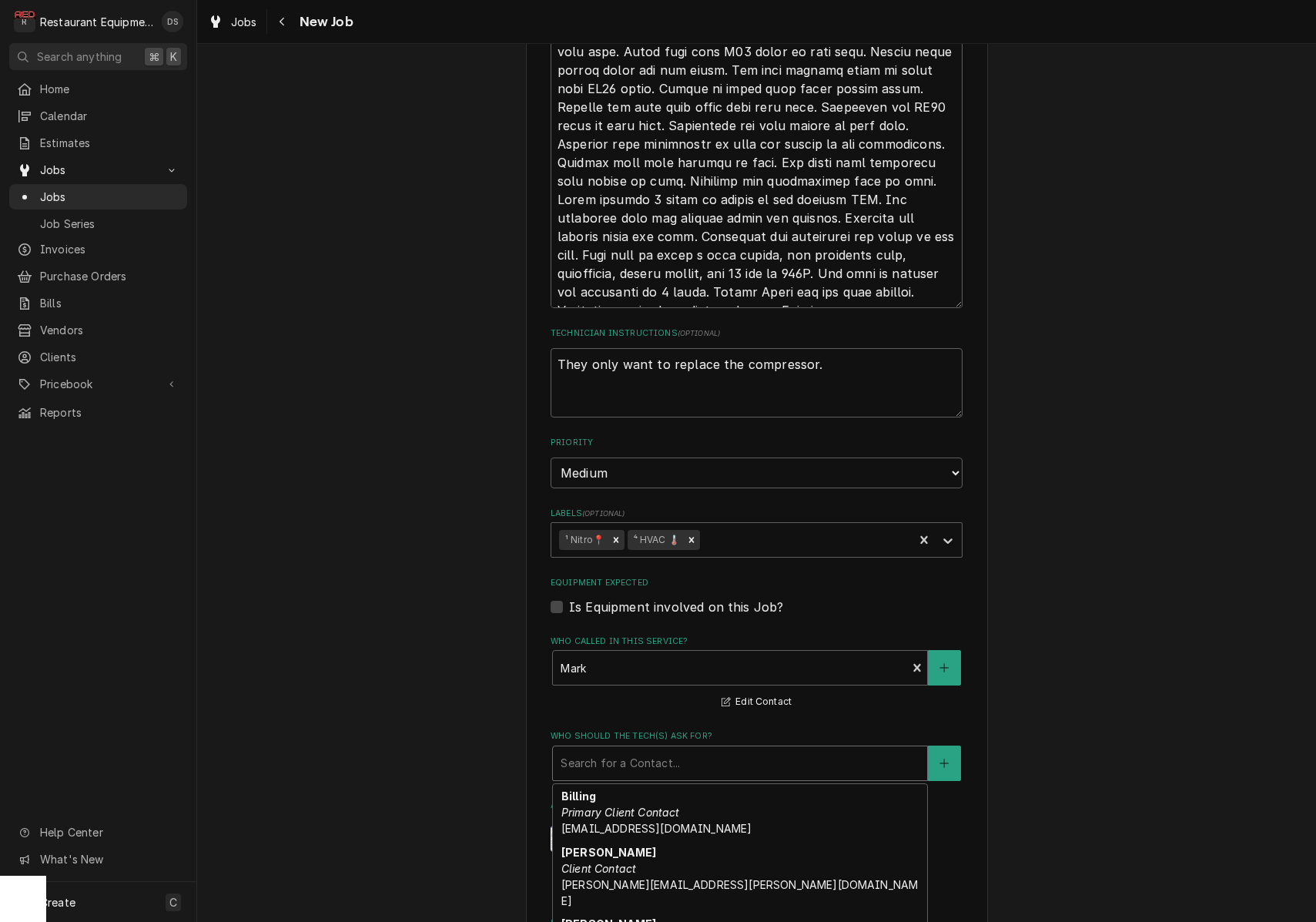
scroll to position [118, 0]
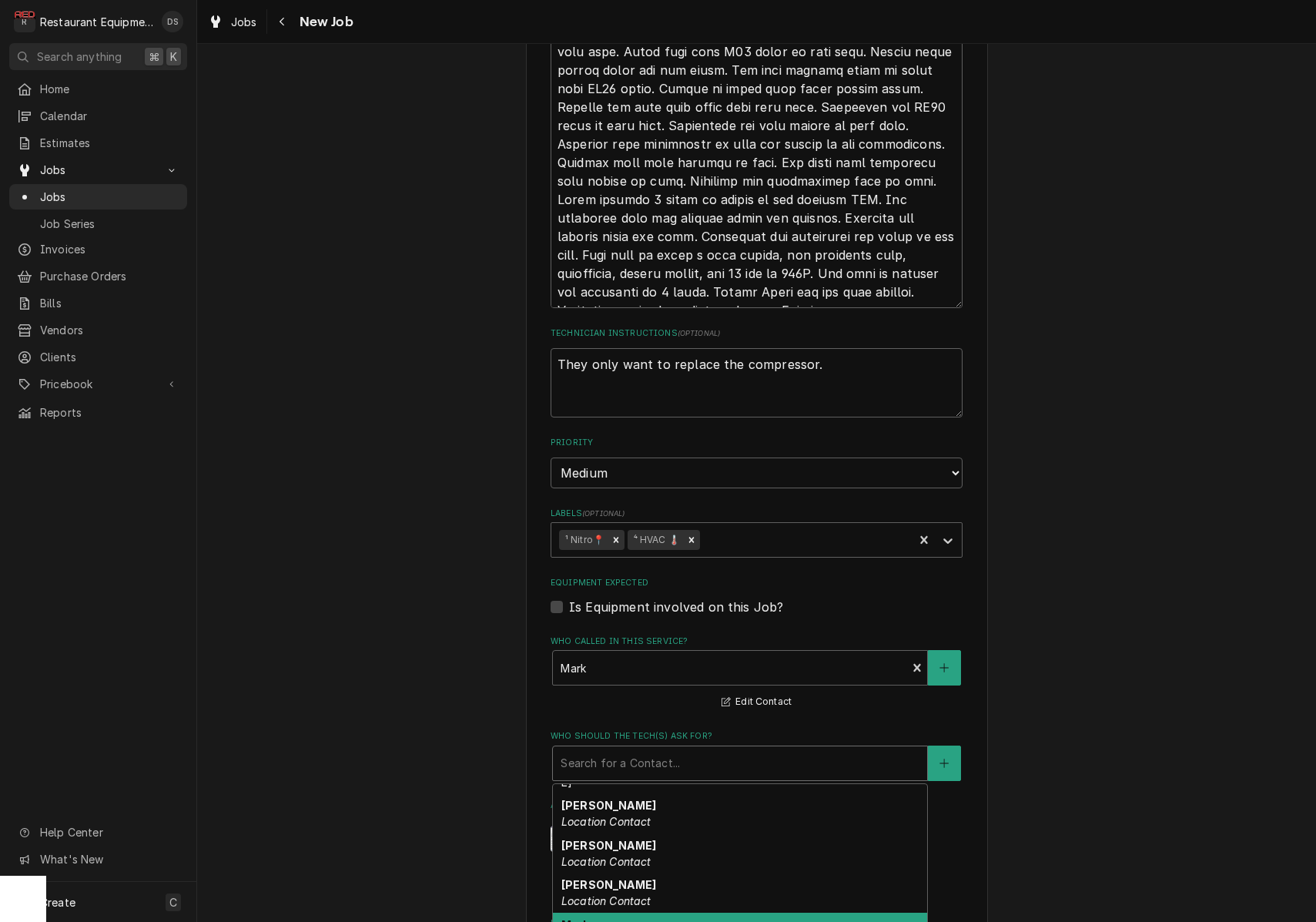
click at [673, 921] on em "Primary Location Contact" at bounding box center [628, 940] width 133 height 13
type textarea "x"
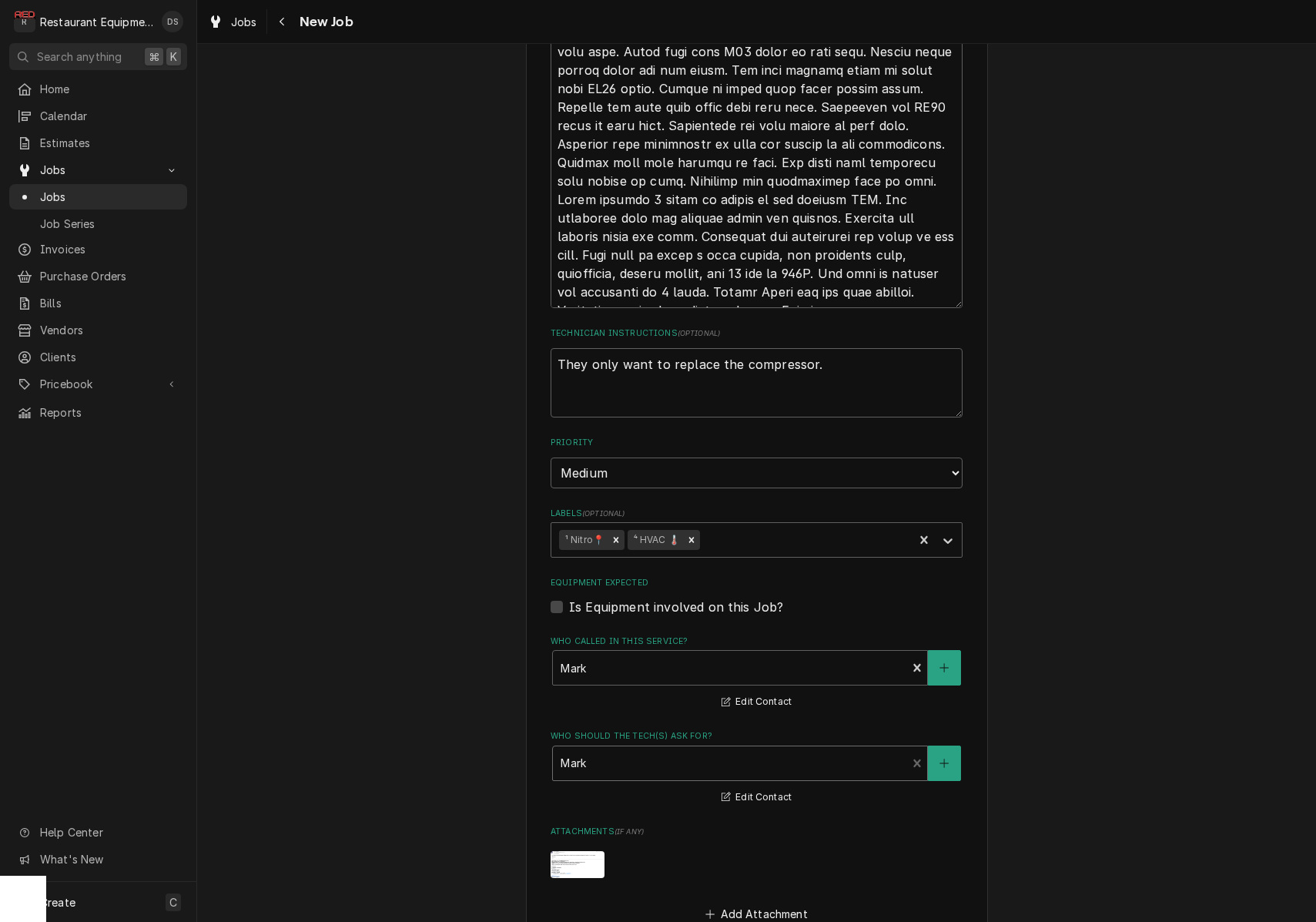
click at [1059, 725] on div "Please provide the following information to create a job: Client Details Client…" at bounding box center [757, 204] width 1119 height 2142
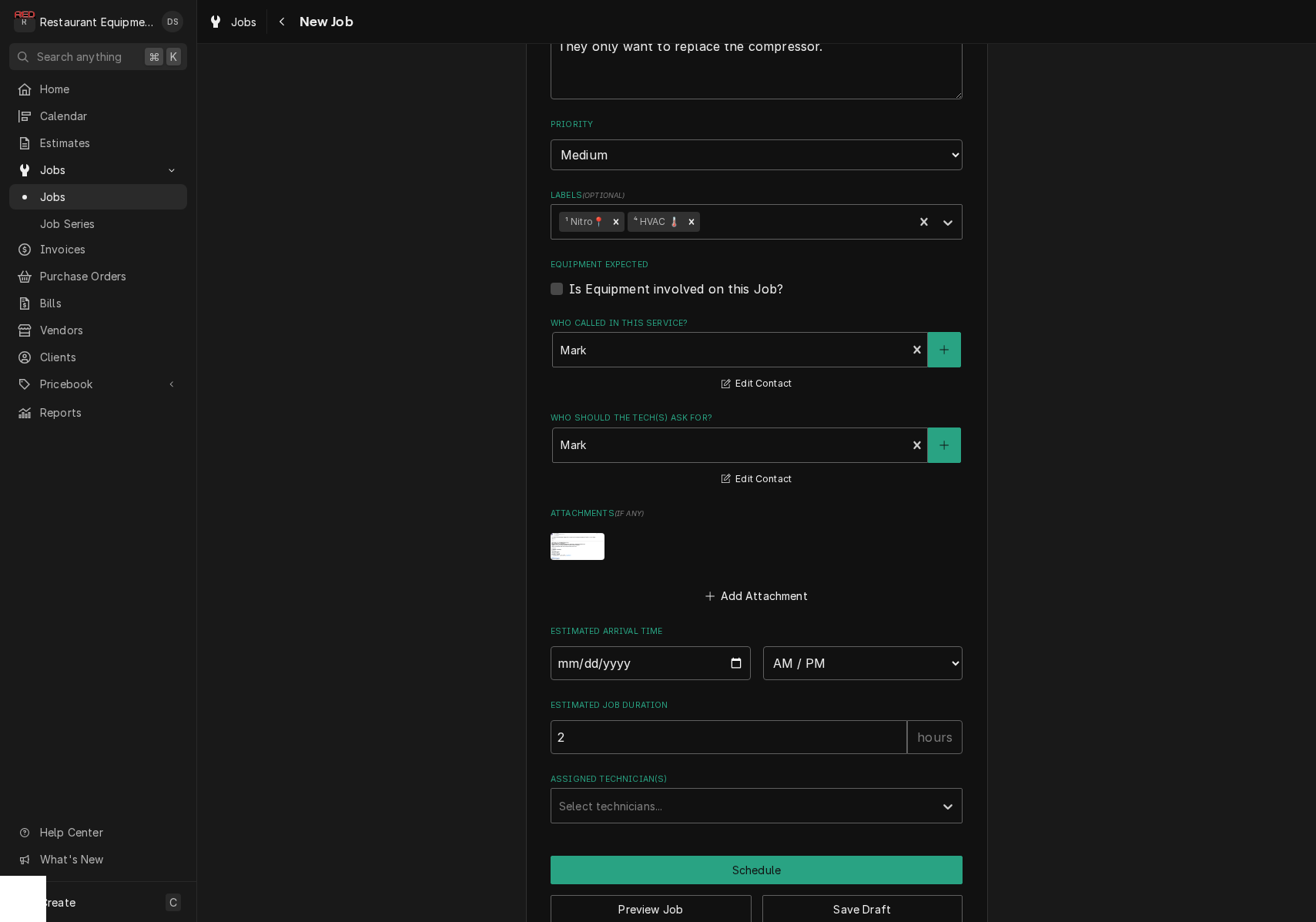
scroll to position [1245, 0]
click at [605, 647] on input "Date" at bounding box center [650, 664] width 201 height 34
type input "2025-10-02"
click at [861, 896] on button "Save Draft" at bounding box center [863, 910] width 201 height 29
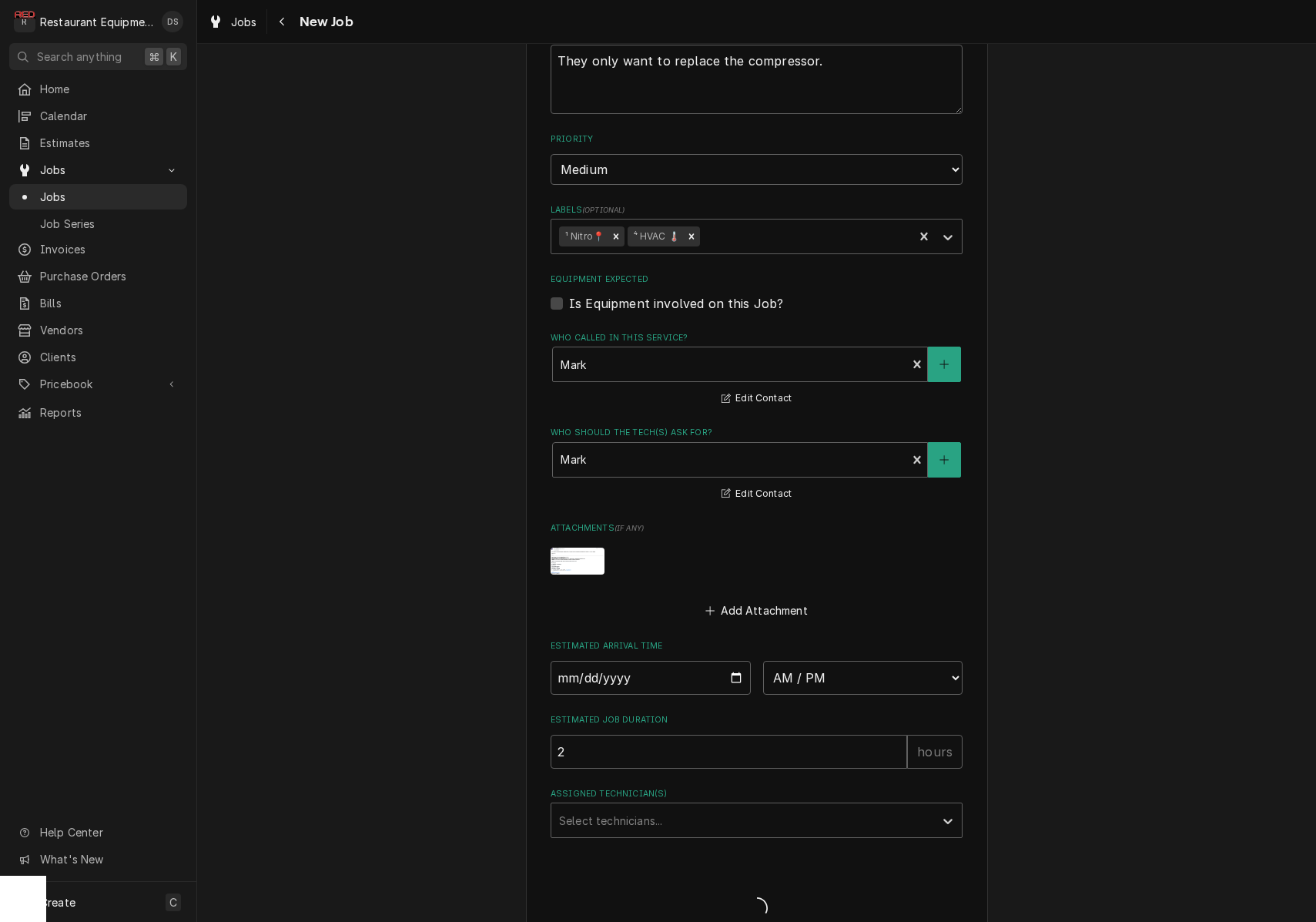
type textarea "x"
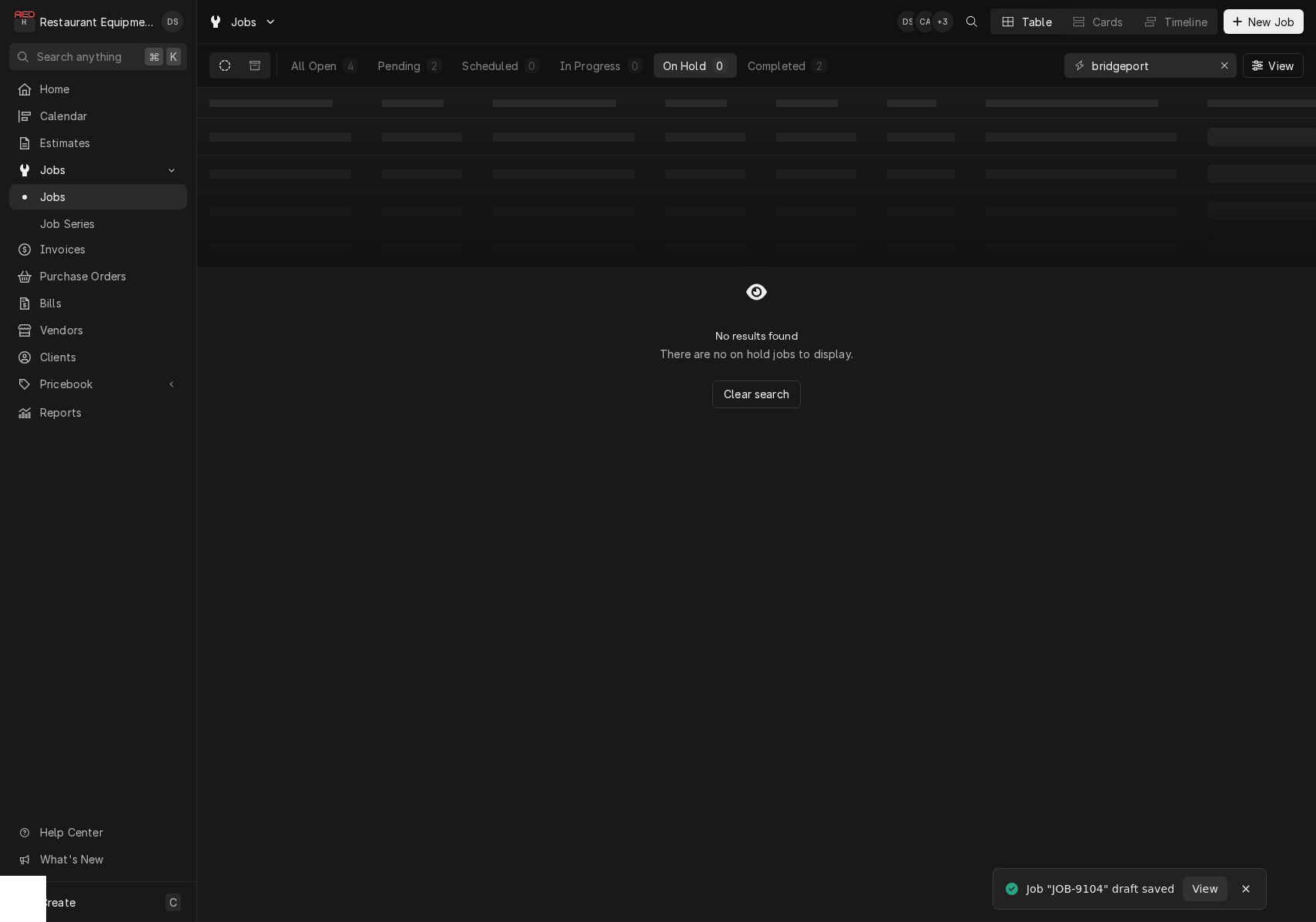
click at [368, 0] on div "Jobs DS CA + 3 Table Cards Timeline New Job" at bounding box center [757, 22] width 1119 height 43
click at [96, 135] on span "Estimates" at bounding box center [109, 143] width 139 height 16
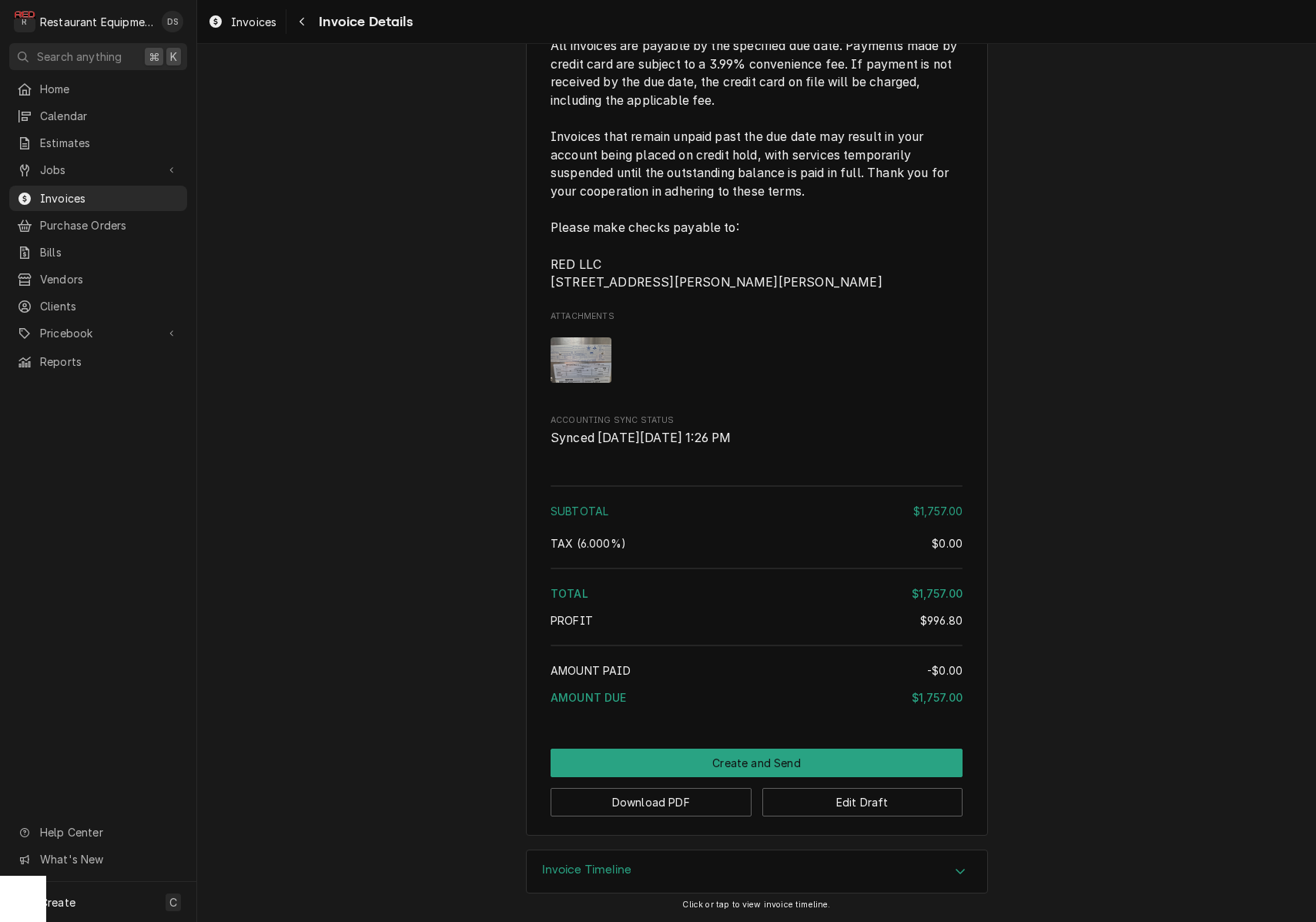
scroll to position [2496, 0]
click at [848, 807] on button "Edit Draft" at bounding box center [863, 802] width 201 height 29
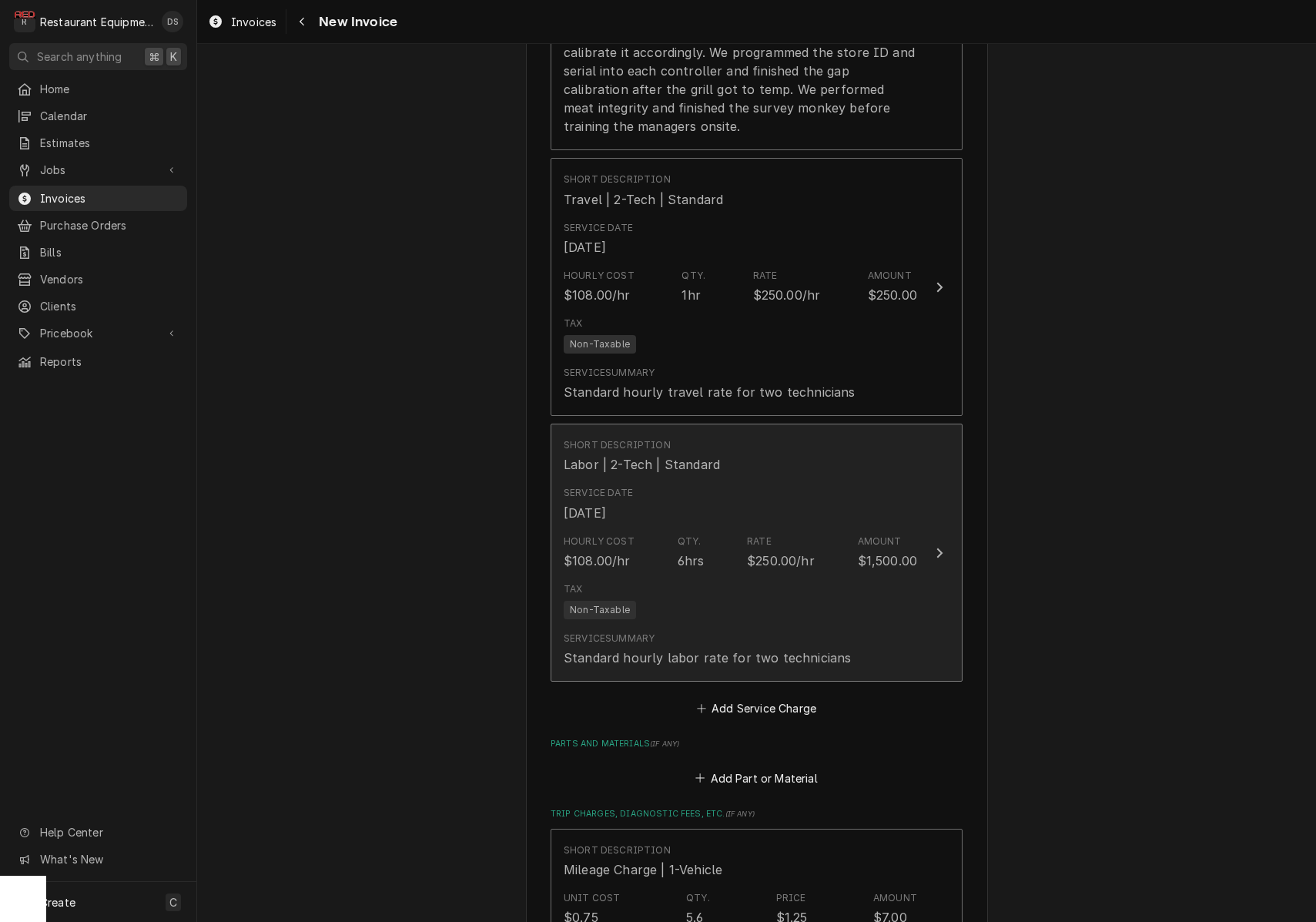
scroll to position [1572, 0]
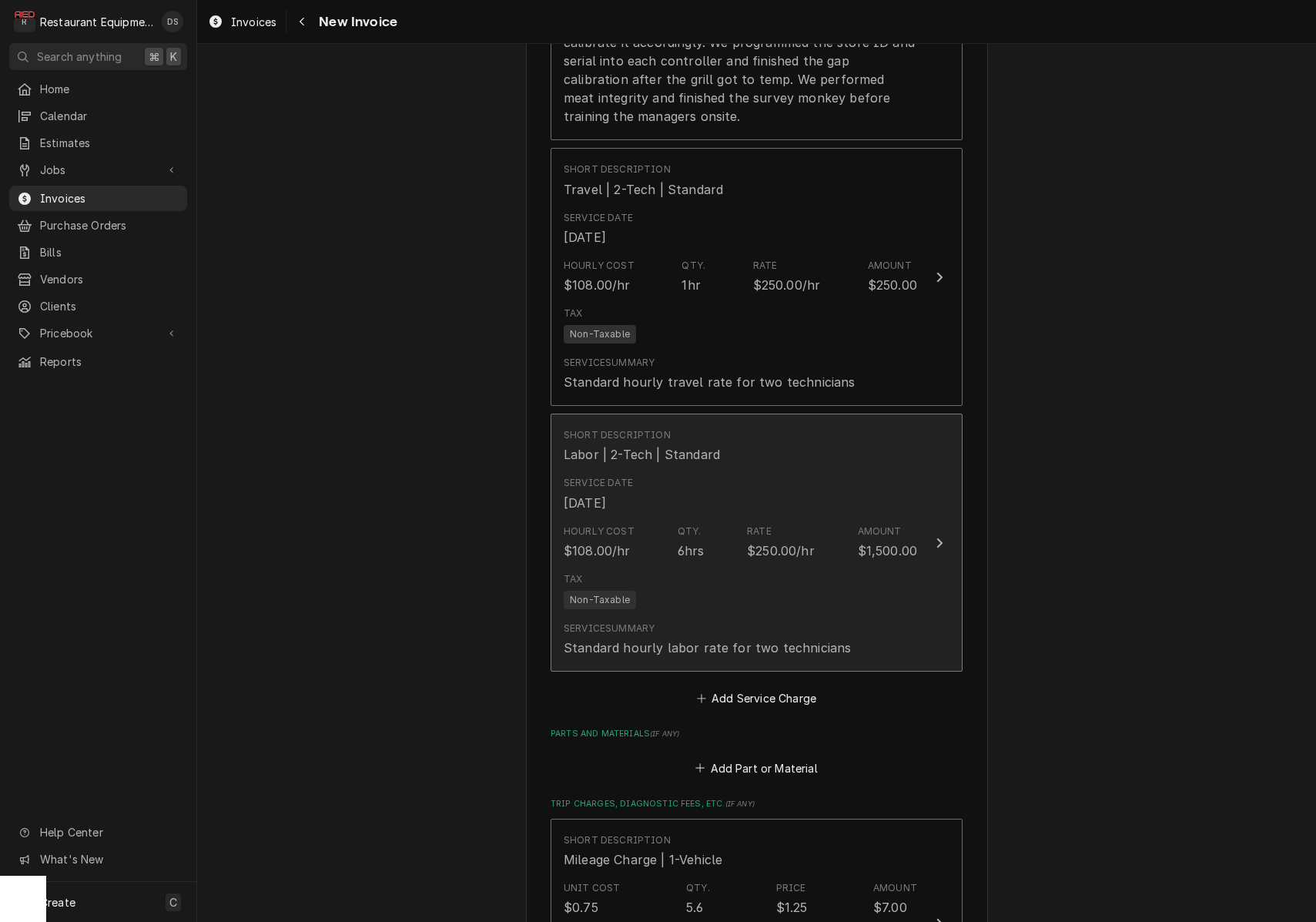
click at [762, 542] on div "$250.00/hr" at bounding box center [781, 550] width 68 height 18
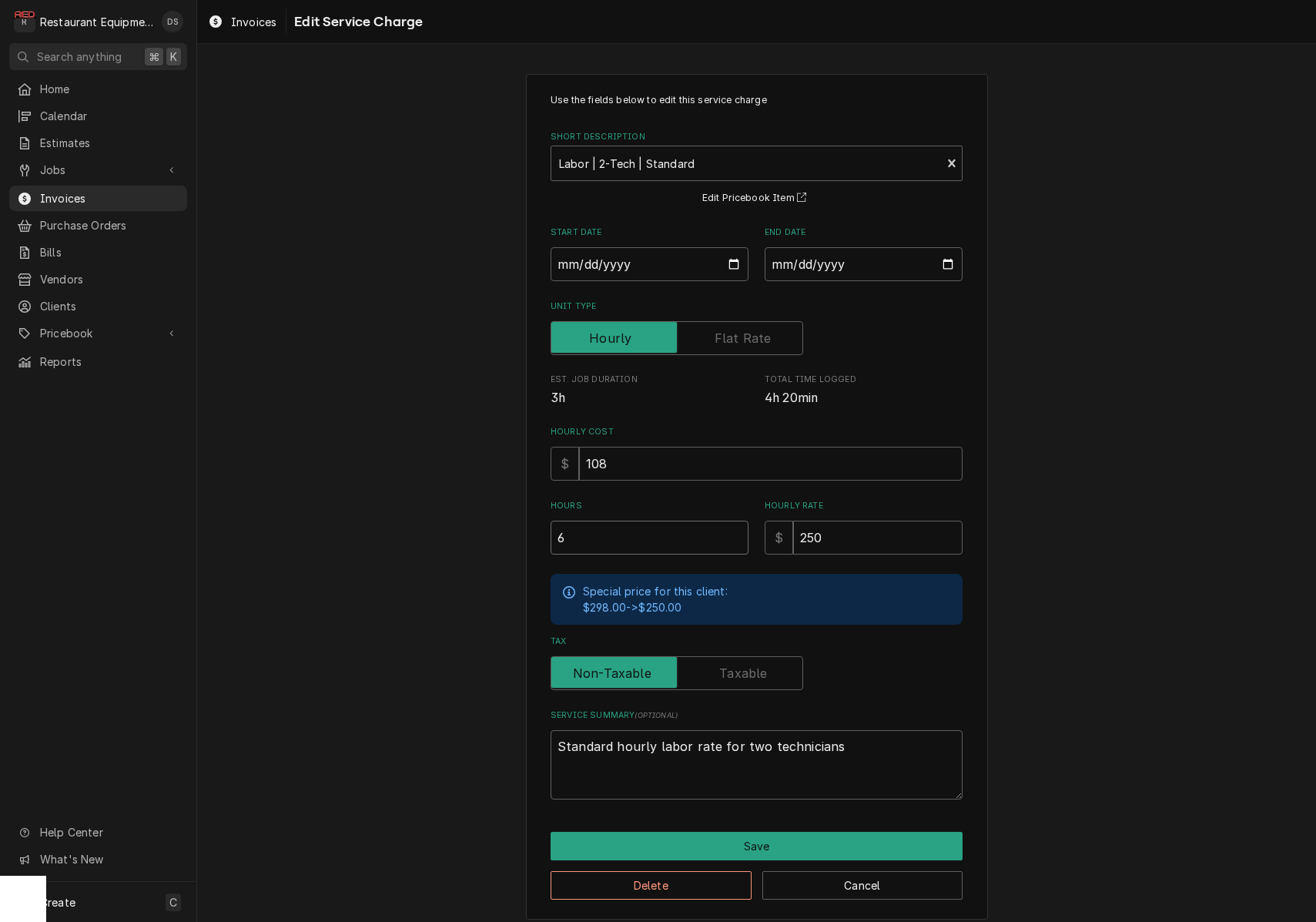
drag, startPoint x: 594, startPoint y: 531, endPoint x: 488, endPoint y: 525, distance: 106.2
click at [488, 527] on div "Use the fields below to edit this service charge Short Description Labor | 2-Te…" at bounding box center [757, 496] width 1119 height 872
type textarea "x"
type input "3"
click at [773, 832] on button "Save" at bounding box center [757, 846] width 412 height 29
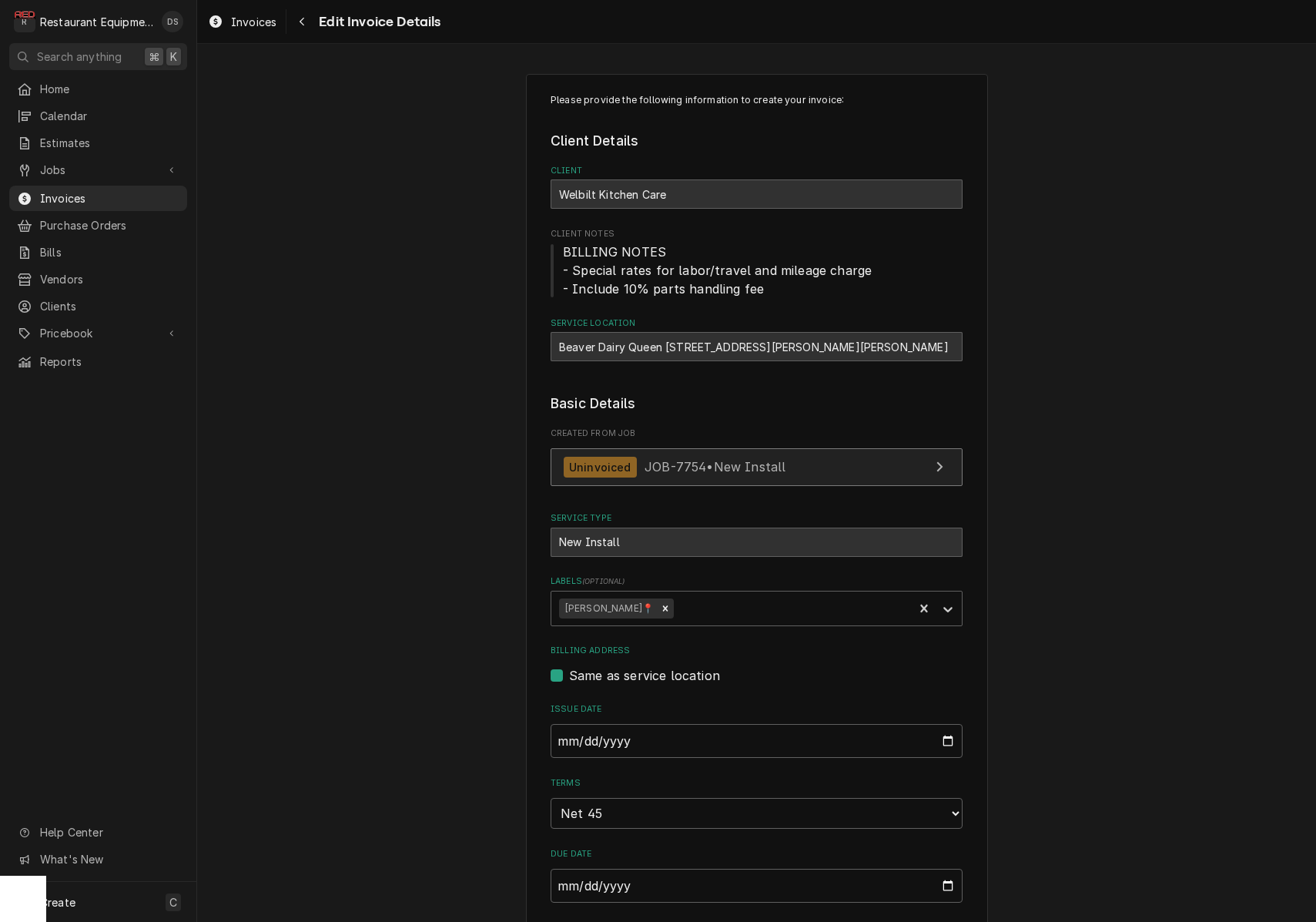
scroll to position [1, 0]
click at [742, 467] on span "JOB-7754 • New Install" at bounding box center [715, 466] width 141 height 15
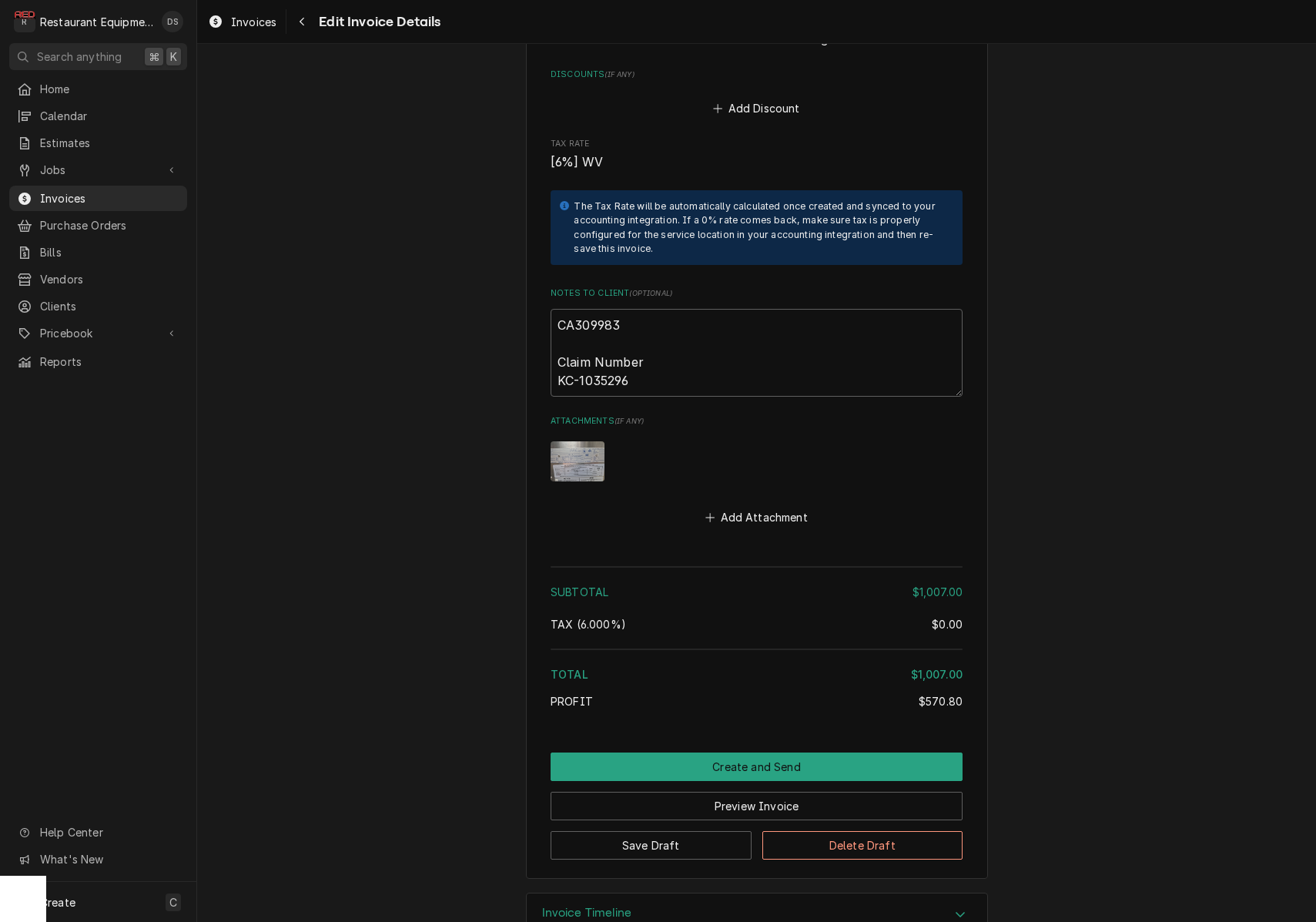
scroll to position [2589, 0]
click at [741, 793] on button "Preview Invoice" at bounding box center [757, 807] width 412 height 29
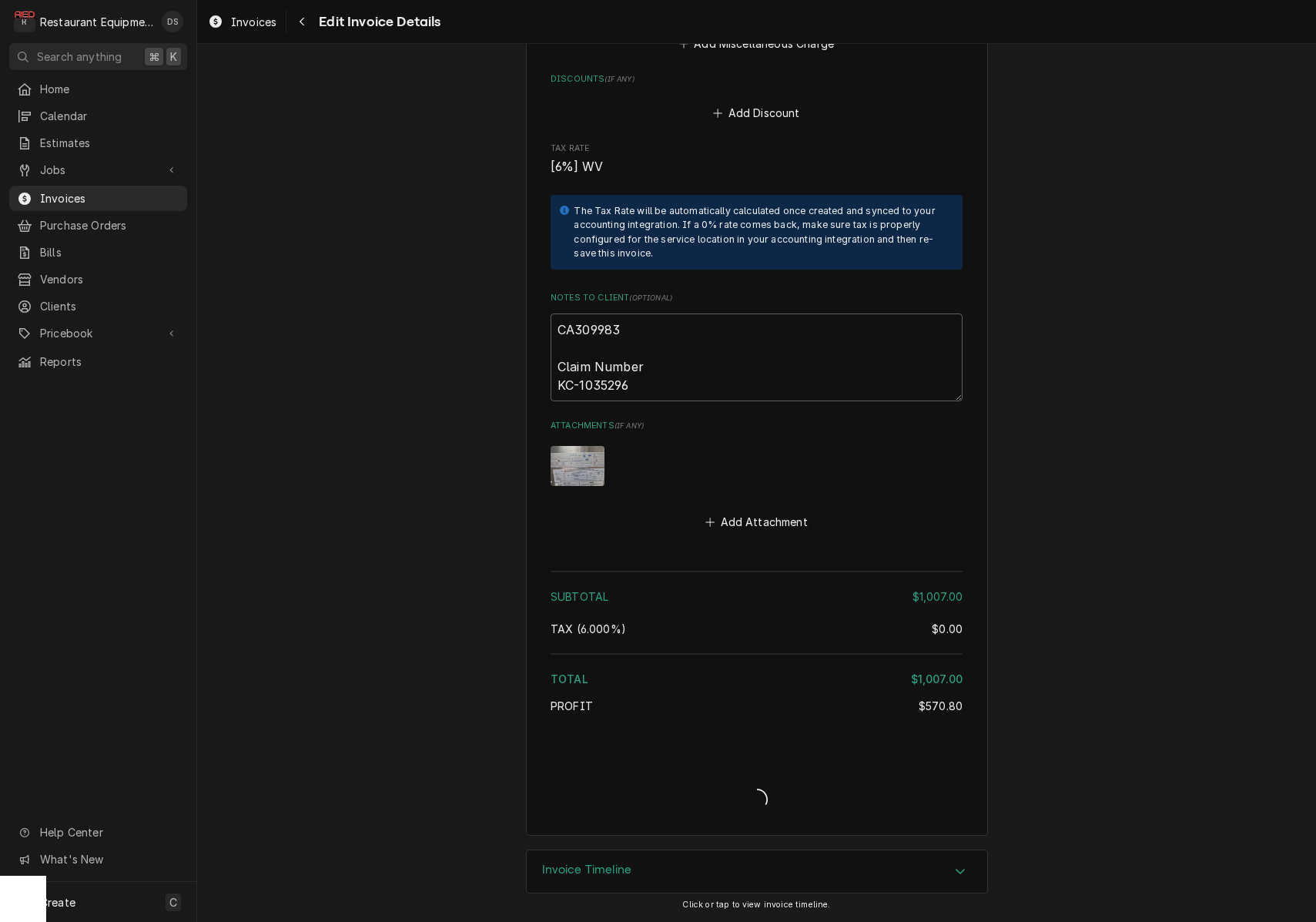
scroll to position [2541, 0]
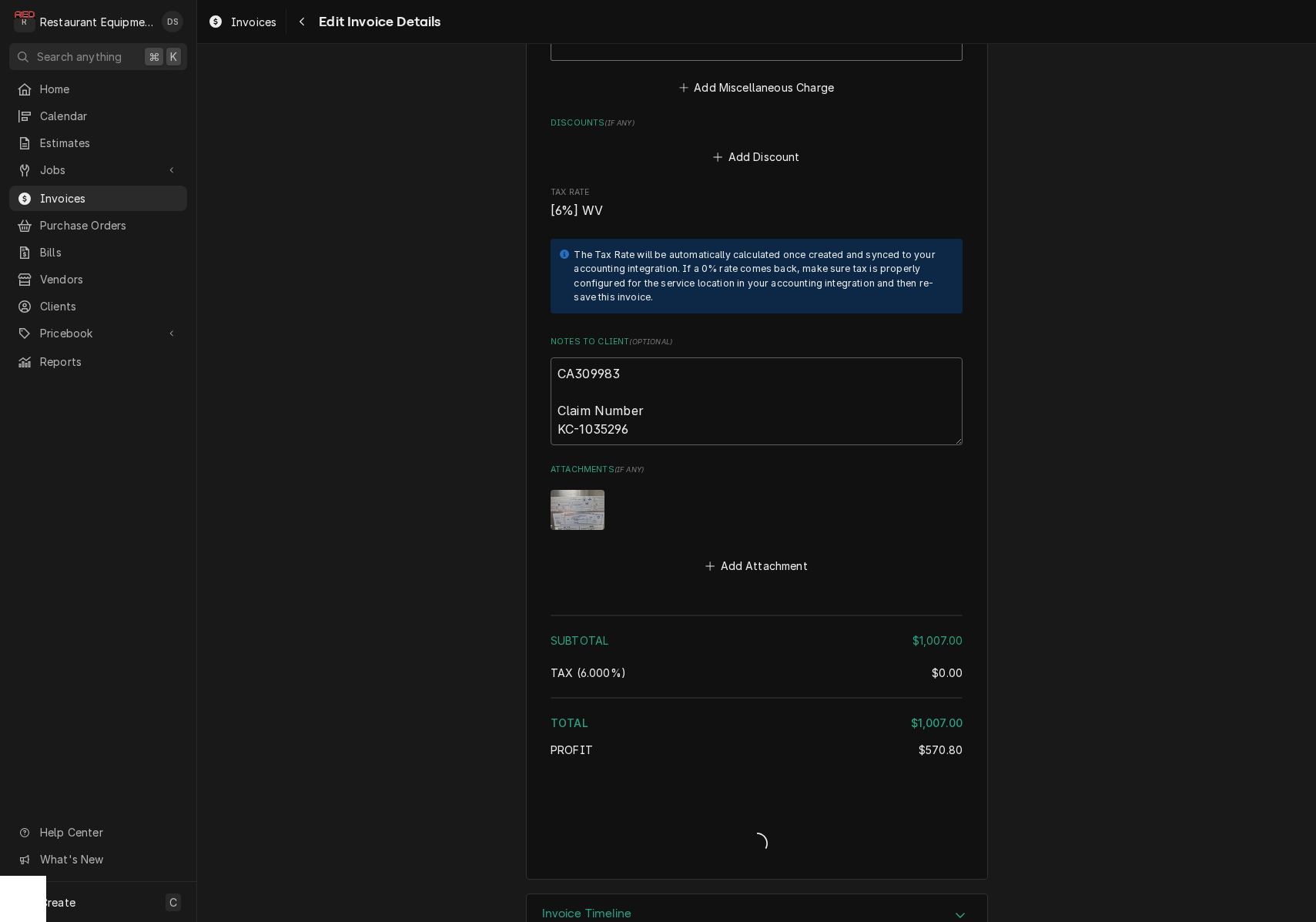
type textarea "x"
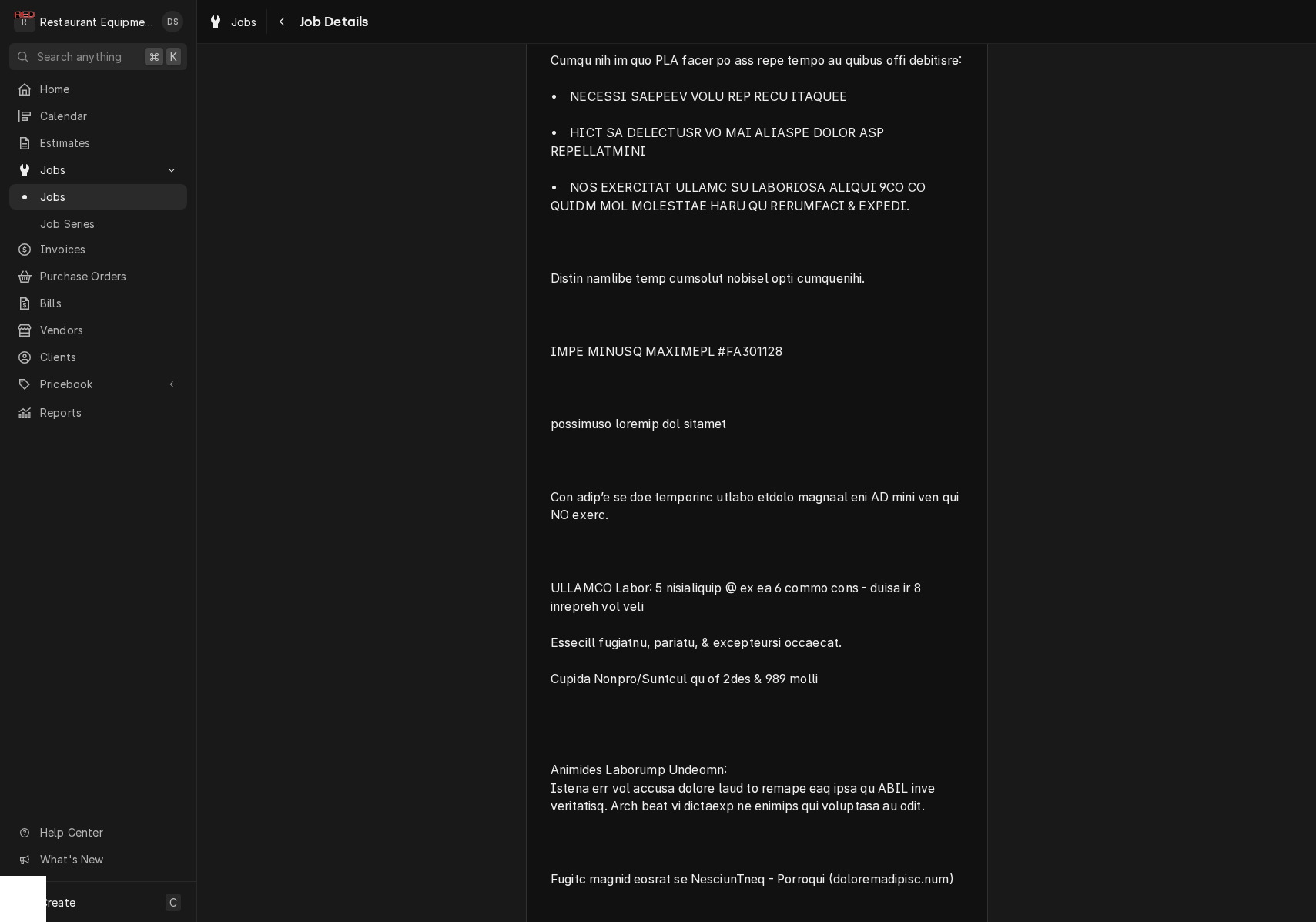
scroll to position [1542, 0]
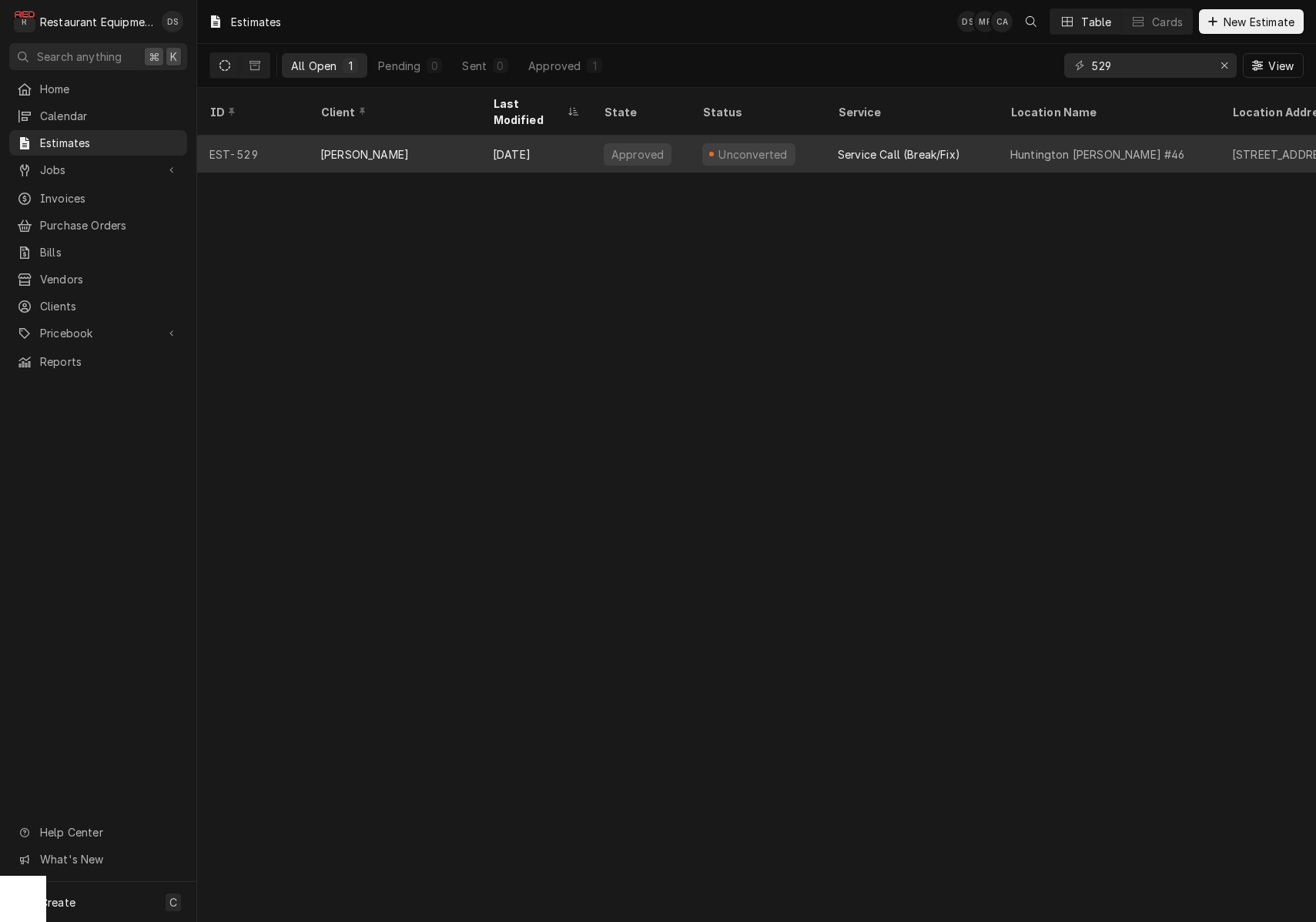
click at [559, 138] on div "[DATE]" at bounding box center [535, 154] width 111 height 37
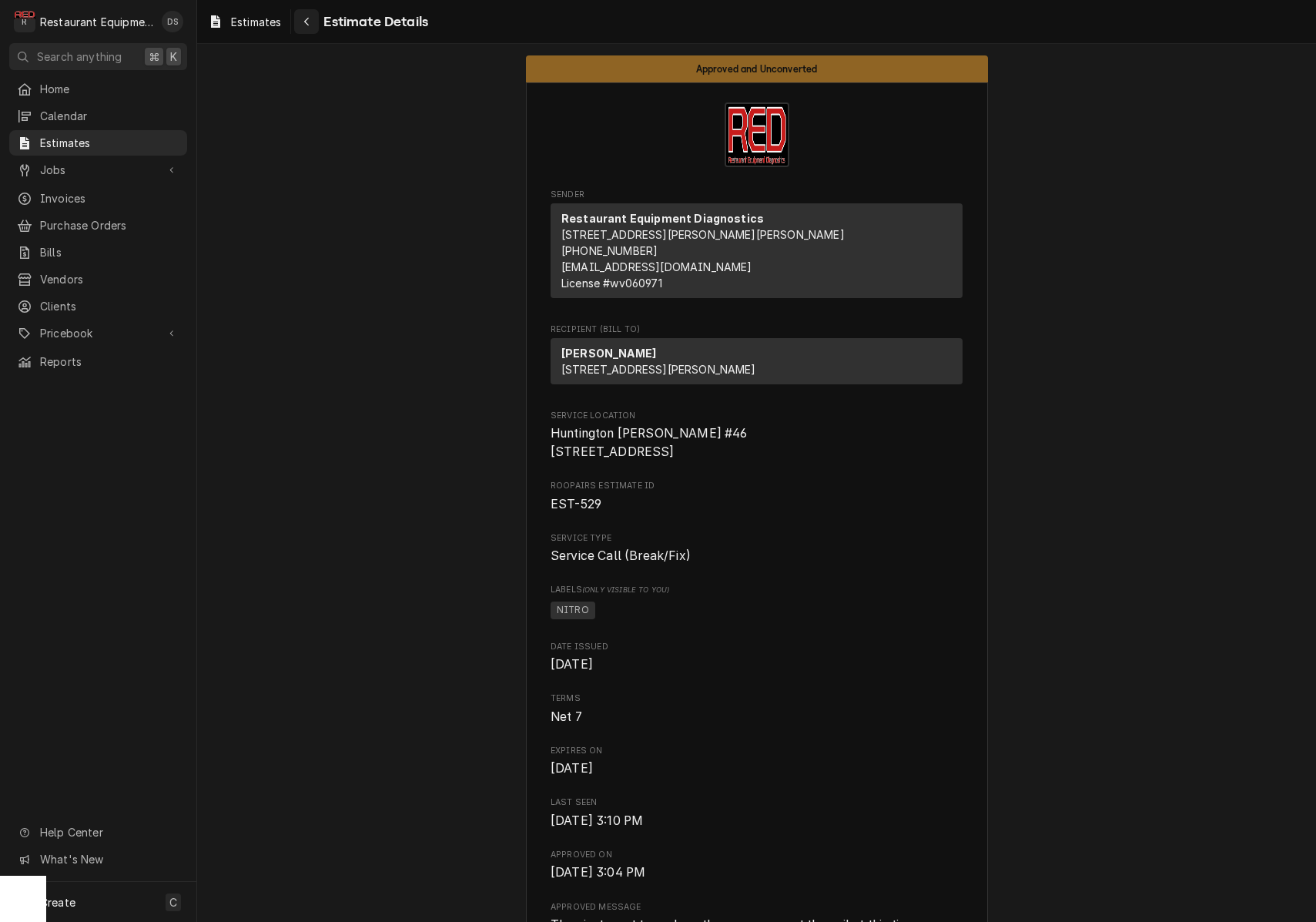
click at [310, 22] on icon "Navigate back" at bounding box center [307, 21] width 7 height 10
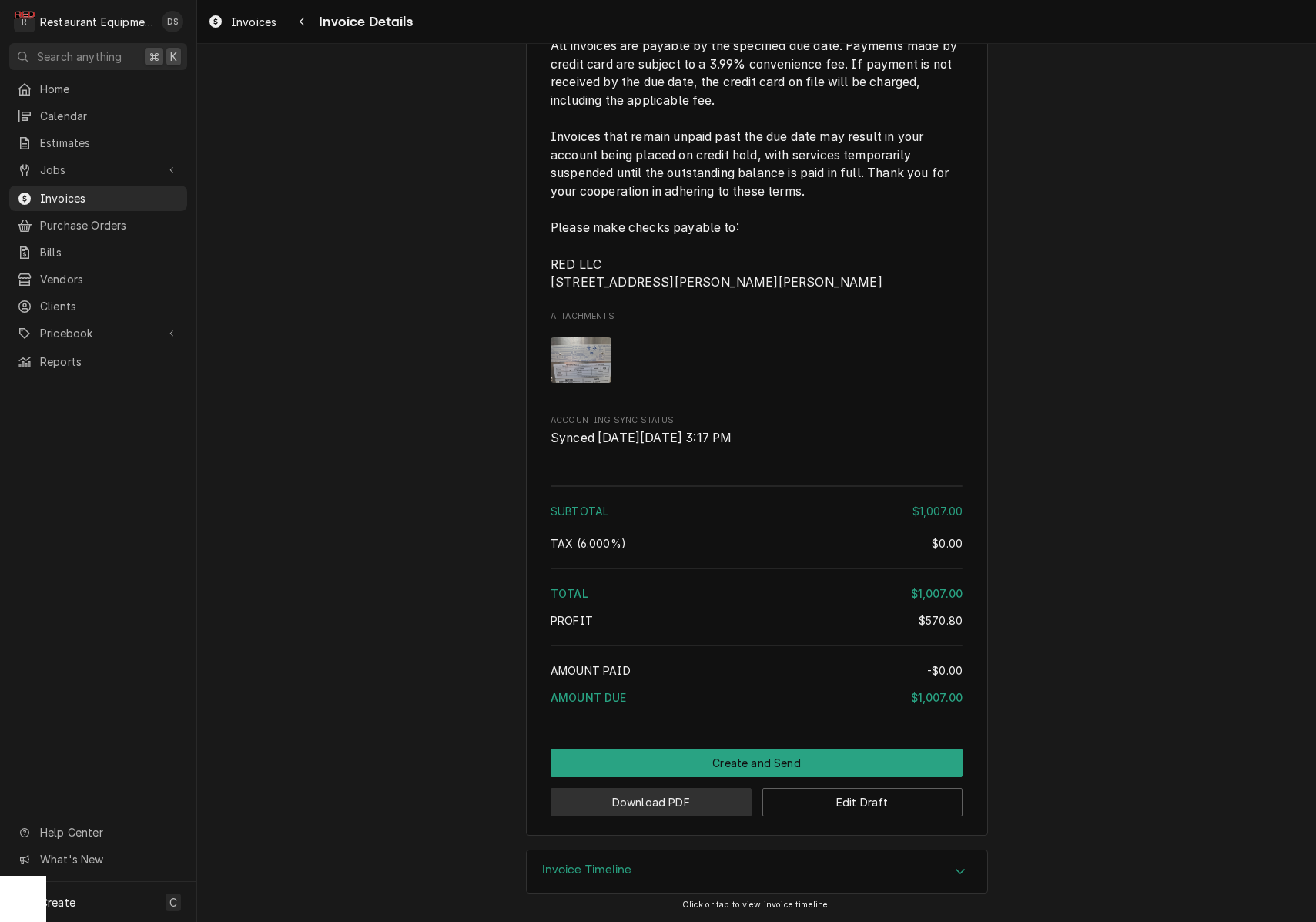
click at [619, 802] on button "Download PDF" at bounding box center [651, 802] width 201 height 29
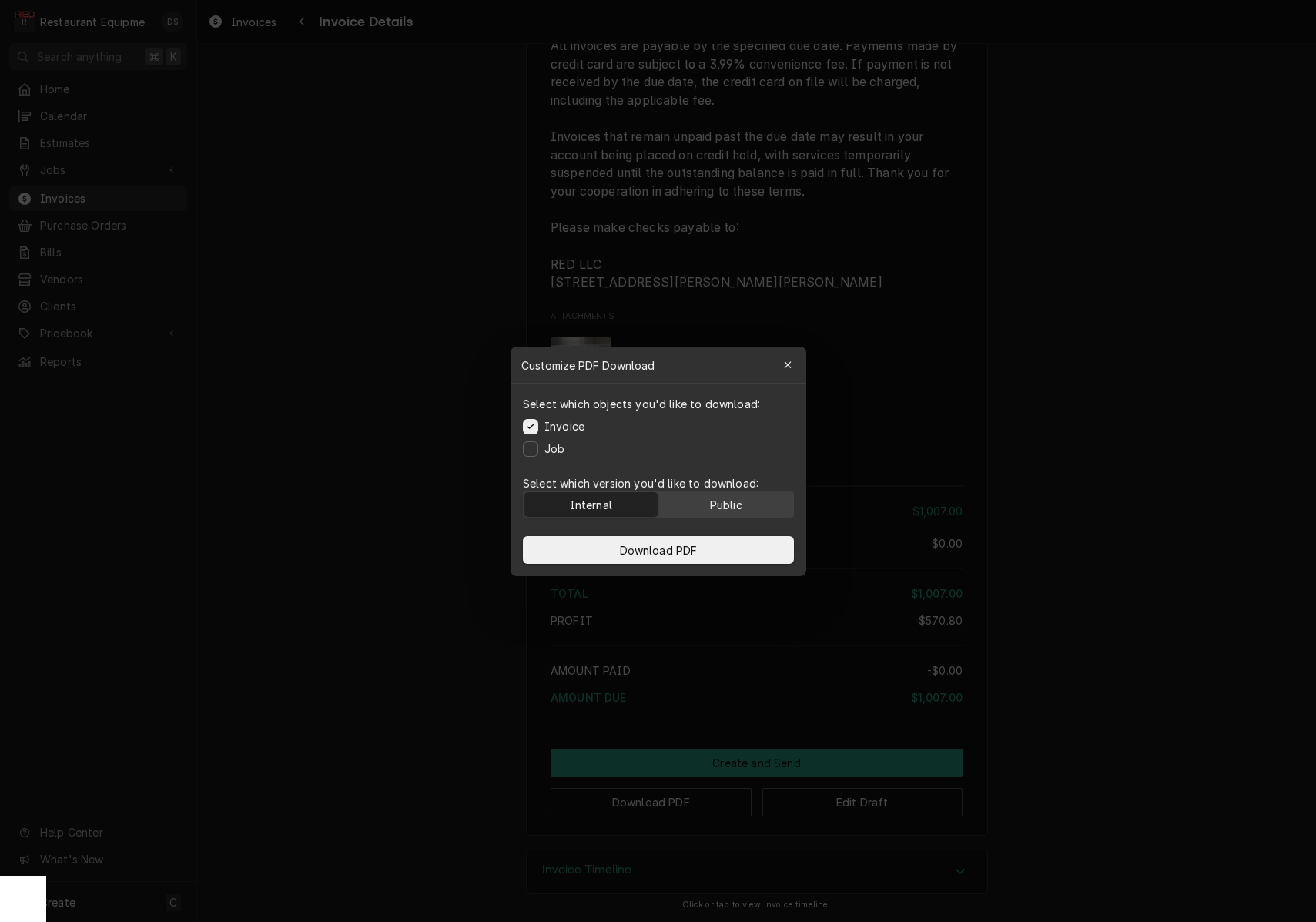
click at [726, 507] on div "Public" at bounding box center [726, 504] width 32 height 16
click at [705, 547] on button "Download PDF" at bounding box center [658, 550] width 271 height 28
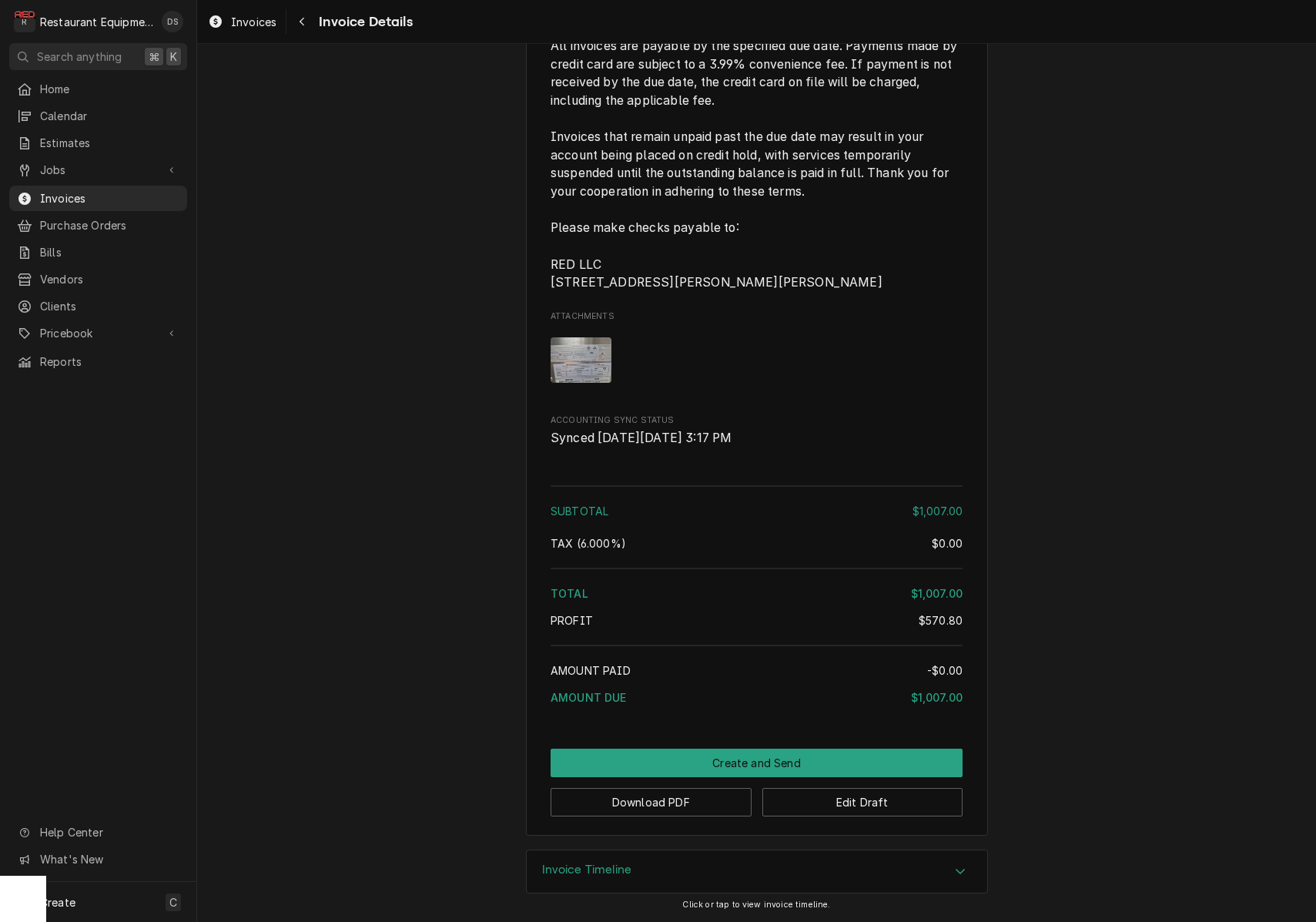
click at [599, 368] on img "Attachments" at bounding box center [581, 360] width 61 height 46
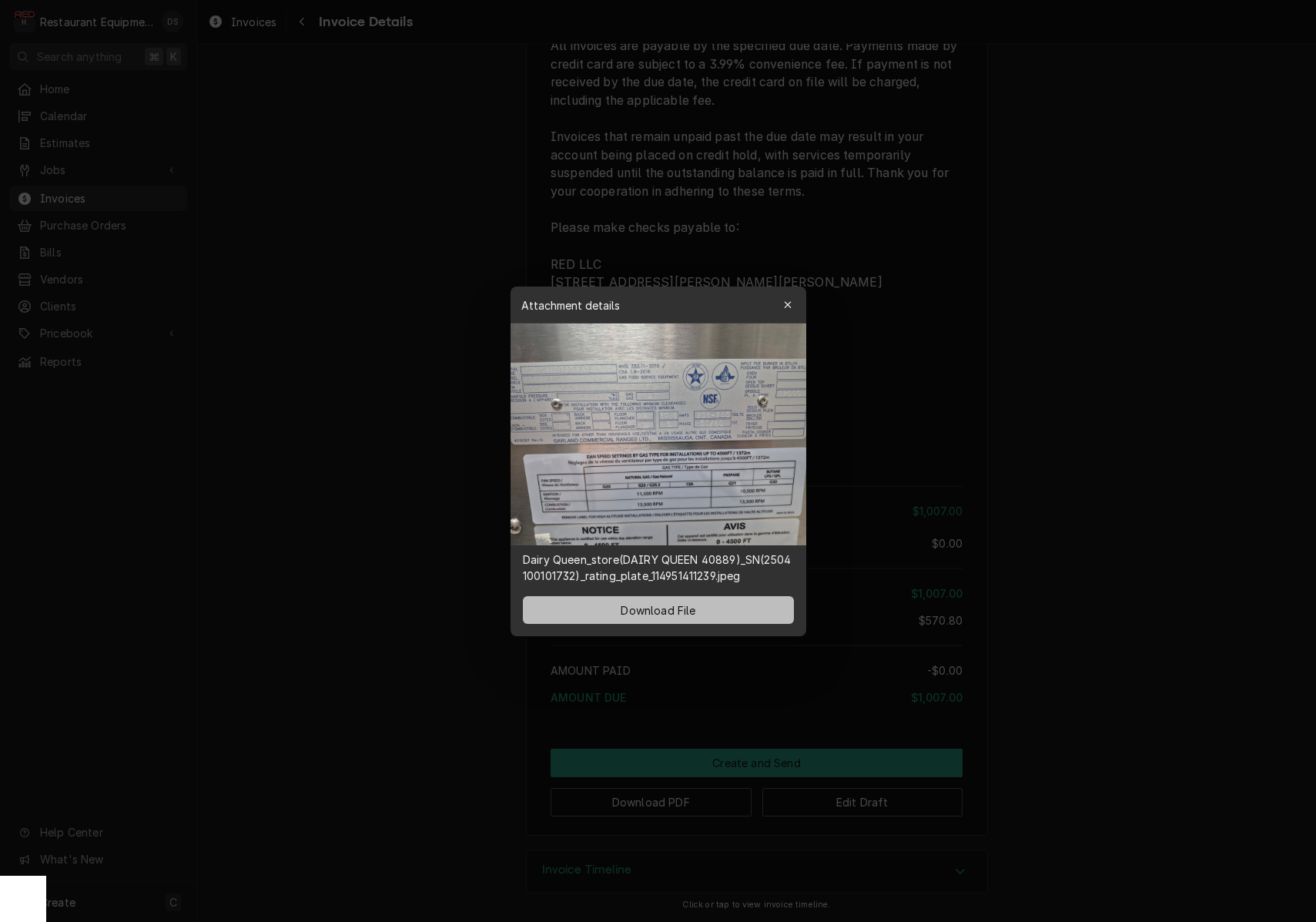
click at [688, 610] on span "Download File" at bounding box center [658, 610] width 81 height 16
click at [785, 301] on icon "button" at bounding box center [787, 304] width 9 height 10
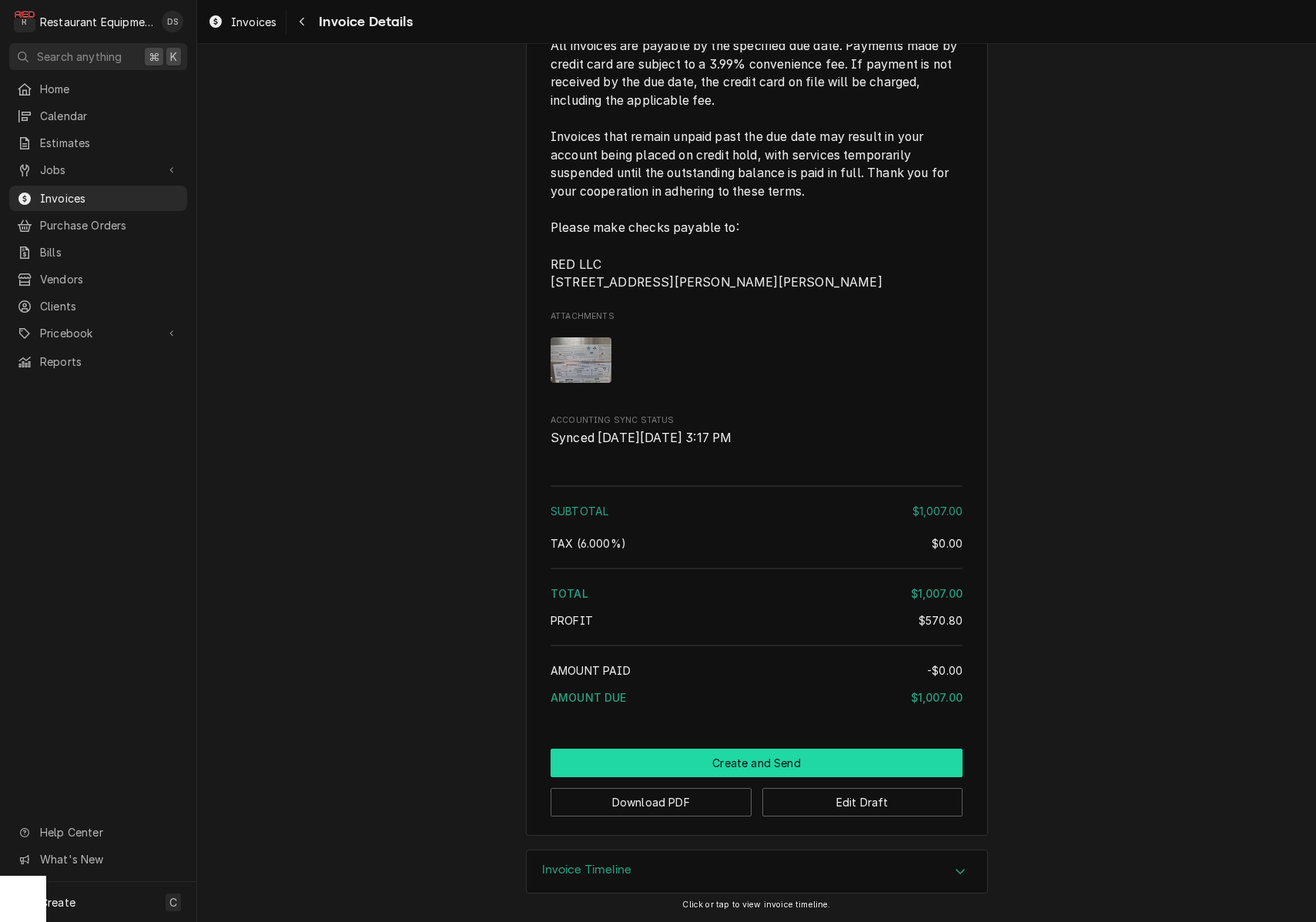
click at [793, 756] on button "Create and Send" at bounding box center [757, 763] width 412 height 29
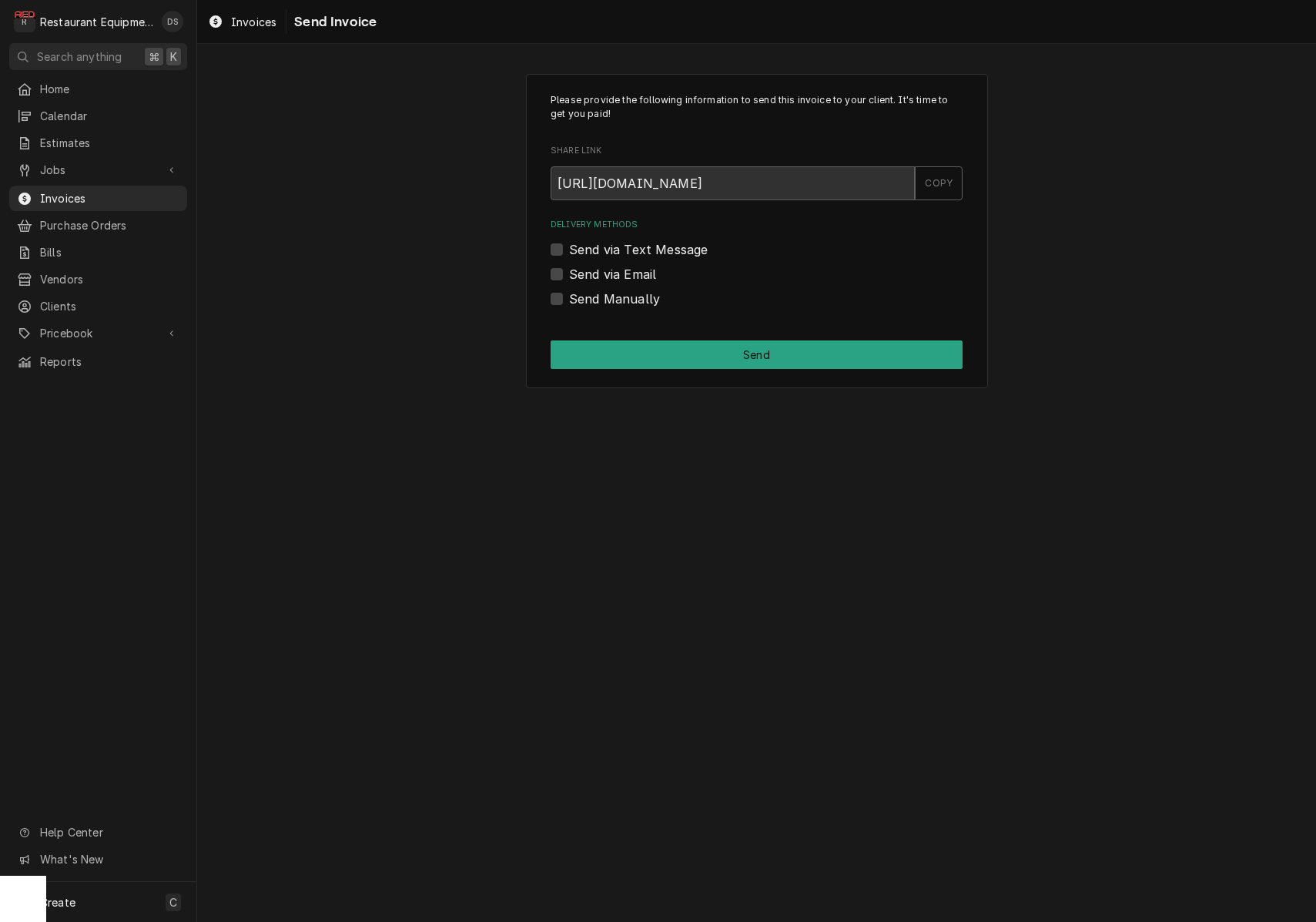
click at [569, 296] on label "Send Manually" at bounding box center [614, 298] width 91 height 18
click at [569, 296] on input "Send Manually" at bounding box center [775, 306] width 412 height 34
checkbox input "true"
click at [687, 347] on button "Send" at bounding box center [757, 355] width 412 height 29
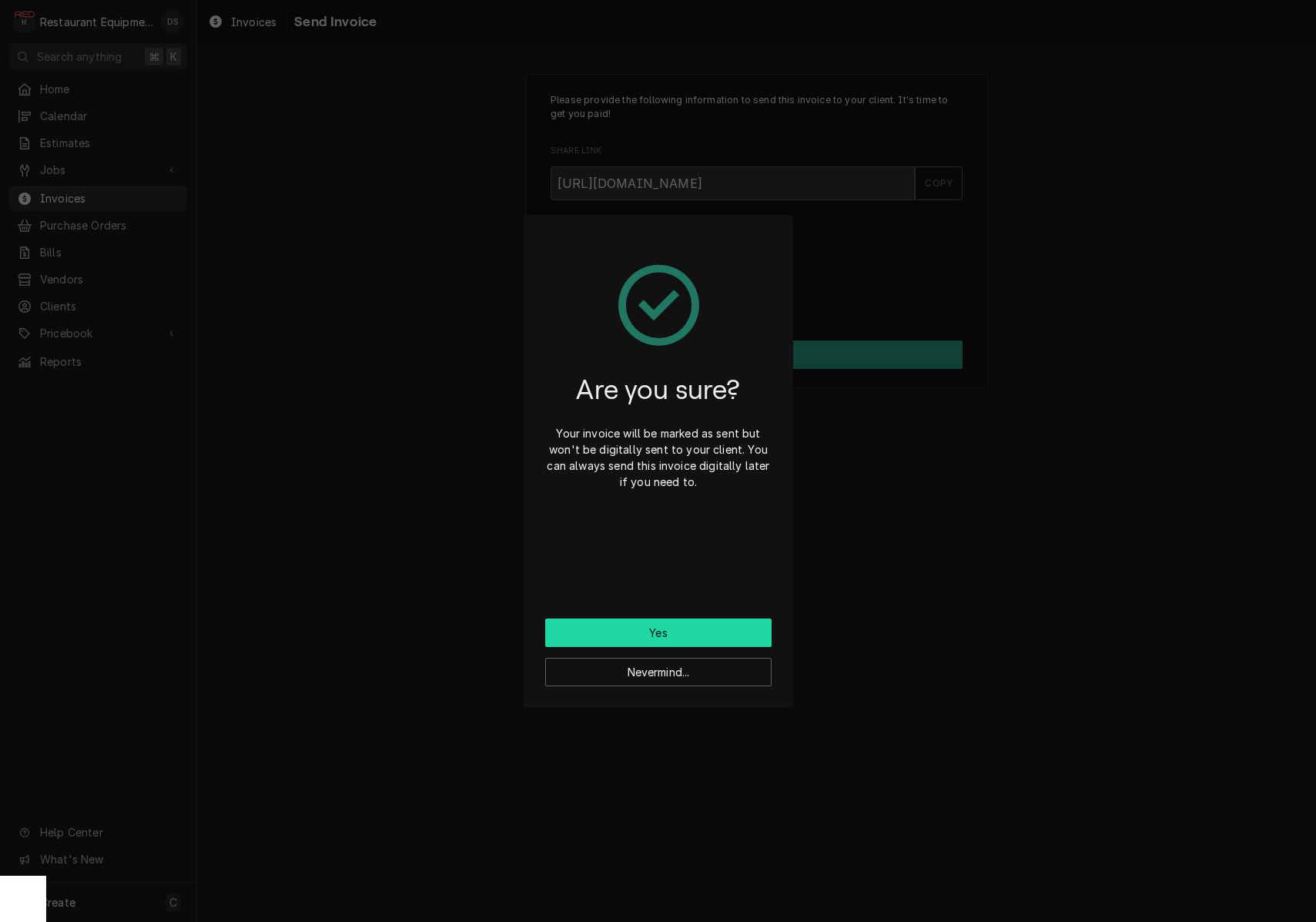
click at [683, 630] on button "Yes" at bounding box center [658, 633] width 226 height 29
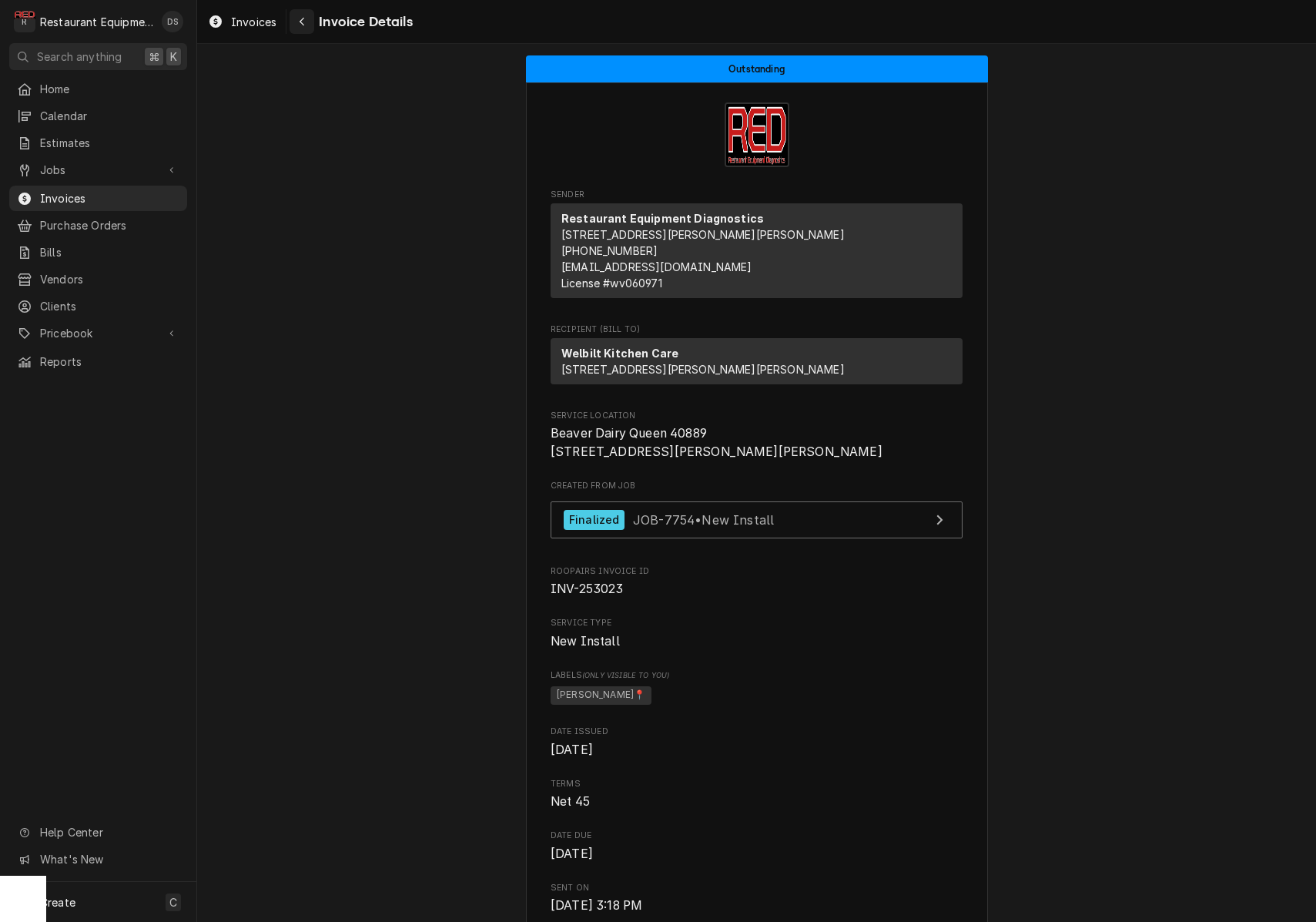
click at [308, 26] on div "Navigate back" at bounding box center [301, 21] width 15 height 15
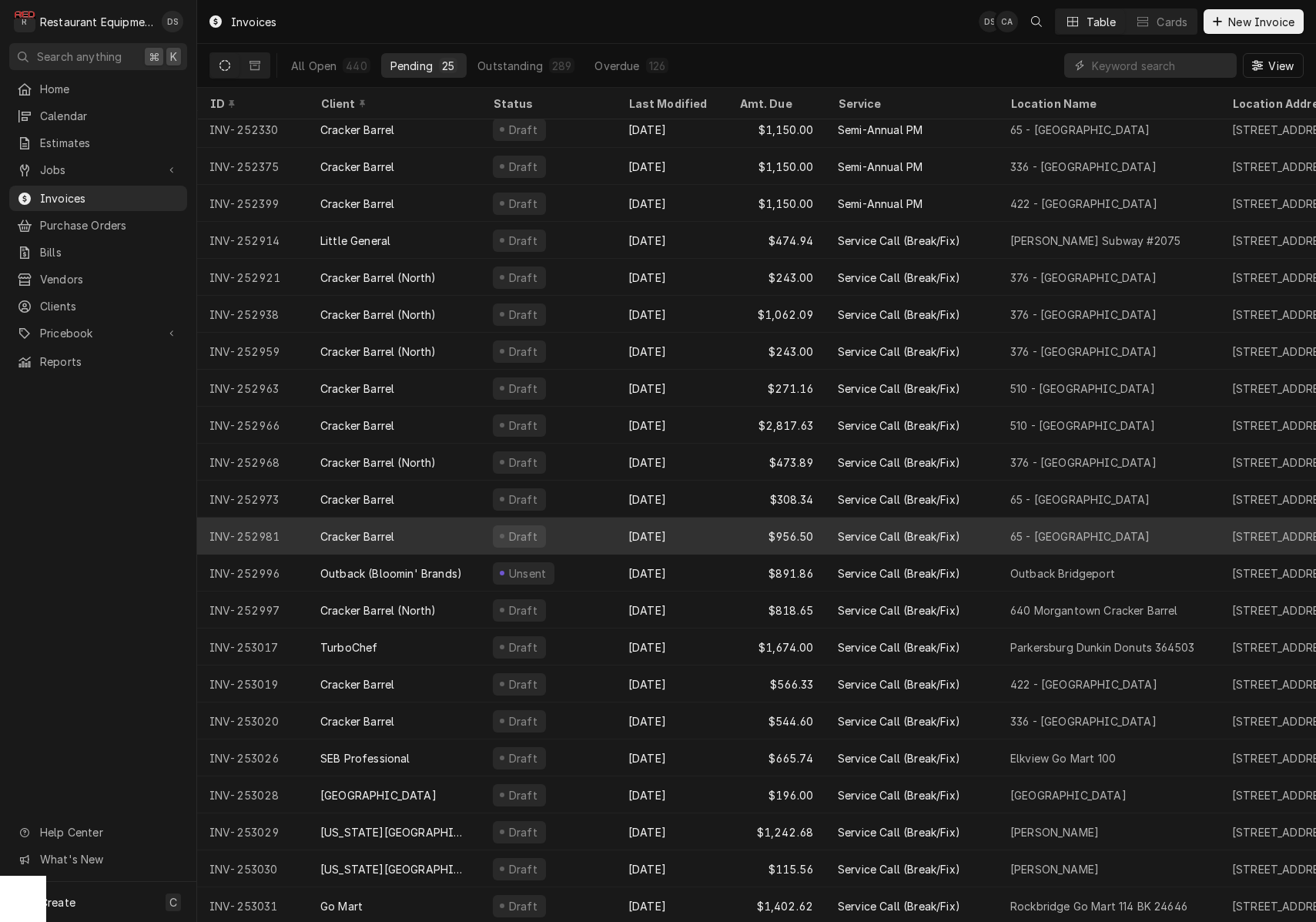
scroll to position [117, 0]
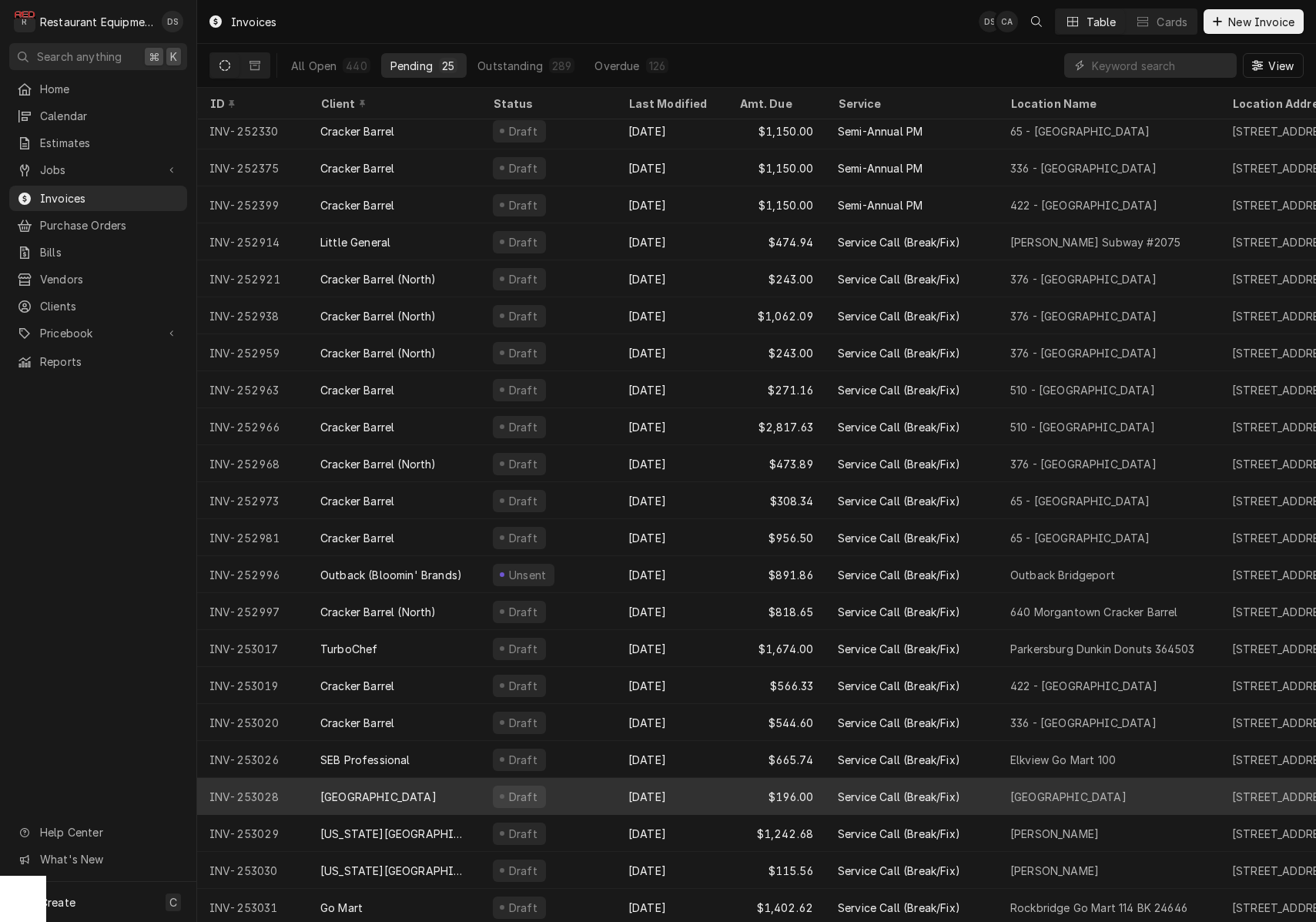
click at [419, 789] on div "[GEOGRAPHIC_DATA]" at bounding box center [379, 797] width 117 height 16
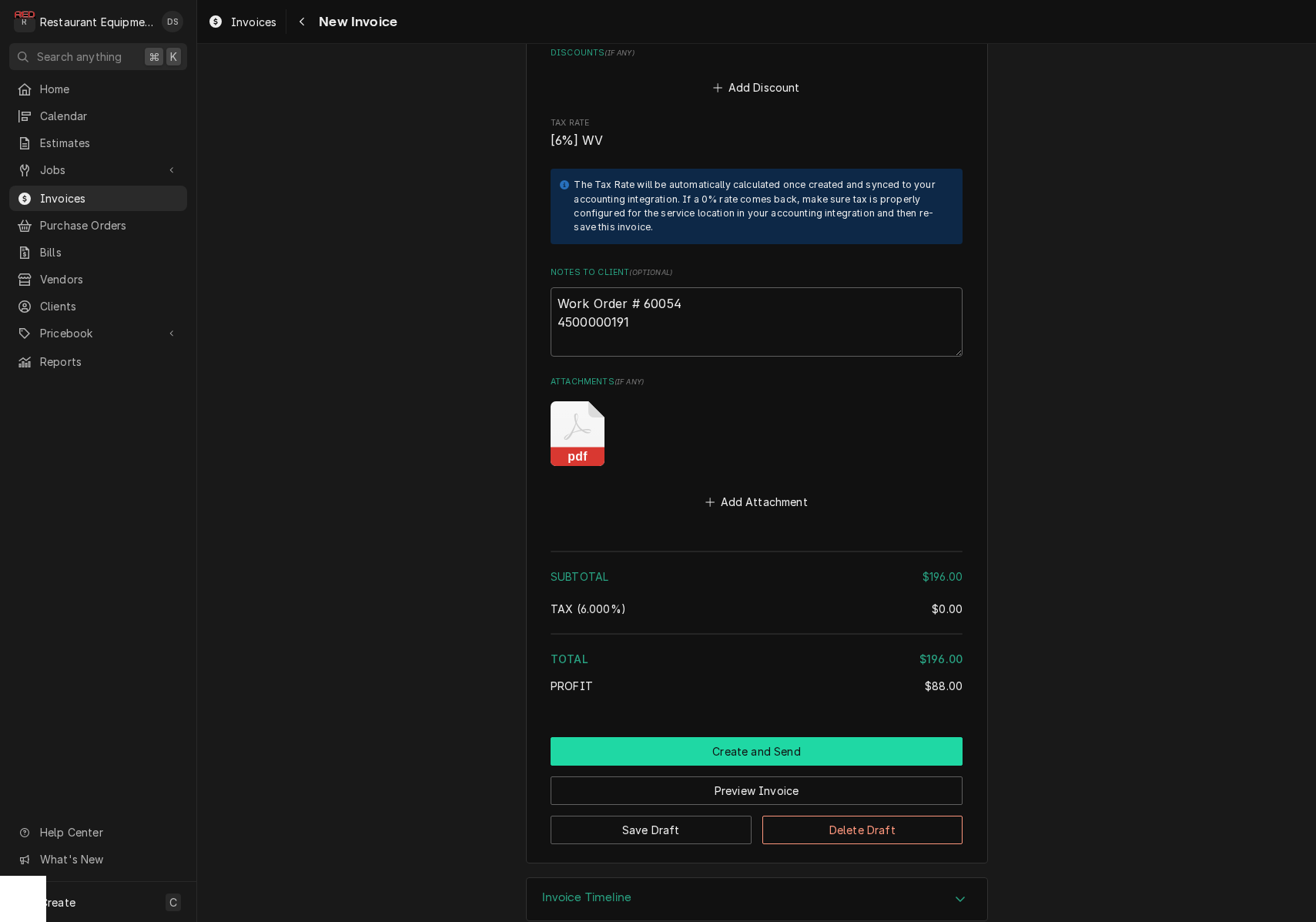
scroll to position [2545, 0]
click at [730, 737] on button "Create and Send" at bounding box center [757, 752] width 412 height 29
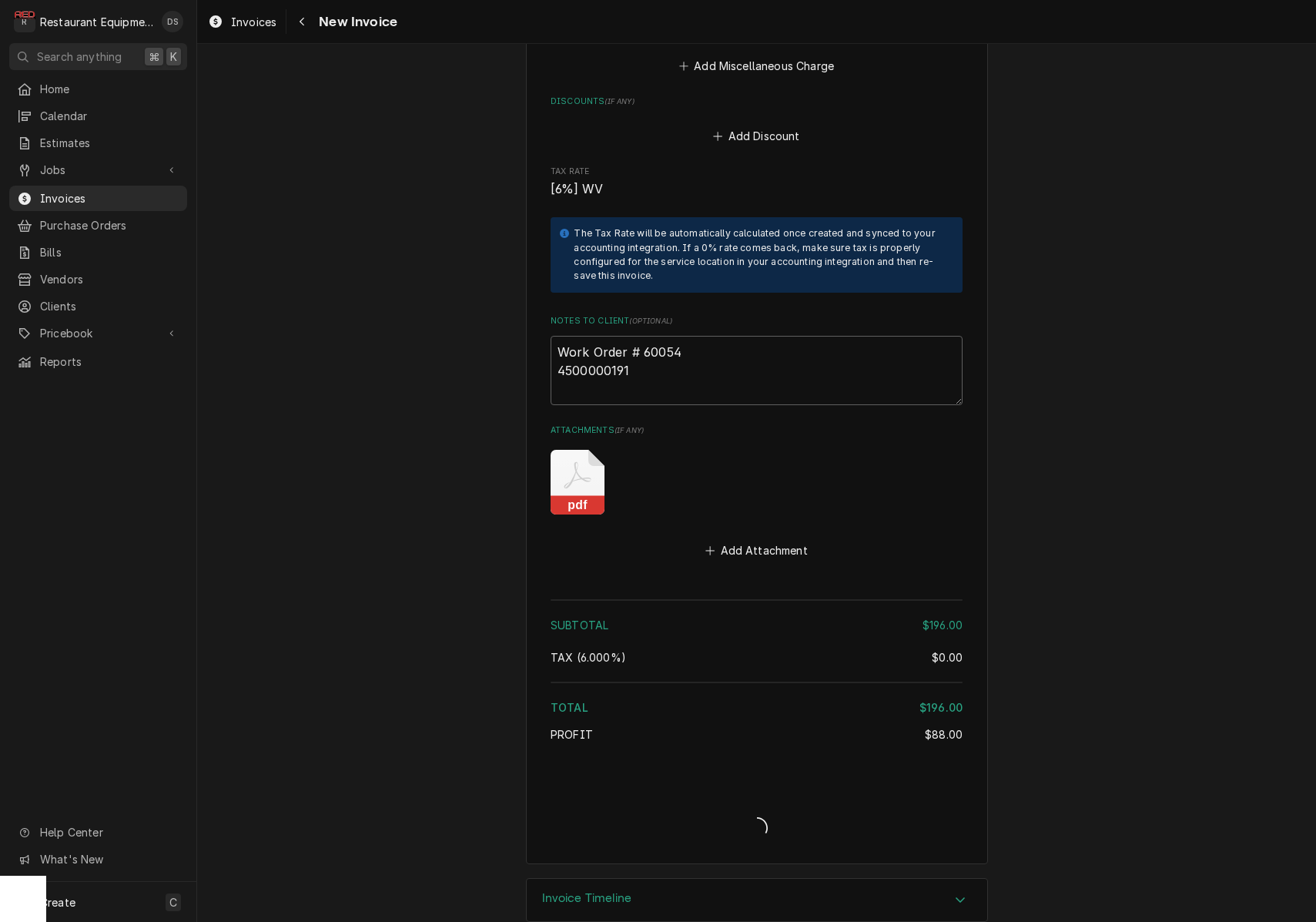
type textarea "x"
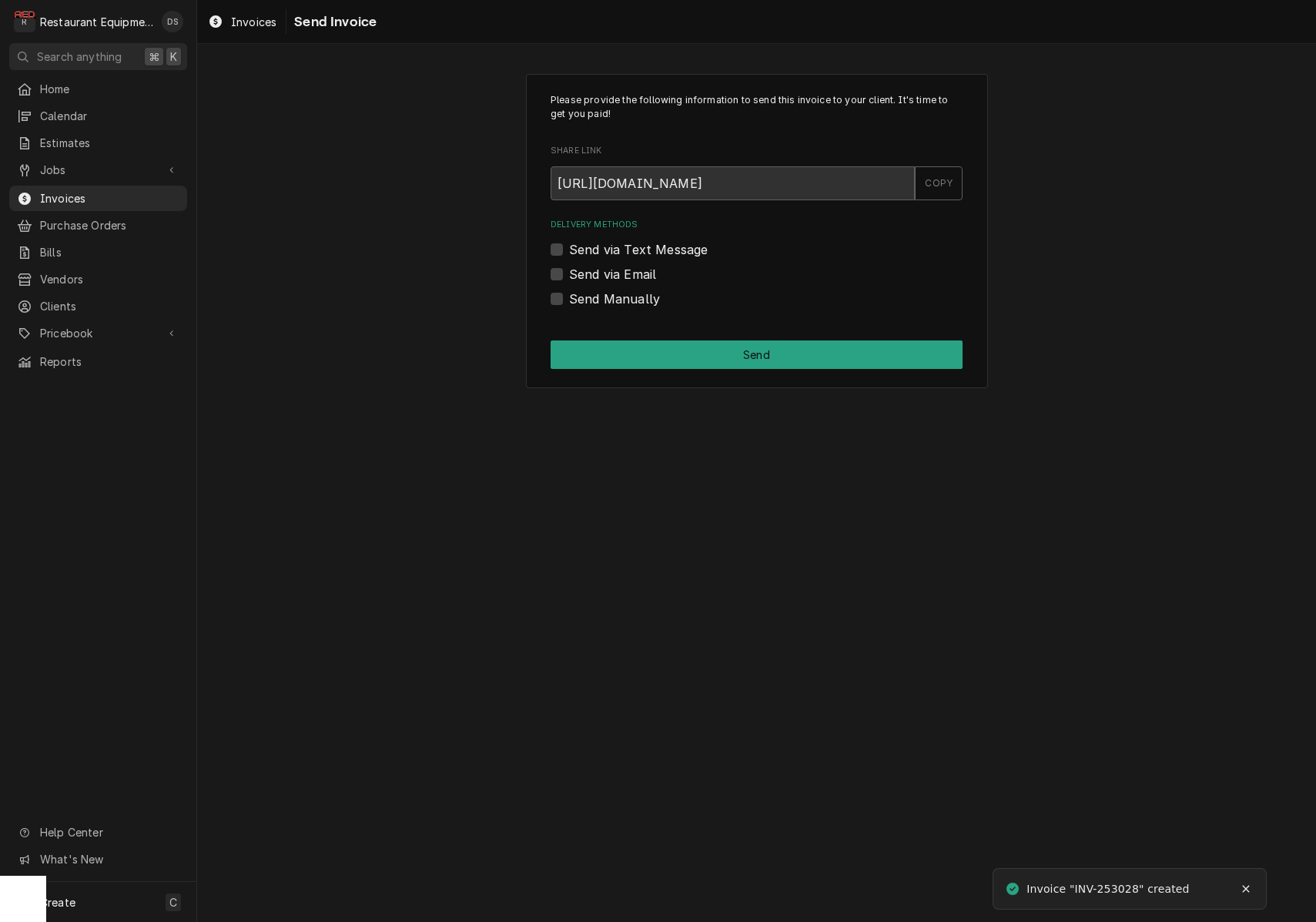
click at [569, 271] on label "Send via Email" at bounding box center [612, 274] width 87 height 18
click at [569, 271] on input "Send via Email" at bounding box center [775, 282] width 412 height 34
checkbox input "true"
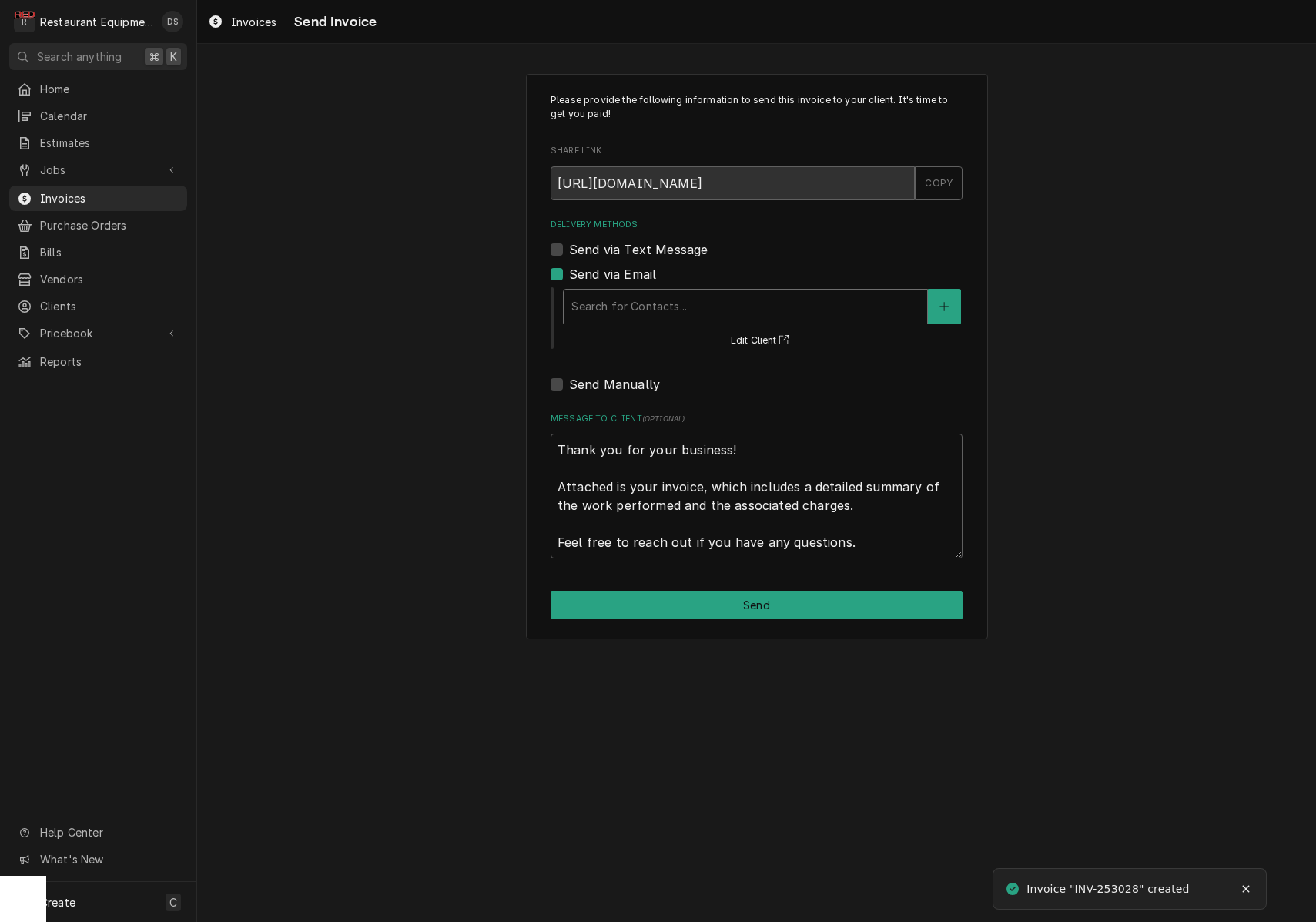
click at [652, 307] on div "Search for Contacts..." at bounding box center [745, 306] width 348 height 16
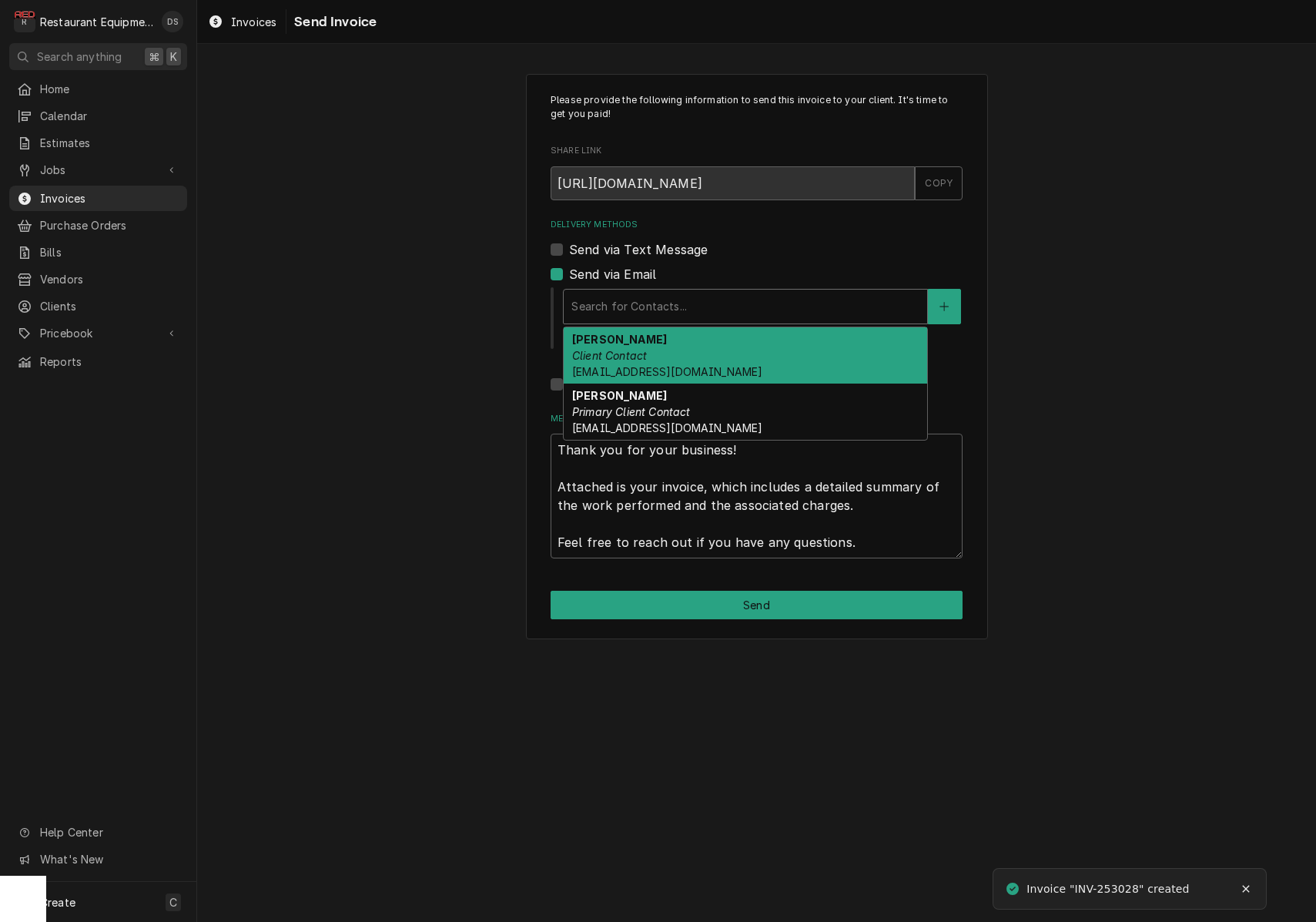
click at [661, 346] on div "Darlene McNeal Client Contact smcneel@k12.wv.us" at bounding box center [745, 356] width 364 height 56
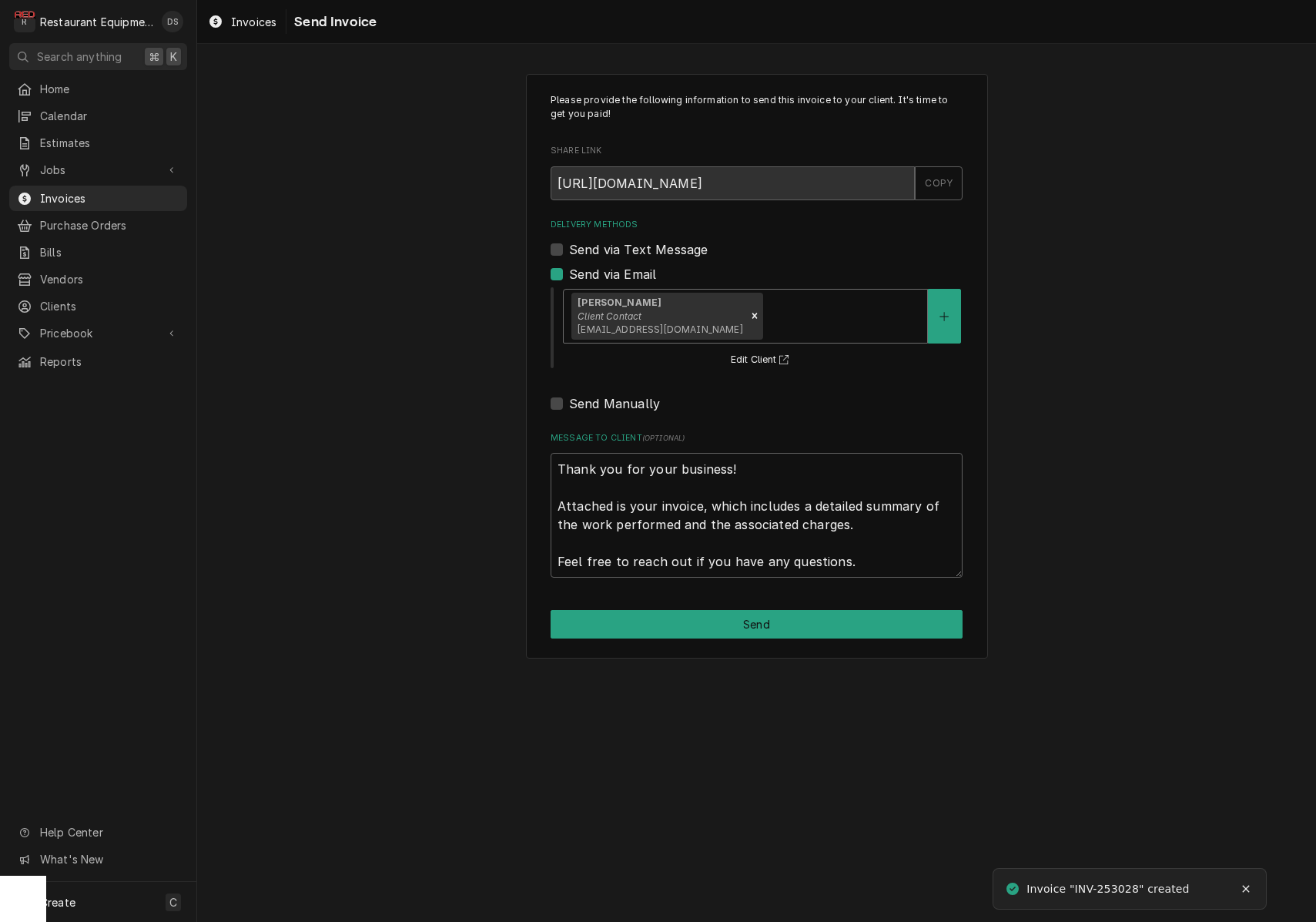
click at [765, 316] on div "Delivery Methods" at bounding box center [842, 316] width 154 height 28
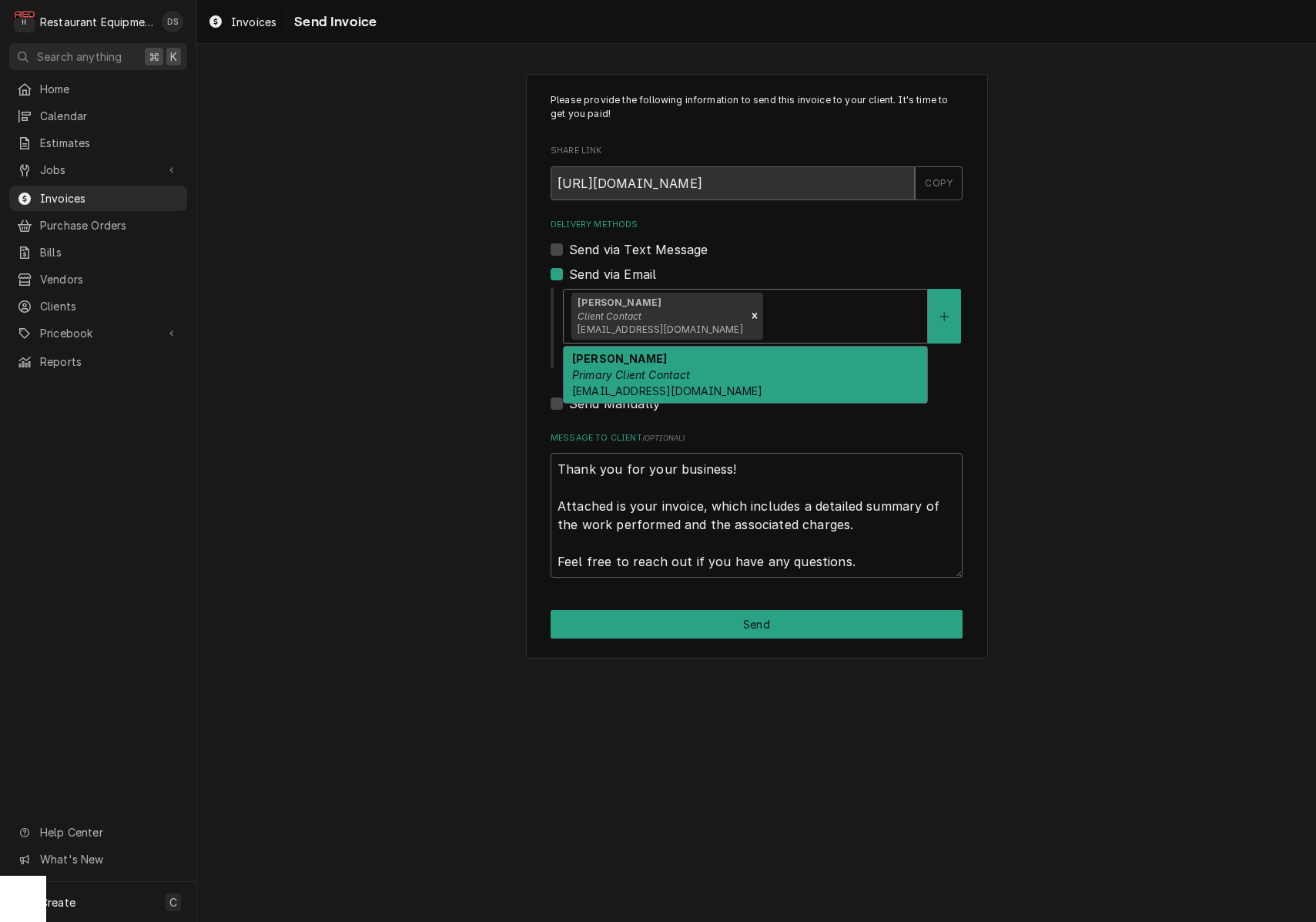
drag, startPoint x: 739, startPoint y: 360, endPoint x: 740, endPoint y: 401, distance: 41.0
click at [739, 360] on div "Malati Reeve Primary Client Contact mreeve@k12.wv.us" at bounding box center [745, 375] width 364 height 56
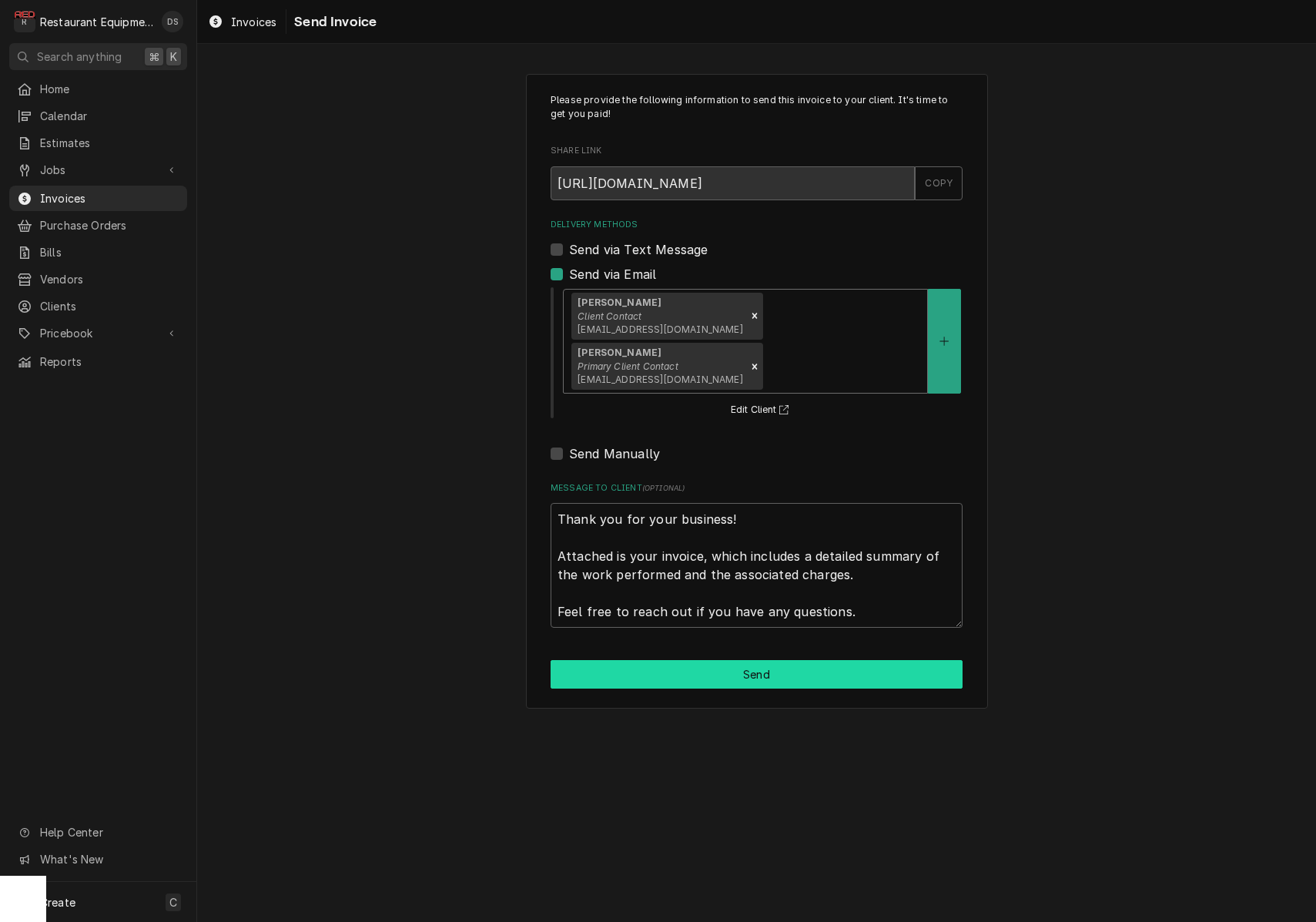
click at [781, 660] on button "Send" at bounding box center [757, 674] width 412 height 29
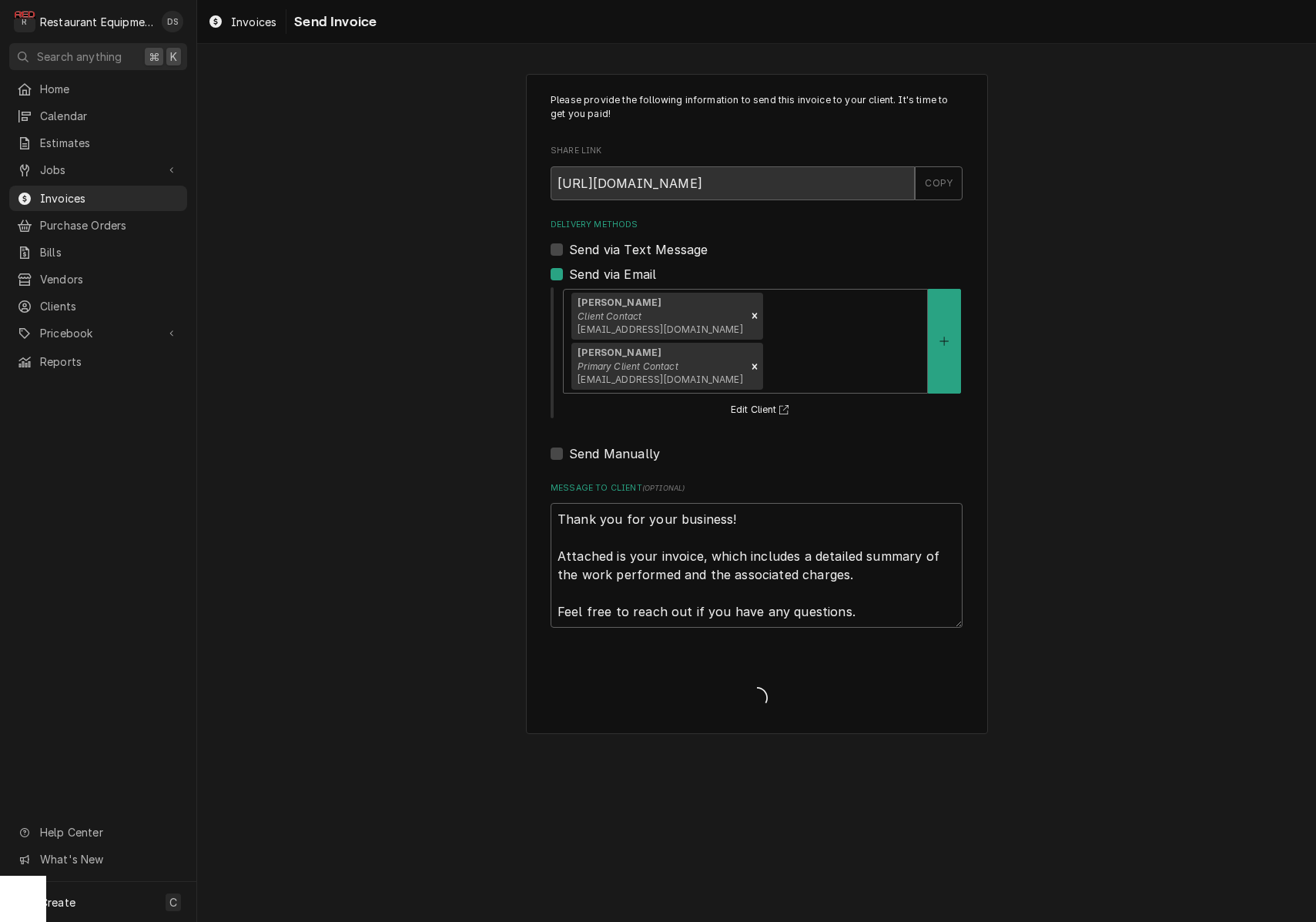
type textarea "x"
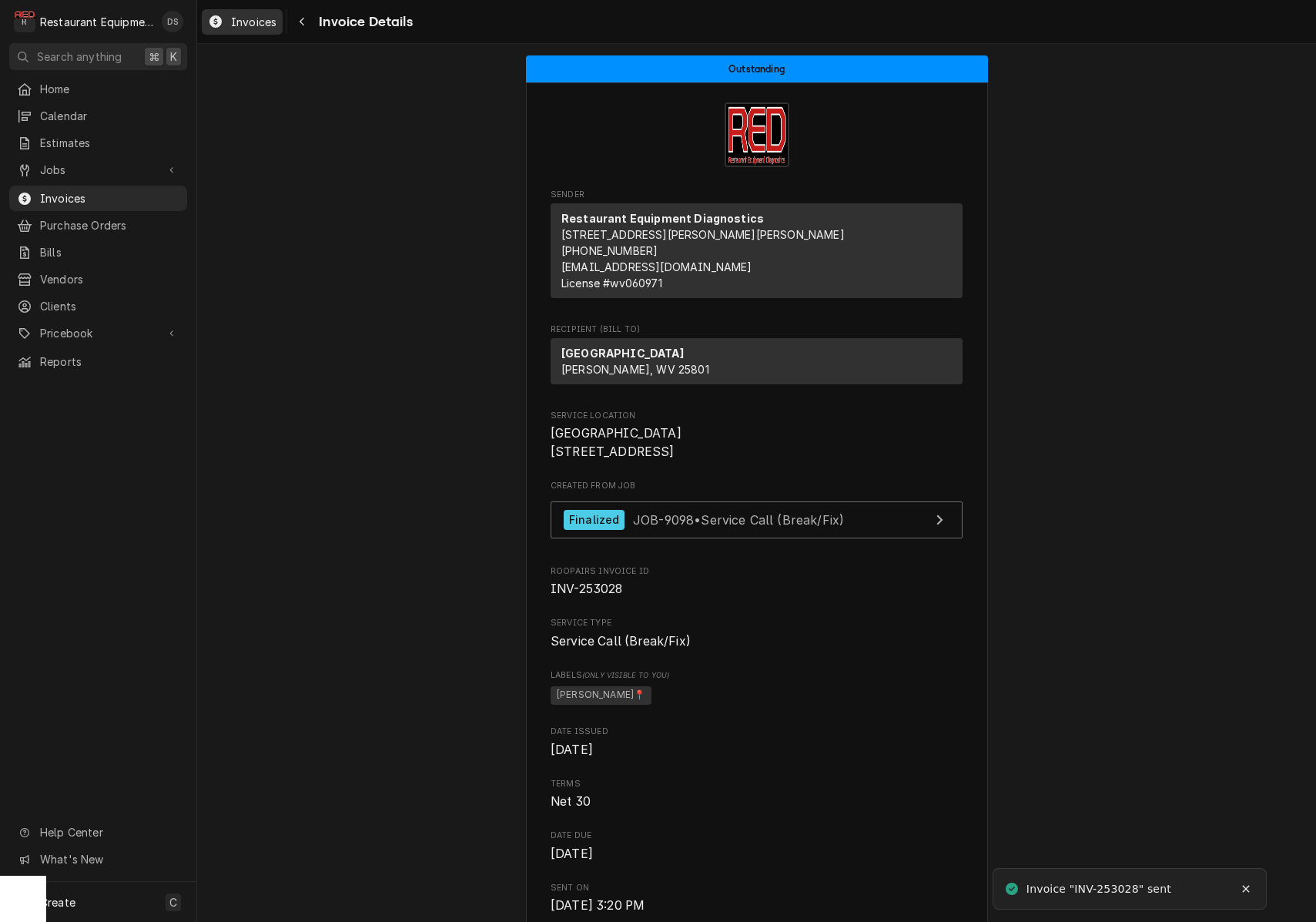
click at [267, 24] on span "Invoices" at bounding box center [253, 22] width 46 height 16
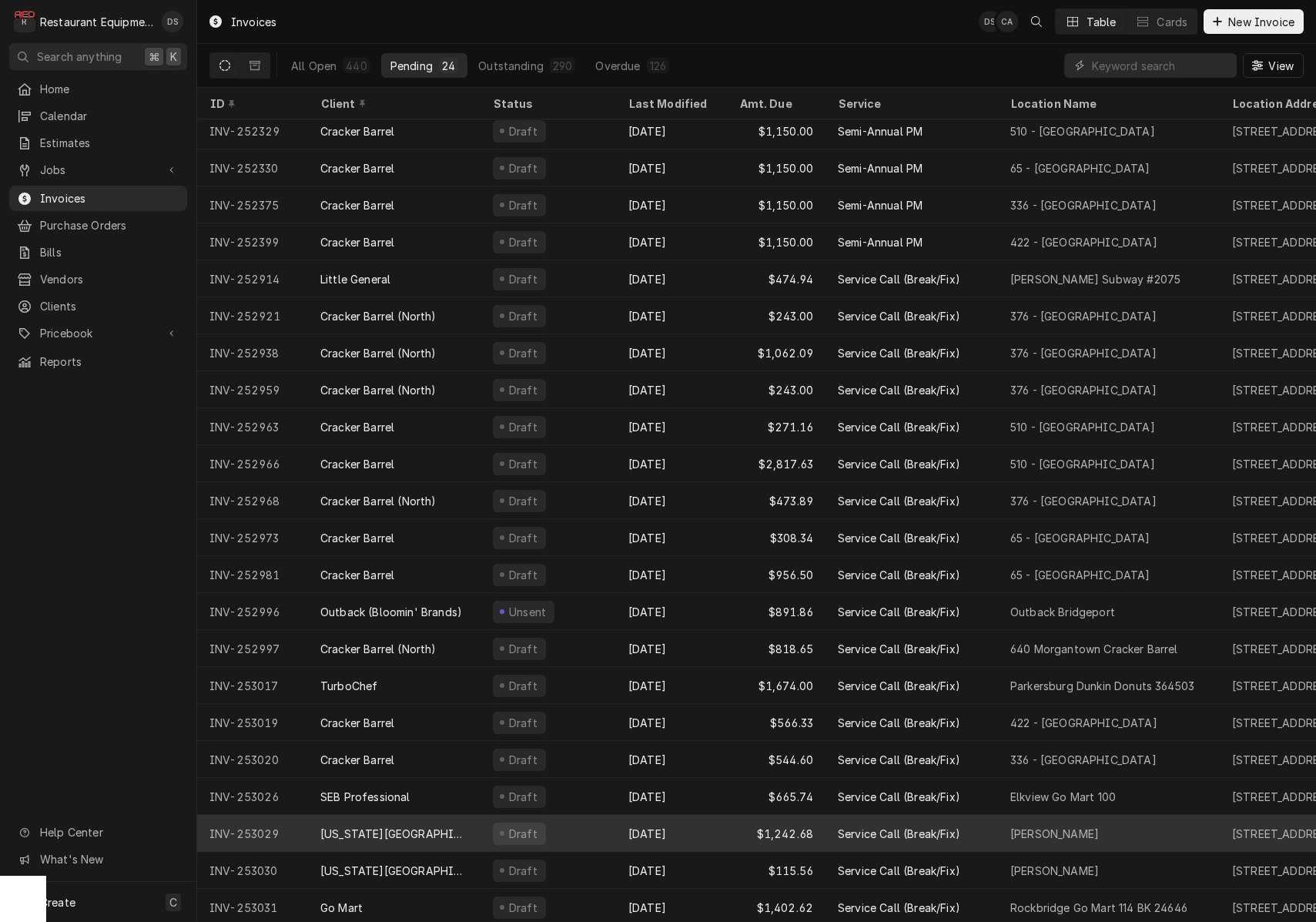
click at [718, 839] on div "Oct 2" at bounding box center [671, 833] width 111 height 37
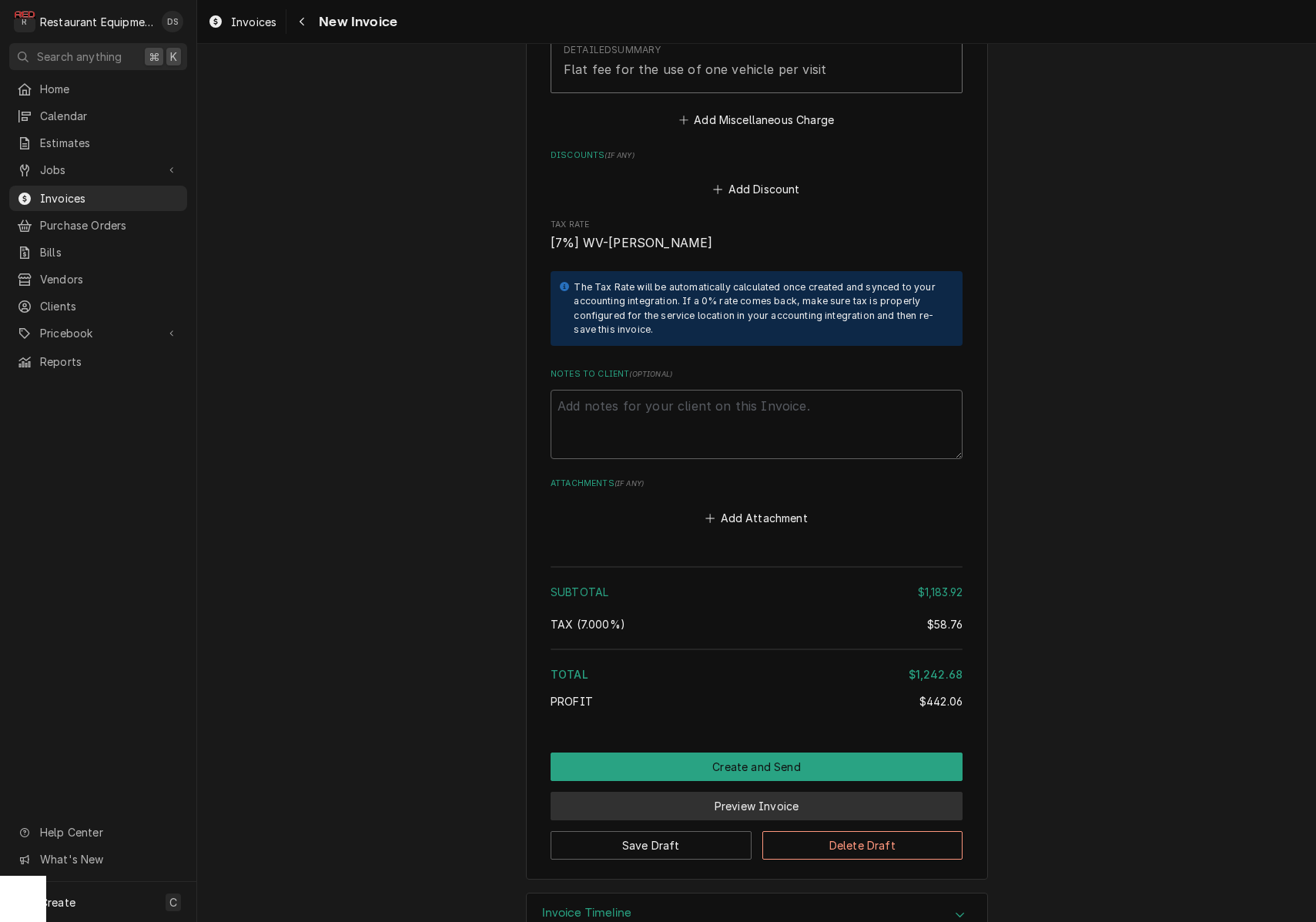
click at [745, 792] on button "Preview Invoice" at bounding box center [757, 806] width 412 height 29
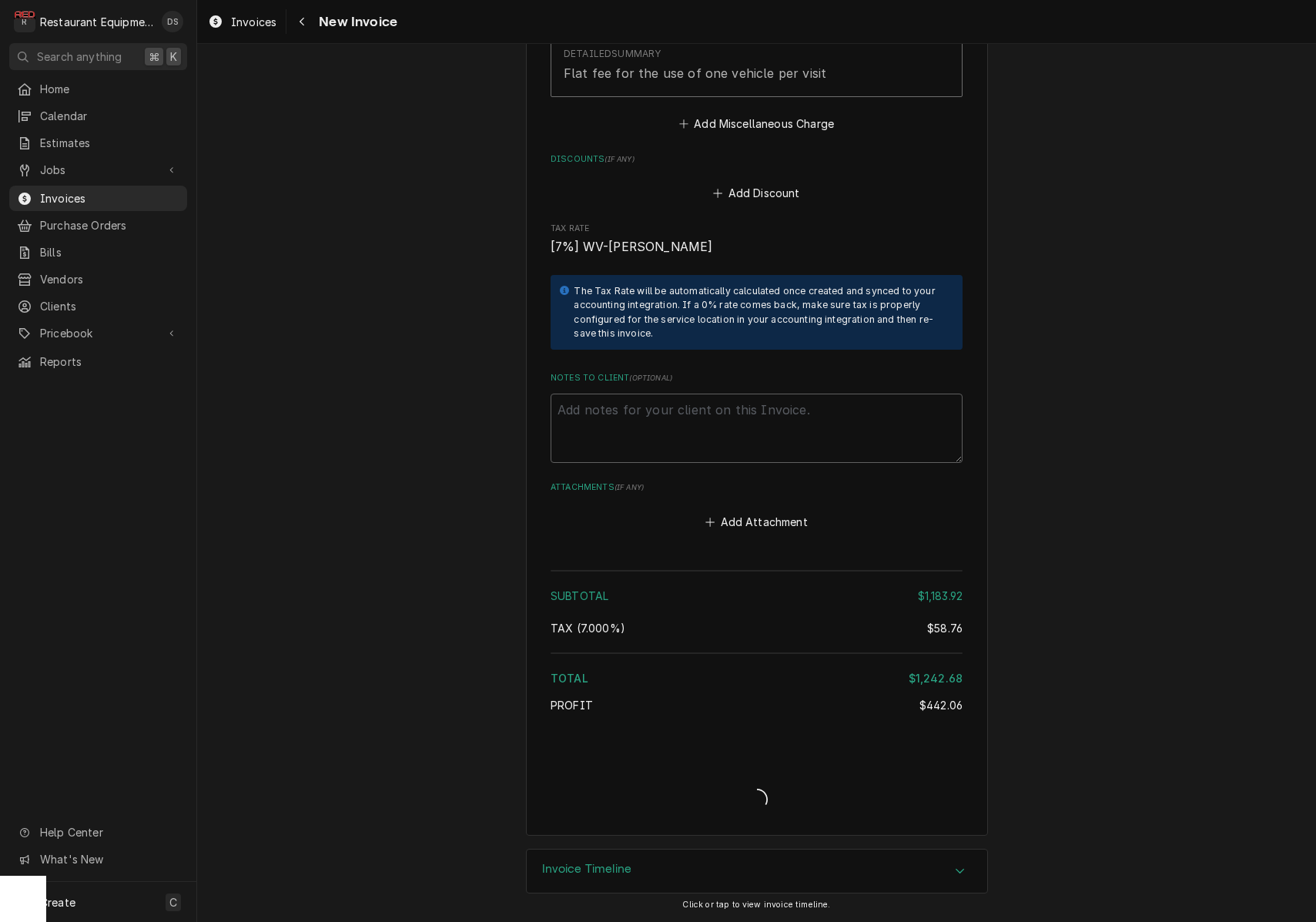
scroll to position [3288, 0]
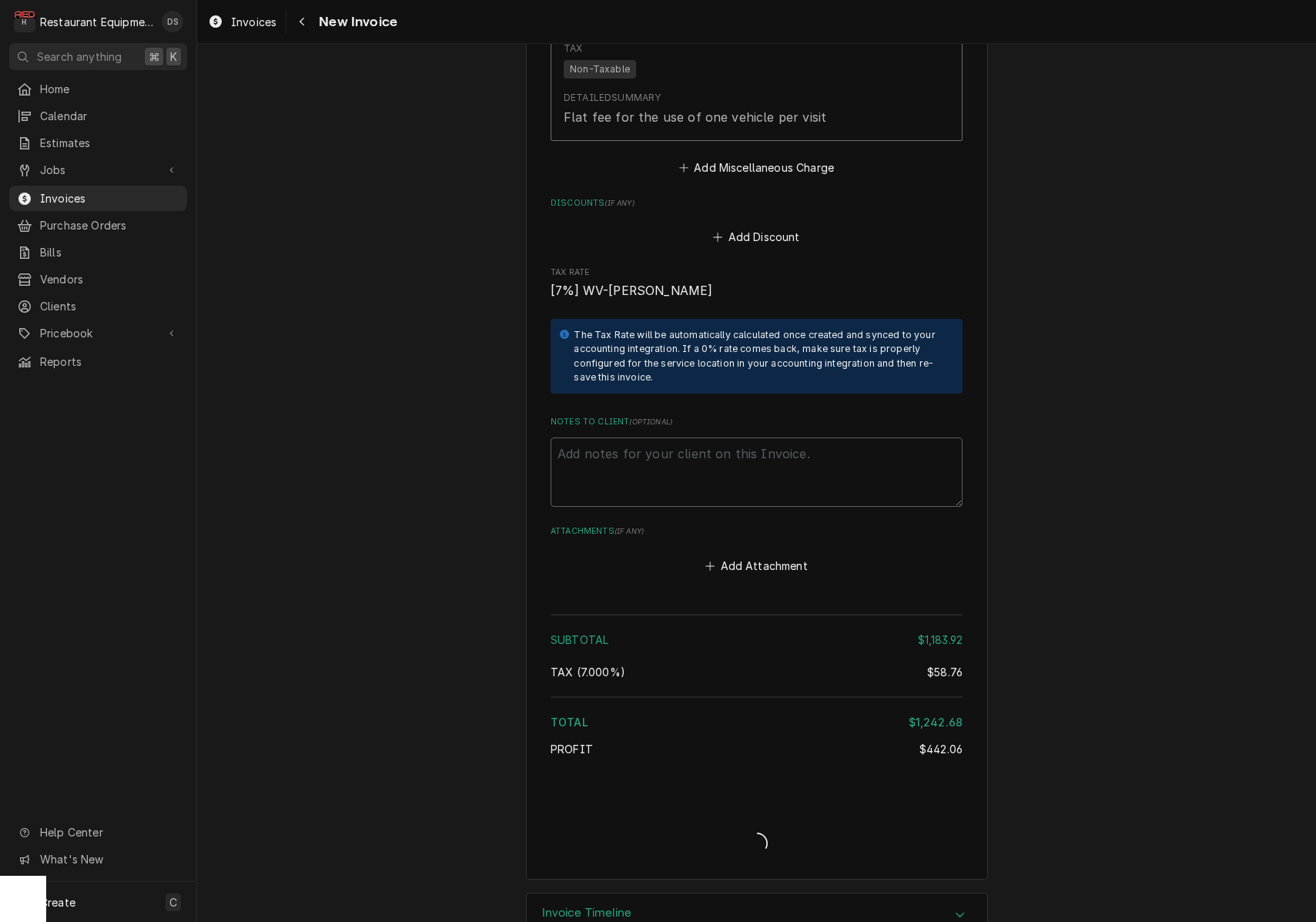
type textarea "x"
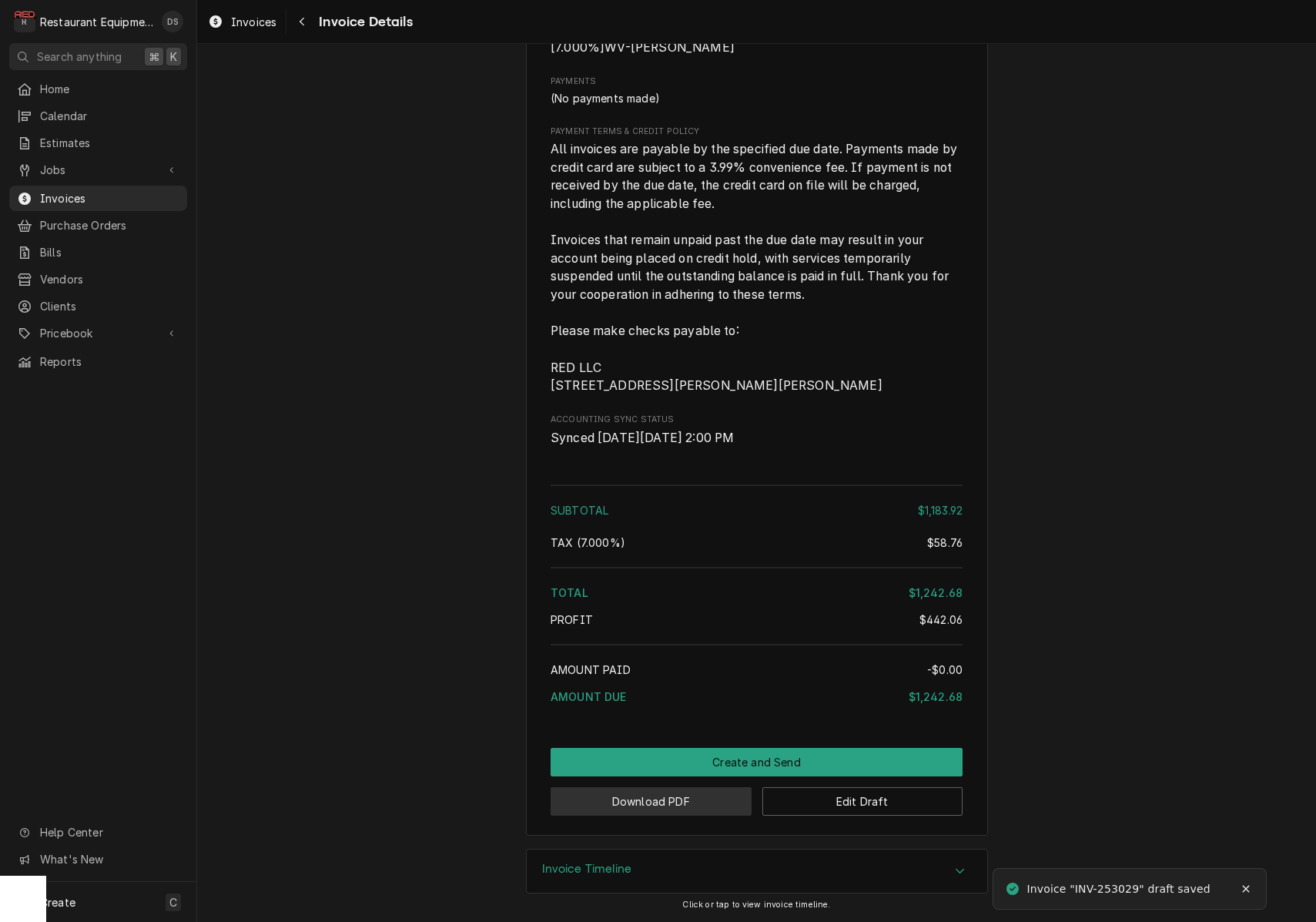
click at [702, 804] on button "Download PDF" at bounding box center [651, 801] width 201 height 29
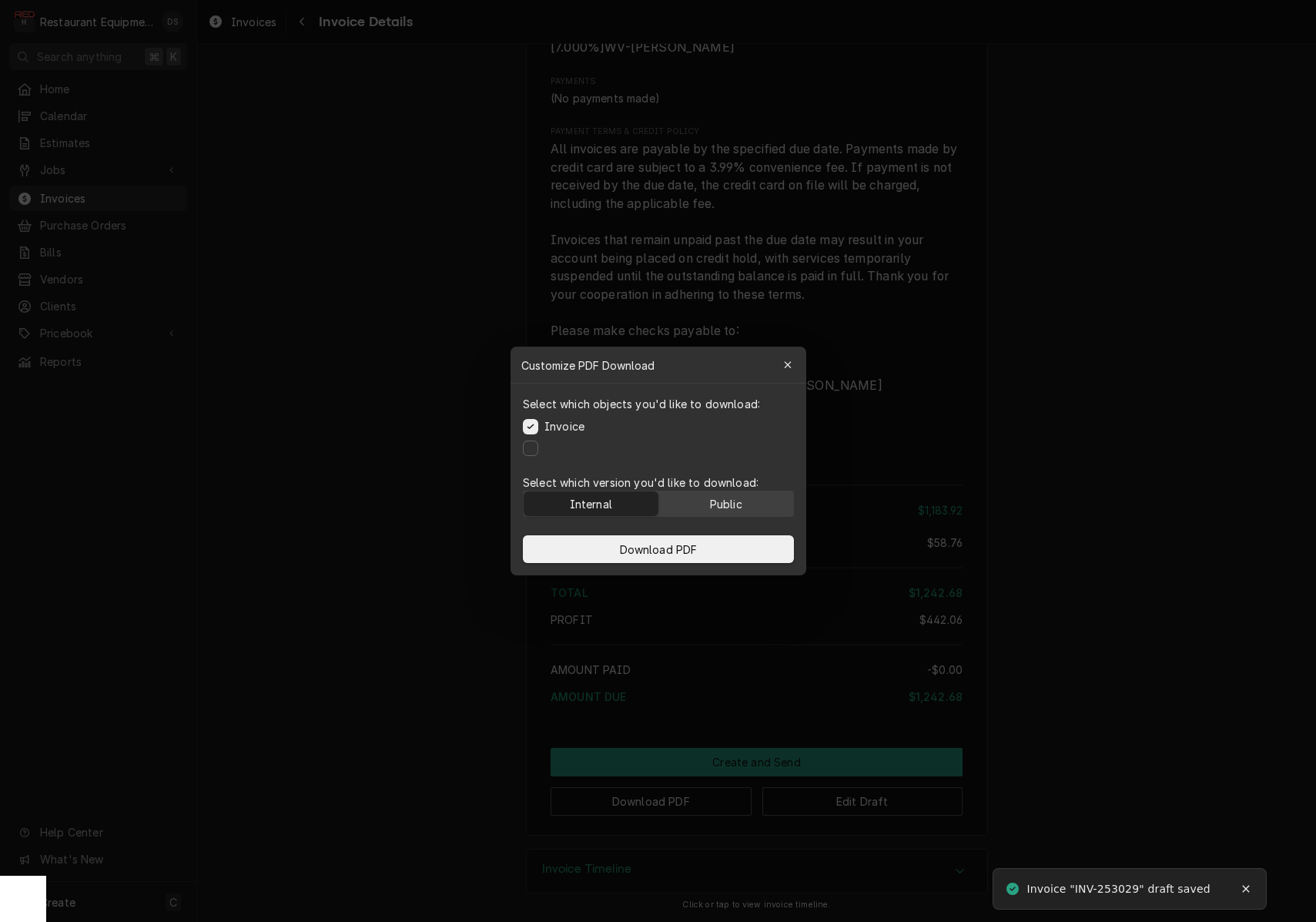
click at [726, 503] on div "Public" at bounding box center [726, 504] width 32 height 16
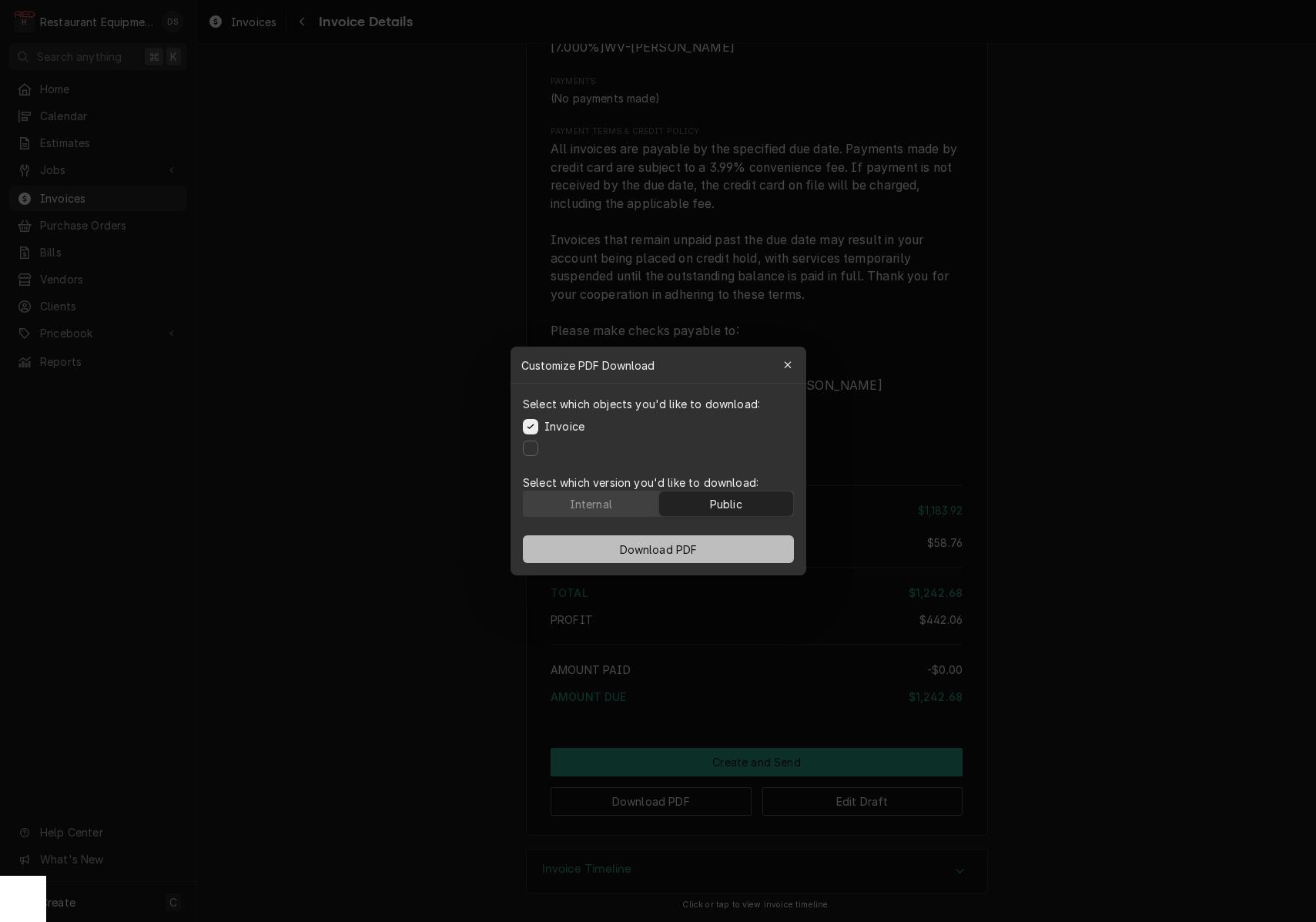
click at [725, 550] on button "Download PDF" at bounding box center [658, 549] width 271 height 28
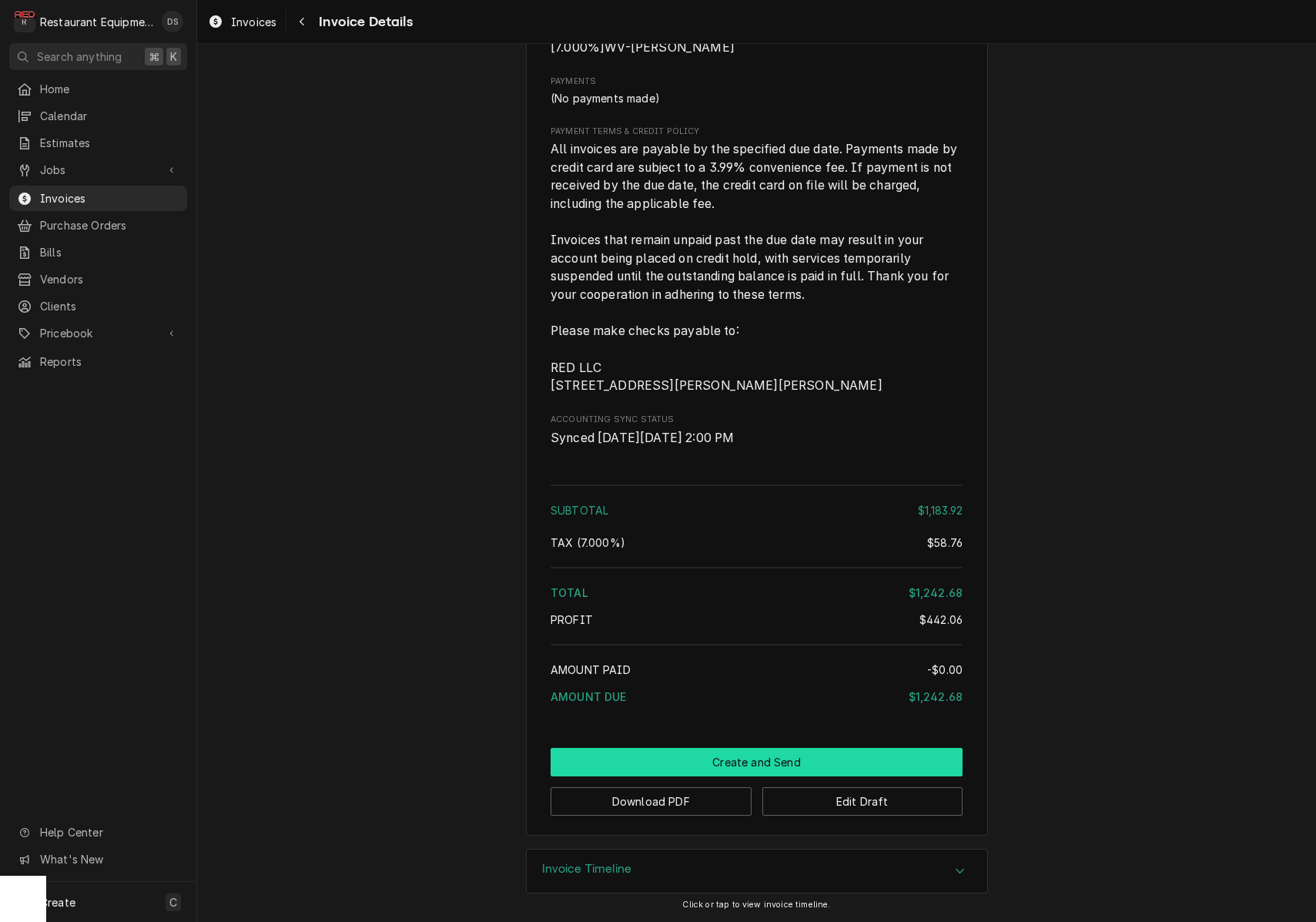
click at [739, 764] on button "Create and Send" at bounding box center [757, 762] width 412 height 29
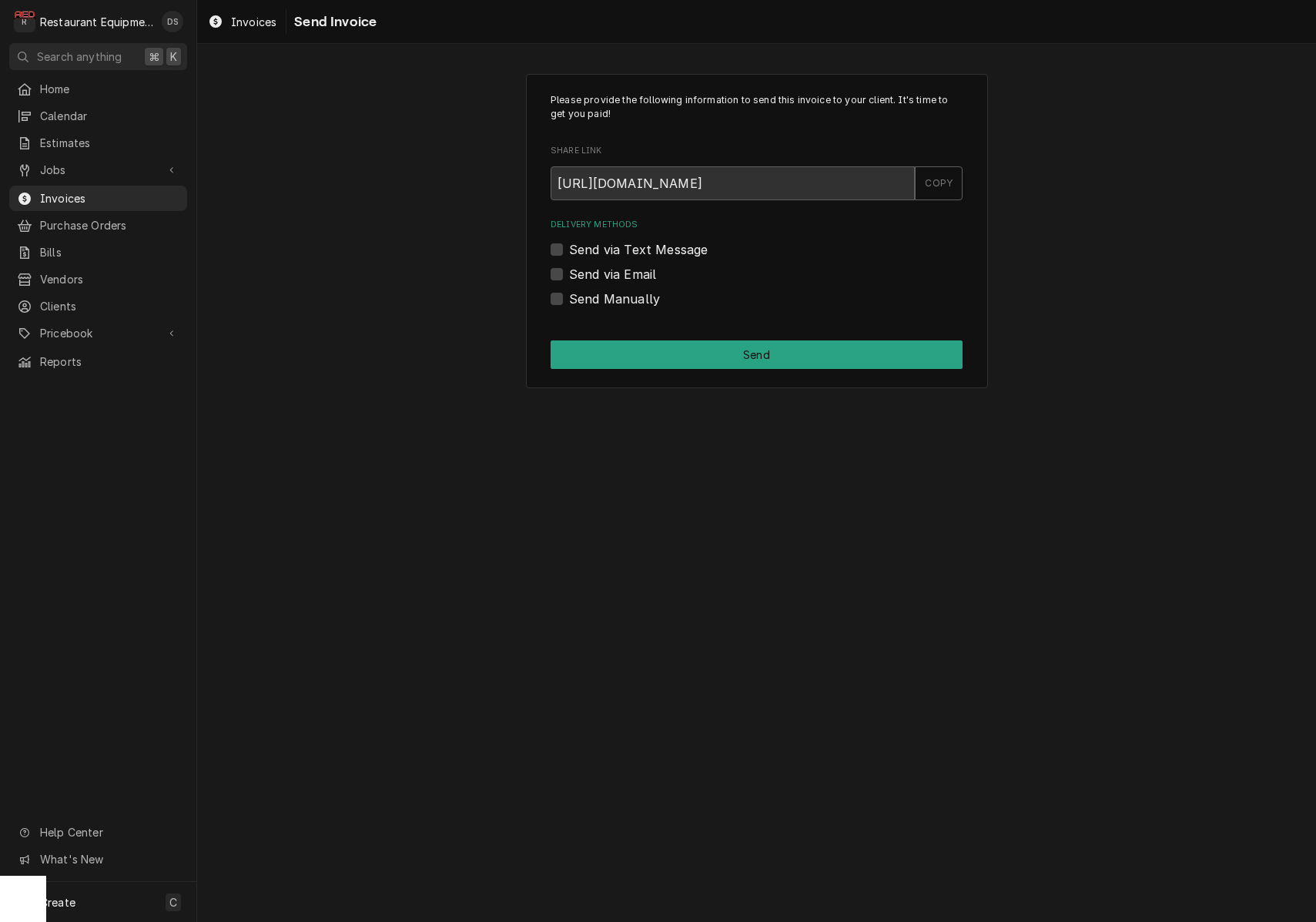
click at [569, 301] on label "Send Manually" at bounding box center [614, 298] width 91 height 18
click at [569, 301] on input "Send Manually" at bounding box center [775, 306] width 412 height 34
checkbox input "true"
click at [681, 354] on button "Send" at bounding box center [757, 355] width 412 height 29
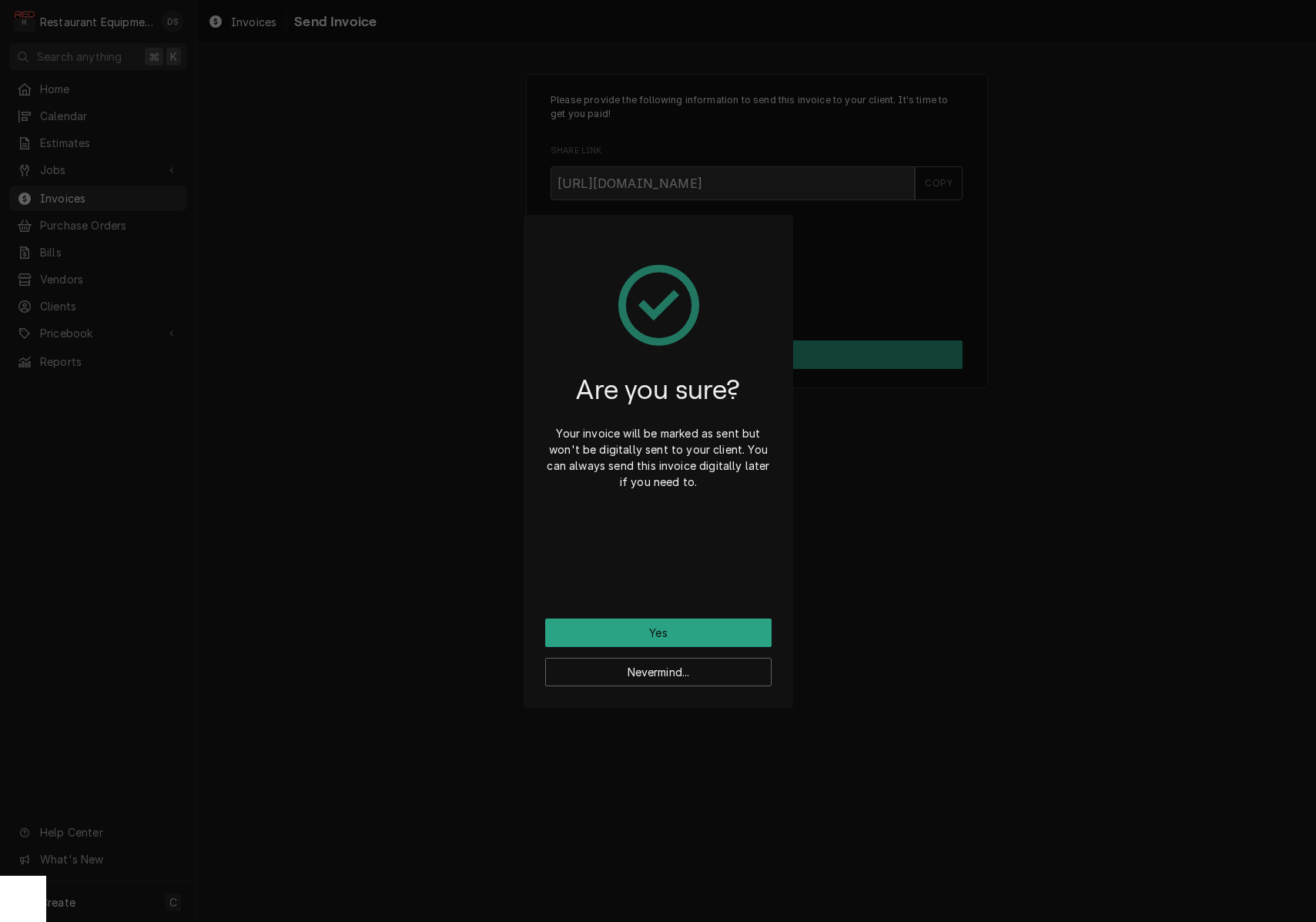
click at [717, 633] on button "Yes" at bounding box center [658, 633] width 226 height 29
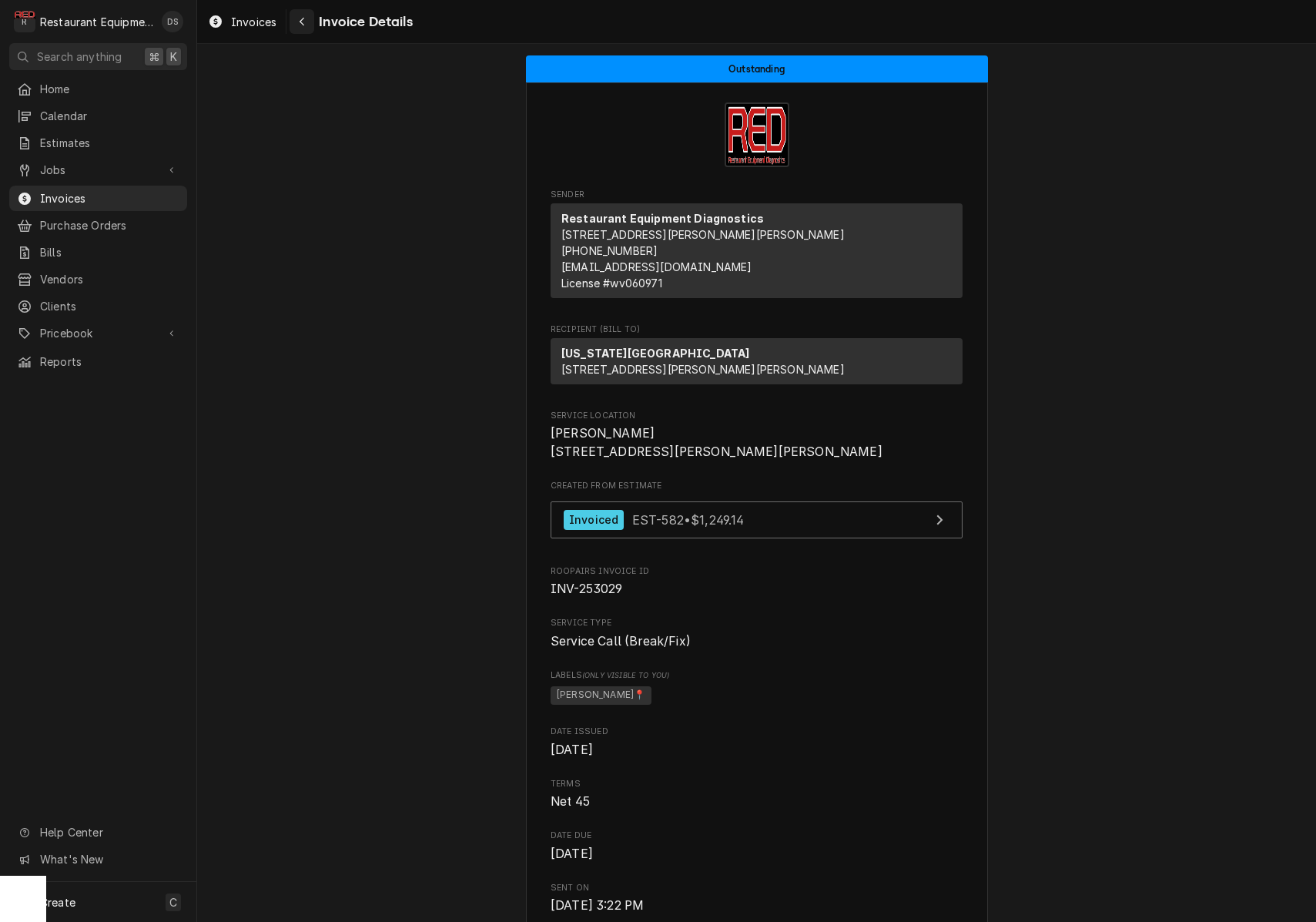
click at [304, 29] on div "Navigate back" at bounding box center [301, 21] width 15 height 15
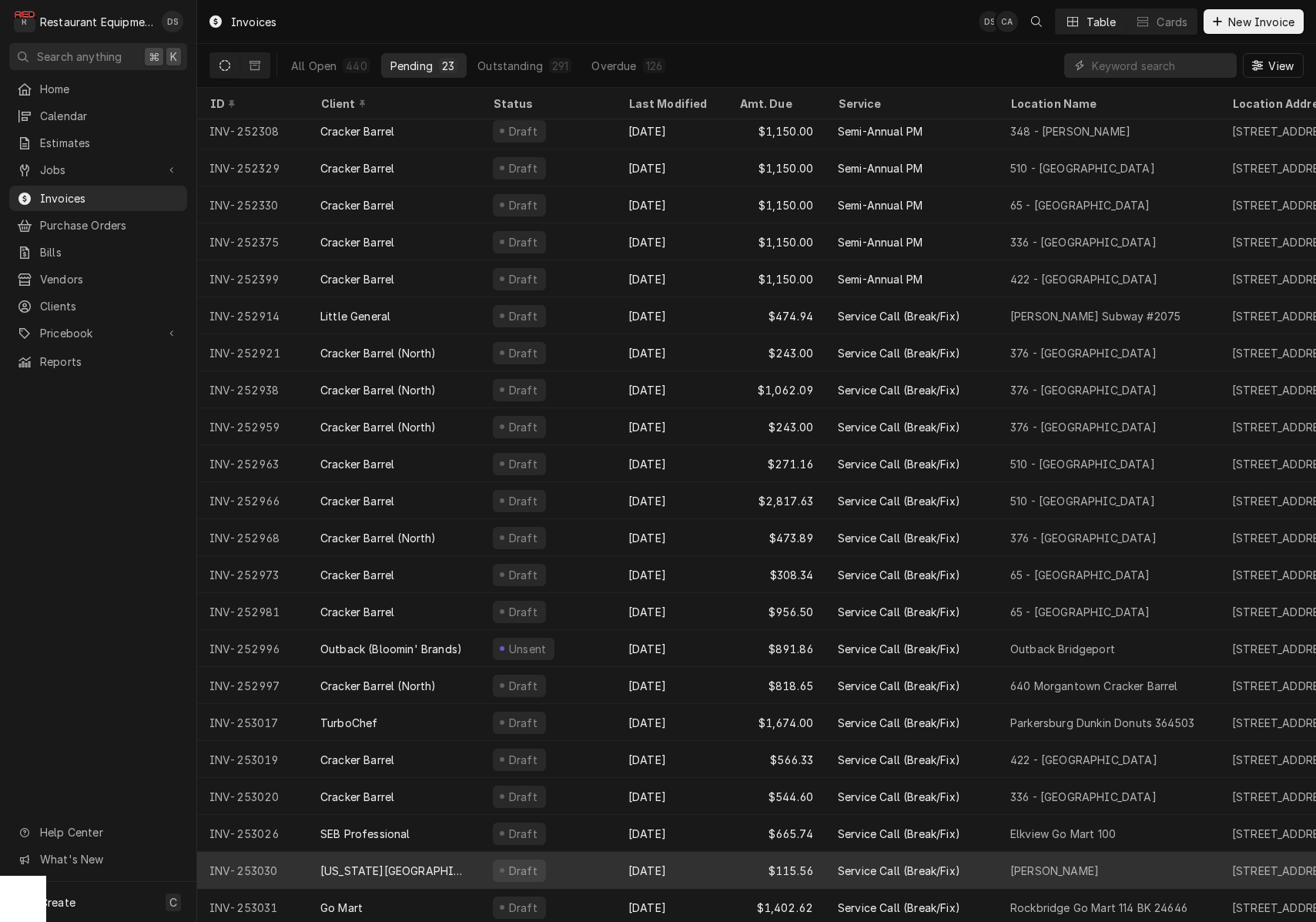
click at [707, 855] on div "Oct 2" at bounding box center [671, 870] width 111 height 37
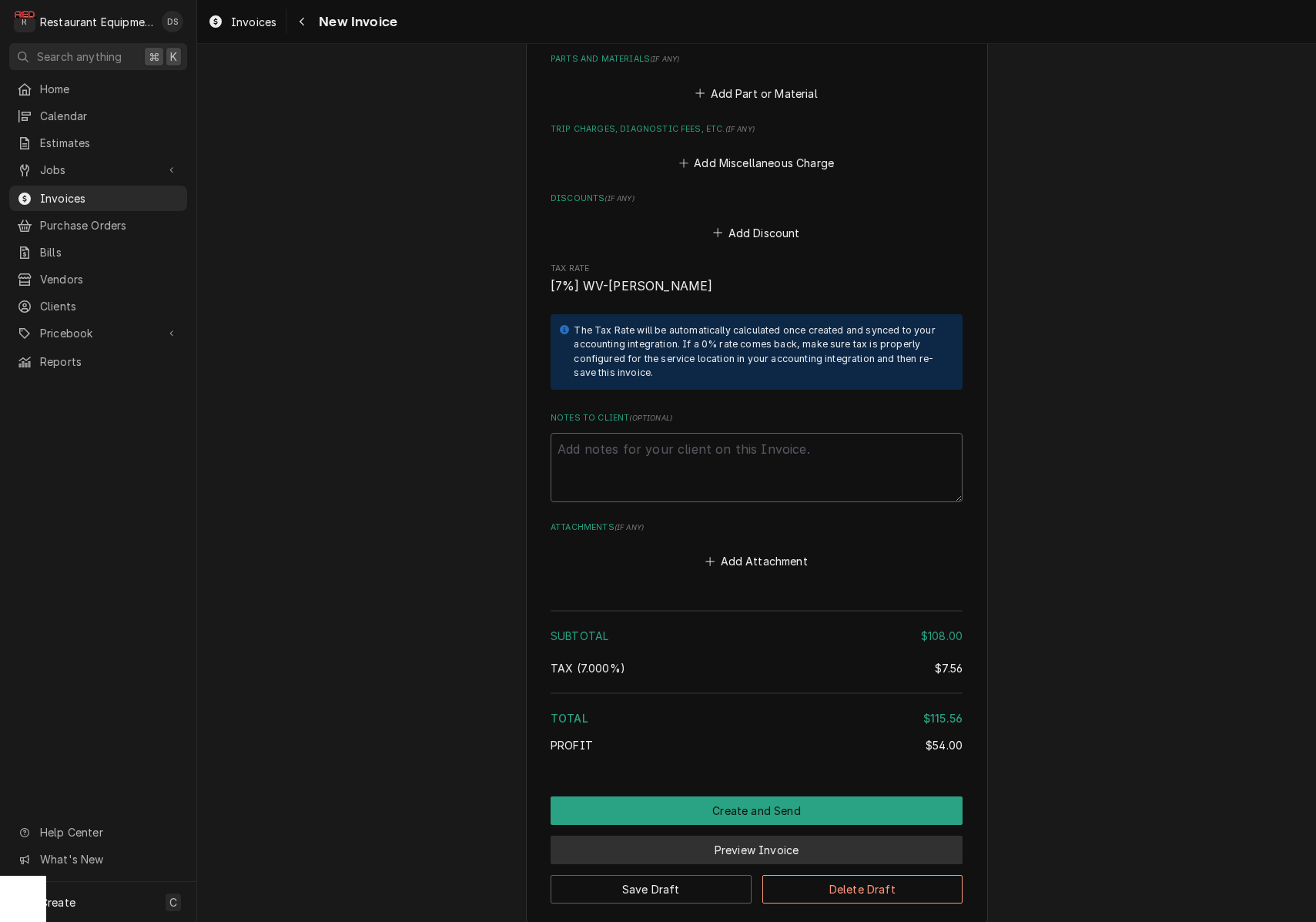
scroll to position [1823, 0]
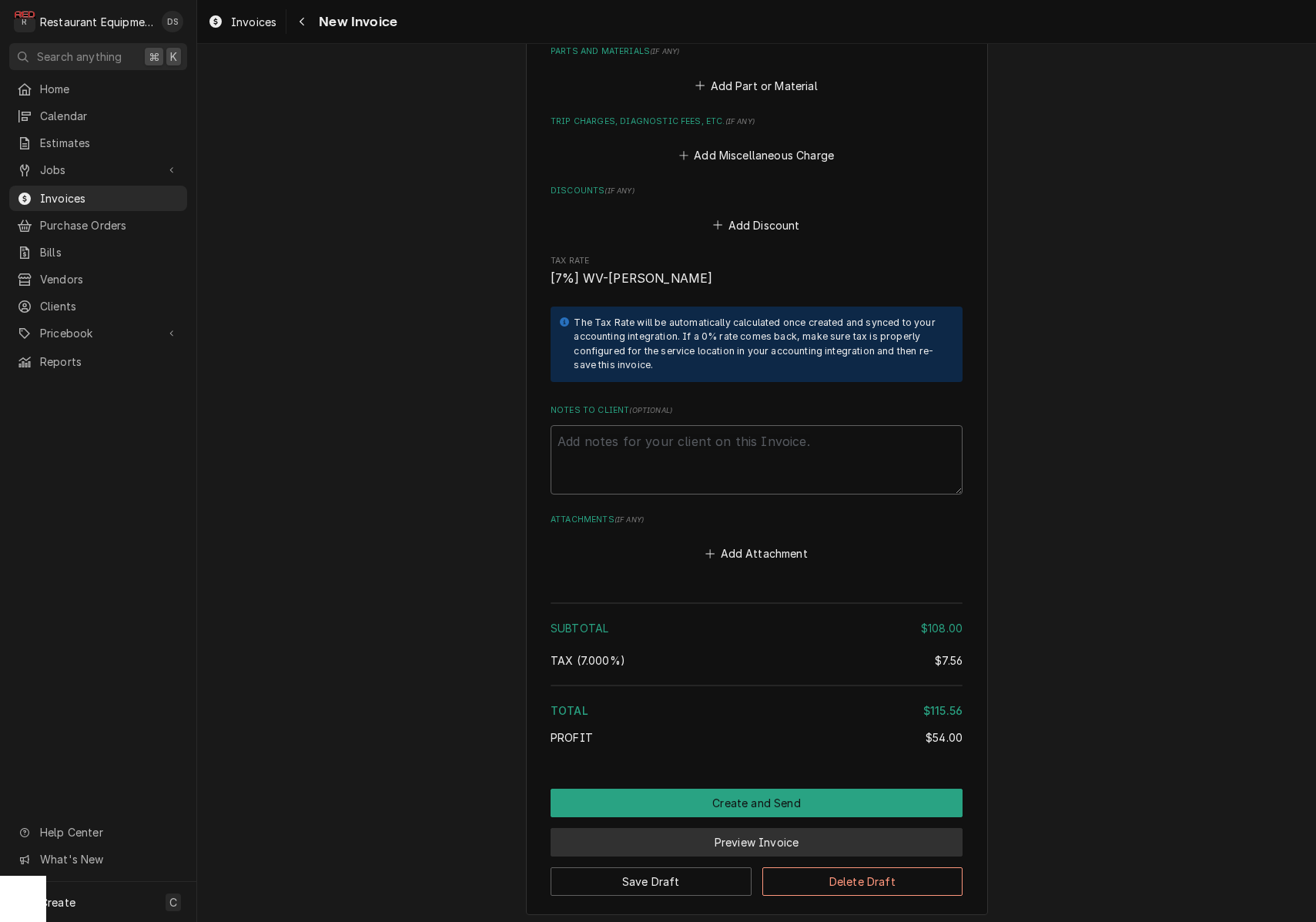
click at [780, 828] on button "Preview Invoice" at bounding box center [757, 842] width 412 height 29
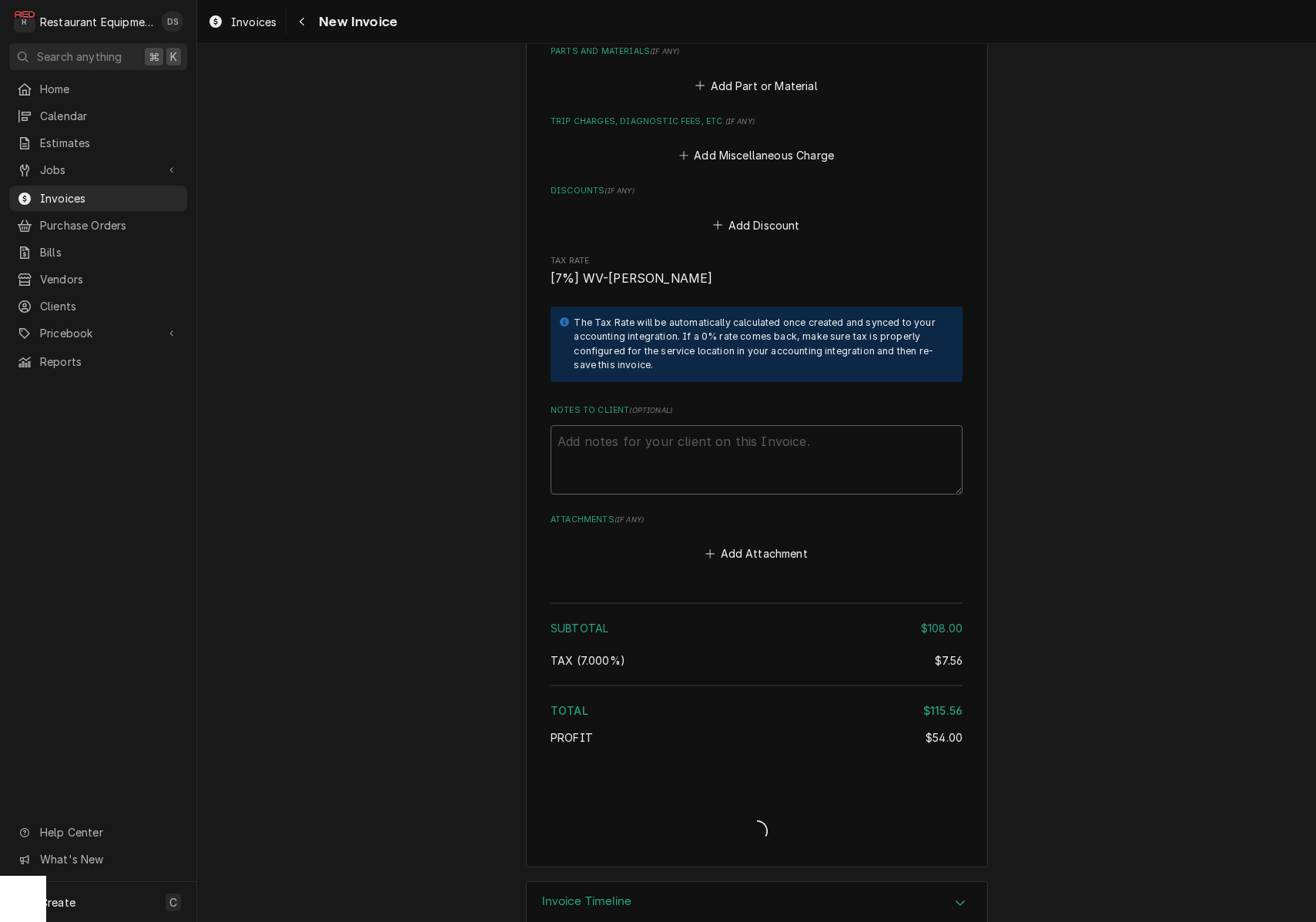
type textarea "x"
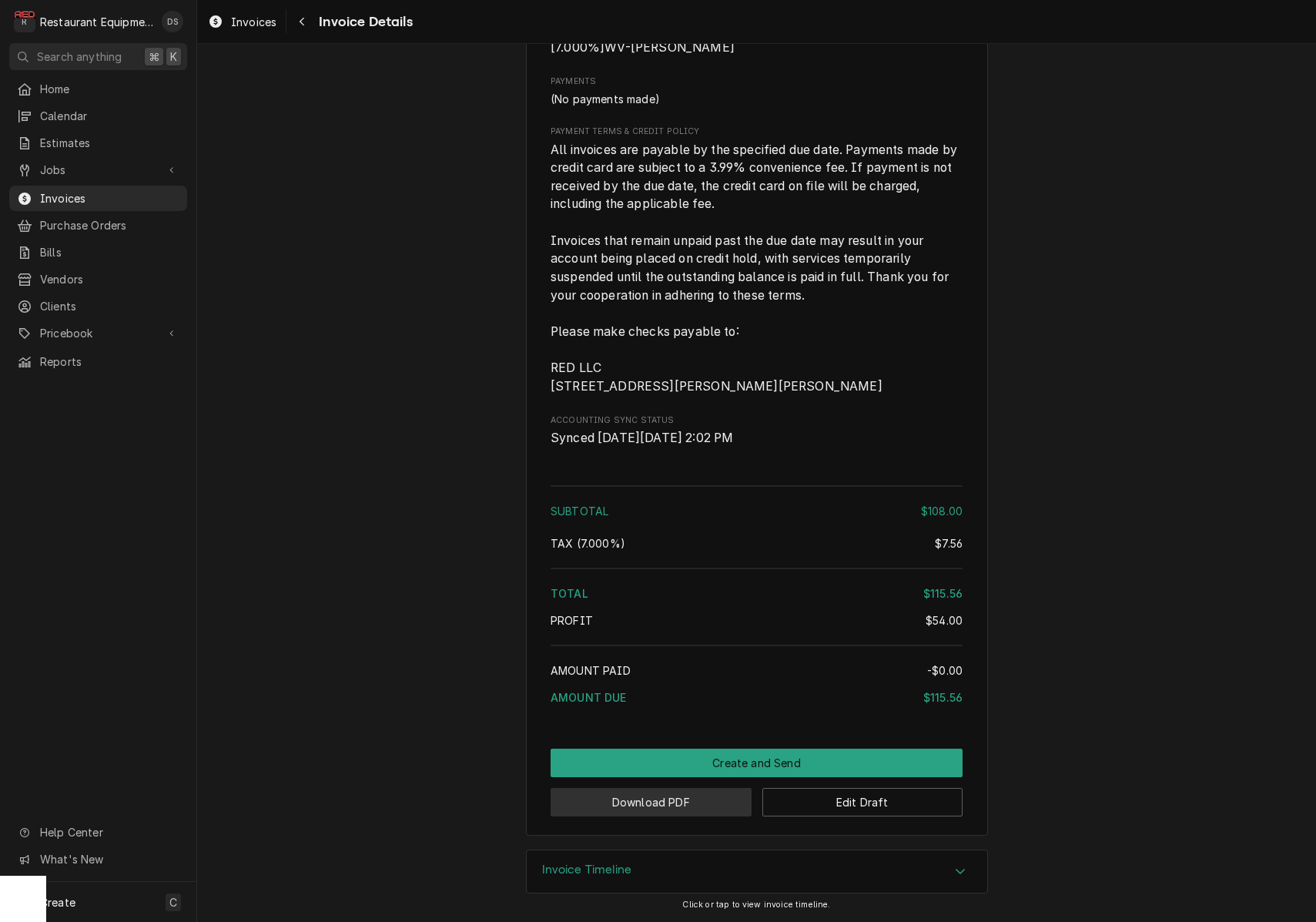
click at [659, 807] on button "Download PDF" at bounding box center [651, 802] width 201 height 29
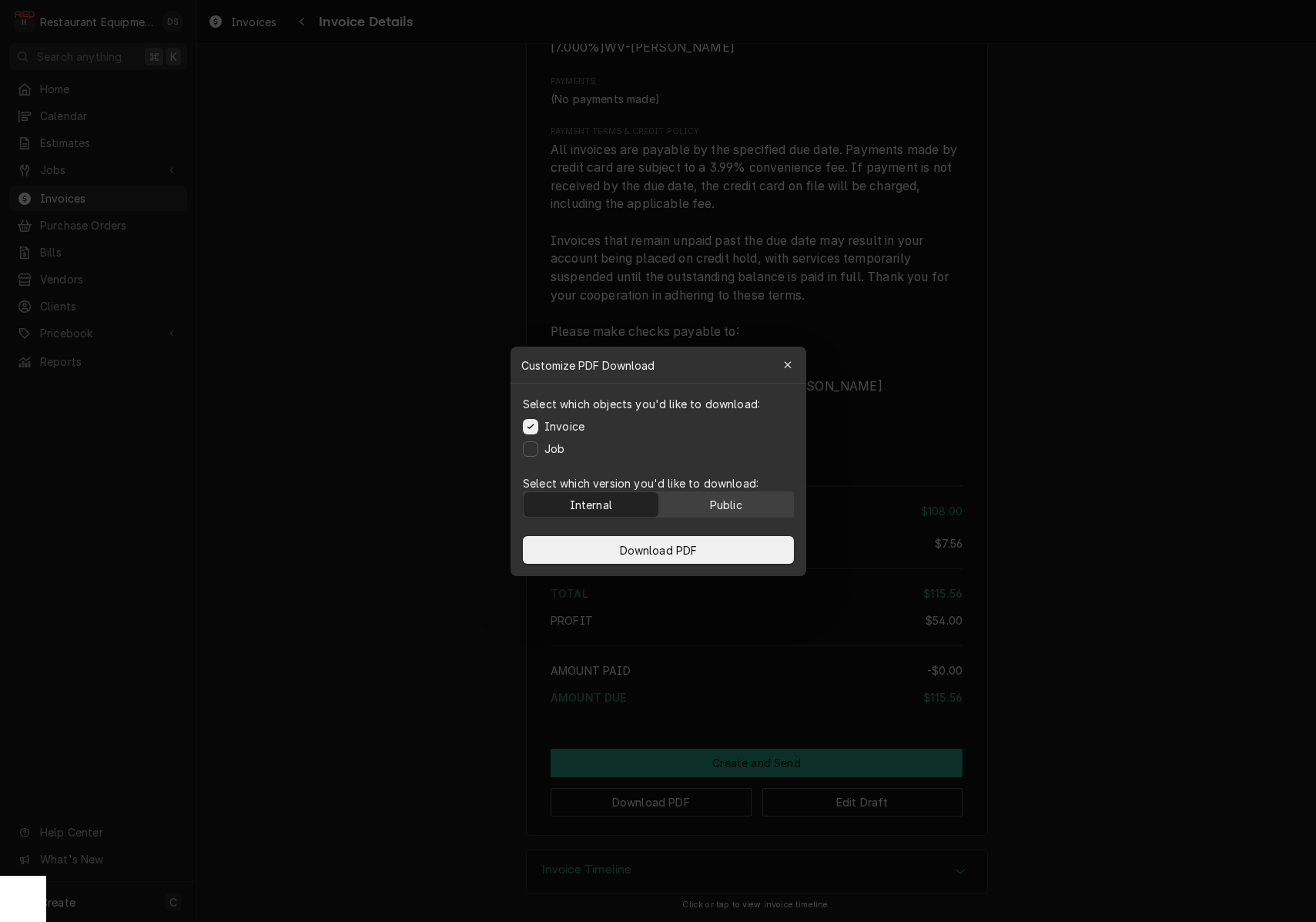
click at [741, 497] on div "Public" at bounding box center [726, 504] width 32 height 16
drag, startPoint x: 734, startPoint y: 544, endPoint x: 744, endPoint y: 552, distance: 12.8
click at [734, 544] on button "Download PDF" at bounding box center [658, 550] width 271 height 28
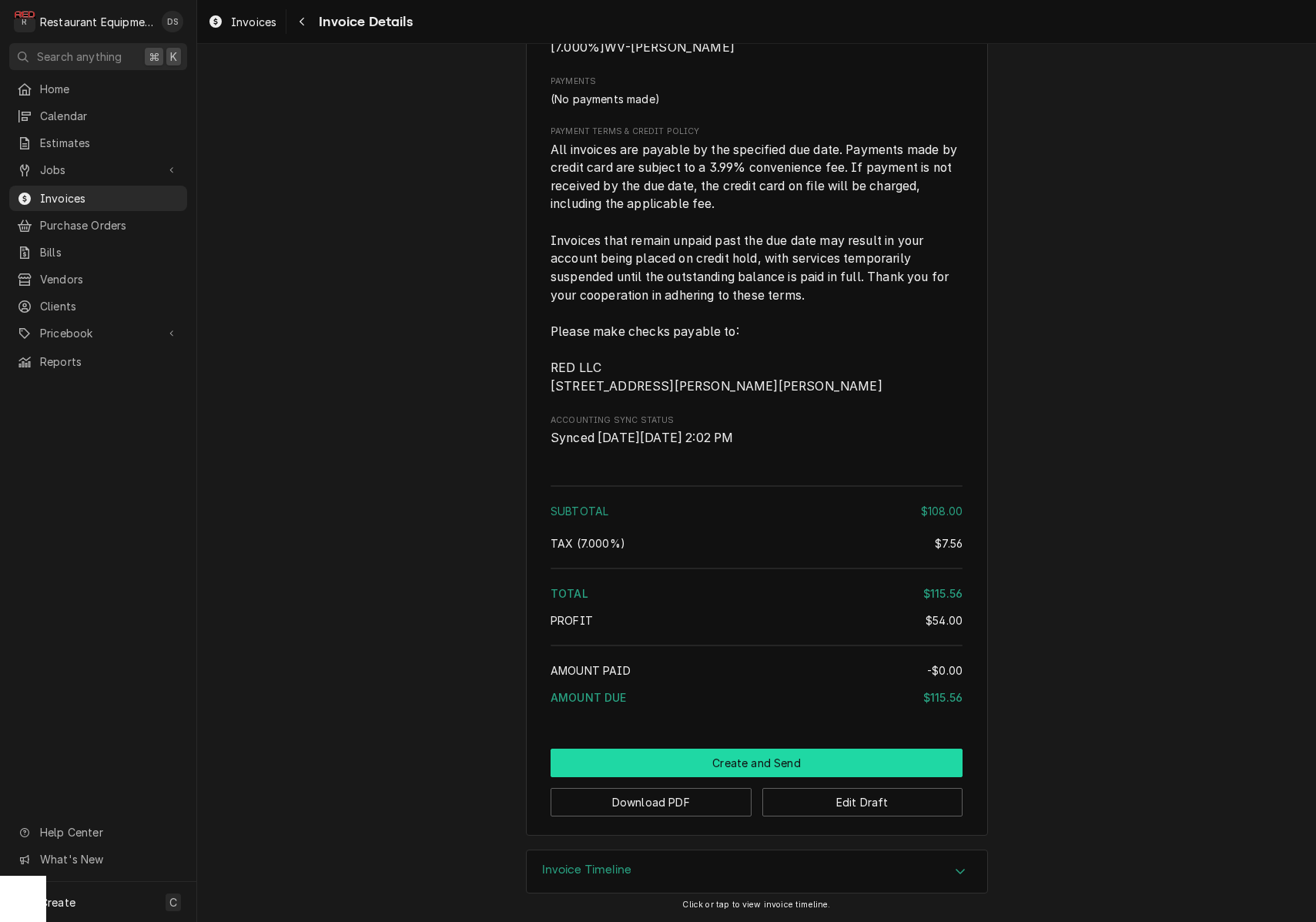
click at [829, 764] on button "Create and Send" at bounding box center [757, 763] width 412 height 29
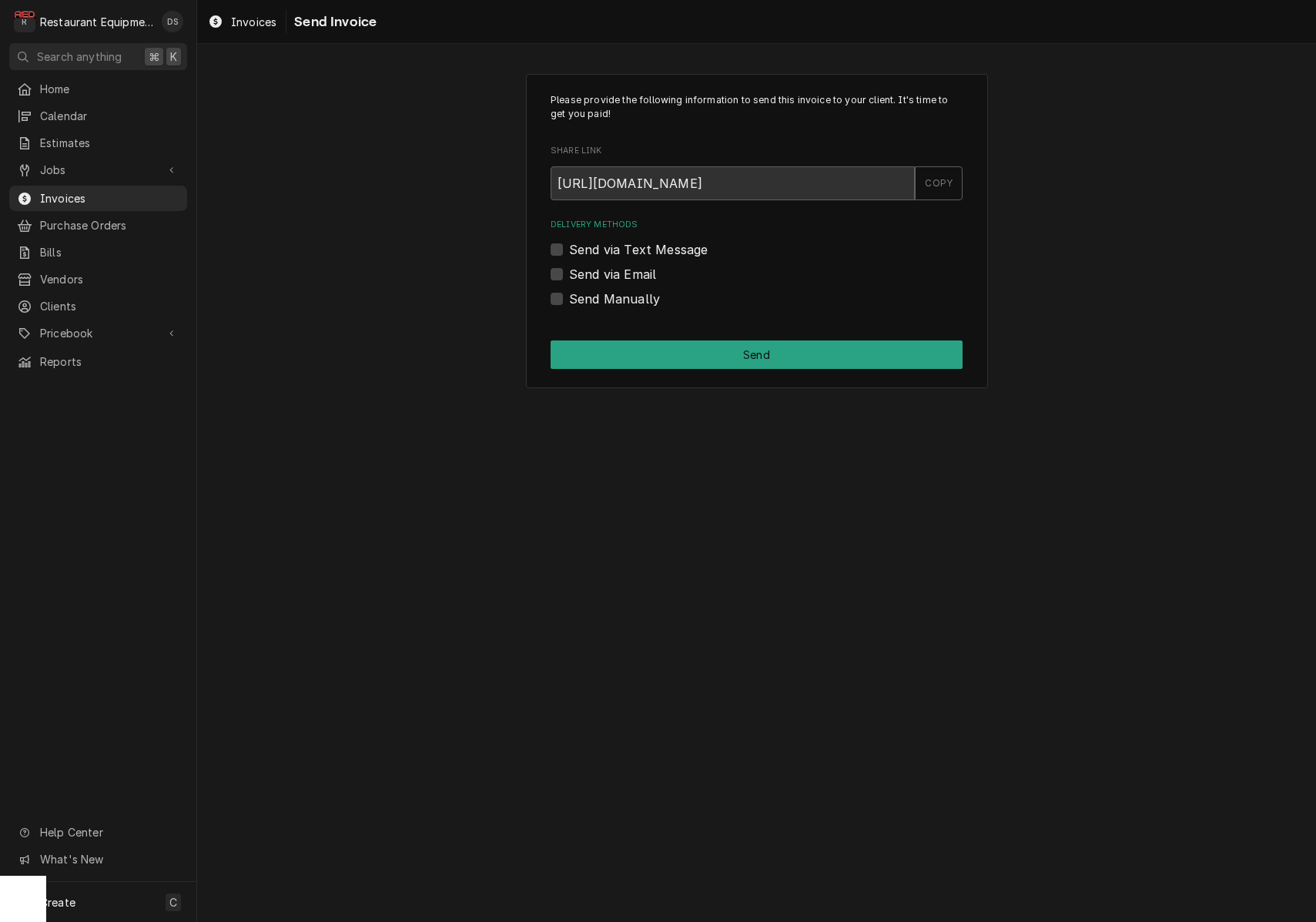
click at [569, 296] on label "Send Manually" at bounding box center [614, 298] width 91 height 18
click at [569, 296] on input "Send Manually" at bounding box center [775, 306] width 412 height 34
checkbox input "true"
click at [696, 355] on button "Send" at bounding box center [757, 355] width 412 height 29
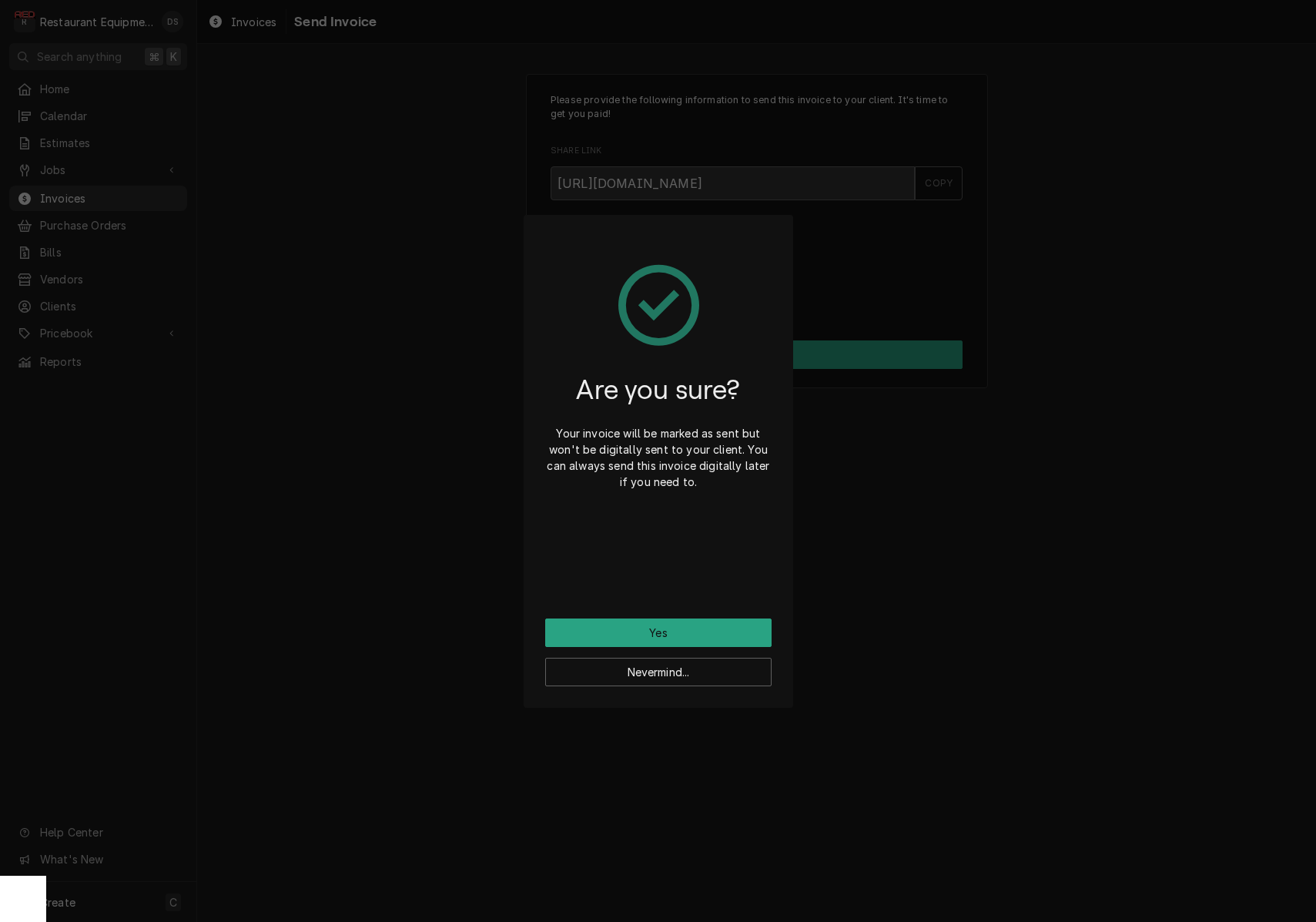
click at [669, 641] on button "Yes" at bounding box center [658, 633] width 226 height 29
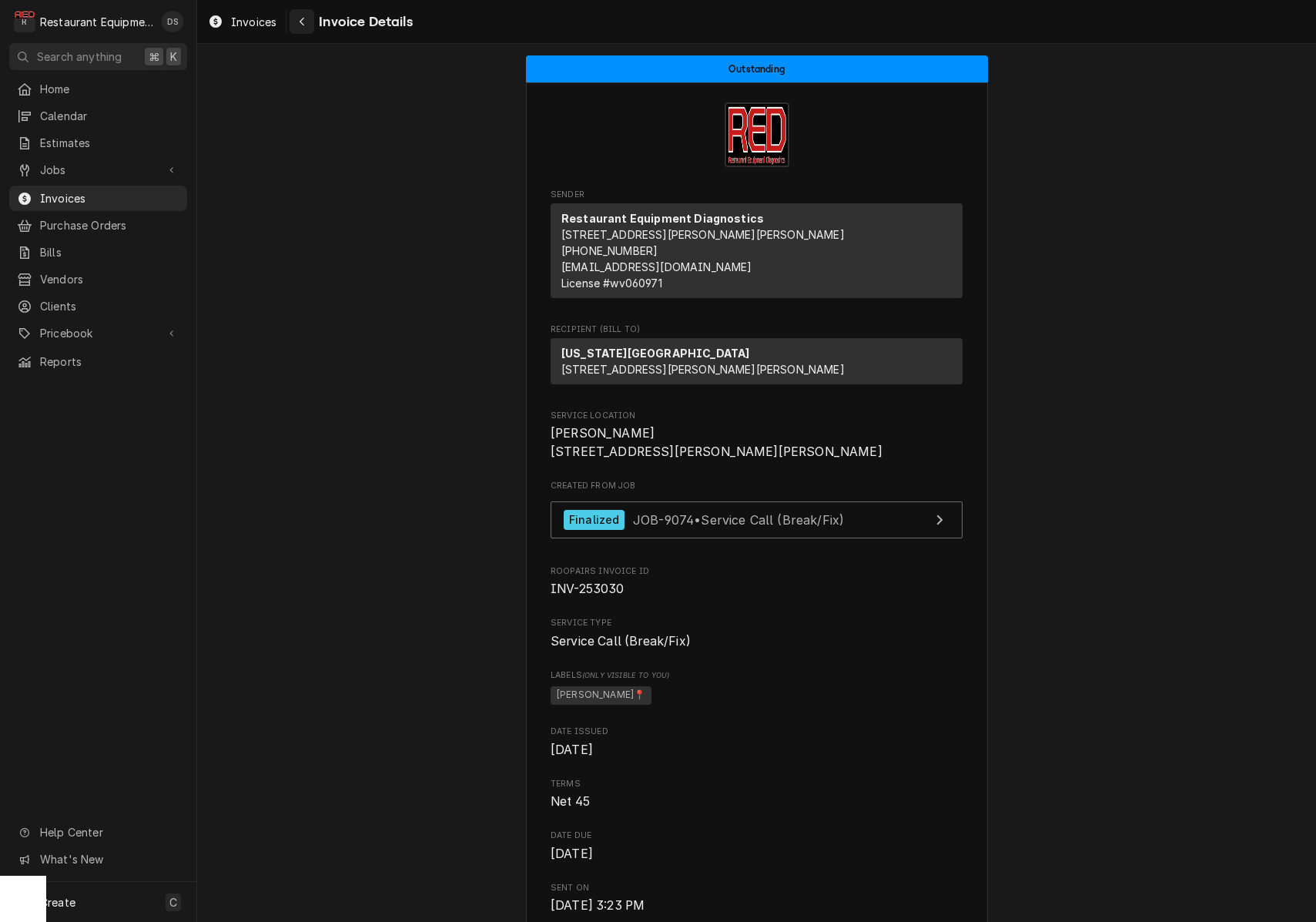
click at [303, 20] on icon "Navigate back" at bounding box center [302, 22] width 5 height 9
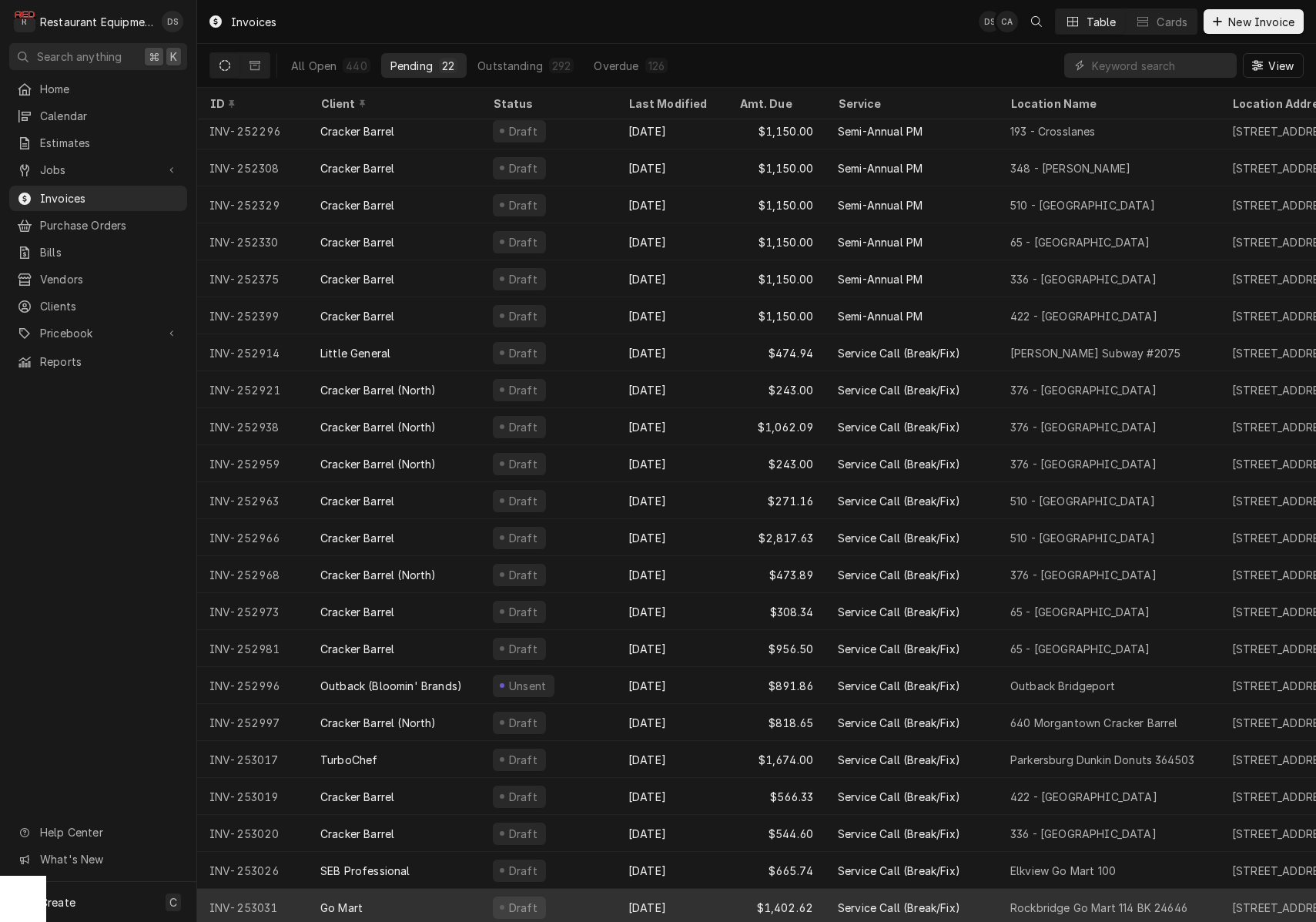
click at [713, 897] on div "Oct 2" at bounding box center [671, 907] width 111 height 37
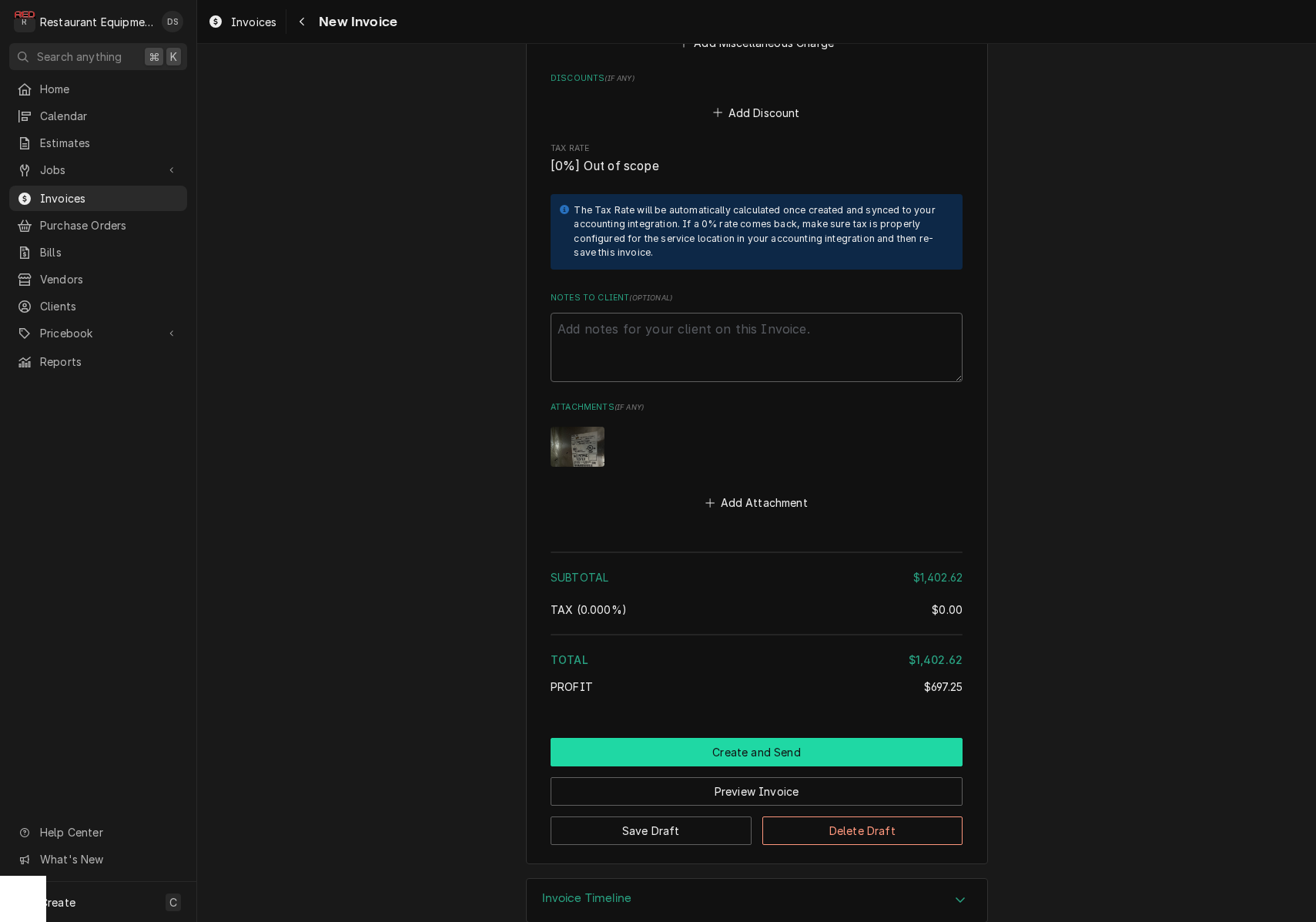
click at [756, 737] on button "Create and Send" at bounding box center [757, 752] width 412 height 29
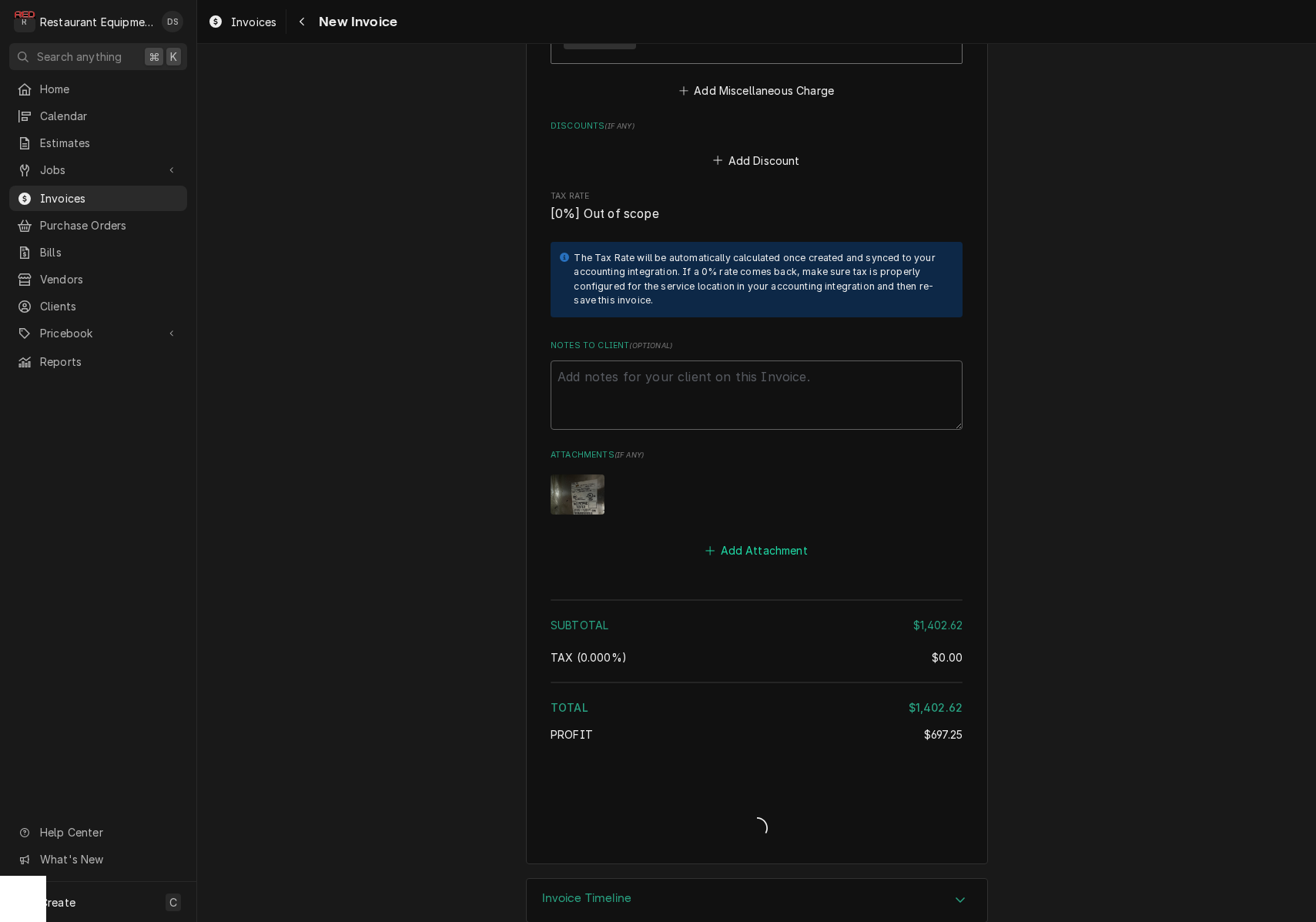
type textarea "x"
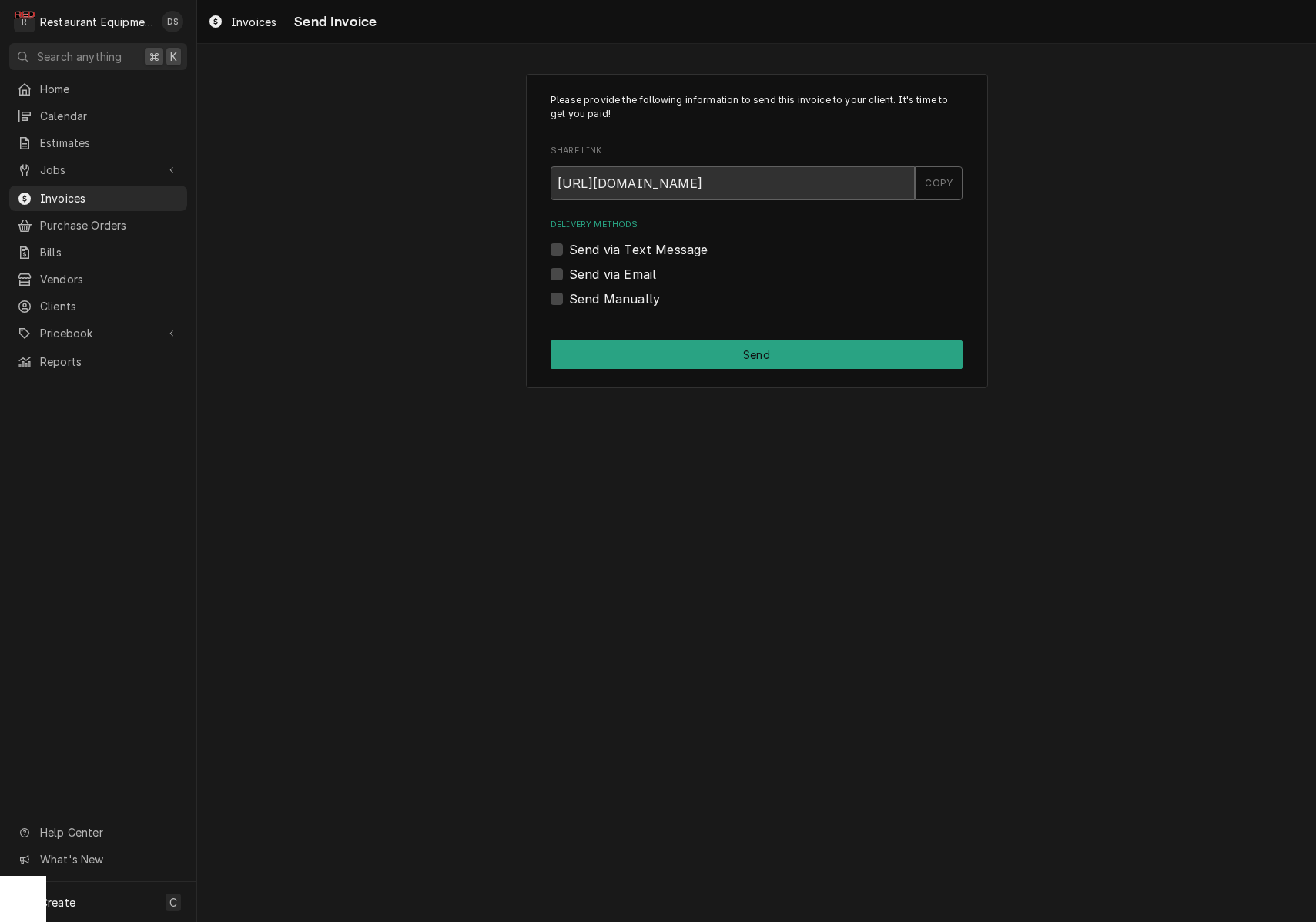
click at [569, 276] on label "Send via Email" at bounding box center [612, 274] width 87 height 18
click at [569, 276] on input "Send via Email" at bounding box center [775, 282] width 412 height 34
checkbox input "true"
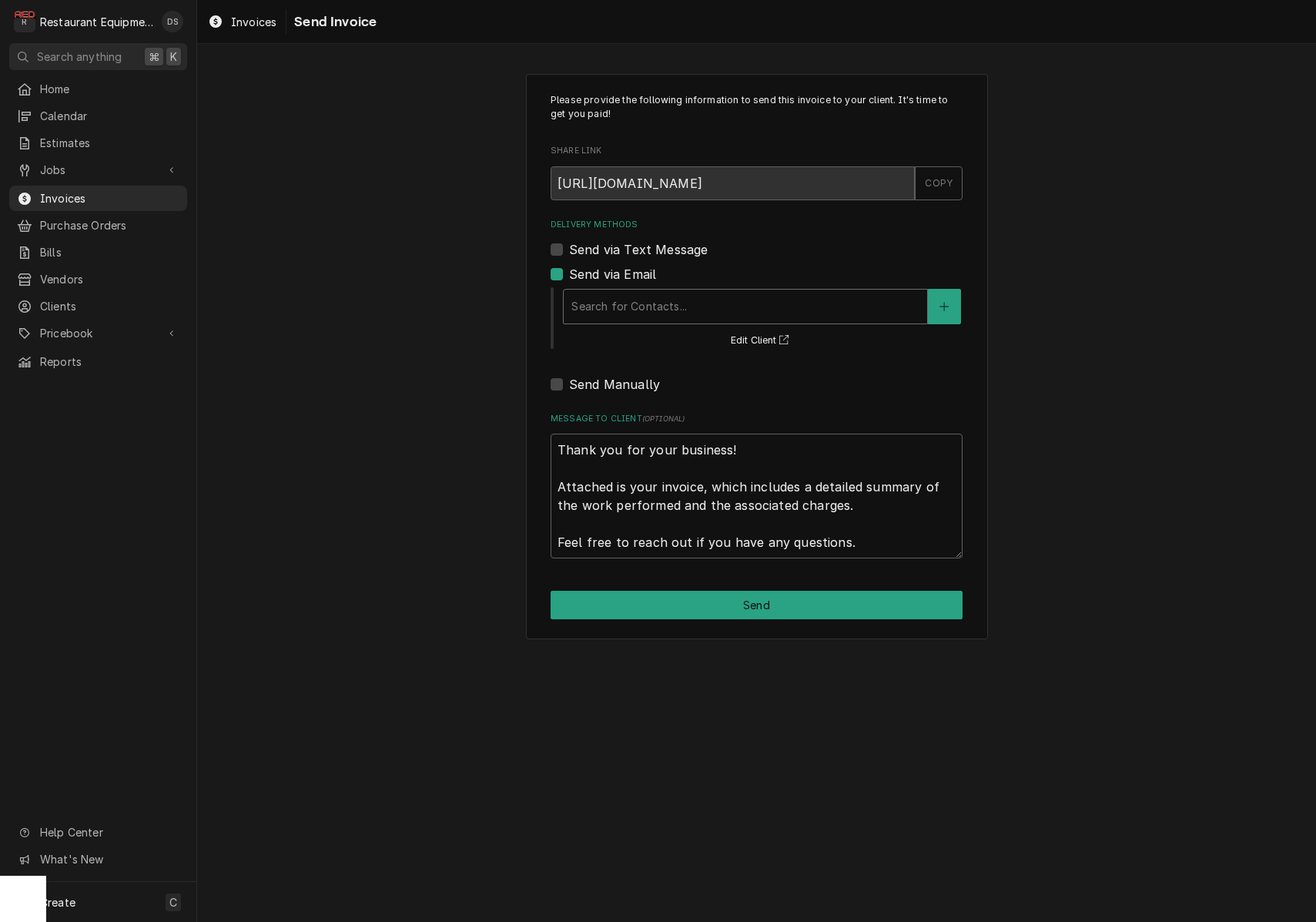
click at [650, 297] on div "Delivery Methods" at bounding box center [745, 306] width 348 height 28
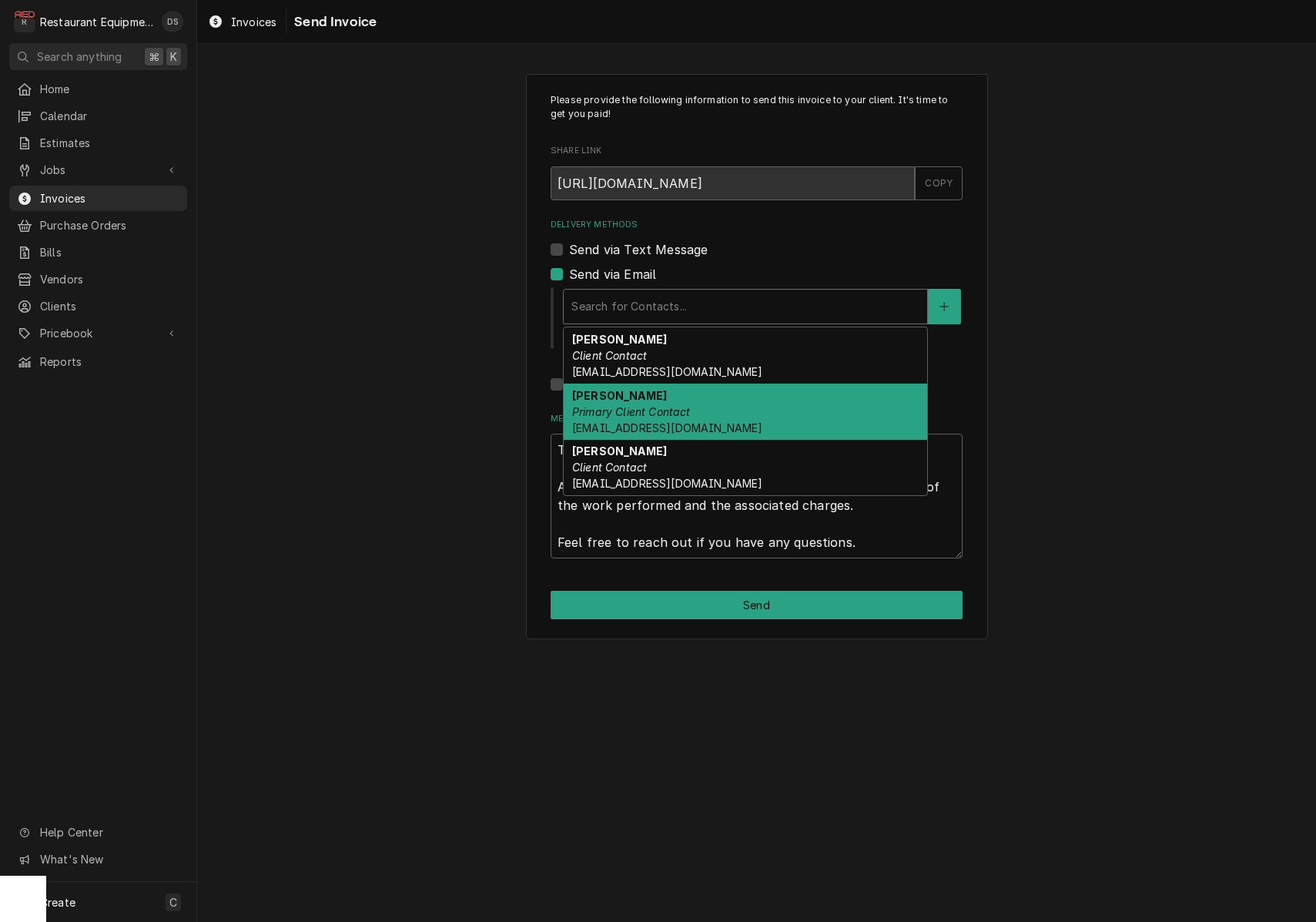
click at [664, 395] on div "Sharon Mace Primary Client Contact smace@gomart.com" at bounding box center [745, 411] width 364 height 56
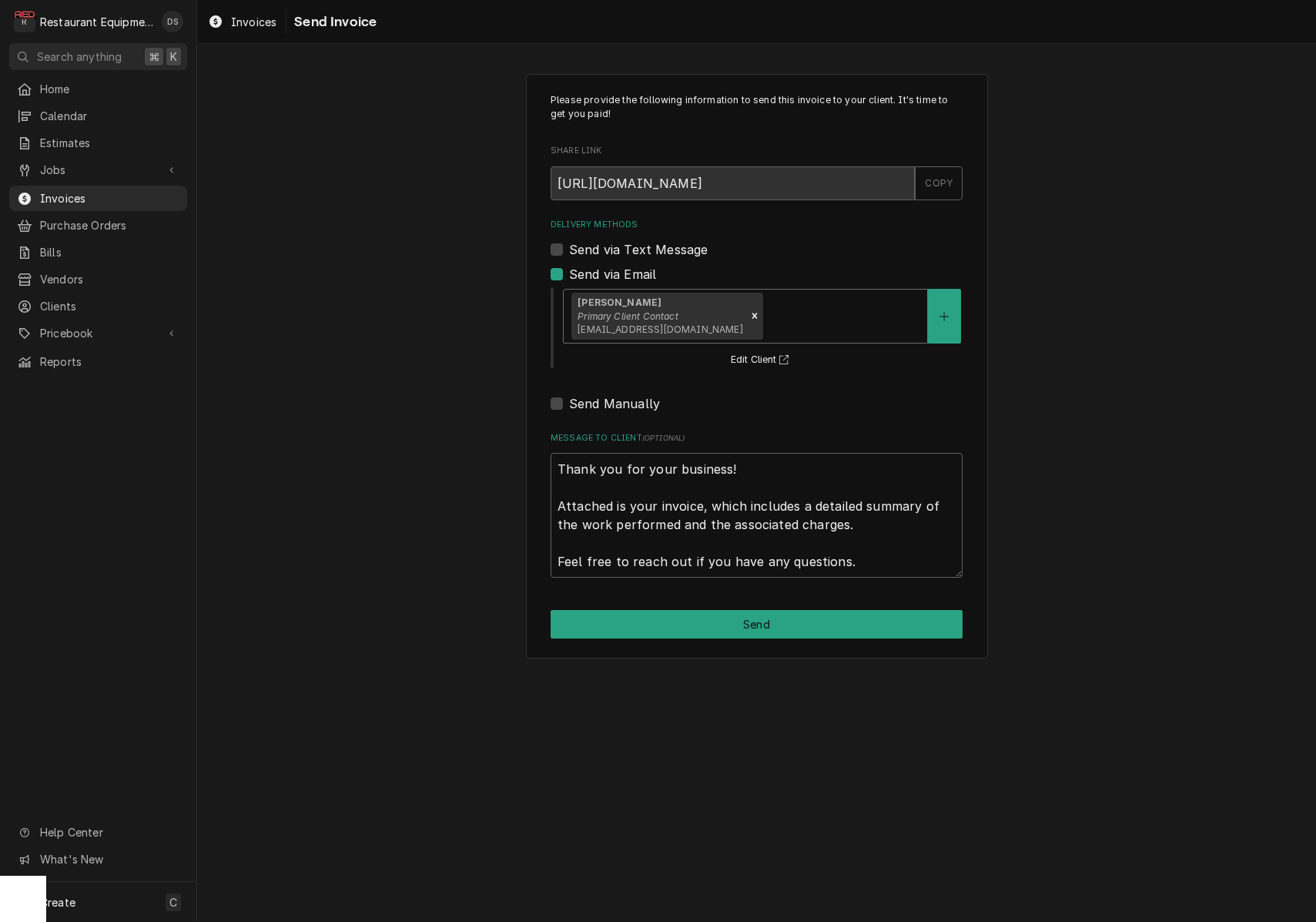
click at [760, 614] on button "Send" at bounding box center [757, 624] width 412 height 29
type textarea "x"
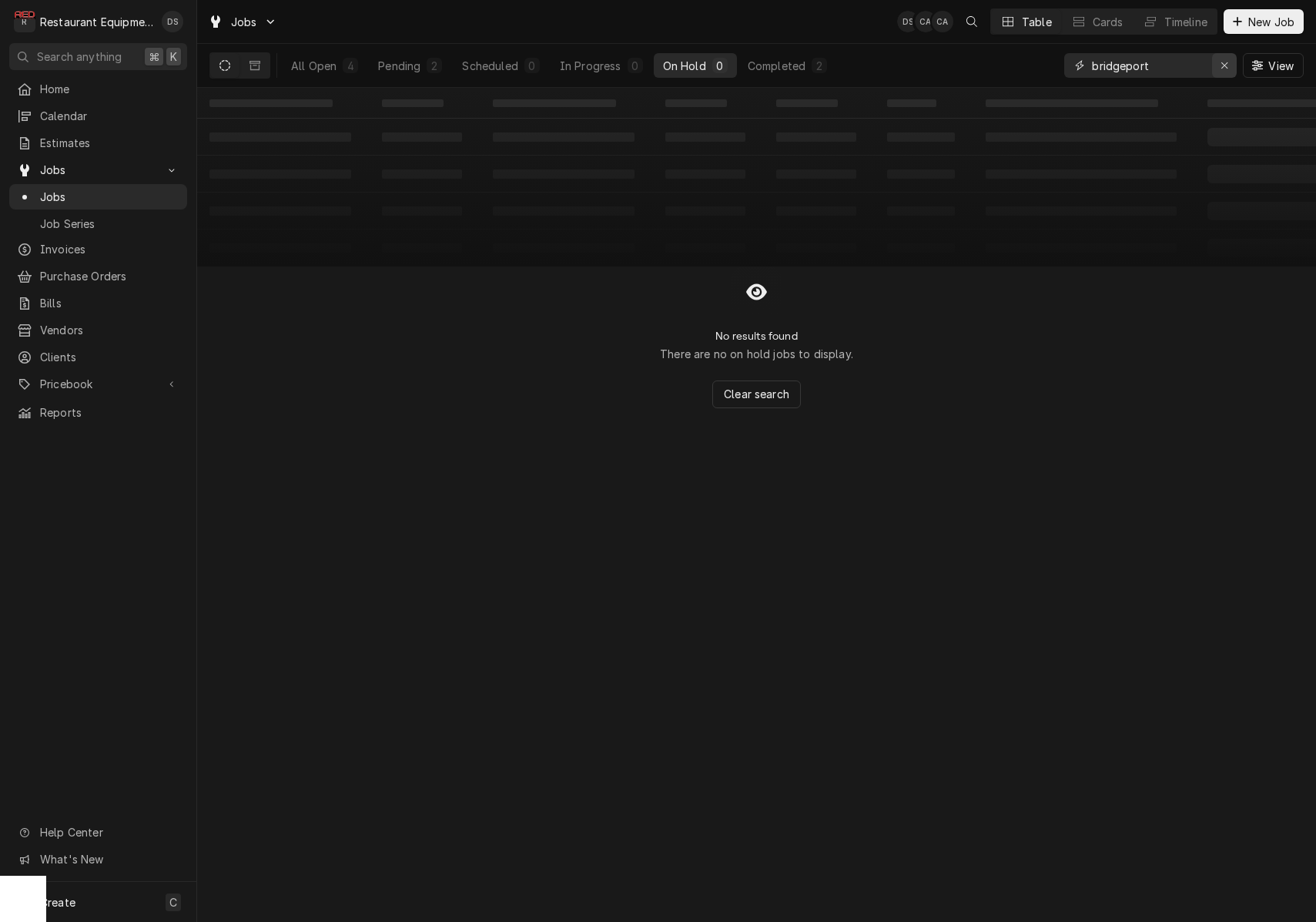
click at [1223, 69] on icon "Erase input" at bounding box center [1225, 65] width 9 height 10
click at [1195, 68] on input "Dynamic Content Wrapper" at bounding box center [1161, 66] width 137 height 25
type input "flatwoods"
click at [267, 61] on button "Dynamic Content Wrapper" at bounding box center [255, 66] width 30 height 25
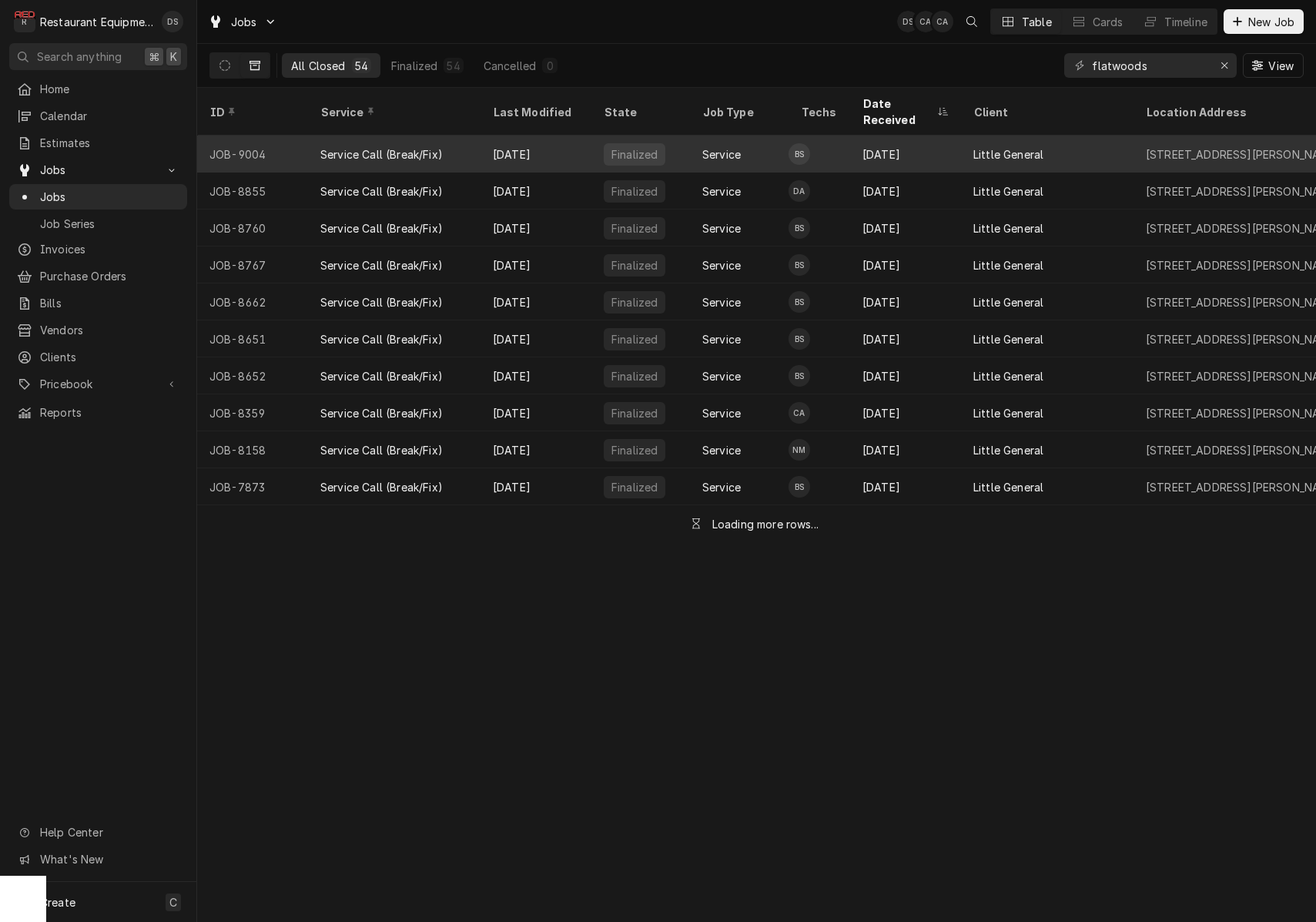
click at [853, 139] on div "[DATE]" at bounding box center [905, 154] width 111 height 37
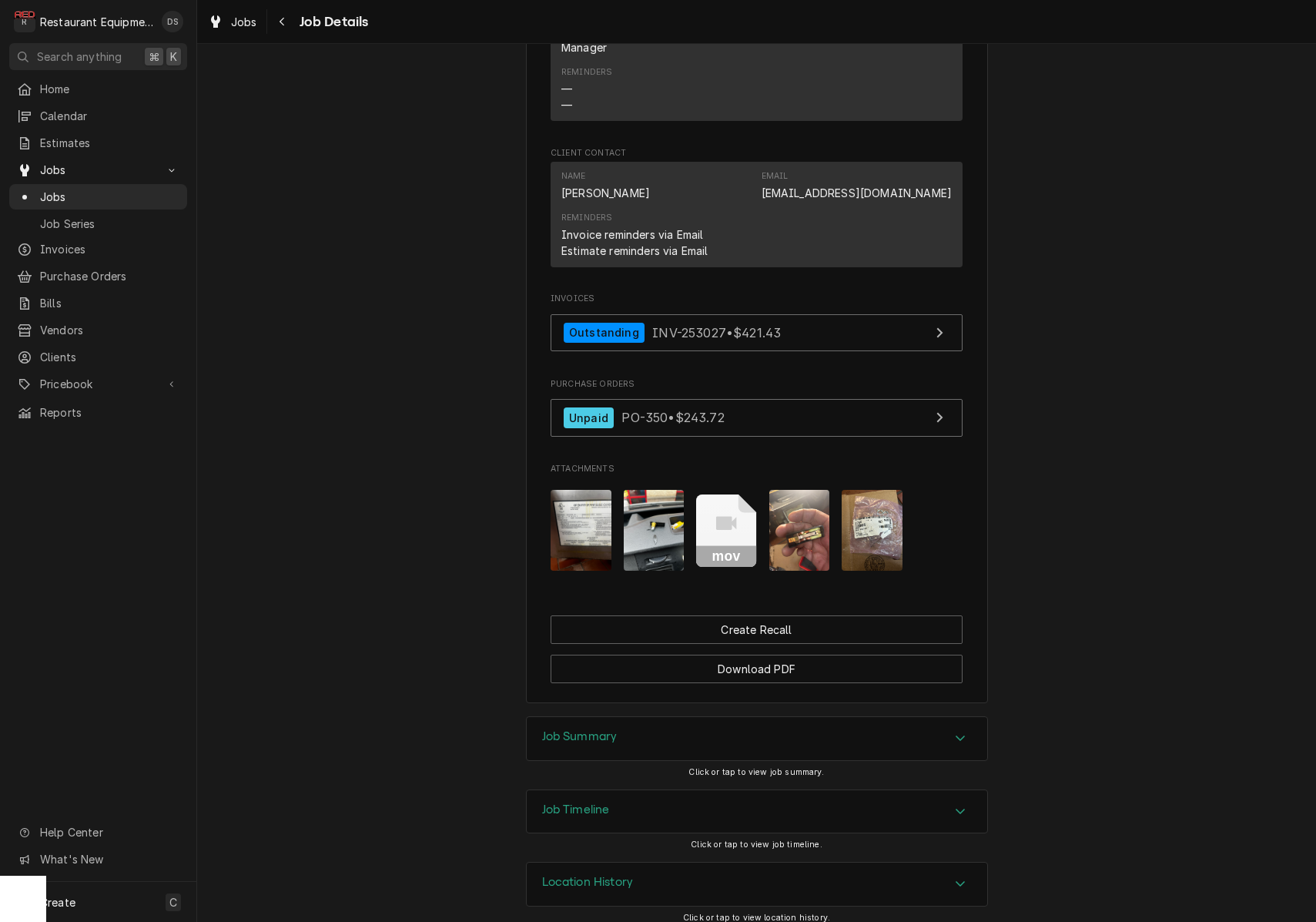
click at [711, 718] on div "Job Summary" at bounding box center [757, 738] width 460 height 43
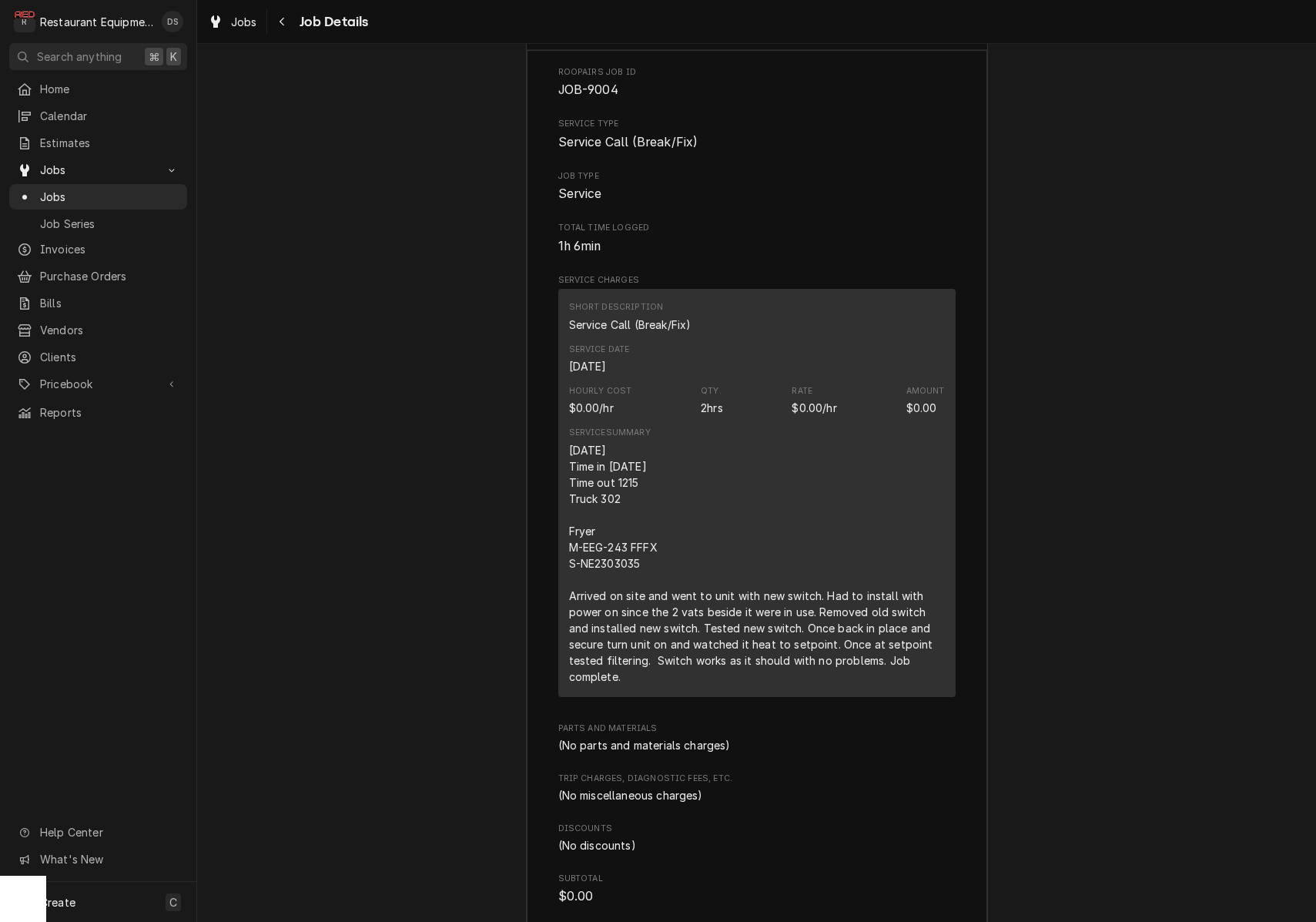
scroll to position [1988, 0]
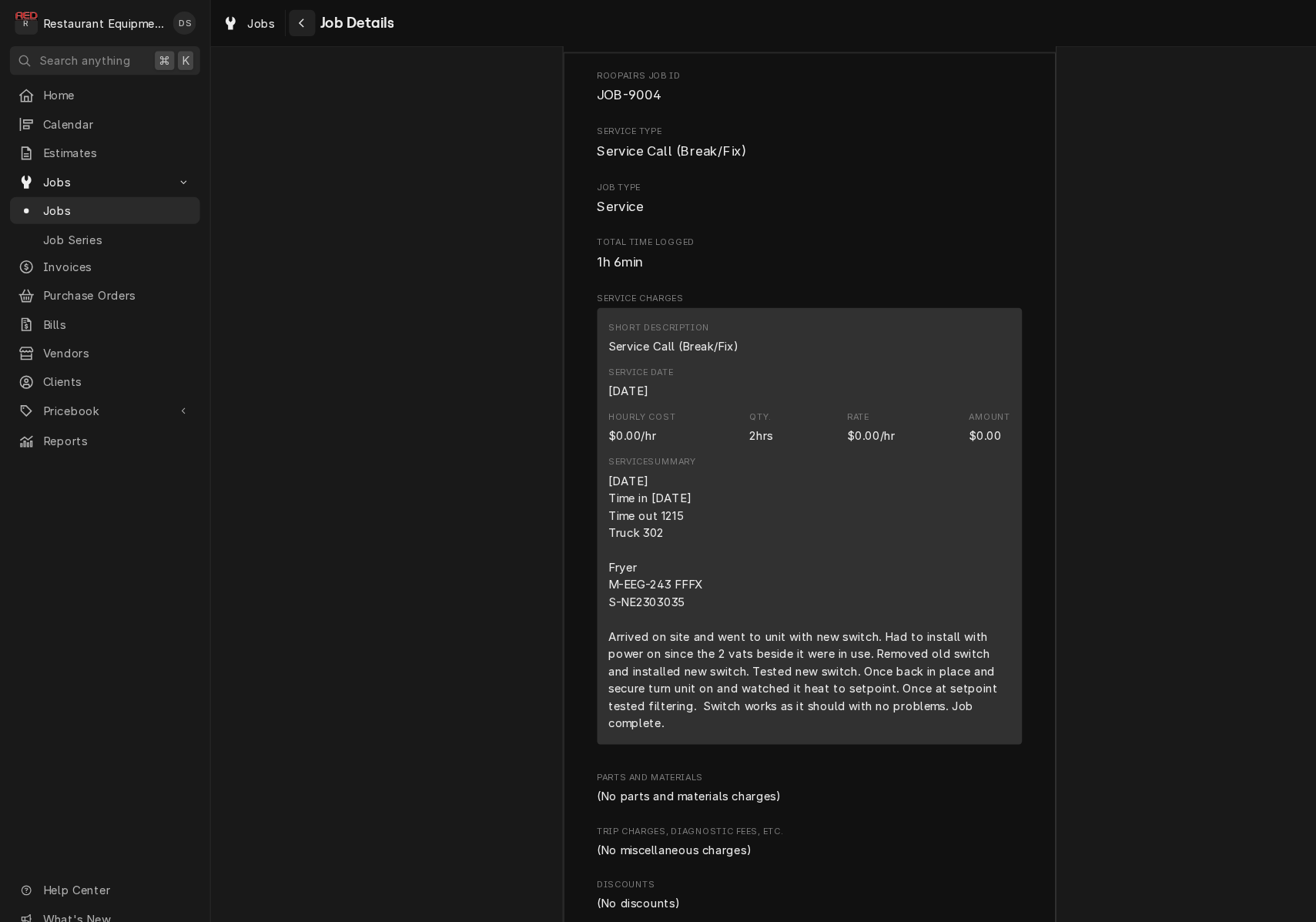
click at [280, 22] on icon "Navigate back" at bounding box center [282, 21] width 7 height 10
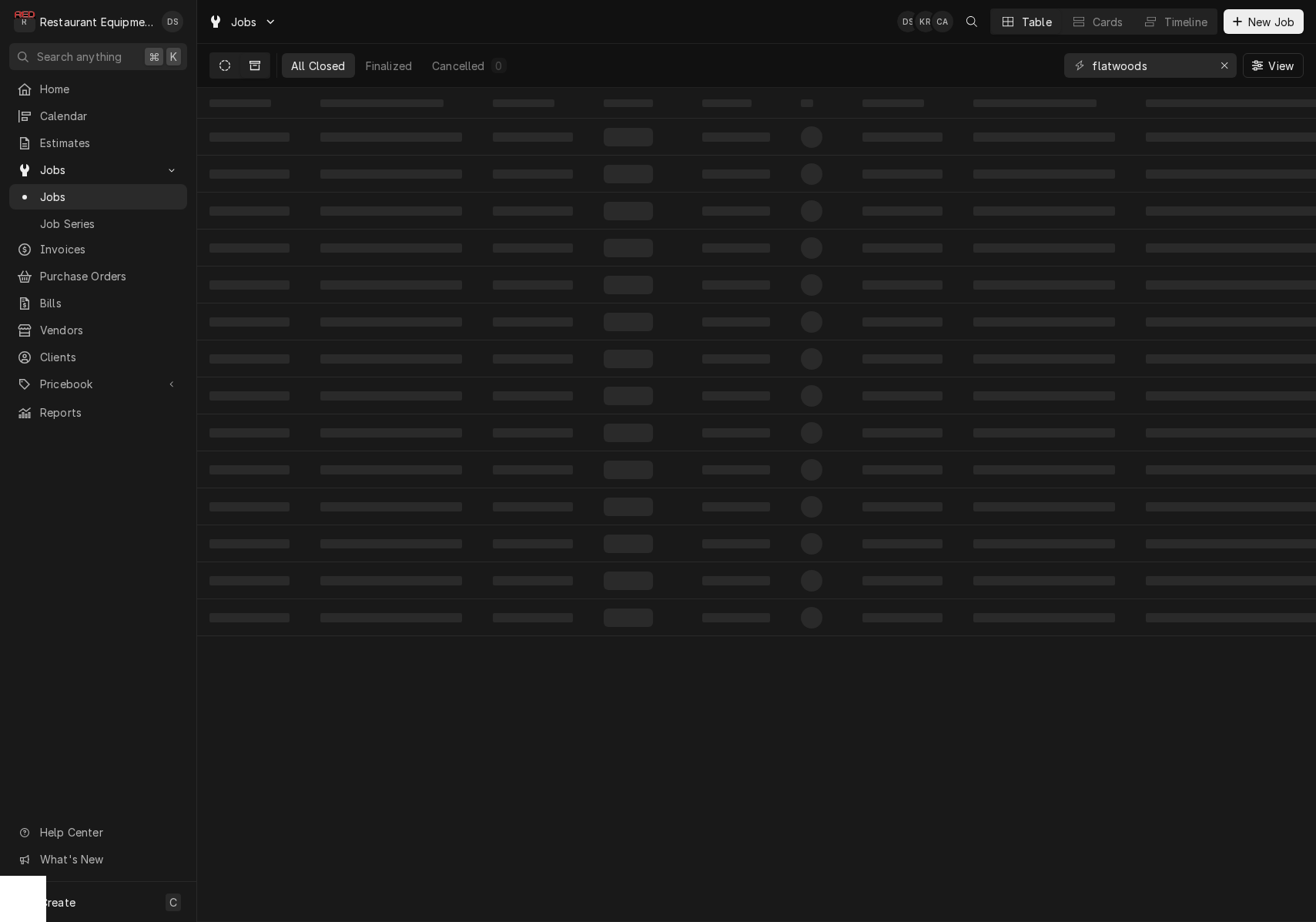
click at [222, 61] on icon "Dynamic Content Wrapper" at bounding box center [225, 65] width 10 height 10
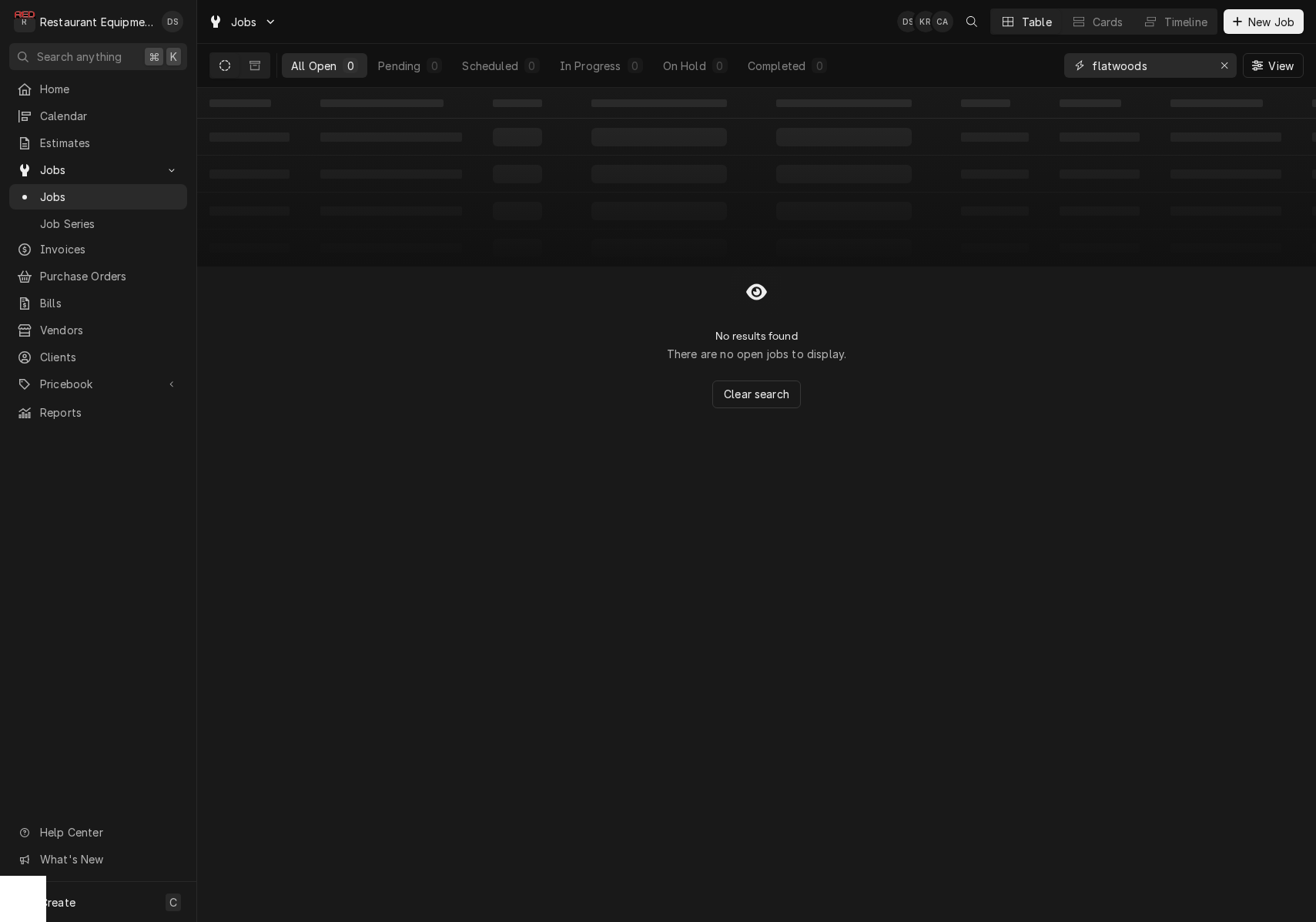
click at [1221, 64] on icon "Erase input" at bounding box center [1225, 65] width 9 height 10
click at [1173, 62] on input "Dynamic Content Wrapper" at bounding box center [1164, 66] width 145 height 25
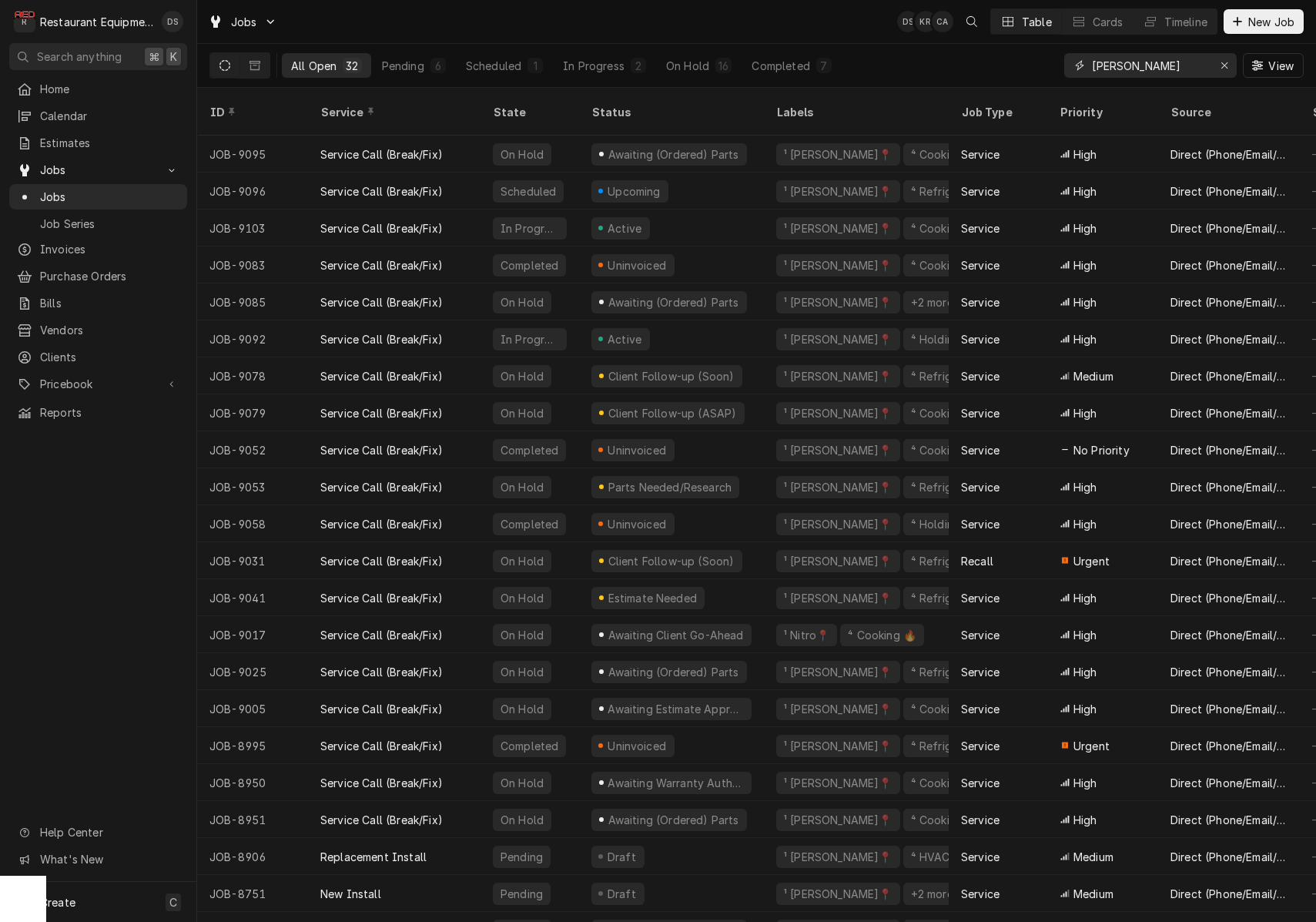
click at [1177, 69] on input "beckley" at bounding box center [1150, 66] width 116 height 25
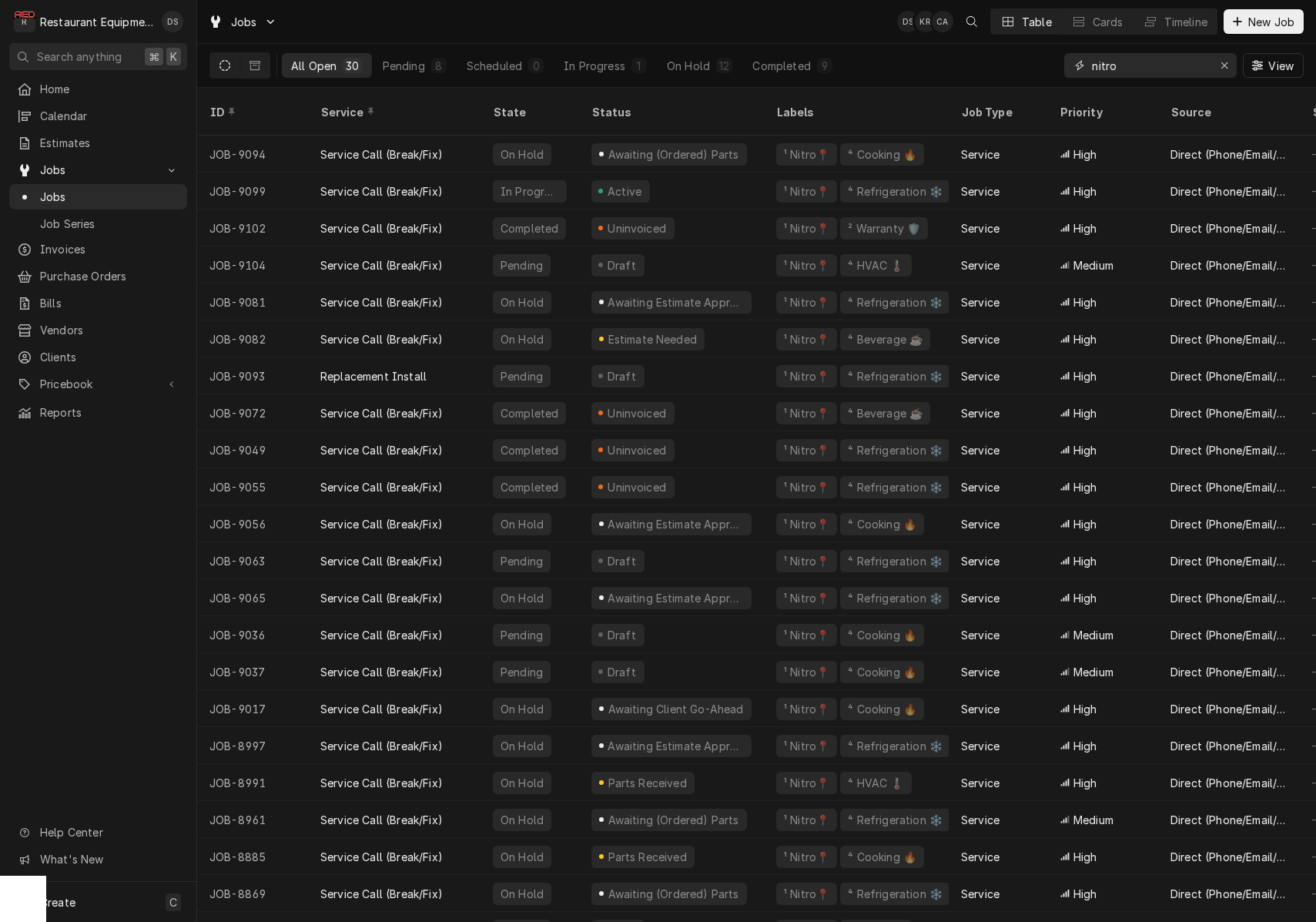
click at [1179, 65] on input "nitro" at bounding box center [1150, 66] width 116 height 25
type input "fairmont"
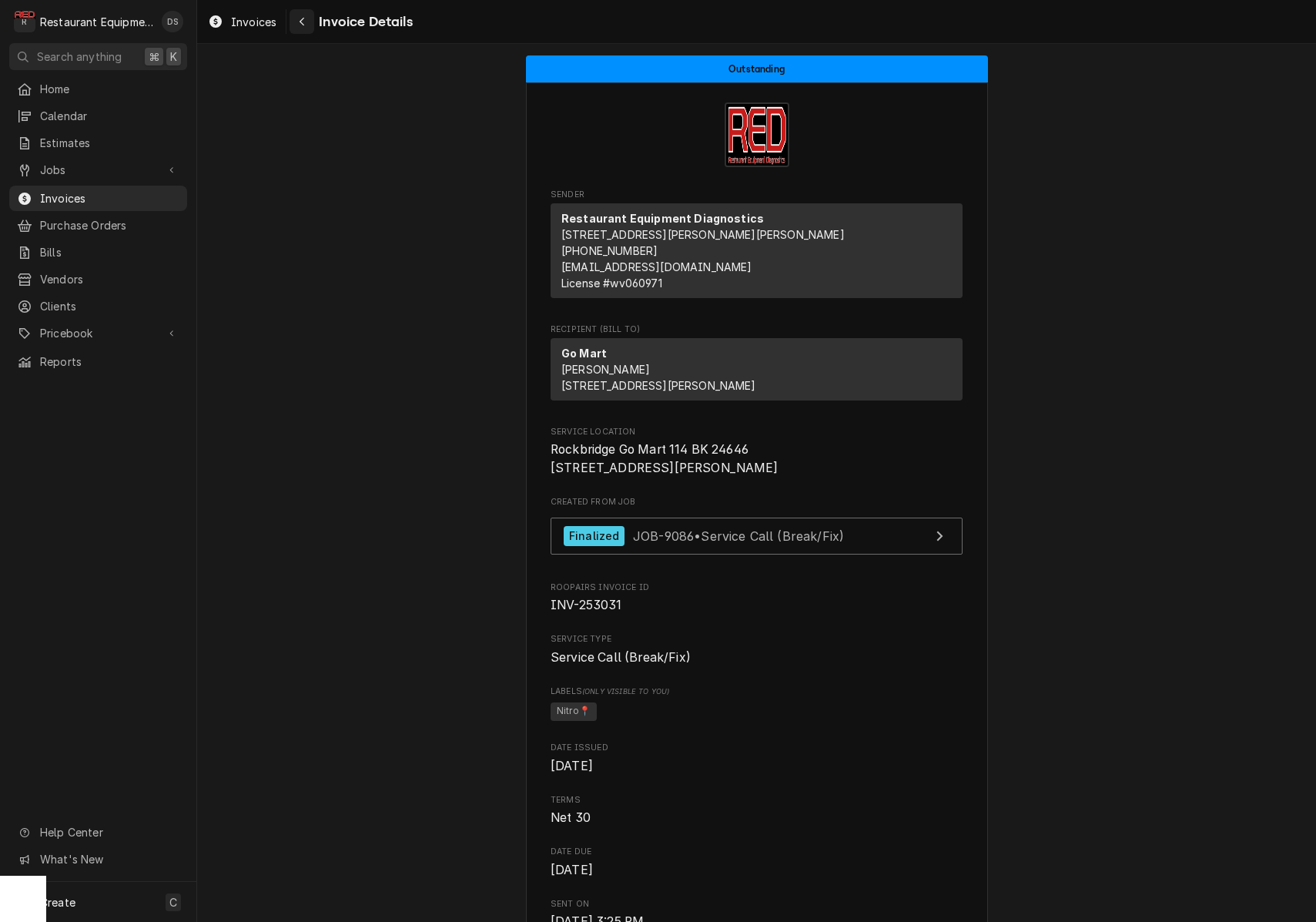
click at [302, 23] on icon "Navigate back" at bounding box center [302, 22] width 5 height 9
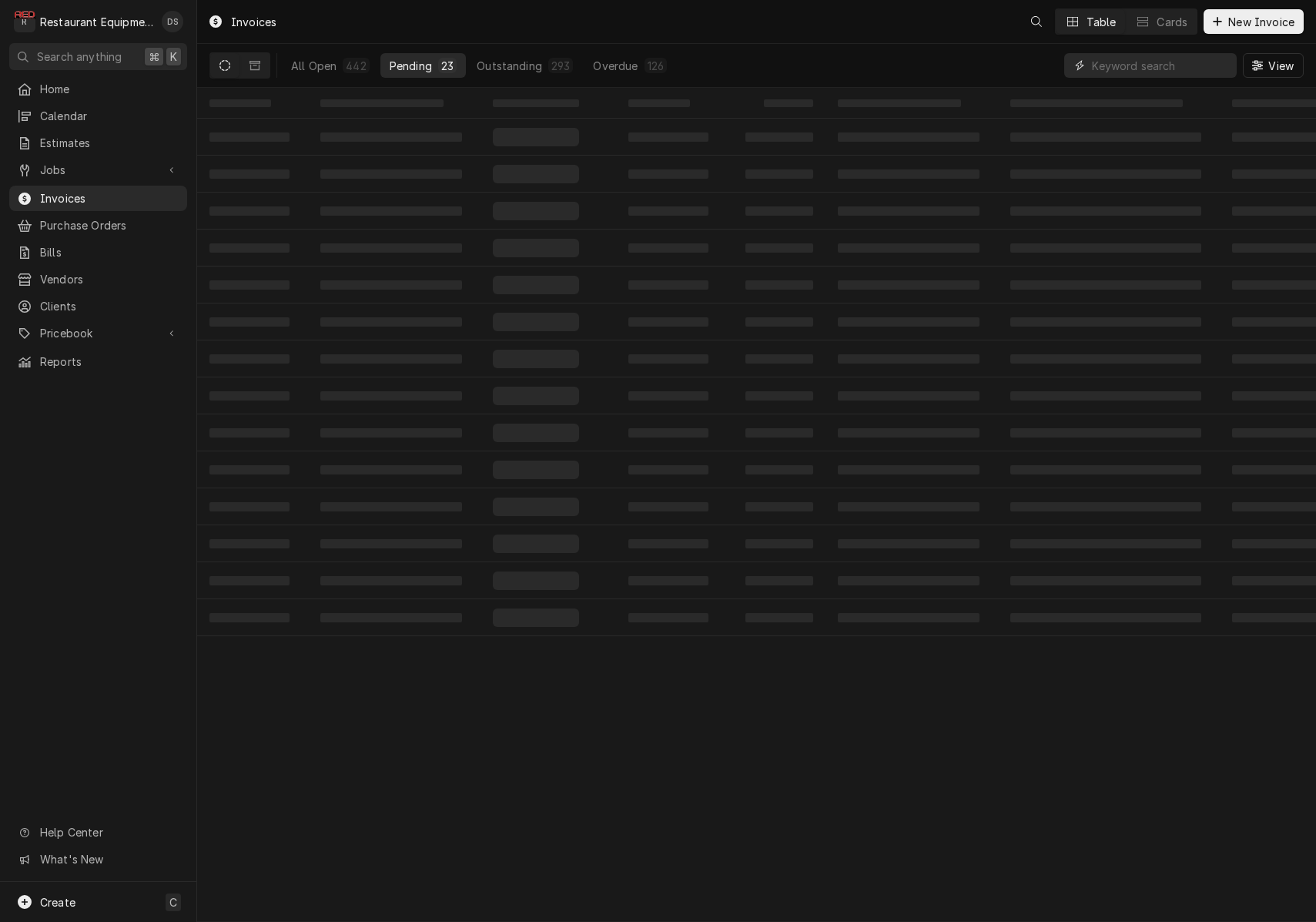
click at [1182, 59] on input "Dynamic Content Wrapper" at bounding box center [1161, 66] width 137 height 25
click at [1180, 60] on input "Dynamic Content Wrapper" at bounding box center [1161, 66] width 137 height 25
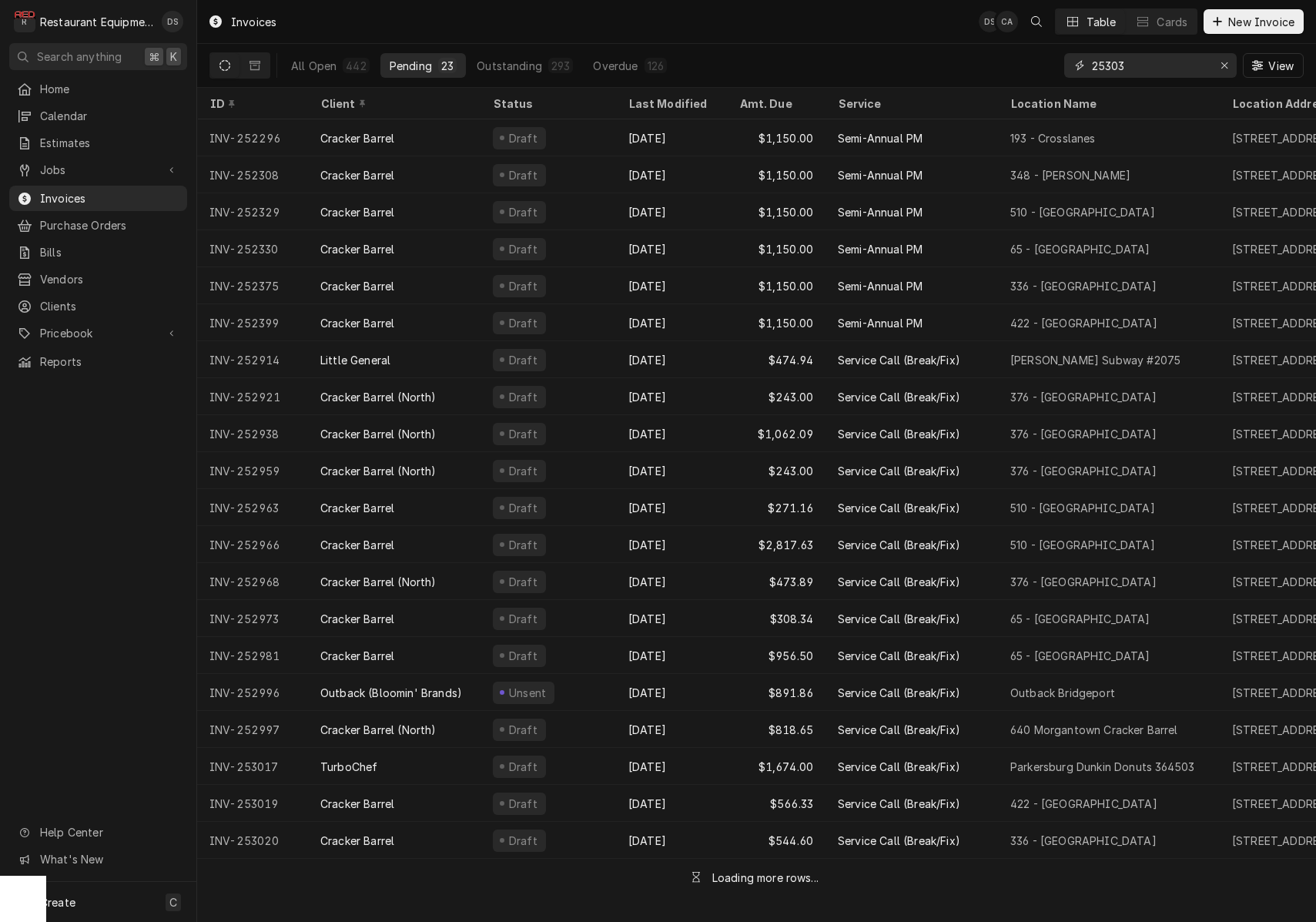
type input "253033"
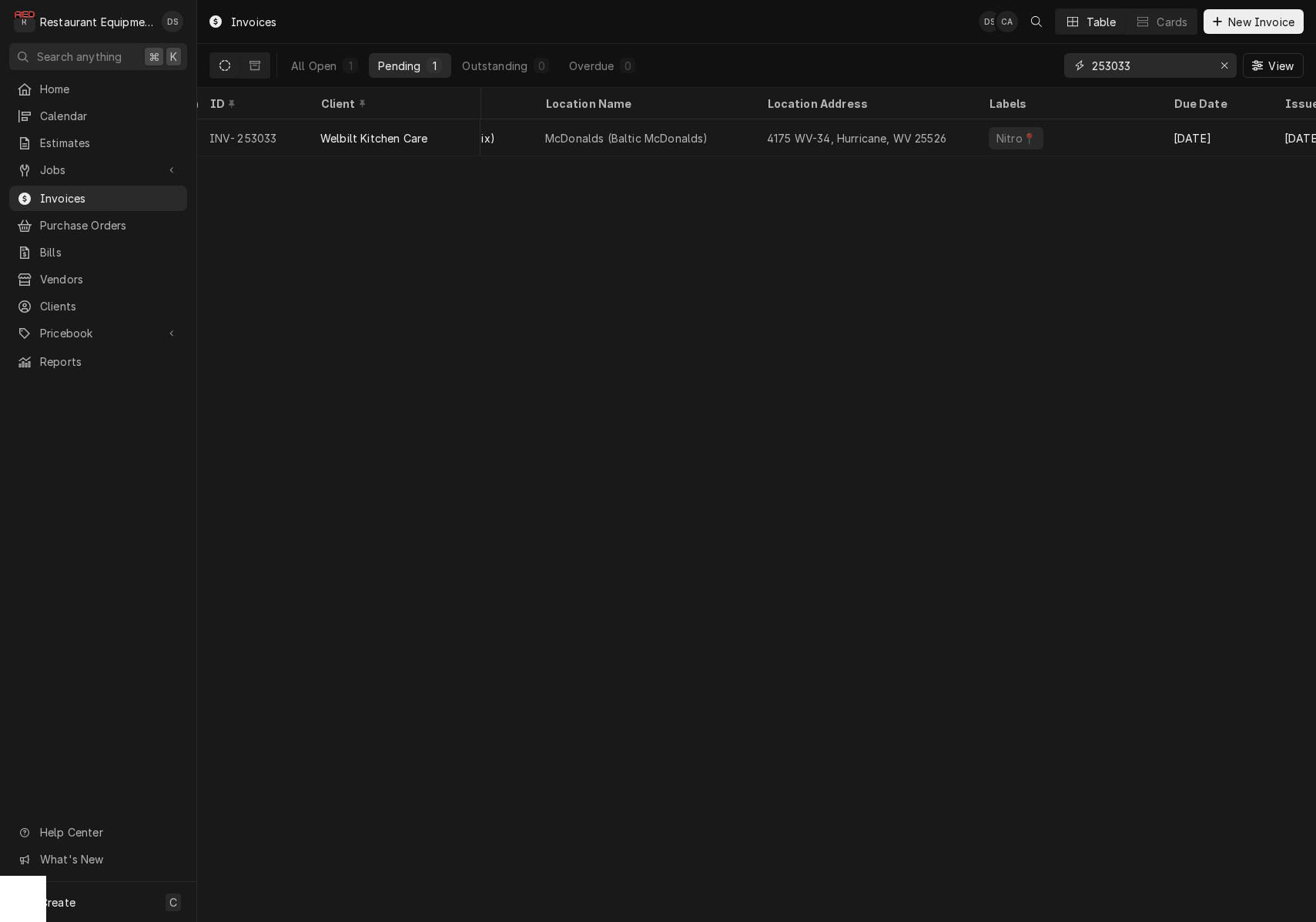
scroll to position [0, 467]
